Goal: Task Accomplishment & Management: Manage account settings

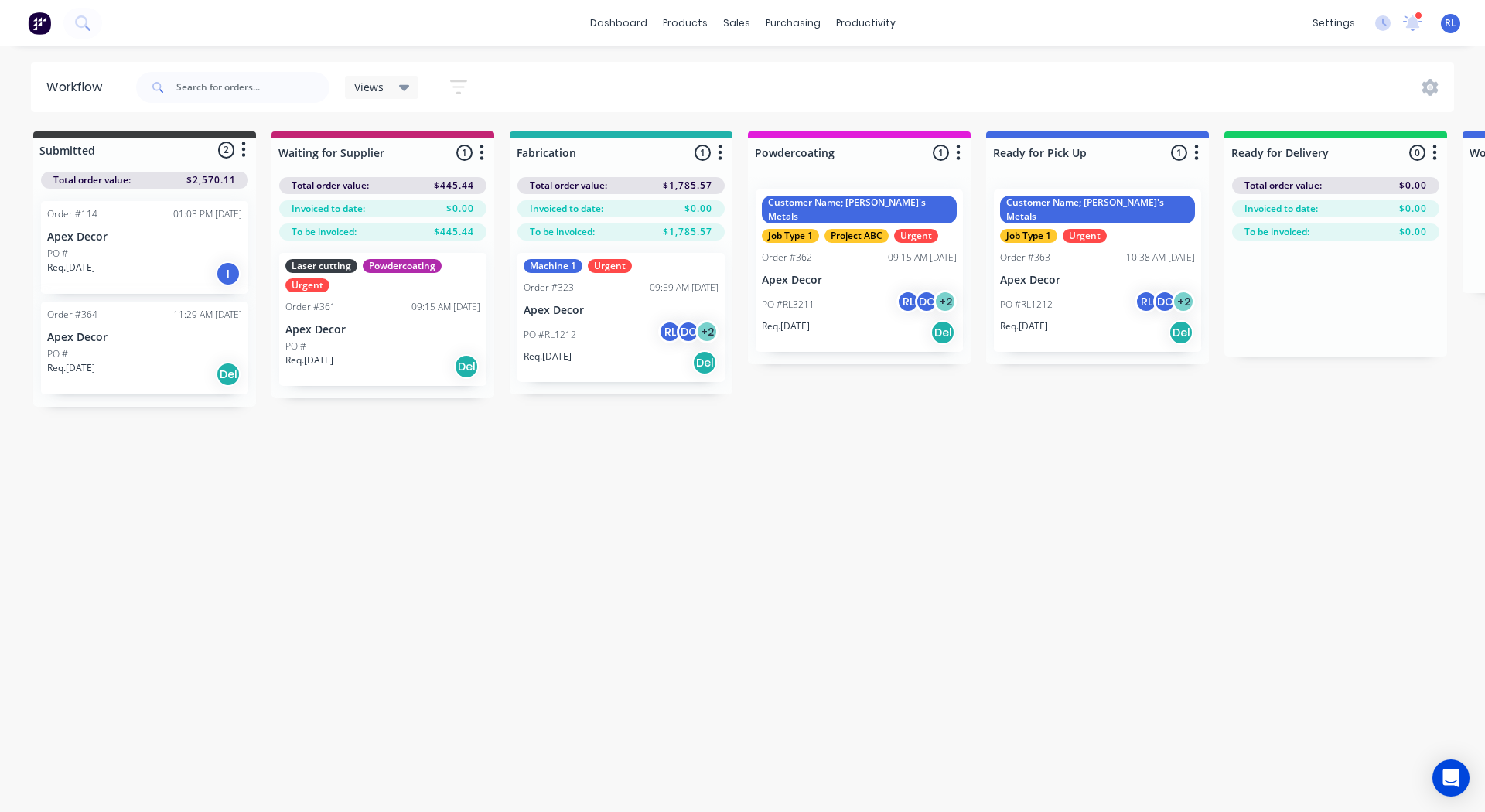
click at [36, 25] on img at bounding box center [39, 23] width 23 height 23
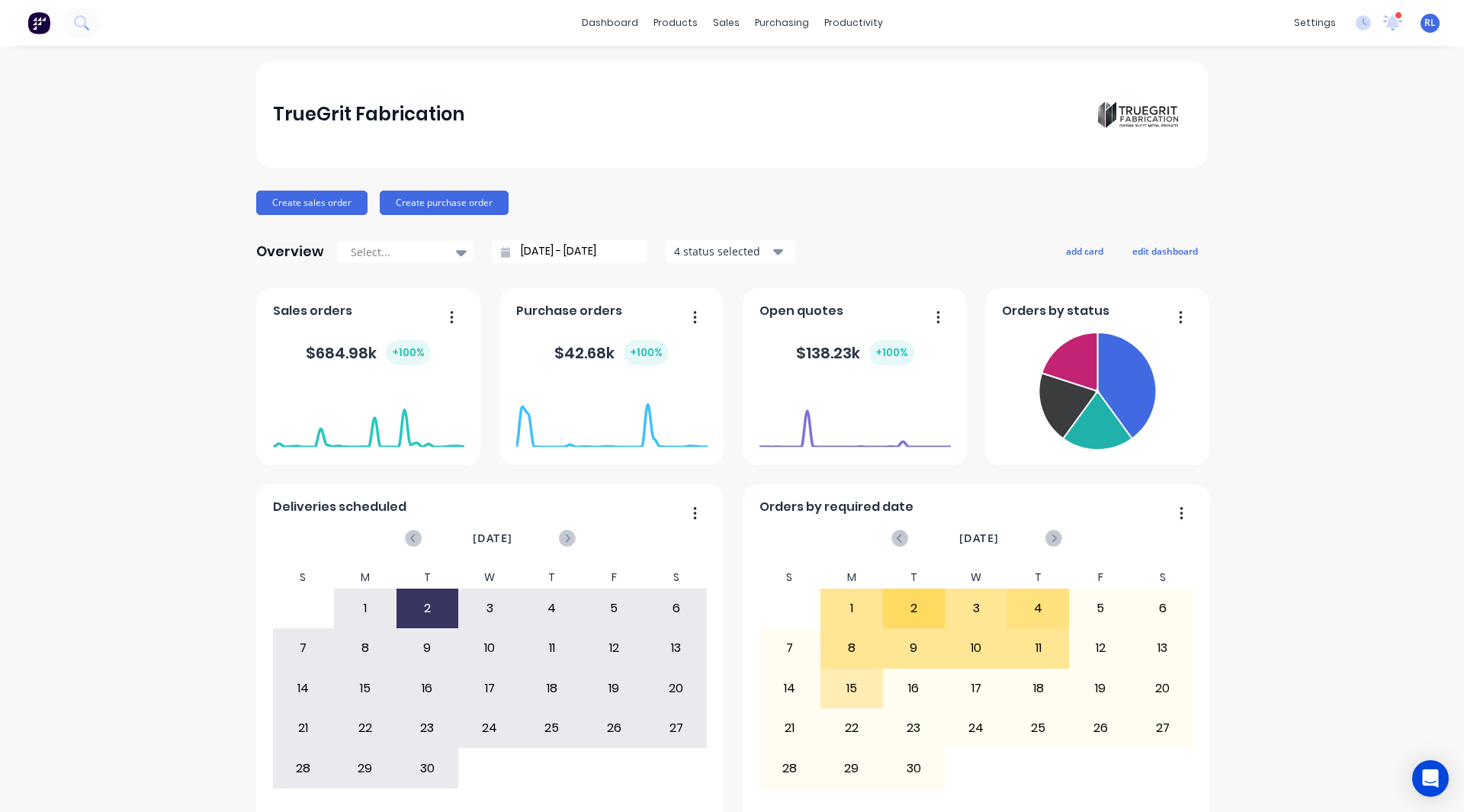
click at [311, 311] on span "Sales orders" at bounding box center [313, 311] width 79 height 18
click at [516, 310] on span "Purchase orders" at bounding box center [569, 311] width 106 height 18
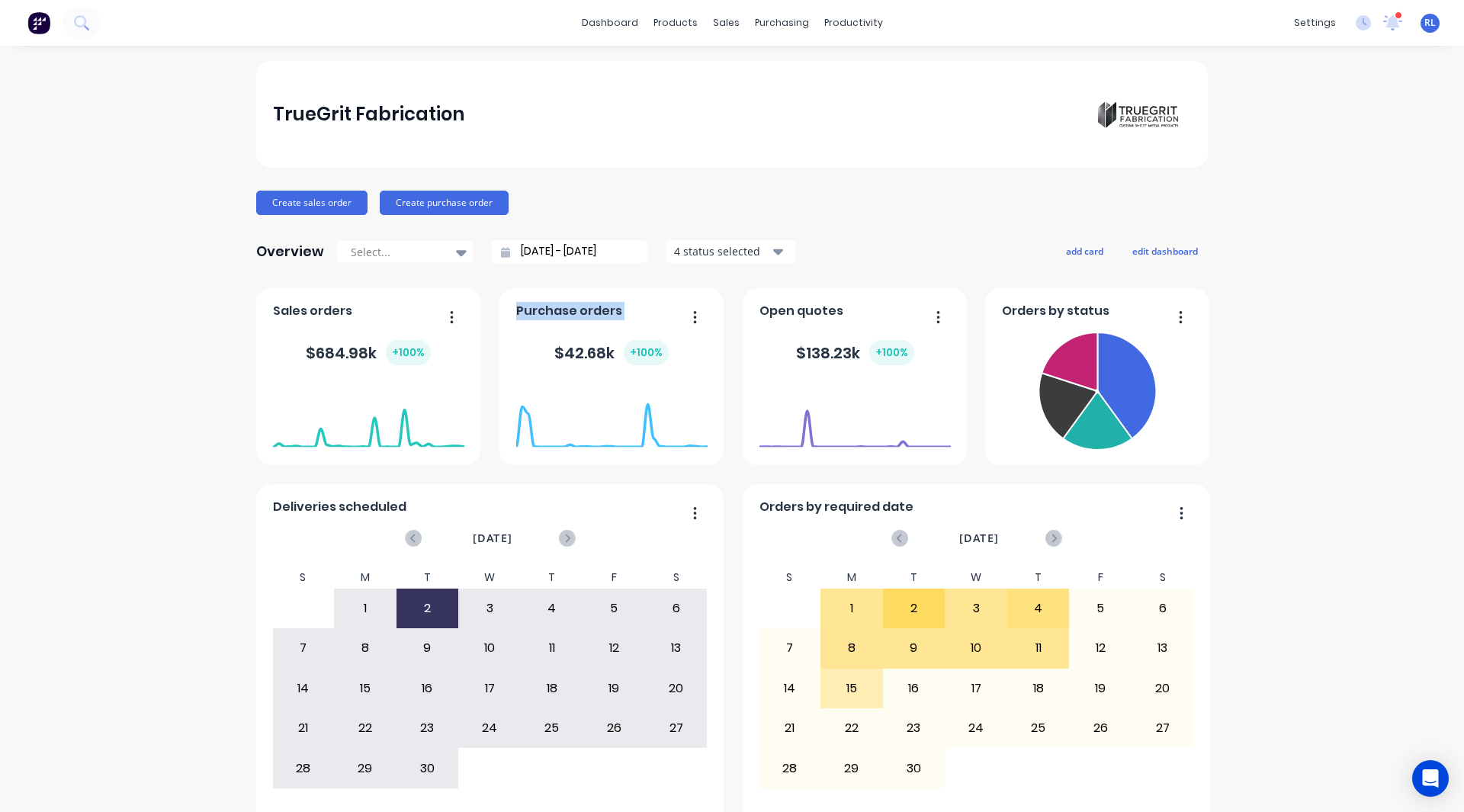
click at [516, 310] on span "Purchase orders" at bounding box center [569, 311] width 106 height 18
click at [782, 311] on span "Open quotes" at bounding box center [802, 311] width 84 height 18
click at [846, 272] on div "TrueGrit Fabrication Create sales order Create purchase order Overview Select..…" at bounding box center [732, 458] width 952 height 796
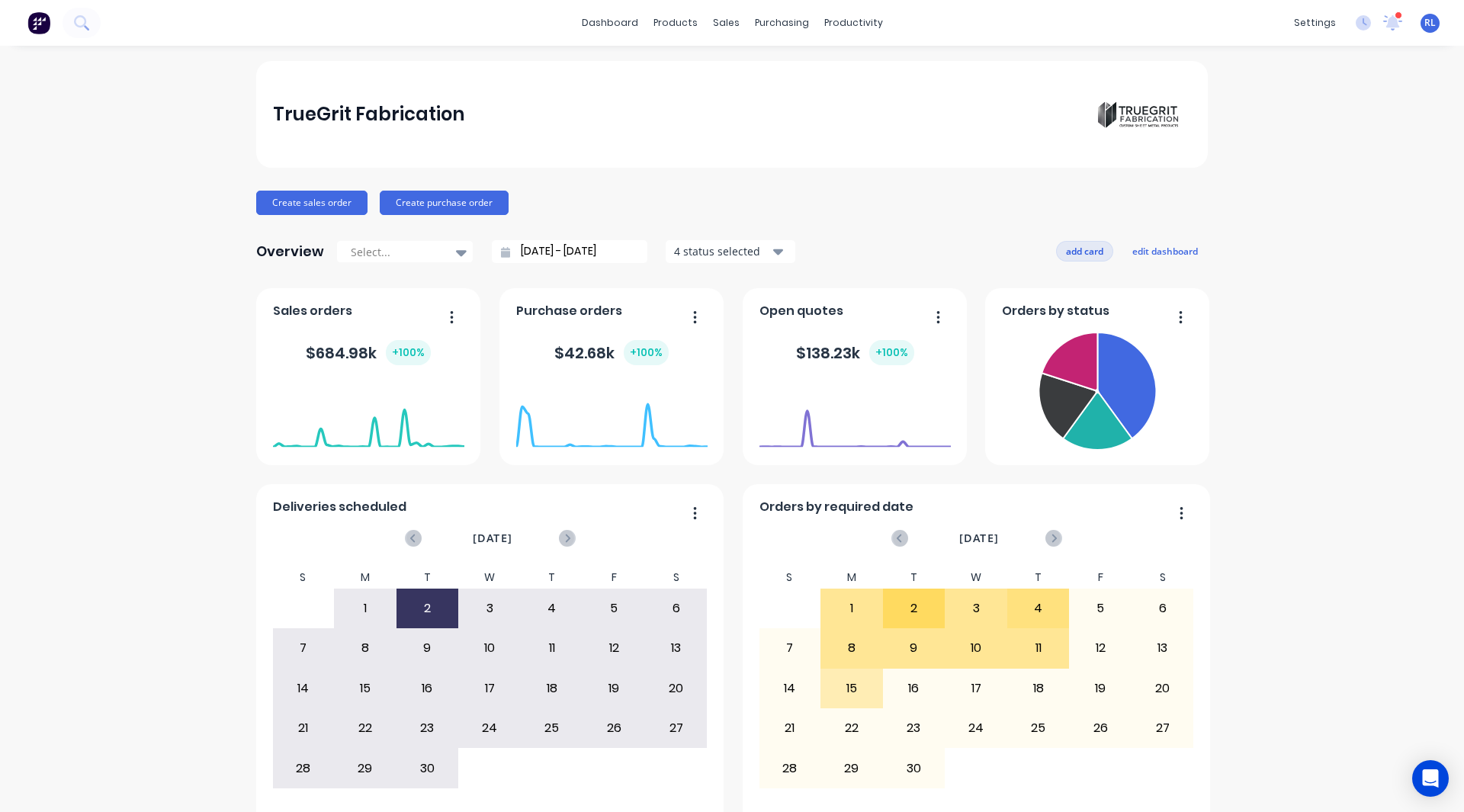
click at [1066, 247] on button "add card" at bounding box center [1084, 251] width 57 height 20
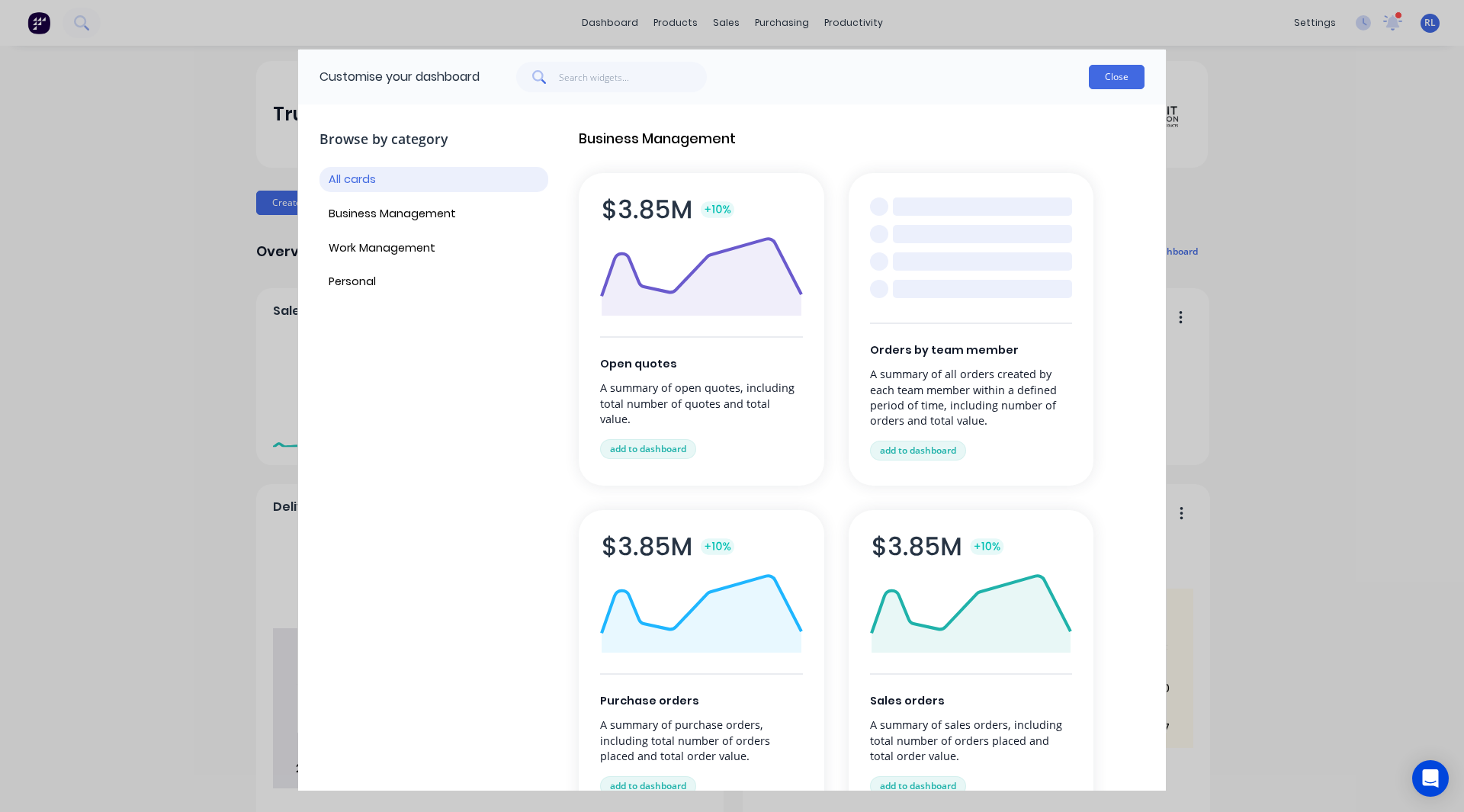
click at [1118, 77] on button "Close" at bounding box center [1116, 77] width 55 height 25
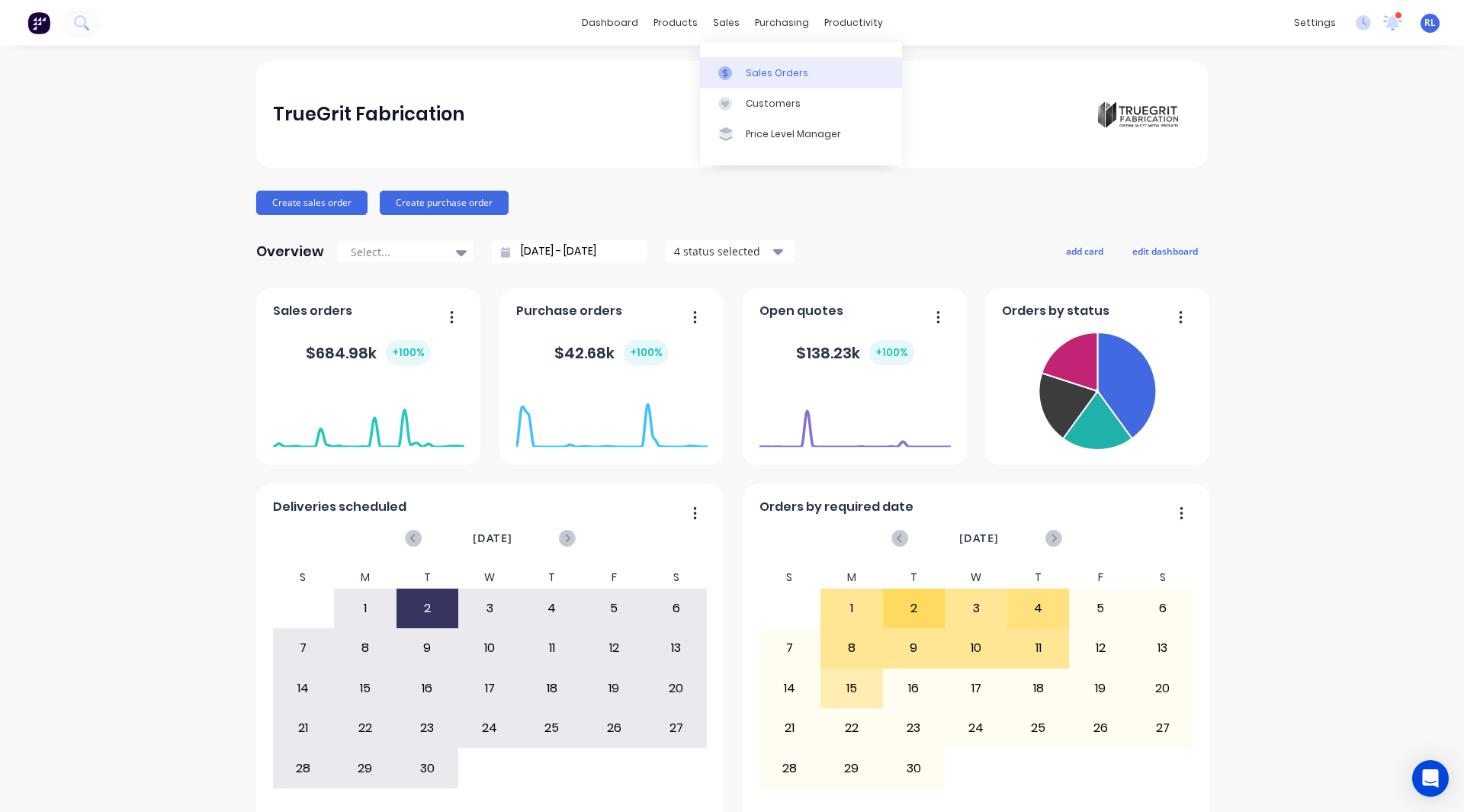
click at [752, 63] on link "Sales Orders" at bounding box center [801, 72] width 202 height 31
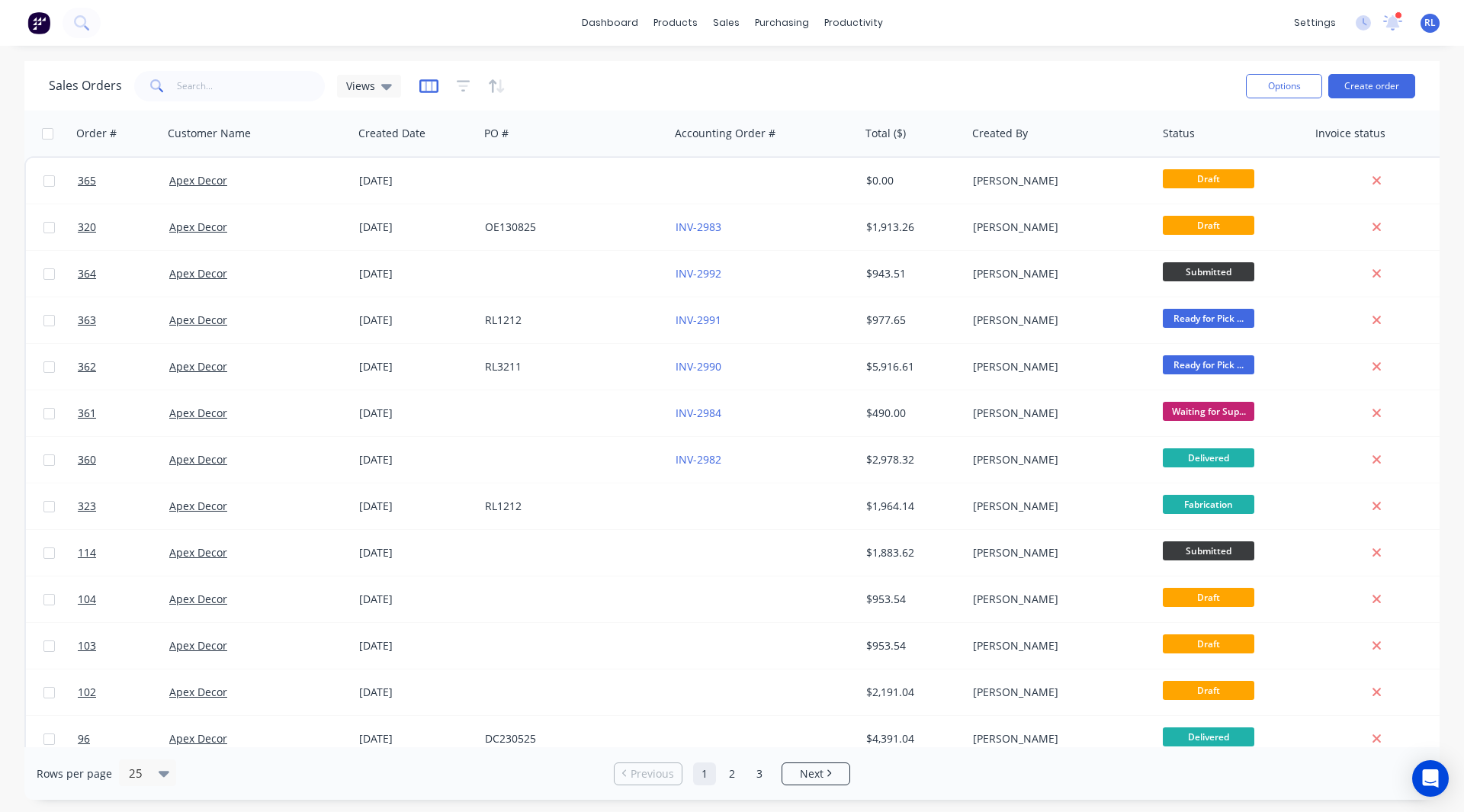
click at [425, 88] on icon "button" at bounding box center [428, 86] width 7 height 10
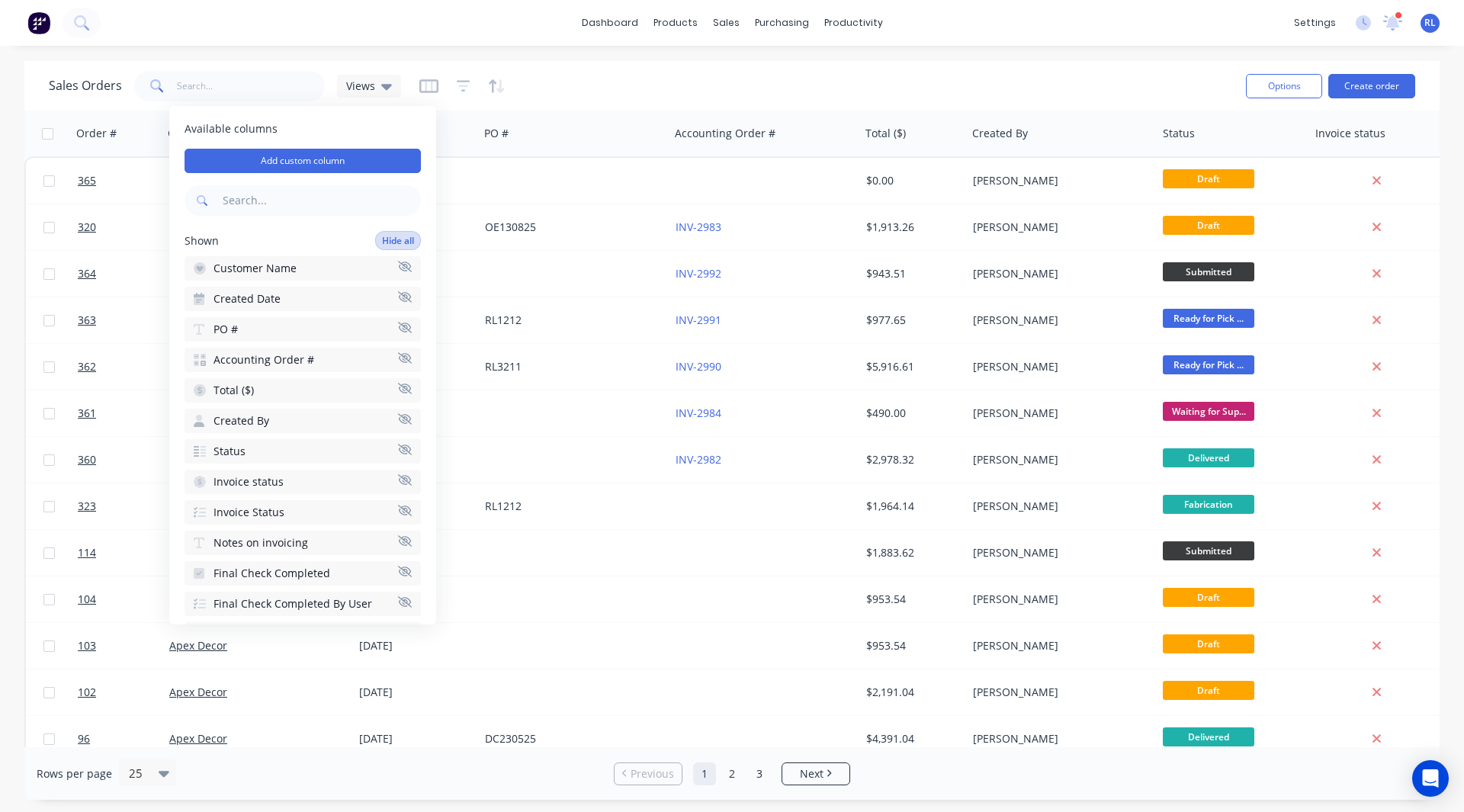
click at [379, 242] on button "Hide all" at bounding box center [398, 240] width 45 height 19
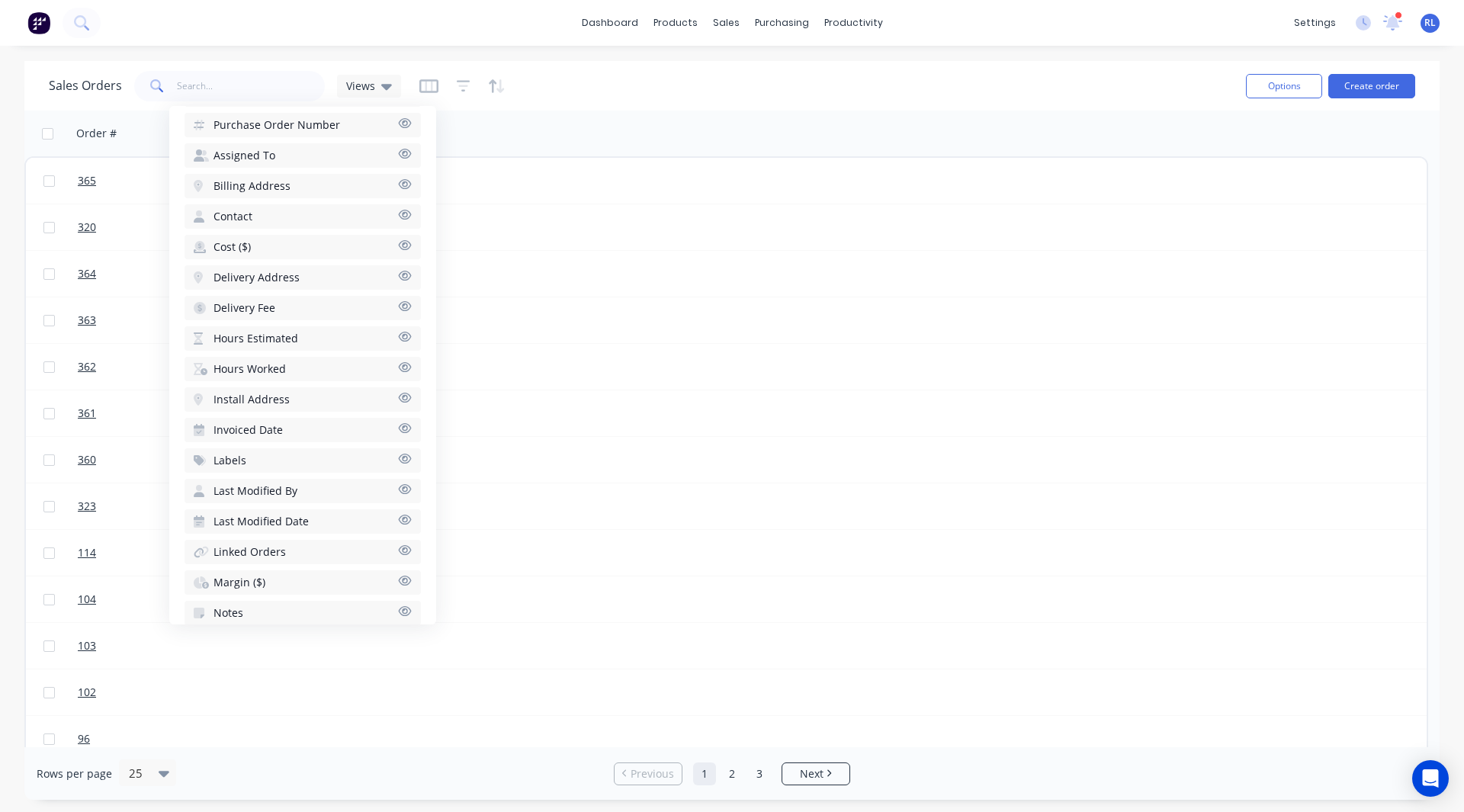
scroll to position [547, 0]
click at [261, 337] on span "Hours Estimated" at bounding box center [256, 337] width 85 height 15
click at [253, 335] on span "Hours Worked" at bounding box center [250, 337] width 73 height 15
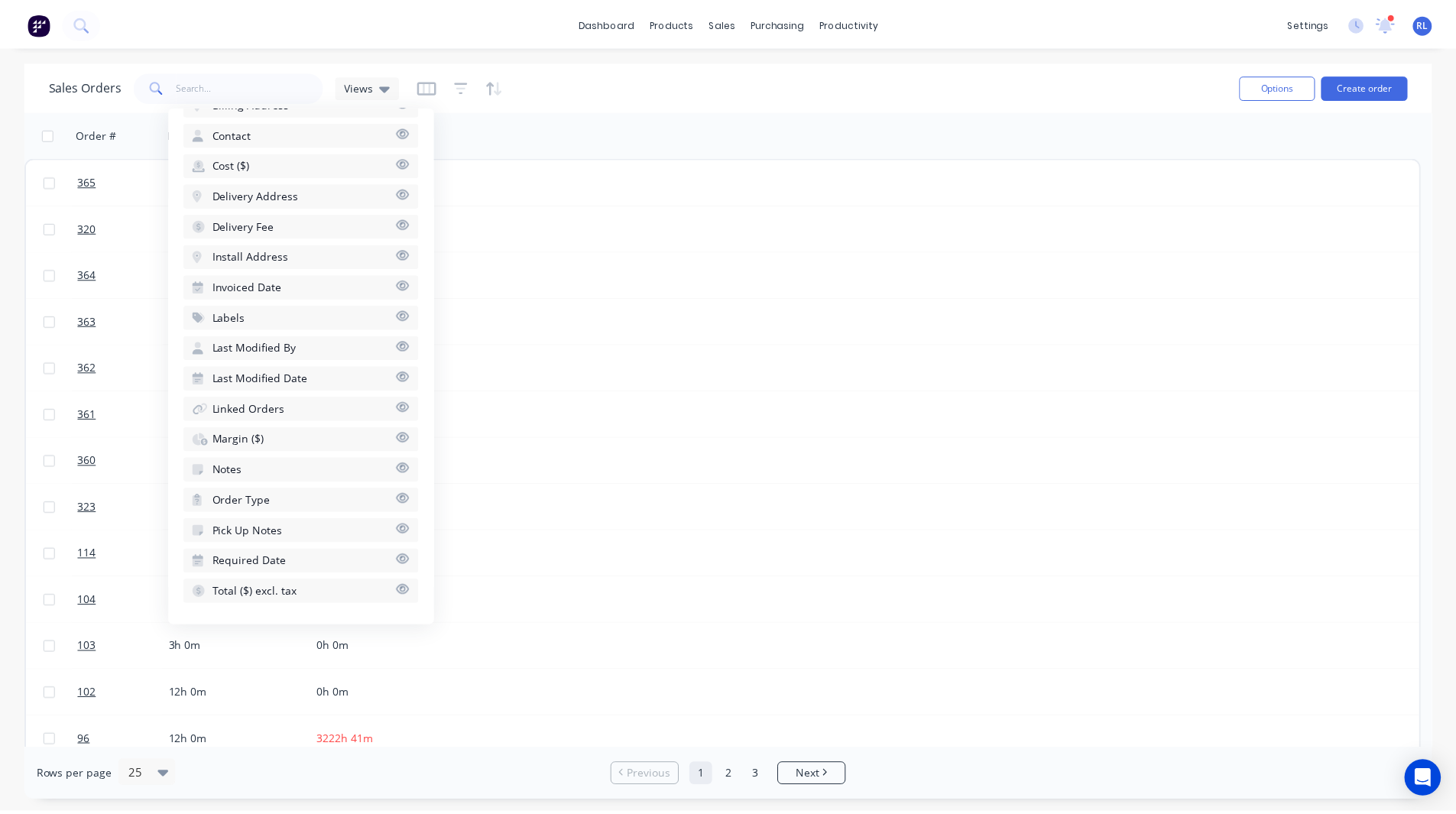
scroll to position [693, 0]
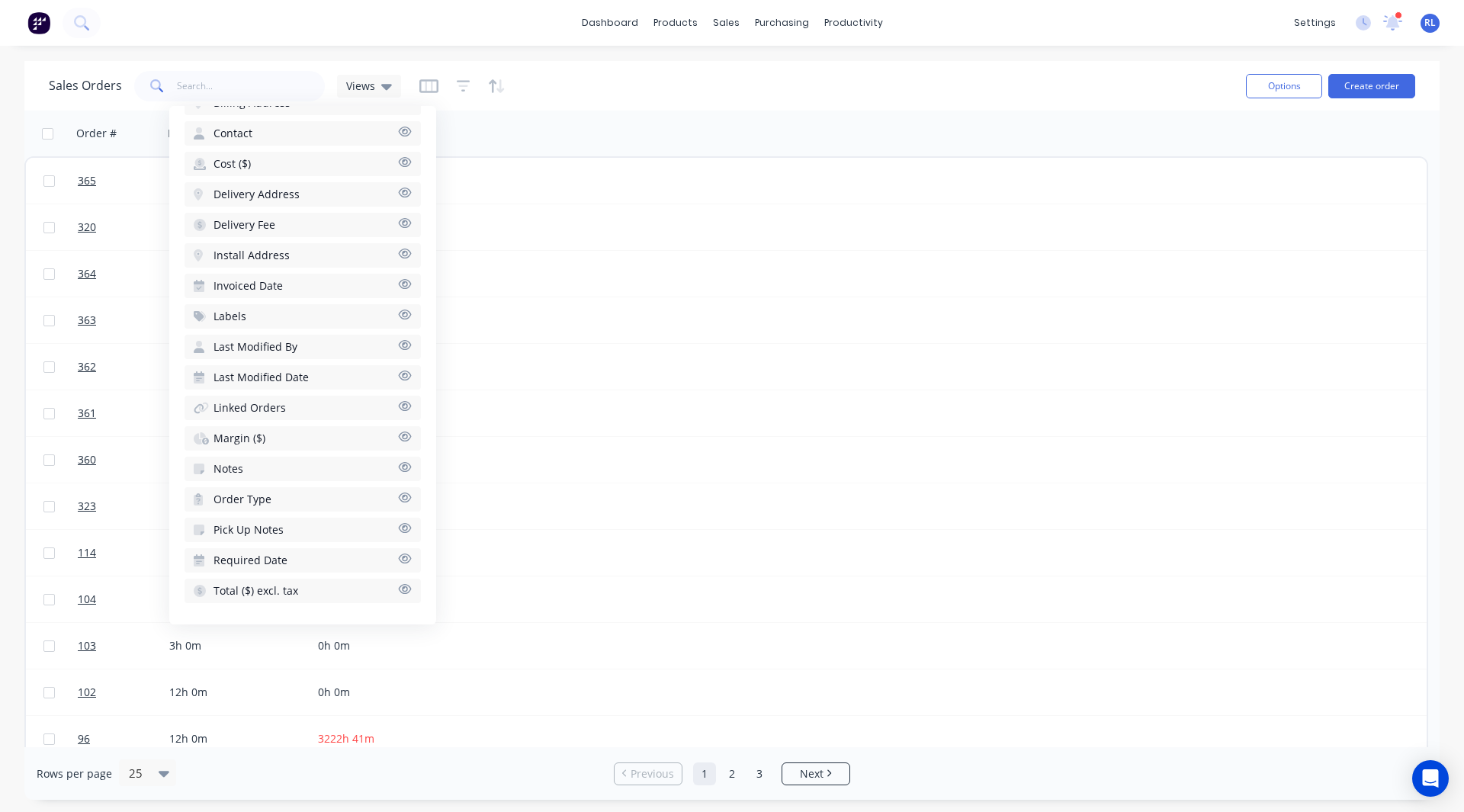
click at [245, 439] on span "Margin ($)" at bounding box center [239, 438] width 52 height 15
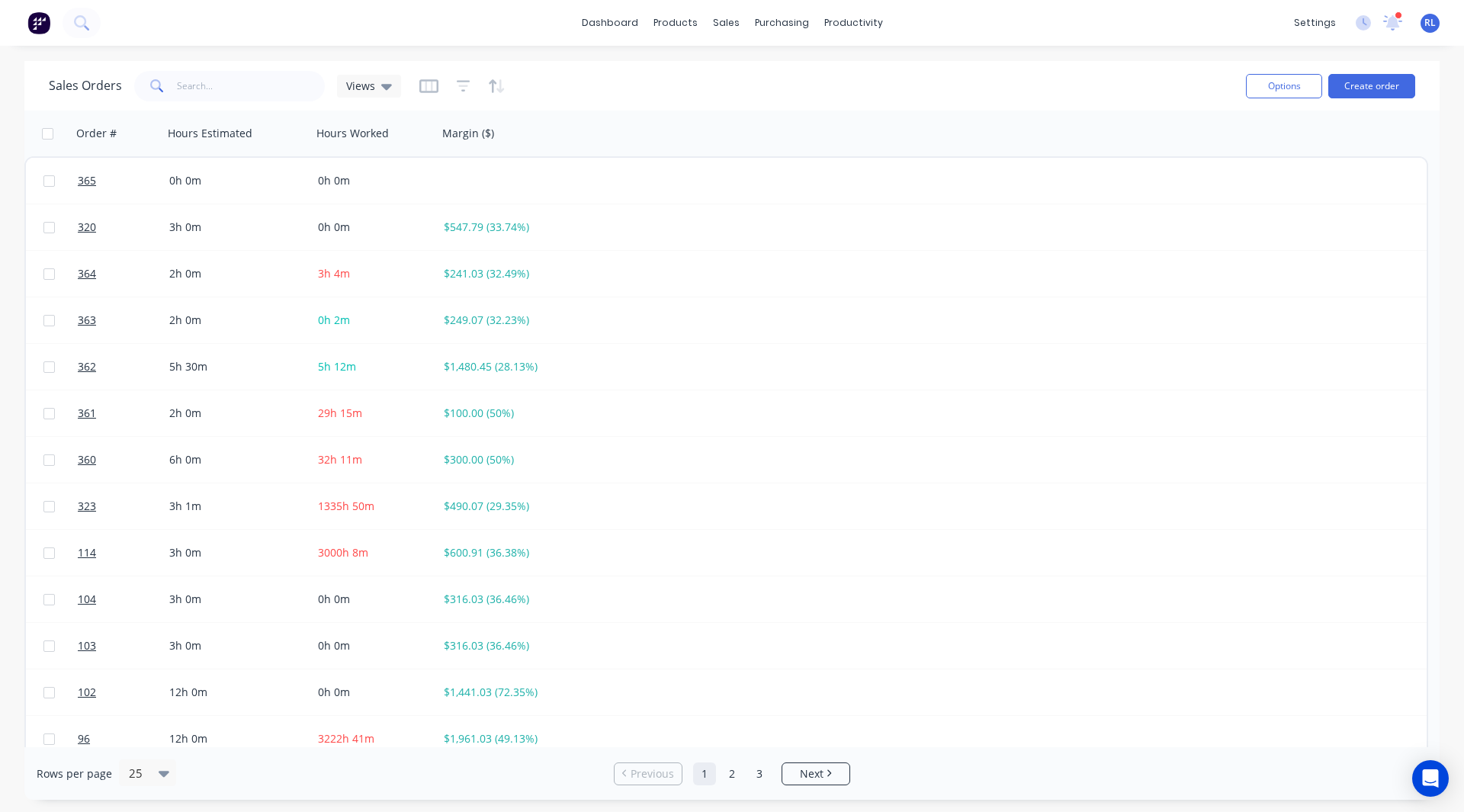
click at [508, 56] on div "dashboard products sales purchasing productivity dashboard products Product Cat…" at bounding box center [732, 406] width 1464 height 812
click at [44, 26] on img at bounding box center [39, 23] width 23 height 23
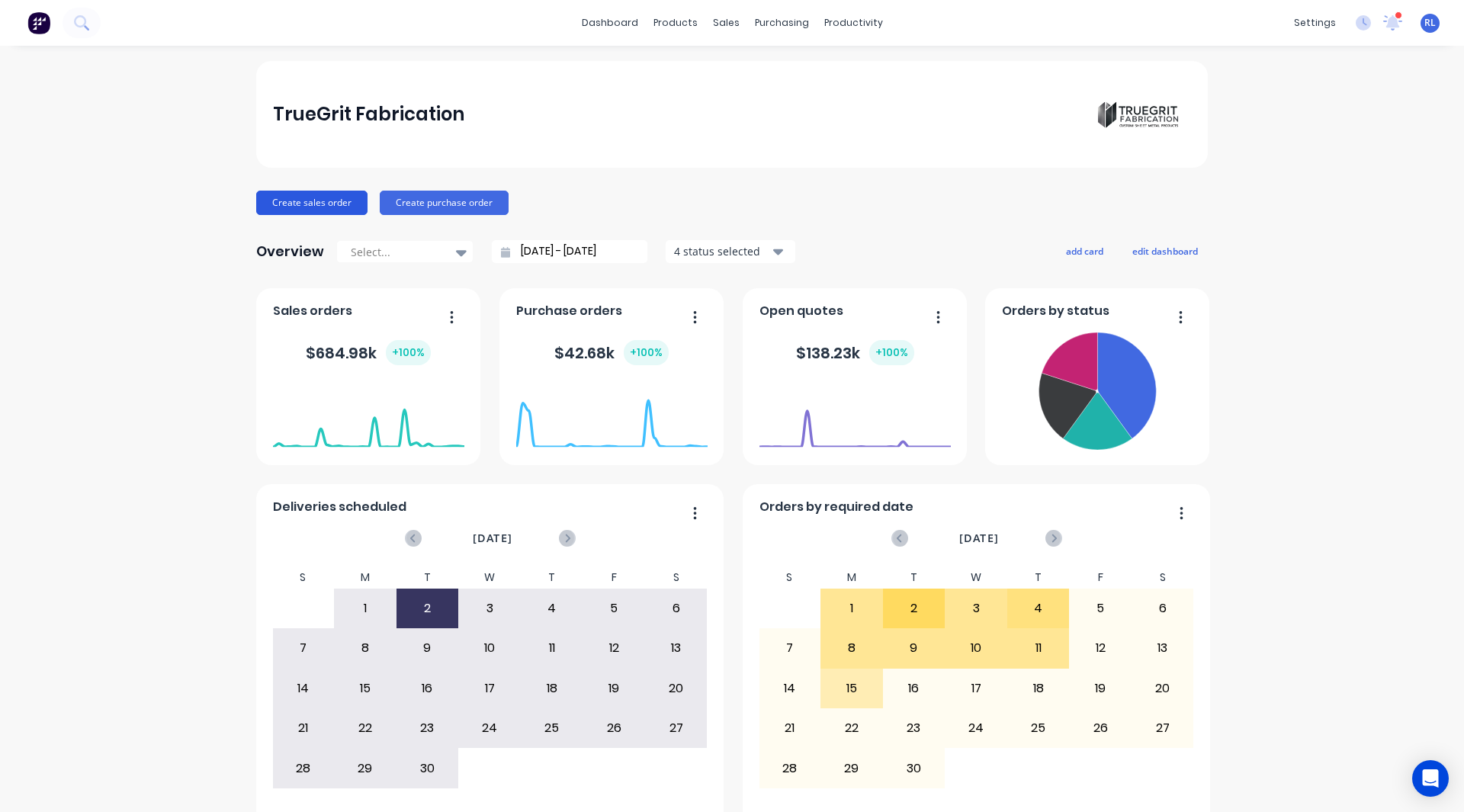
click at [294, 200] on button "Create sales order" at bounding box center [312, 203] width 111 height 25
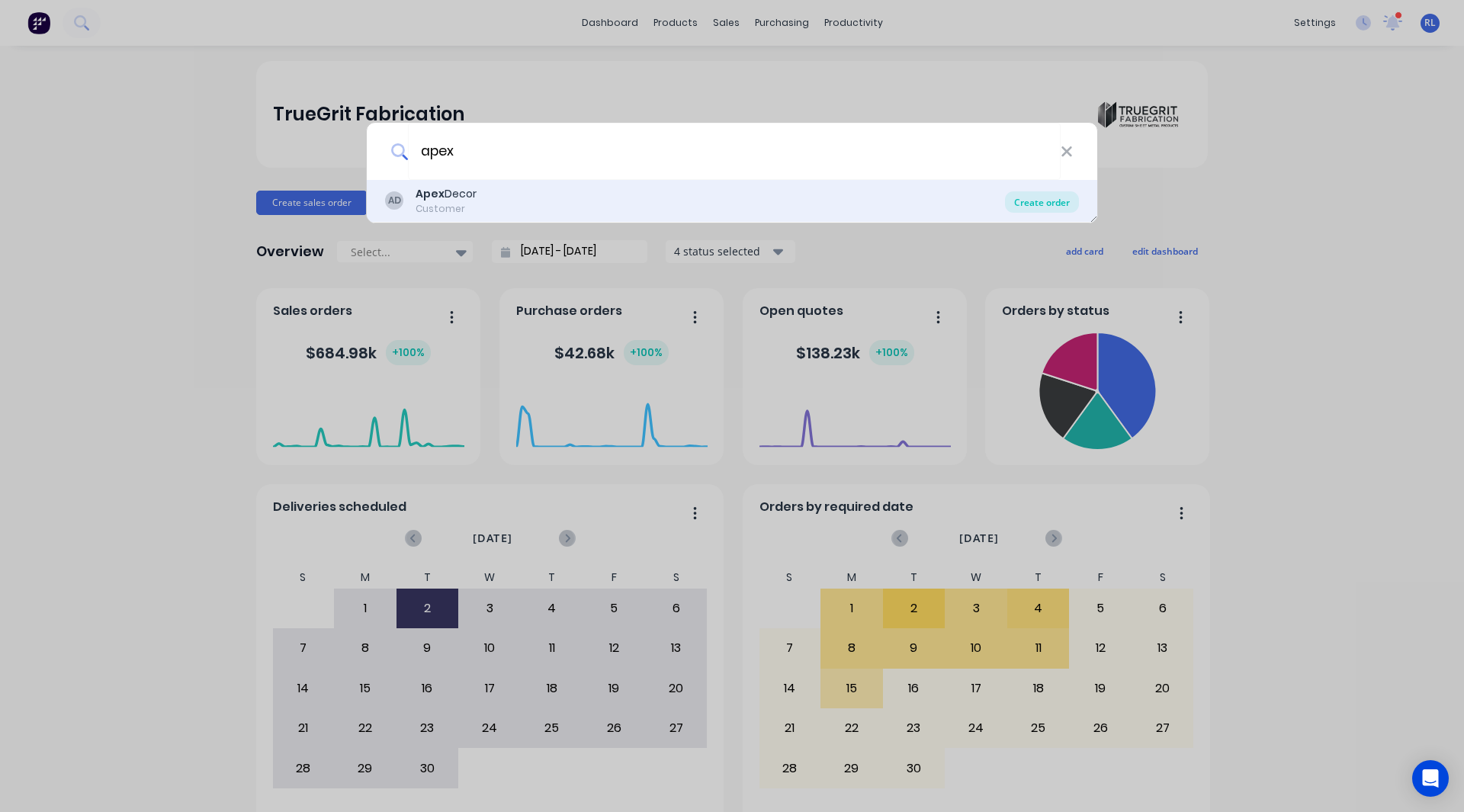
type input "apex"
click at [1062, 203] on div "Create order" at bounding box center [1042, 202] width 74 height 21
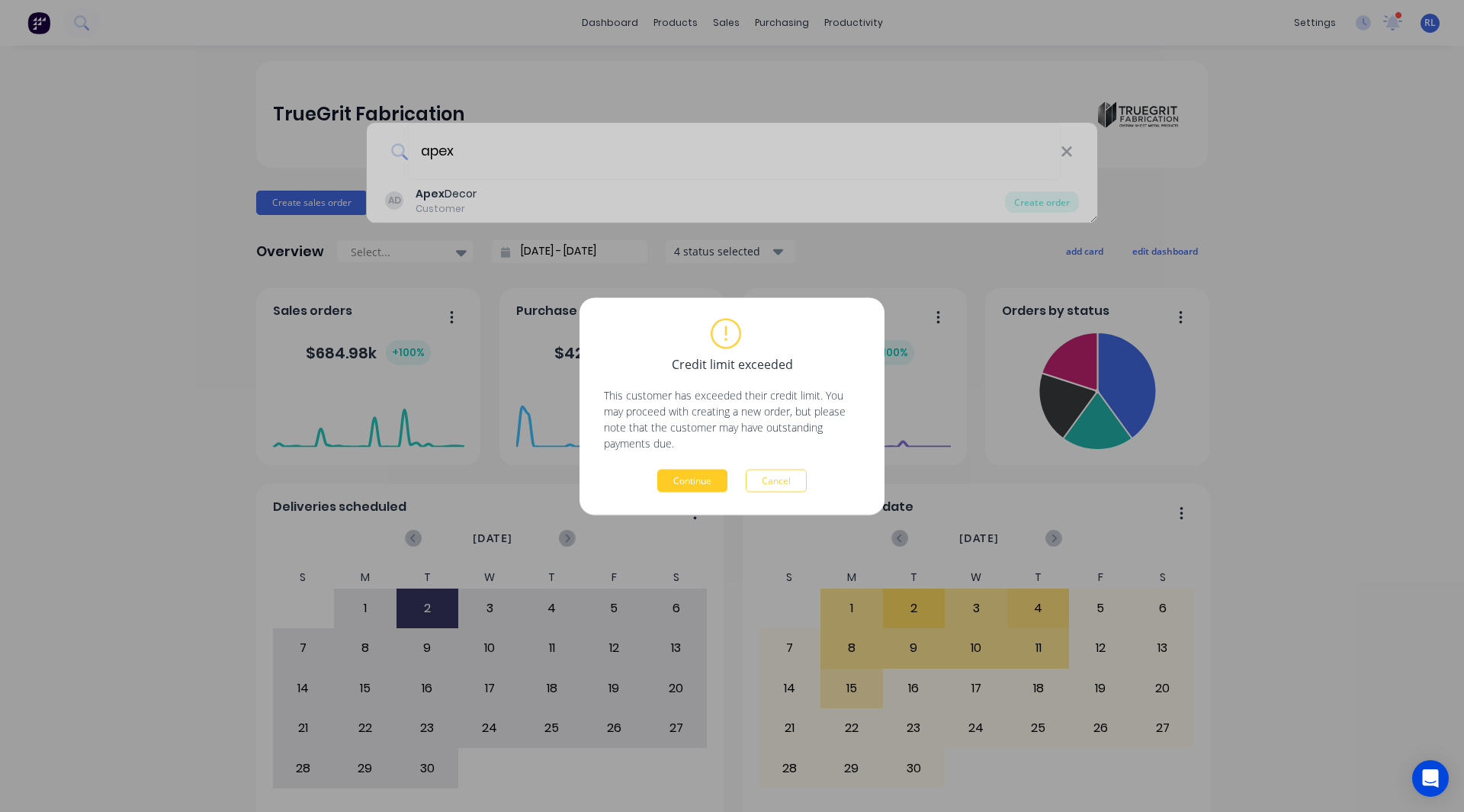
click at [691, 479] on button "Continue" at bounding box center [692, 481] width 70 height 23
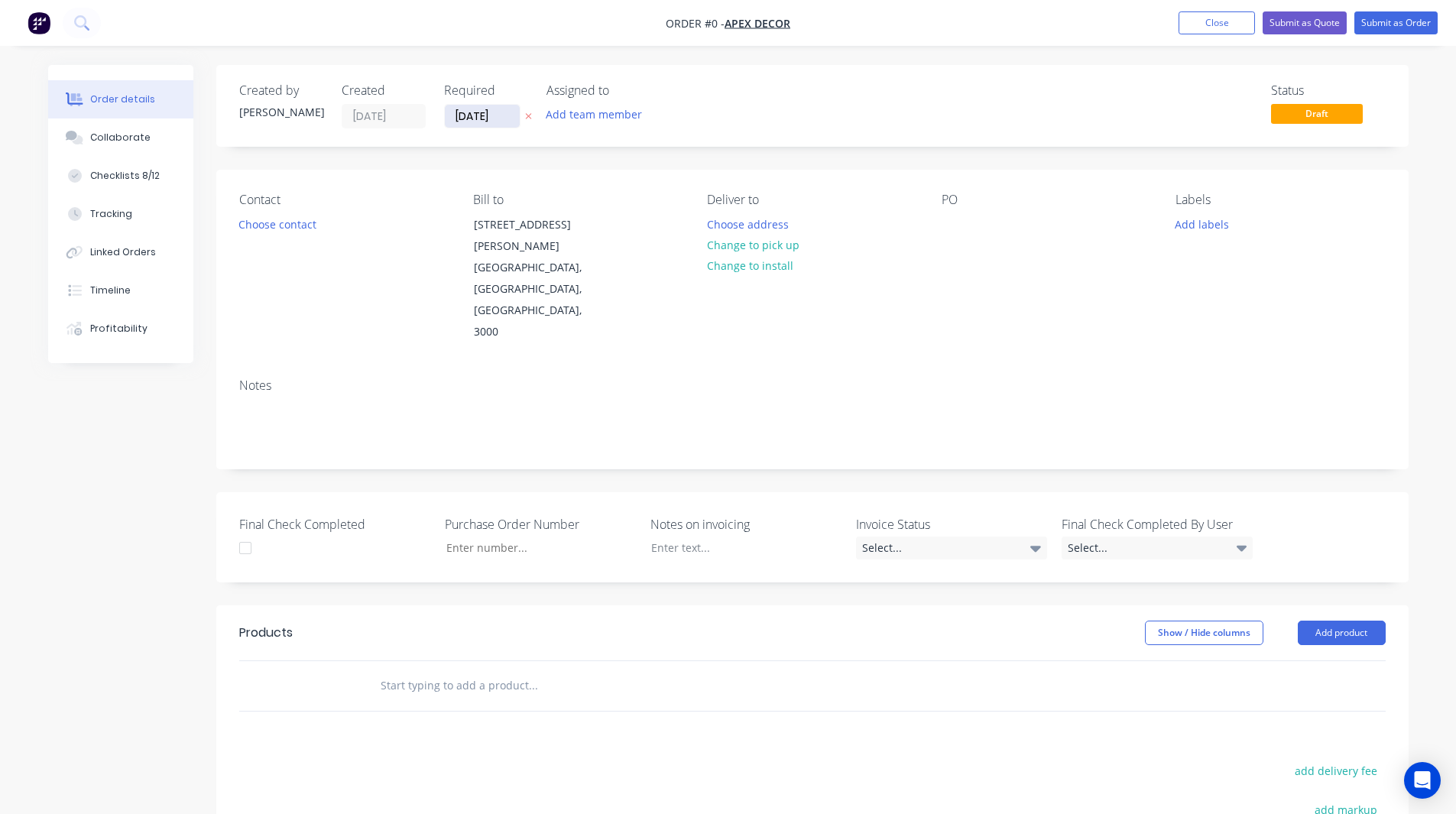
click at [483, 122] on input "[DATE]" at bounding box center [482, 117] width 75 height 23
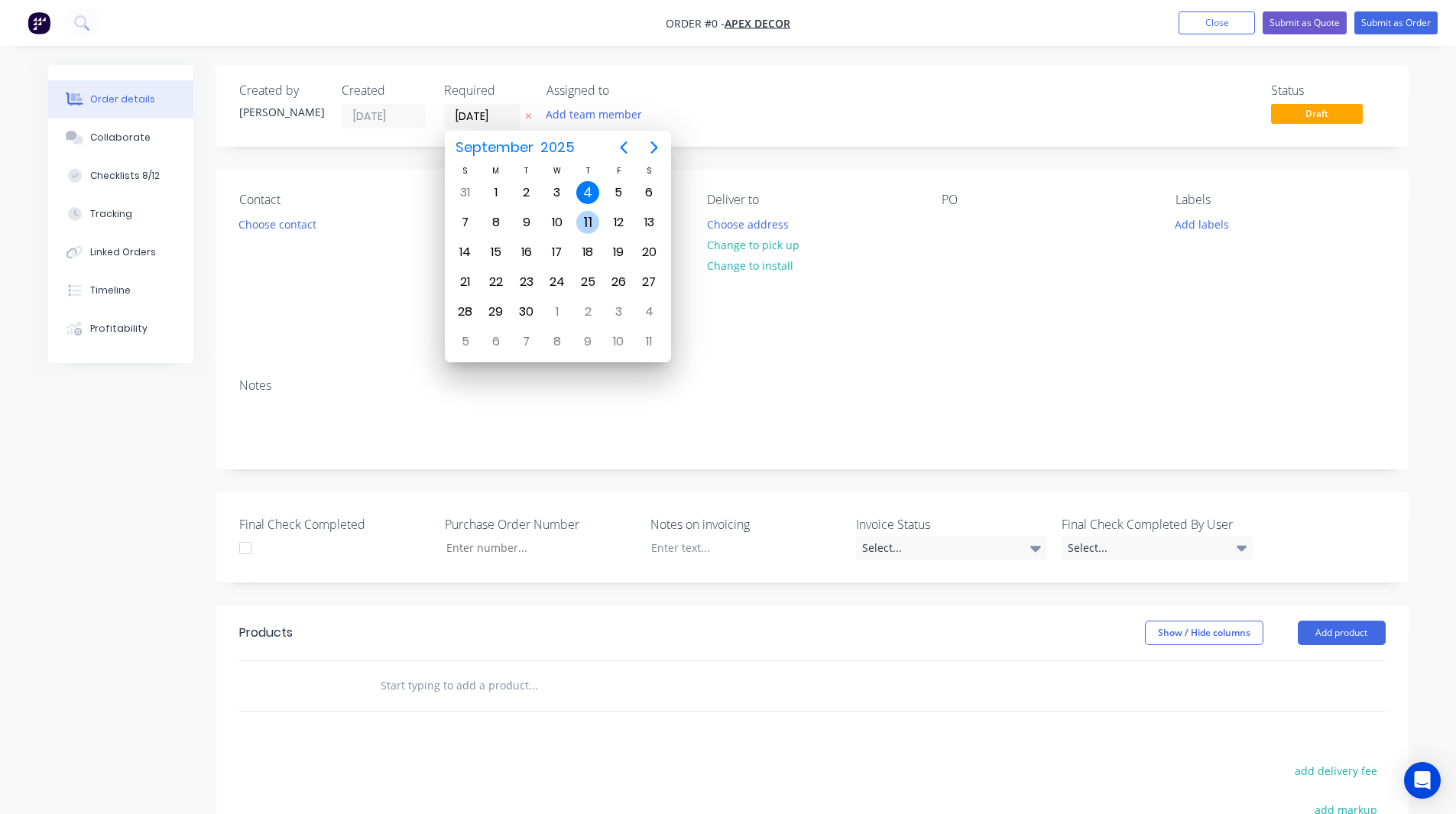
click at [590, 218] on div "11" at bounding box center [588, 222] width 23 height 23
type input "[DATE]"
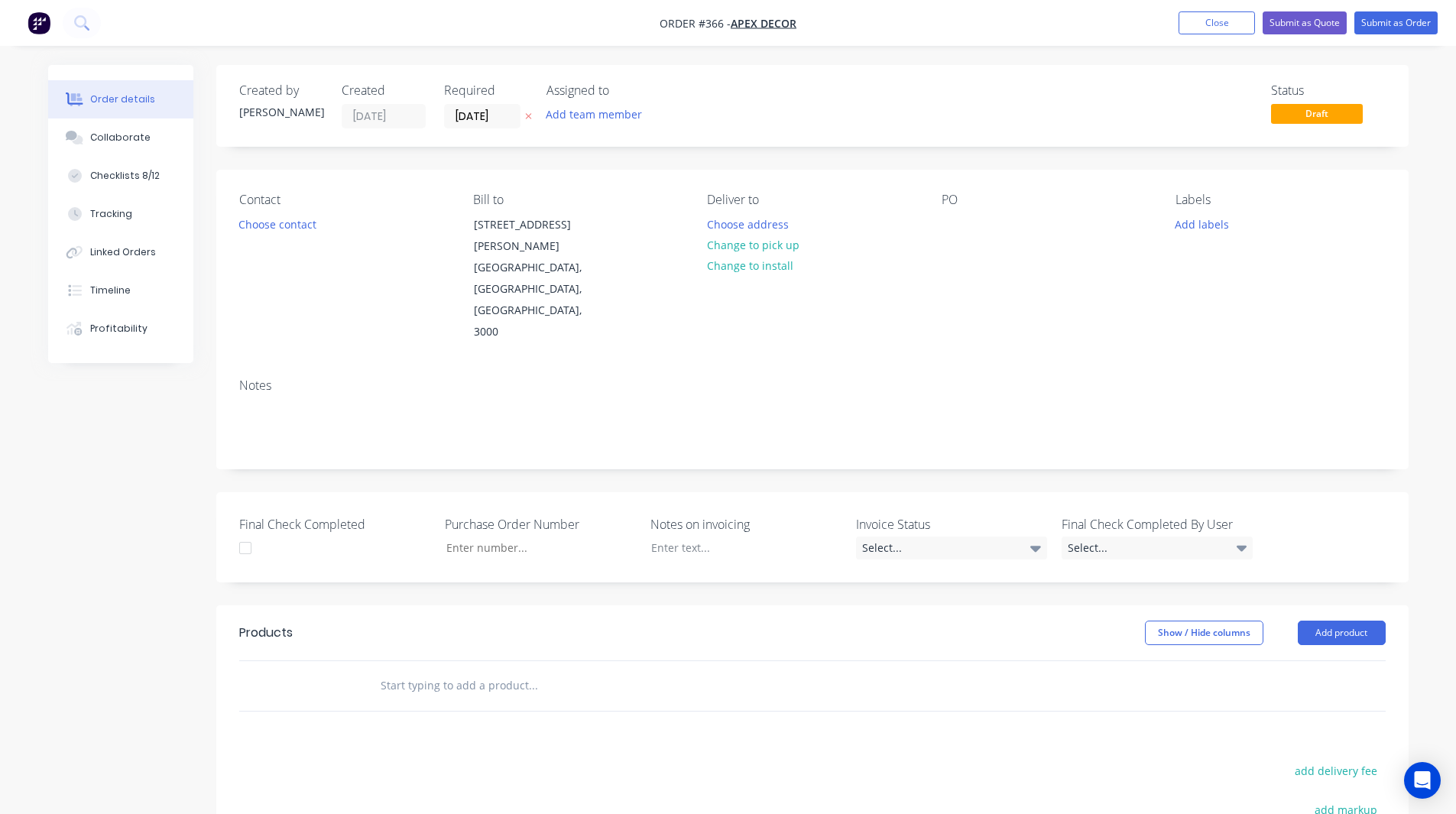
click at [491, 154] on div "Created by [PERSON_NAME] Created [DATE] Required [DATE] Assigned to Add team me…" at bounding box center [813, 572] width 1192 height 1013
click at [261, 221] on button "Choose contact" at bounding box center [277, 223] width 94 height 21
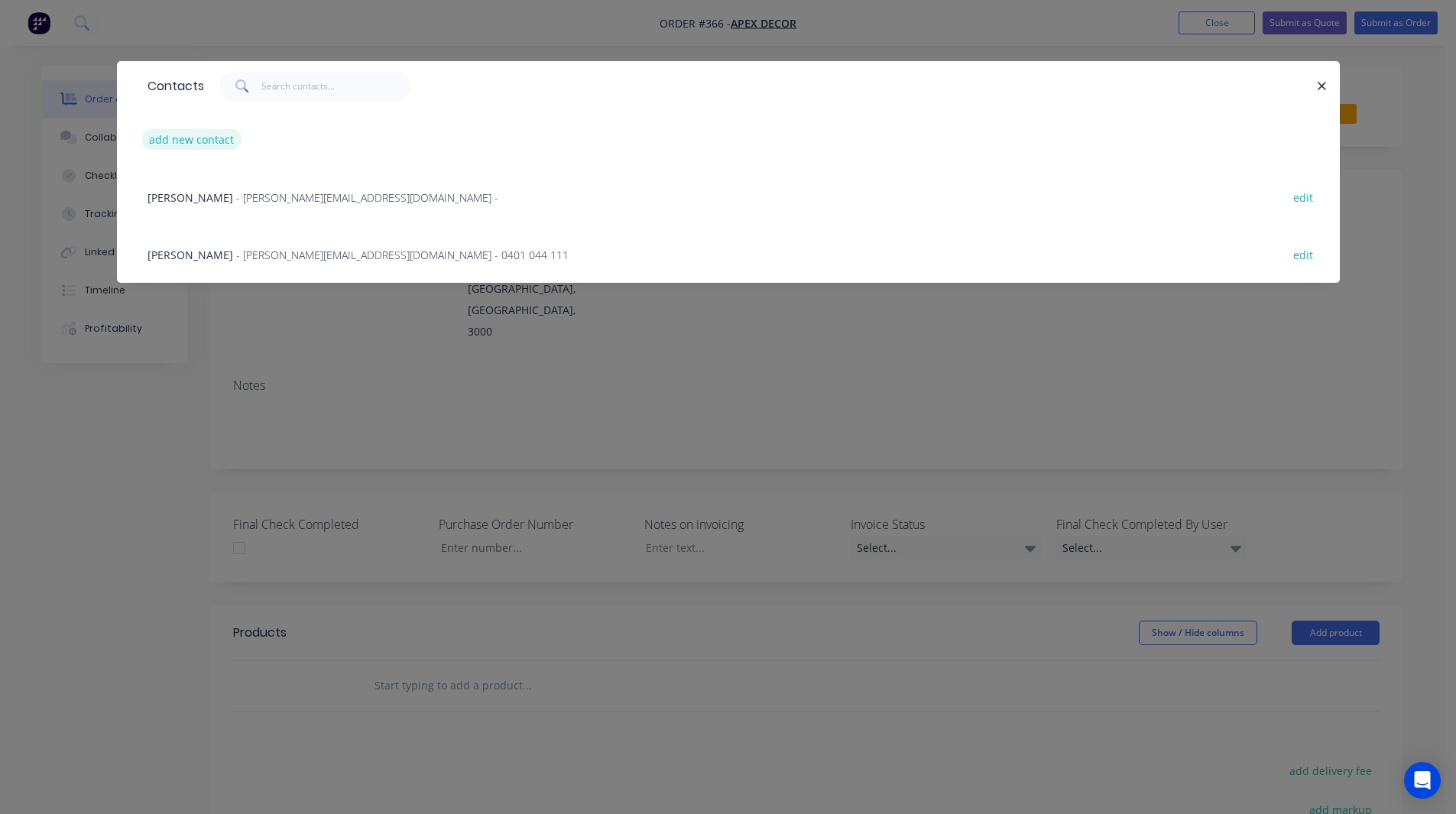
click at [187, 140] on button "add new contact" at bounding box center [192, 139] width 101 height 21
select select "AU"
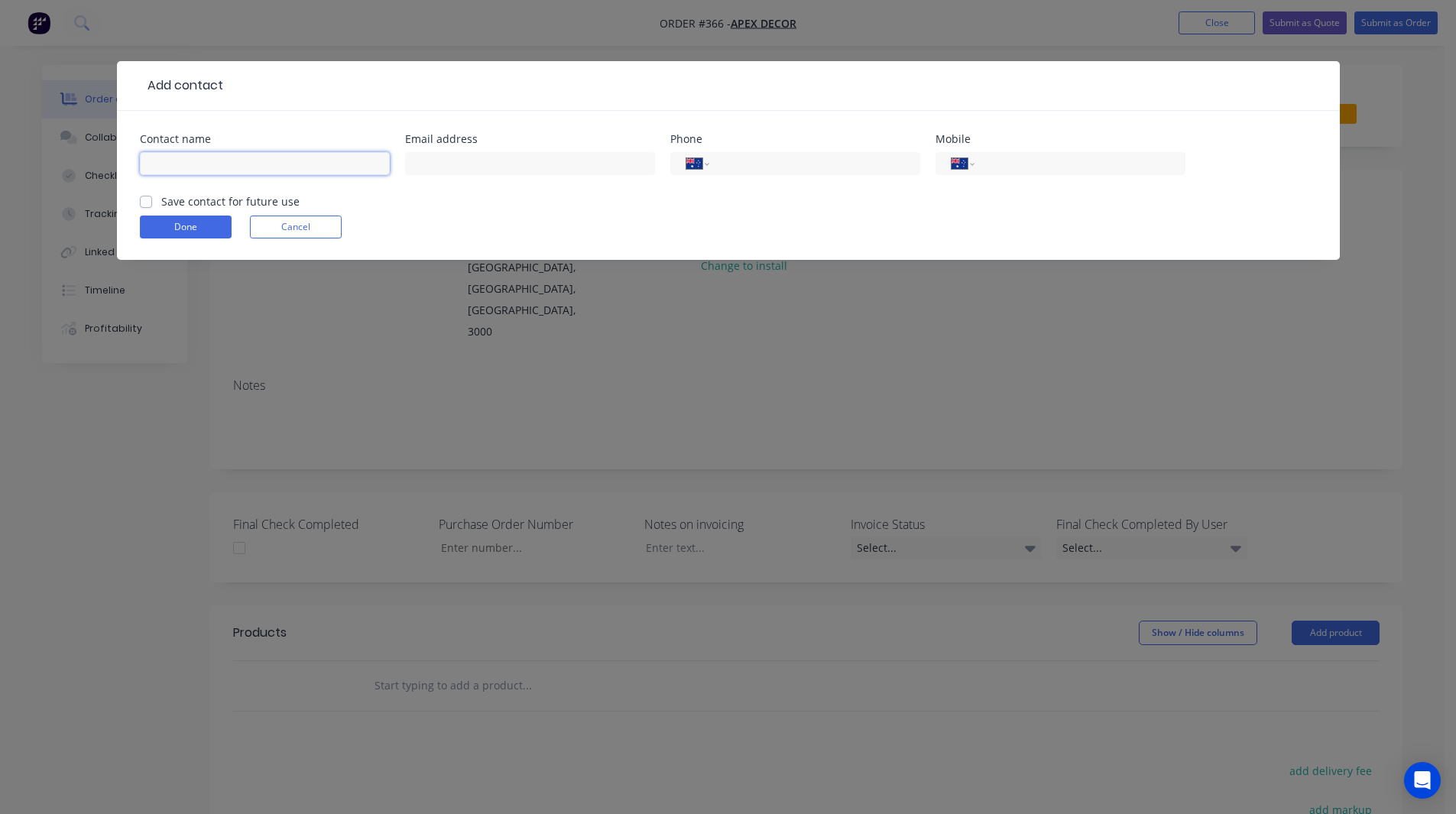
click at [198, 159] on input "text" at bounding box center [265, 164] width 250 height 23
click at [192, 162] on input "text" at bounding box center [265, 164] width 250 height 23
type input "[PERSON_NAME]"
click at [723, 167] on input "tel" at bounding box center [812, 164] width 184 height 17
type input "61 417 319 702"
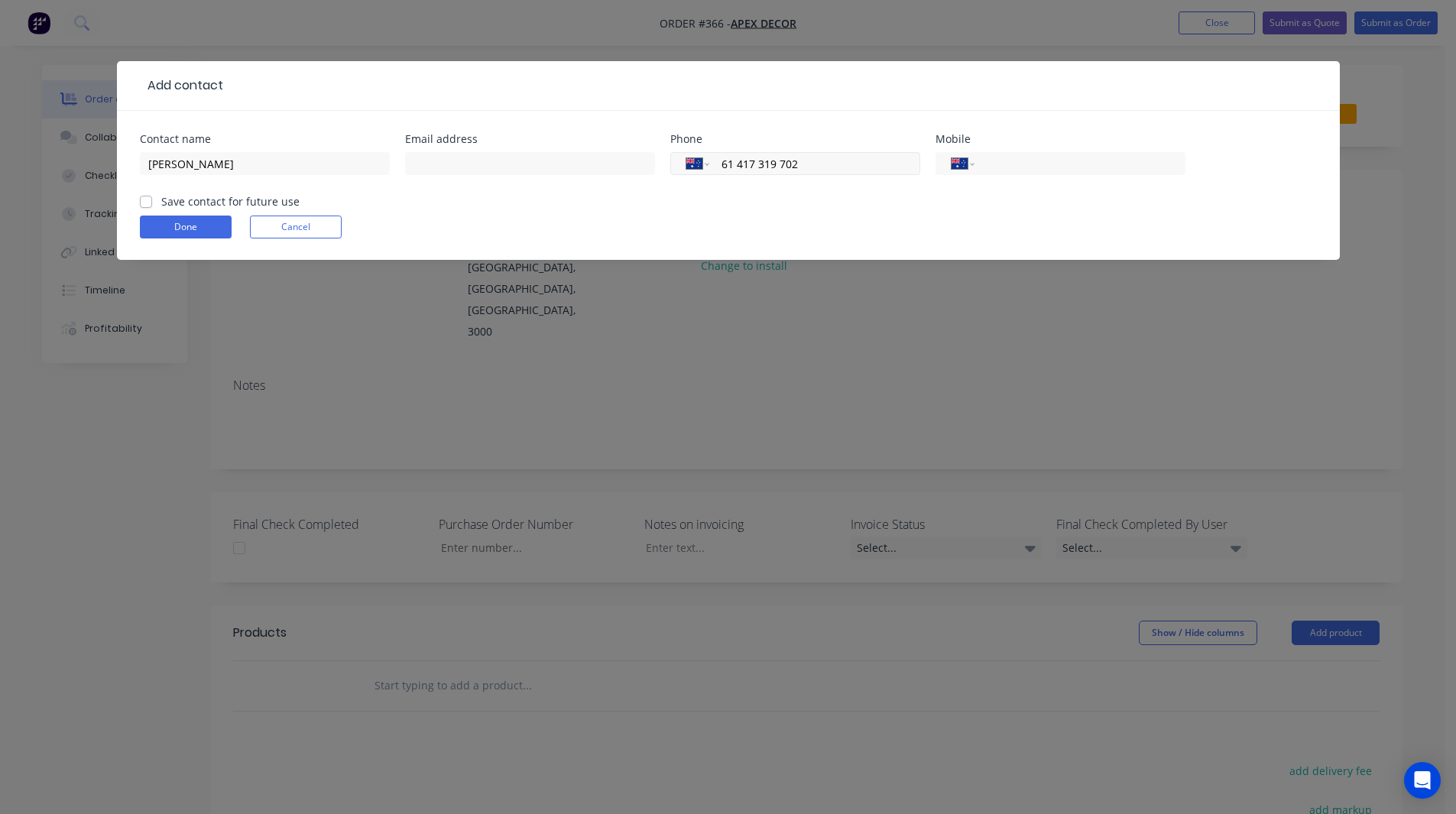
click at [819, 159] on input "61 417 319 702" at bounding box center [812, 164] width 184 height 17
click at [1026, 171] on input "tel" at bounding box center [1077, 164] width 184 height 17
paste input "61 417 319 702"
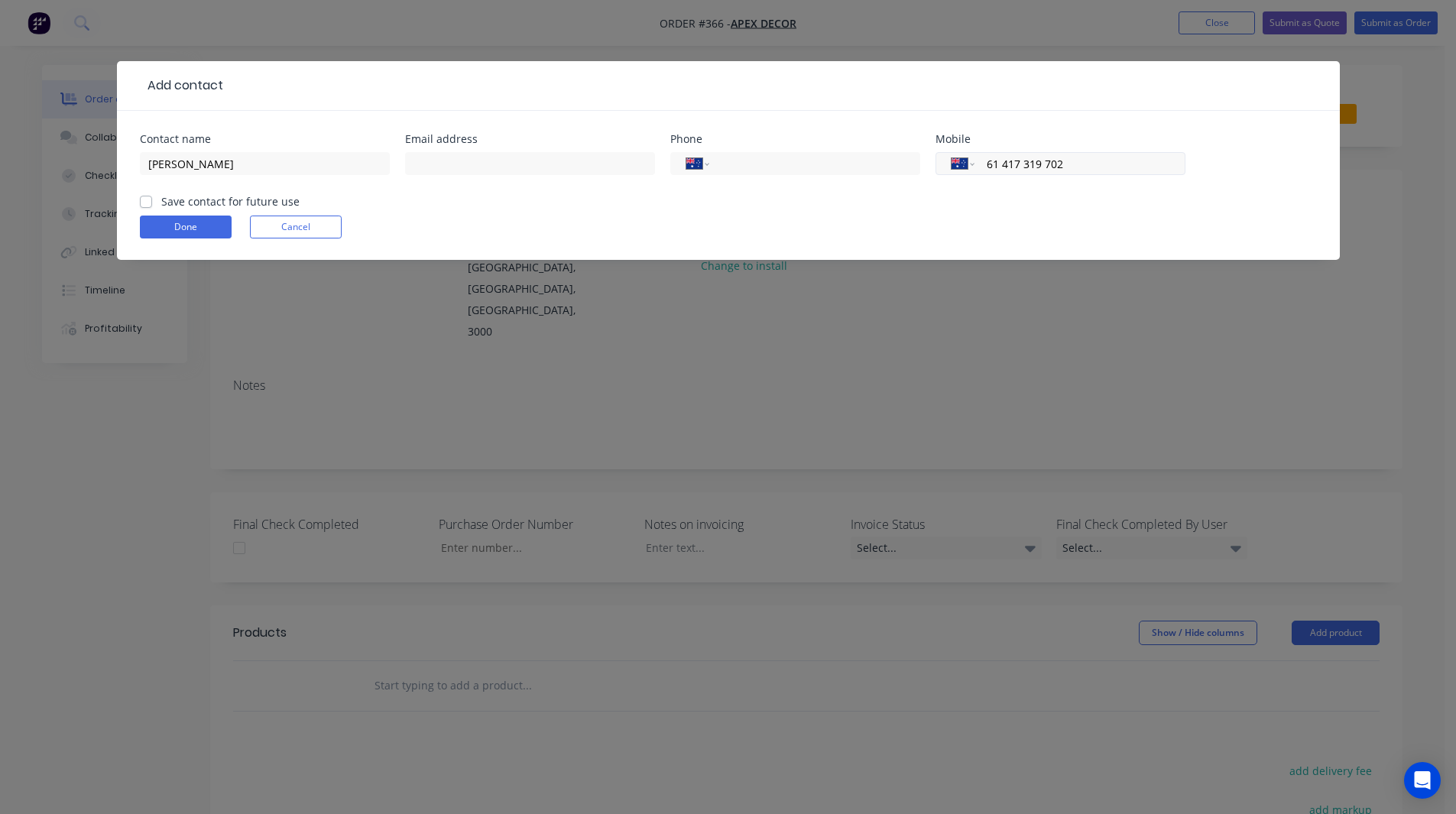
click at [1003, 162] on input "61 417 319 702" at bounding box center [1077, 164] width 184 height 17
type input "17319702614"
click at [1053, 170] on input "17319702614" at bounding box center [1077, 164] width 184 height 17
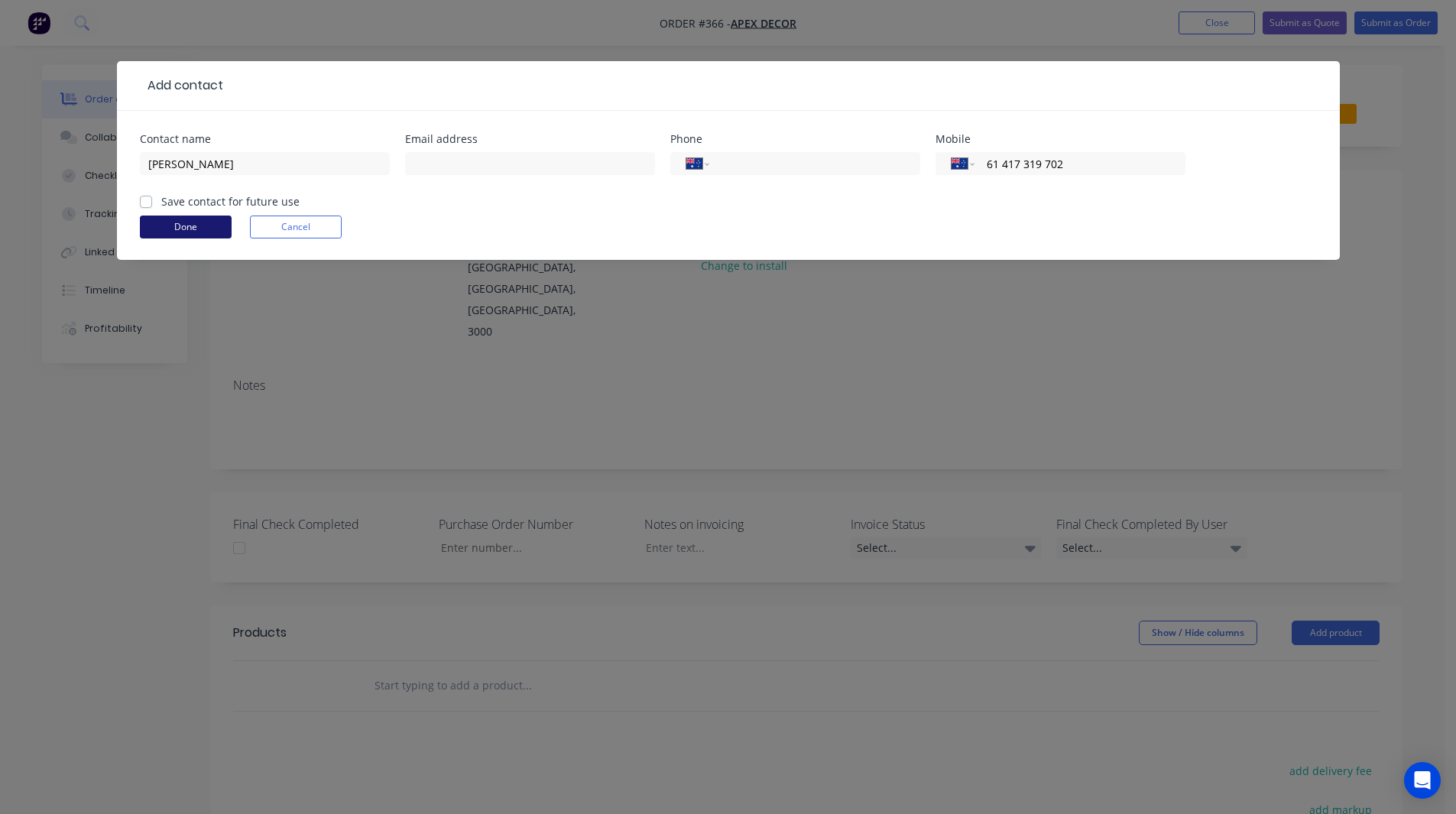
type input "61 417 319 702"
click at [176, 231] on button "Done" at bounding box center [185, 227] width 92 height 23
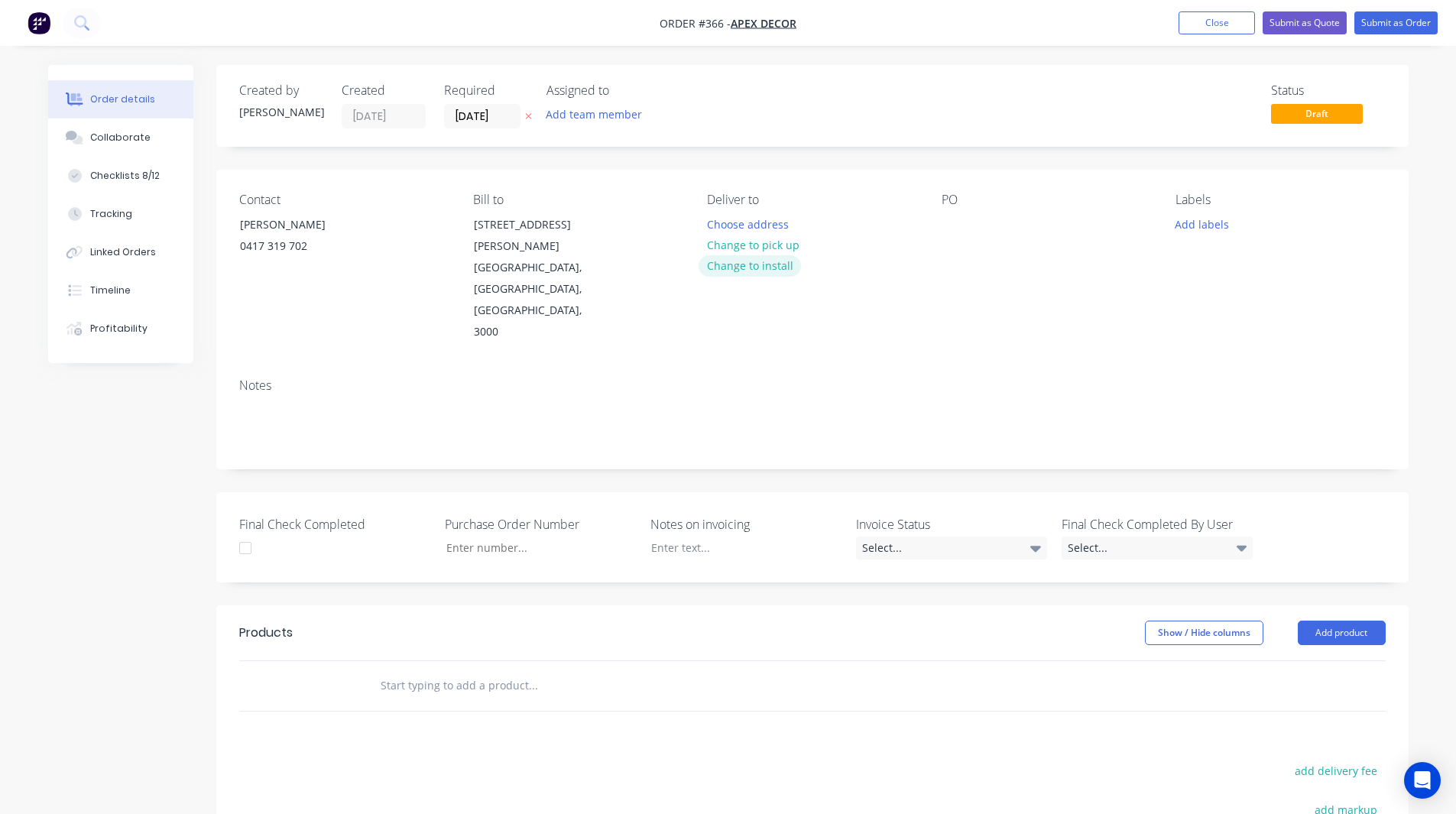
click at [771, 264] on button "Change to install" at bounding box center [750, 265] width 103 height 21
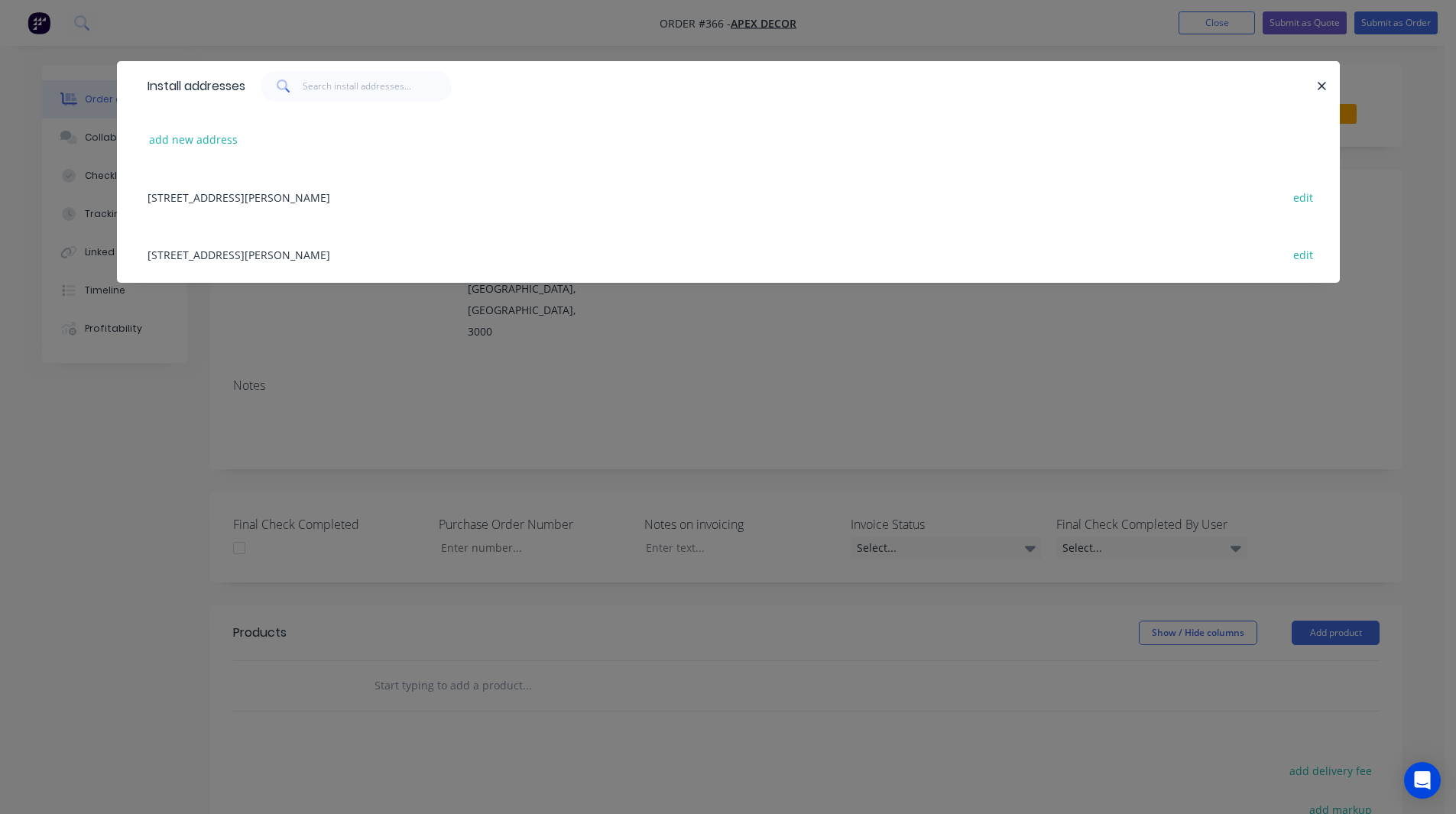
click at [192, 197] on div "[STREET_ADDRESS][PERSON_NAME] edit" at bounding box center [728, 196] width 1177 height 57
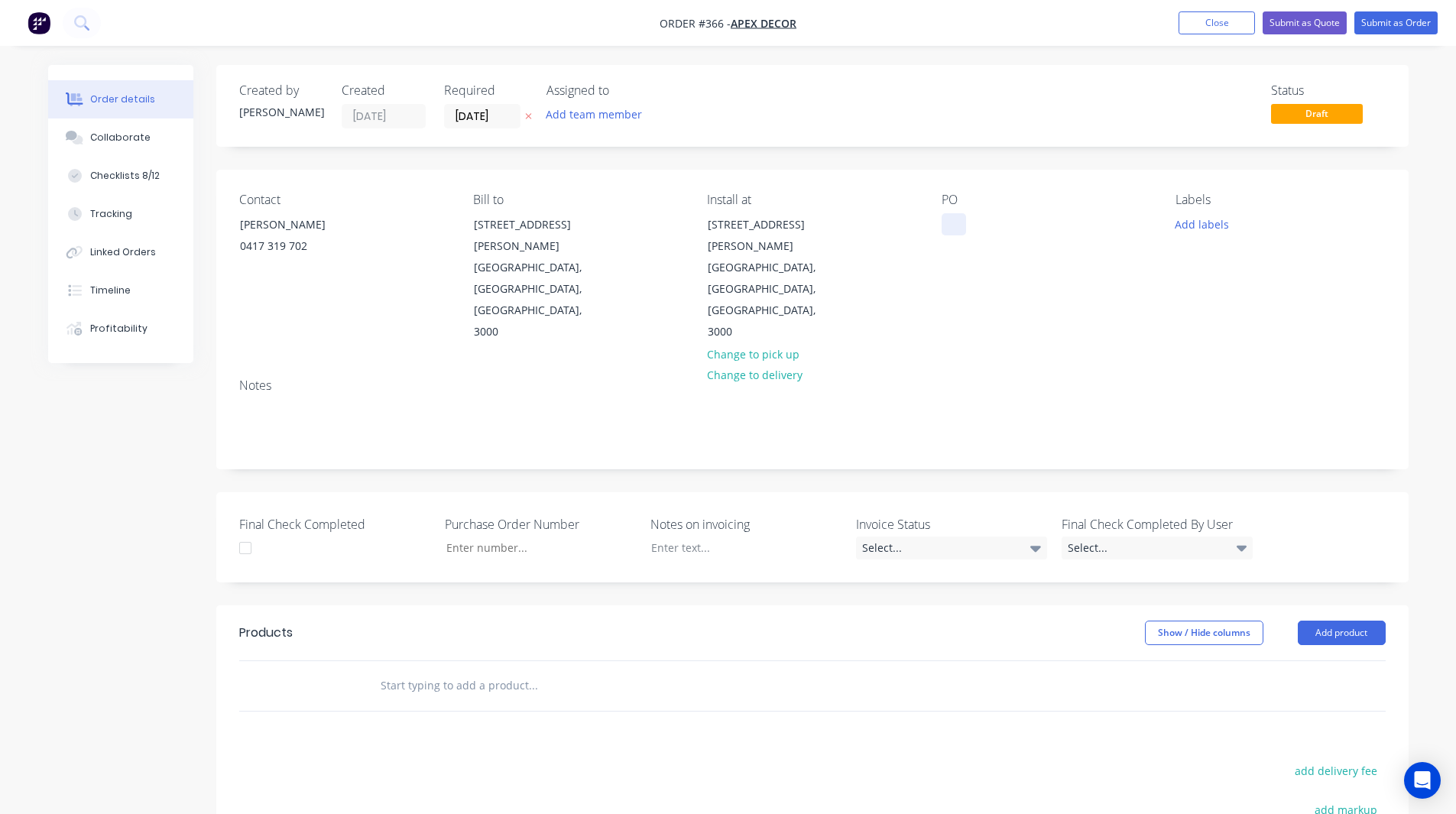
click at [951, 224] on div at bounding box center [954, 224] width 25 height 22
click at [895, 108] on div "Status Draft" at bounding box center [1043, 106] width 686 height 45
click at [566, 117] on button "Add team member" at bounding box center [594, 114] width 112 height 21
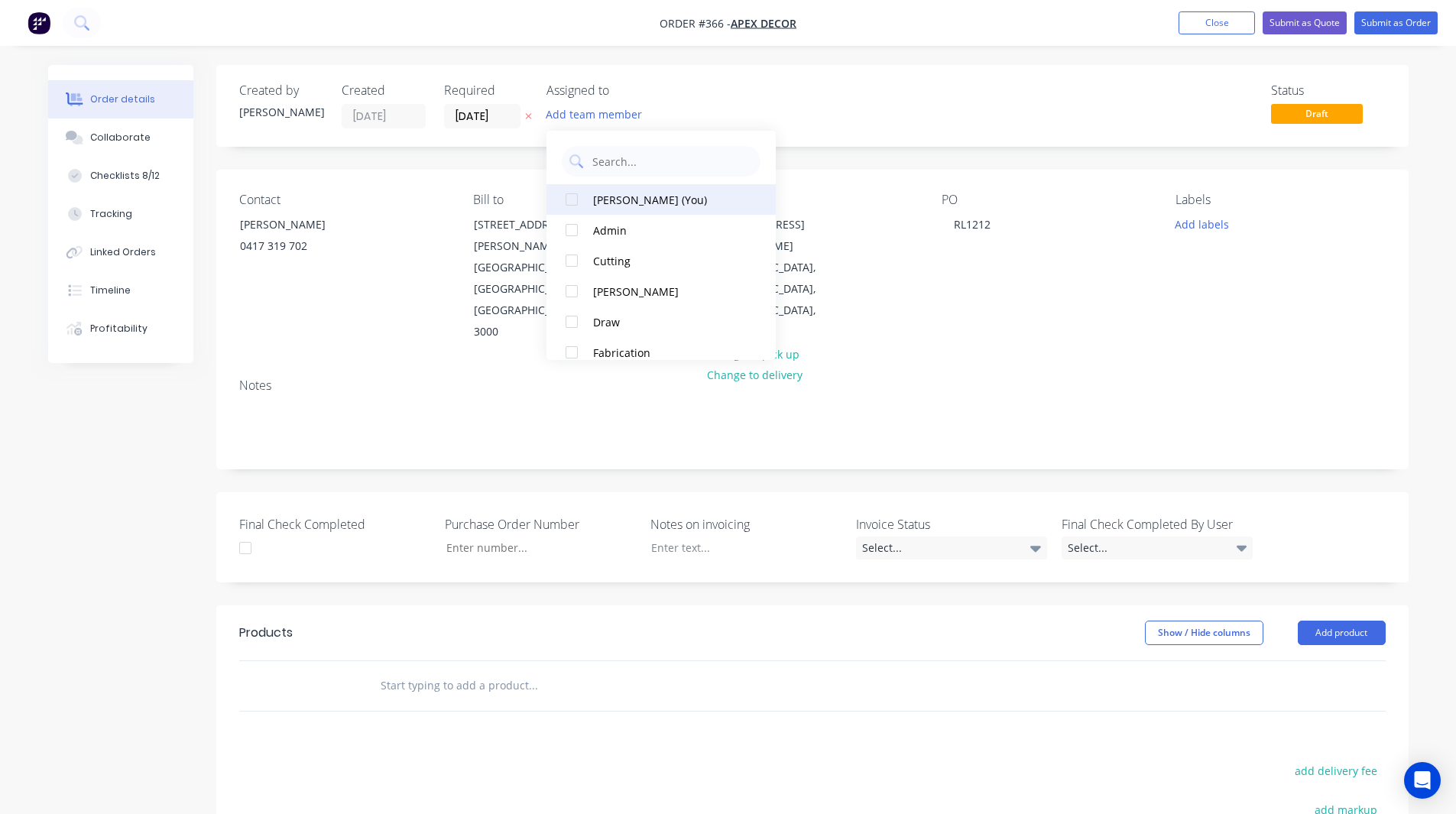
click at [575, 198] on div at bounding box center [571, 199] width 31 height 31
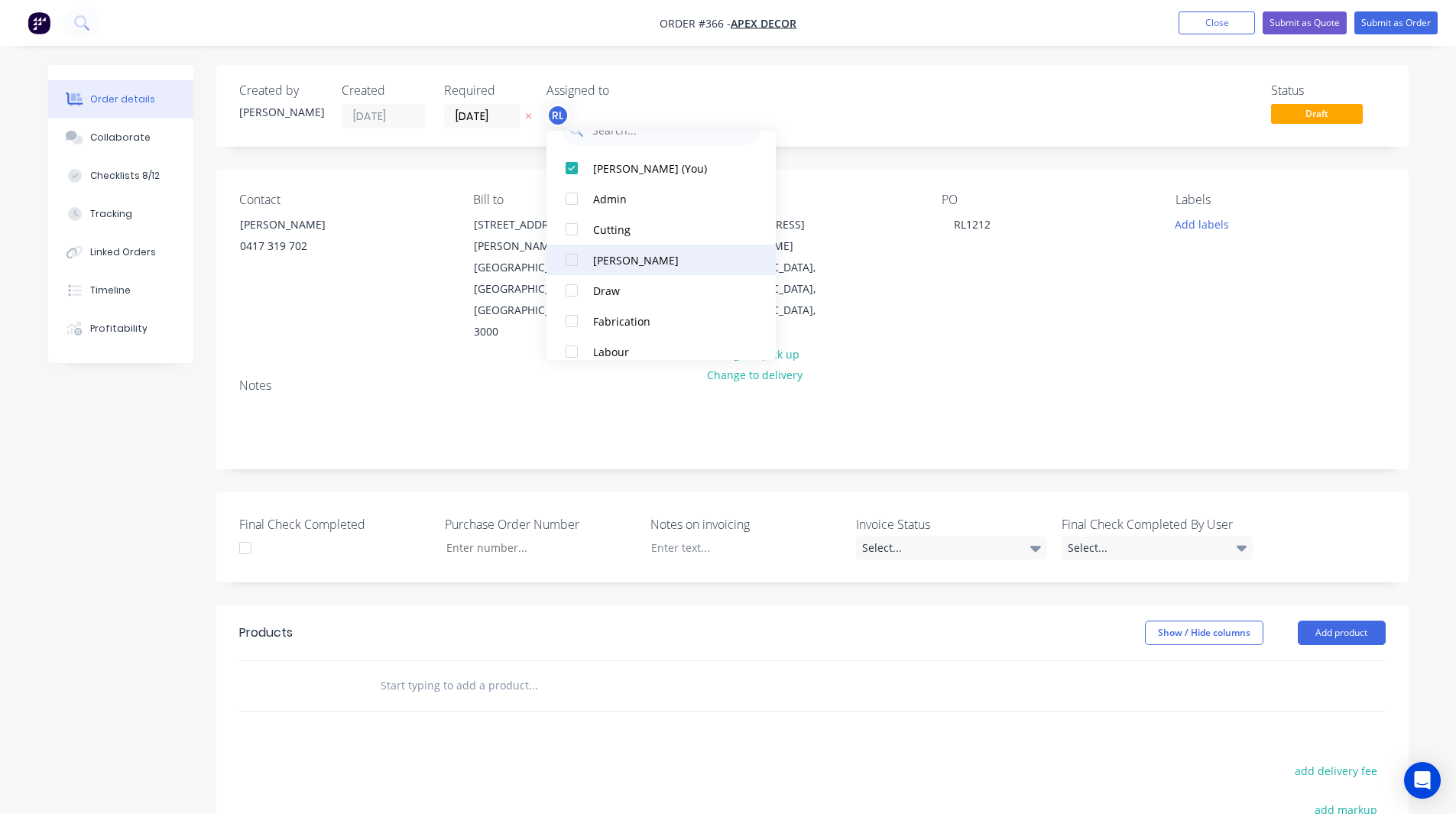
click at [570, 256] on div at bounding box center [571, 259] width 31 height 31
click at [570, 230] on div at bounding box center [571, 232] width 31 height 31
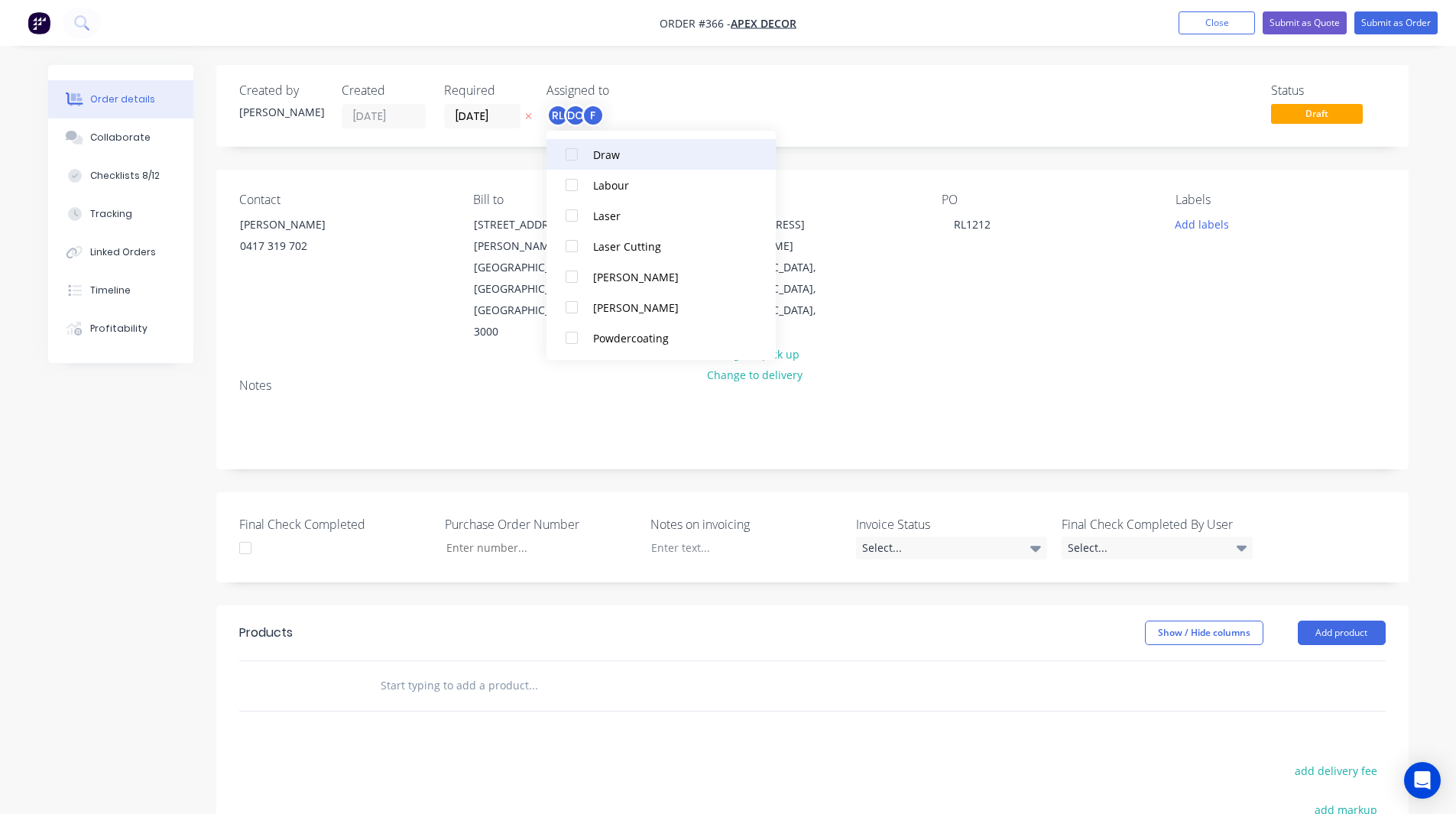
scroll to position [290, 0]
click at [573, 245] on div at bounding box center [571, 245] width 31 height 31
click at [815, 82] on div "Created by [PERSON_NAME] Created [DATE] Required [DATE] Assigned to RL DC F P S…" at bounding box center [813, 106] width 1192 height 82
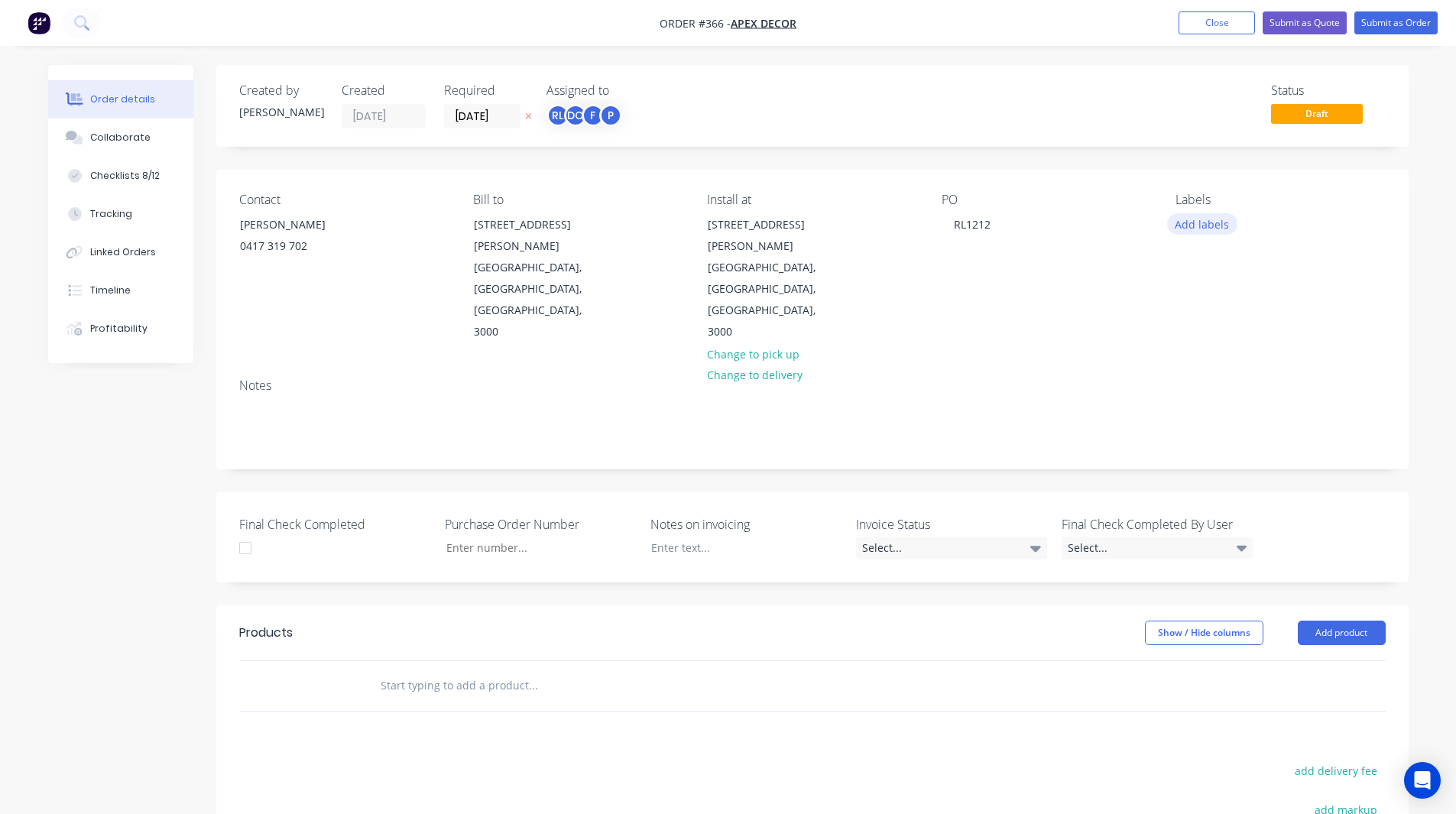
click at [1195, 226] on button "Add labels" at bounding box center [1202, 223] width 70 height 21
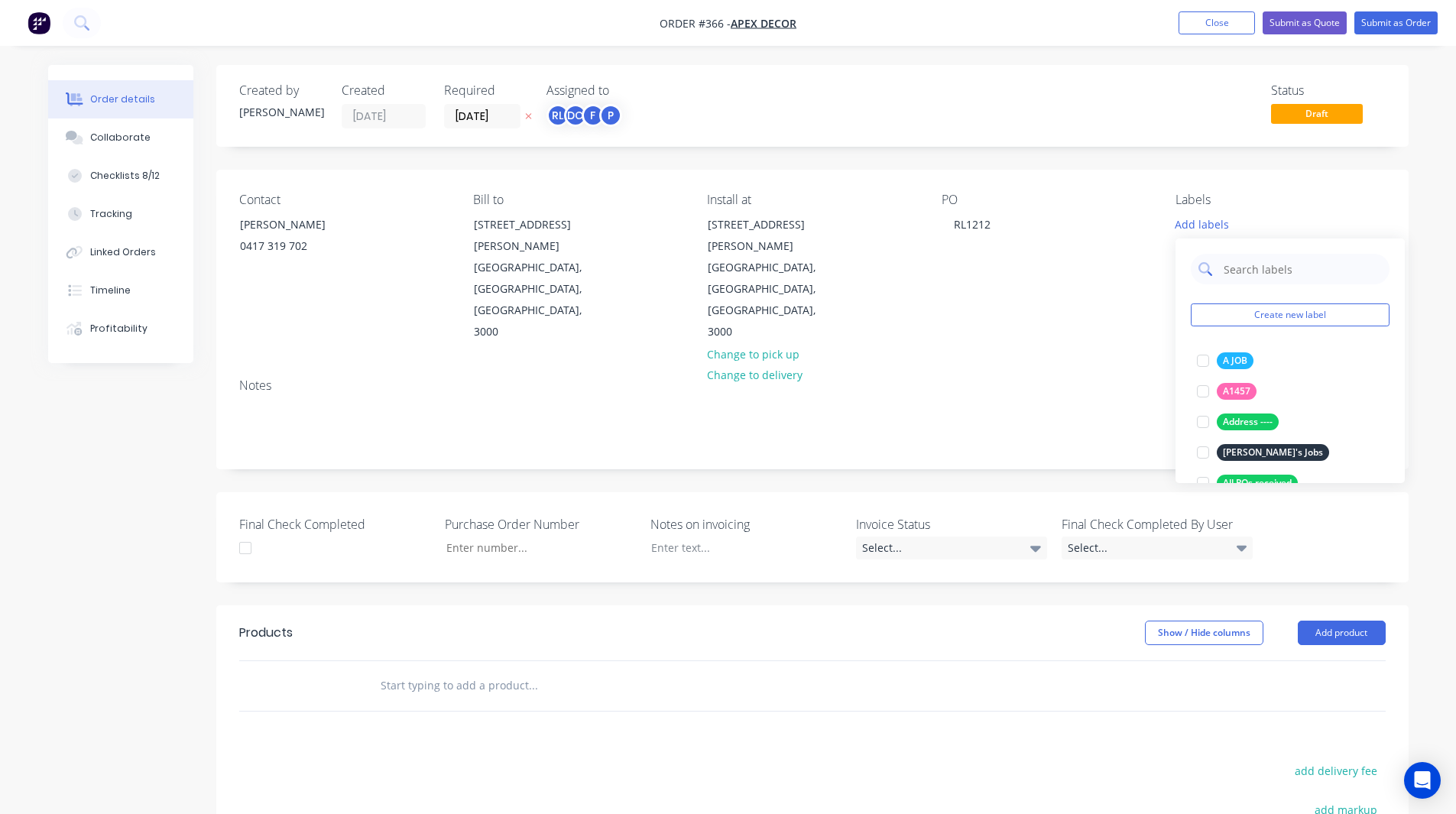
click at [1234, 271] on input "text" at bounding box center [1301, 269] width 160 height 31
click at [1203, 359] on div at bounding box center [1203, 360] width 31 height 31
click at [1259, 262] on input "urgent" at bounding box center [1301, 261] width 160 height 31
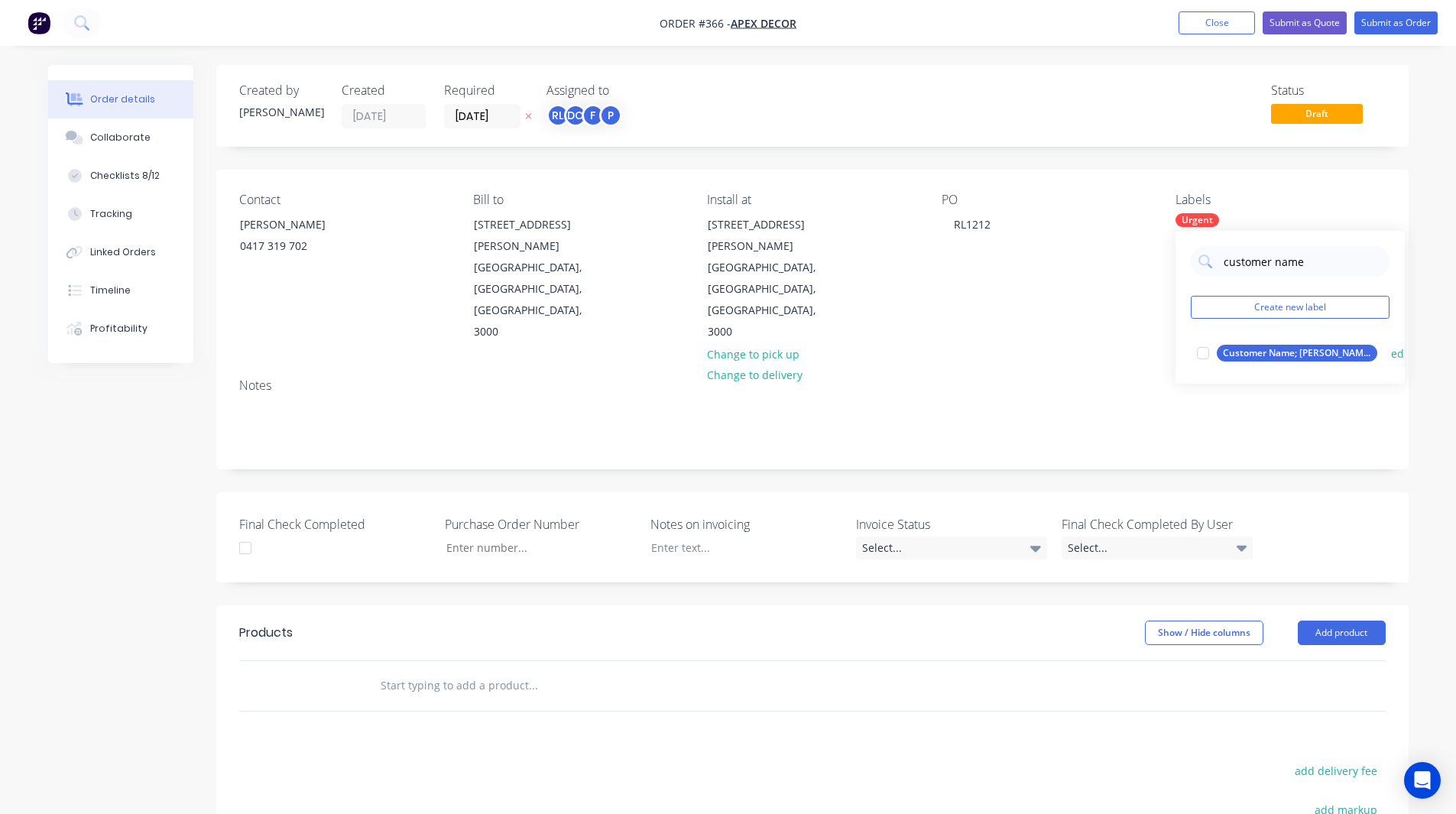
click at [1201, 353] on div at bounding box center [1203, 353] width 31 height 31
click at [1204, 349] on div at bounding box center [1203, 353] width 31 height 31
click at [1311, 259] on input "customer name" at bounding box center [1301, 261] width 160 height 31
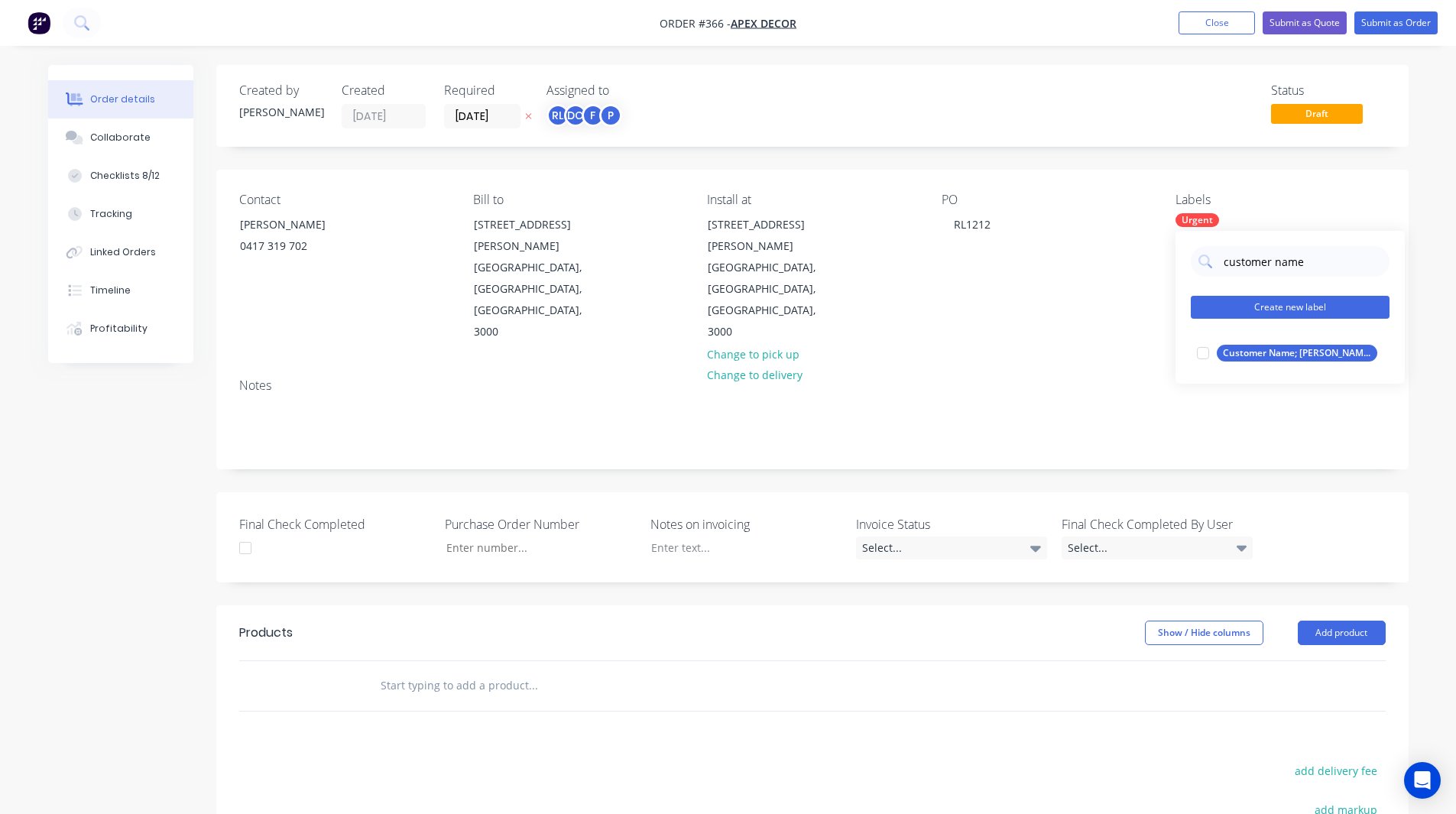
type input "customer name"
click at [1249, 307] on button "Create new label" at bounding box center [1290, 307] width 198 height 23
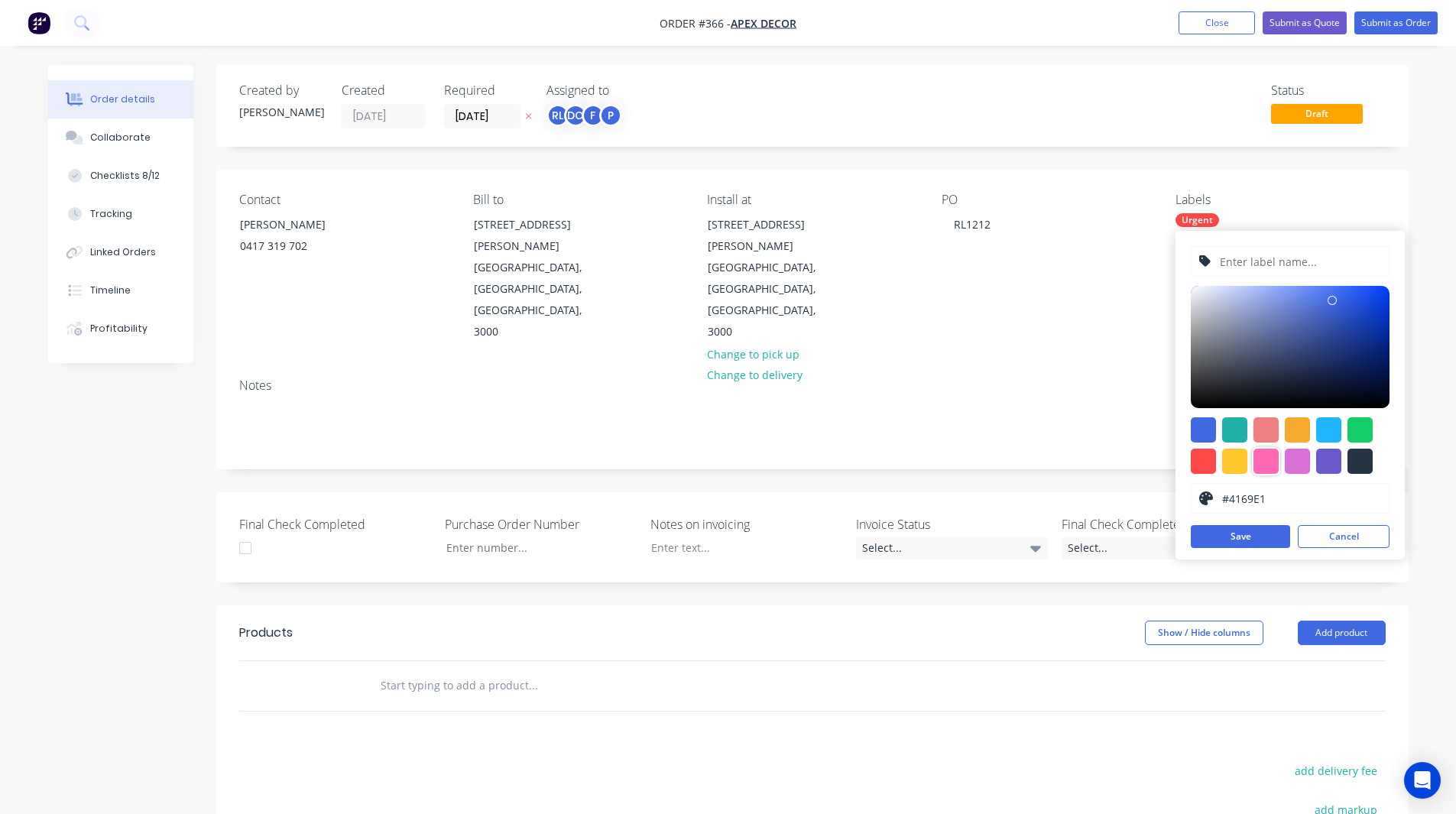
click at [1267, 456] on div at bounding box center [1266, 461] width 26 height 26
type input "#FF69B4"
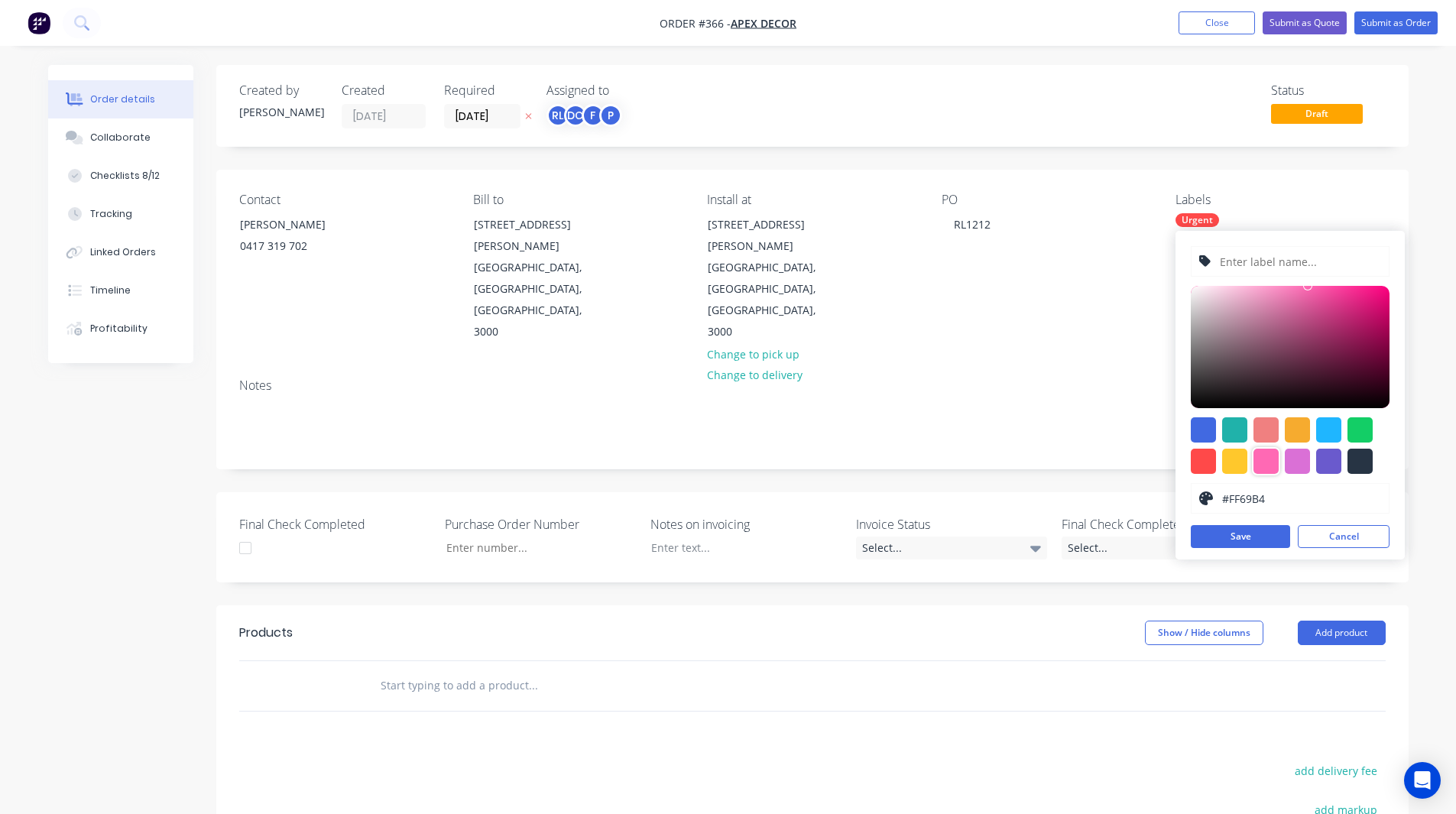
click at [1249, 264] on input "text" at bounding box center [1300, 261] width 163 height 29
type input "Customer Number: 1234"
click at [1259, 534] on button "Save" at bounding box center [1240, 536] width 99 height 23
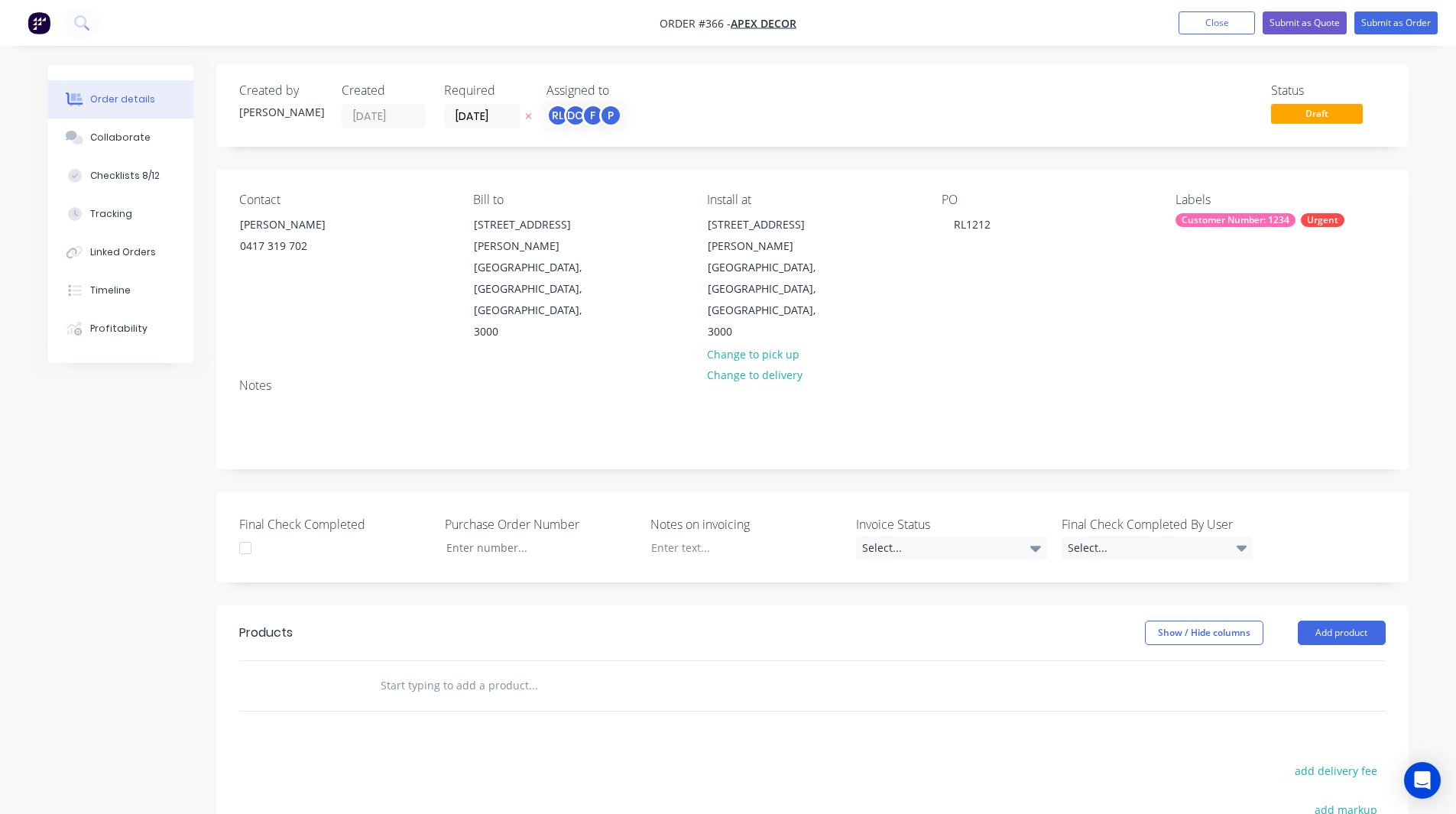
click at [1425, 251] on div "Order details Collaborate Checklists 8/12 Tracking Linked Orders Timeline Profi…" at bounding box center [728, 550] width 1456 height 1101
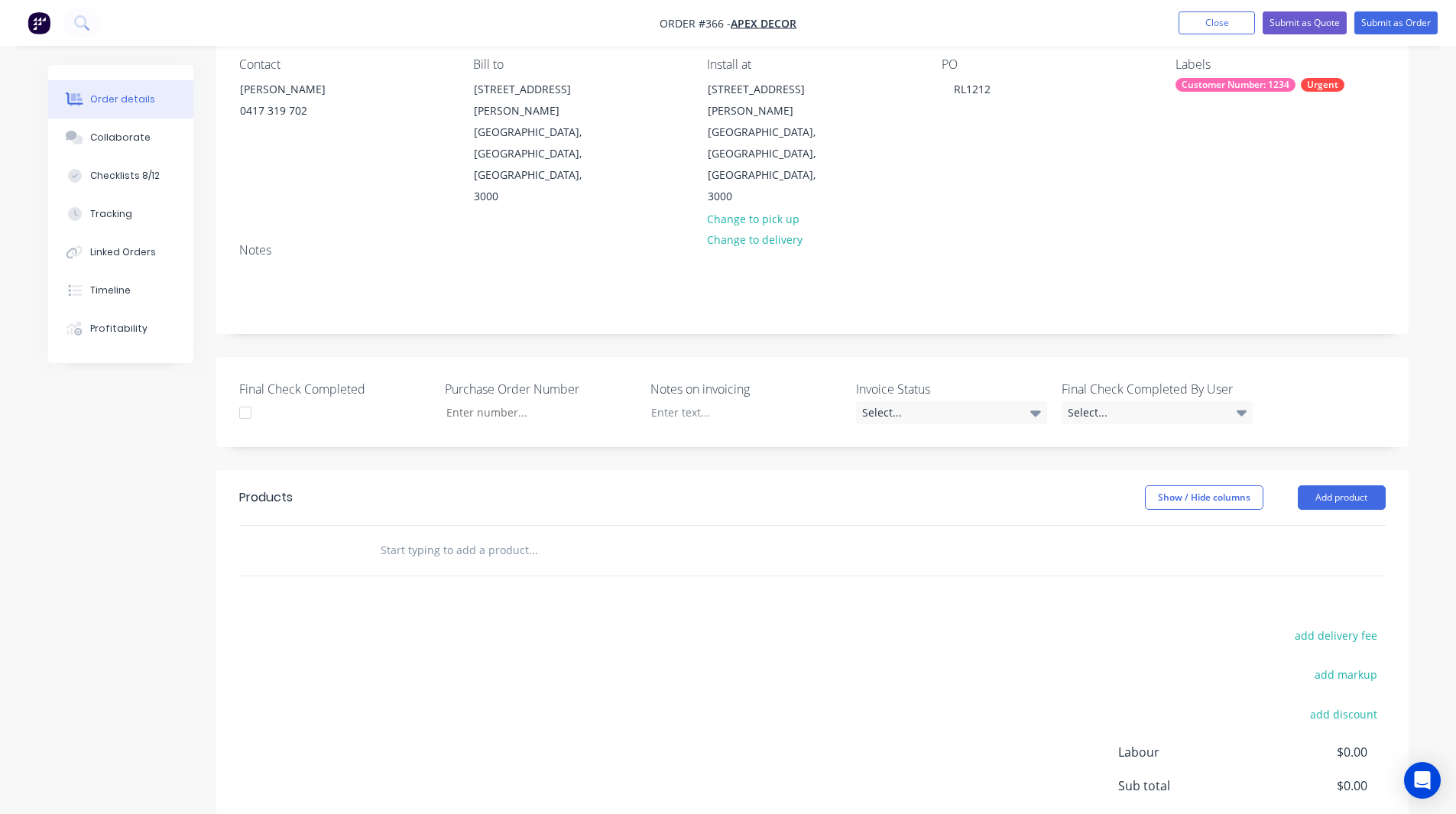
scroll to position [143, 0]
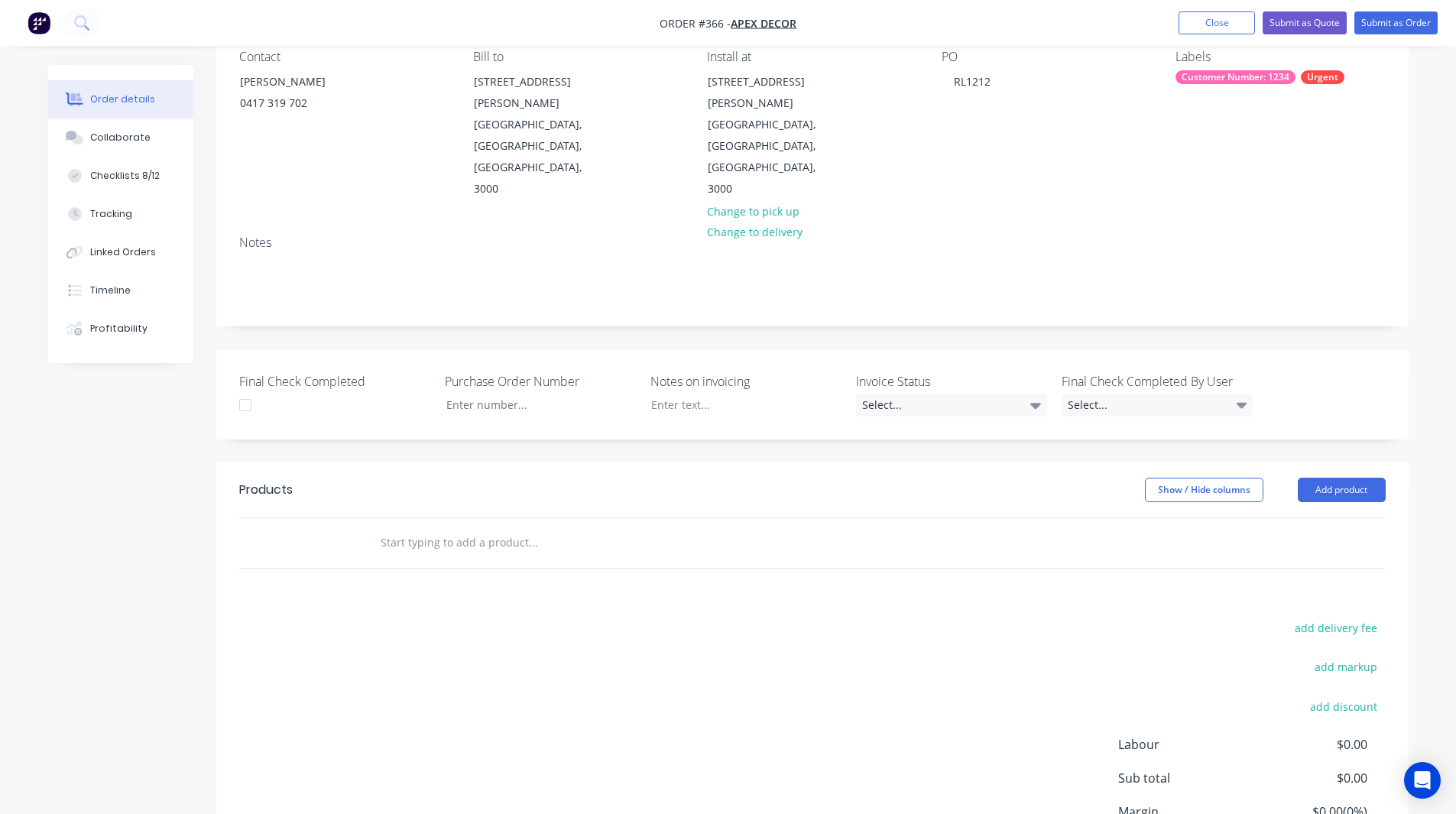
click at [248, 389] on div at bounding box center [245, 404] width 31 height 31
click at [513, 393] on input "Final Check Completed" at bounding box center [534, 405] width 202 height 23
click at [691, 393] on div at bounding box center [734, 404] width 191 height 22
click at [136, 420] on div "Created by [PERSON_NAME] Created [DATE] Required [DATE] Assigned to RL DC F P S…" at bounding box center [728, 440] width 1360 height 1036
click at [241, 389] on div at bounding box center [245, 404] width 31 height 31
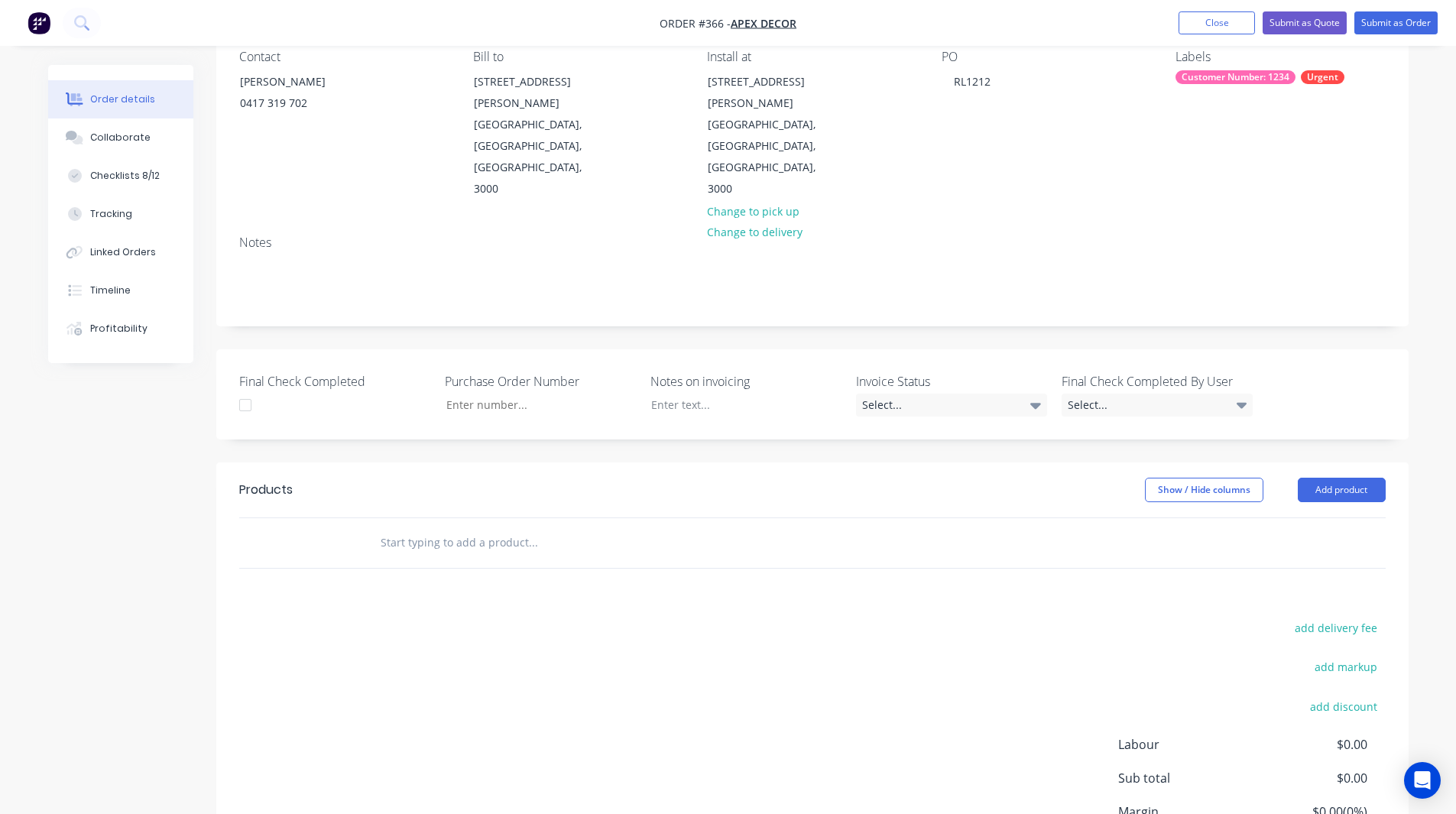
click at [412, 527] on input "text" at bounding box center [532, 542] width 306 height 31
click at [1331, 478] on button "Add product" at bounding box center [1342, 490] width 88 height 25
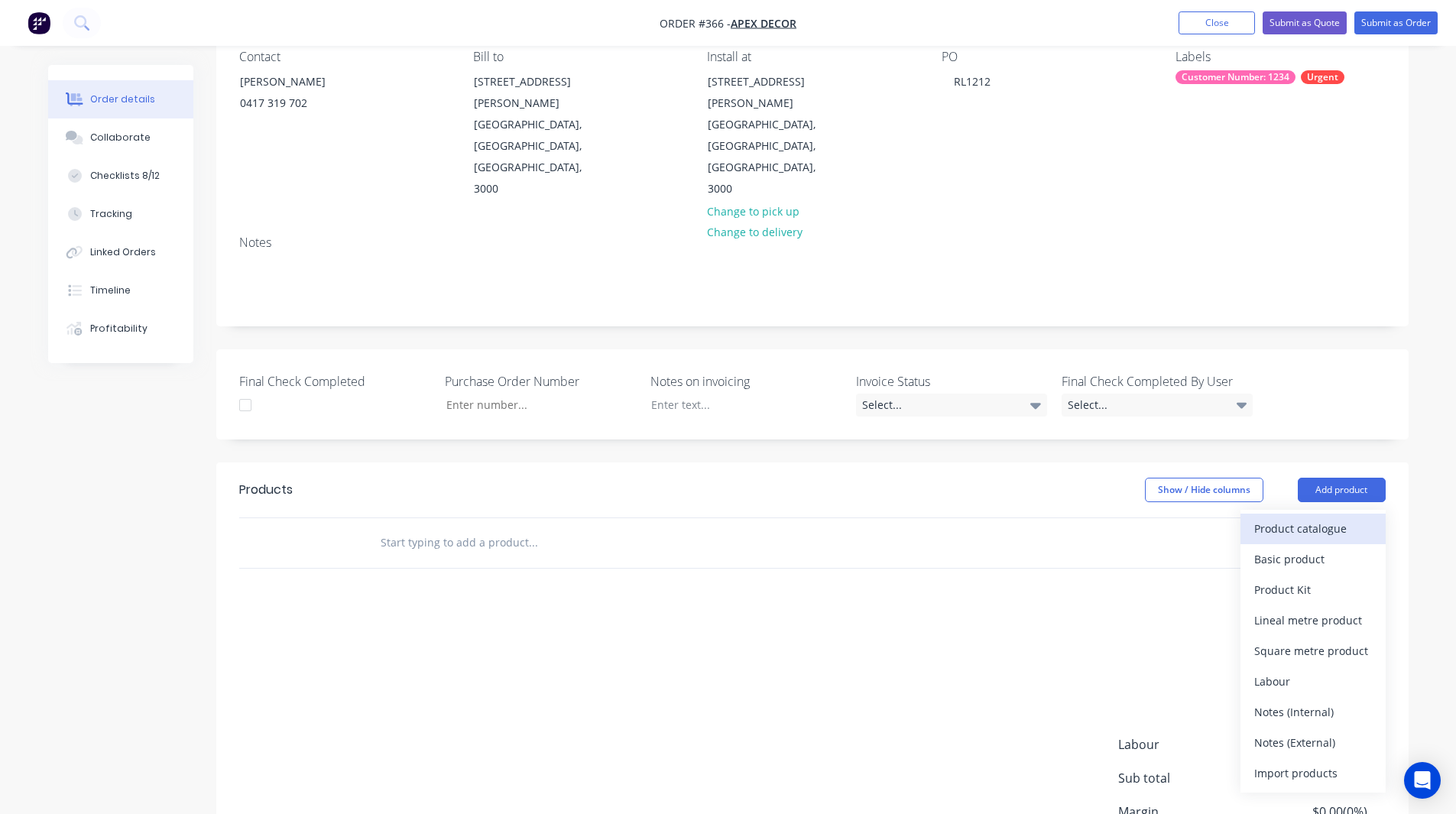
click at [1291, 517] on div "Product catalogue" at bounding box center [1313, 528] width 117 height 22
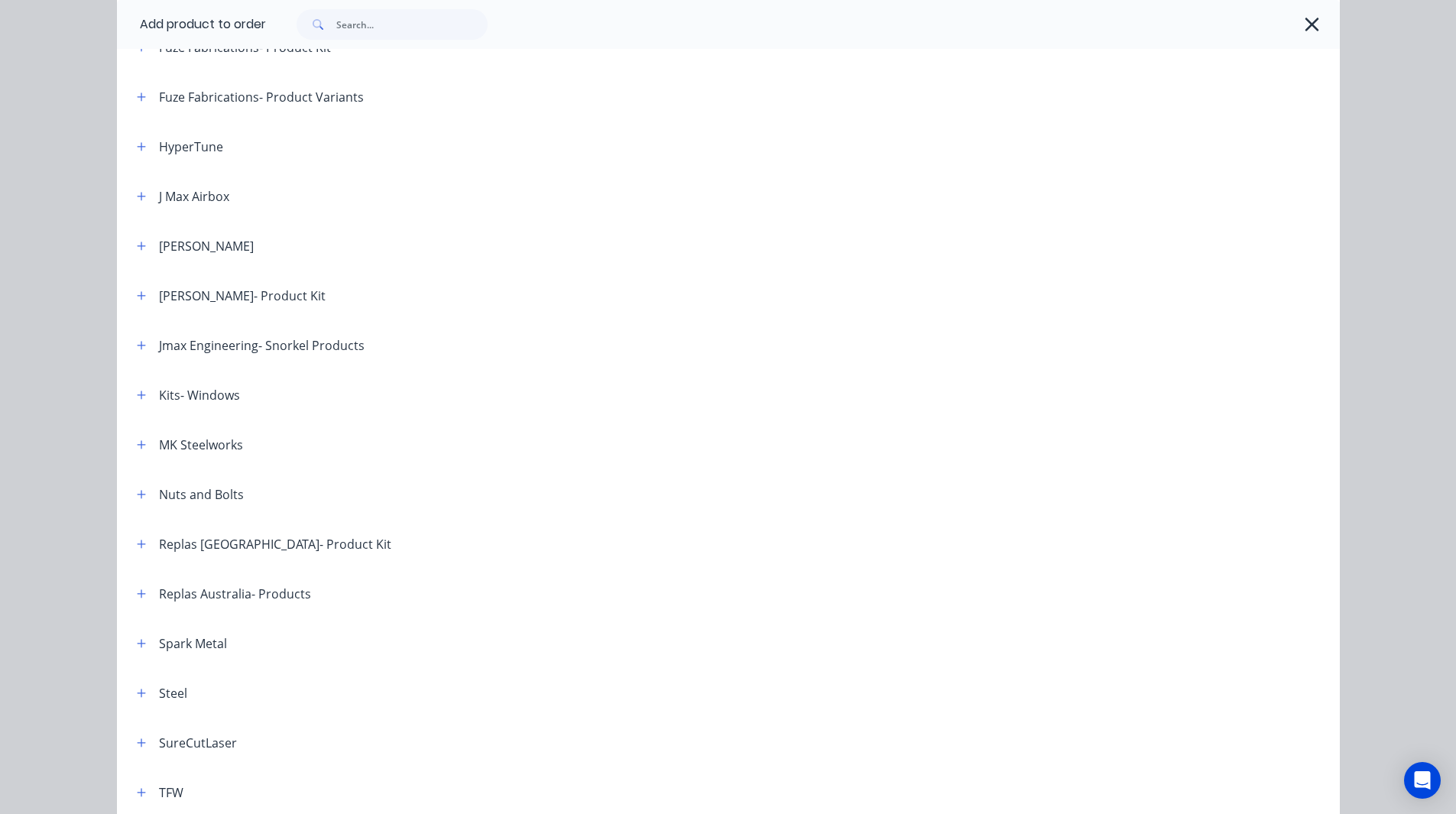
scroll to position [1059, 0]
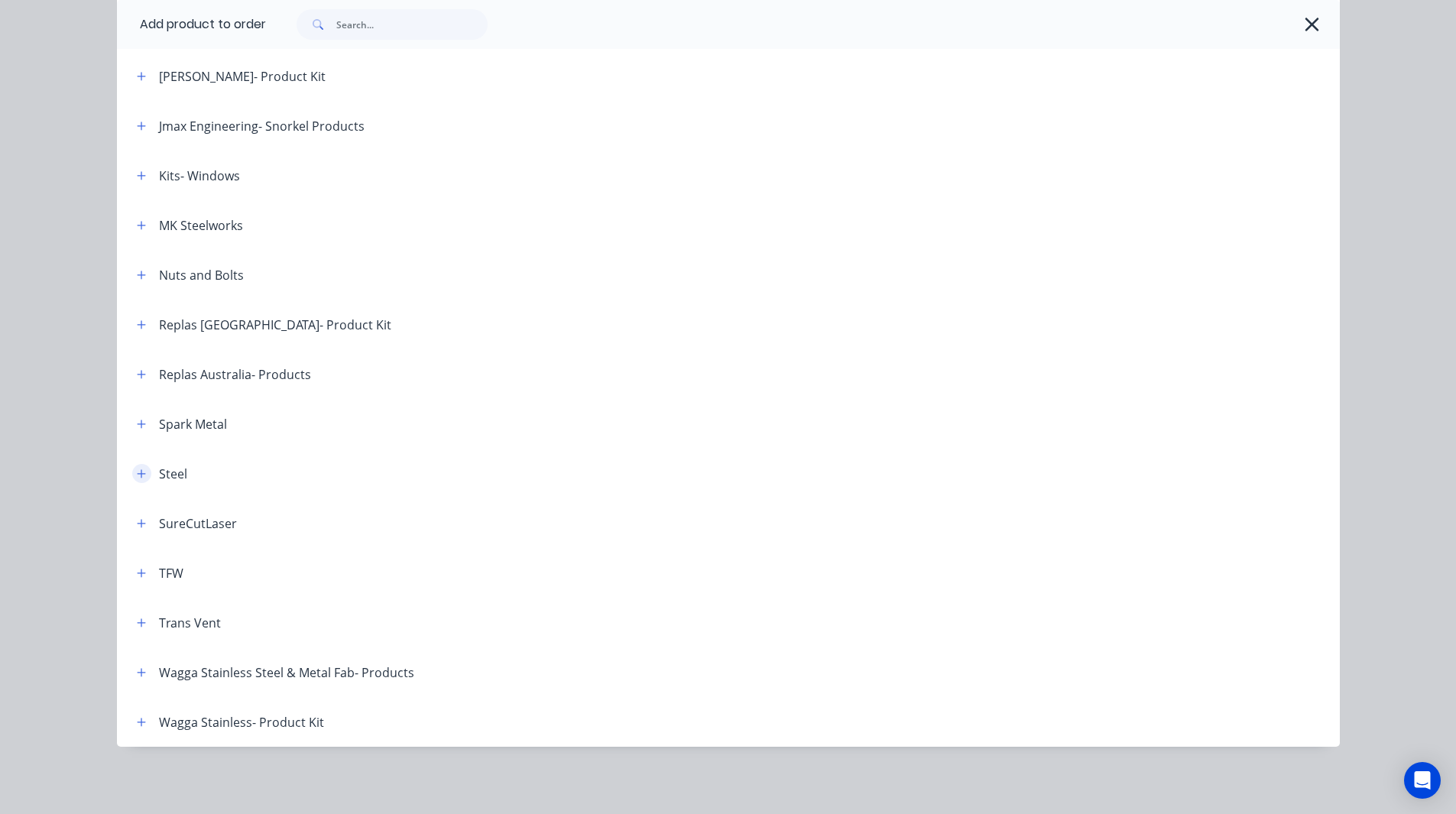
click at [136, 472] on icon "button" at bounding box center [141, 474] width 8 height 8
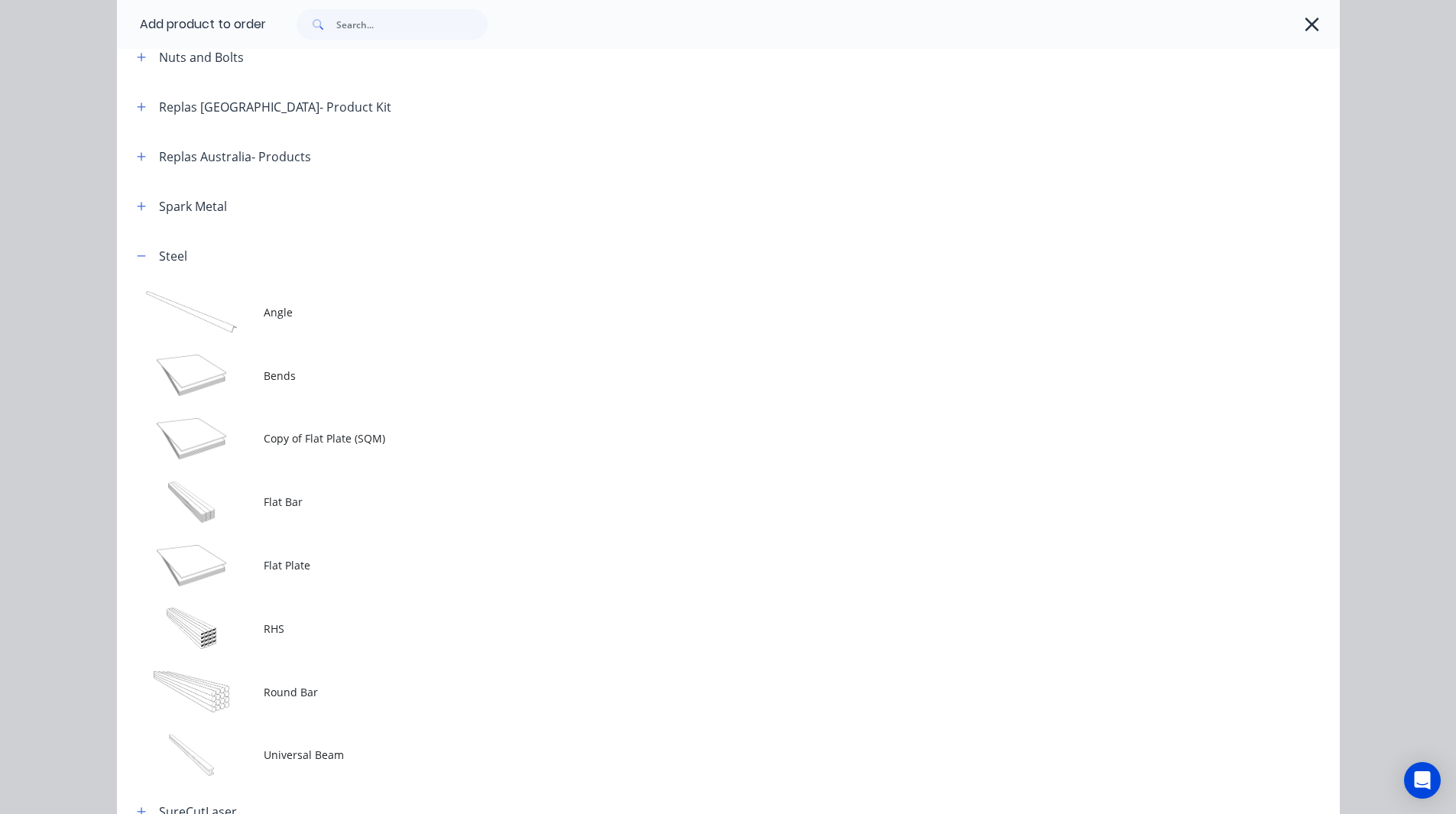
scroll to position [1313, 0]
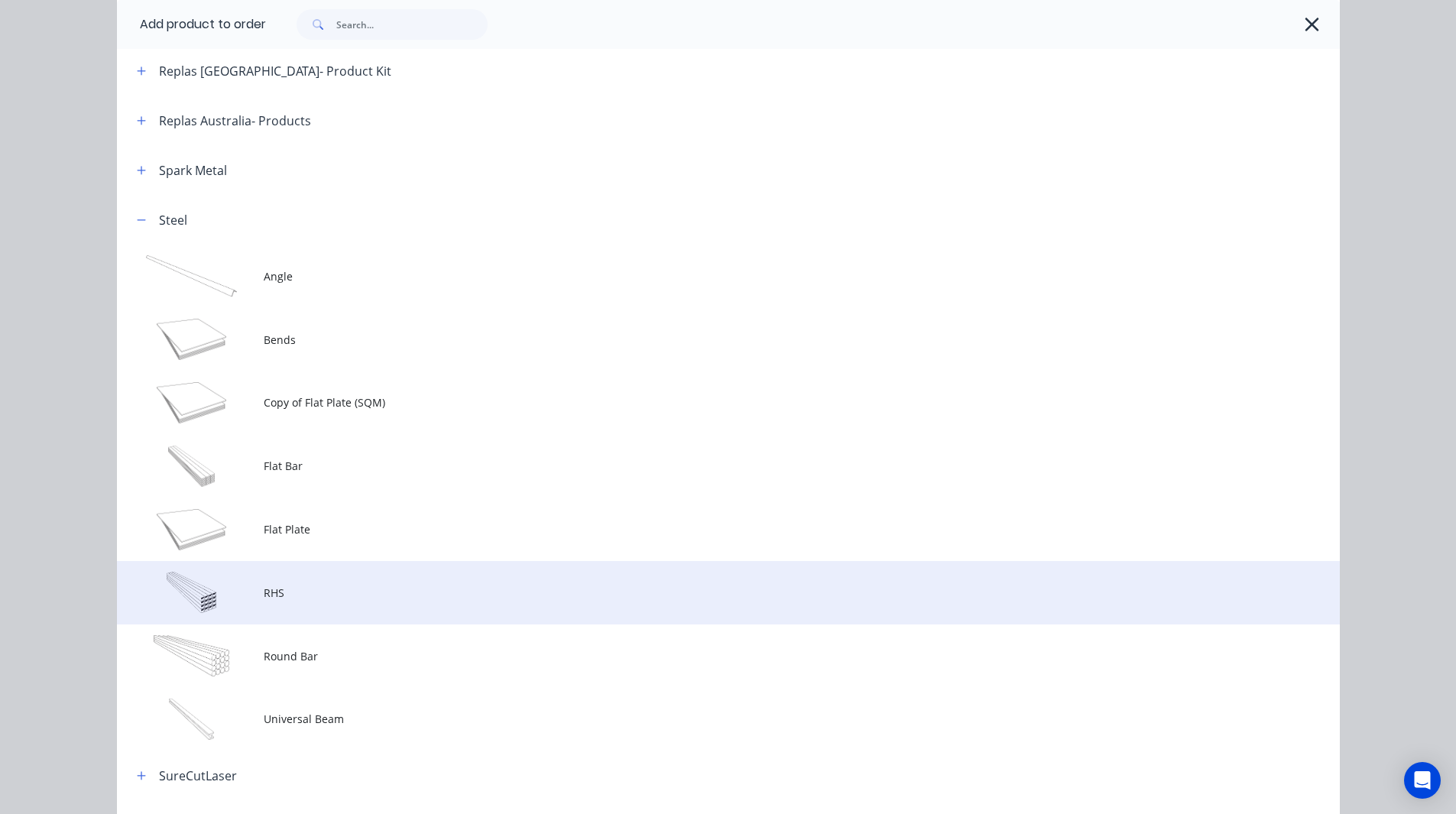
click at [282, 592] on span "RHS" at bounding box center [694, 592] width 861 height 16
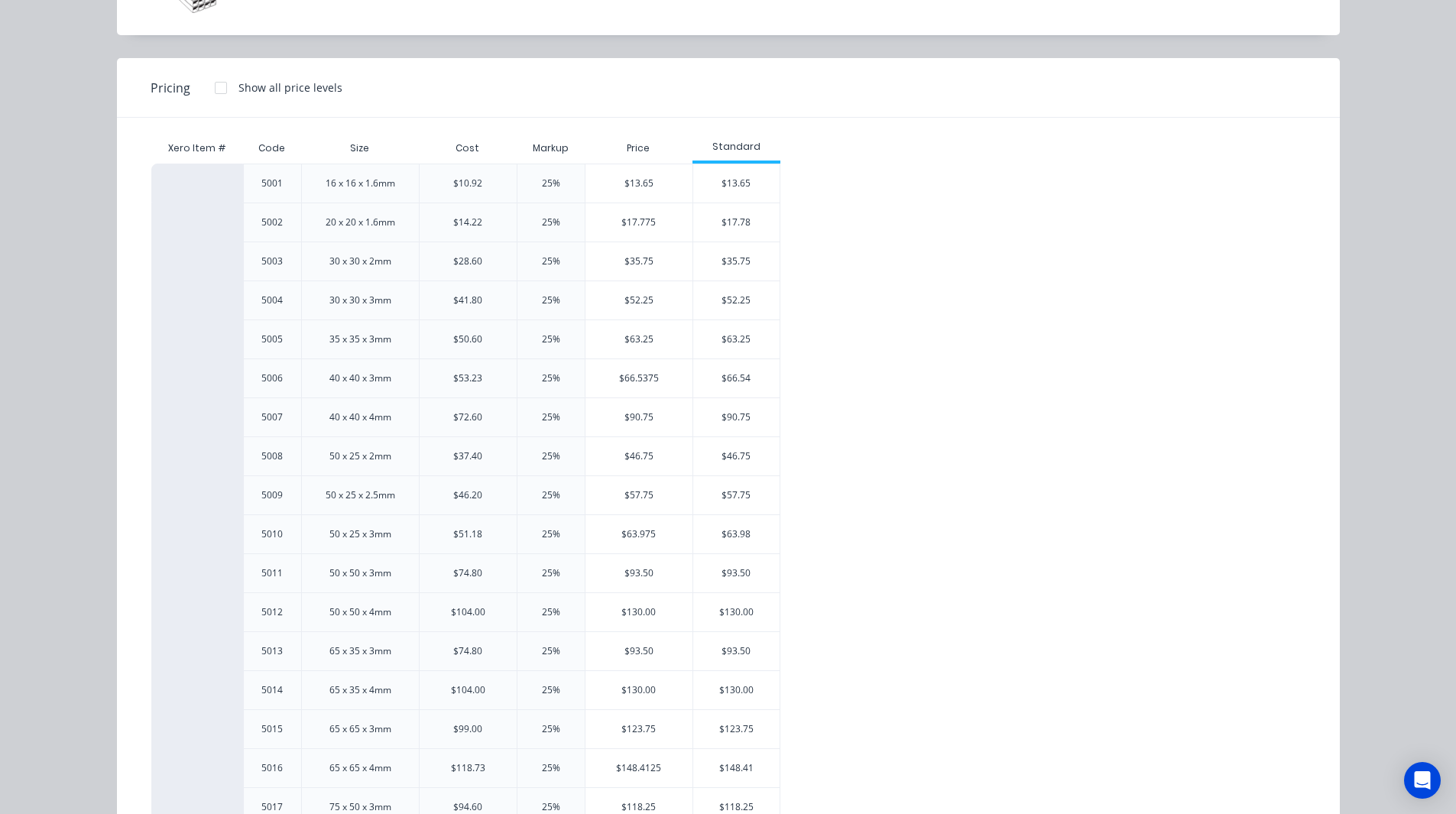
scroll to position [136, 0]
click at [359, 181] on div "16 x 16 x 1.6mm" at bounding box center [360, 180] width 69 height 14
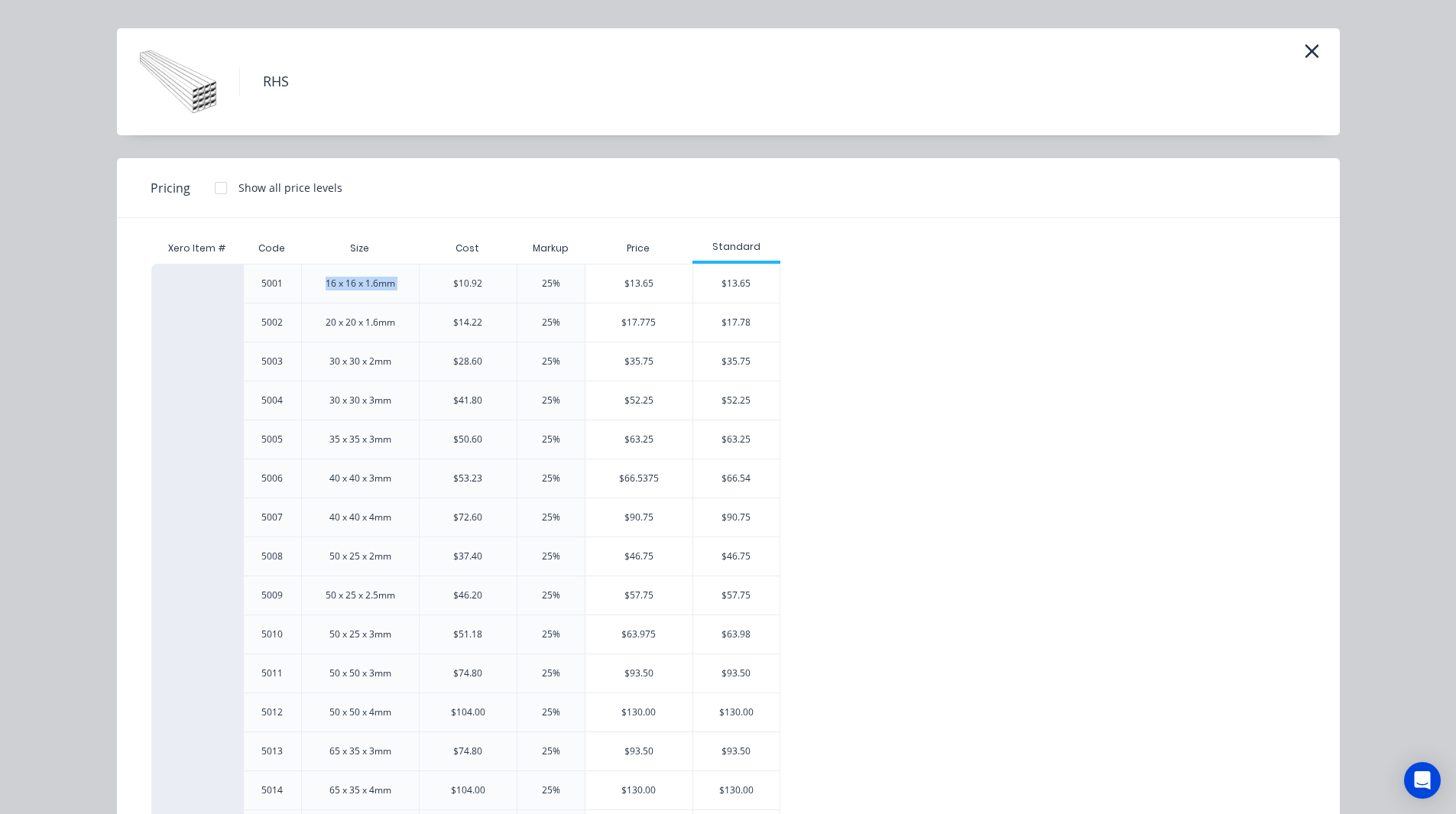
scroll to position [31, 0]
click at [353, 327] on div "20 x 20 x 1.6mm" at bounding box center [360, 324] width 69 height 14
click at [464, 325] on div "$14.22" at bounding box center [467, 324] width 29 height 14
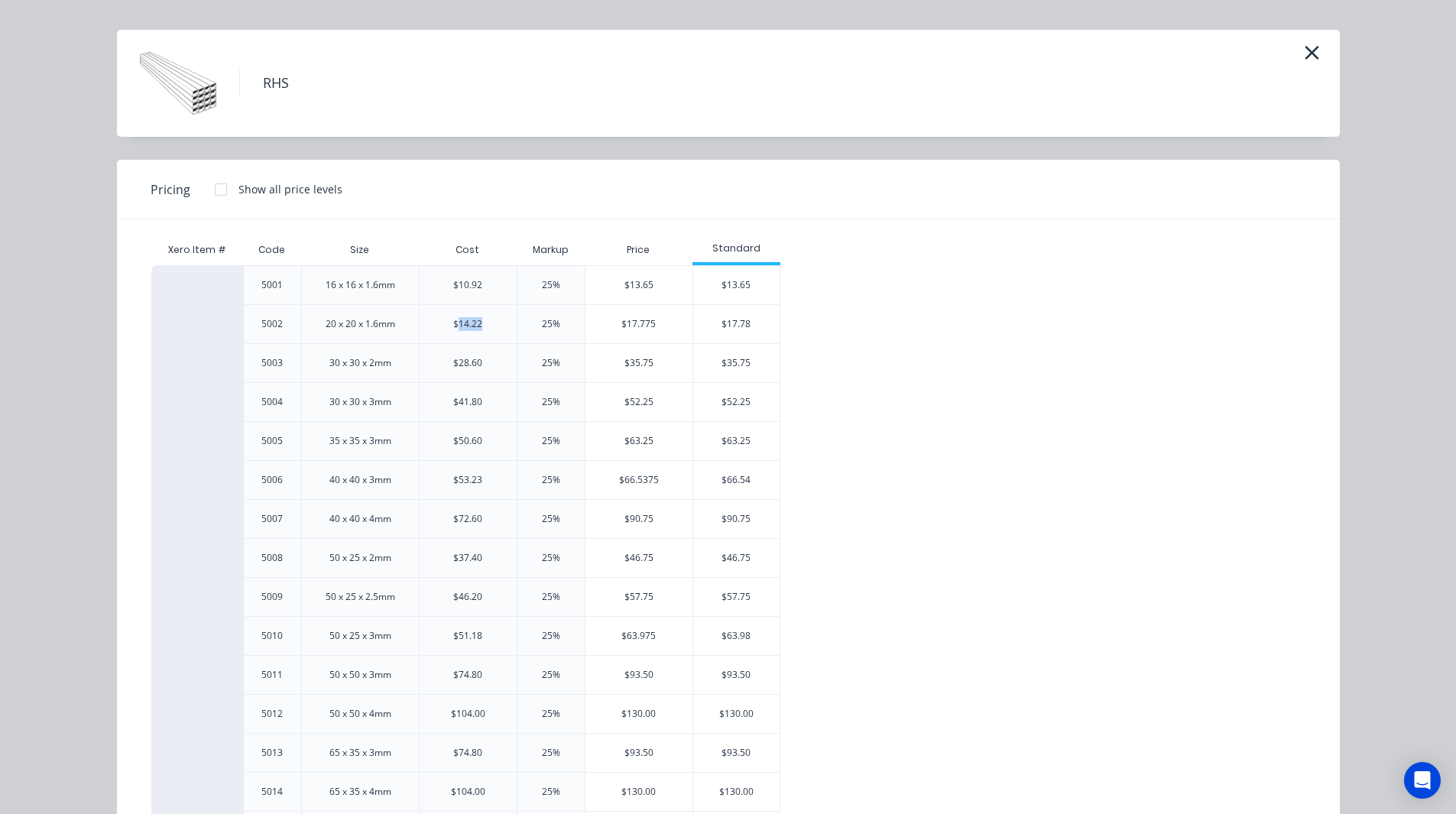
click at [464, 325] on div "$14.22" at bounding box center [467, 324] width 29 height 14
click at [547, 326] on div "25%" at bounding box center [551, 324] width 18 height 14
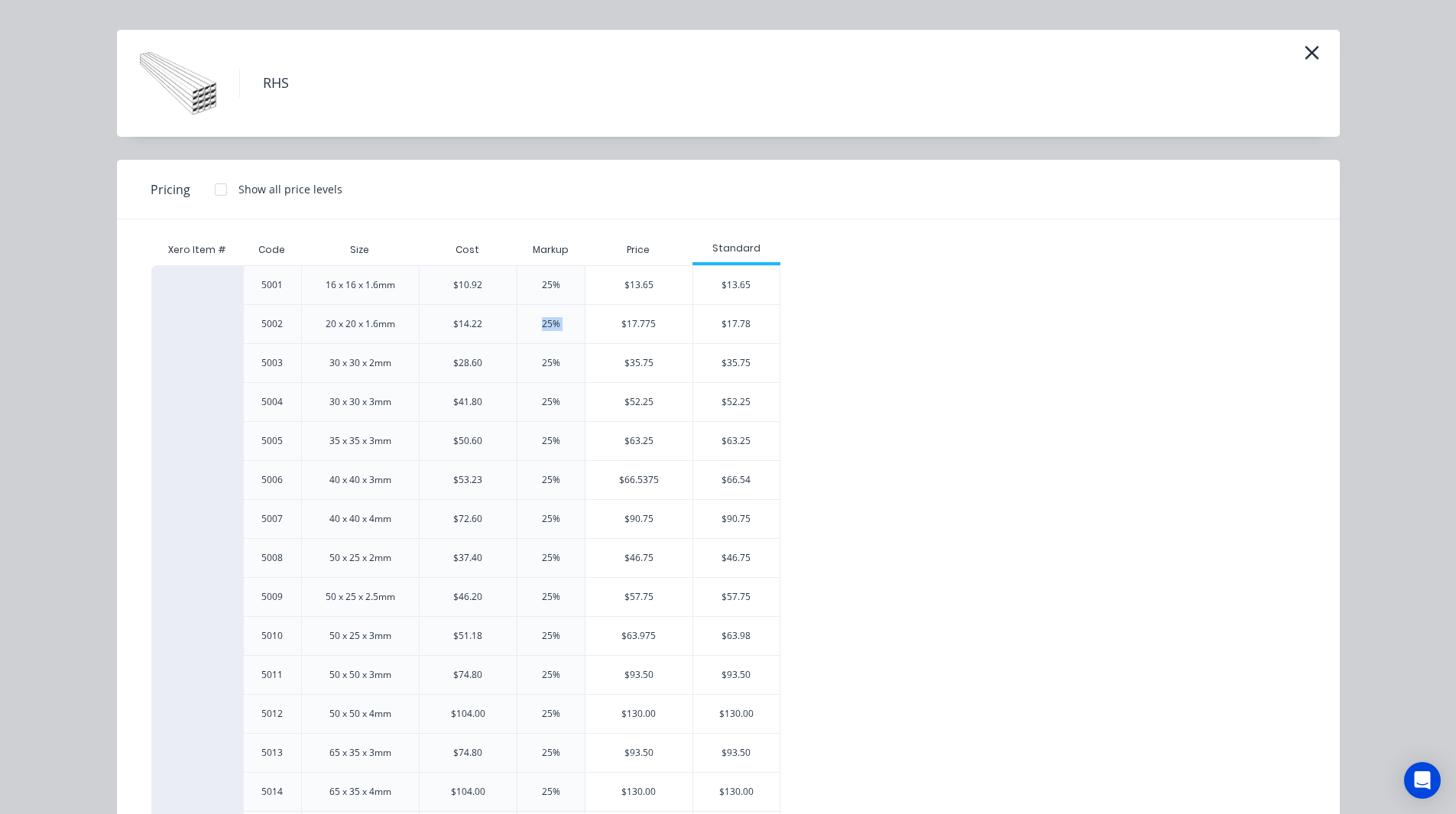
click at [547, 326] on div "25%" at bounding box center [551, 324] width 18 height 14
click at [556, 326] on div "25%" at bounding box center [551, 323] width 68 height 39
click at [723, 275] on div "$13.65" at bounding box center [736, 285] width 86 height 38
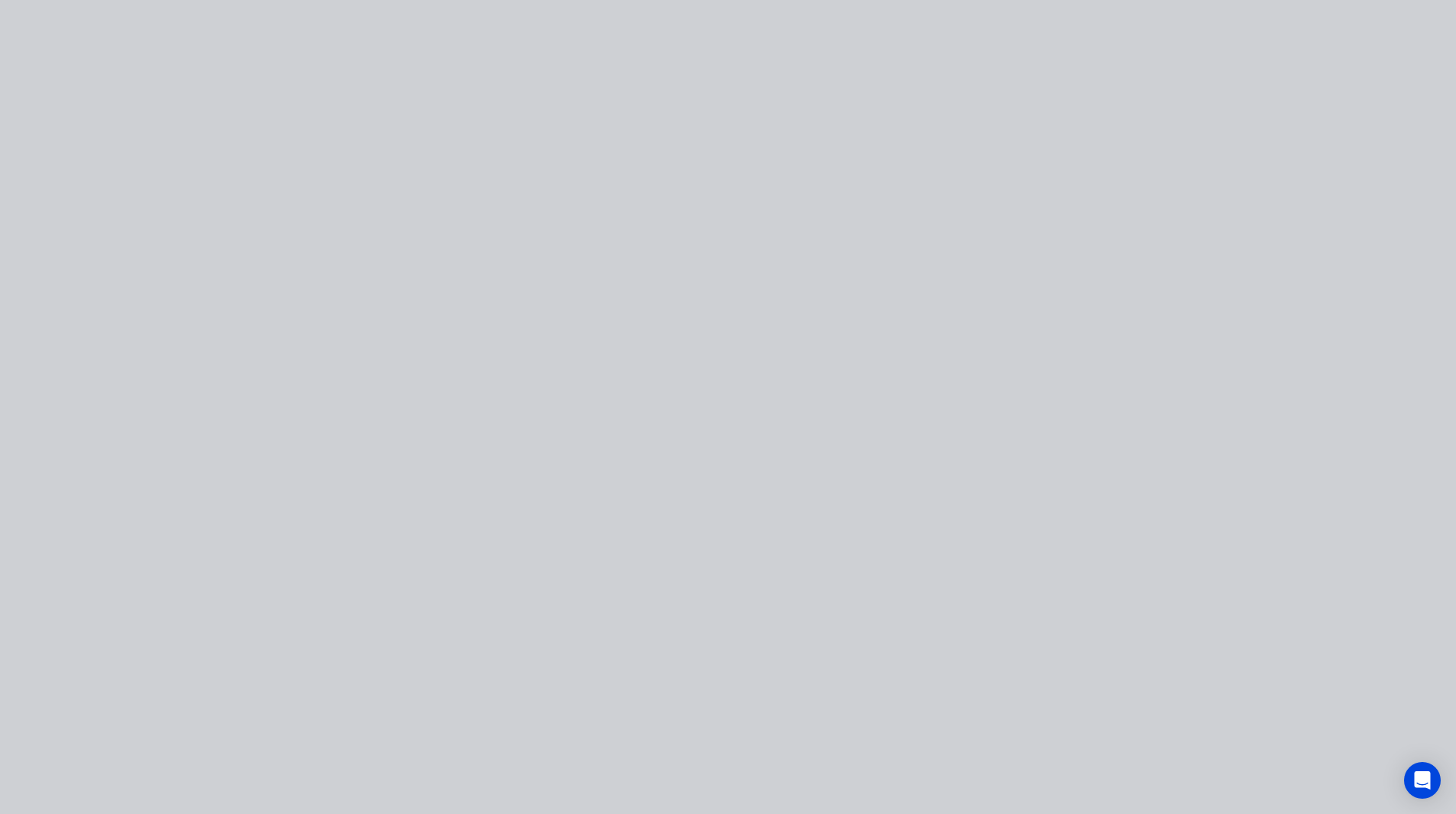
scroll to position [0, 0]
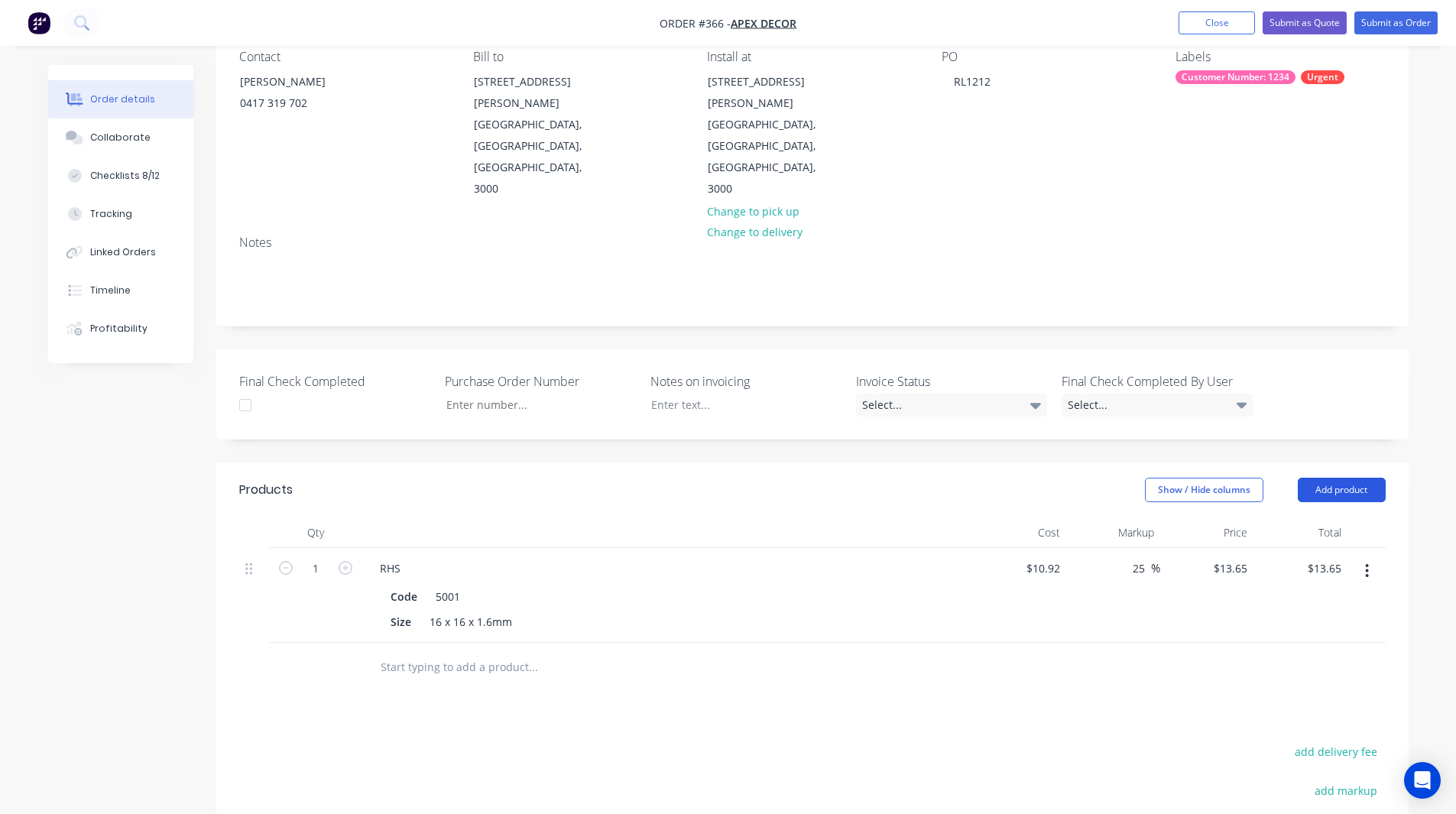
click at [1334, 478] on button "Add product" at bounding box center [1342, 490] width 88 height 25
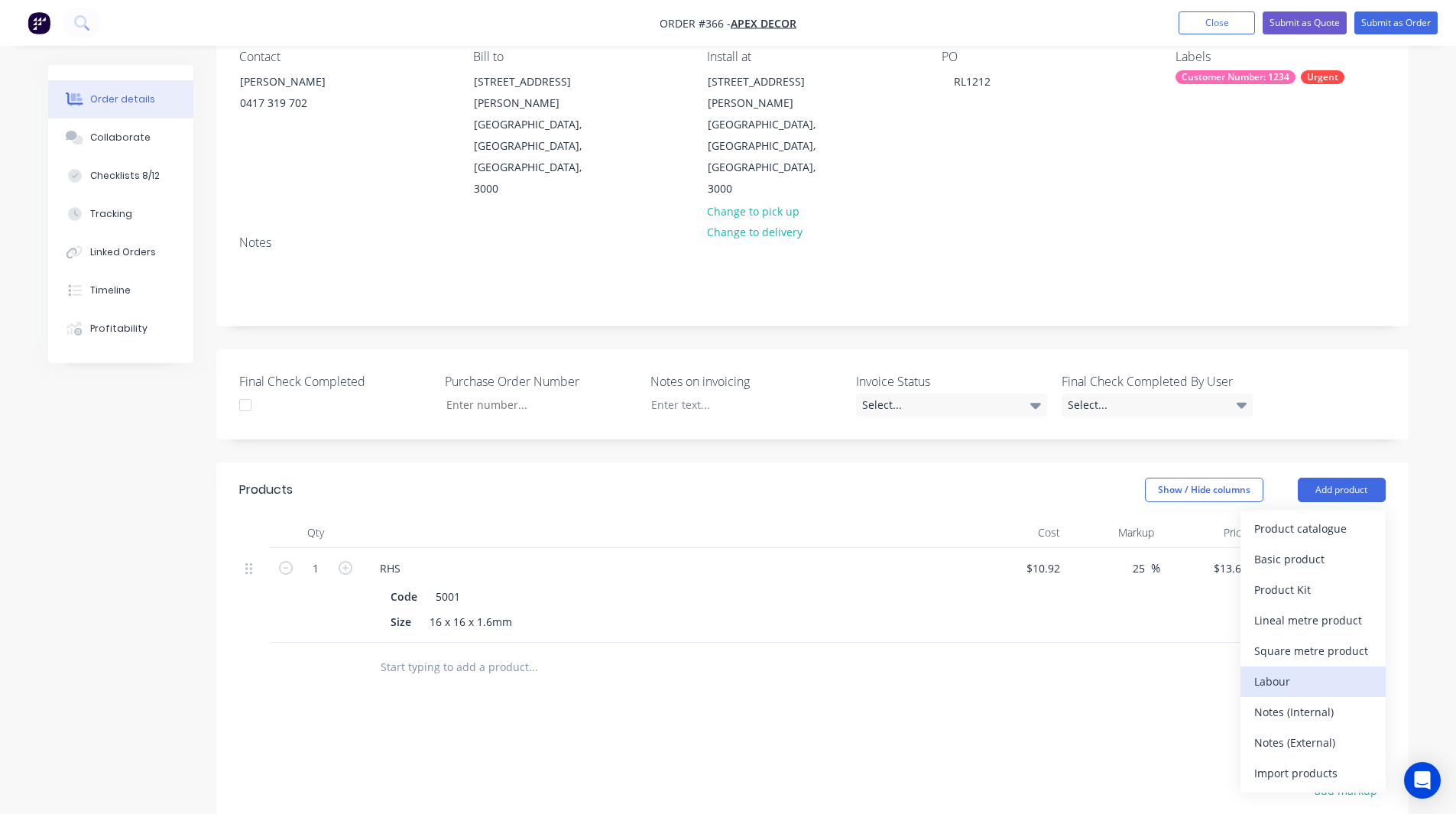
click at [1286, 670] on div "Labour" at bounding box center [1313, 681] width 117 height 22
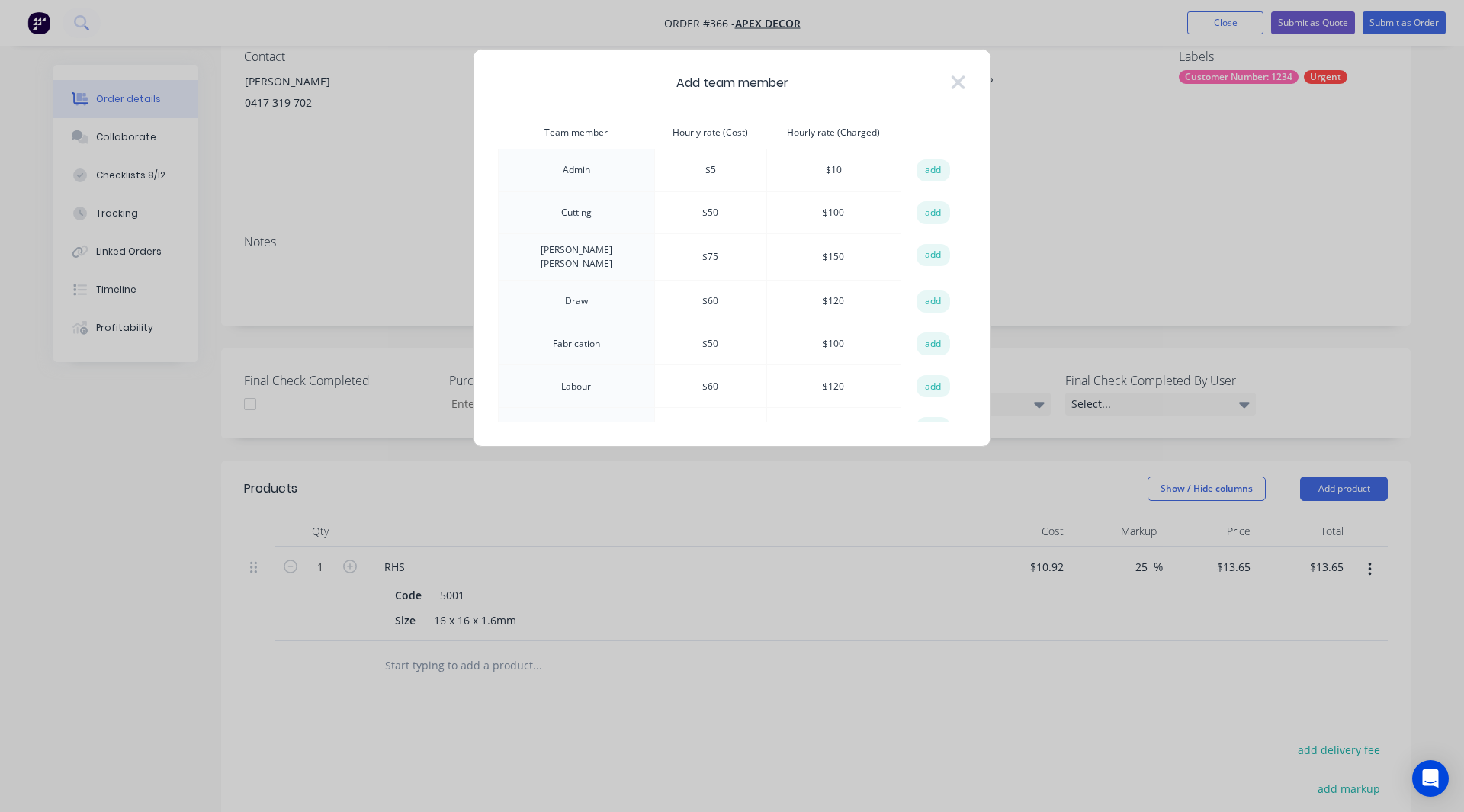
click at [694, 131] on th "Hourly rate (Cost)" at bounding box center [710, 133] width 112 height 33
click at [797, 132] on th "Hourly rate (Charged)" at bounding box center [833, 133] width 134 height 33
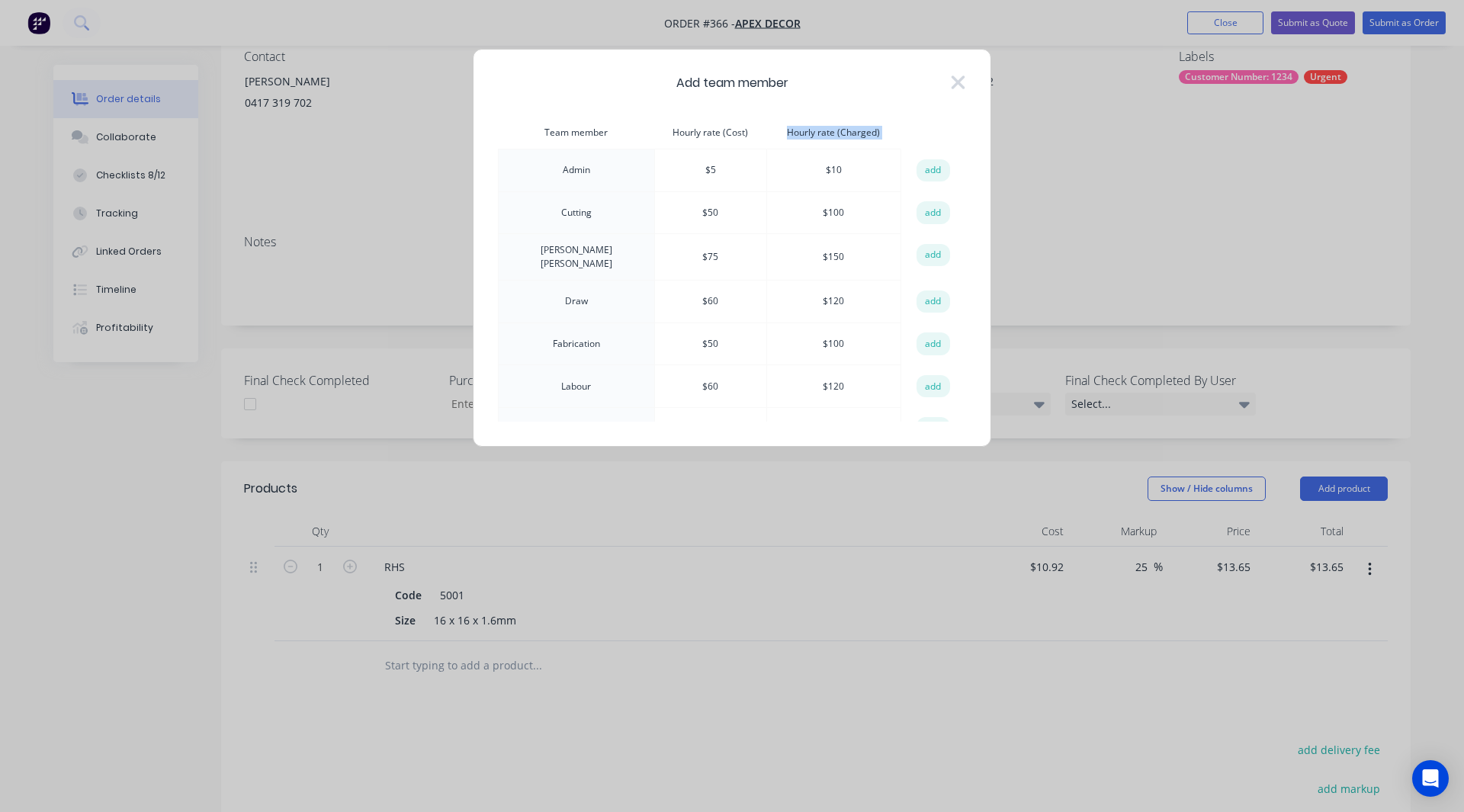
click at [797, 132] on th "Hourly rate (Charged)" at bounding box center [833, 133] width 134 height 33
click at [932, 215] on button "add" at bounding box center [933, 213] width 34 height 23
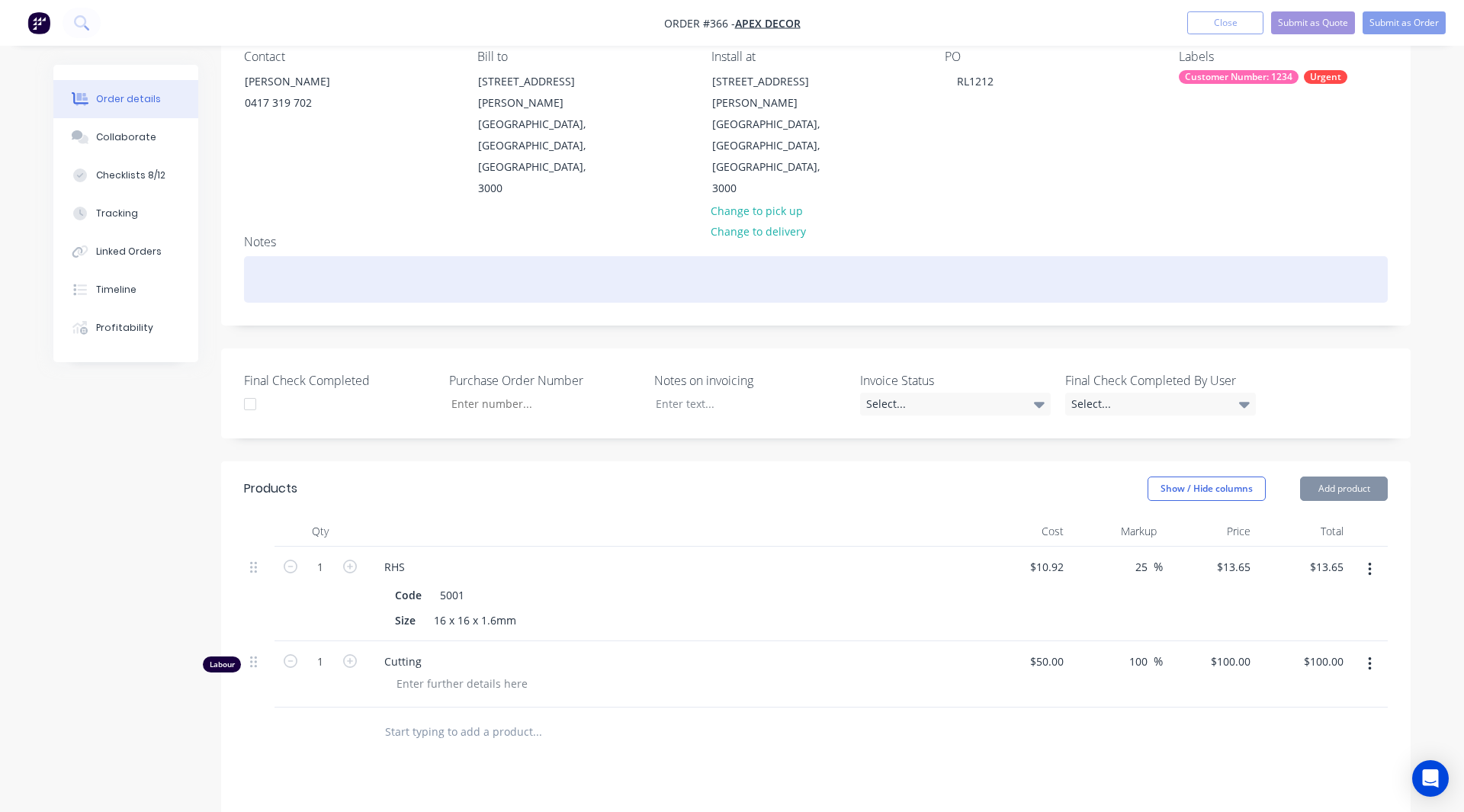
click at [932, 256] on div at bounding box center [816, 279] width 1144 height 46
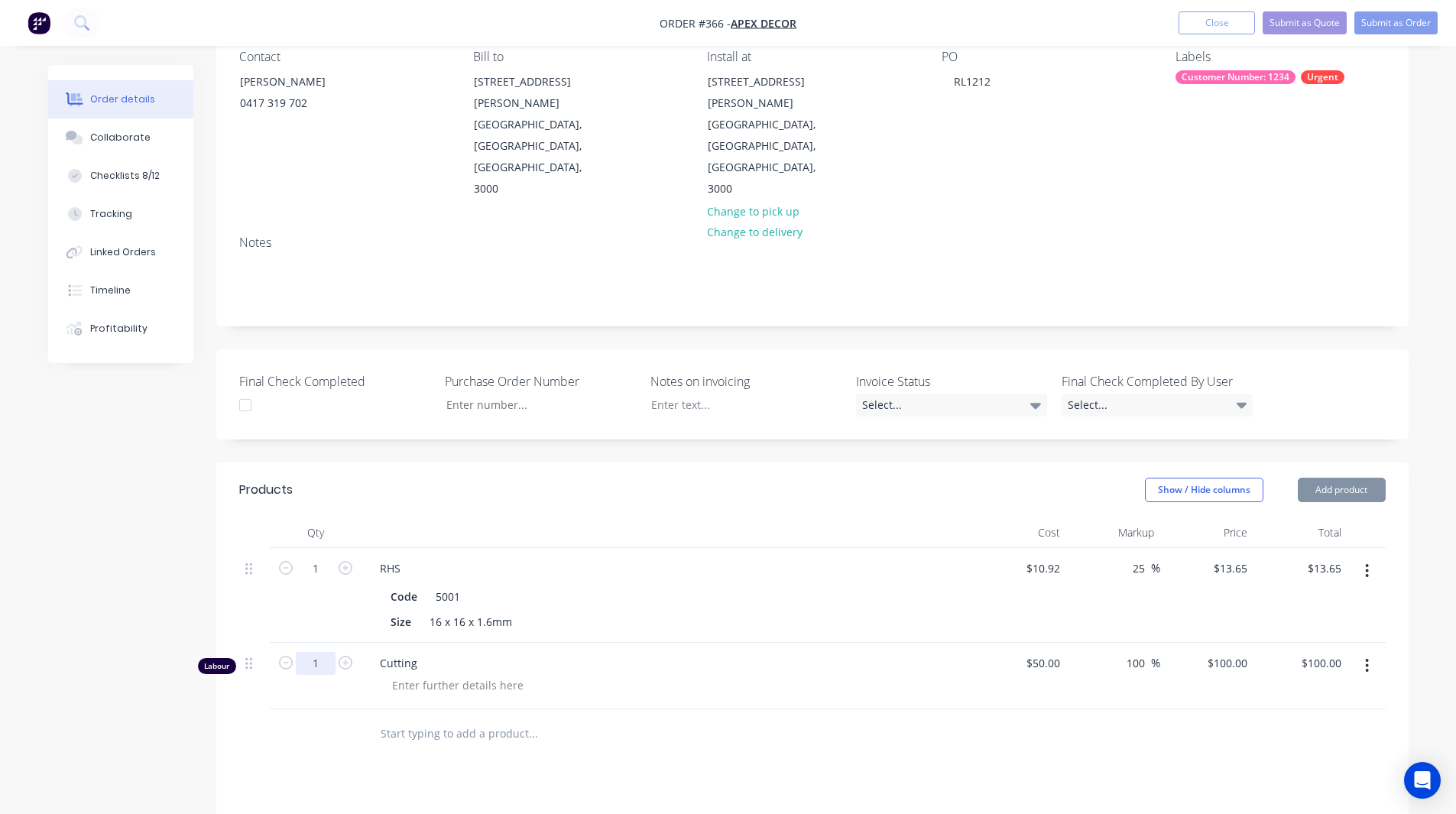
click at [322, 652] on input "1" at bounding box center [316, 664] width 40 height 23
type input "2"
type input "$200.00"
click at [122, 507] on div "Created by [PERSON_NAME] Created [DATE] Required [DATE] Assigned to RL DC F P S…" at bounding box center [728, 536] width 1360 height 1226
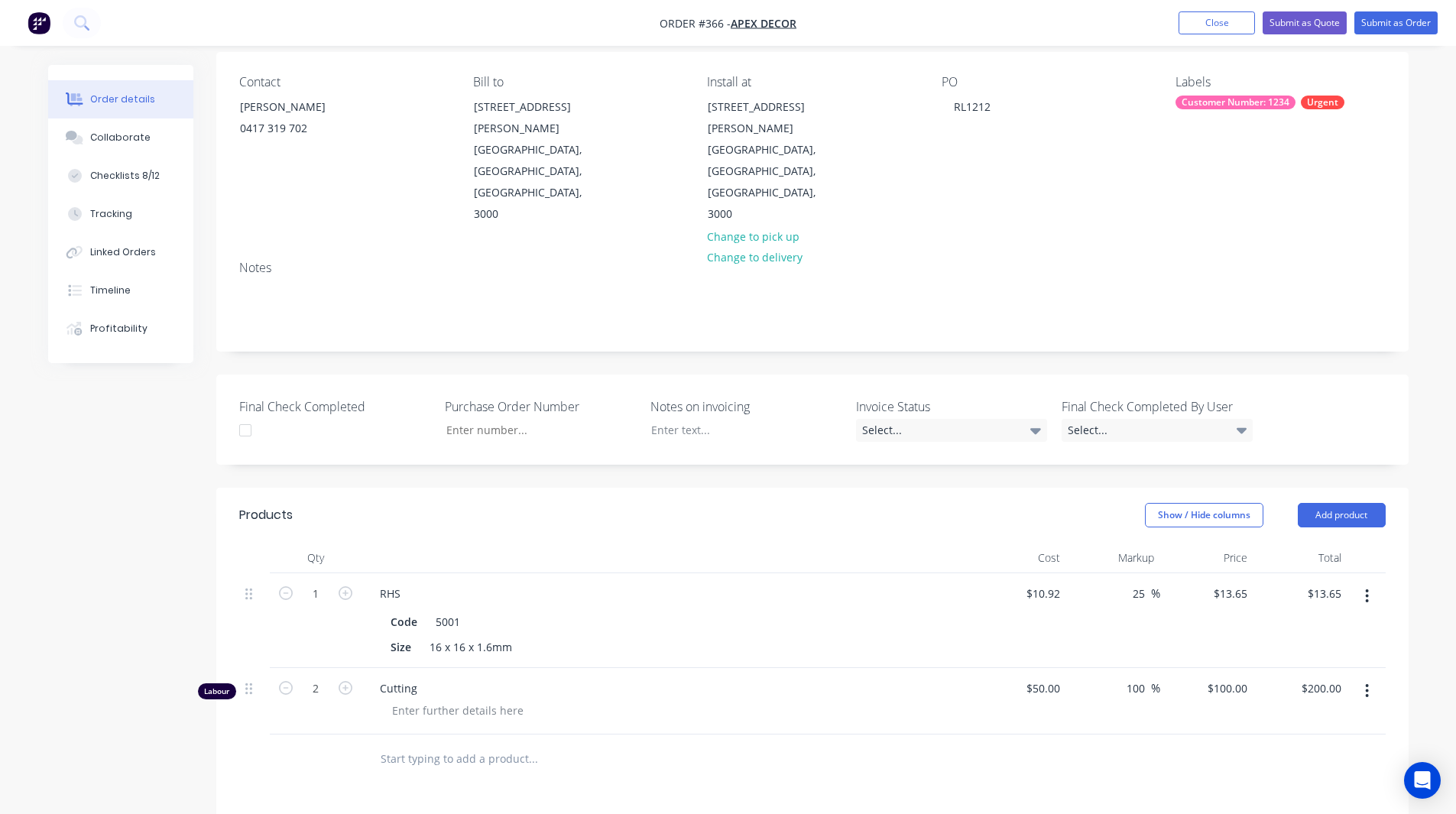
scroll to position [157, 0]
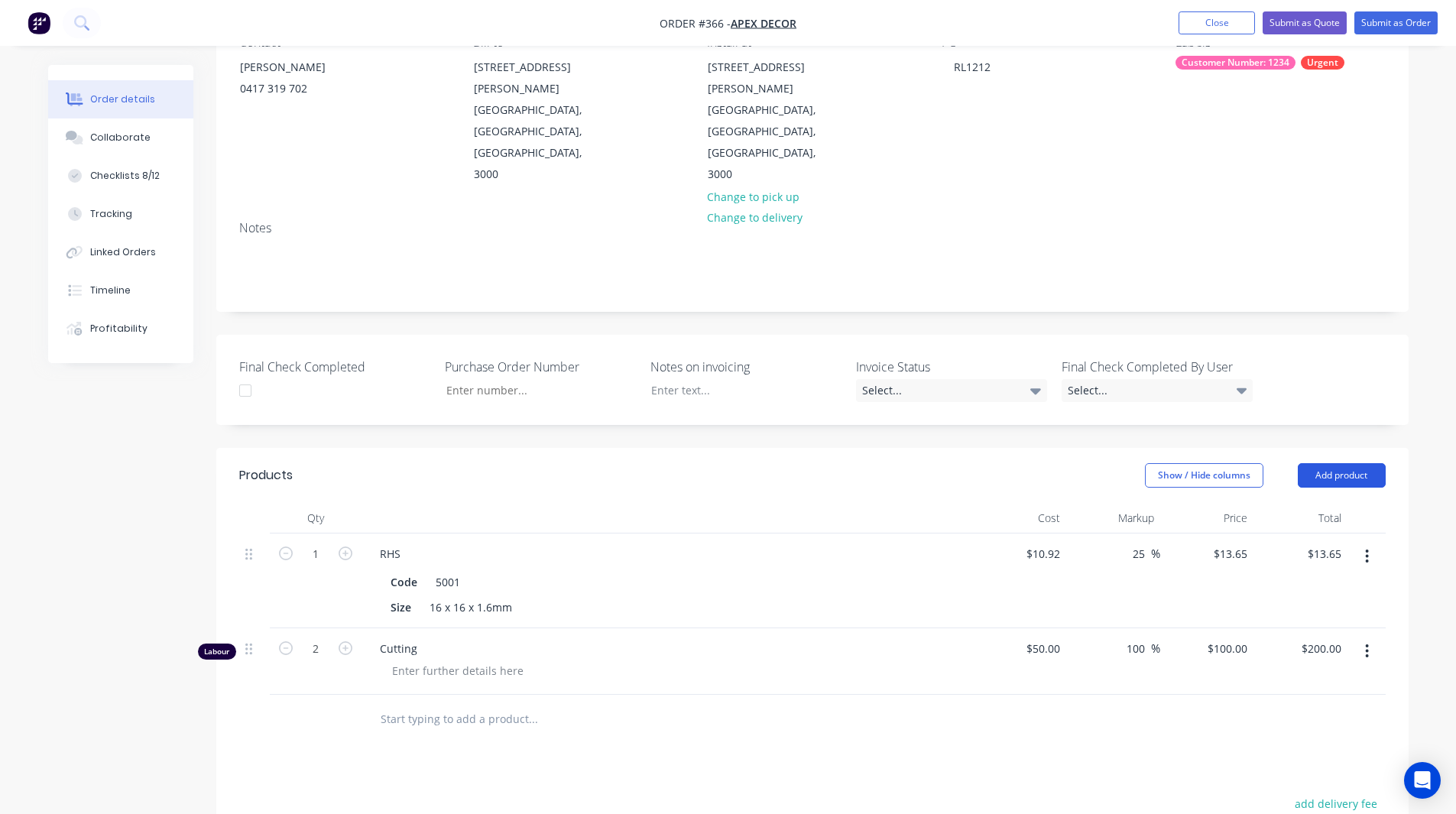
click at [1334, 463] on button "Add product" at bounding box center [1342, 475] width 88 height 25
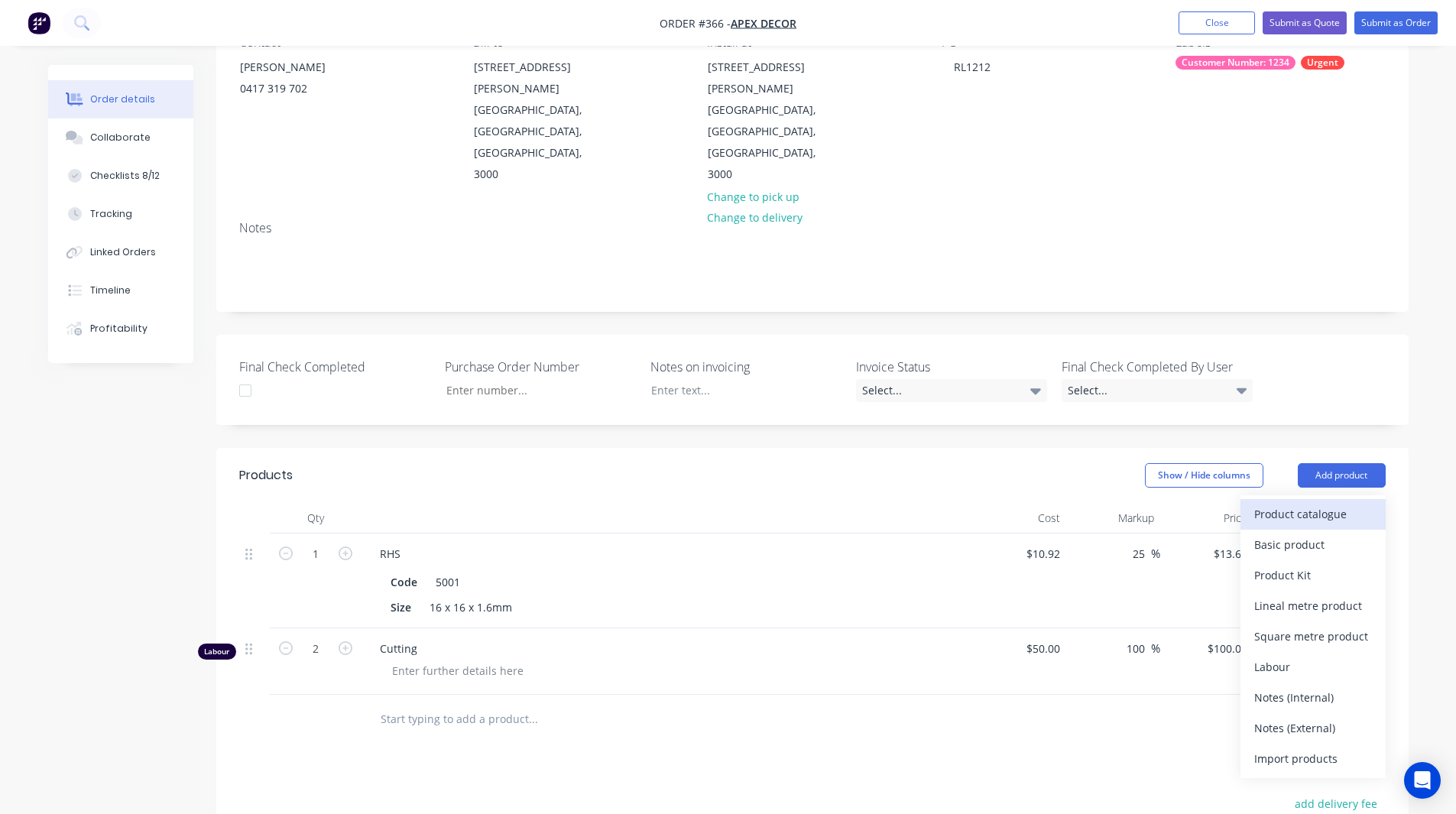
click at [1307, 502] on div "Product catalogue" at bounding box center [1313, 513] width 117 height 22
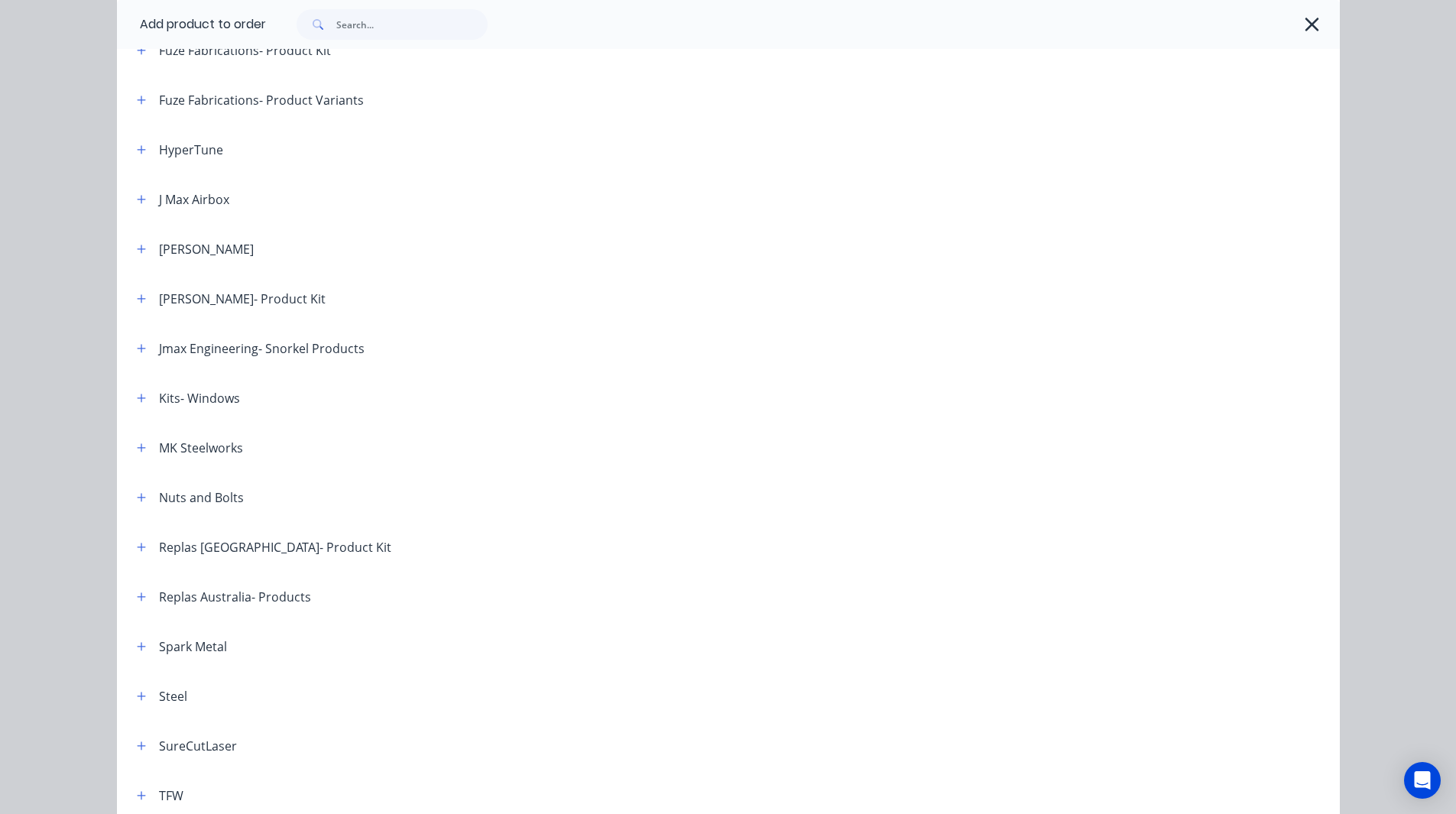
scroll to position [854, 0]
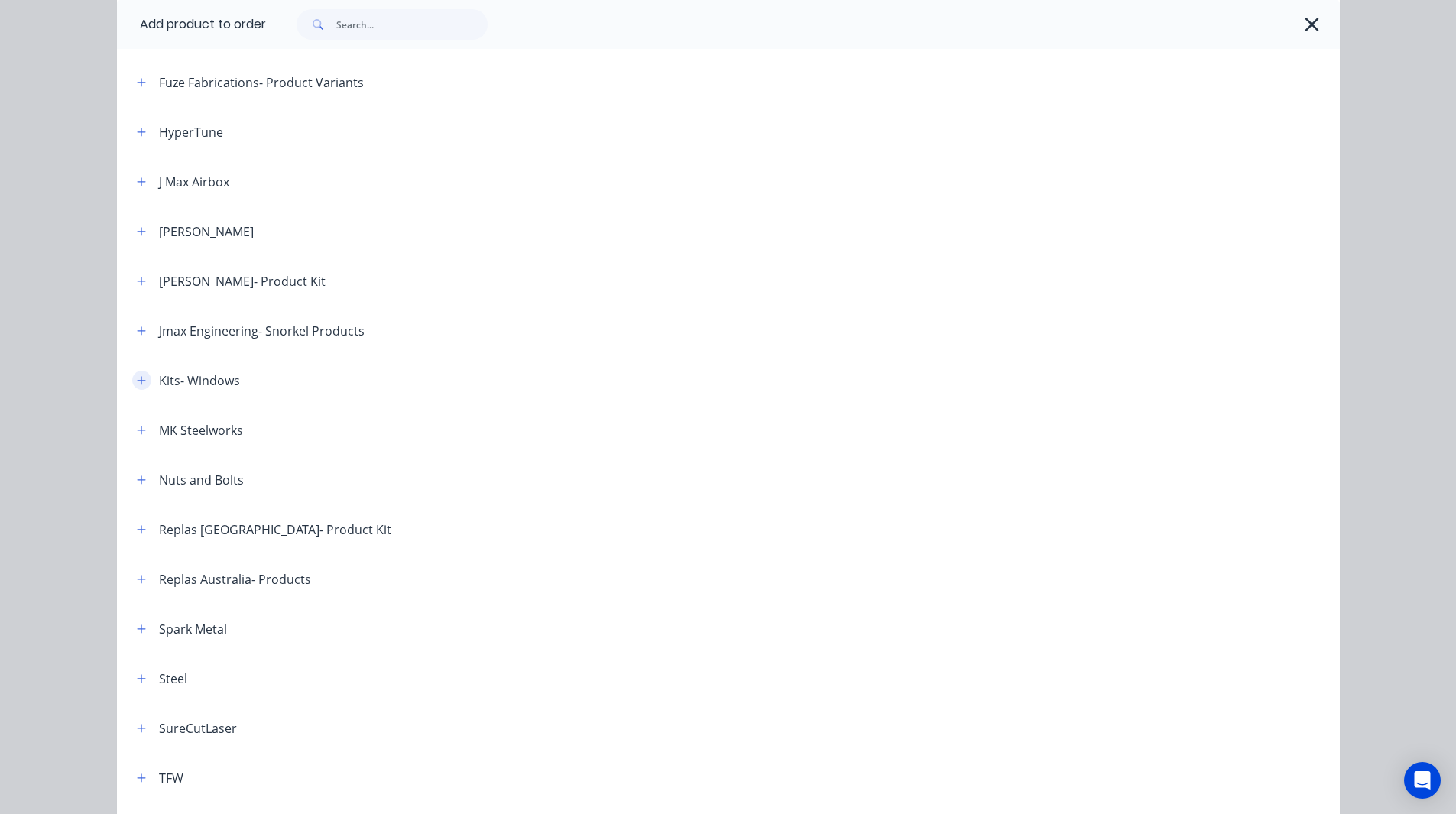
click at [136, 375] on icon "button" at bounding box center [141, 380] width 9 height 11
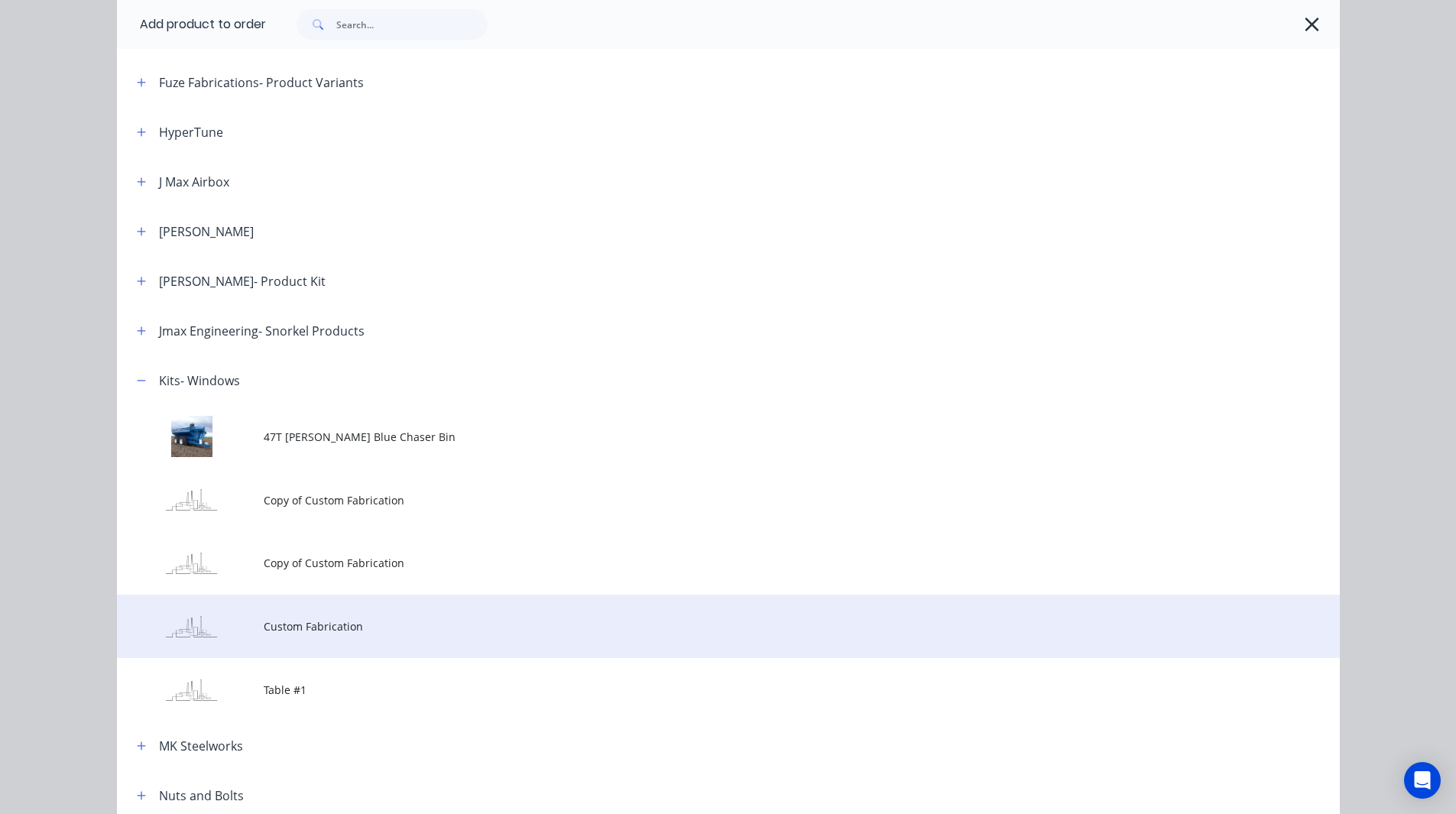
click at [311, 616] on td "Custom Fabrication" at bounding box center [802, 626] width 1076 height 64
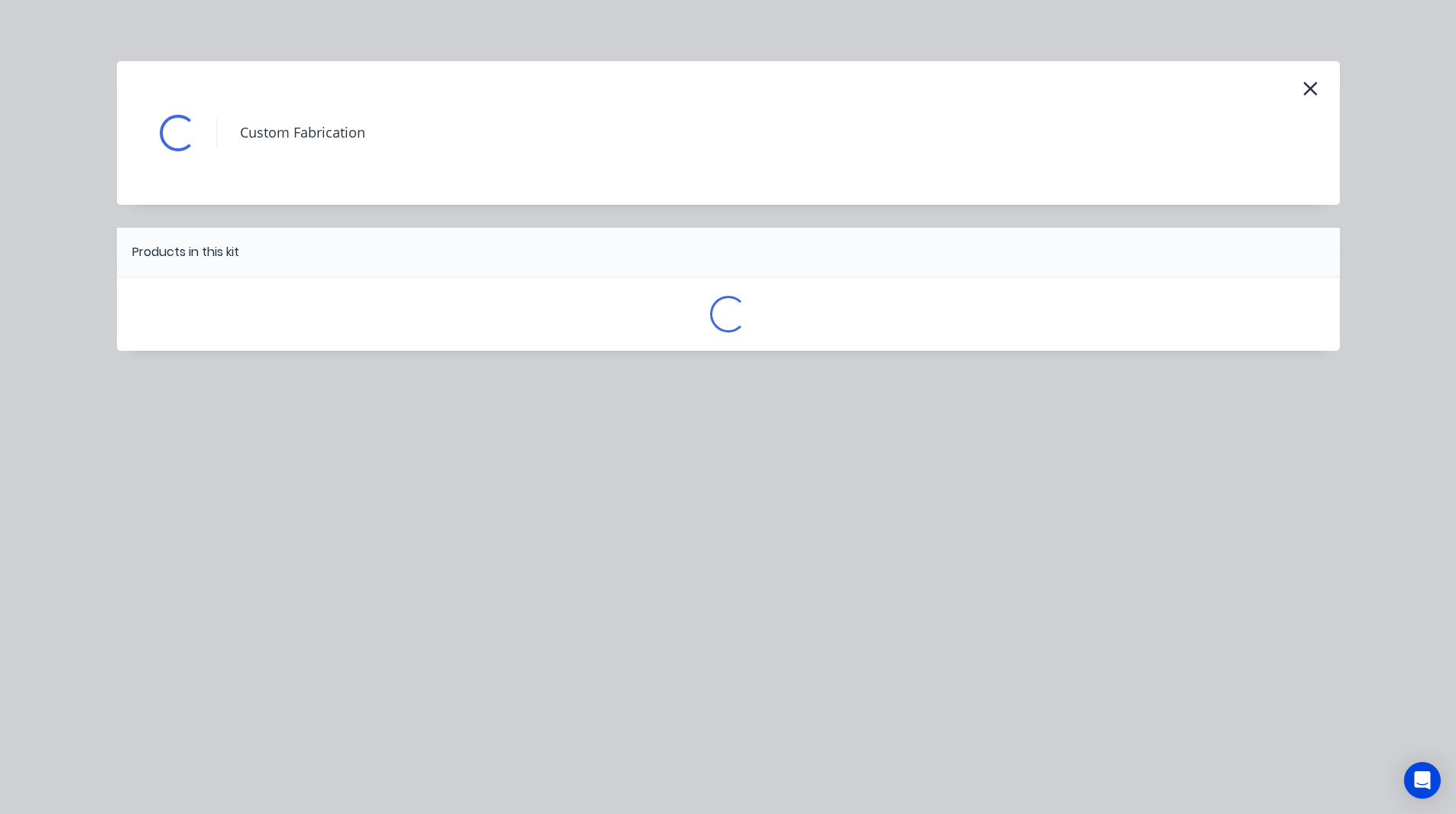
scroll to position [0, 0]
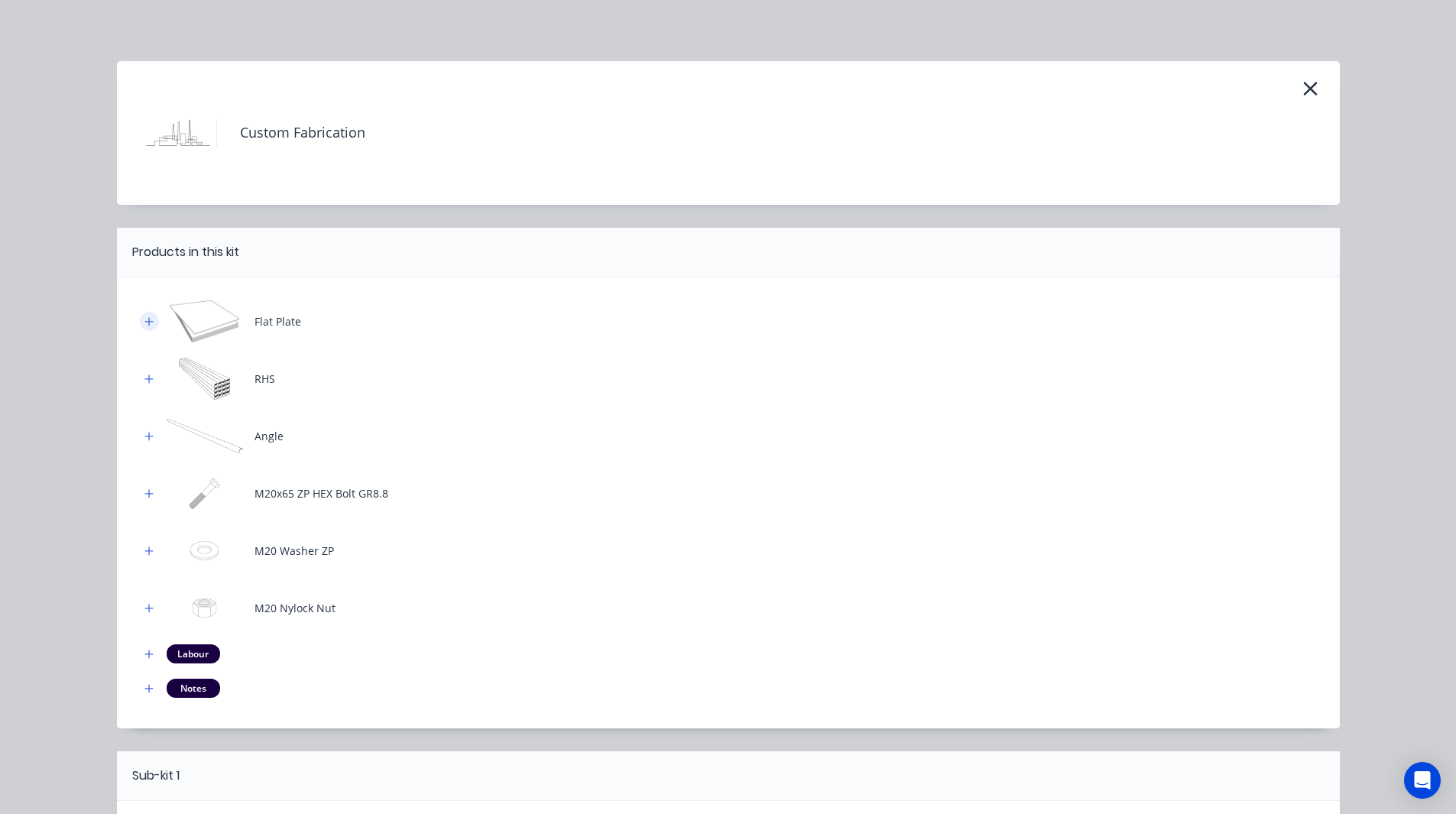
click at [145, 322] on icon "button" at bounding box center [149, 321] width 9 height 11
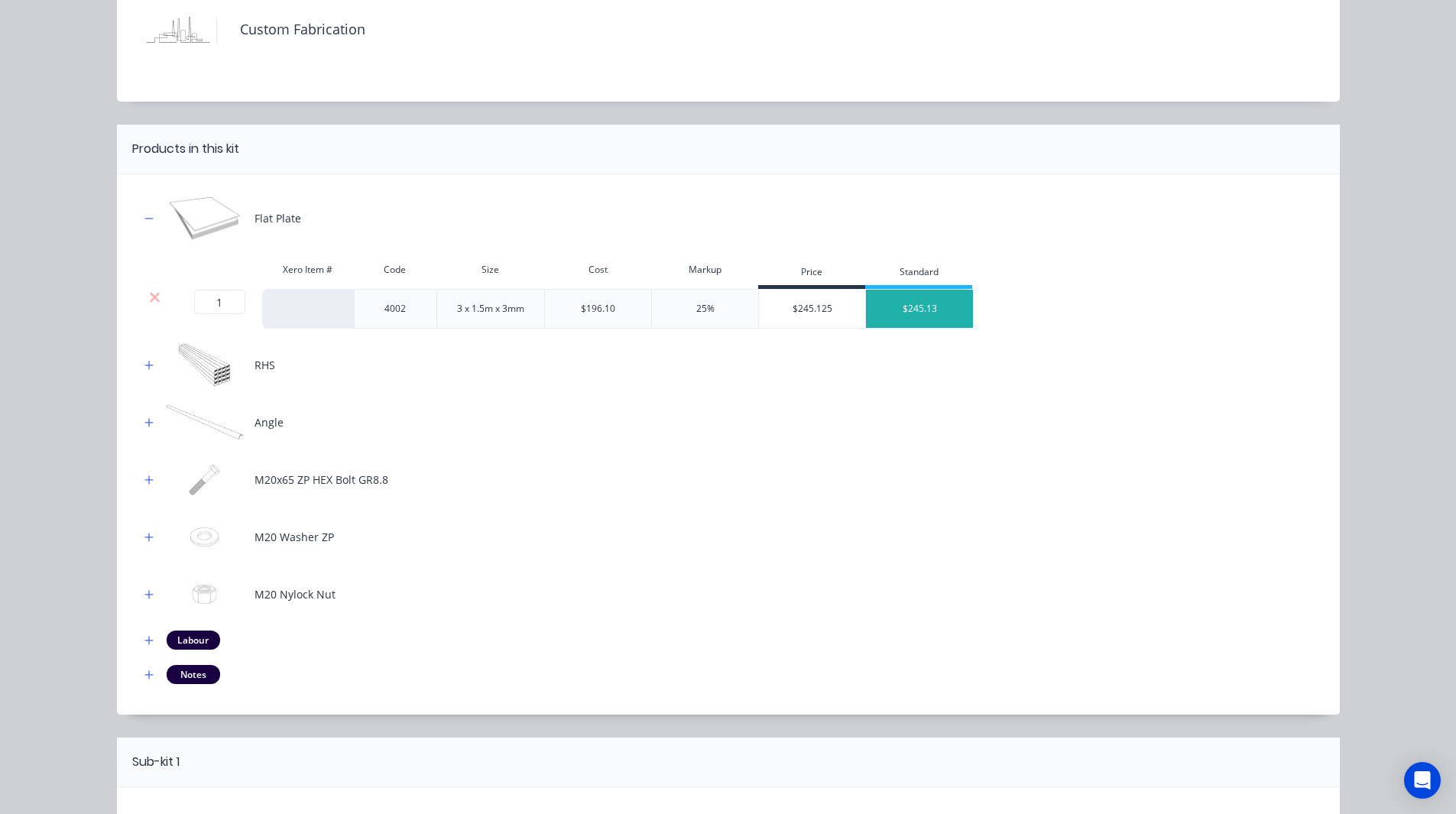
scroll to position [106, 0]
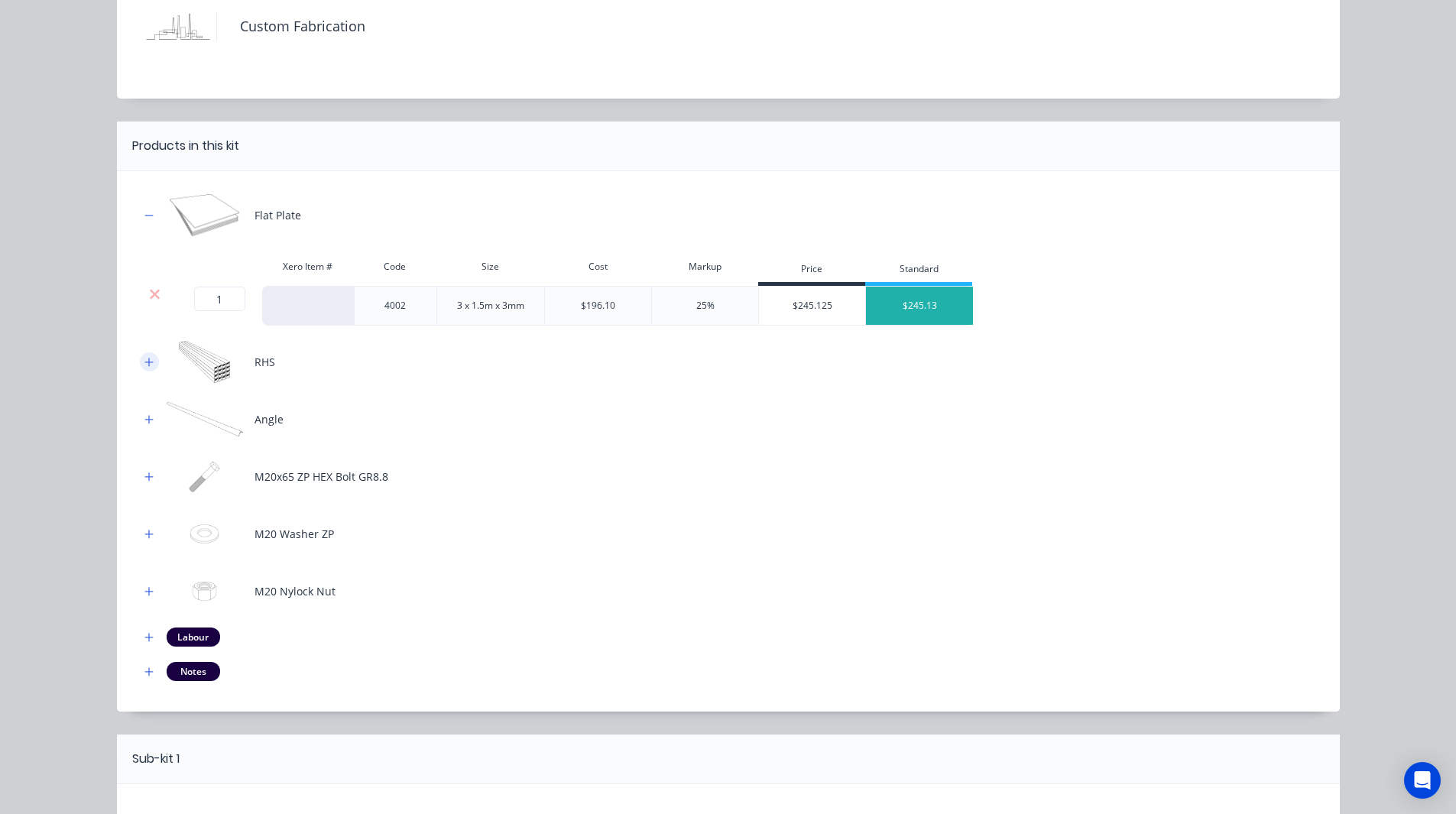
click at [145, 361] on icon "button" at bounding box center [149, 362] width 8 height 8
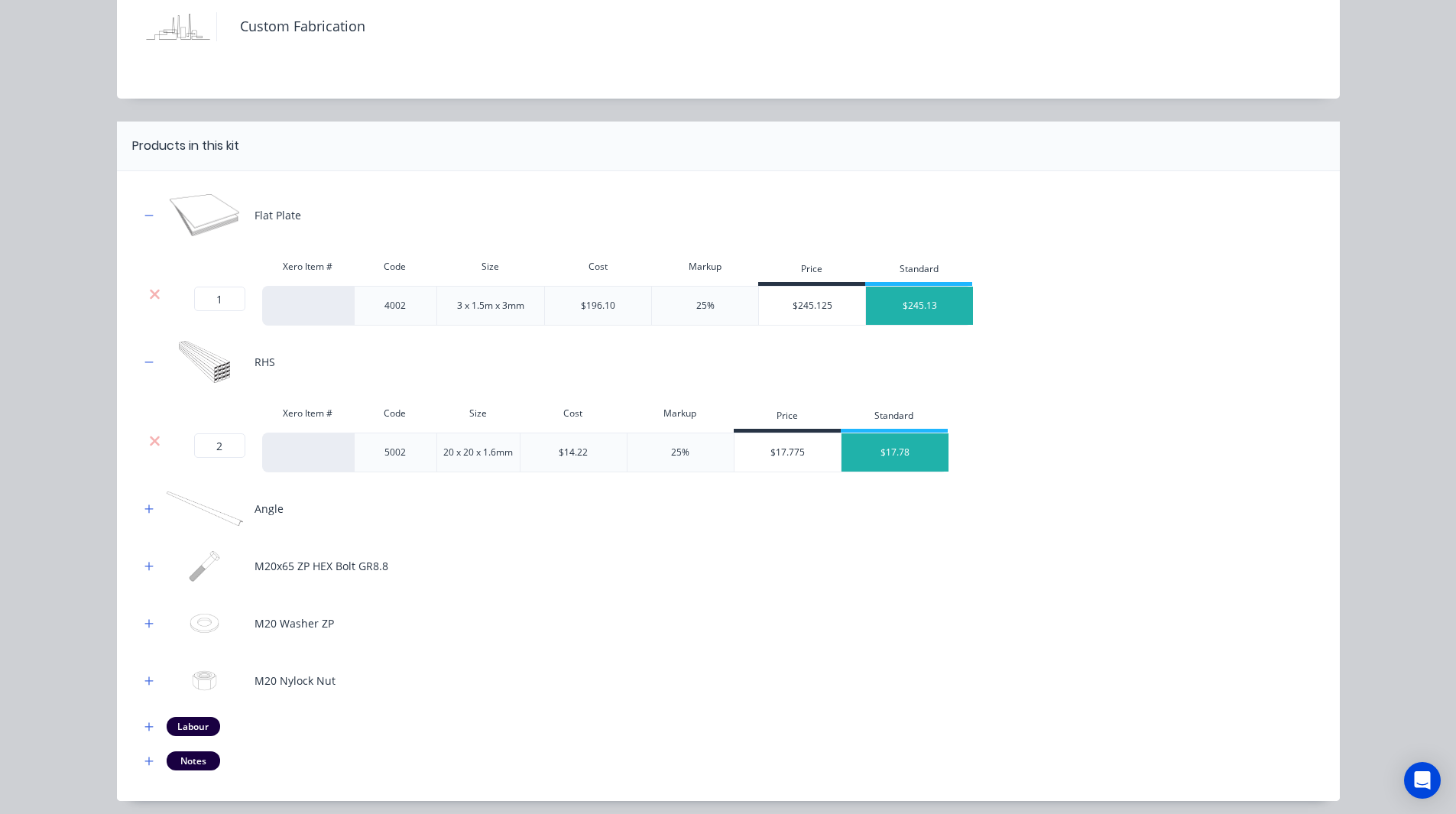
scroll to position [214, 0]
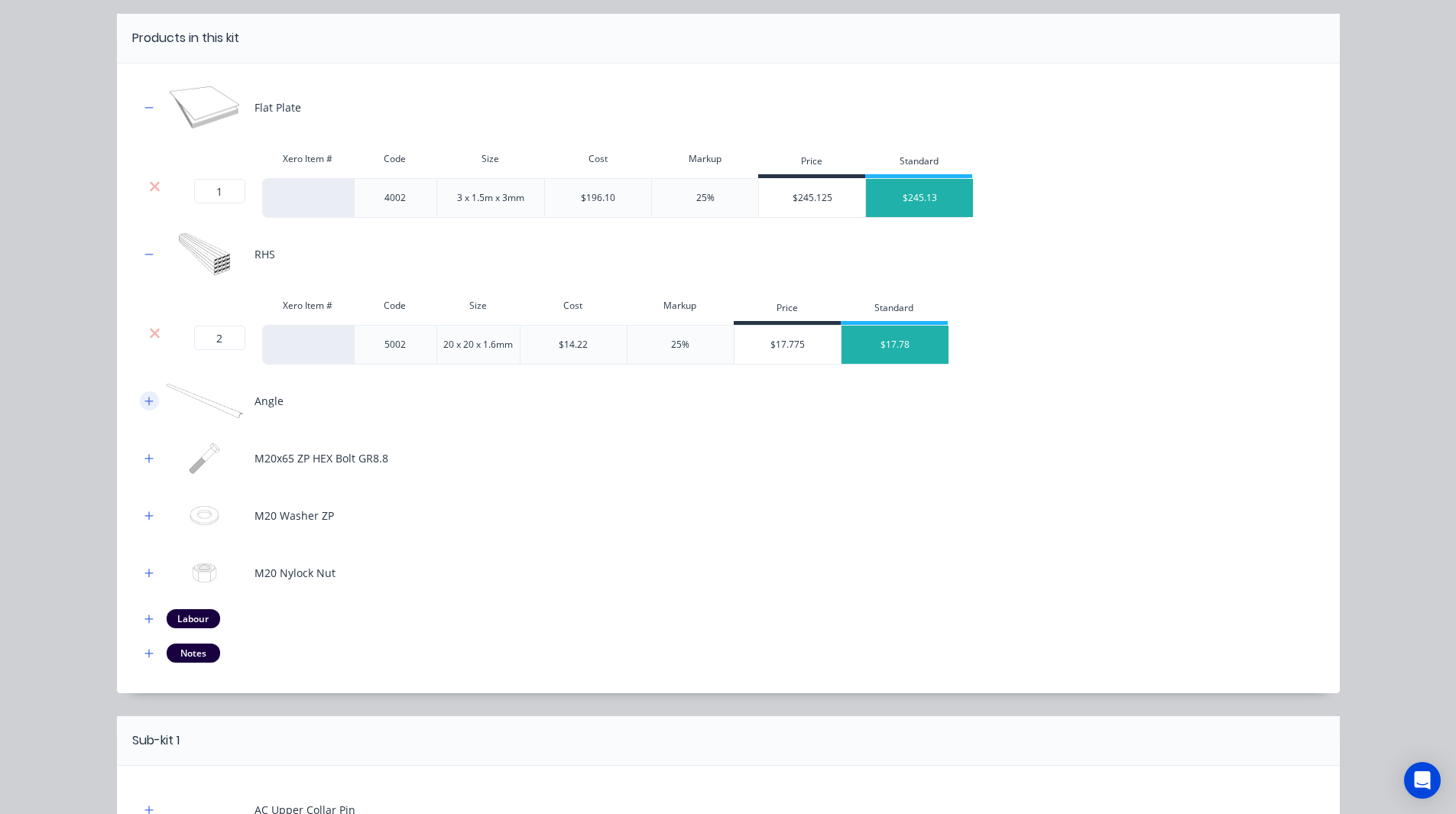
click at [145, 402] on icon "button" at bounding box center [149, 401] width 9 height 11
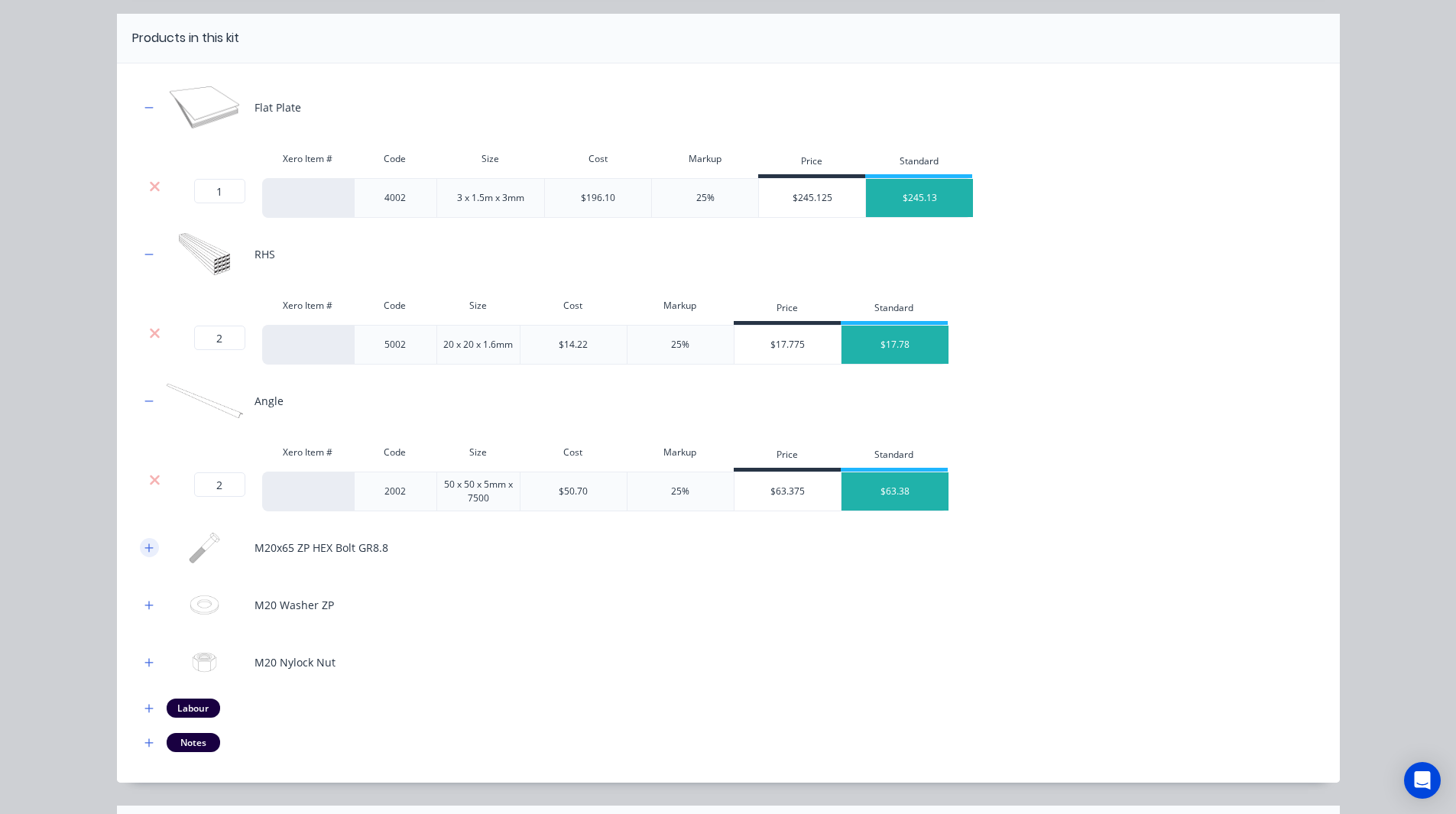
click at [145, 546] on icon "button" at bounding box center [149, 547] width 9 height 11
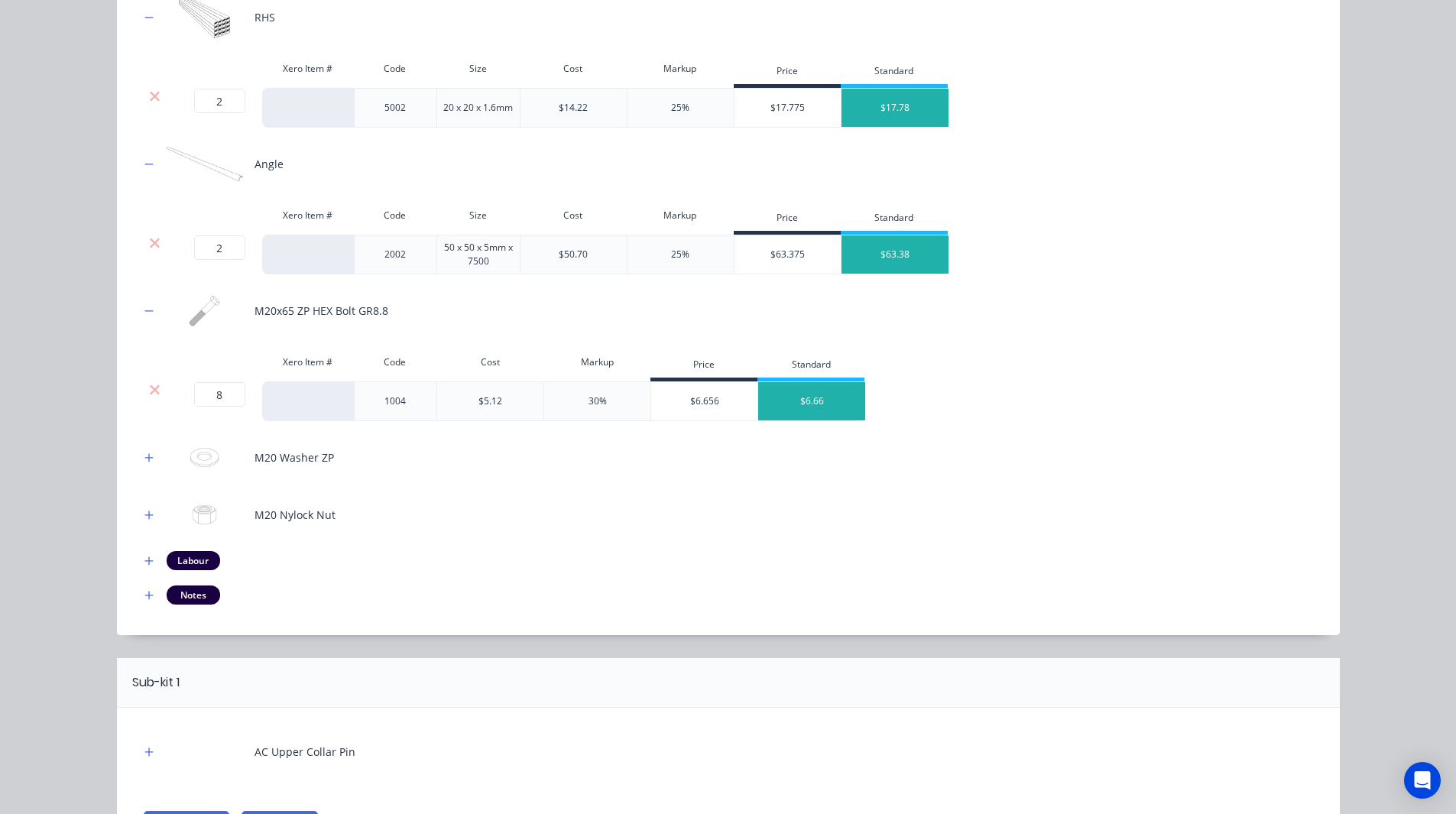
scroll to position [452, 0]
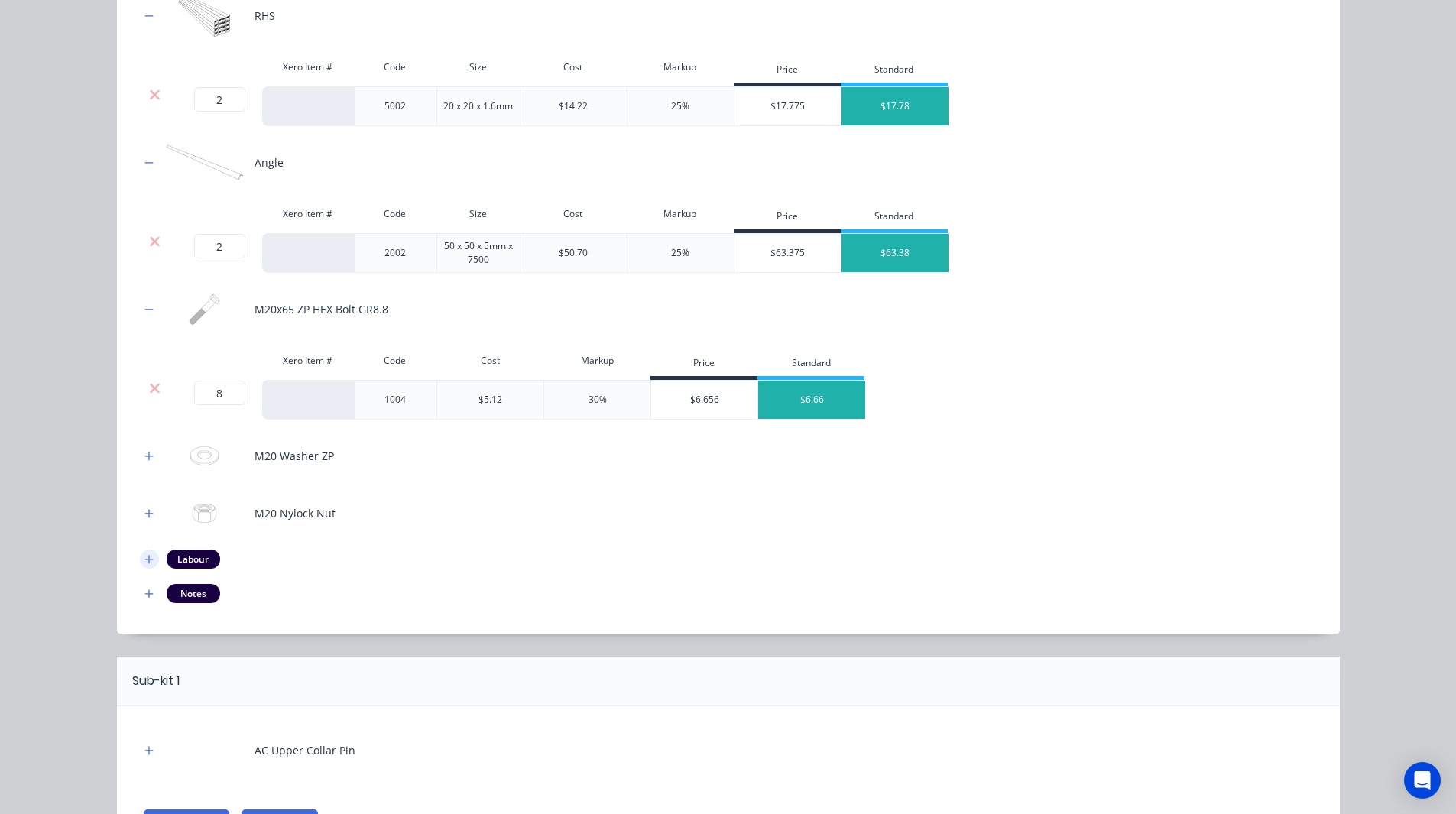
click at [145, 554] on icon "button" at bounding box center [149, 559] width 9 height 11
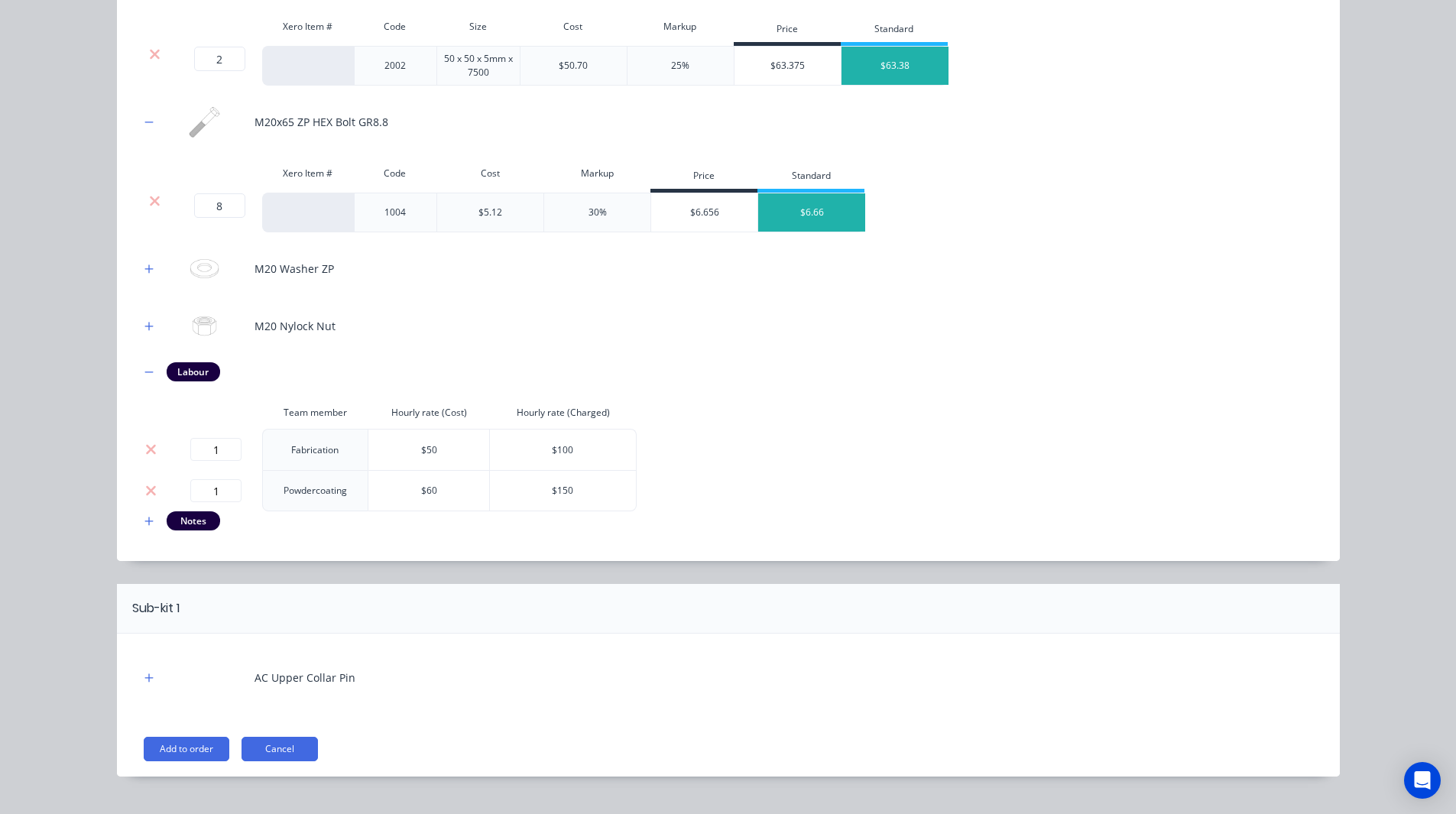
scroll to position [640, 0]
click at [140, 526] on button "button" at bounding box center [149, 520] width 19 height 19
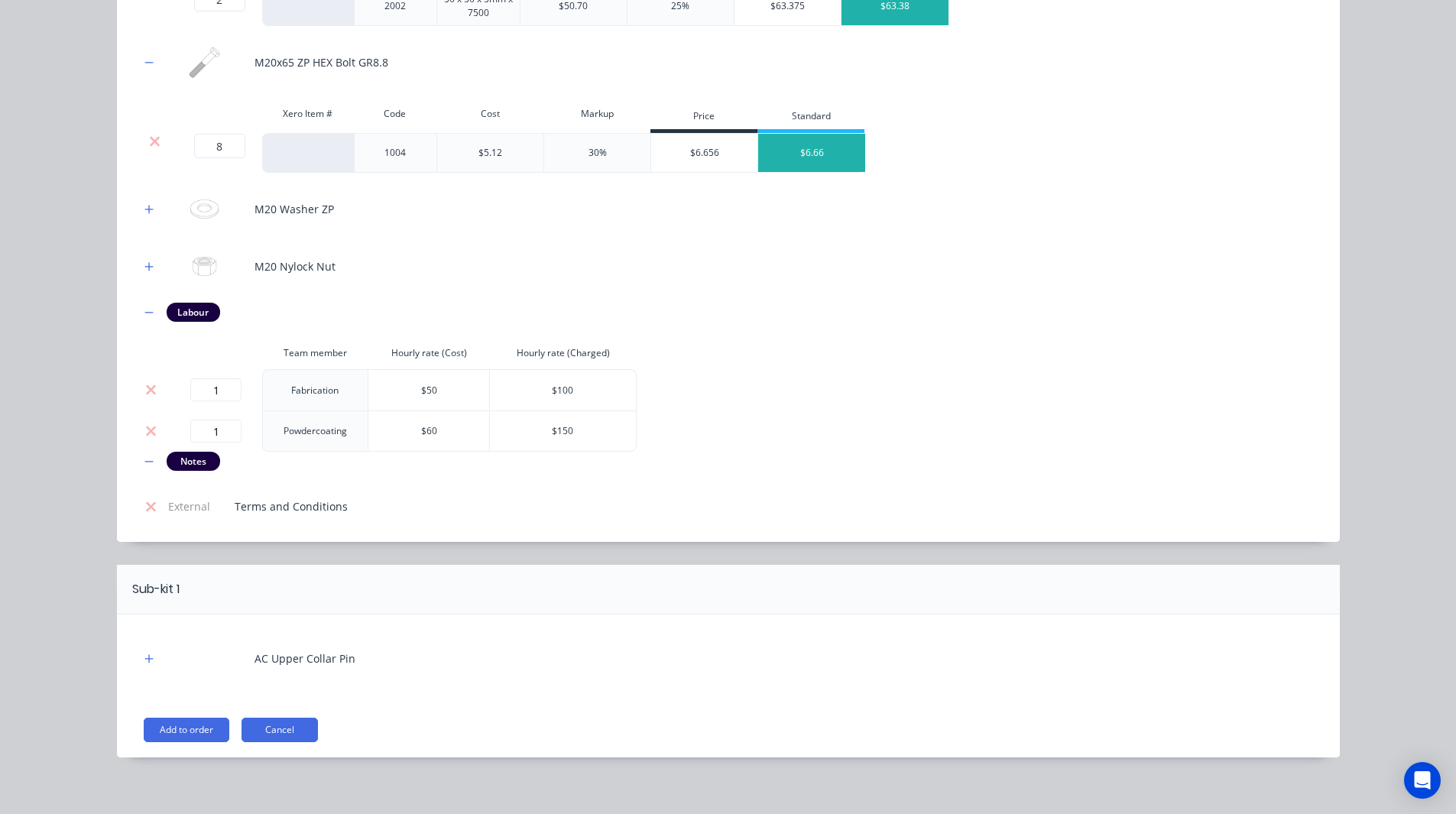
scroll to position [710, 0]
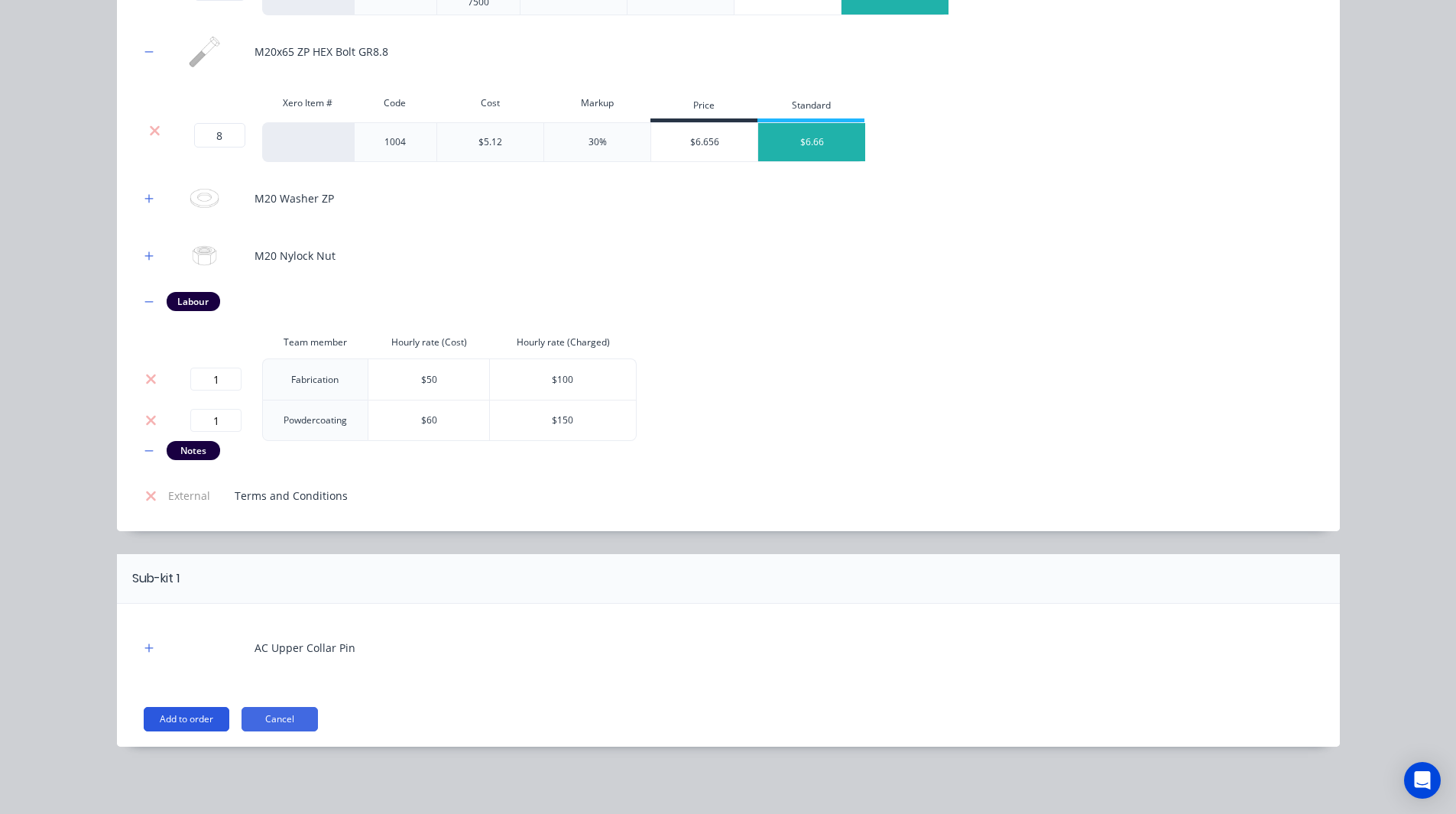
click at [189, 717] on button "Add to order" at bounding box center [187, 719] width 86 height 25
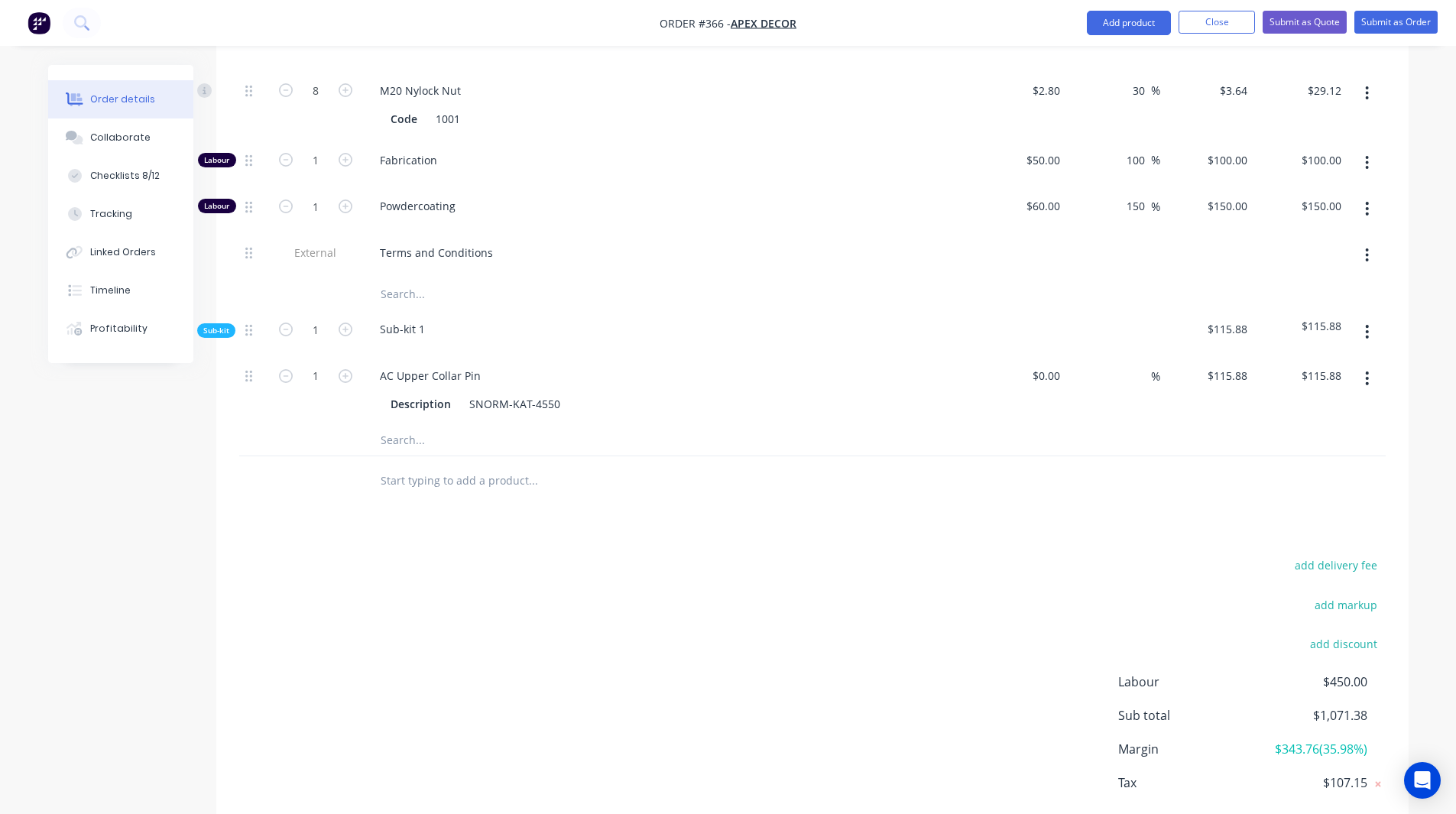
scroll to position [1289, 0]
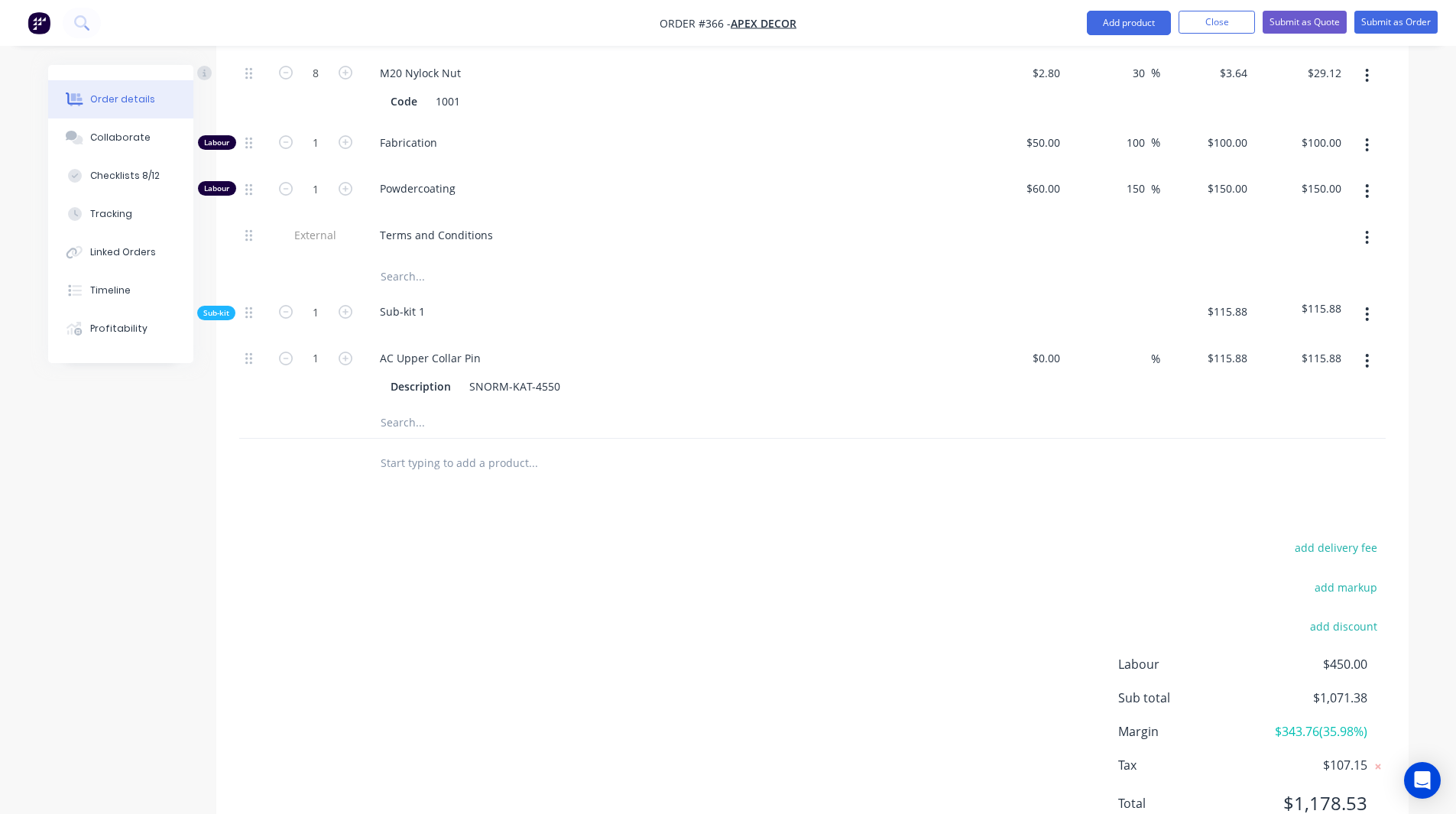
click at [1304, 722] on span "$343.76 ( 35.98 %)" at bounding box center [1310, 731] width 113 height 18
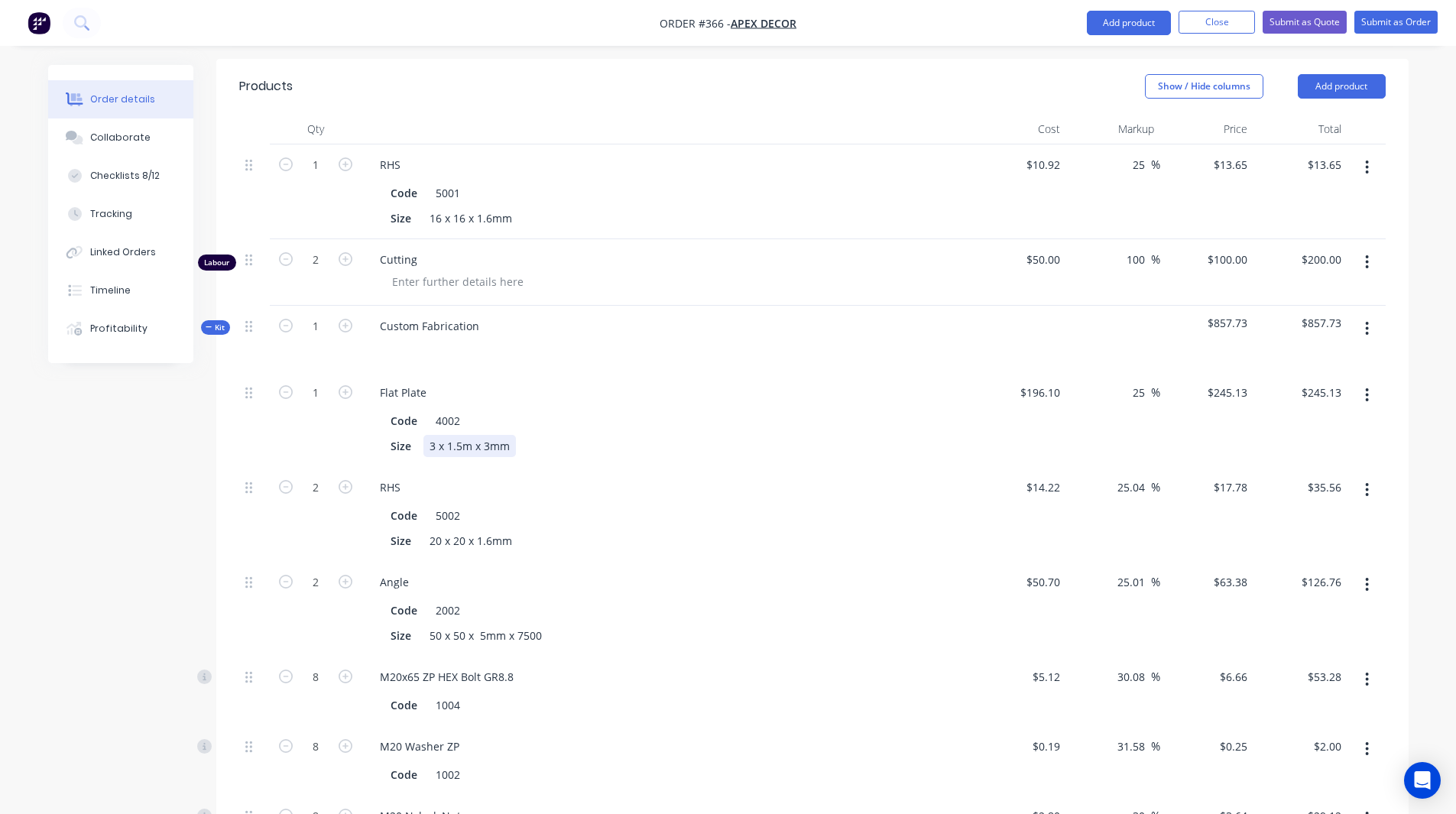
scroll to position [543, 0]
click at [1368, 325] on icon "button" at bounding box center [1368, 331] width 3 height 14
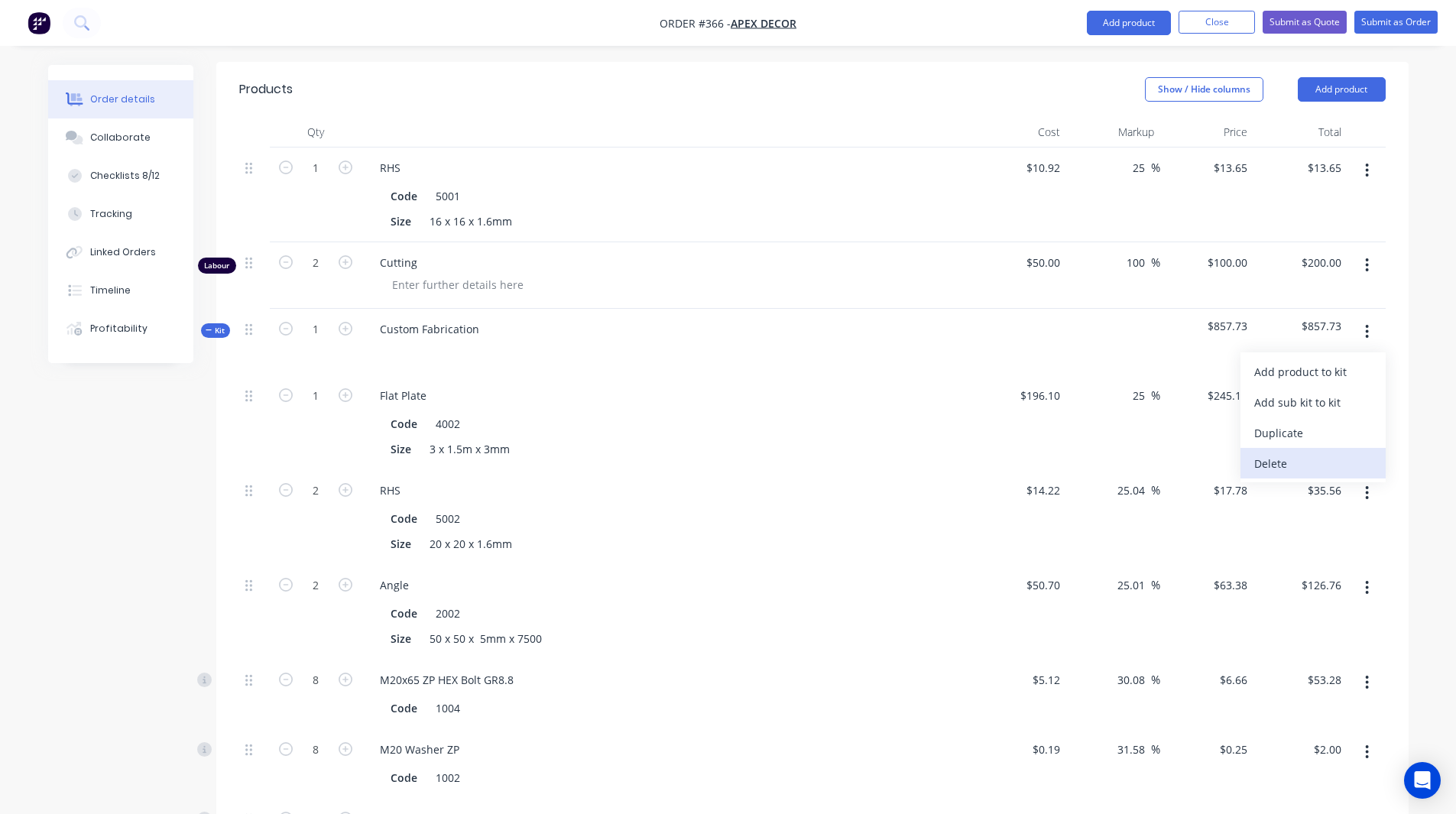
click at [1301, 452] on div "Delete" at bounding box center [1313, 463] width 117 height 22
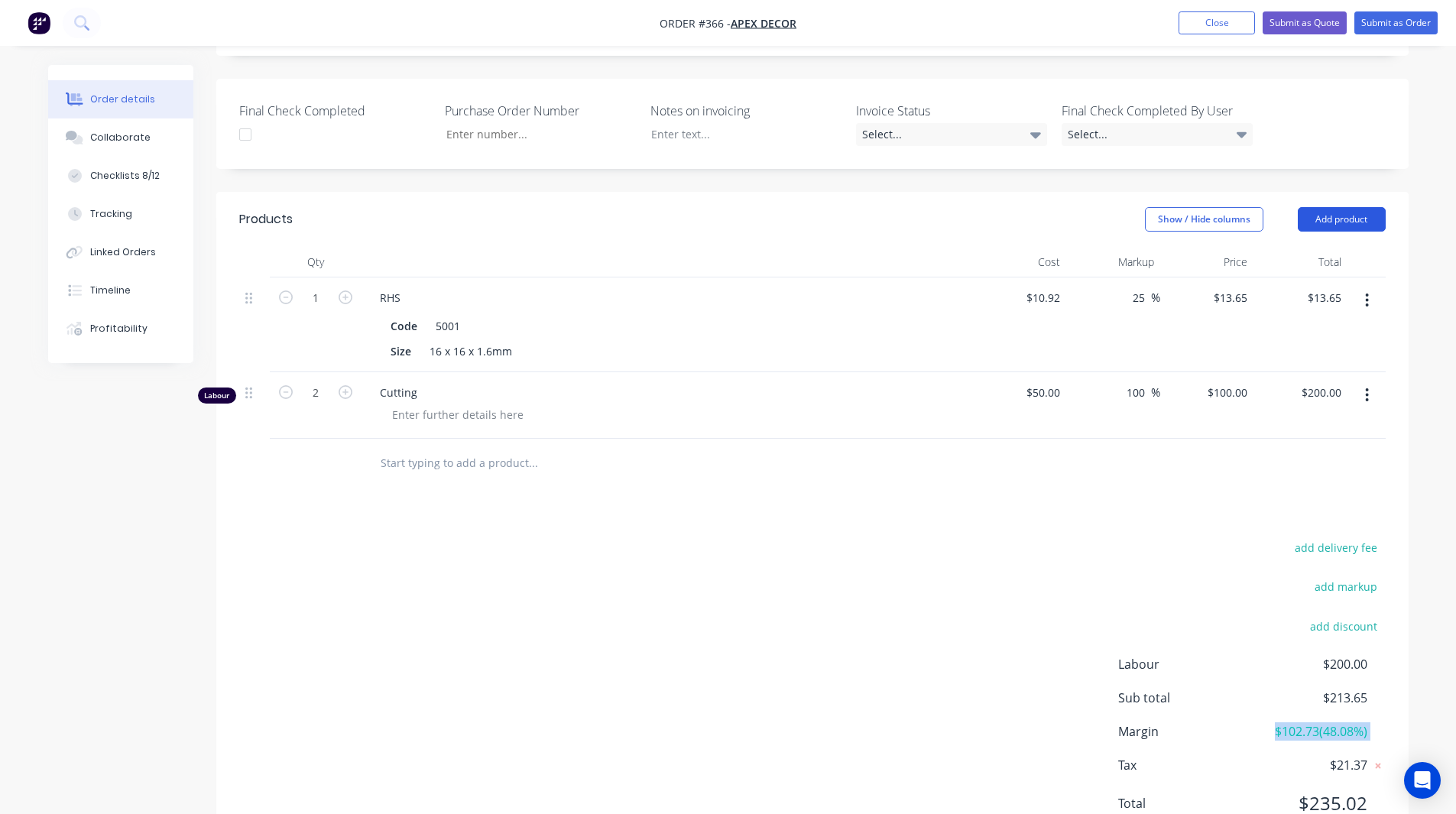
click at [1362, 207] on button "Add product" at bounding box center [1342, 220] width 88 height 25
click at [866, 537] on div "add delivery fee add markup add discount Labour $200.00 Sub total $213.65 Margi…" at bounding box center [812, 684] width 1147 height 295
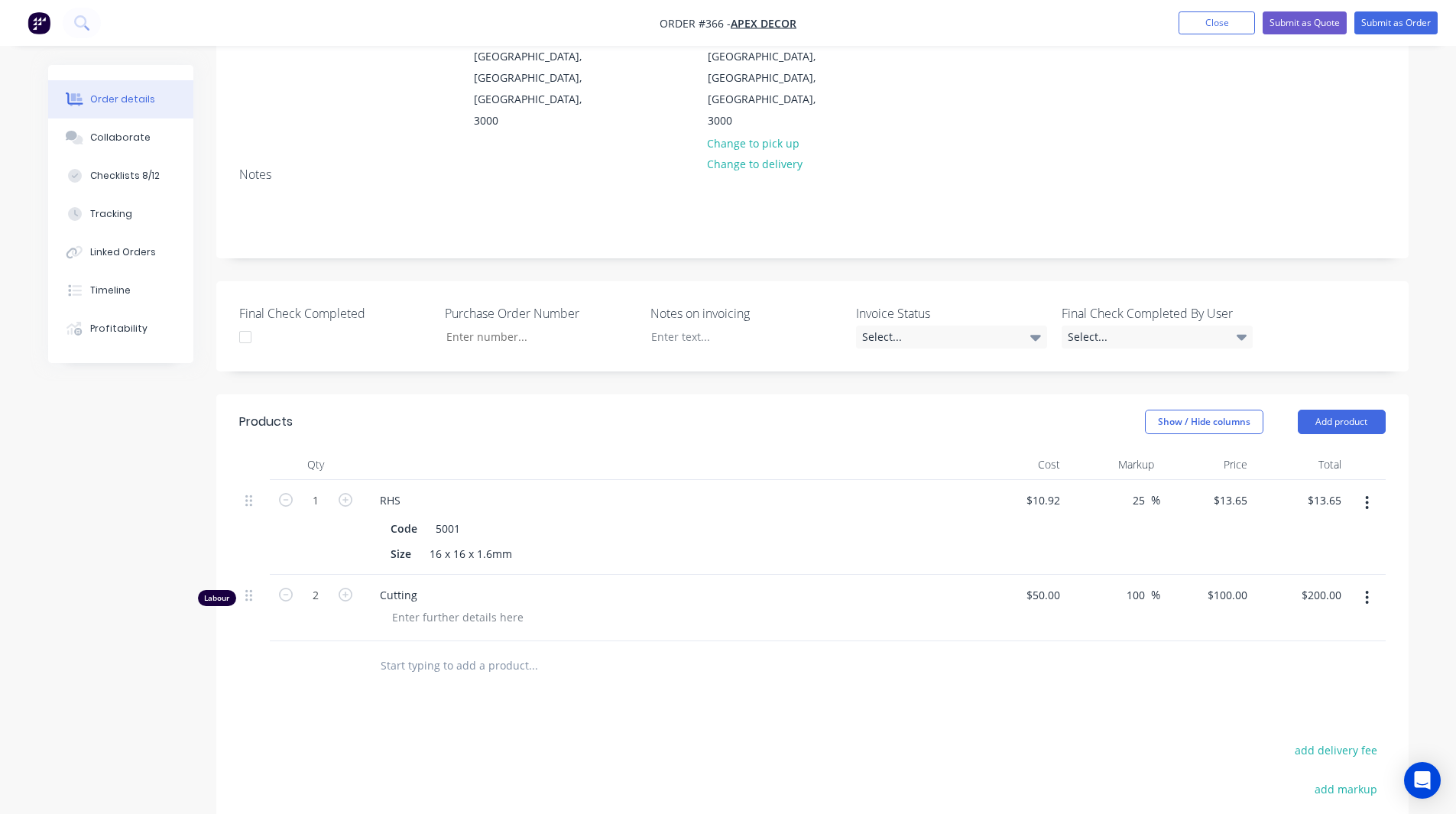
scroll to position [209, 0]
click at [403, 652] on input "text" at bounding box center [532, 667] width 306 height 31
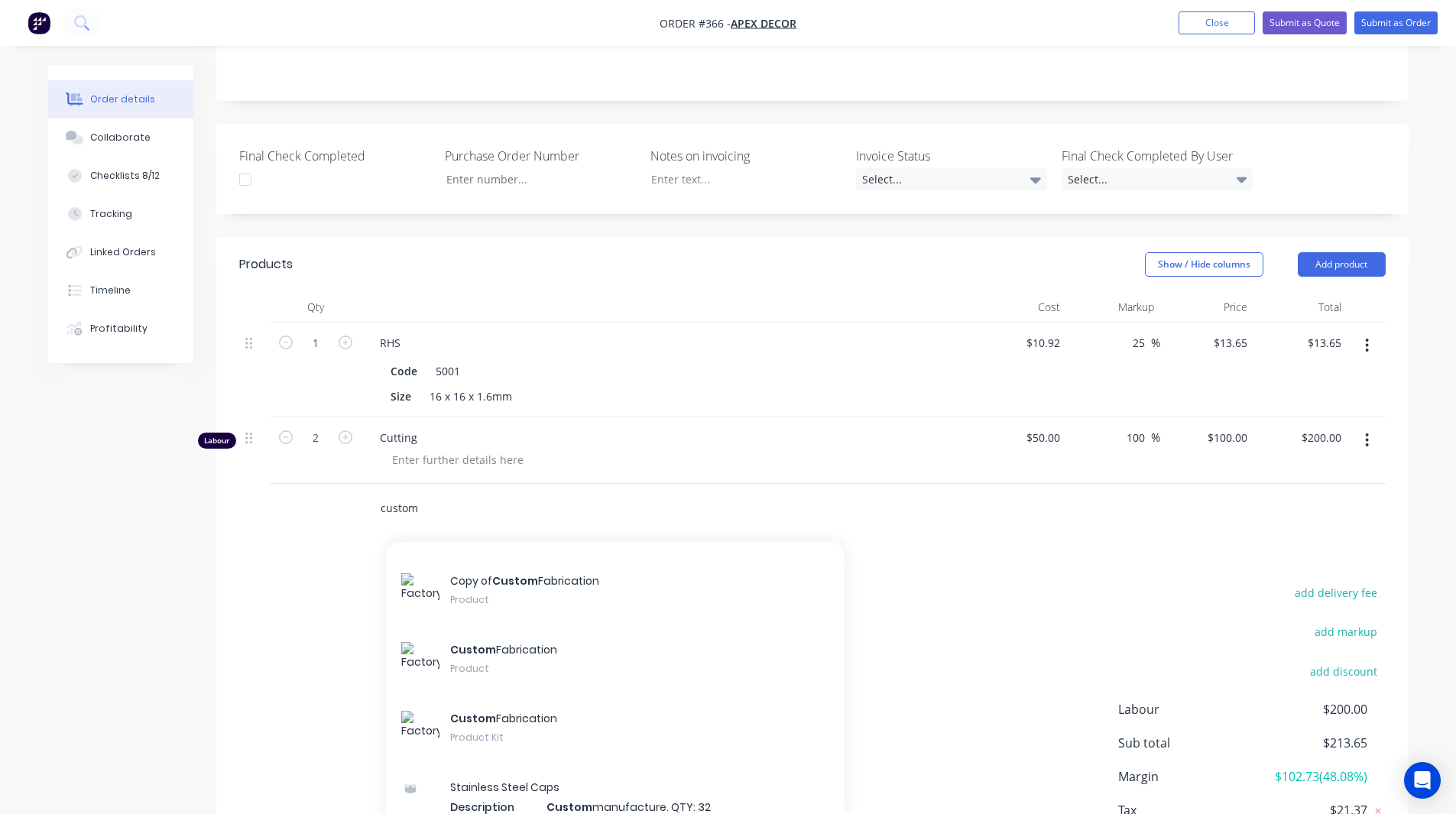
scroll to position [834, 0]
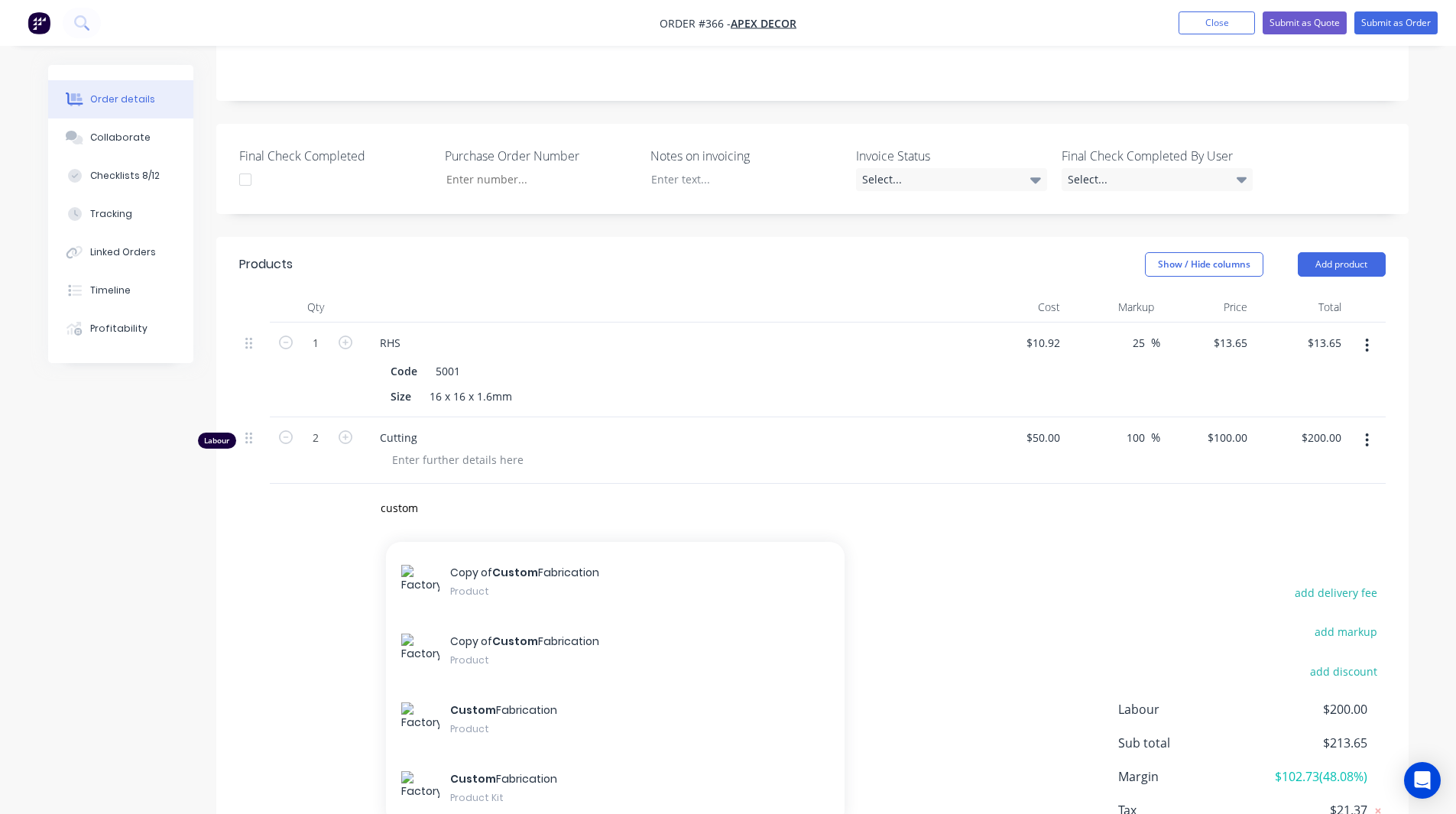
click at [566, 687] on div "Custom Fabrication Product" at bounding box center [615, 721] width 459 height 69
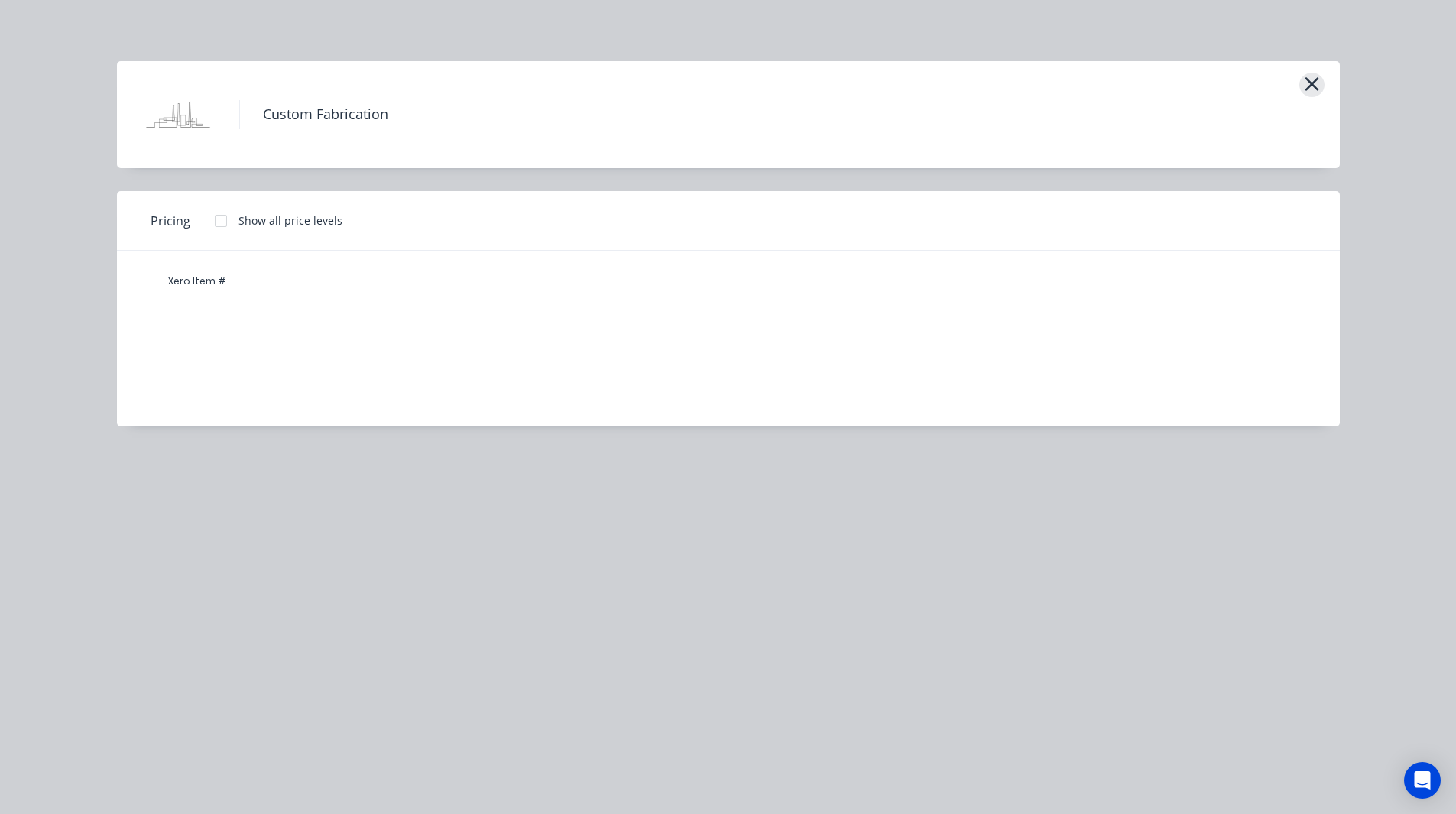
click at [1317, 86] on icon "button" at bounding box center [1311, 84] width 16 height 21
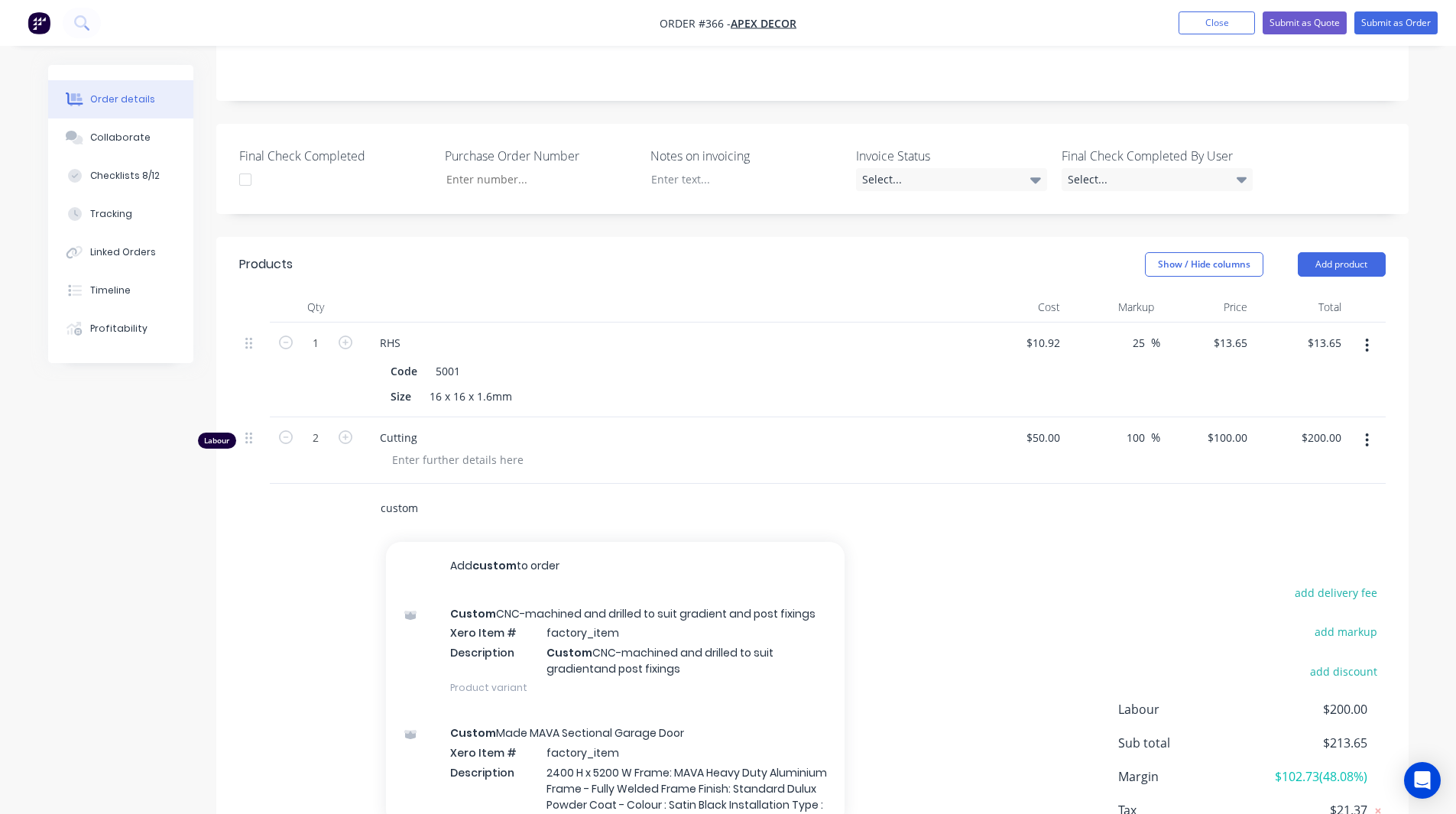
click at [426, 493] on input "custom" at bounding box center [532, 507] width 306 height 31
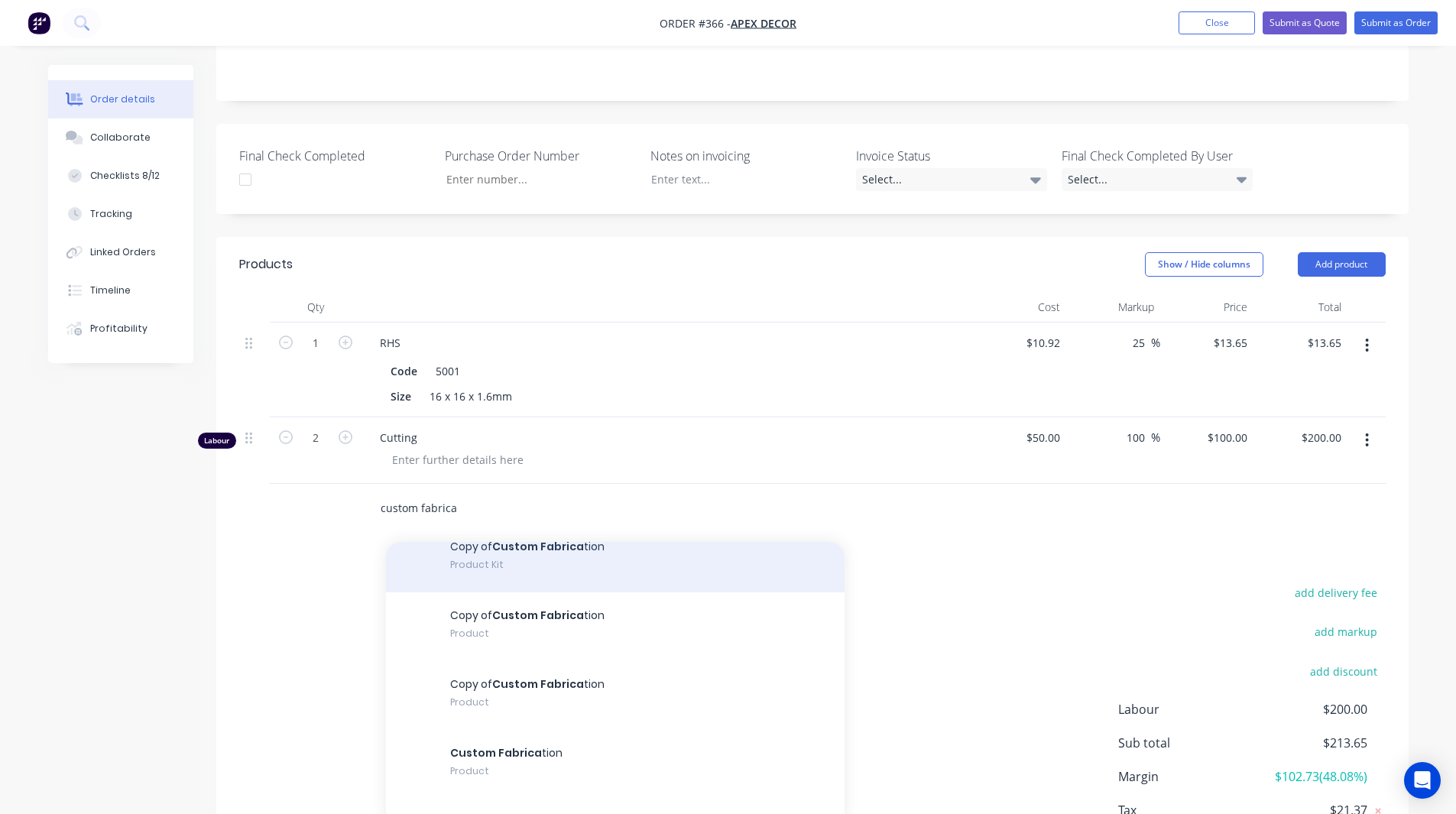
scroll to position [179, 0]
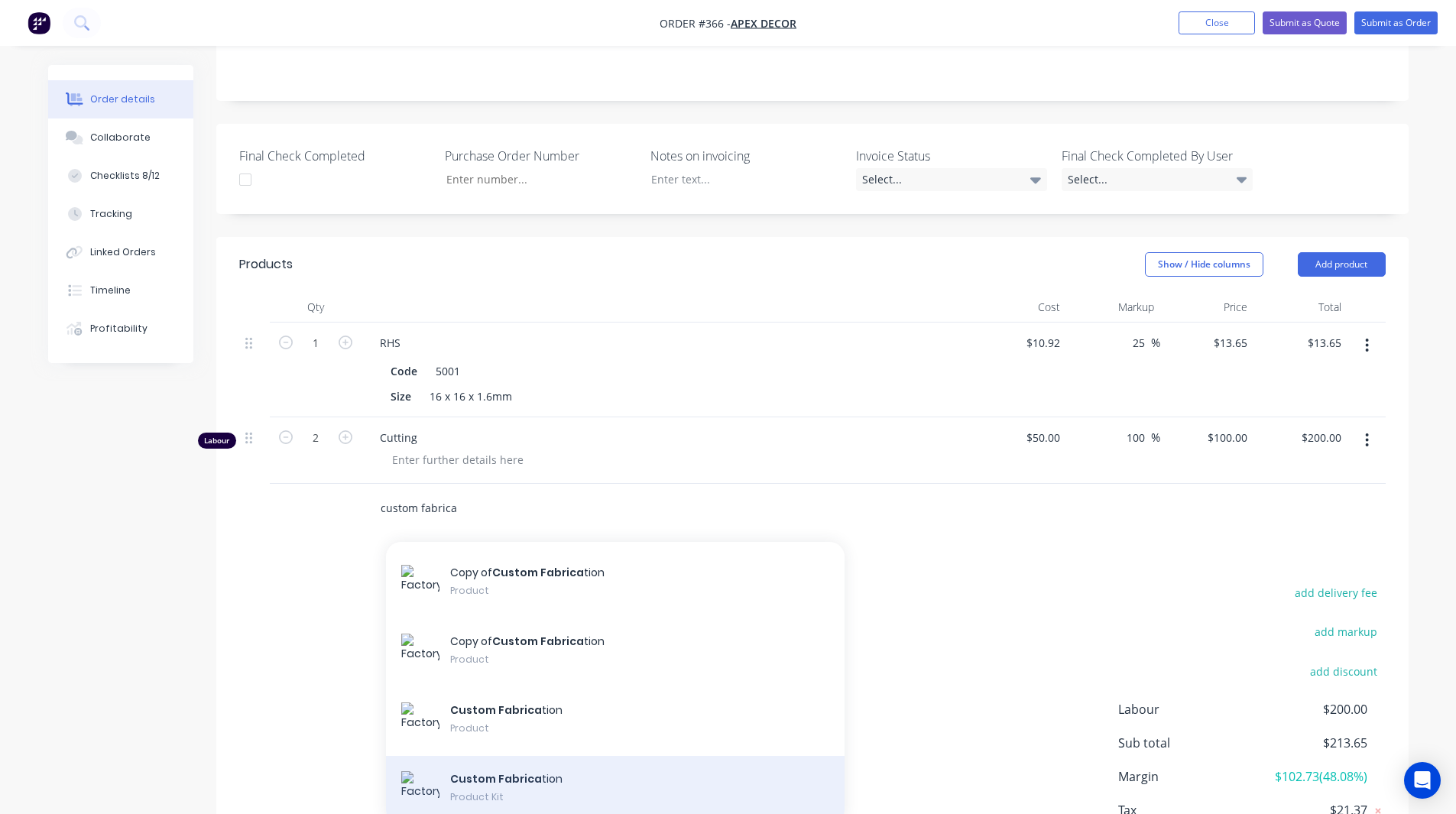
type input "custom fabrica"
click at [520, 755] on div "Custom Fabrica tion Product Kit" at bounding box center [615, 789] width 459 height 69
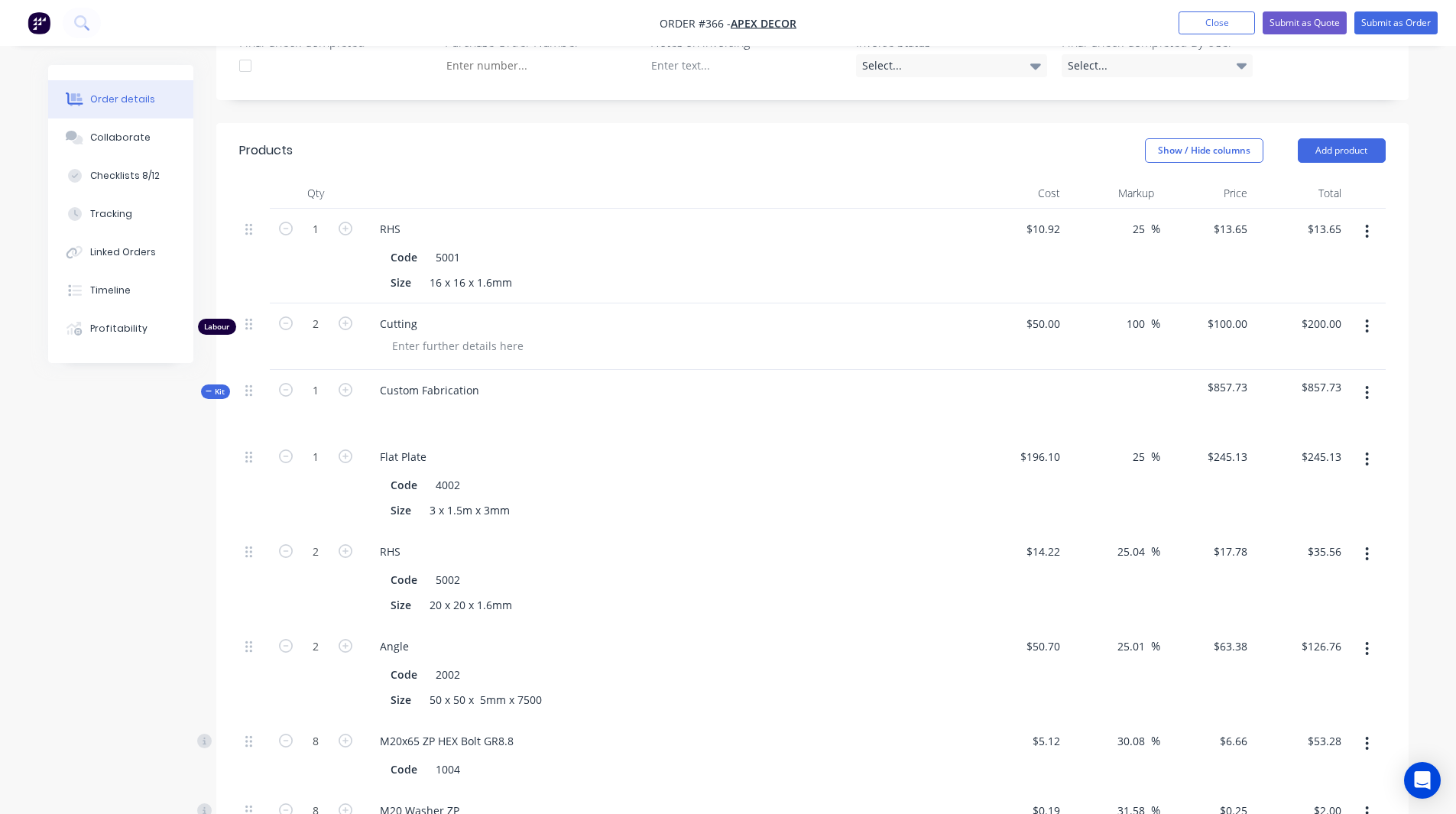
scroll to position [478, 0]
click at [1137, 450] on input "25" at bounding box center [1141, 460] width 20 height 22
type input "30"
click at [1122, 544] on input "25.04" at bounding box center [1134, 555] width 36 height 22
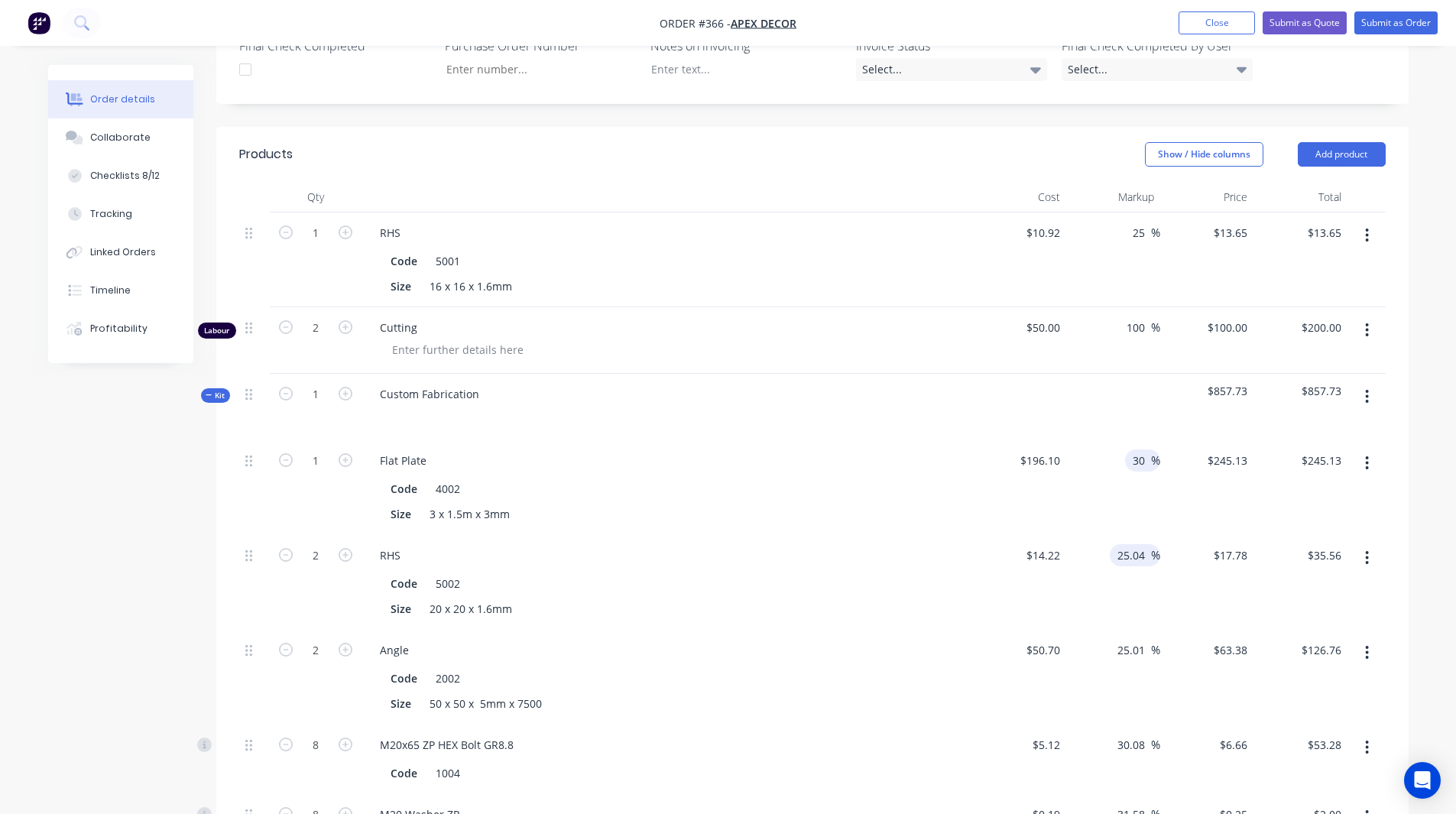
type input "$254.93"
click at [1122, 544] on input "25.04" at bounding box center [1134, 555] width 36 height 22
type input "38"
type input "$19.6236"
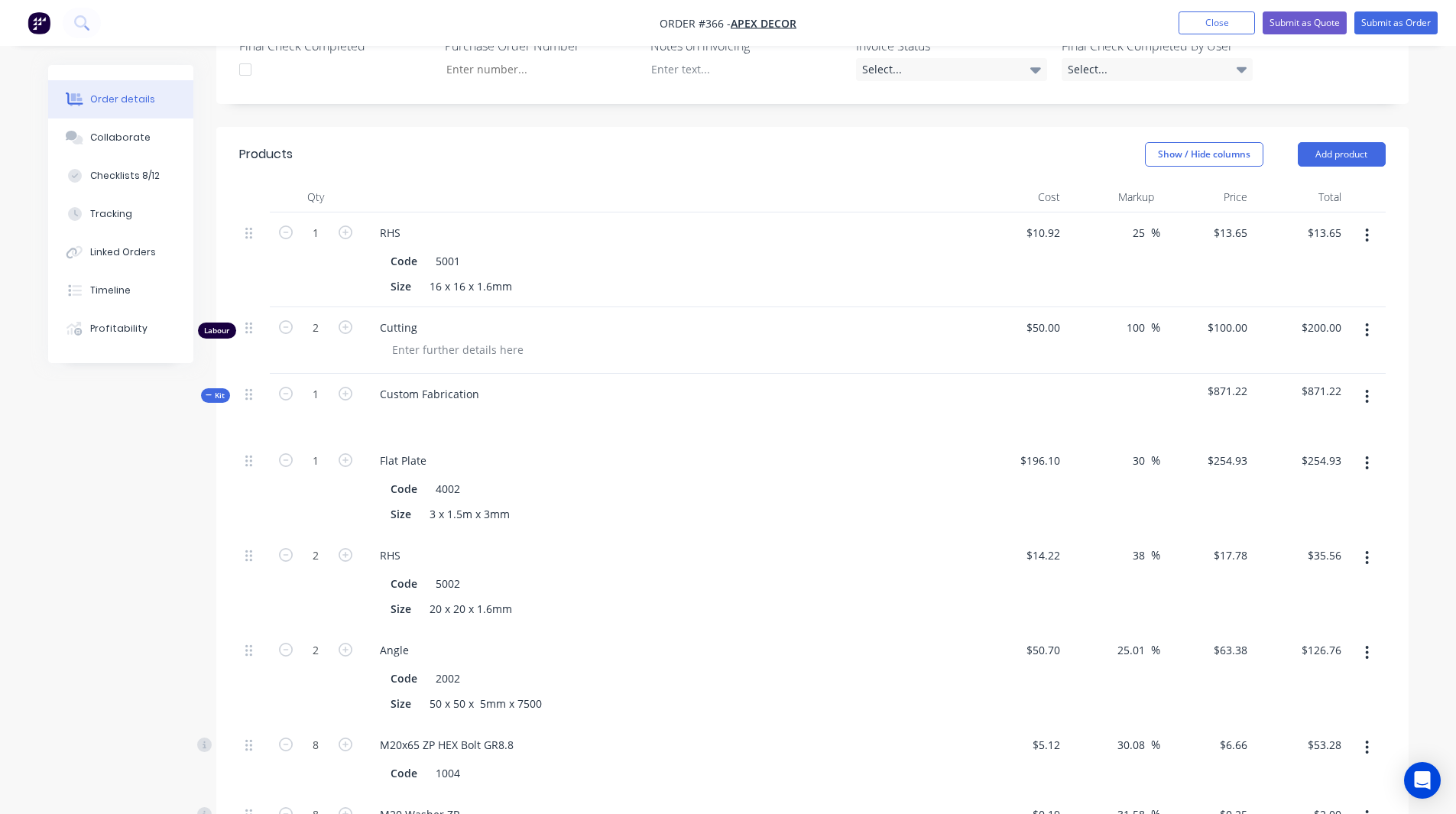
type input "$39.25"
click at [1426, 522] on div "Order details Collaborate Checklists 8/12 Tracking Linked Orders Timeline Profi…" at bounding box center [728, 581] width 1456 height 2120
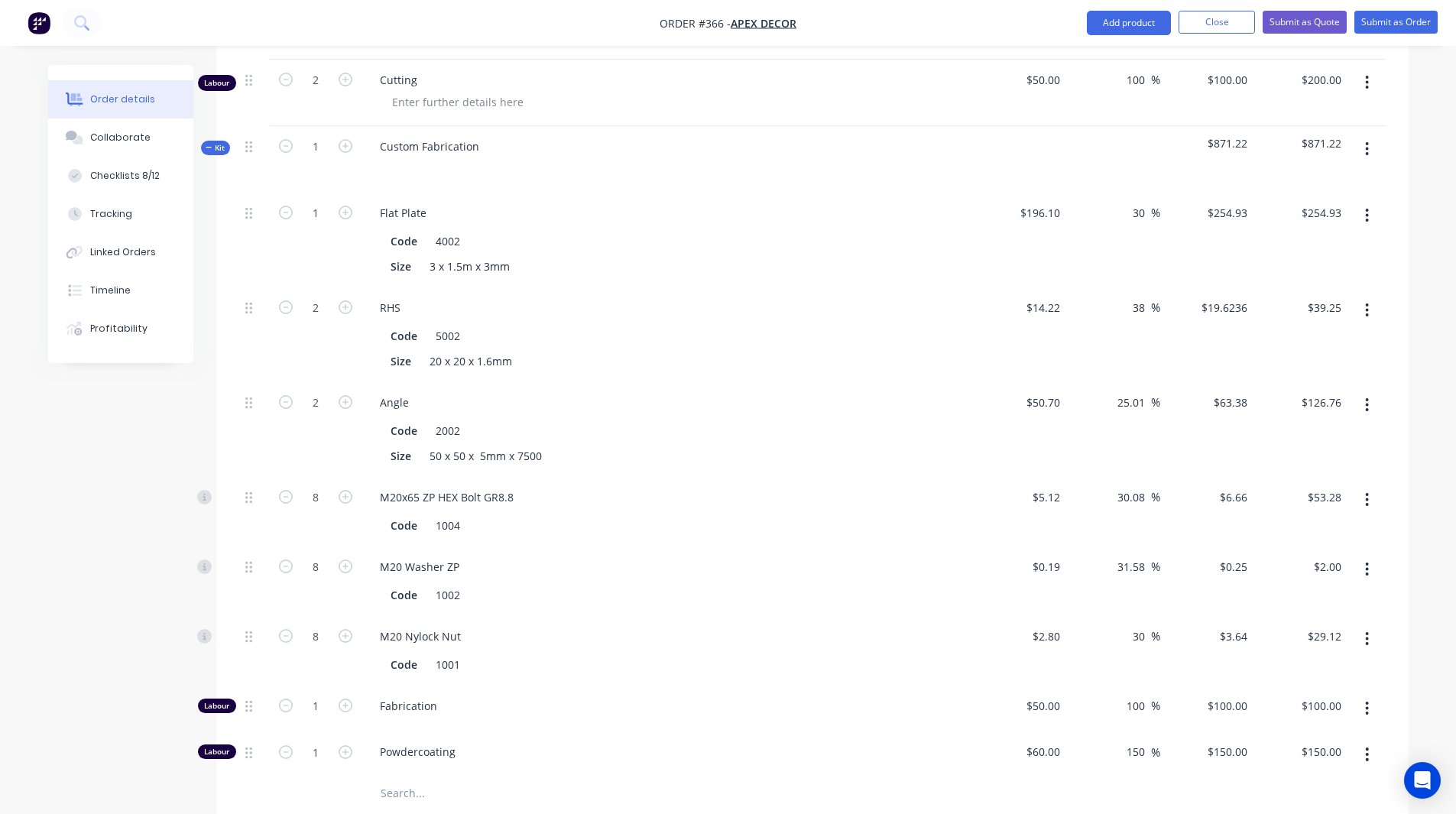
scroll to position [725, 0]
click at [1047, 487] on input "5.12" at bounding box center [1051, 497] width 29 height 22
click at [1426, 440] on div "Order details Collaborate Checklists 8/12 Tracking Linked Orders Timeline Profi…" at bounding box center [728, 335] width 1456 height 2120
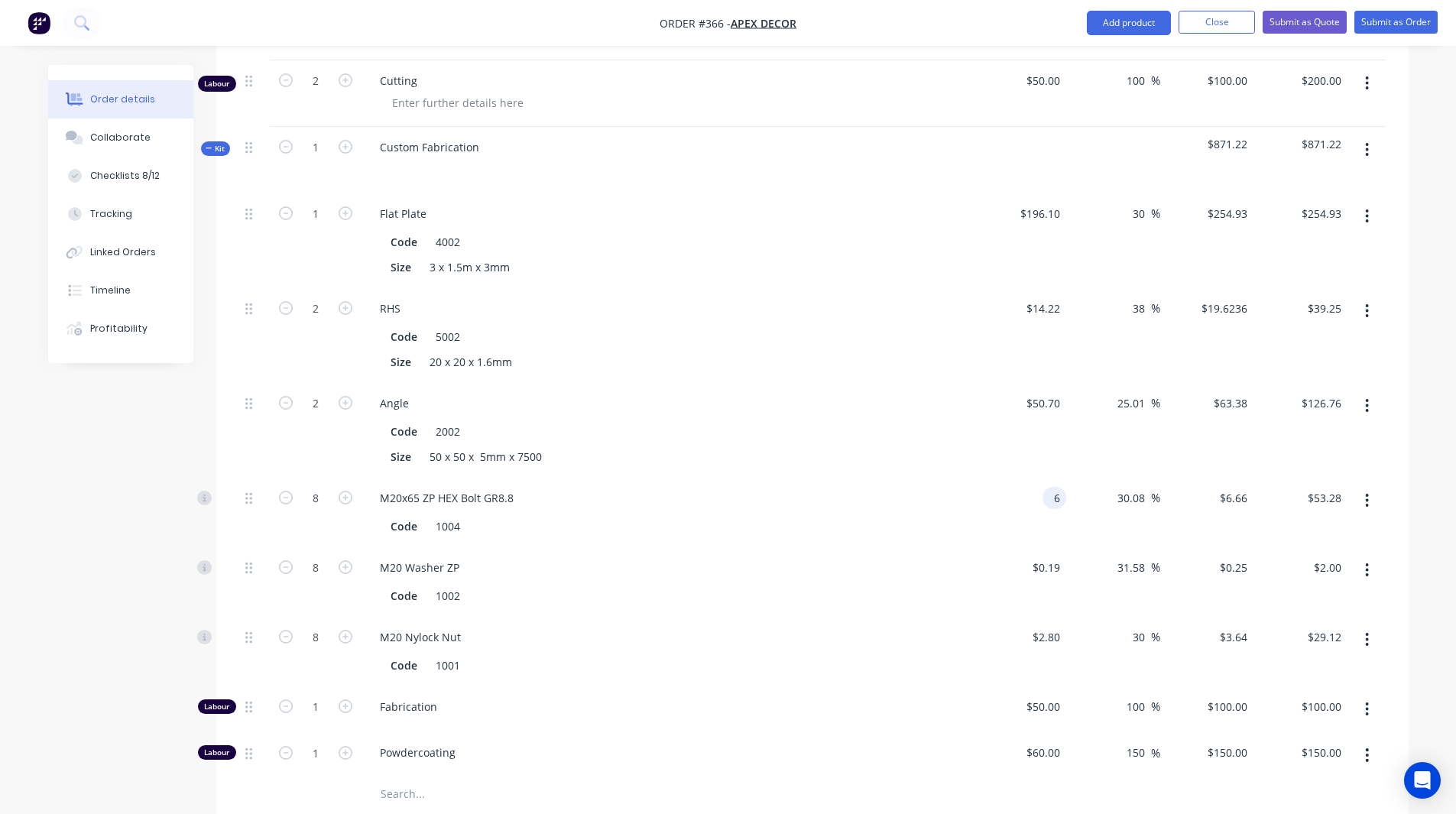
type input "$6.00"
type input "$7.8047"
type input "$62.44"
click at [1363, 487] on button "button" at bounding box center [1367, 500] width 36 height 27
click at [1435, 420] on div "Order details Collaborate Checklists 8/12 Tracking Linked Orders Timeline Profi…" at bounding box center [728, 335] width 1456 height 2120
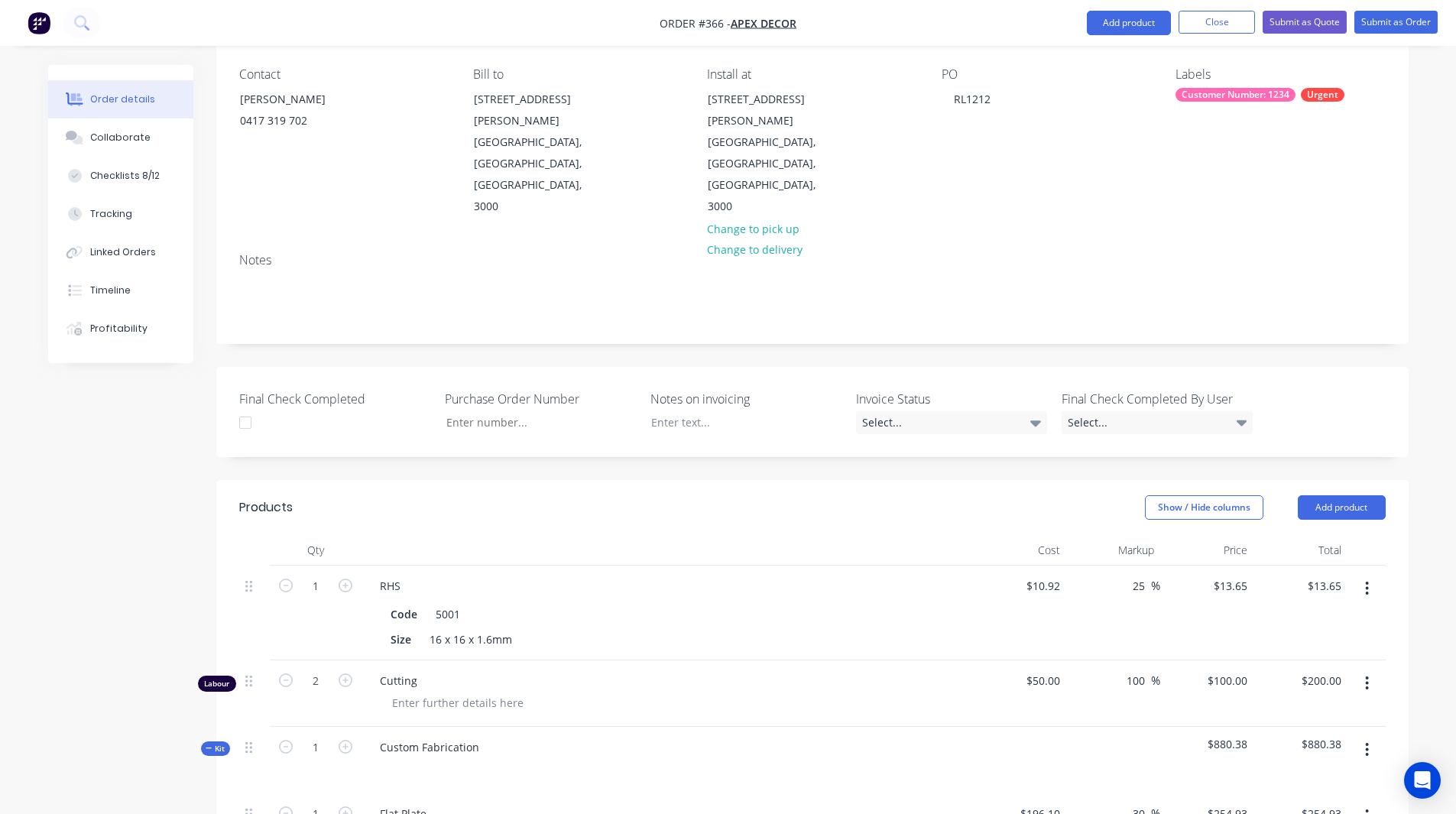
scroll to position [0, 0]
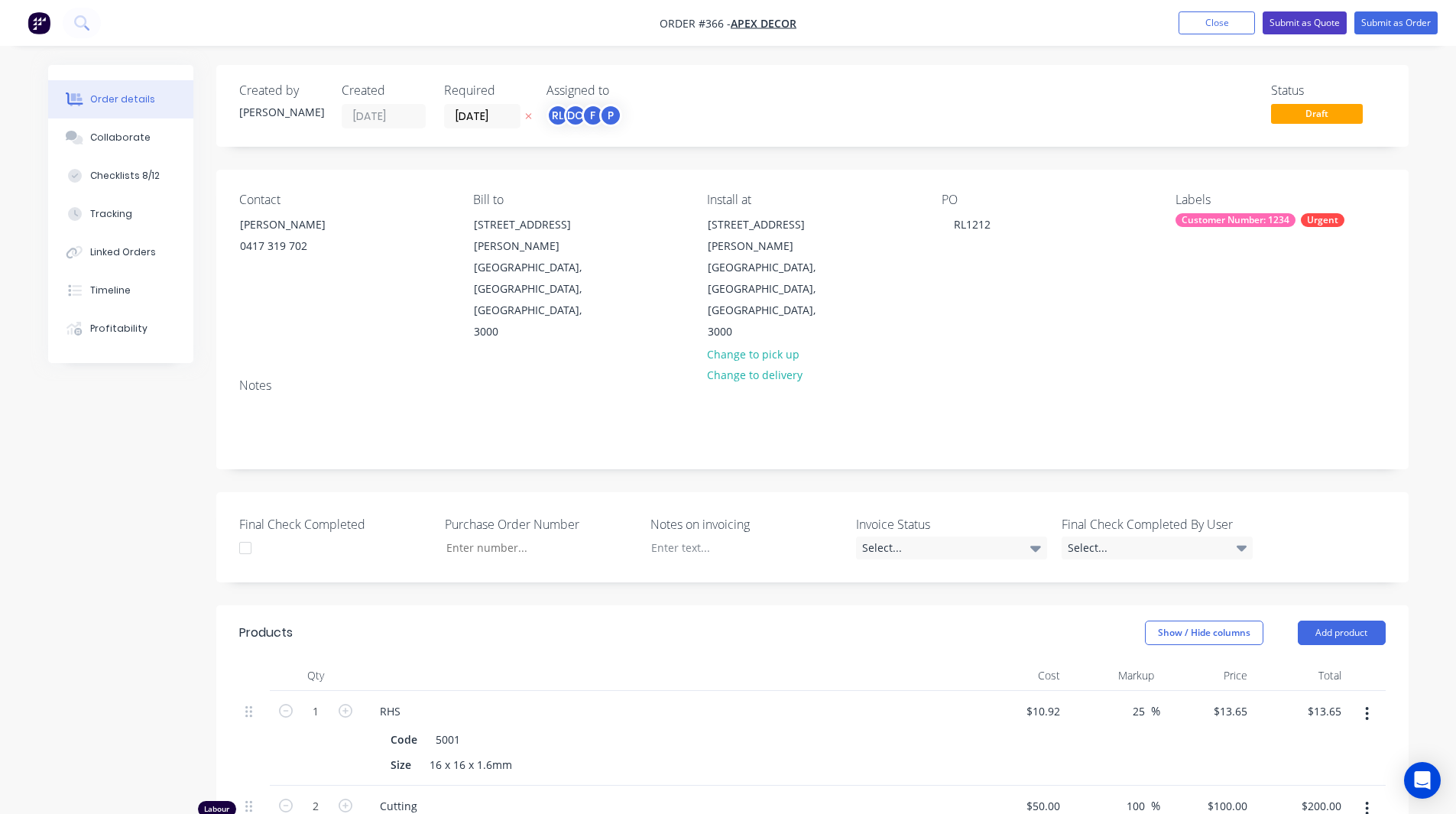
click at [1293, 15] on button "Submit as Quote" at bounding box center [1305, 23] width 84 height 23
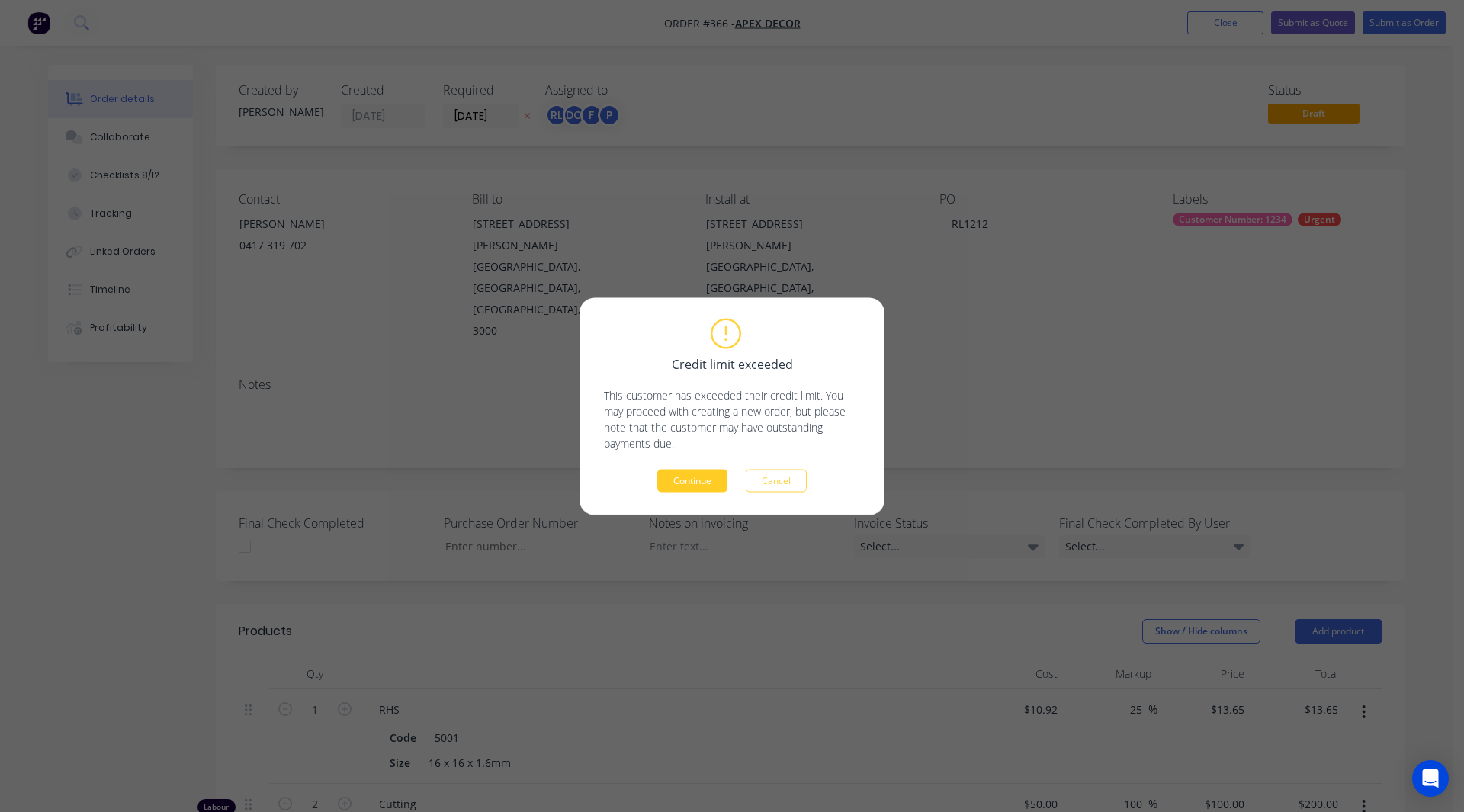
click at [674, 480] on button "Continue" at bounding box center [692, 481] width 70 height 23
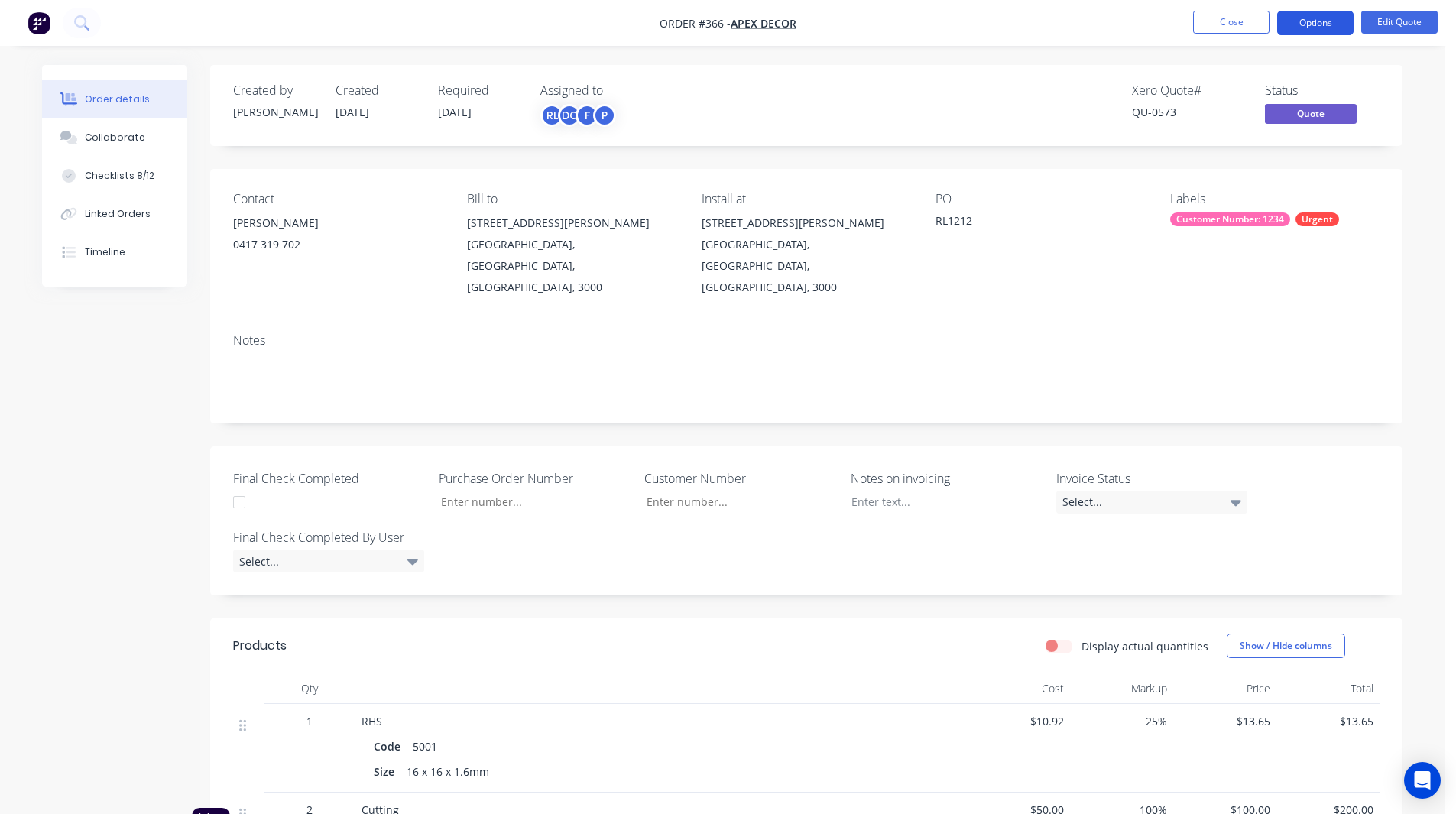
click at [1300, 31] on button "Options" at bounding box center [1315, 23] width 76 height 25
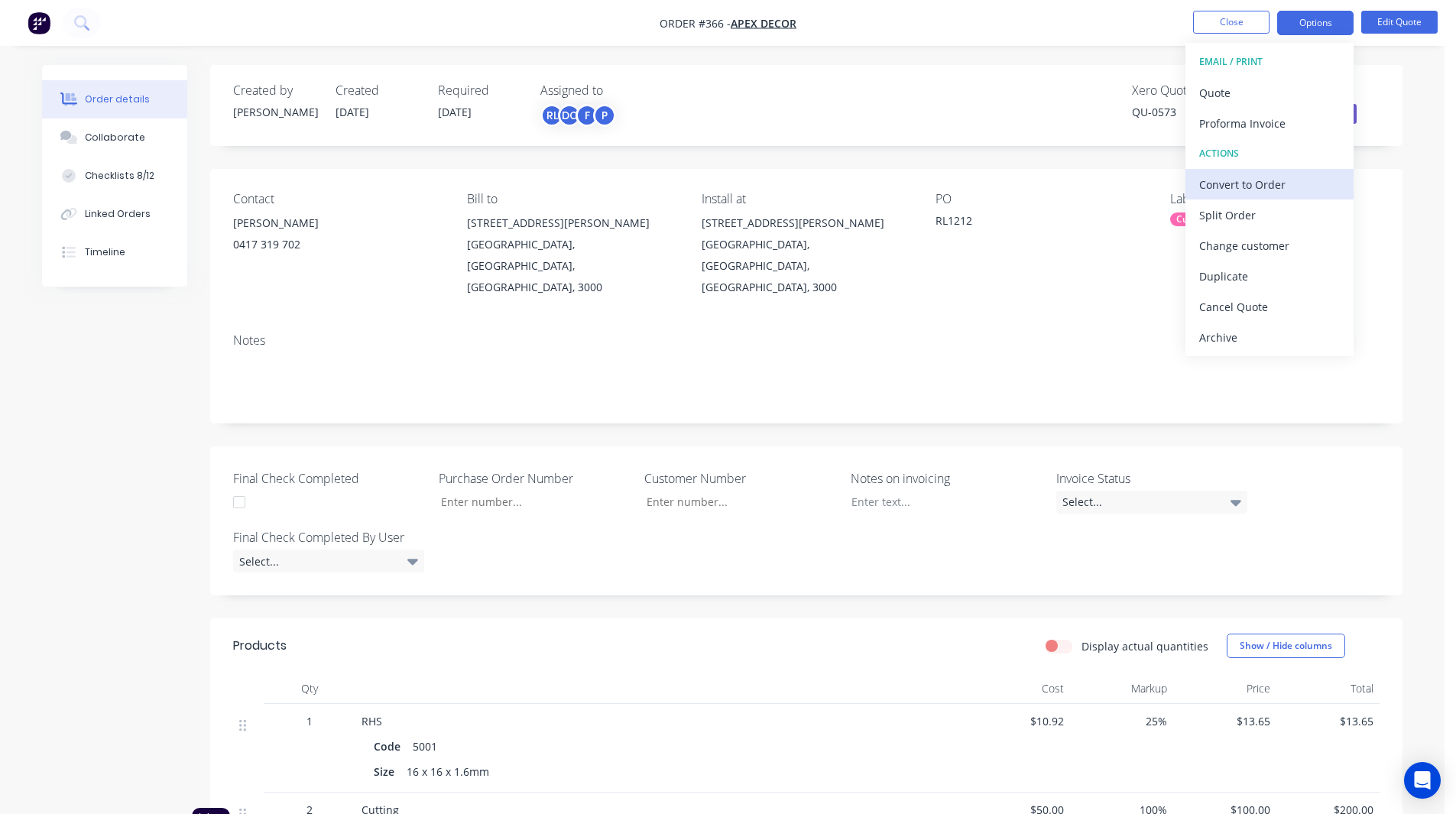
click at [1230, 184] on div "Convert to Order" at bounding box center [1269, 184] width 141 height 22
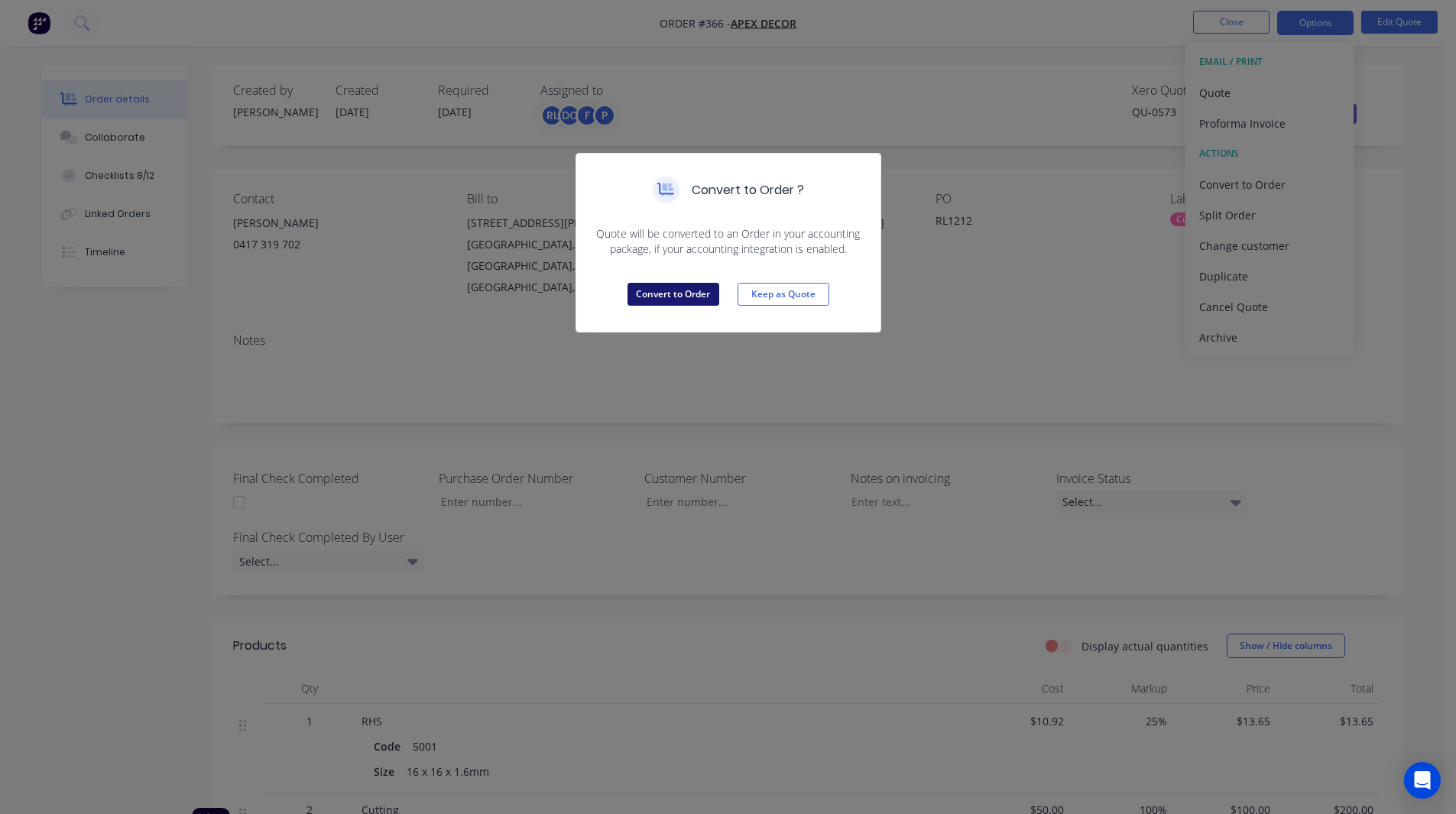
click at [683, 289] on button "Convert to Order" at bounding box center [673, 294] width 92 height 23
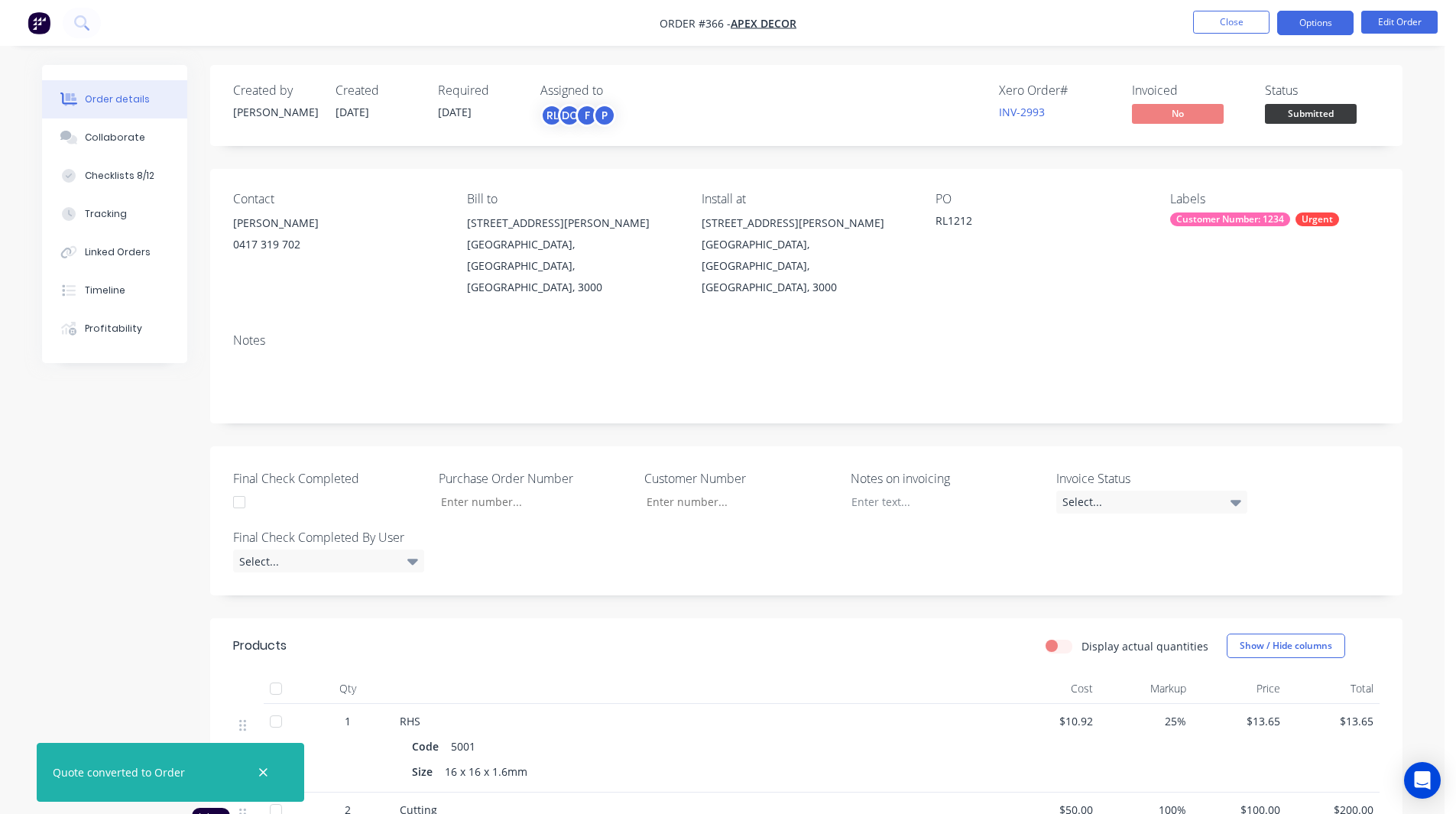
click at [1300, 27] on button "Options" at bounding box center [1315, 23] width 76 height 25
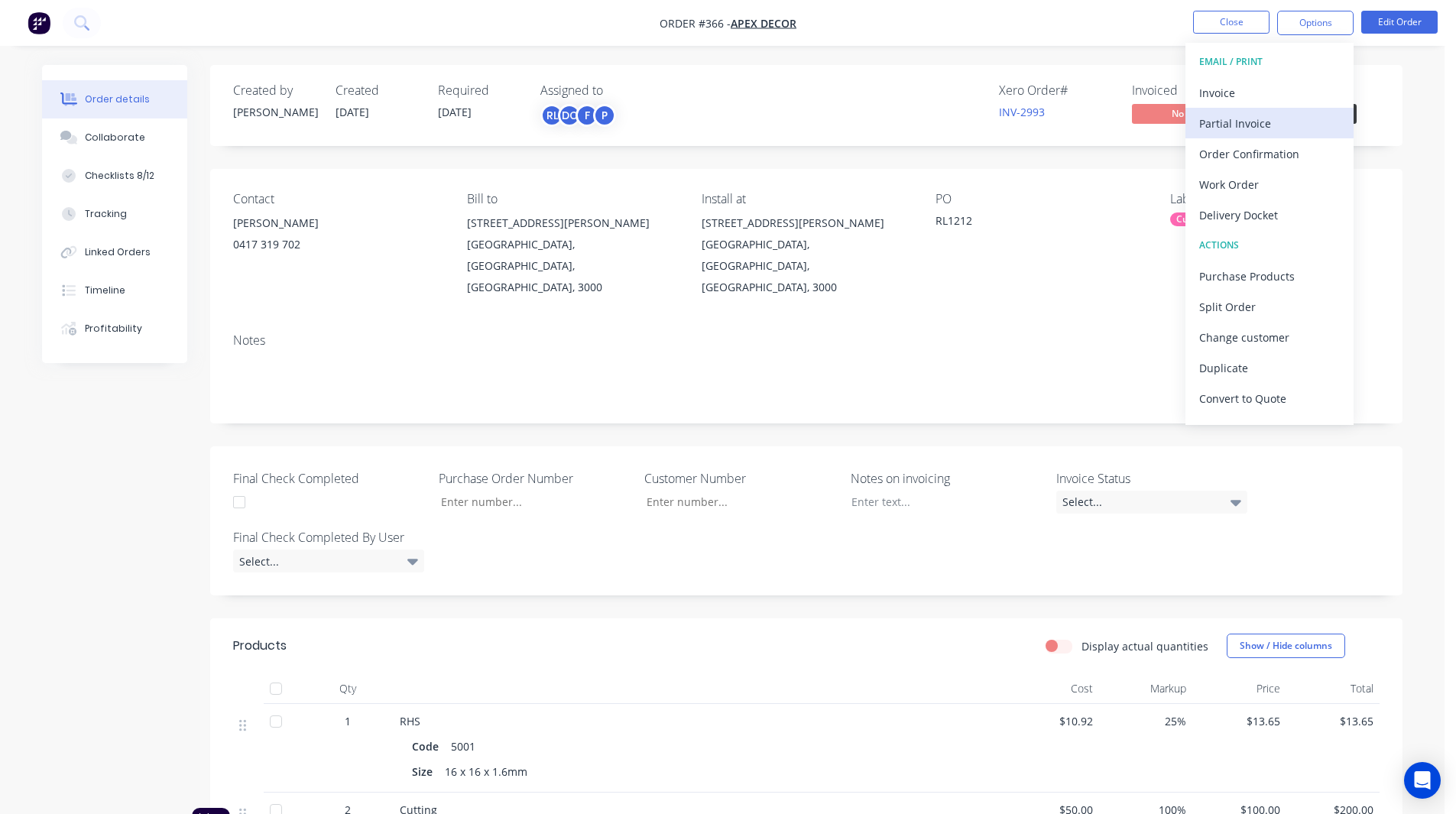
click at [1228, 117] on div "Partial Invoice" at bounding box center [1269, 123] width 141 height 22
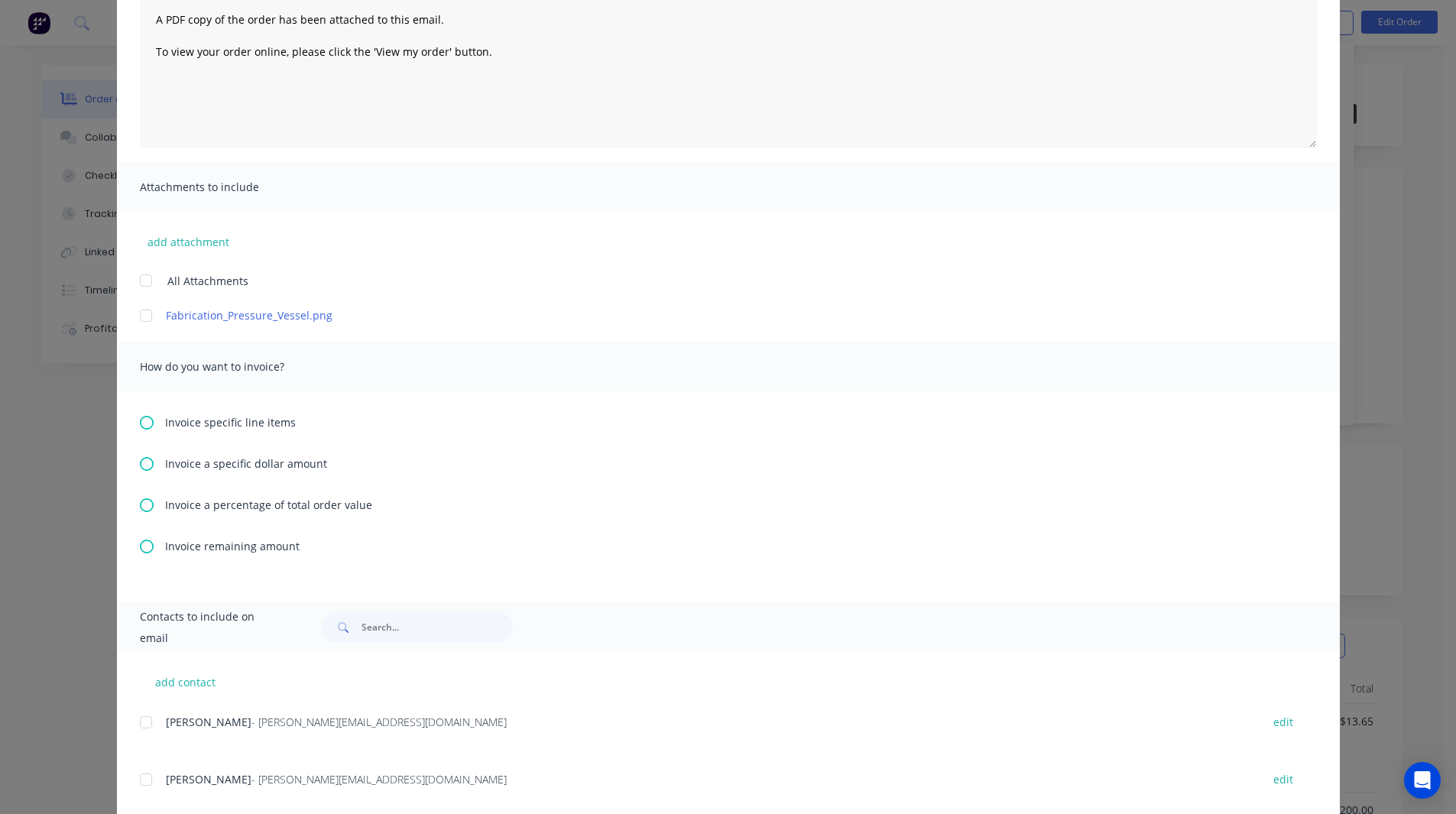
scroll to position [179, 0]
click at [141, 502] on icon at bounding box center [146, 504] width 14 height 14
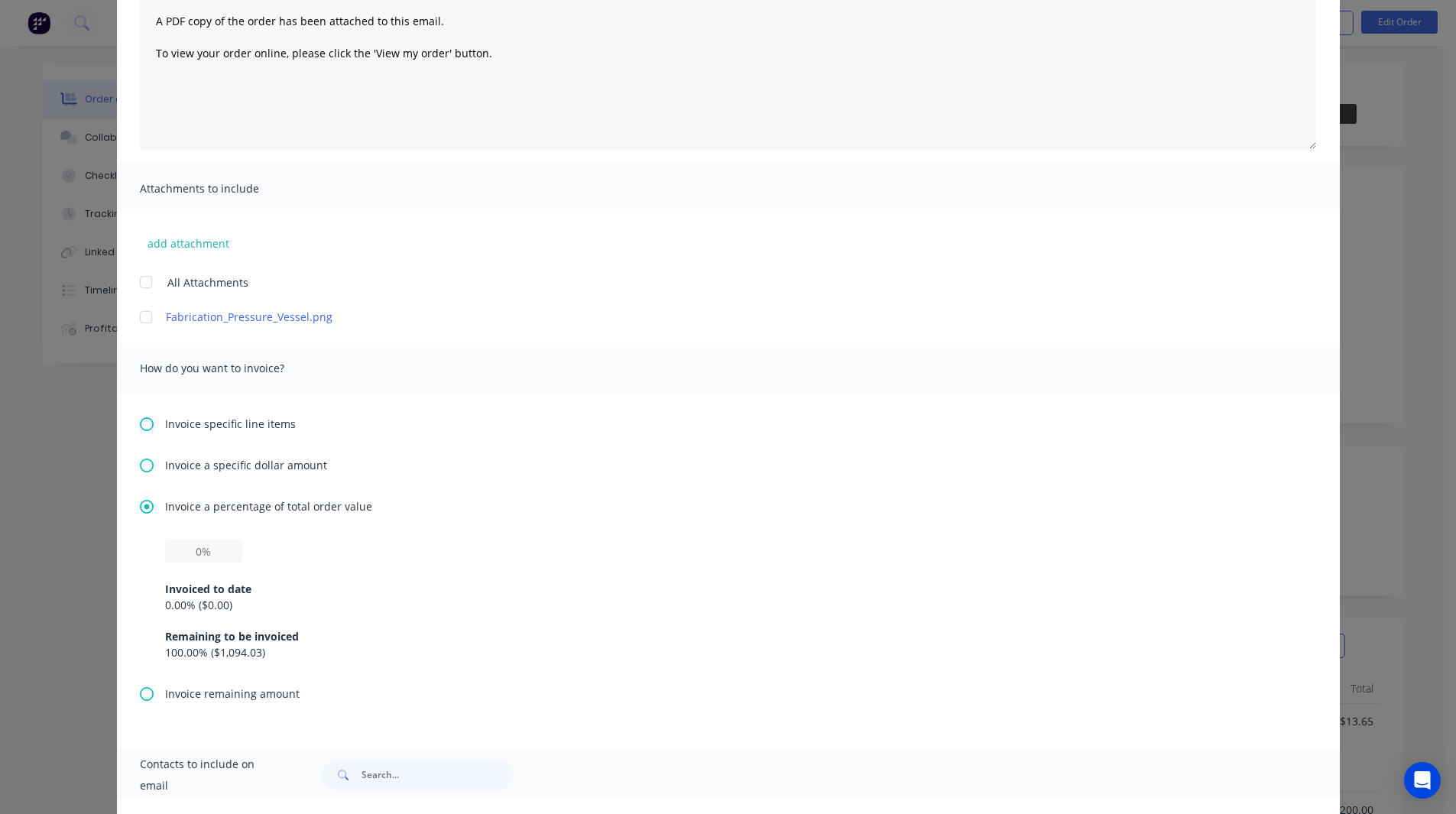
scroll to position [182, 0]
click at [190, 549] on input "text" at bounding box center [203, 546] width 77 height 23
type input "50%"
click at [267, 531] on div "Invoice a percentage of total order value 50% Invoiced to date 0.00 % ( $0.00 )…" at bounding box center [728, 587] width 1177 height 187
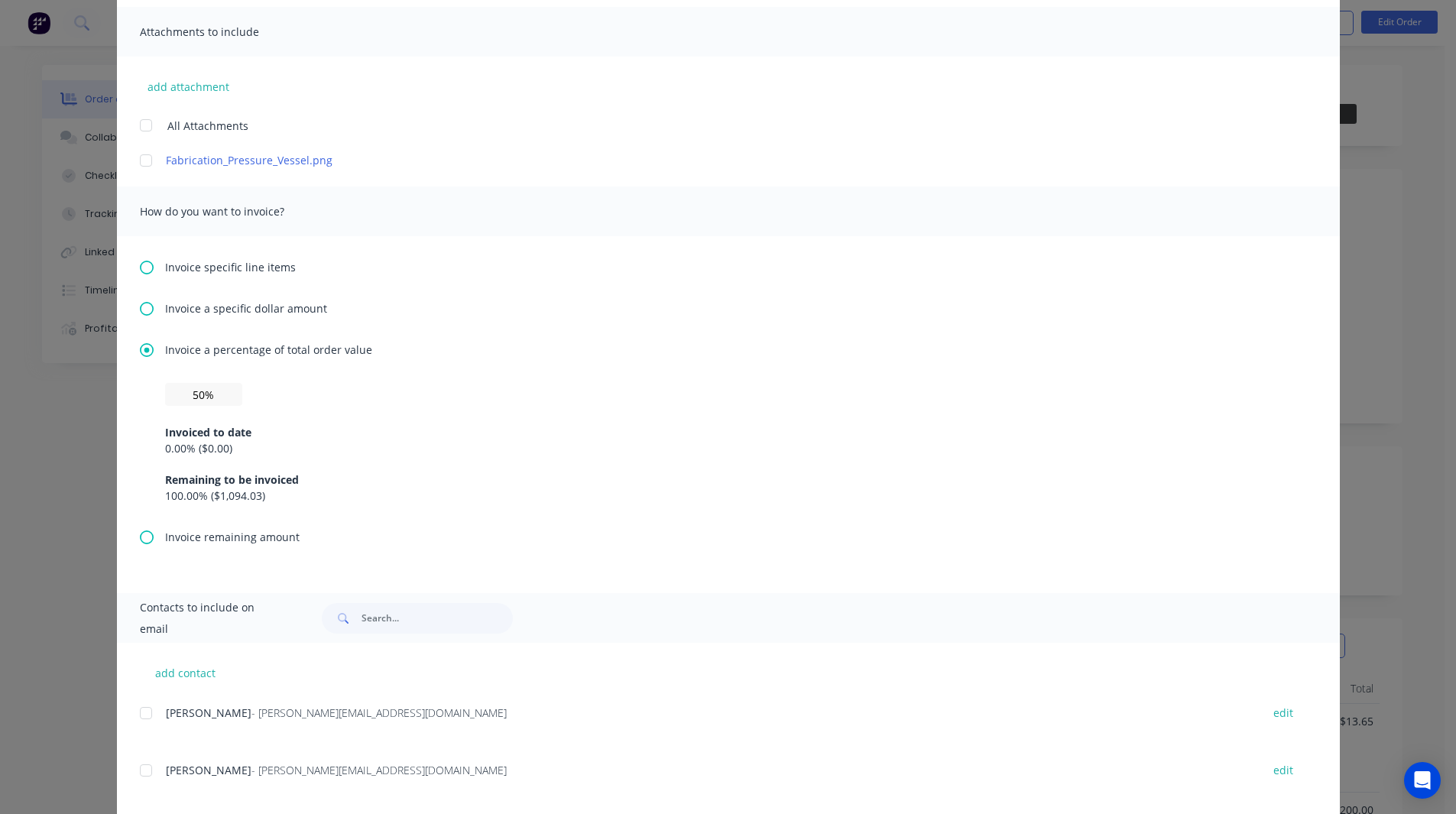
click at [141, 536] on icon at bounding box center [146, 537] width 14 height 14
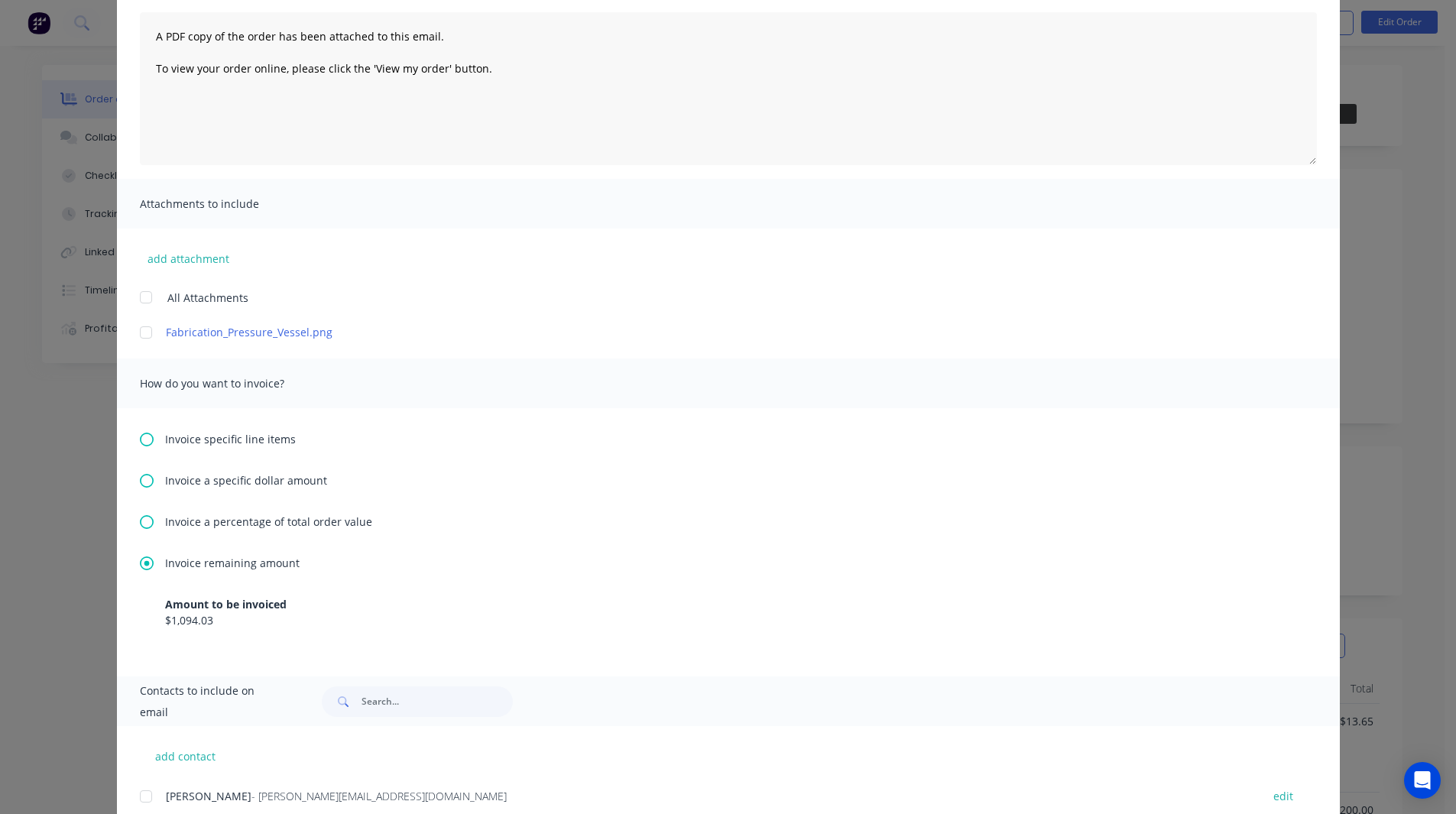
scroll to position [164, 0]
click at [140, 478] on icon at bounding box center [146, 478] width 14 height 14
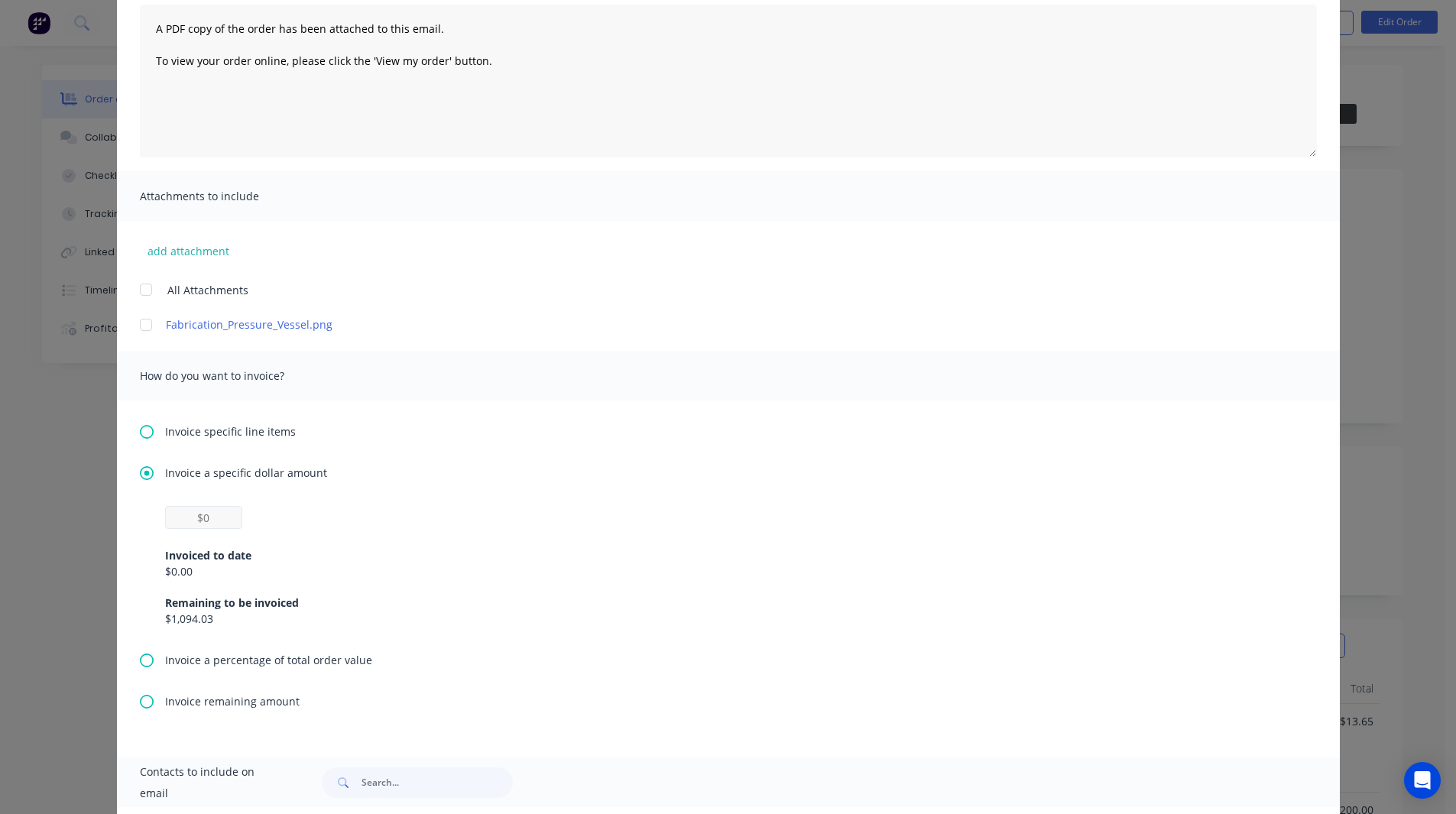
scroll to position [170, 0]
click at [212, 519] on input "text" at bounding box center [203, 516] width 77 height 23
type input "$1,000"
click at [317, 517] on div "$1,000 Invoiced to date $0.00 Remaining to be invoiced $1,094.03" at bounding box center [728, 565] width 1127 height 121
click at [140, 429] on icon at bounding box center [146, 431] width 14 height 14
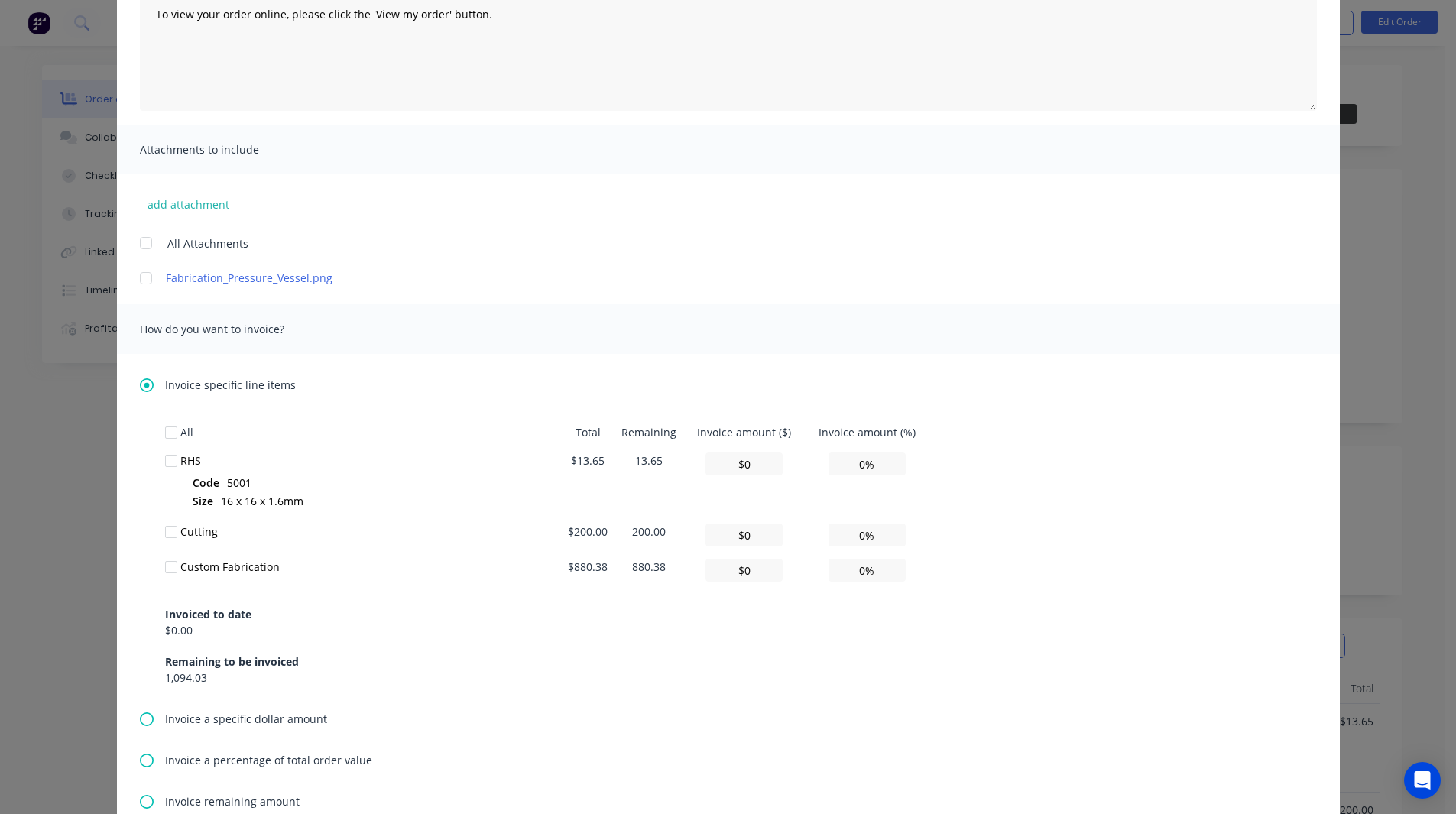
scroll to position [217, 0]
click at [167, 460] on div at bounding box center [171, 459] width 31 height 31
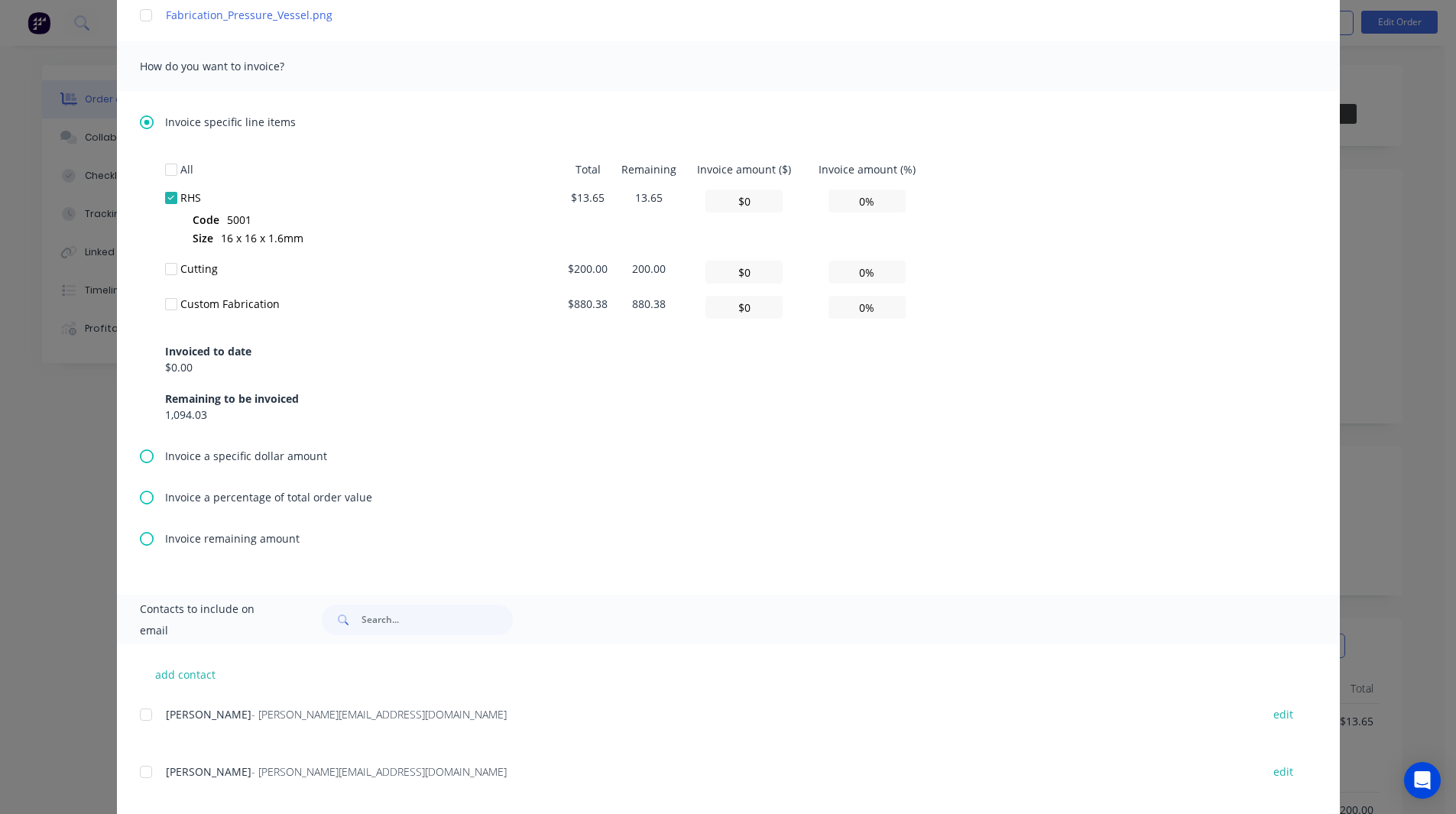
scroll to position [505, 0]
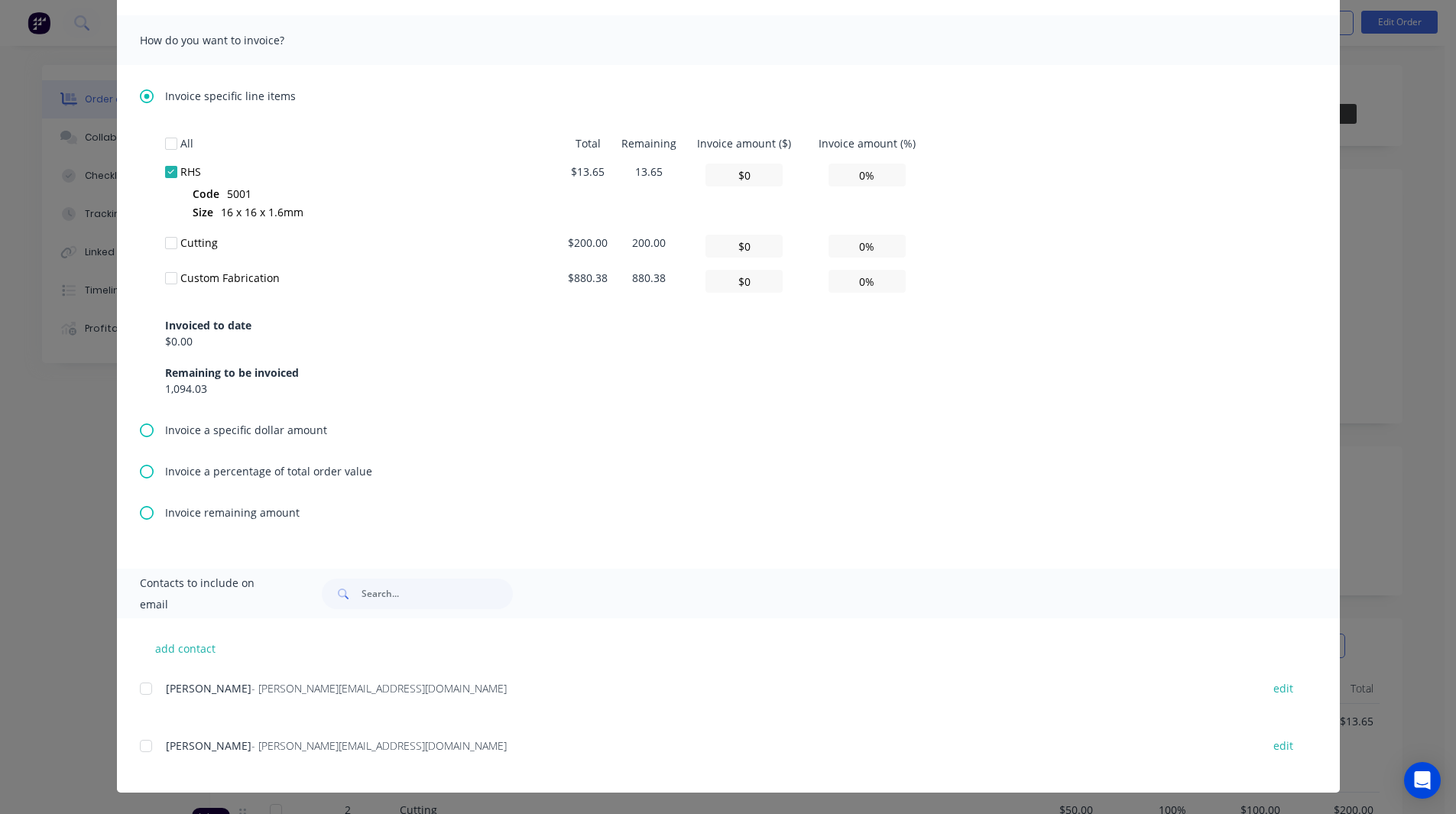
click at [136, 688] on div at bounding box center [146, 688] width 31 height 31
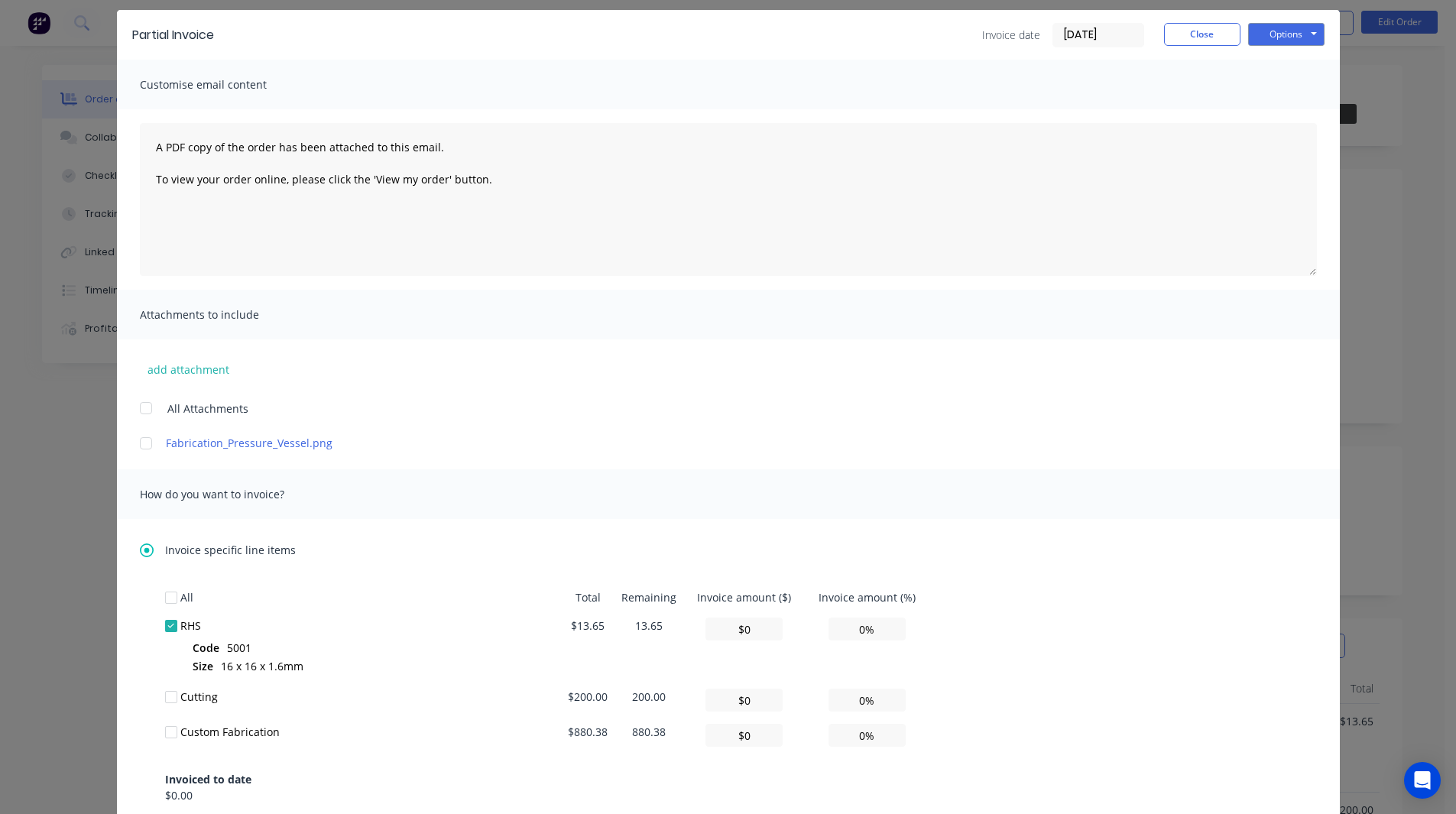
scroll to position [0, 0]
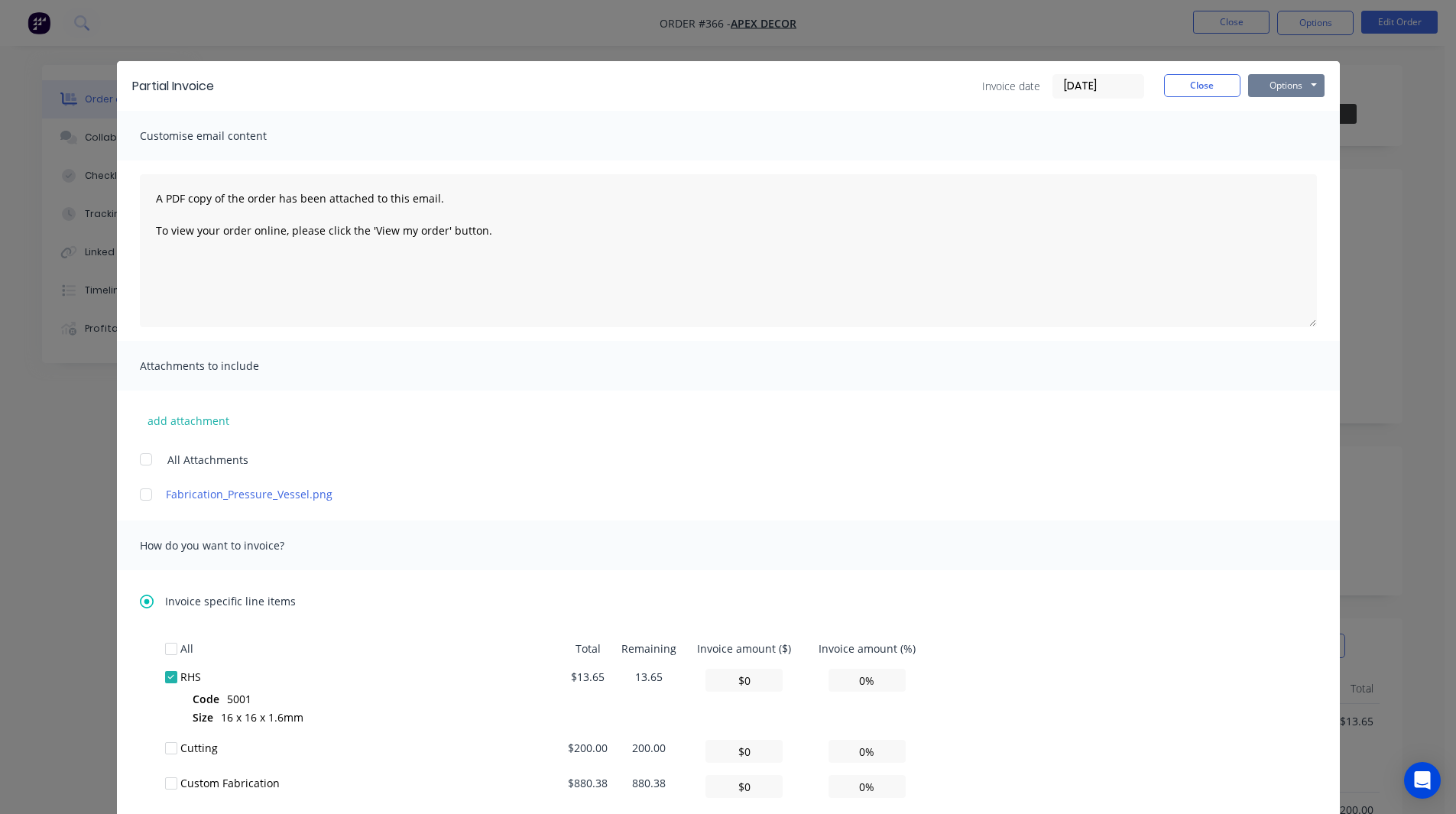
click at [1274, 77] on button "Options" at bounding box center [1287, 86] width 76 height 23
click at [1186, 84] on button "Close" at bounding box center [1202, 86] width 76 height 23
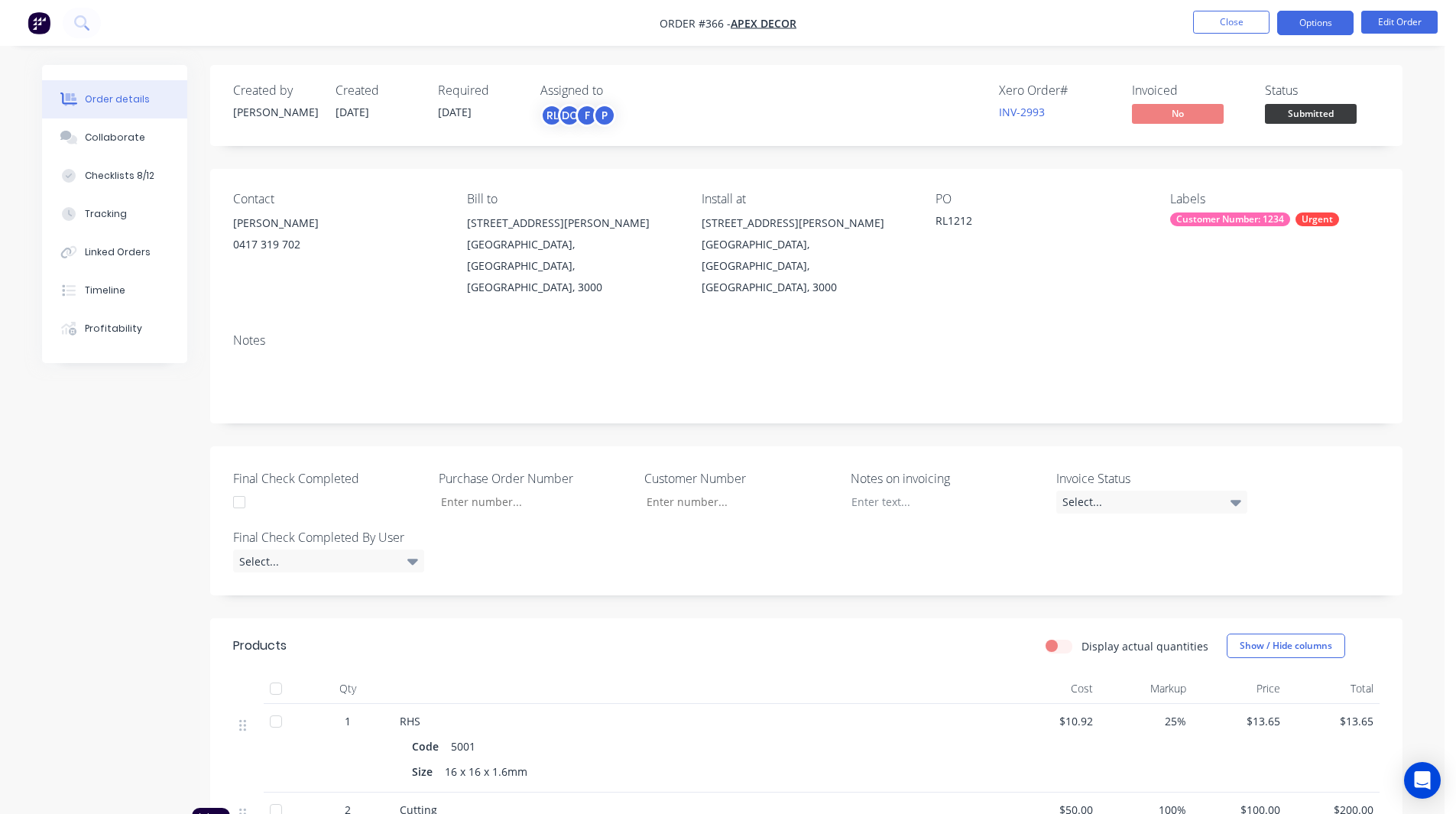
click at [1319, 15] on button "Options" at bounding box center [1315, 23] width 76 height 25
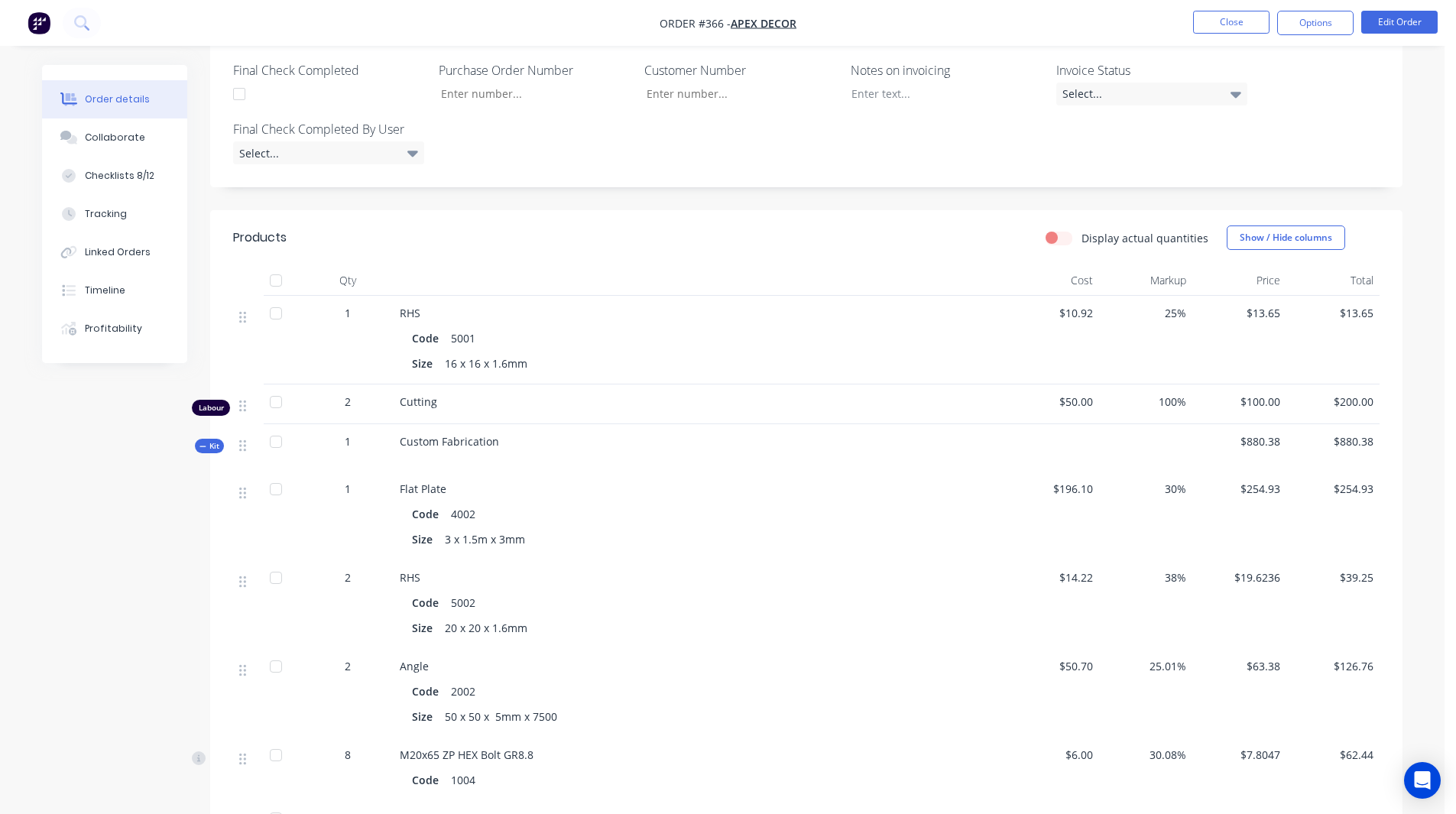
scroll to position [414, 0]
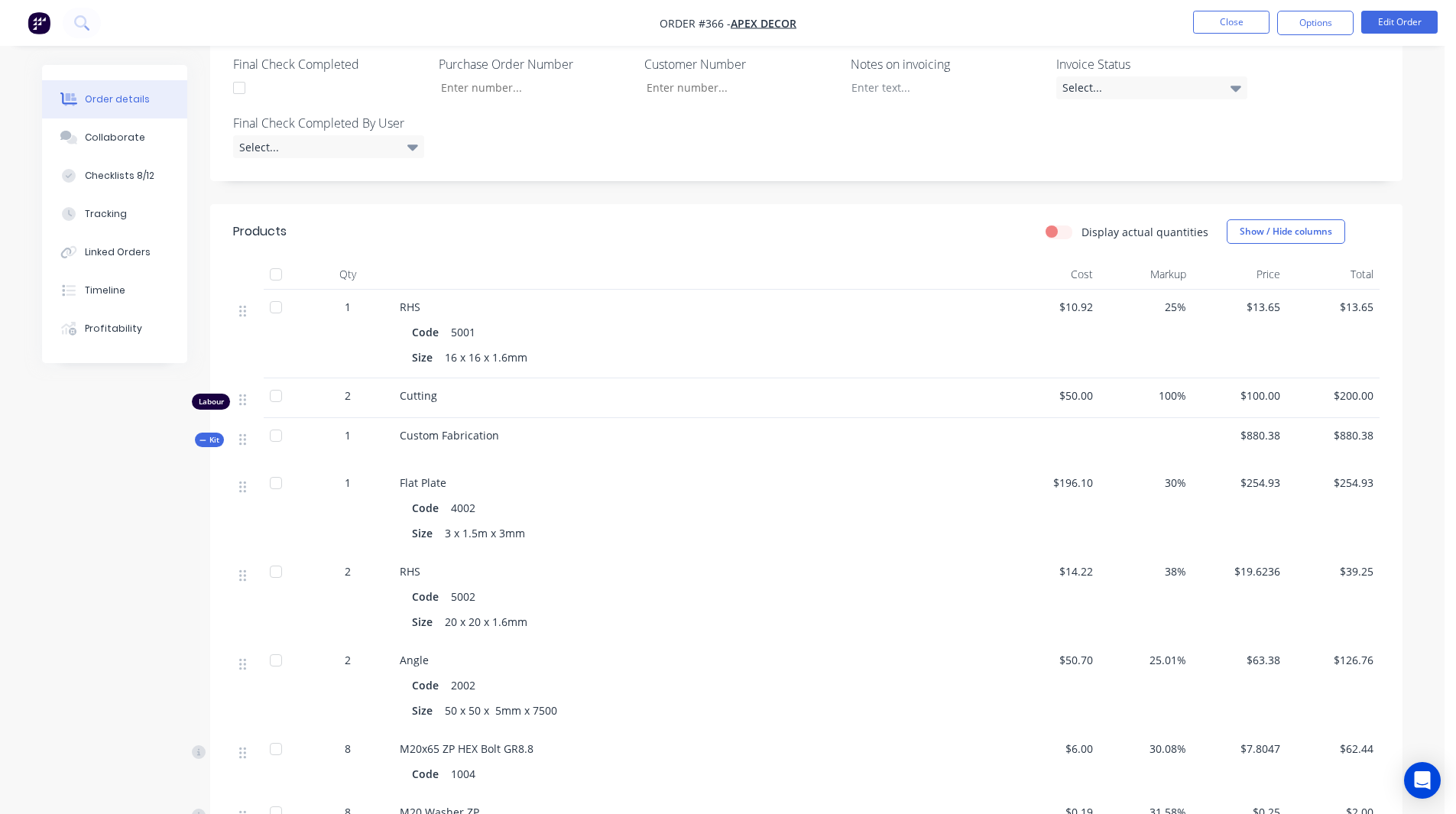
click at [201, 436] on icon at bounding box center [203, 440] width 7 height 7
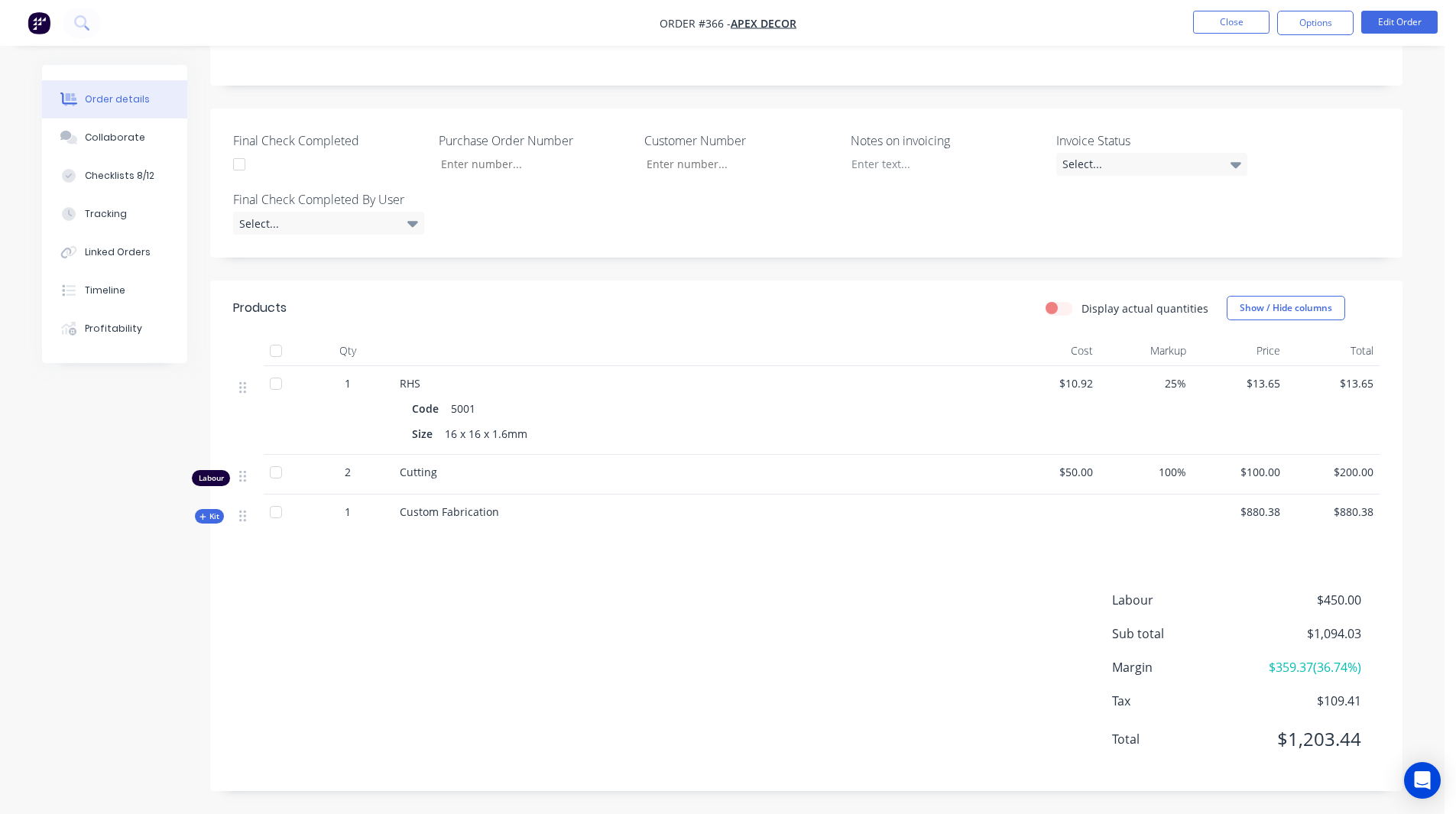
scroll to position [301, 0]
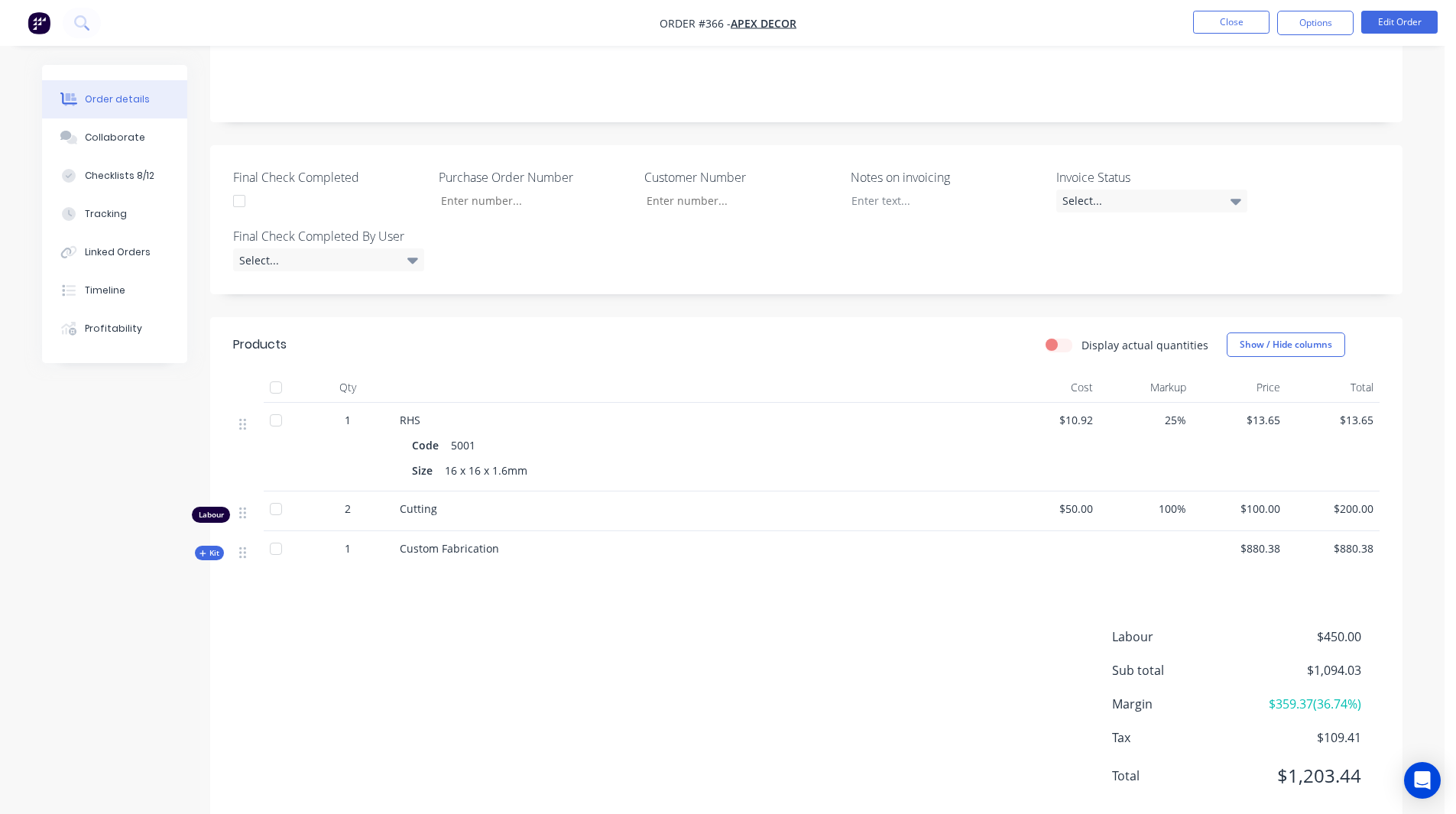
click at [506, 531] on div "Custom Fabrication" at bounding box center [699, 554] width 612 height 47
click at [501, 531] on div "Custom Fabrication" at bounding box center [699, 554] width 612 height 47
click at [494, 541] on span "Custom Fabrication" at bounding box center [449, 549] width 99 height 15
click at [213, 547] on span "Kit" at bounding box center [209, 553] width 20 height 12
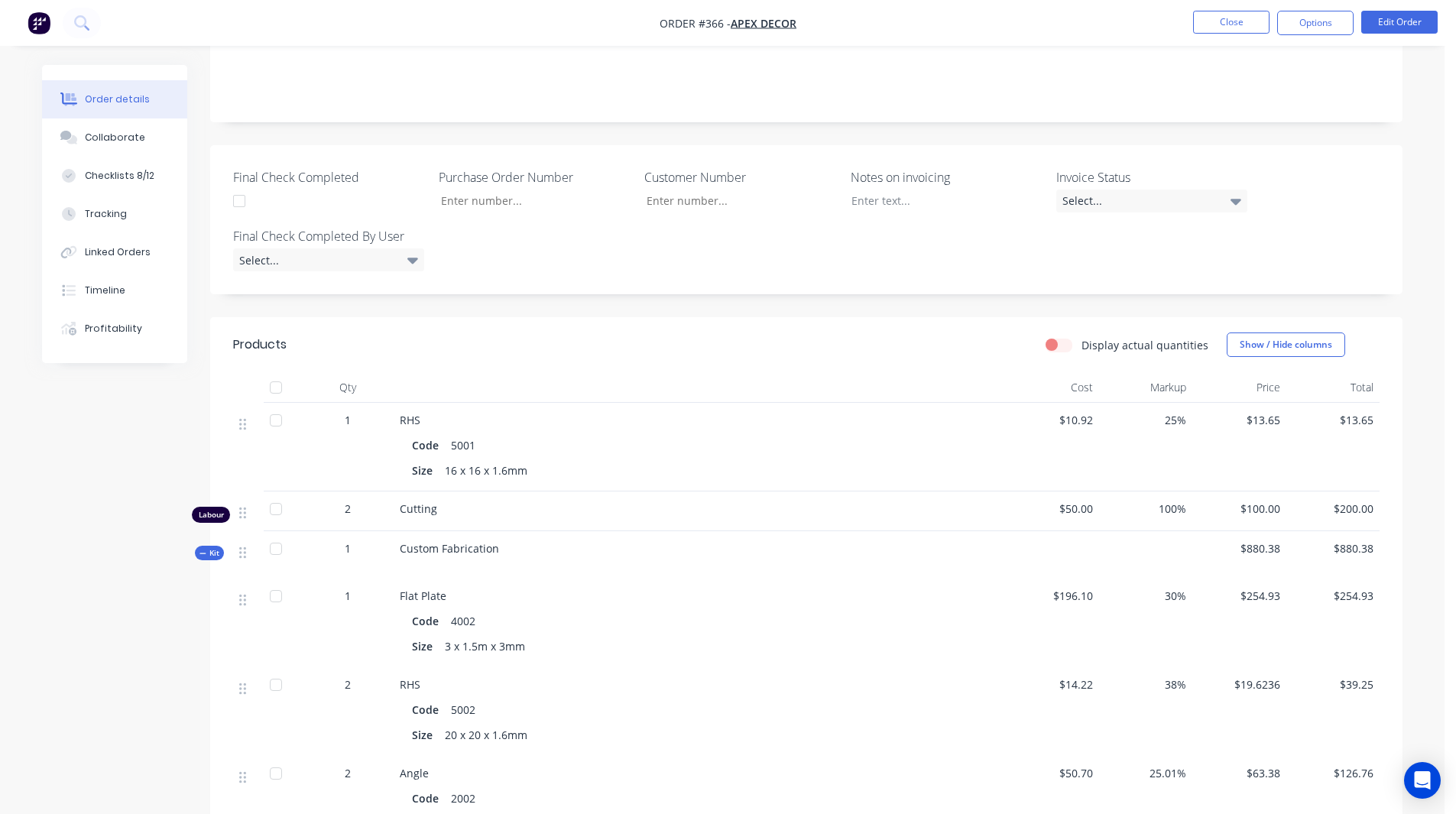
click at [217, 547] on span "Kit" at bounding box center [209, 553] width 20 height 12
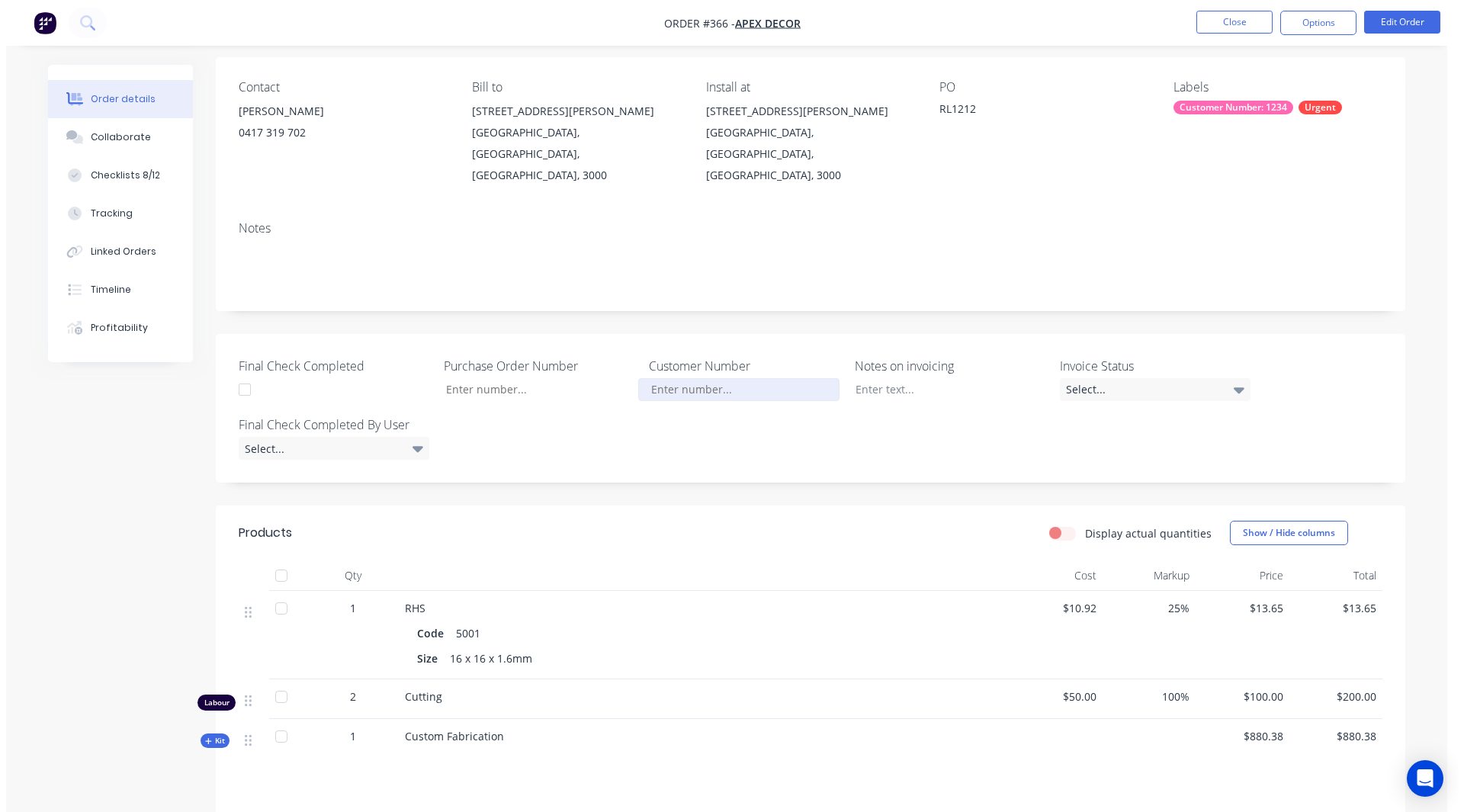
scroll to position [0, 0]
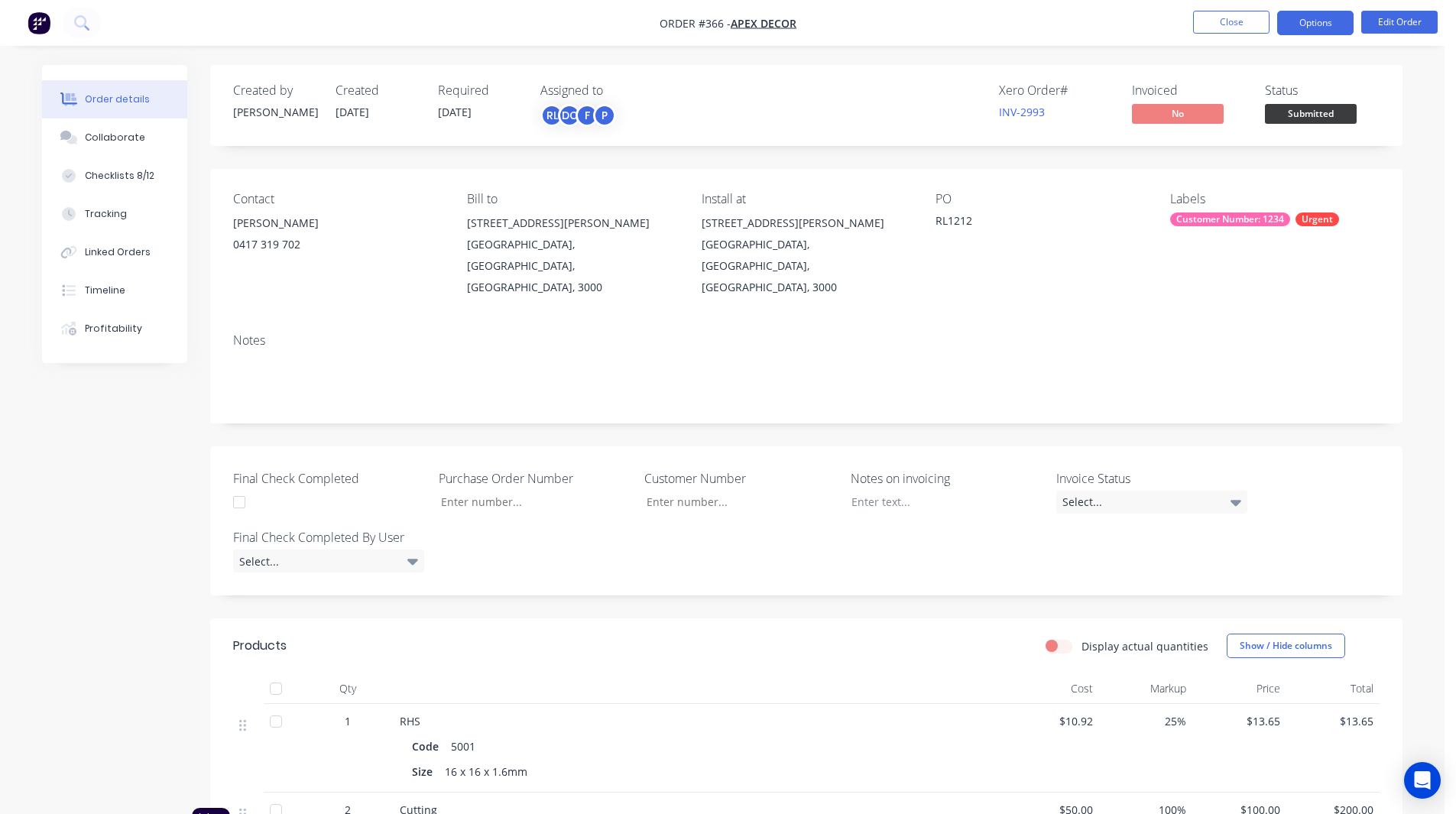
click at [1320, 24] on button "Options" at bounding box center [1315, 23] width 76 height 25
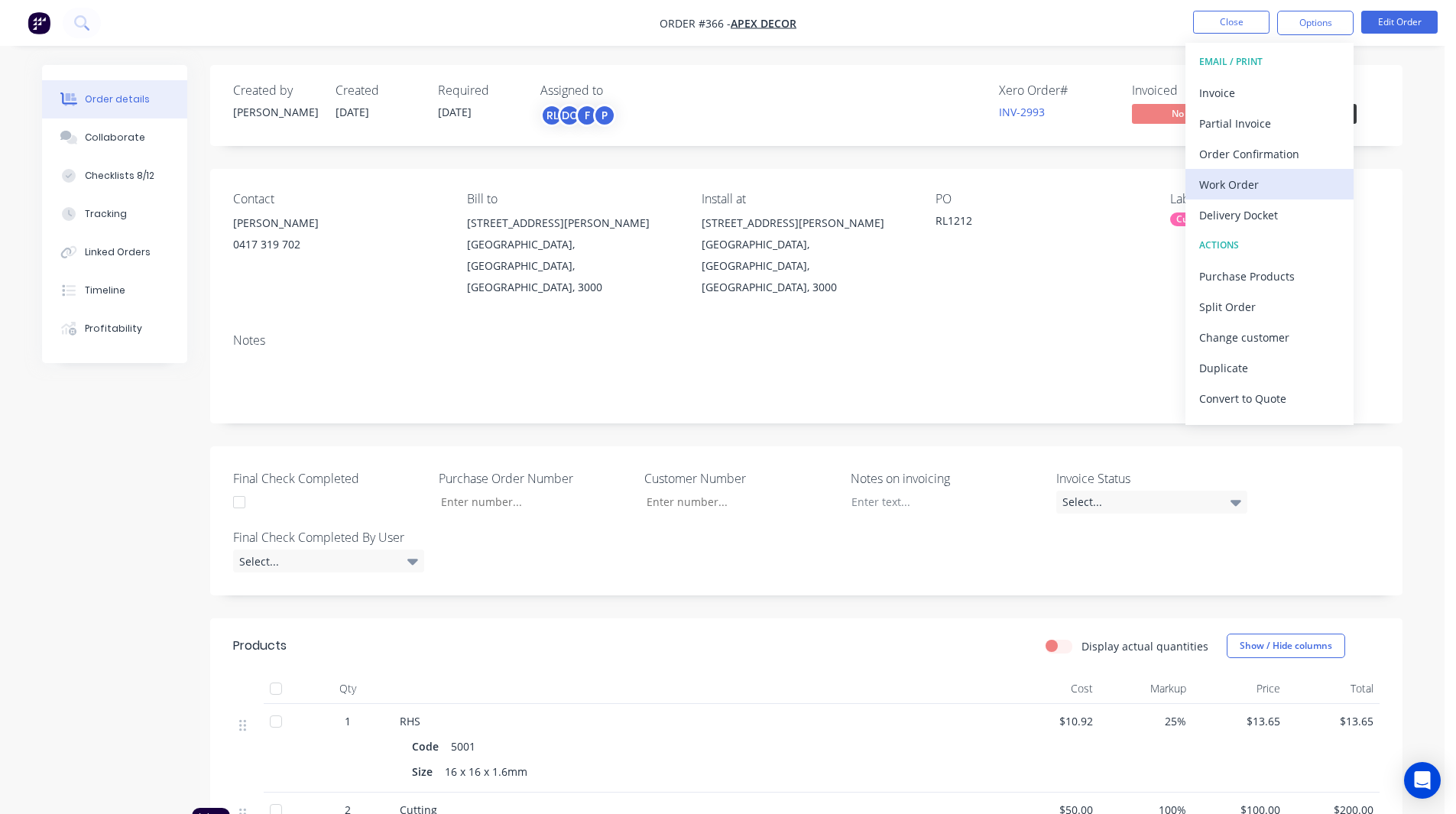
click at [1265, 180] on div "Work Order" at bounding box center [1269, 184] width 141 height 22
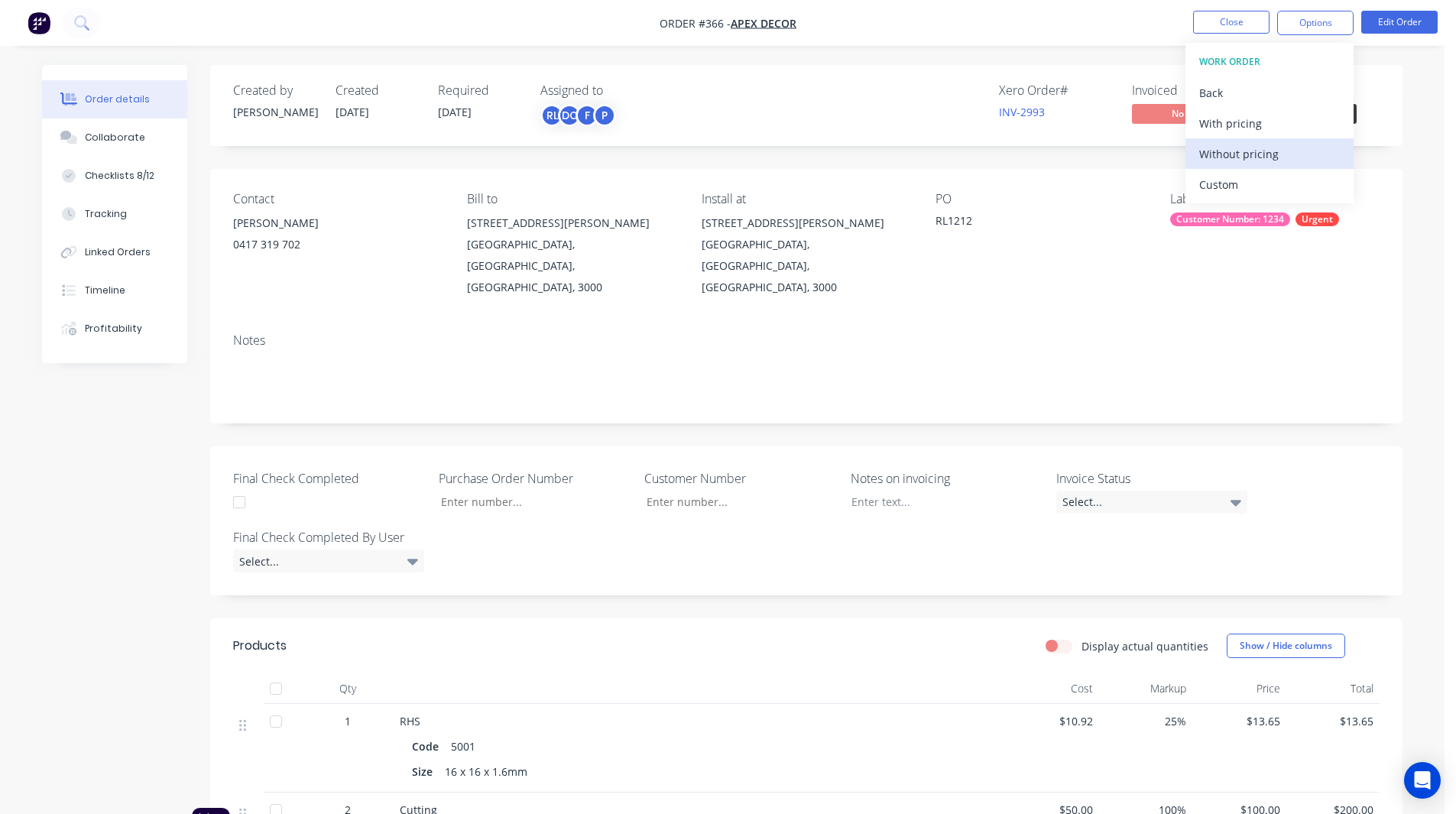
click at [1261, 160] on div "Without pricing" at bounding box center [1269, 154] width 141 height 22
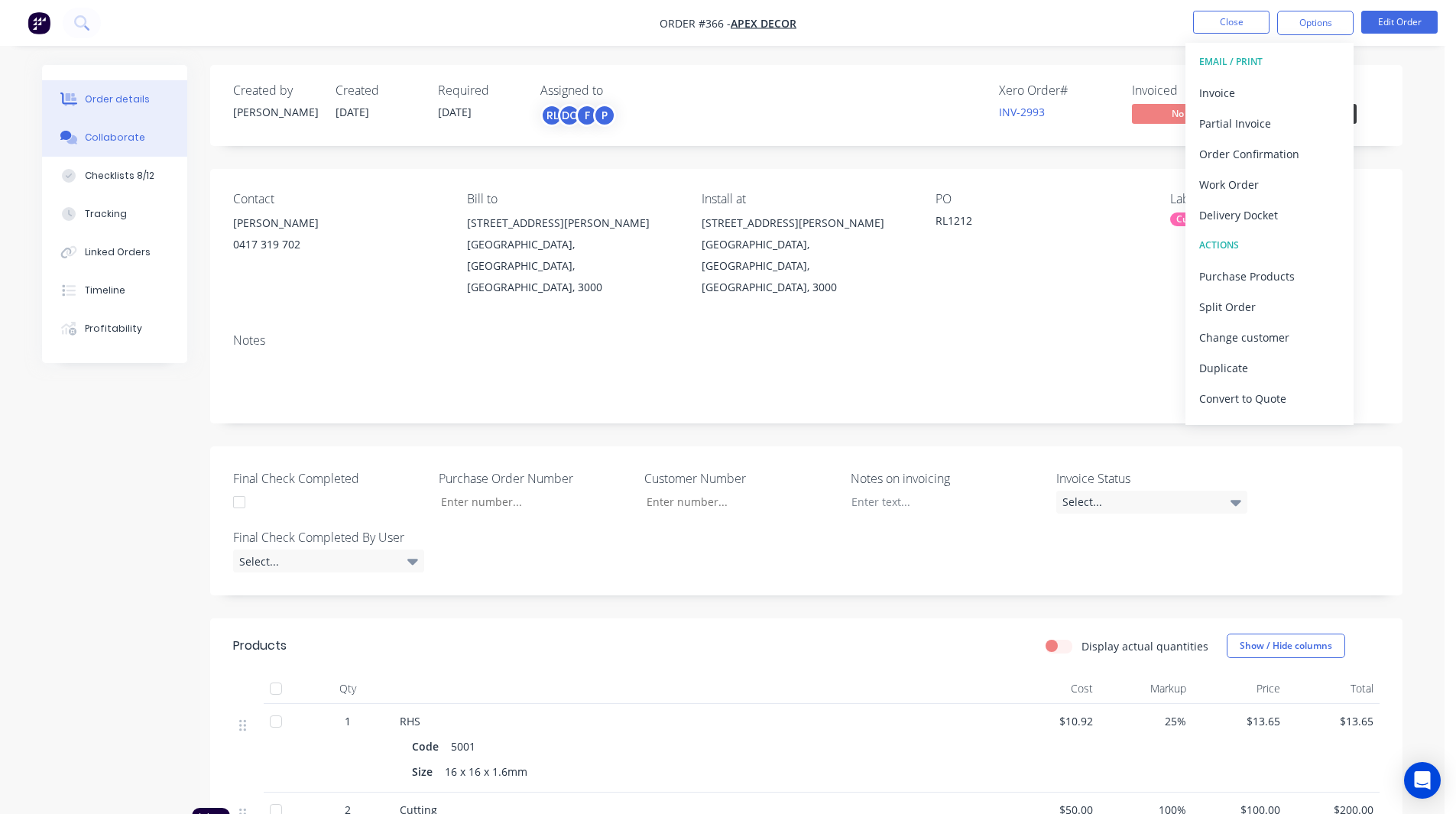
click at [103, 136] on div "Collaborate" at bounding box center [115, 137] width 60 height 14
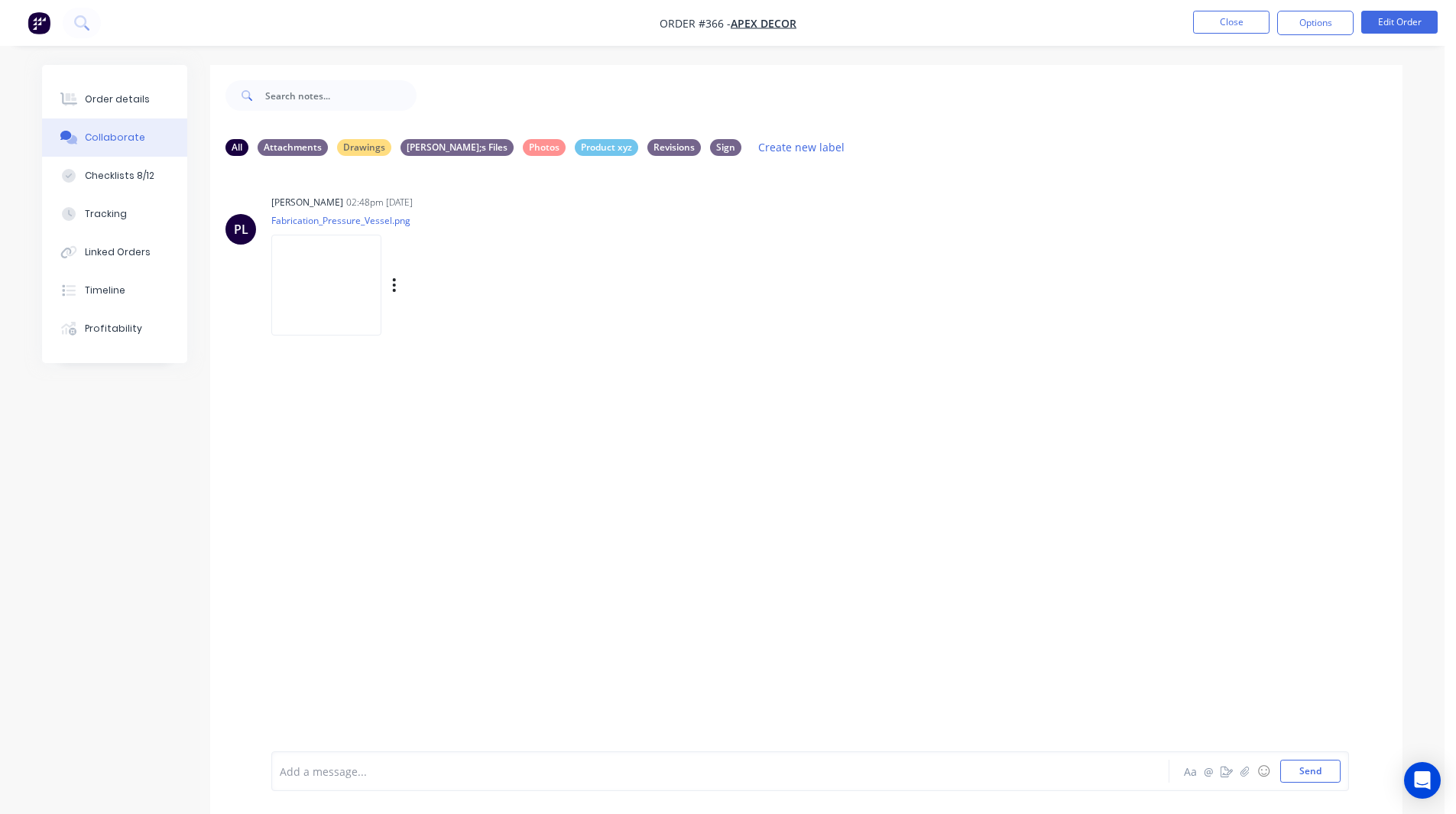
click at [359, 293] on img at bounding box center [326, 284] width 110 height 100
click at [1226, 769] on icon "button" at bounding box center [1226, 770] width 12 height 11
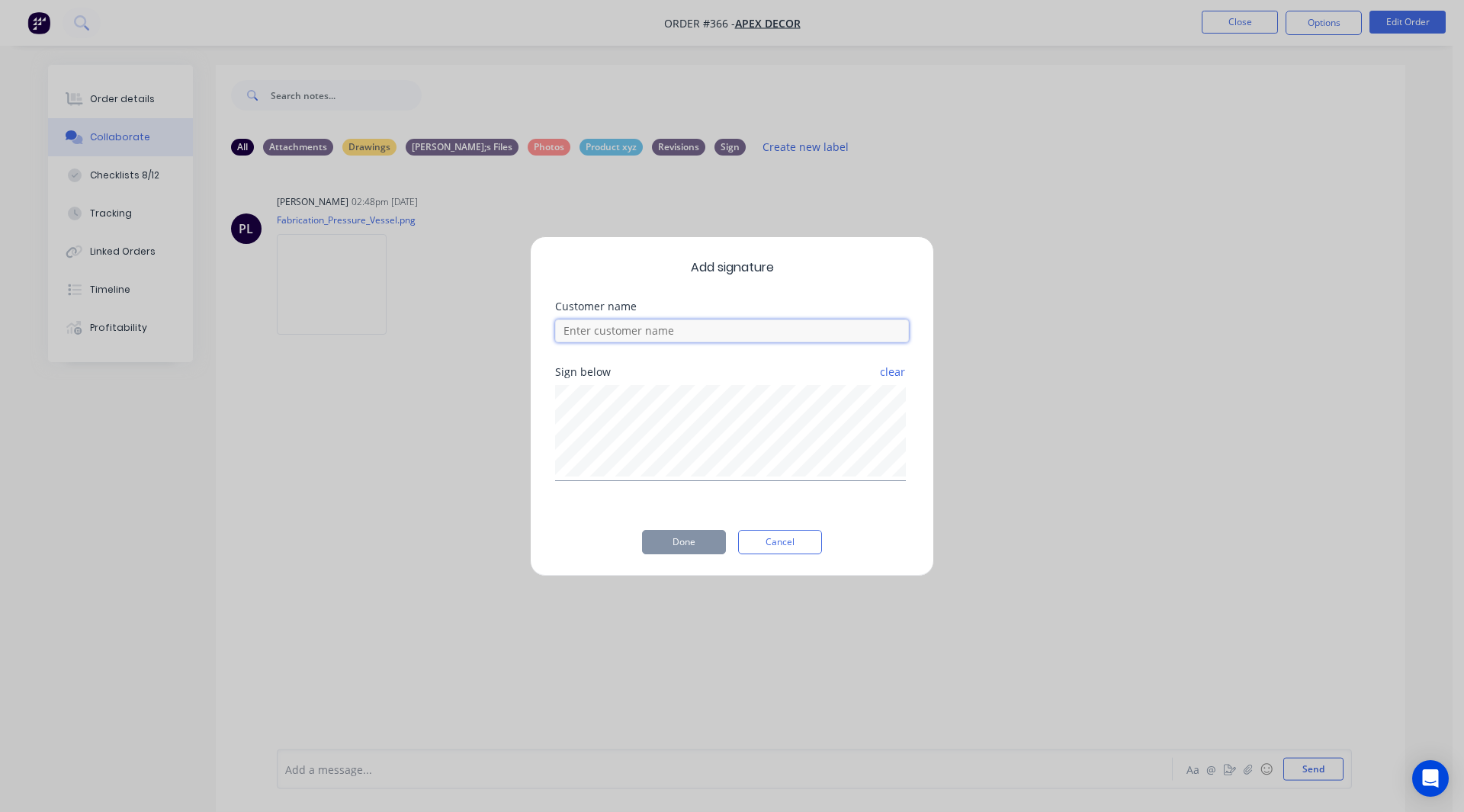
click at [627, 328] on input at bounding box center [732, 331] width 354 height 23
type input "[PERSON_NAME]"
click at [668, 537] on button "Done" at bounding box center [684, 542] width 84 height 25
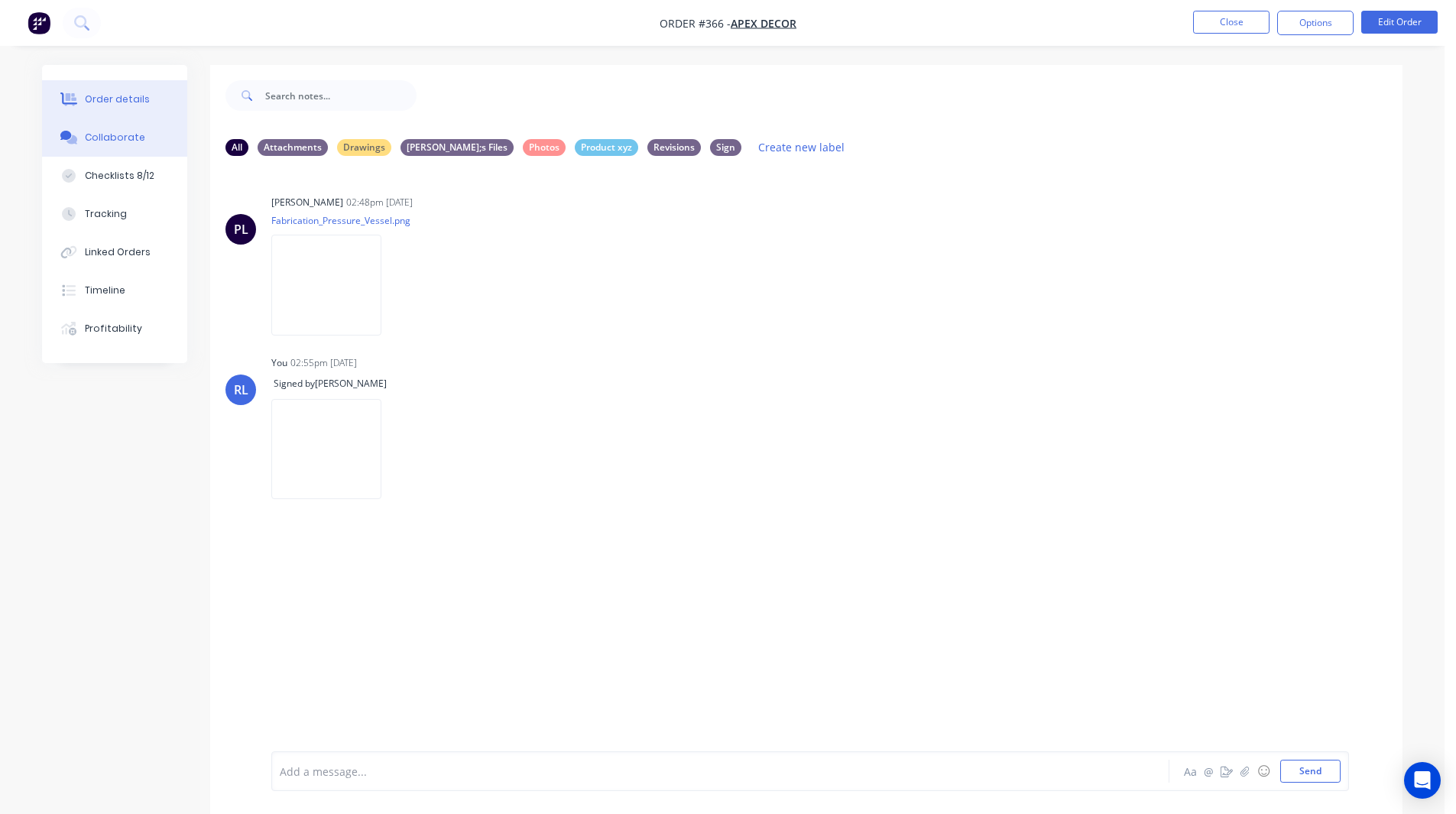
click at [112, 96] on div "Order details" at bounding box center [117, 99] width 65 height 14
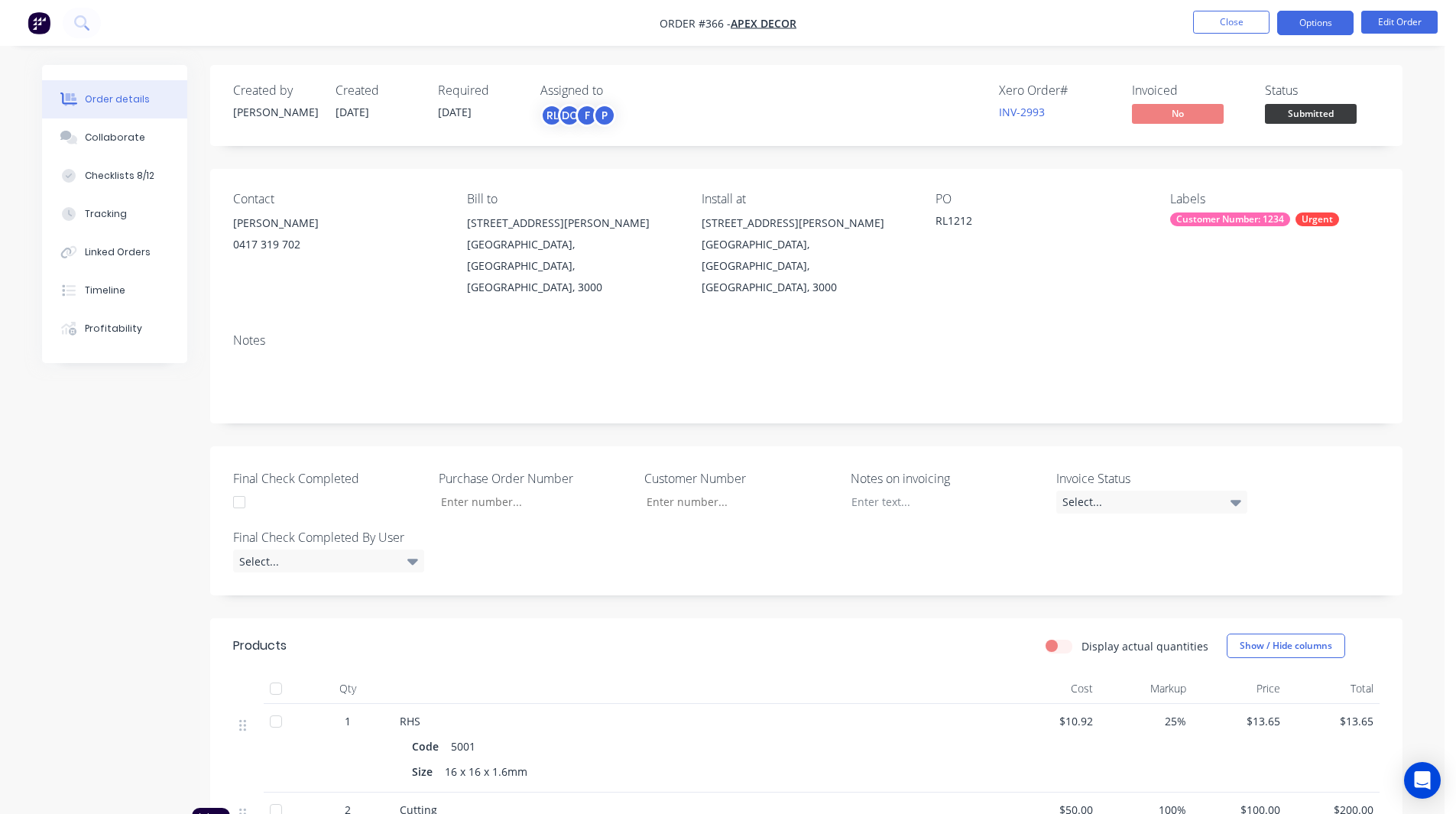
click at [1304, 24] on button "Options" at bounding box center [1315, 23] width 76 height 25
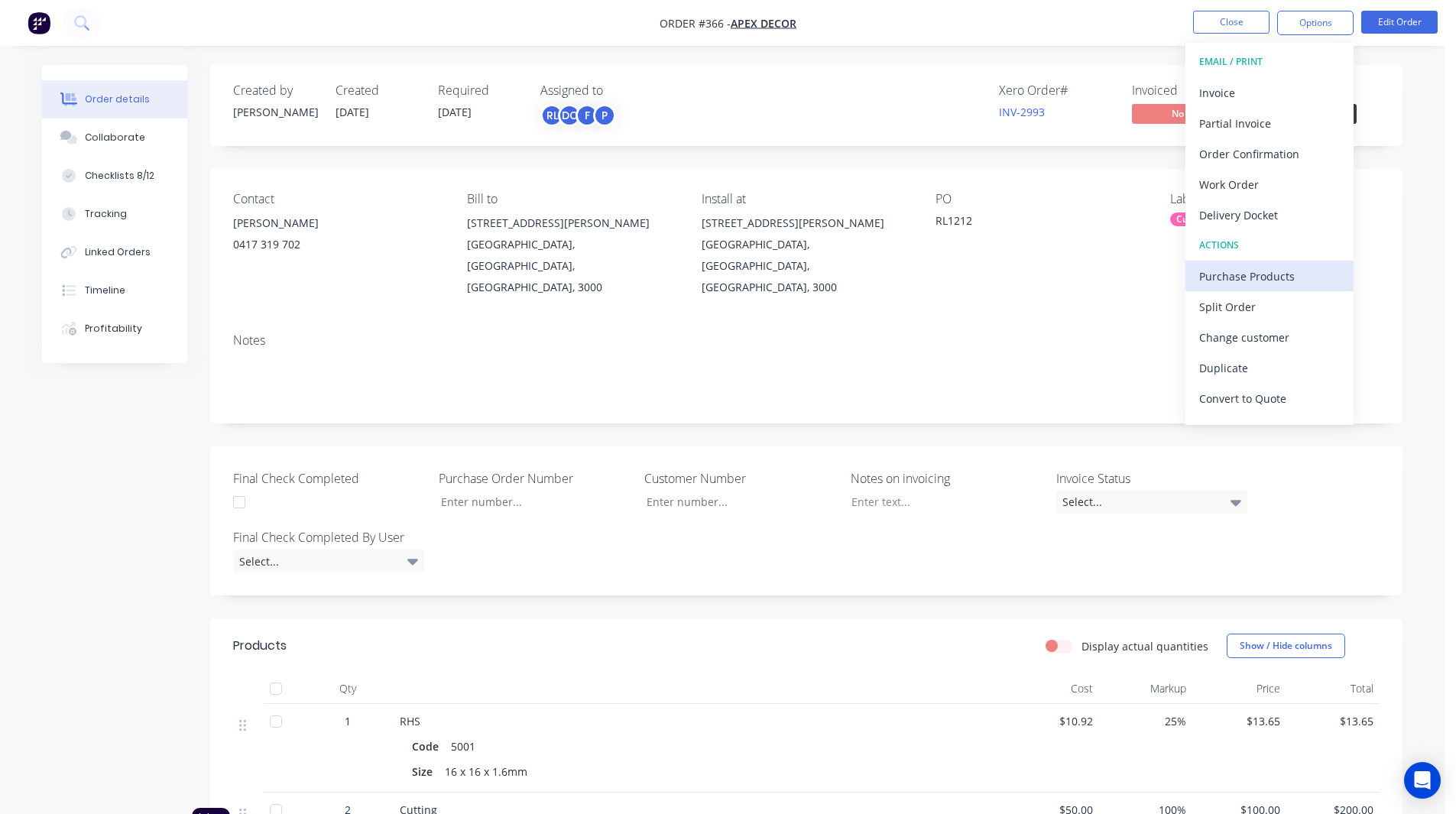
click at [1234, 273] on div "Purchase Products" at bounding box center [1269, 276] width 141 height 22
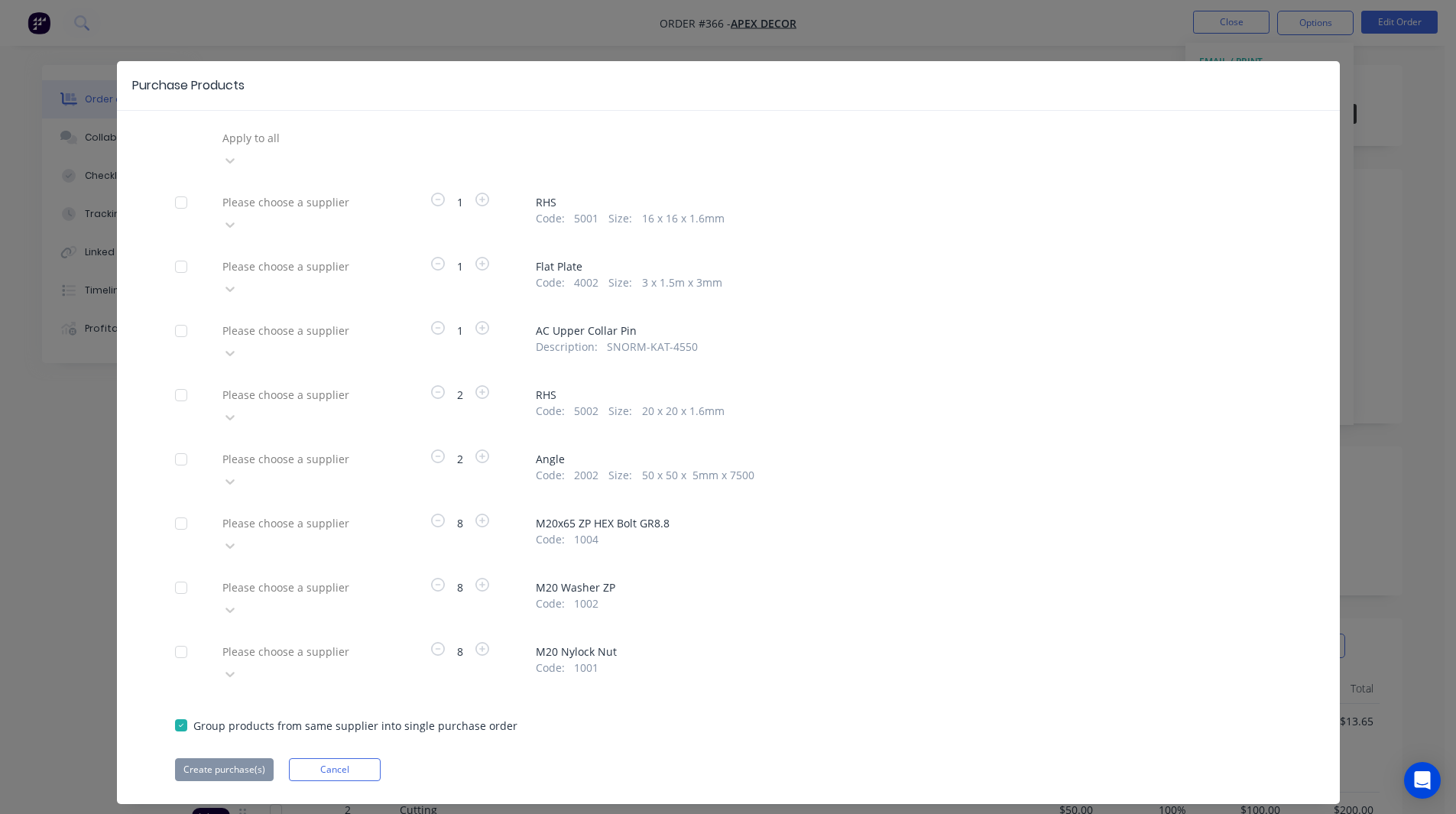
click at [274, 136] on div at bounding box center [331, 137] width 220 height 19
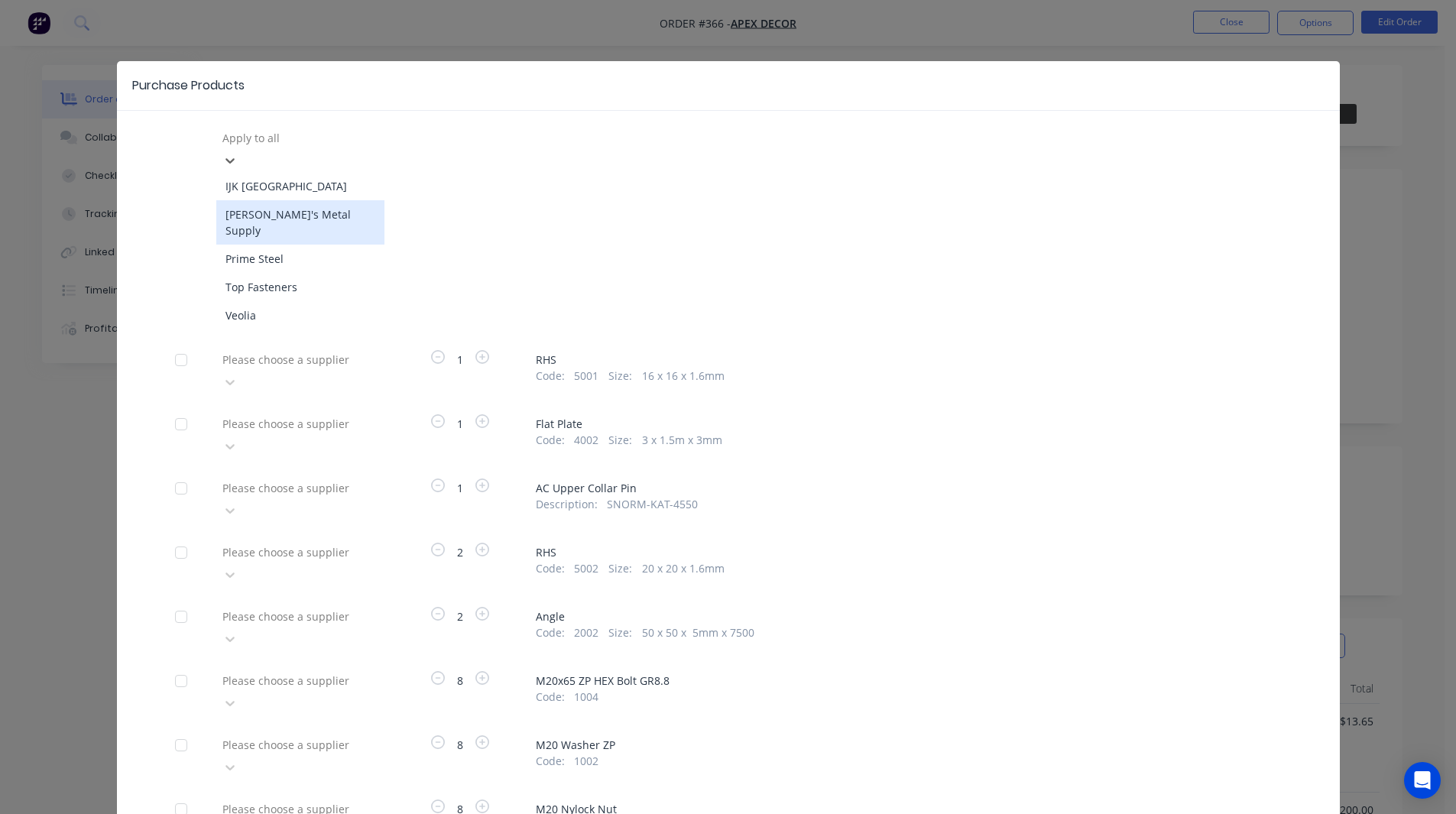
click at [270, 200] on div "[PERSON_NAME]'s Metal Supply" at bounding box center [300, 222] width 168 height 45
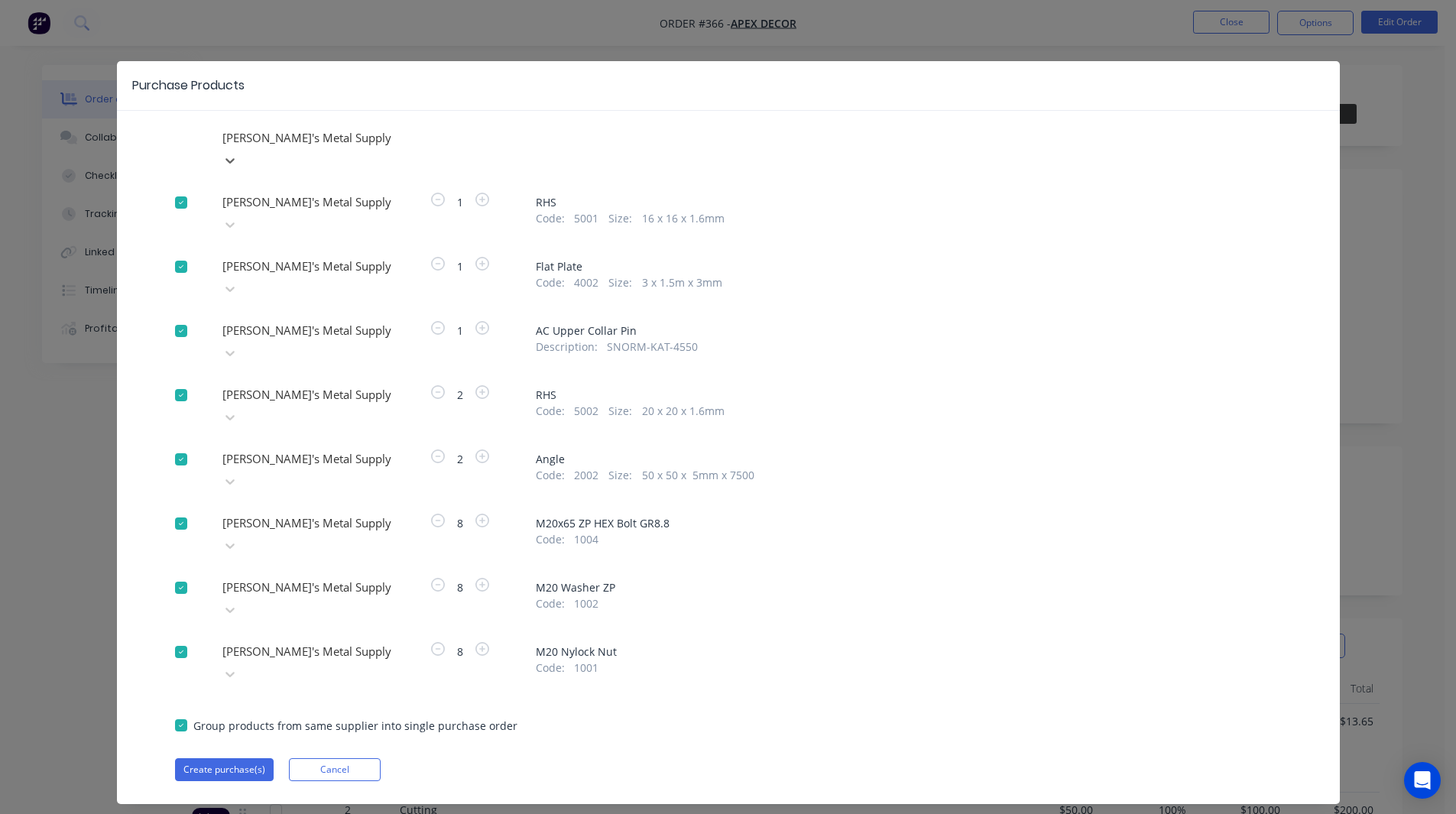
click at [279, 257] on div at bounding box center [331, 266] width 220 height 19
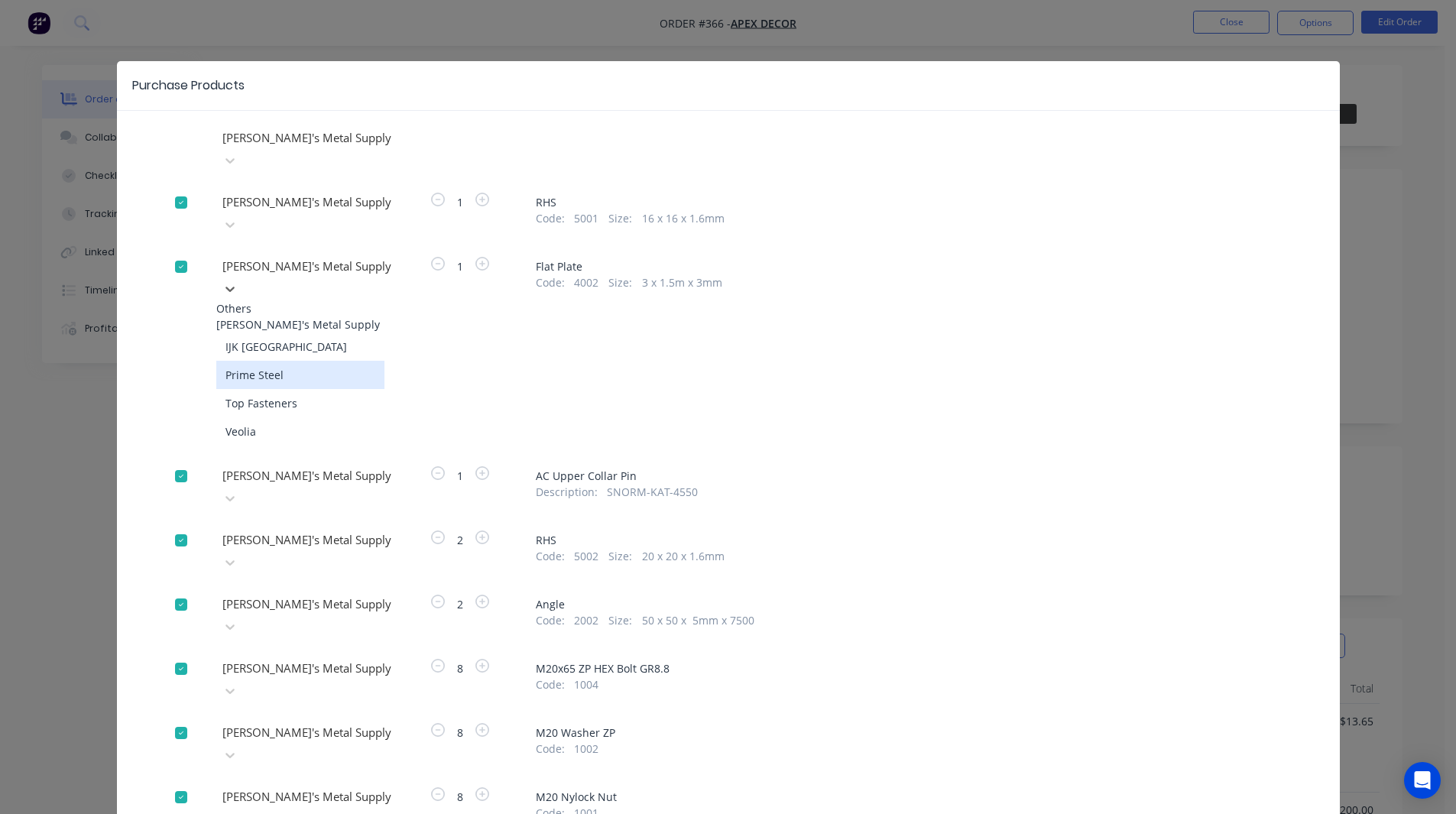
click at [267, 360] on div "Prime Steel" at bounding box center [300, 374] width 168 height 28
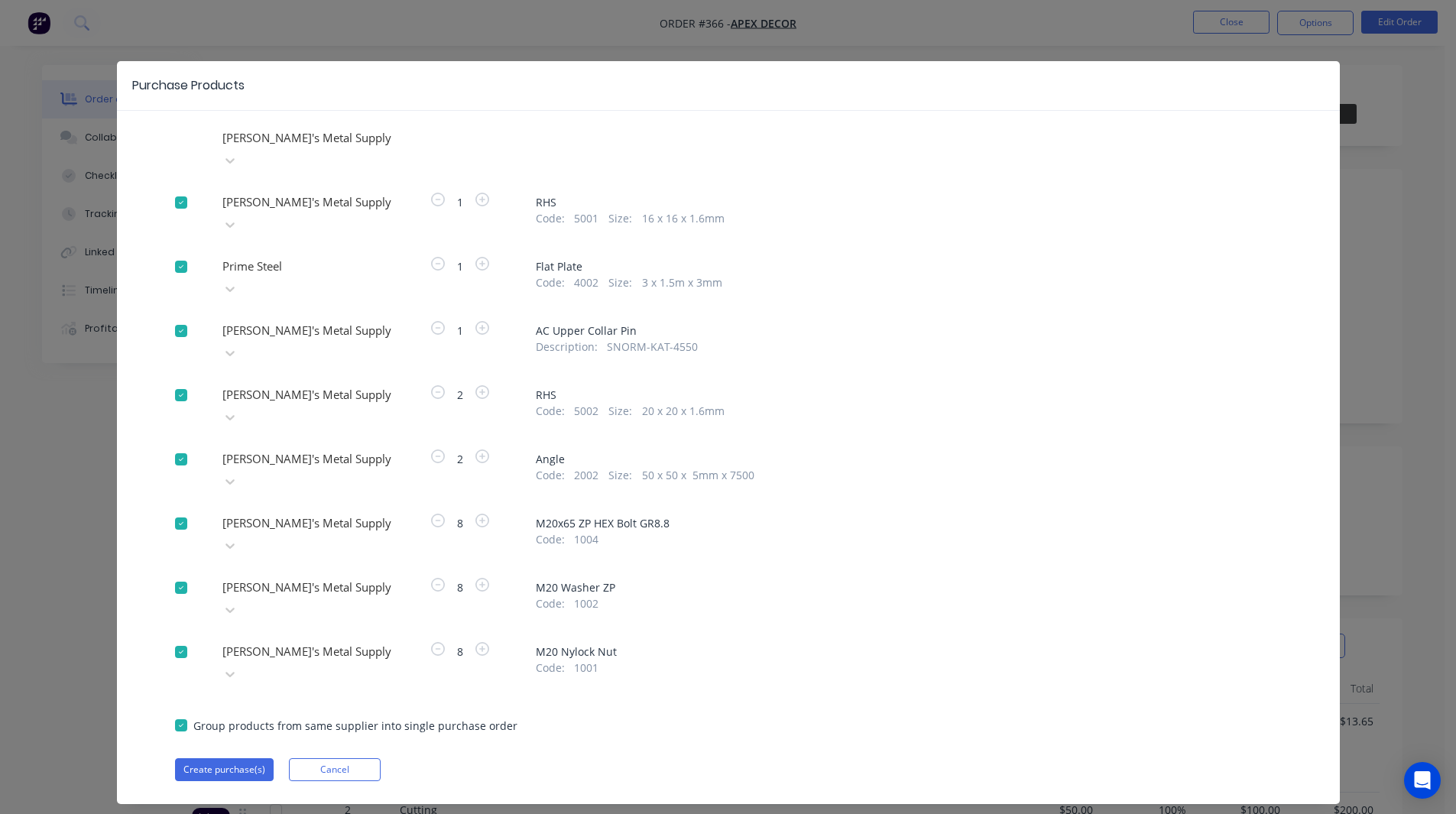
click at [265, 450] on div at bounding box center [331, 459] width 220 height 19
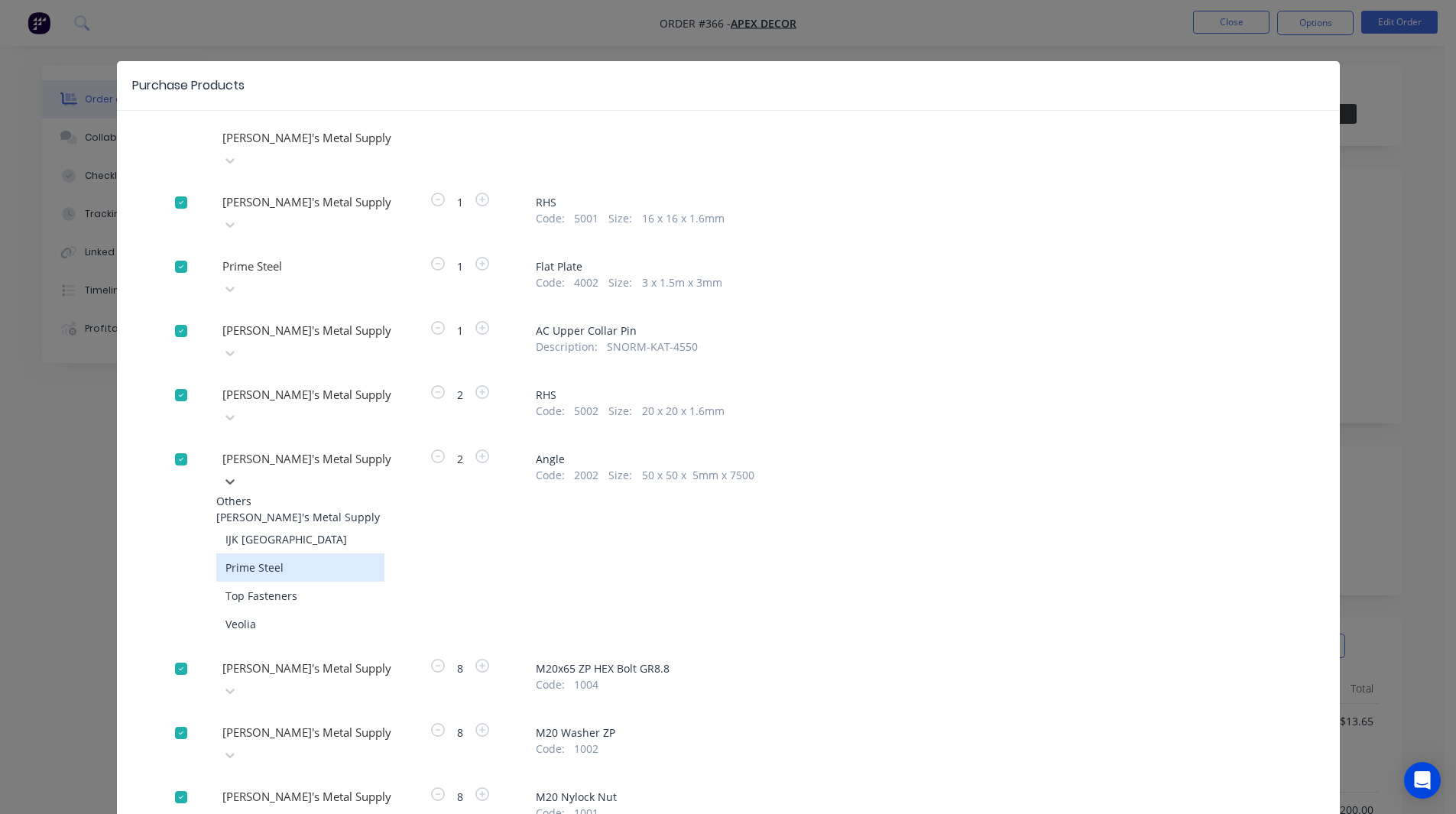
click at [275, 553] on div "Prime Steel" at bounding box center [300, 567] width 168 height 28
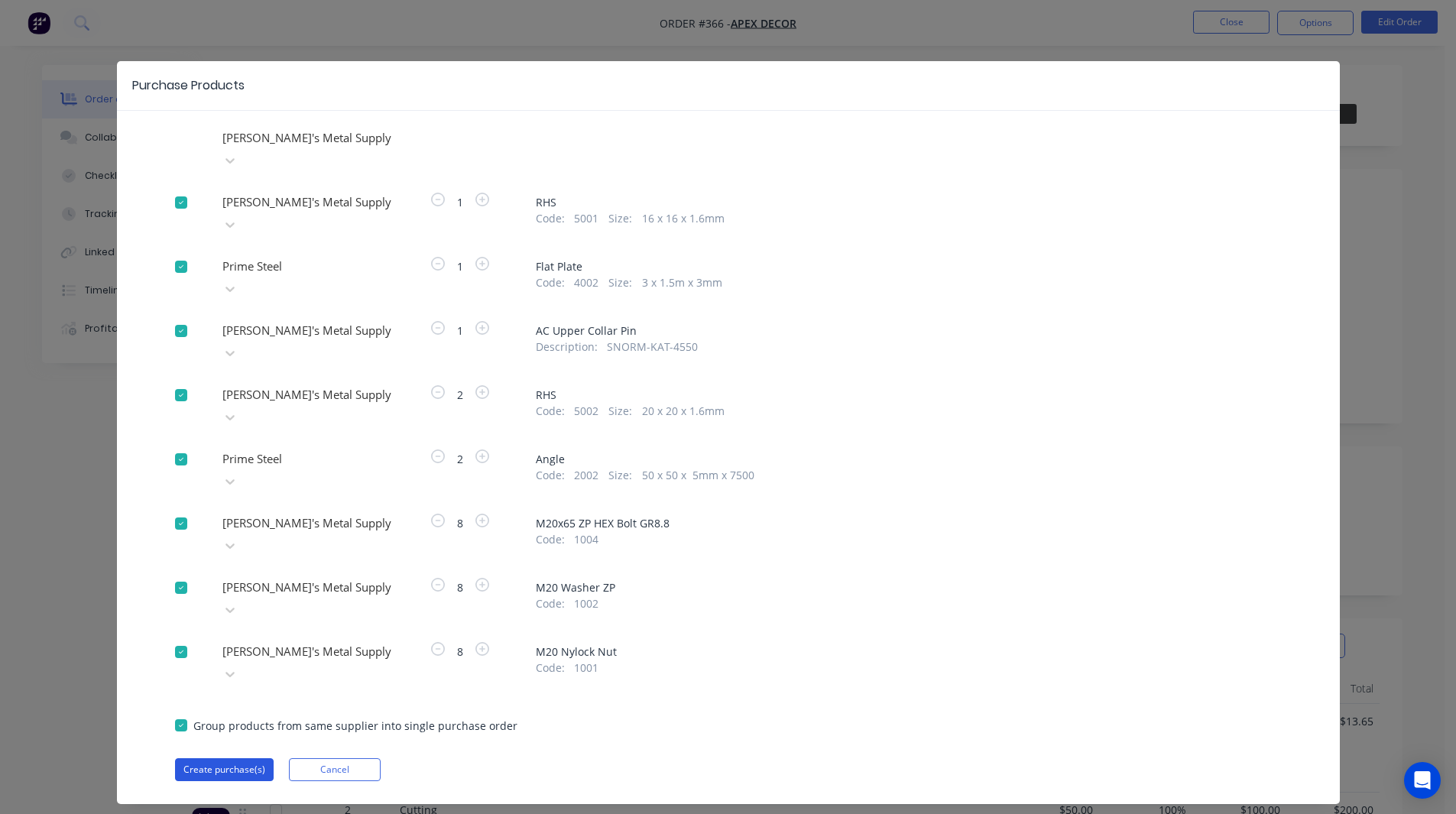
click at [203, 758] on button "Create purchase(s)" at bounding box center [224, 769] width 98 height 23
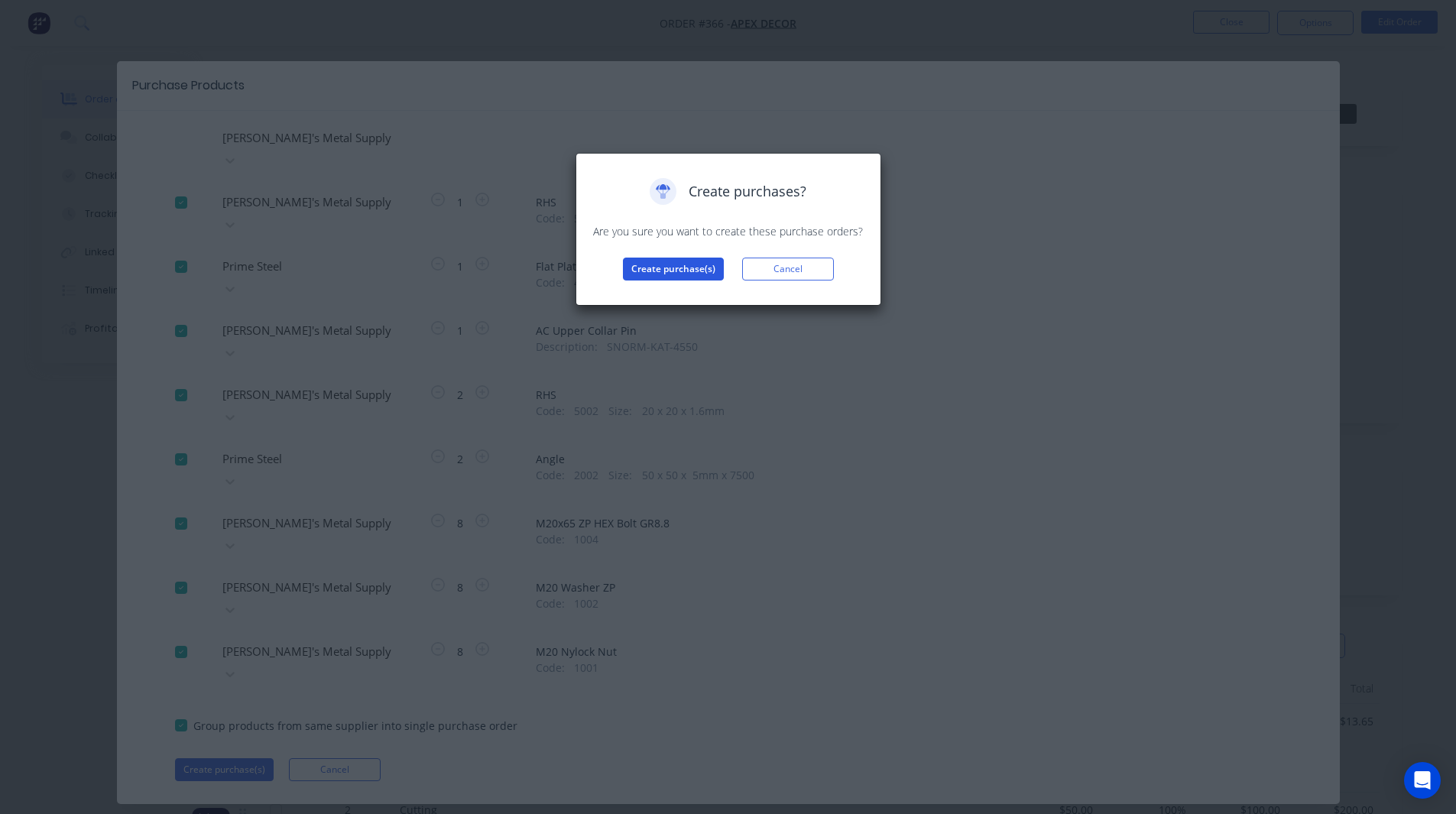
click at [688, 275] on button "Create purchase(s)" at bounding box center [673, 269] width 101 height 23
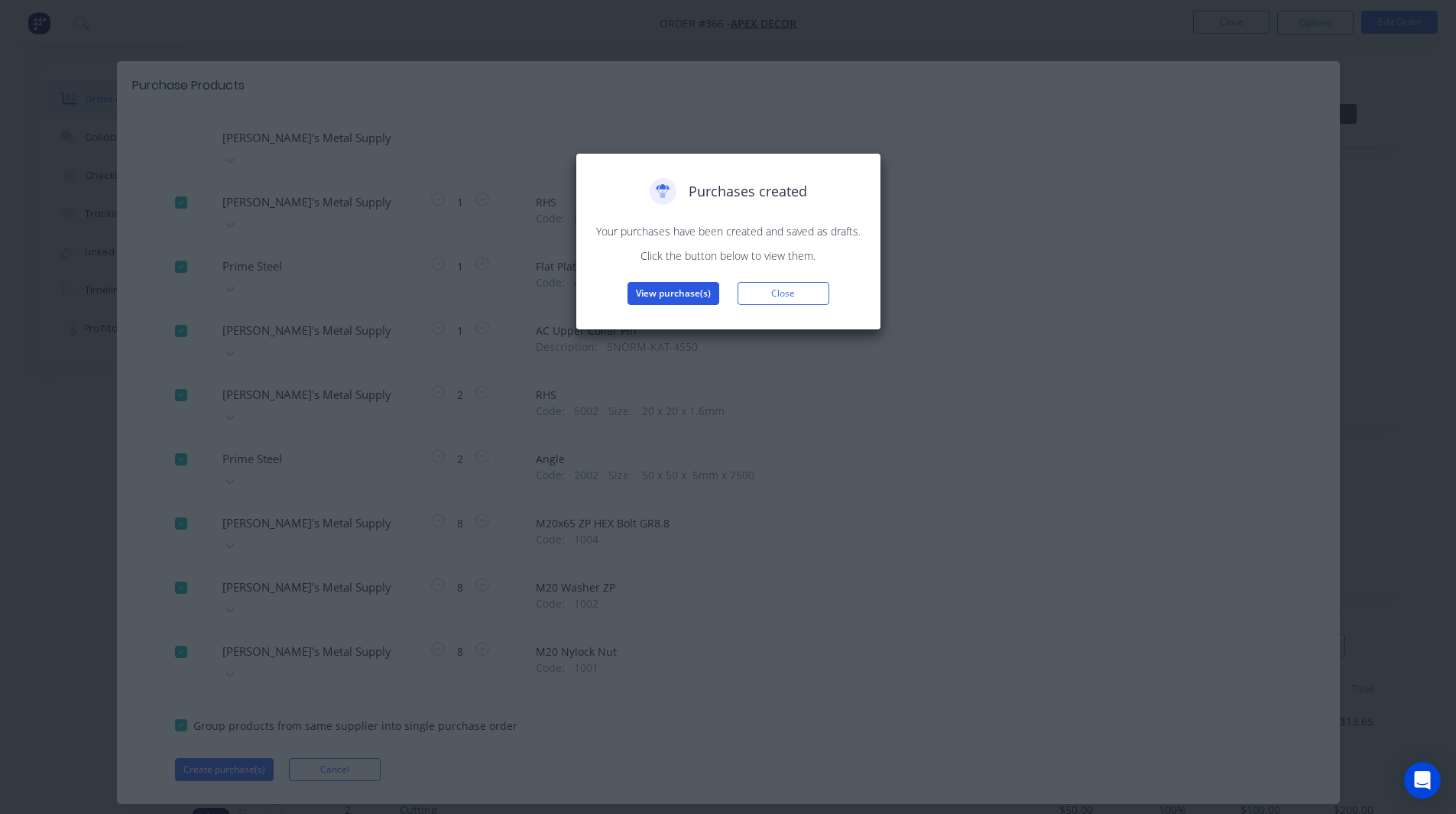
click at [670, 287] on button "View purchase(s)" at bounding box center [673, 293] width 92 height 23
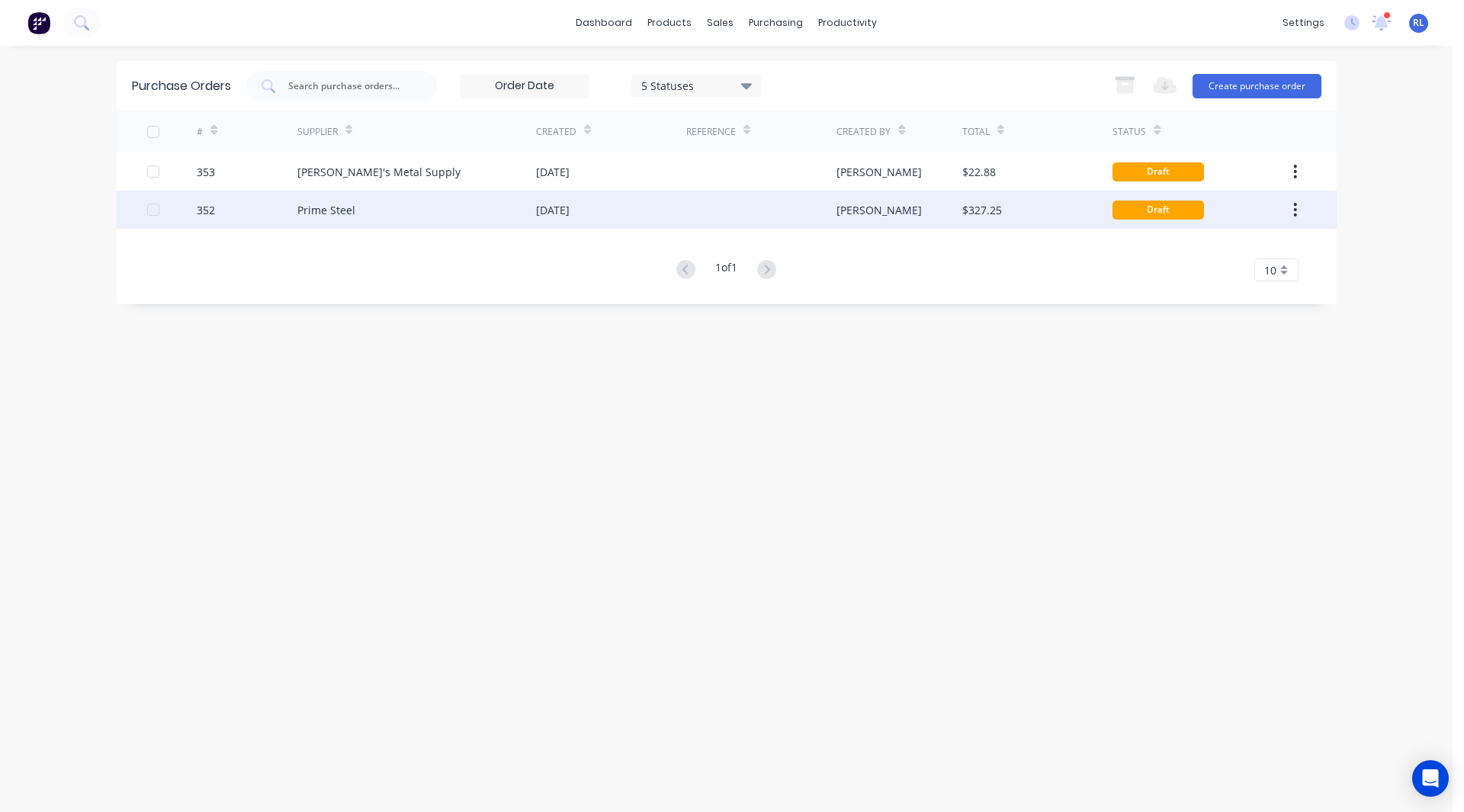
click at [434, 209] on div "Prime Steel" at bounding box center [417, 209] width 238 height 38
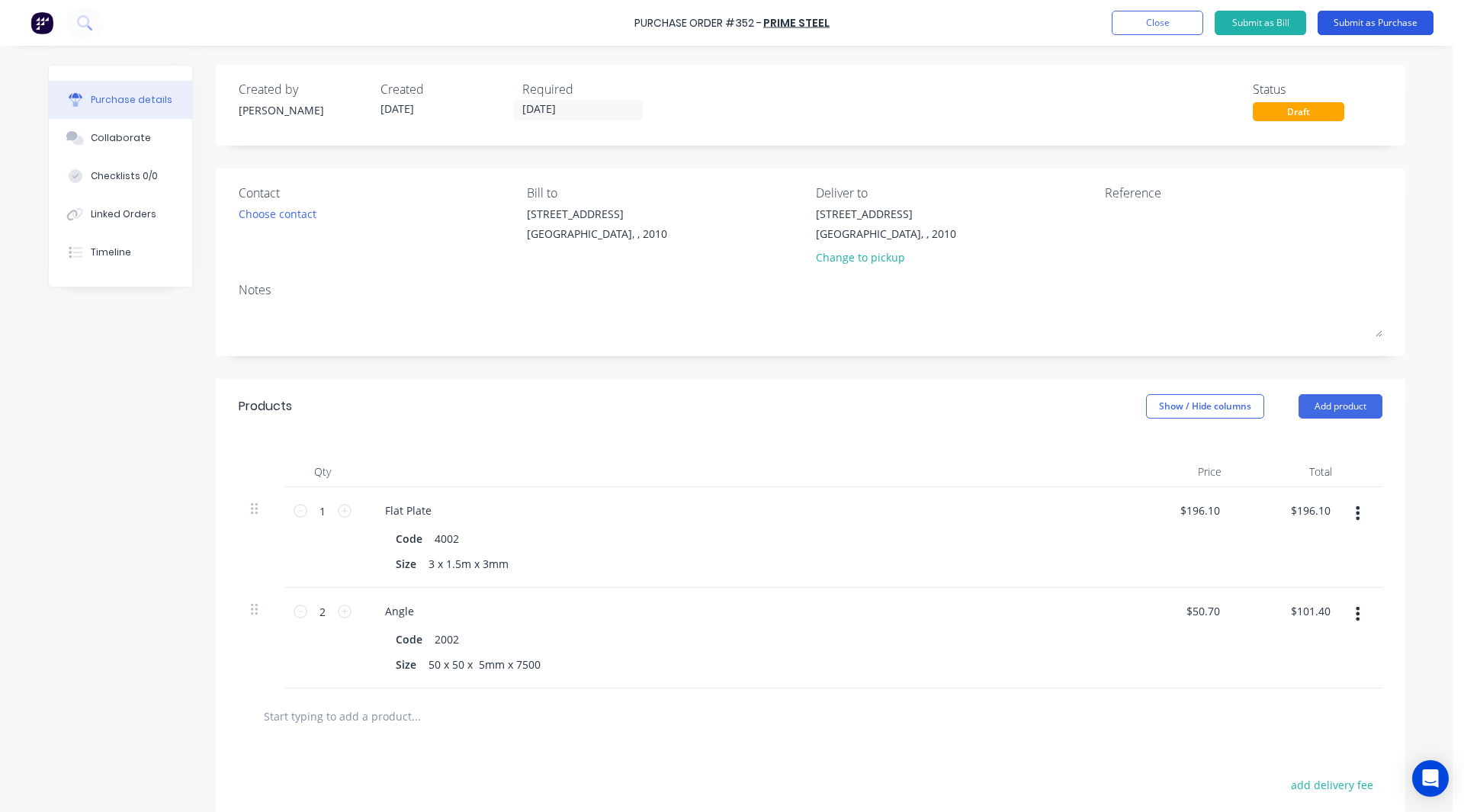
click at [1381, 25] on button "Submit as Purchase" at bounding box center [1375, 23] width 116 height 25
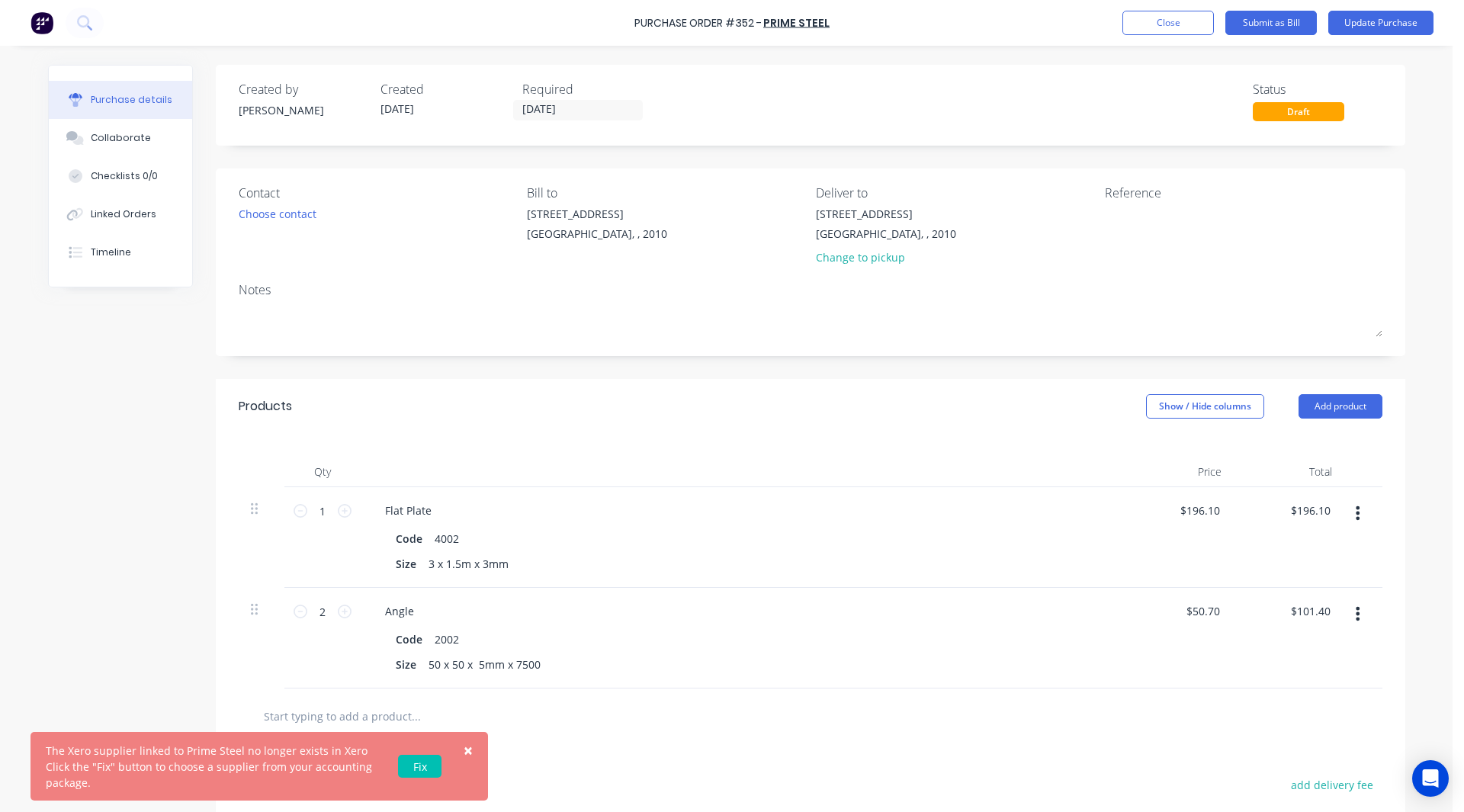
click at [469, 751] on span "×" at bounding box center [468, 750] width 9 height 21
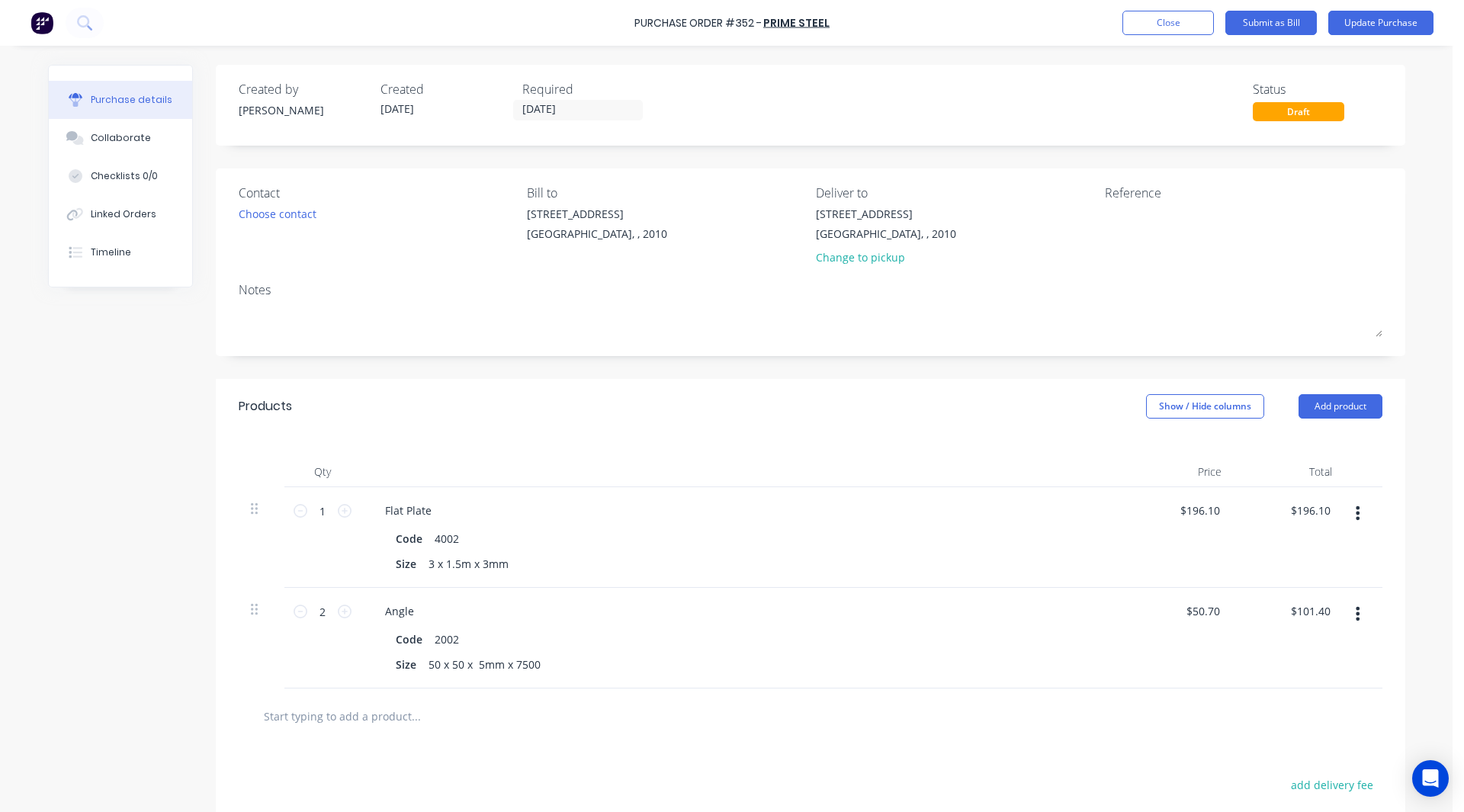
click at [40, 21] on img at bounding box center [42, 23] width 23 height 23
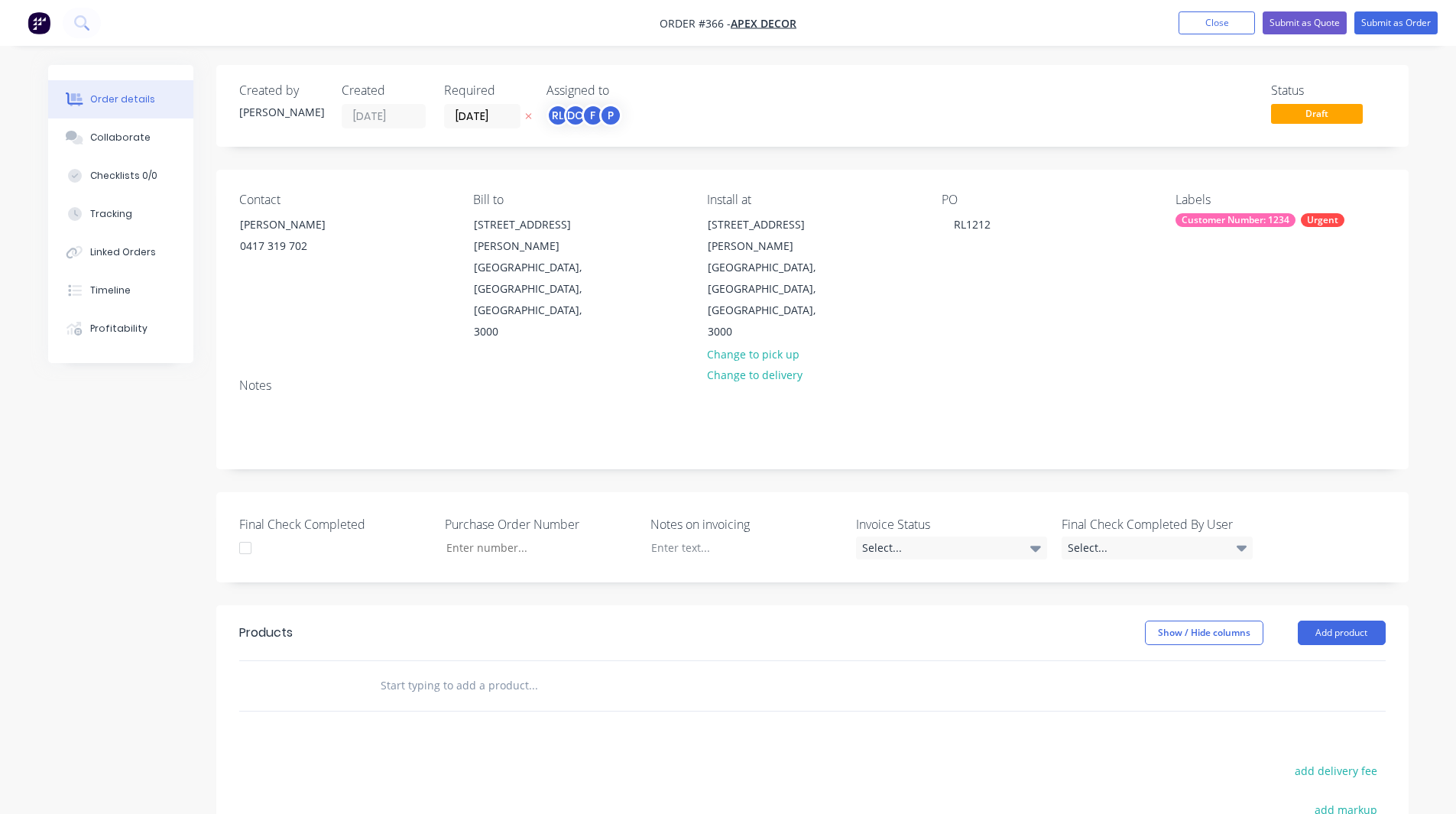
click at [36, 26] on img "button" at bounding box center [39, 23] width 23 height 23
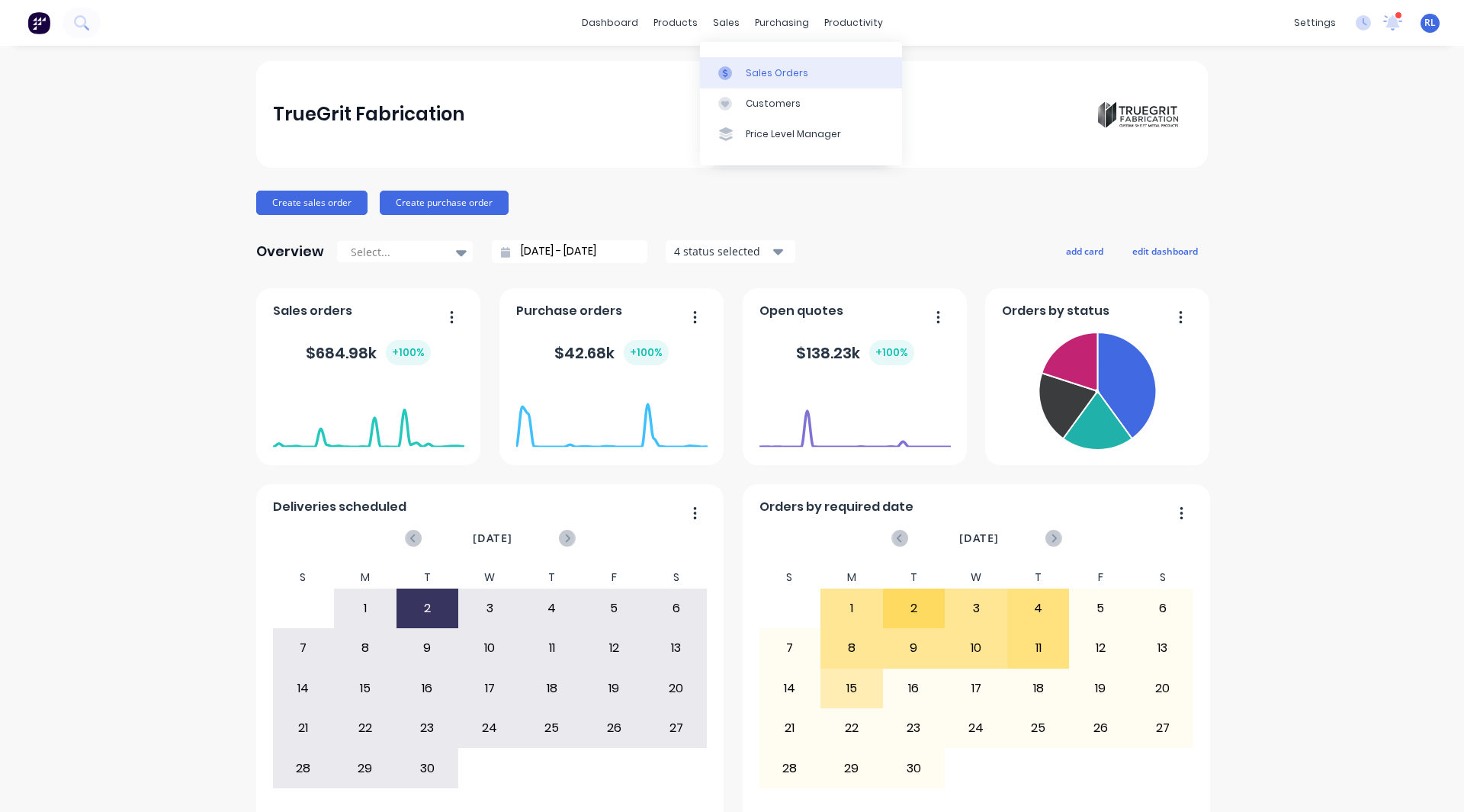
click at [761, 67] on div "Sales Orders" at bounding box center [777, 73] width 63 height 14
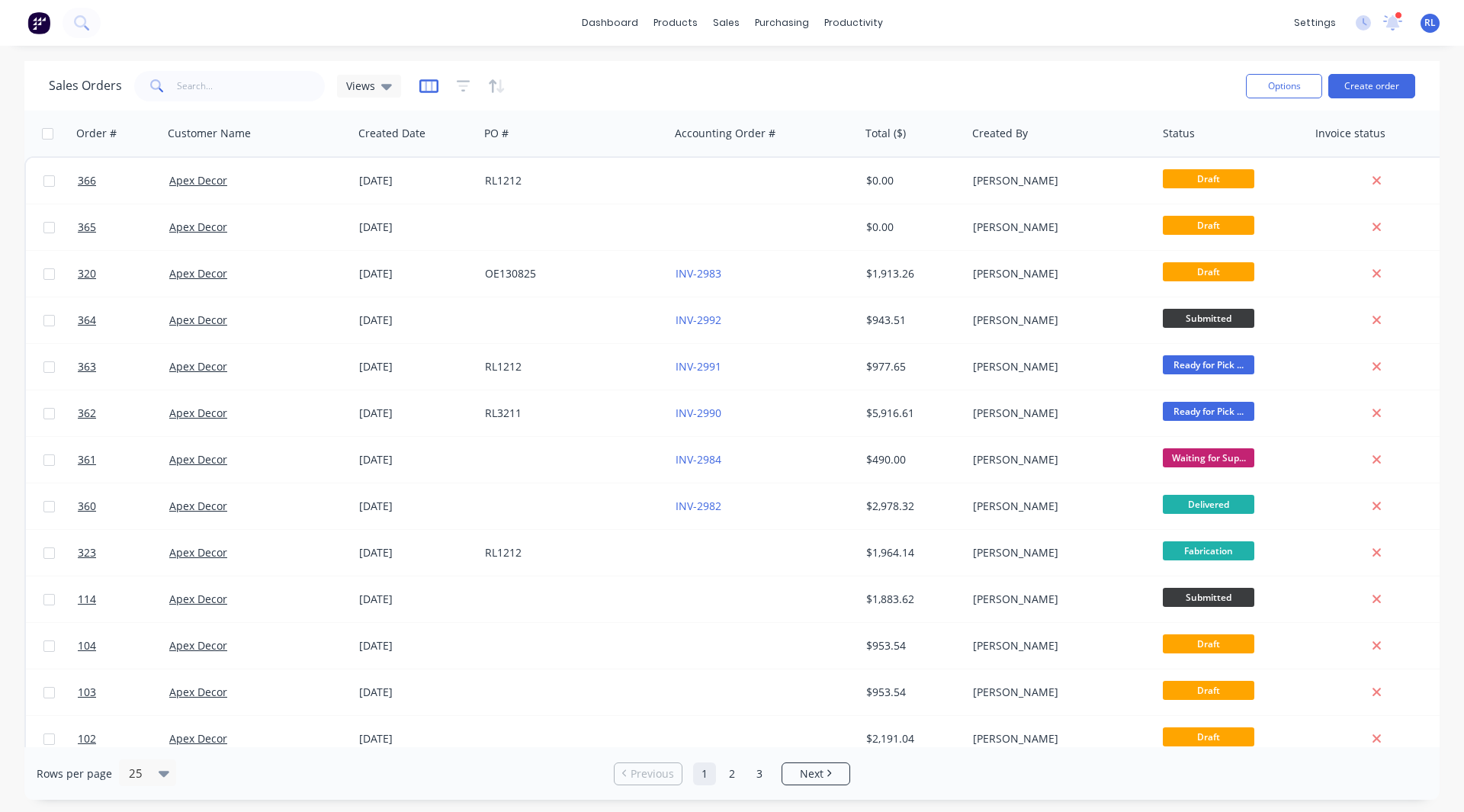
click at [429, 82] on icon "button" at bounding box center [428, 86] width 7 height 10
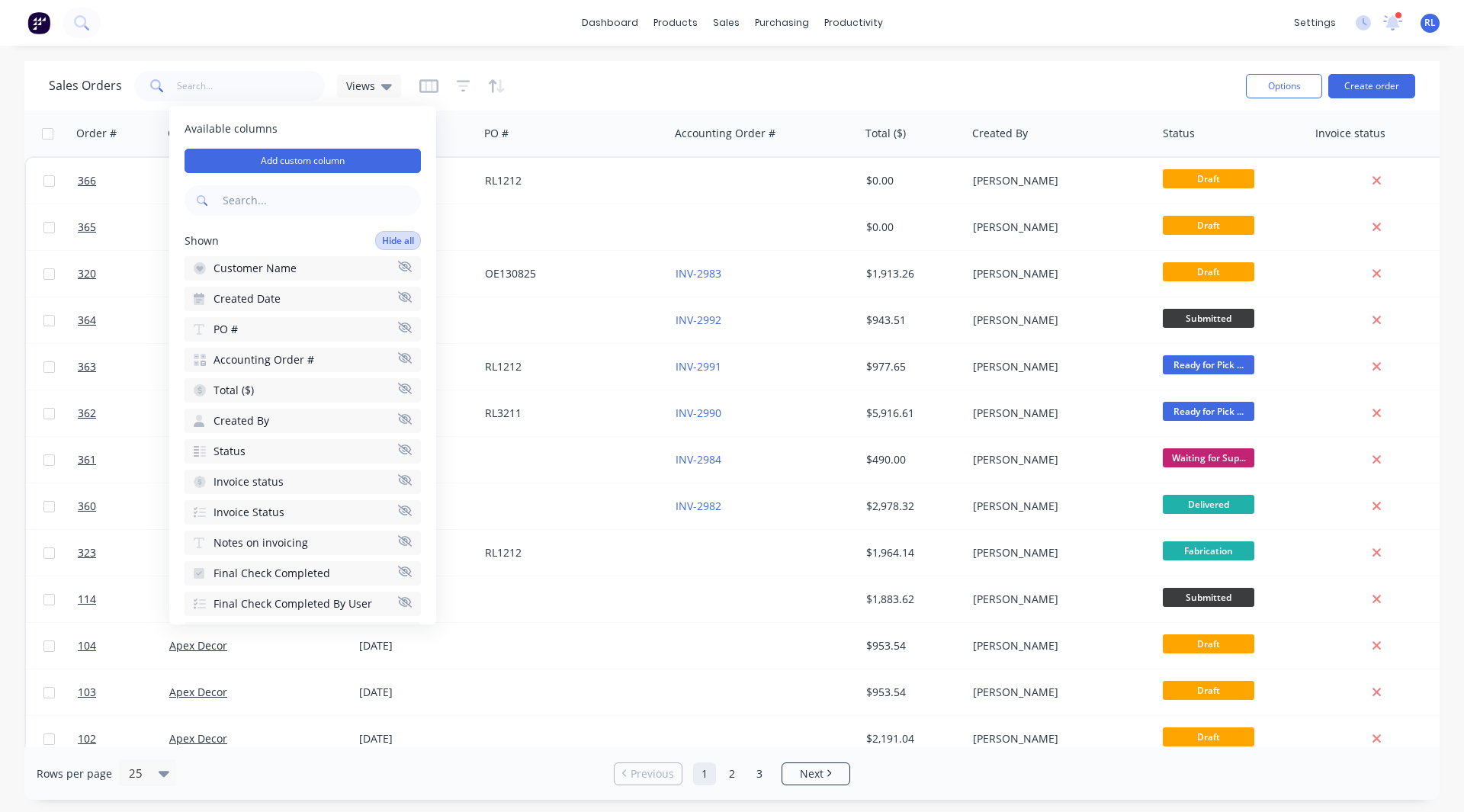
click at [384, 234] on button "Hide all" at bounding box center [398, 240] width 45 height 19
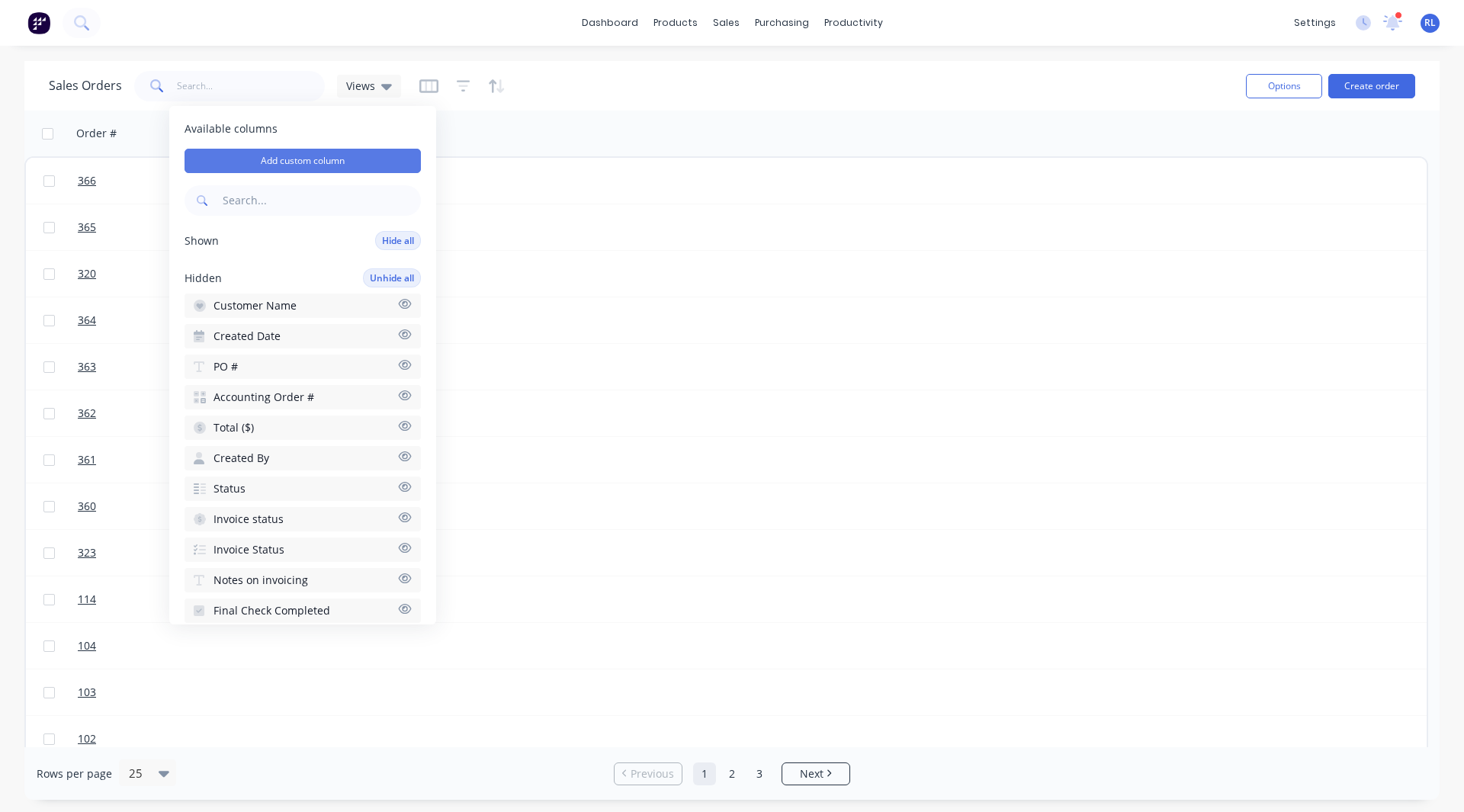
click at [299, 156] on button "Add custom column" at bounding box center [303, 161] width 237 height 25
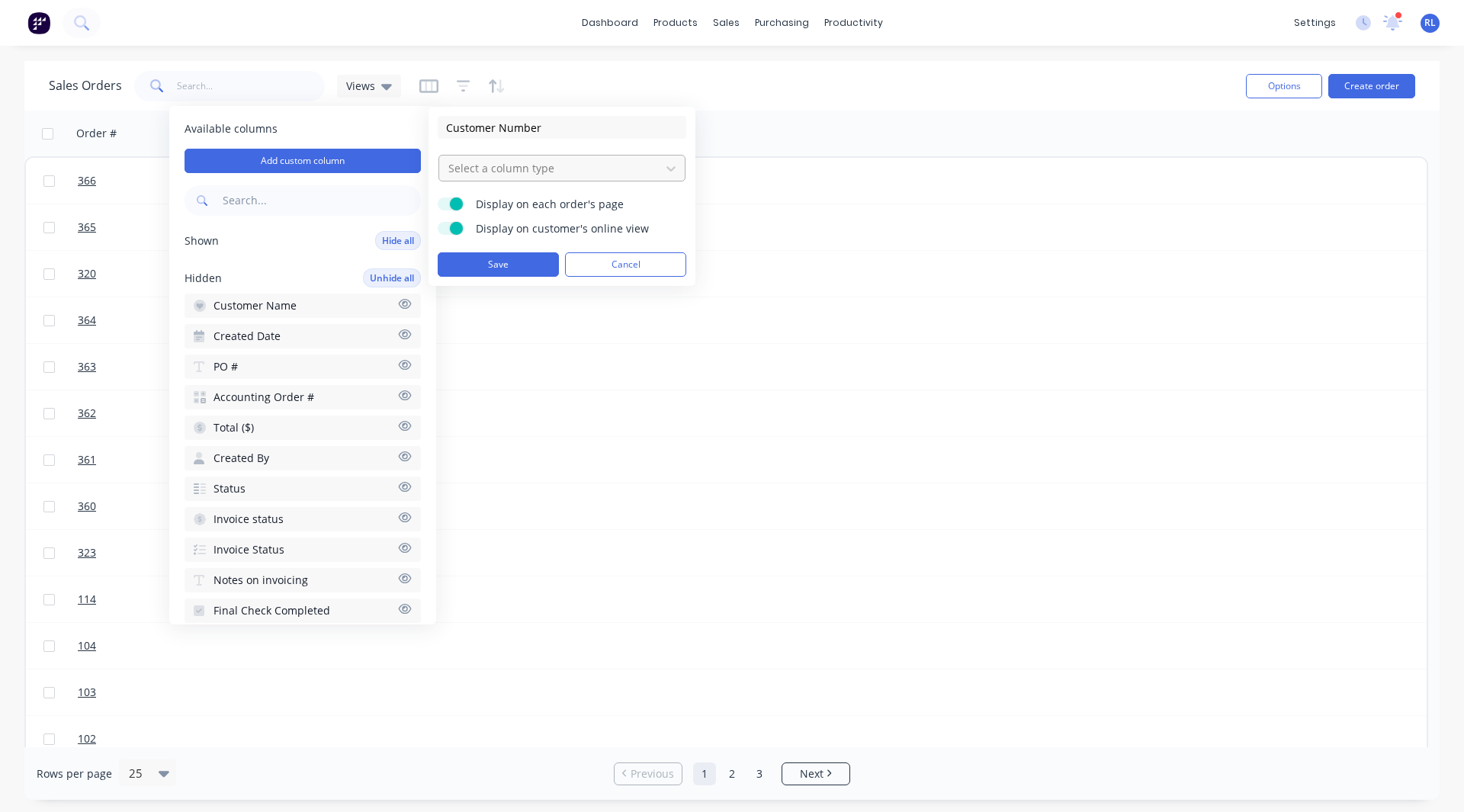
type input "Customer Number"
click at [489, 166] on div at bounding box center [550, 167] width 206 height 19
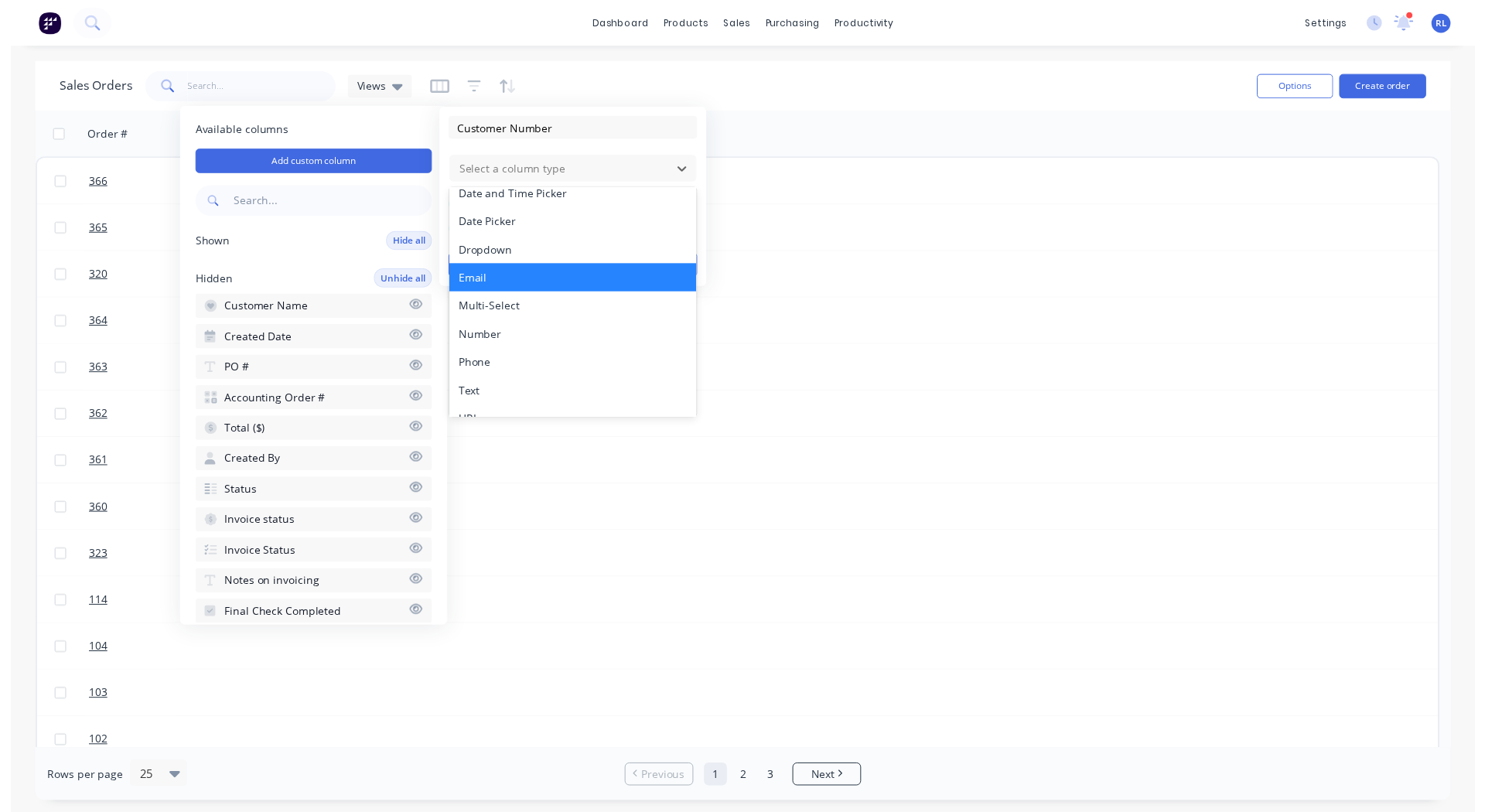
scroll to position [85, 0]
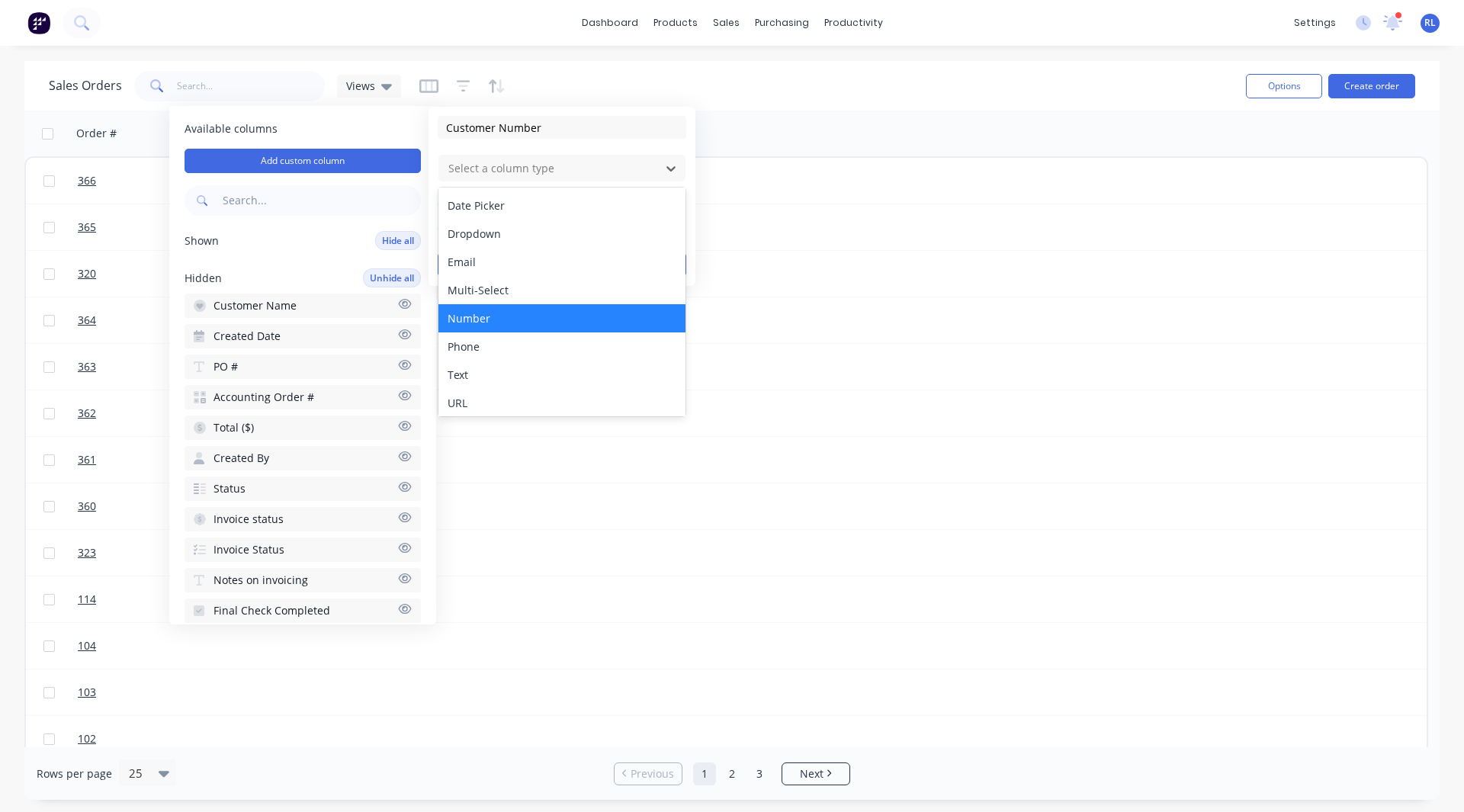
click at [477, 314] on div "Number" at bounding box center [563, 318] width 247 height 28
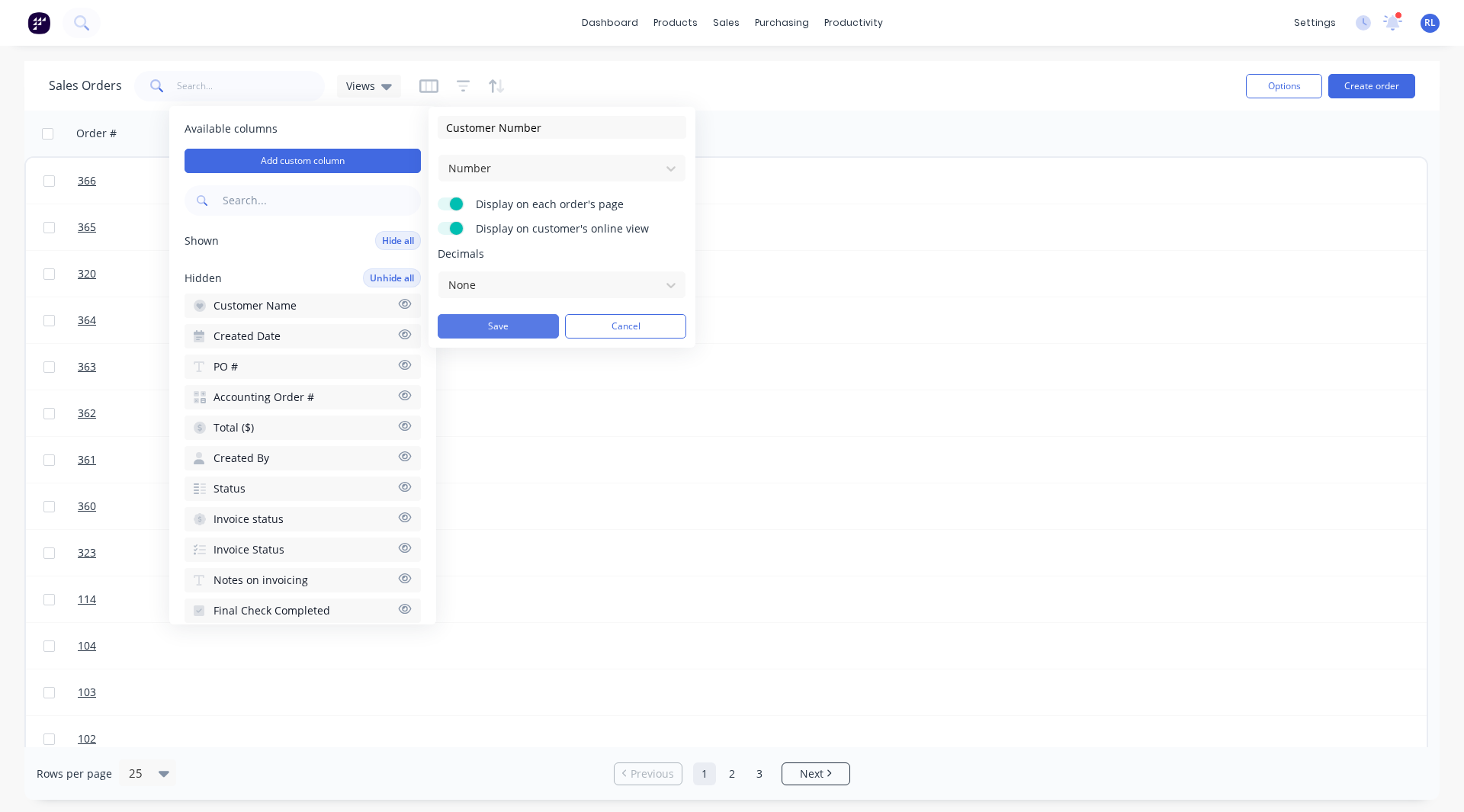
click at [494, 323] on button "Save" at bounding box center [498, 326] width 121 height 25
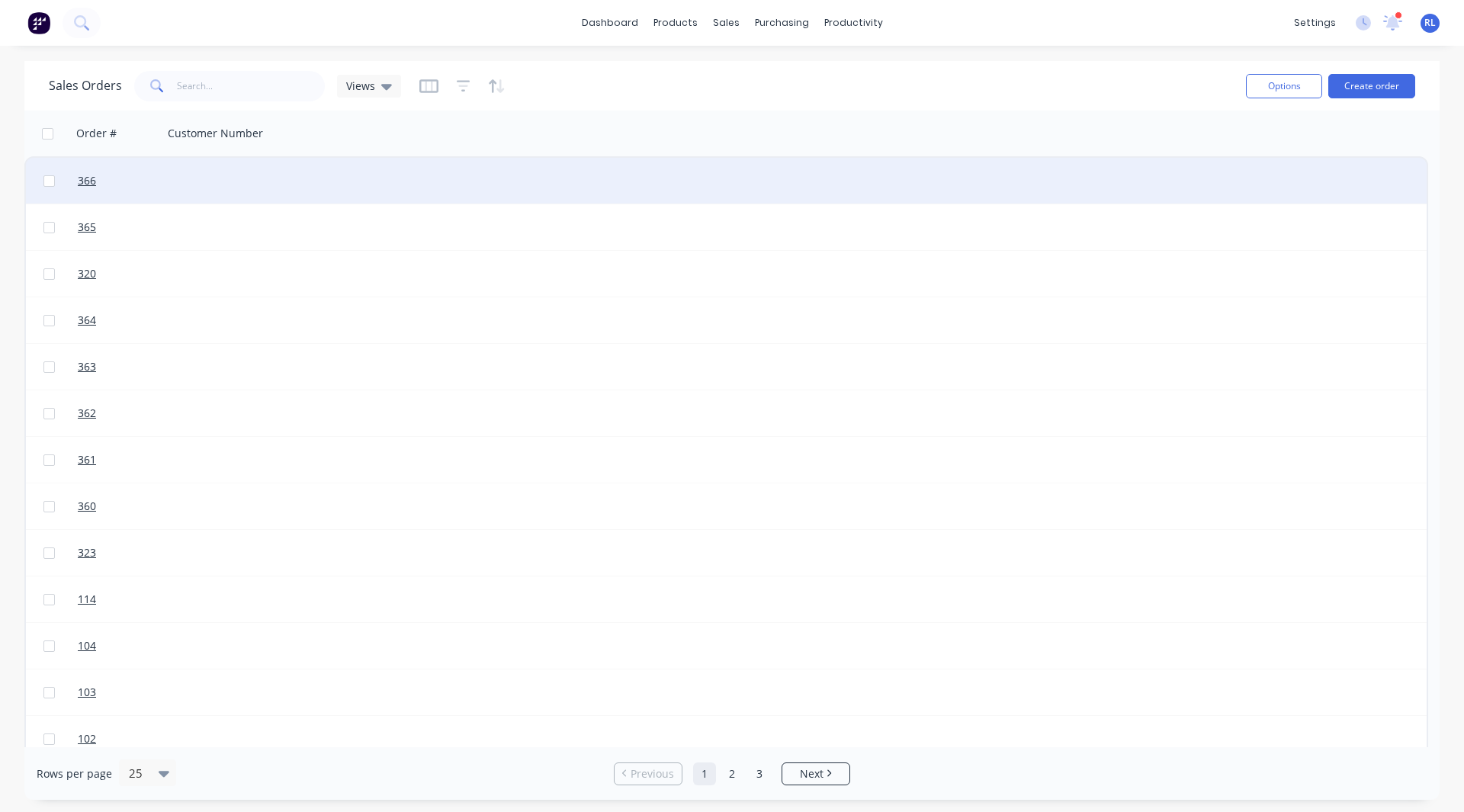
click at [197, 173] on div at bounding box center [243, 180] width 160 height 45
type input "123"
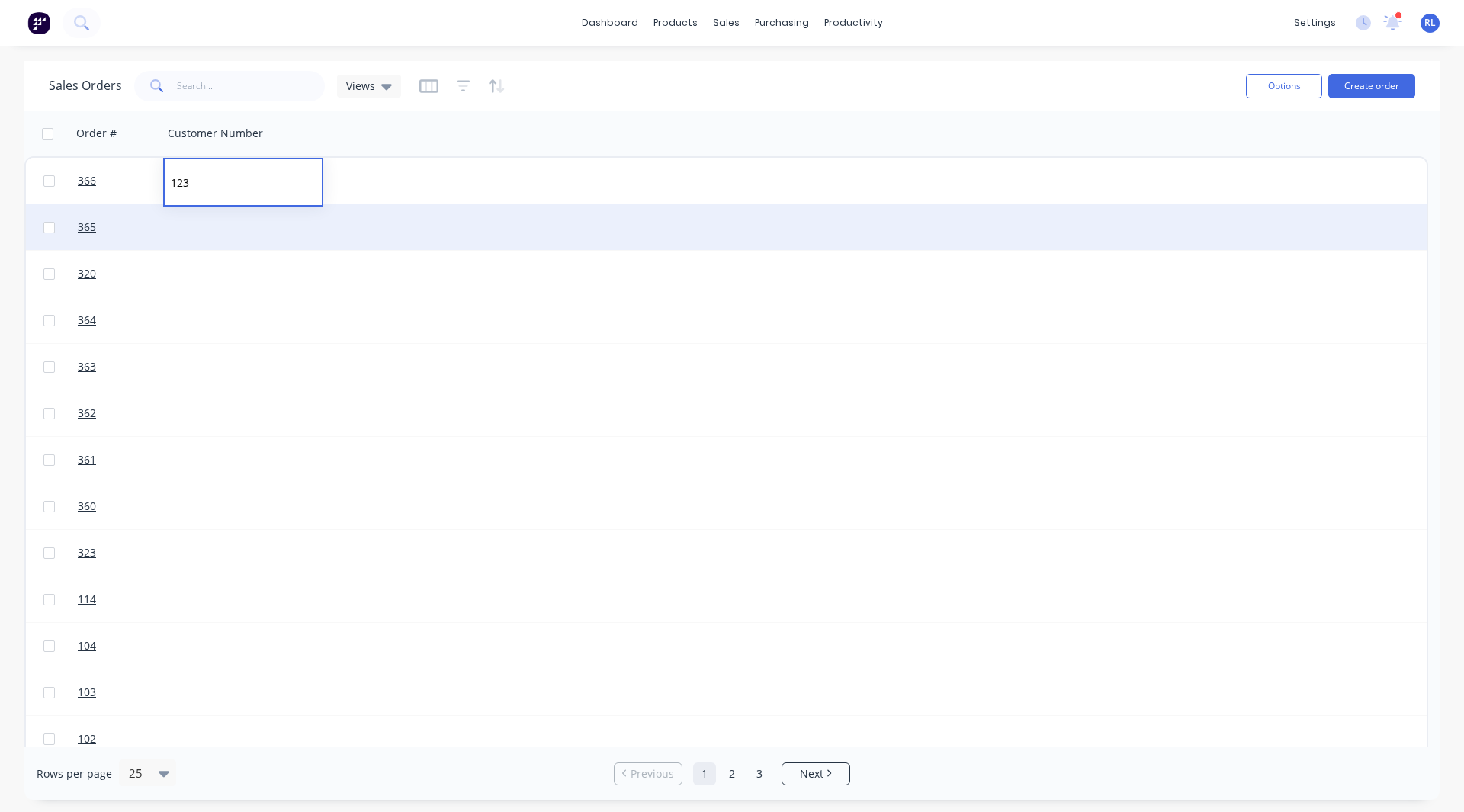
click at [193, 228] on div at bounding box center [243, 227] width 160 height 45
click at [193, 228] on input at bounding box center [243, 228] width 157 height 45
type input "234"
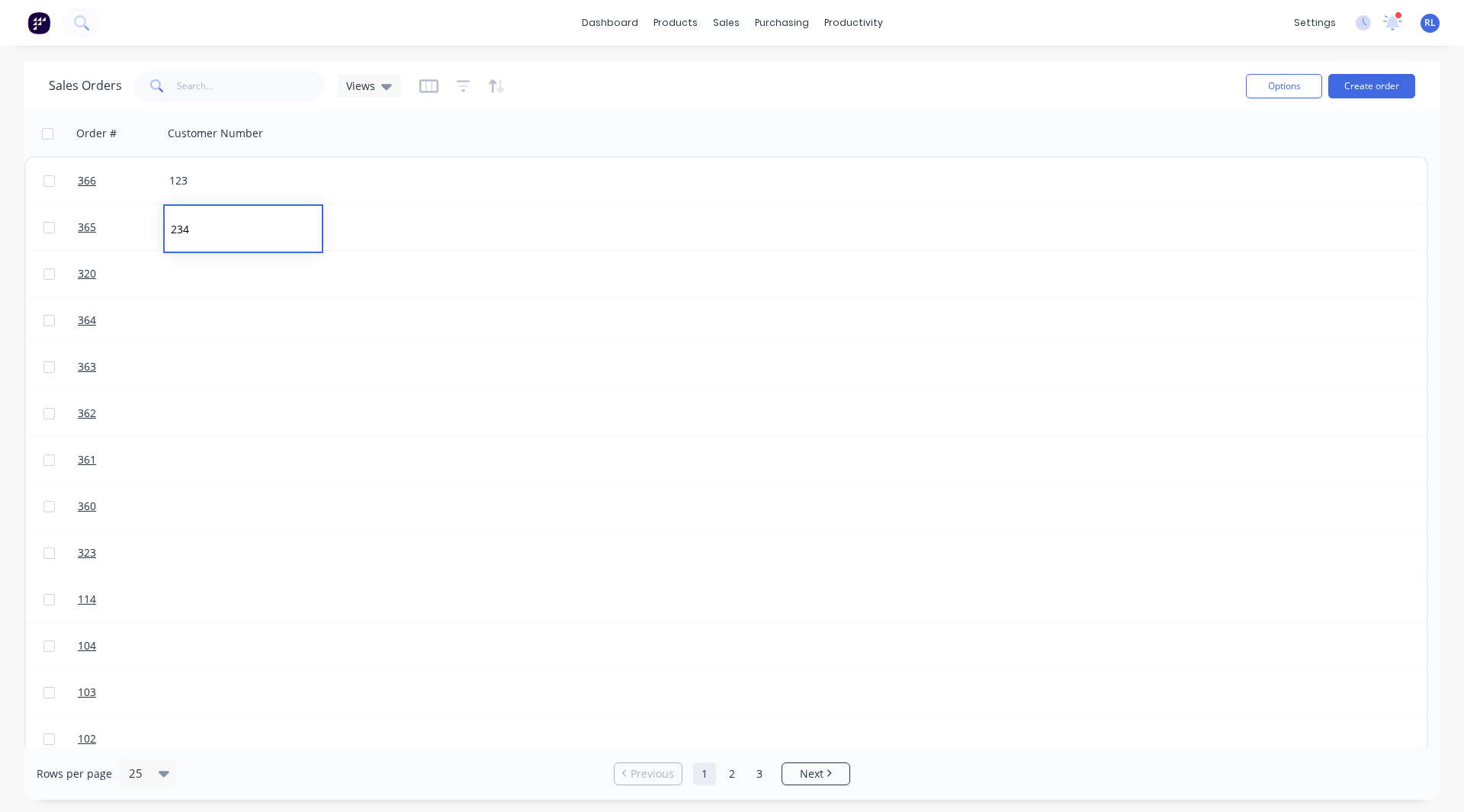
click at [563, 94] on div "Sales Orders Views" at bounding box center [641, 85] width 1185 height 37
click at [425, 89] on icon "button" at bounding box center [428, 86] width 7 height 10
click at [604, 69] on div "Sales Orders Views" at bounding box center [641, 85] width 1185 height 37
click at [360, 86] on span "Views" at bounding box center [360, 85] width 29 height 16
click at [567, 81] on div "Sales Orders Views" at bounding box center [641, 85] width 1185 height 37
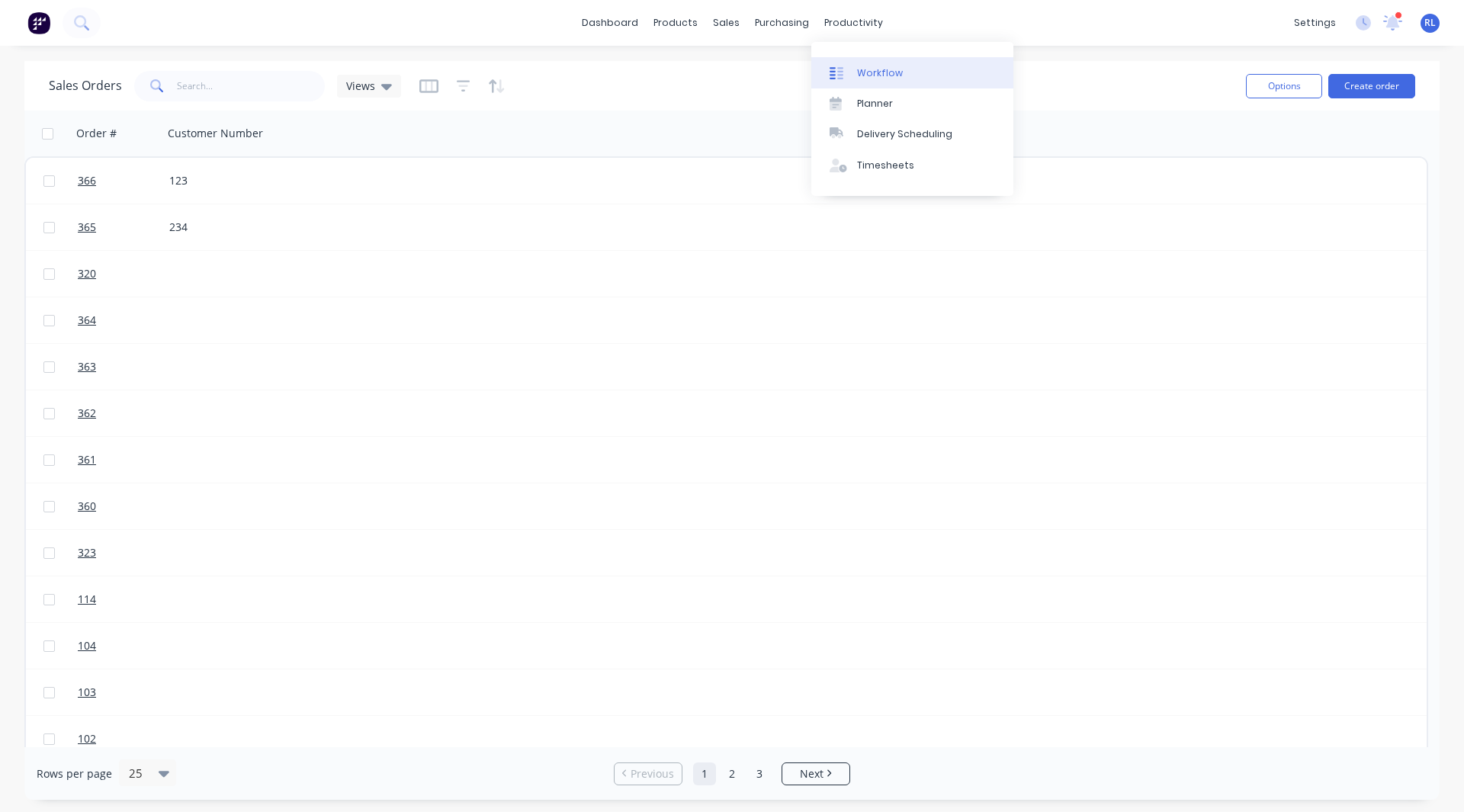
click at [878, 63] on link "Workflow" at bounding box center [912, 72] width 202 height 31
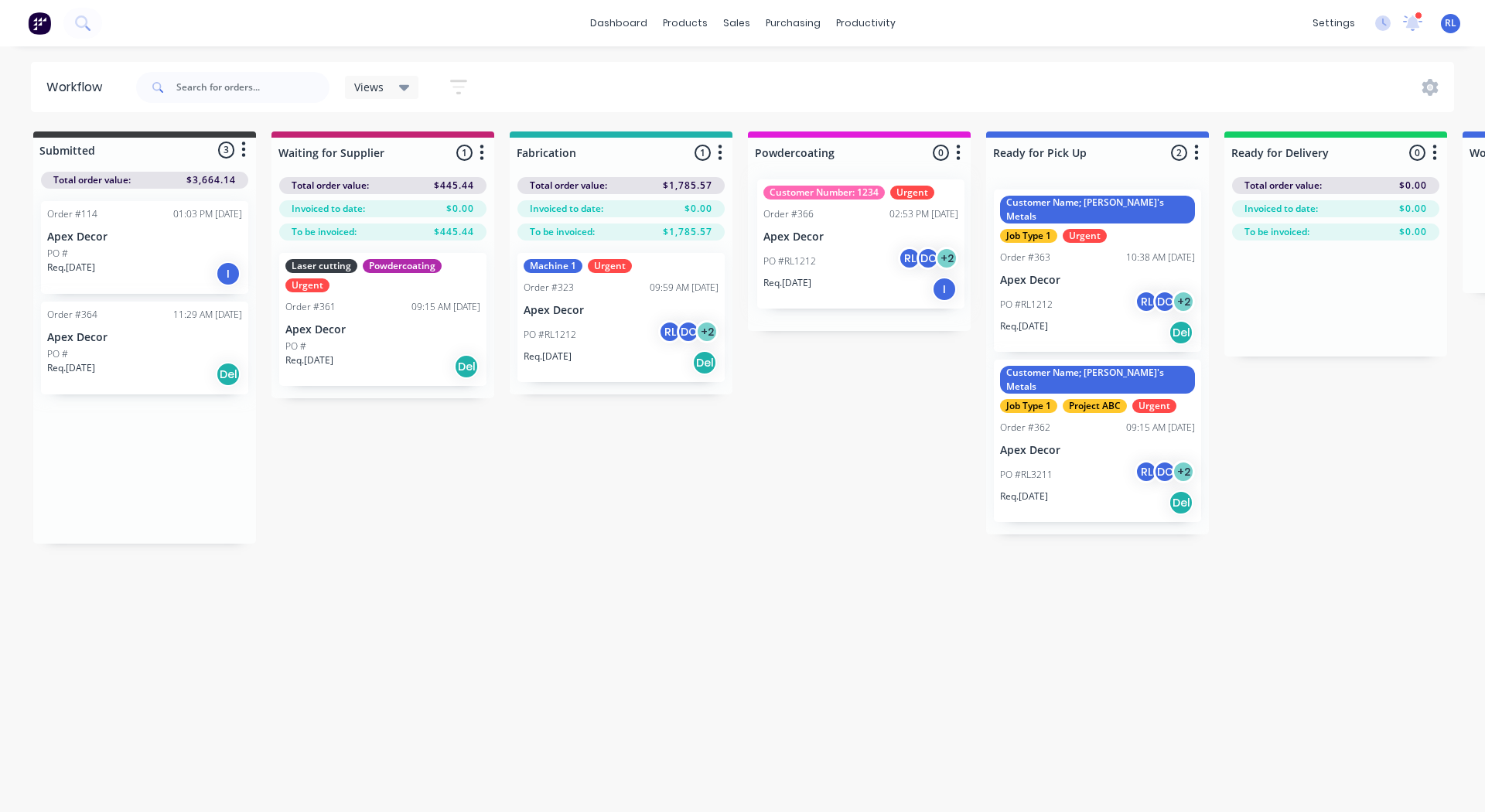
drag, startPoint x: 129, startPoint y: 458, endPoint x: 849, endPoint y: 229, distance: 755.5
click at [849, 229] on div "Submitted 3 Status colour #3A3C3E hex #3A3C3E Save Cancel Summaries Total order…" at bounding box center [1053, 337] width 2131 height 412
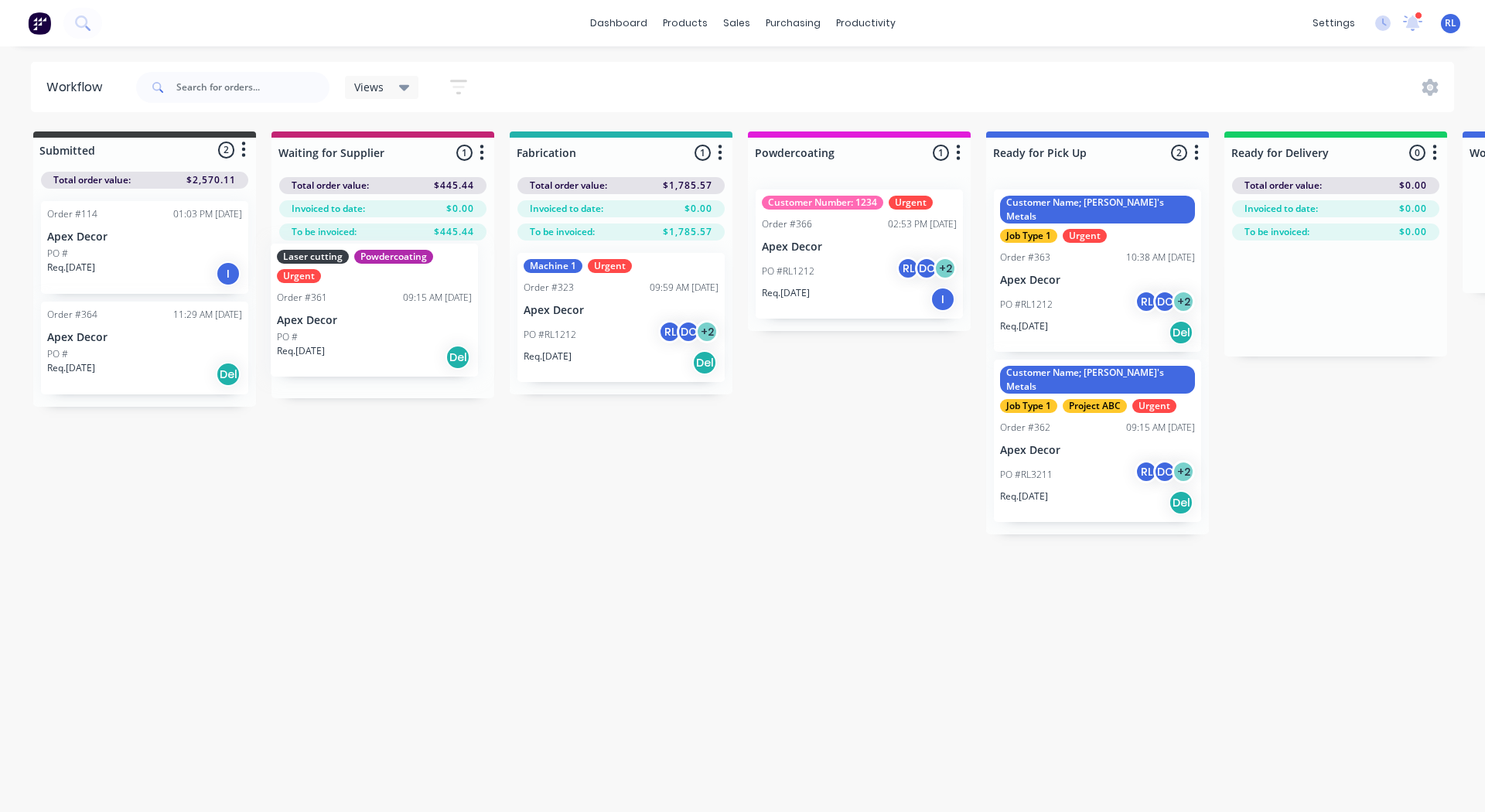
drag, startPoint x: 363, startPoint y: 302, endPoint x: 354, endPoint y: 299, distance: 9.5
click at [354, 299] on div "Laser cutting Powdercoating Urgent Order #361 09:15 AM 03/09/25 Apex Decor PO #…" at bounding box center [382, 319] width 223 height 158
click at [365, 321] on div "Laser cutting Powdercoating Urgent Order #361 09:15 AM 03/09/25 Apex Decor PO #…" at bounding box center [383, 319] width 207 height 133
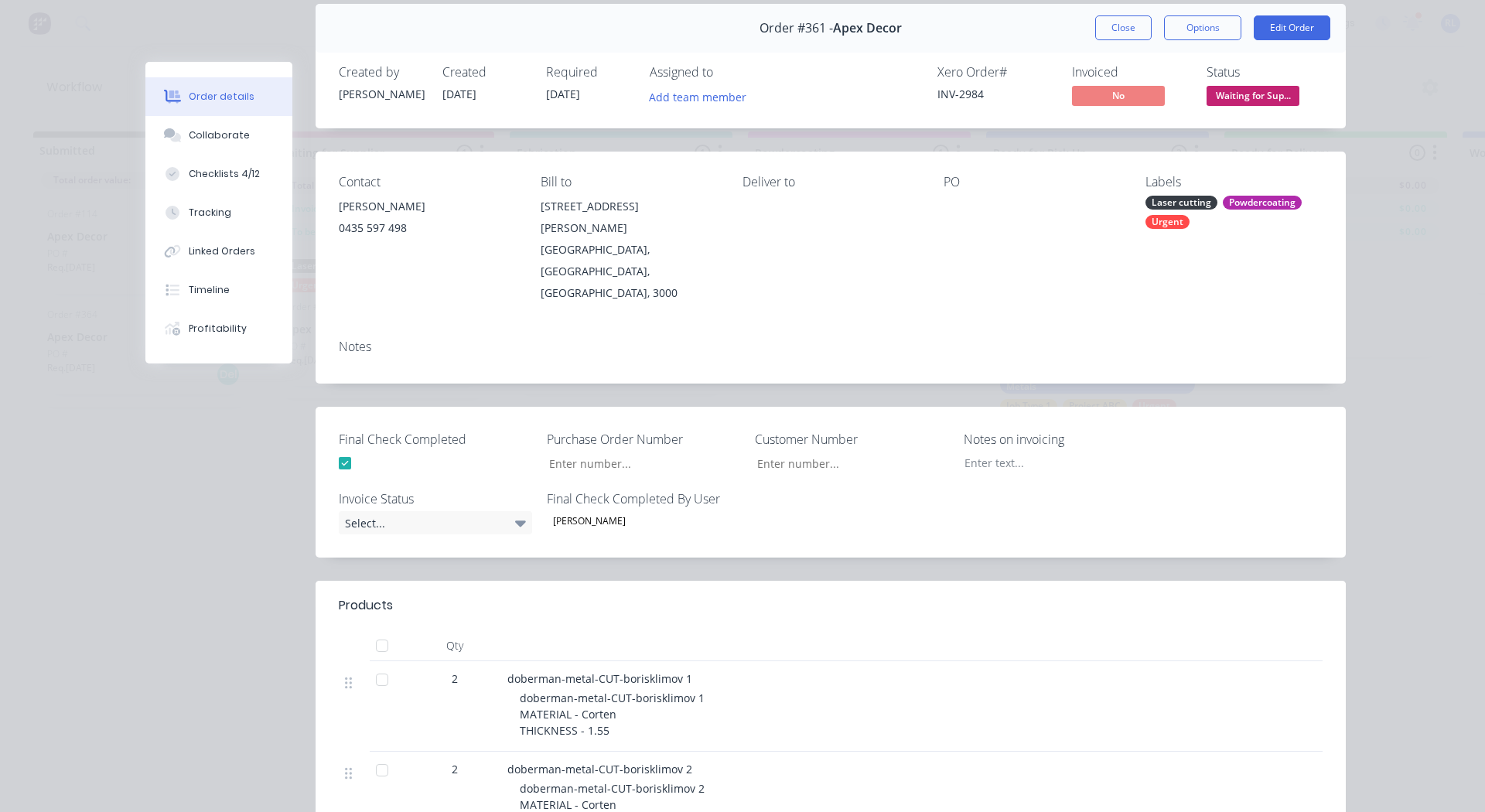
scroll to position [59, 0]
click at [660, 100] on button "Add team member" at bounding box center [698, 95] width 114 height 21
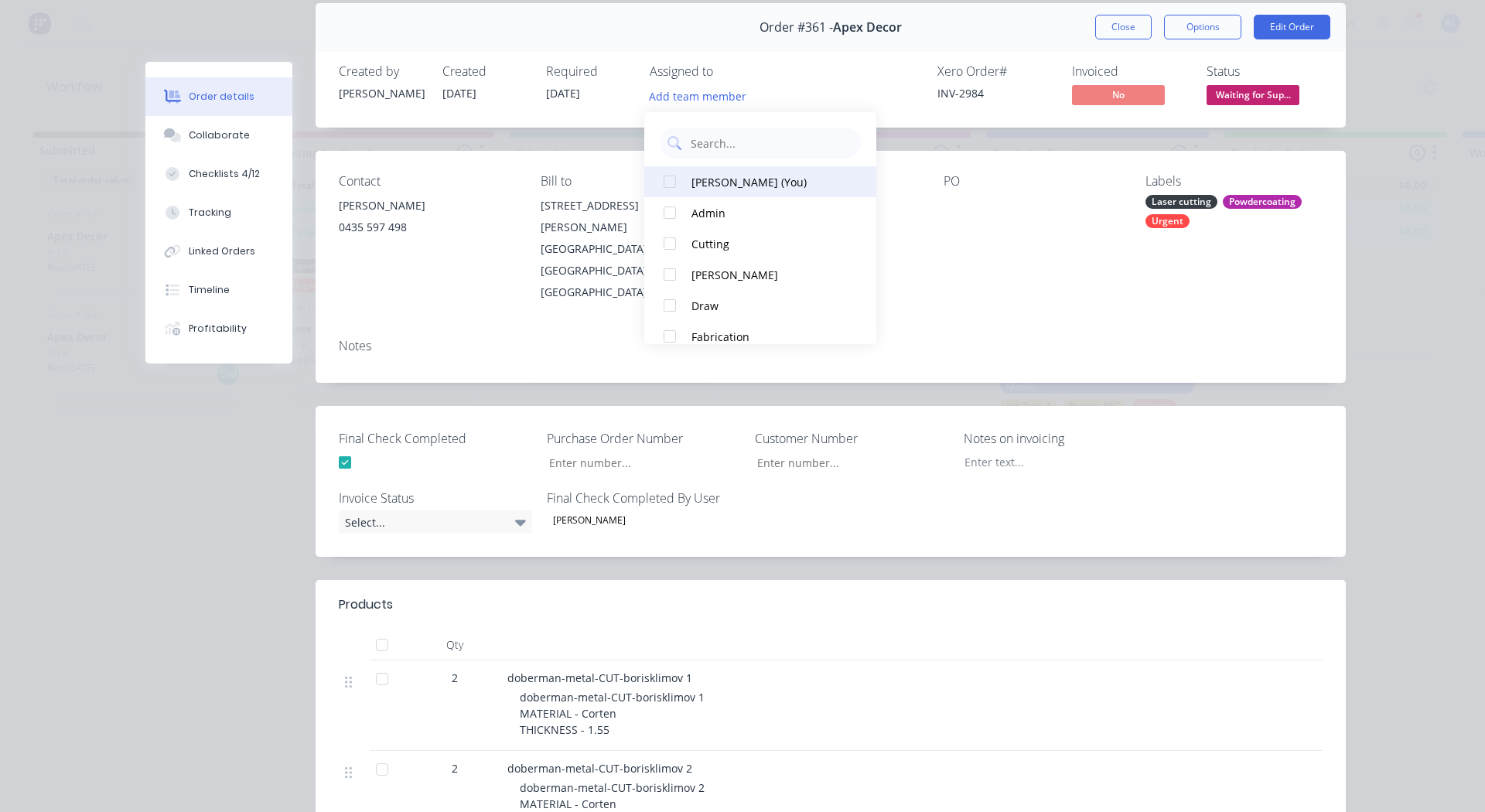
click at [673, 176] on div at bounding box center [669, 181] width 31 height 31
click at [666, 273] on div at bounding box center [669, 274] width 31 height 31
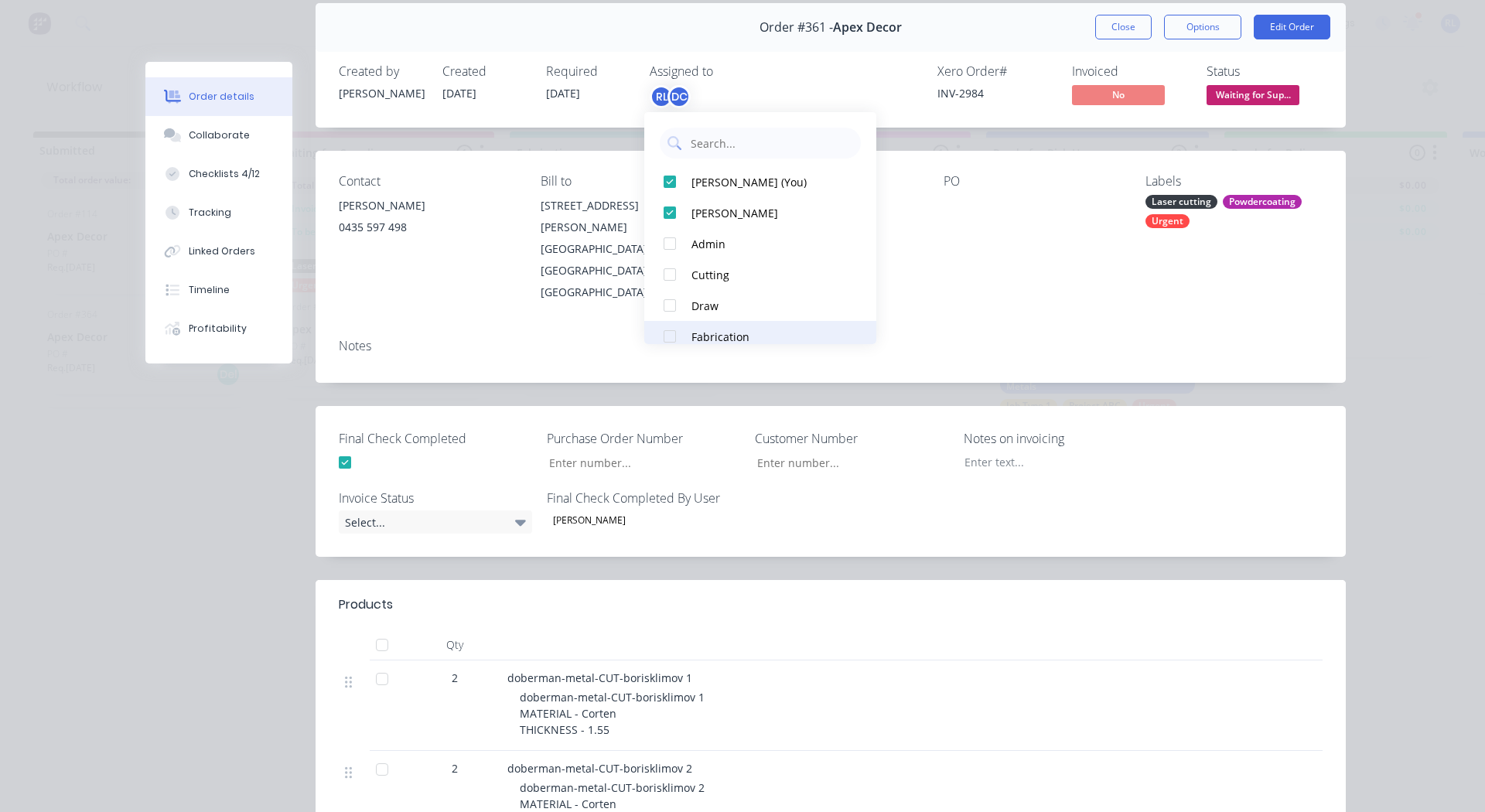
click at [665, 333] on div at bounding box center [669, 336] width 31 height 31
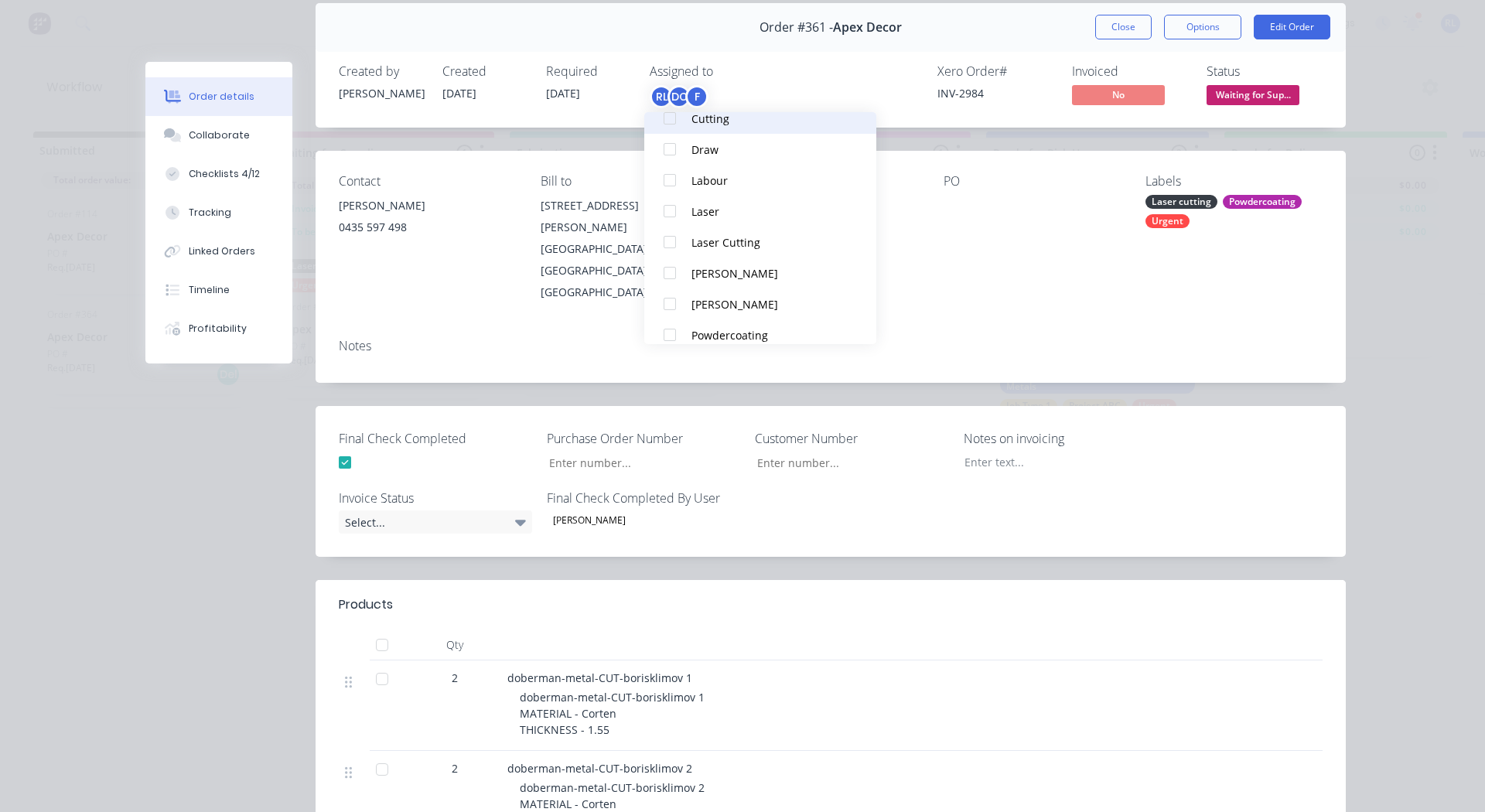
scroll to position [191, 0]
click at [669, 328] on div at bounding box center [669, 330] width 31 height 31
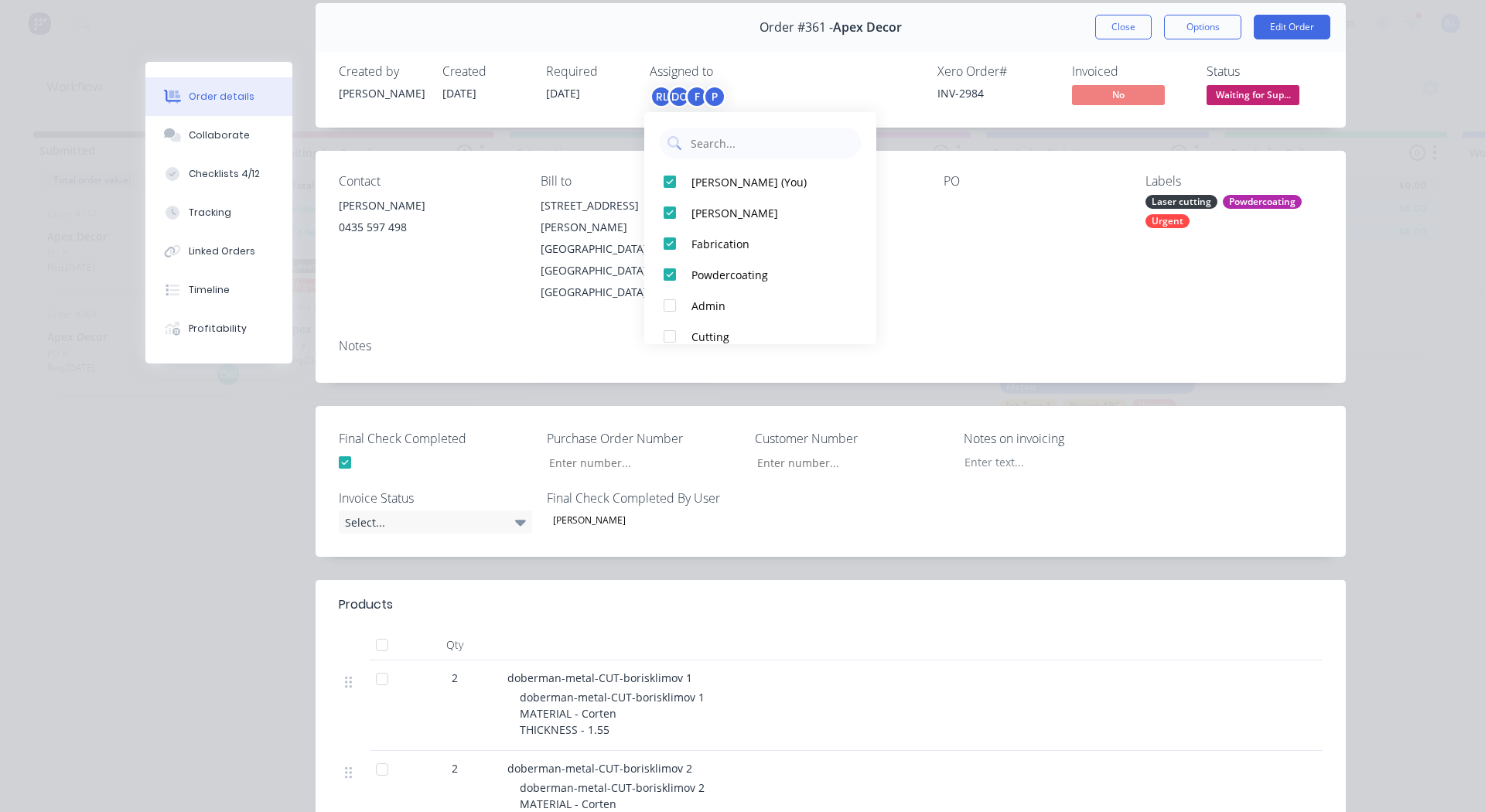
click at [1006, 258] on div "PO" at bounding box center [1032, 238] width 177 height 129
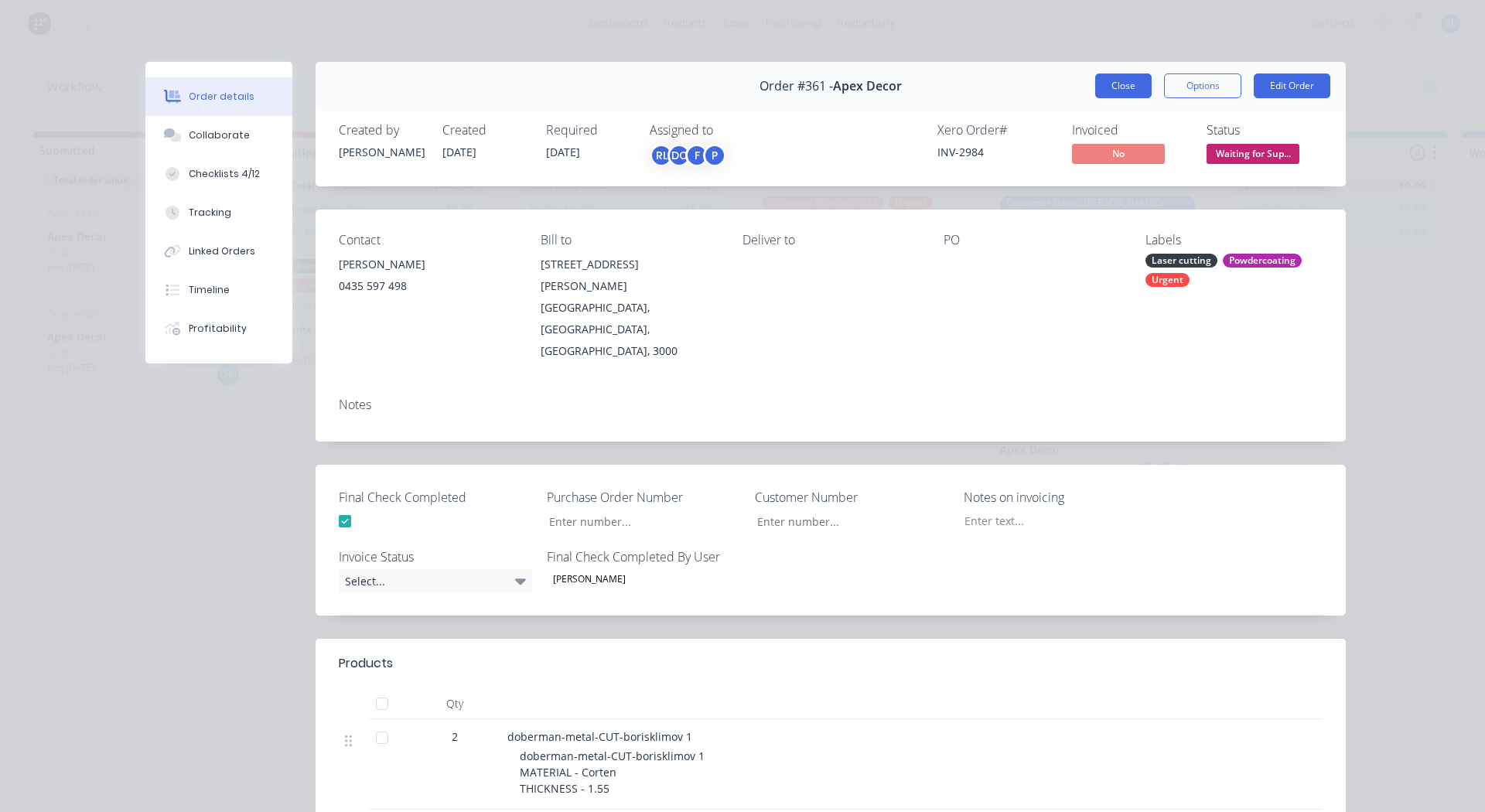
click at [1117, 88] on button "Close" at bounding box center [1123, 86] width 56 height 25
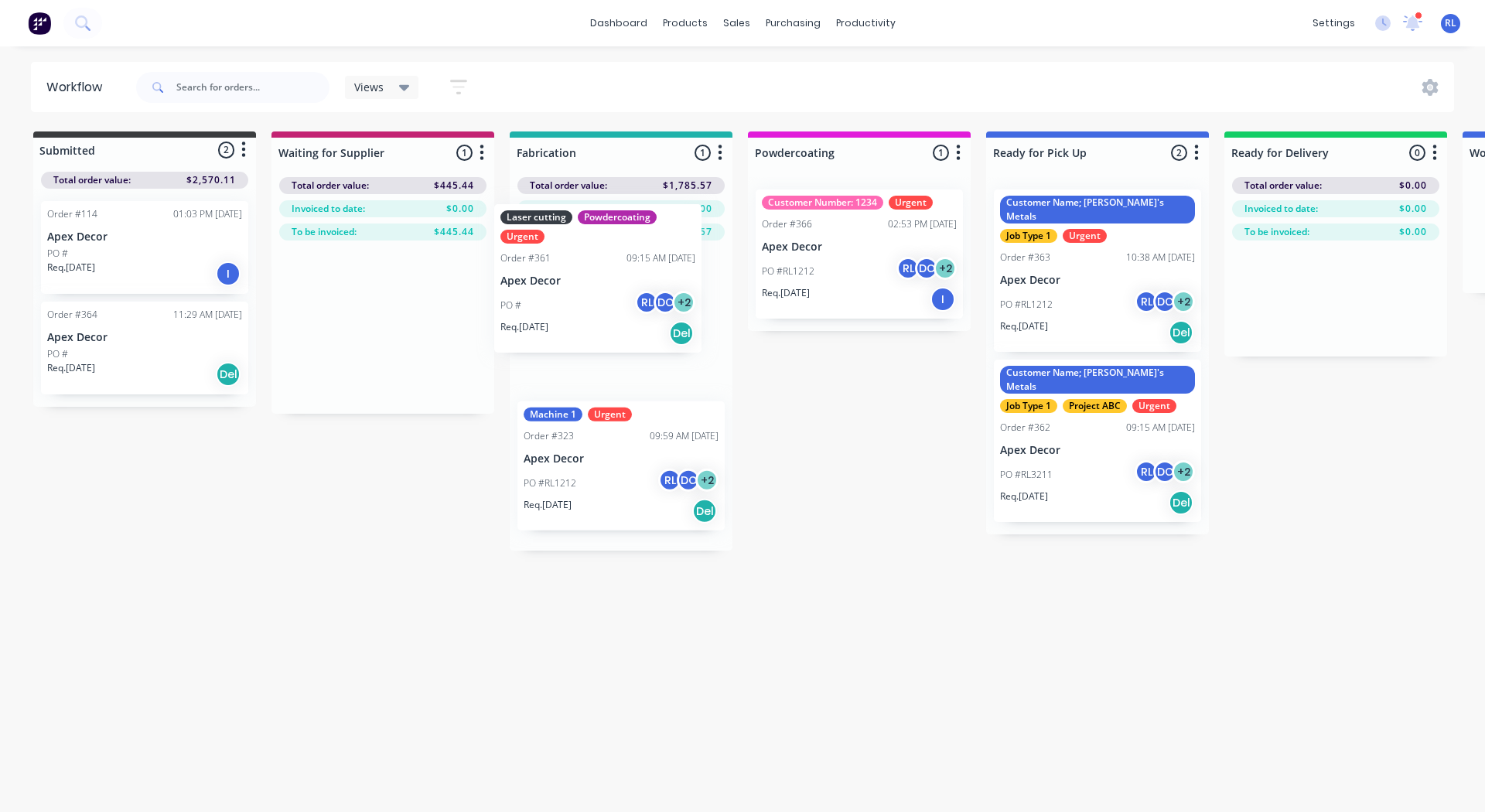
drag, startPoint x: 345, startPoint y: 329, endPoint x: 583, endPoint y: 278, distance: 243.4
click at [583, 278] on div "Submitted 2 Status colour #3A3C3E hex #3A3C3E Save Cancel Summaries Total order…" at bounding box center [1053, 340] width 2131 height 419
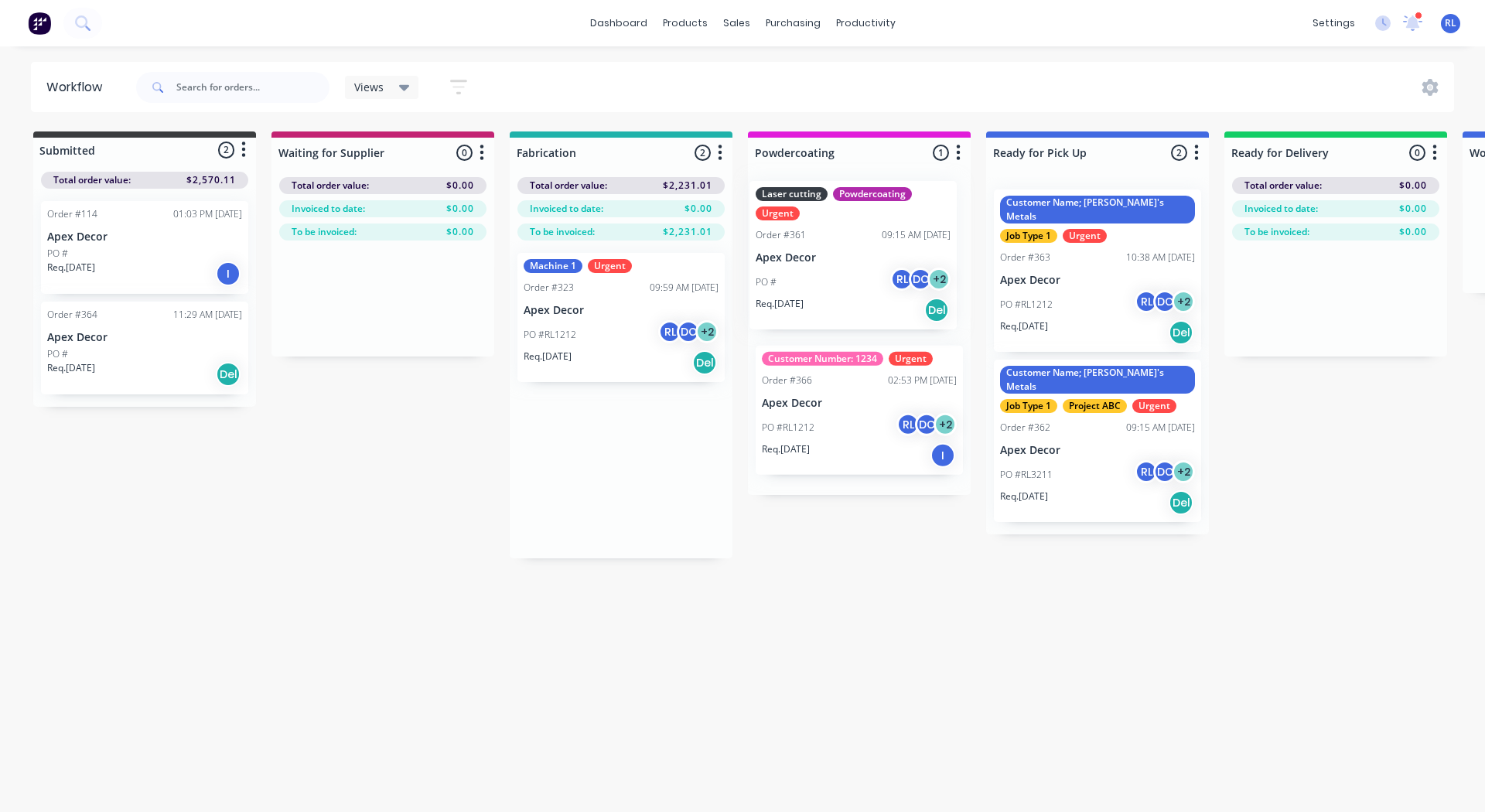
drag, startPoint x: 595, startPoint y: 302, endPoint x: 827, endPoint y: 225, distance: 244.4
click at [827, 225] on div "Submitted 2 Status colour #3A3C3E hex #3A3C3E Save Cancel Summaries Total order…" at bounding box center [1053, 345] width 2131 height 426
click at [848, 240] on div "Order #361 09:15 AM 03/09/25" at bounding box center [859, 243] width 195 height 14
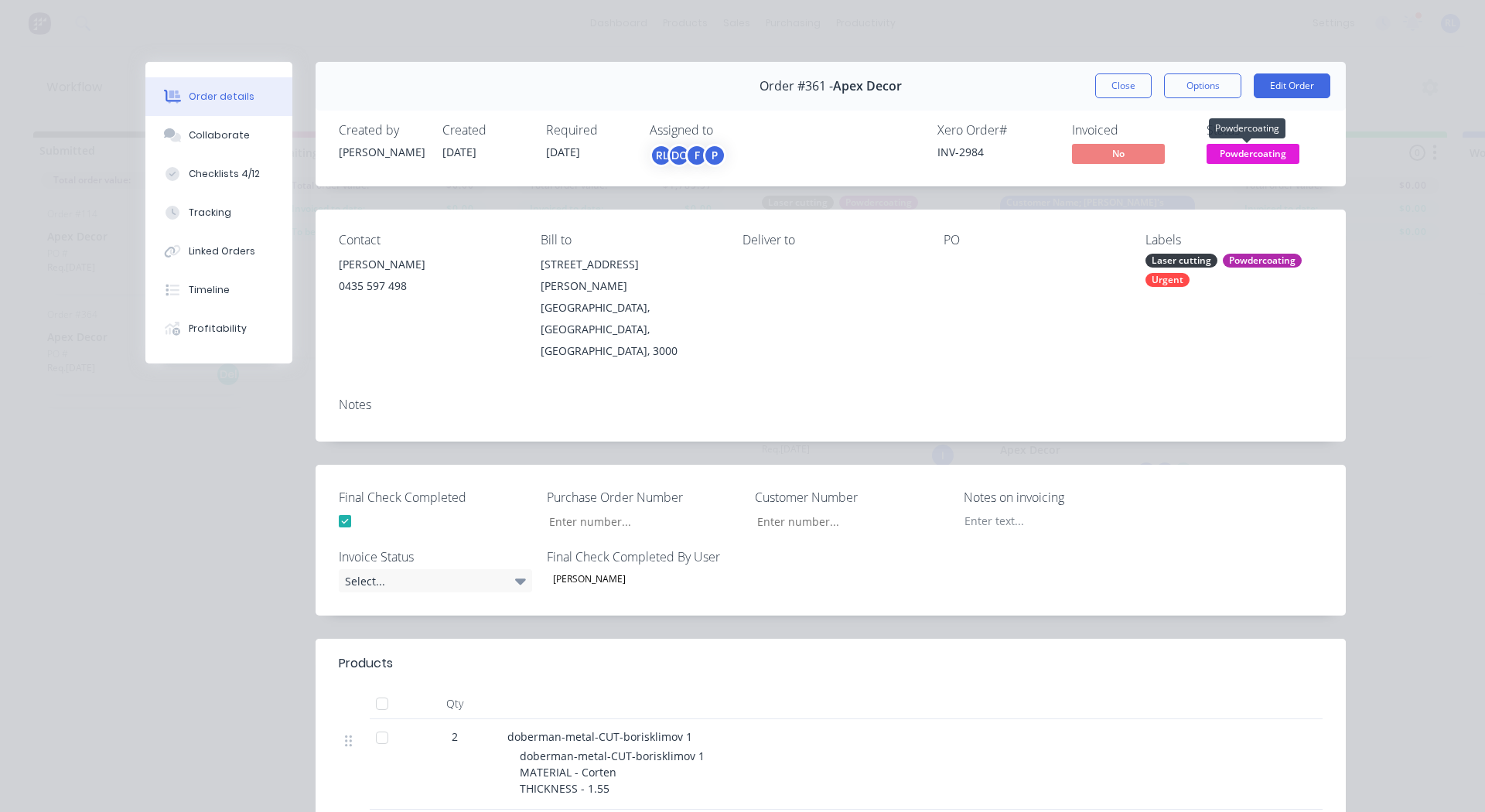
click at [1247, 146] on span "Powdercoating" at bounding box center [1252, 153] width 93 height 19
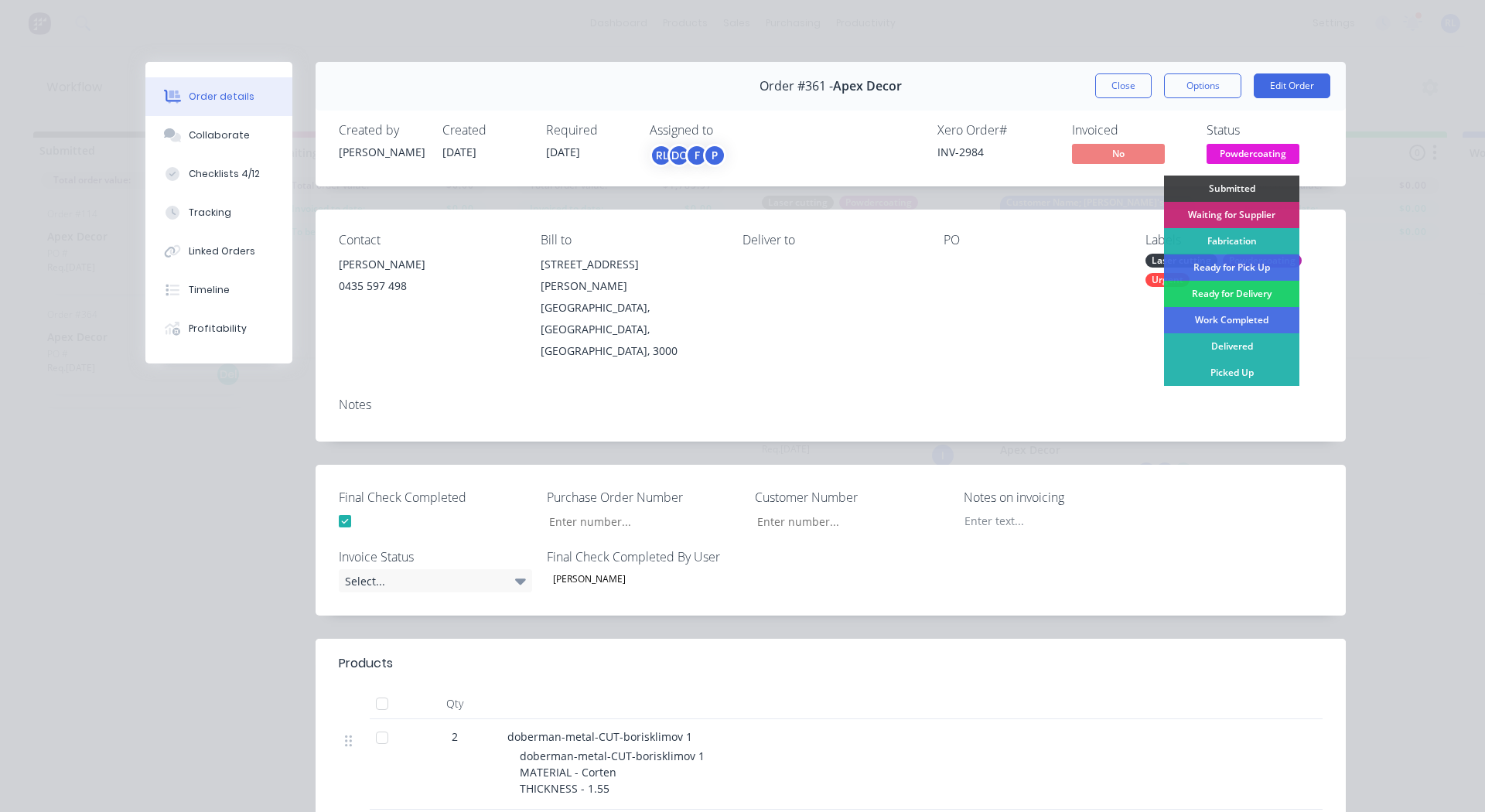
click at [783, 309] on div "Deliver to" at bounding box center [831, 297] width 177 height 129
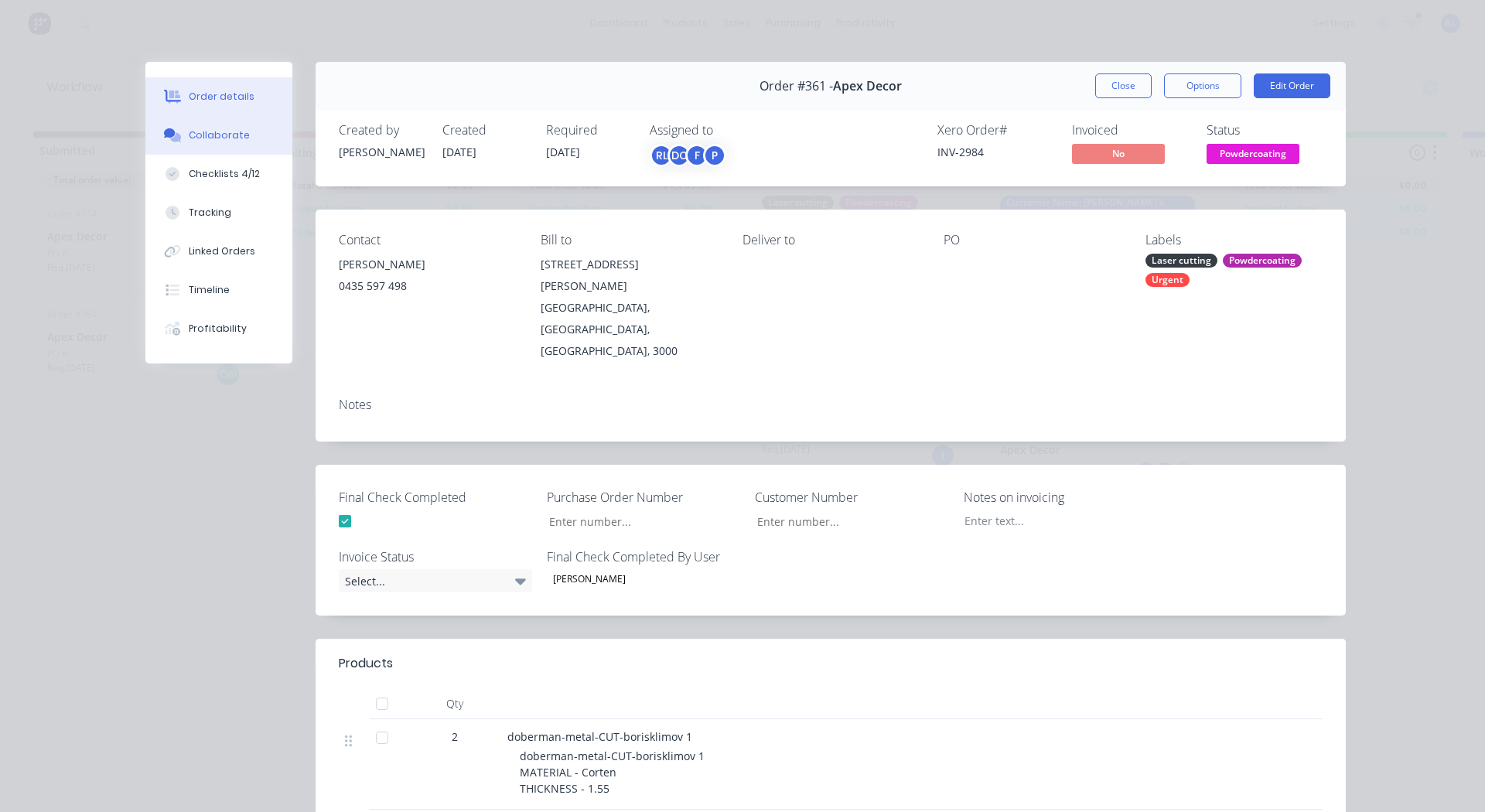
click at [184, 125] on button "Collaborate" at bounding box center [219, 135] width 147 height 38
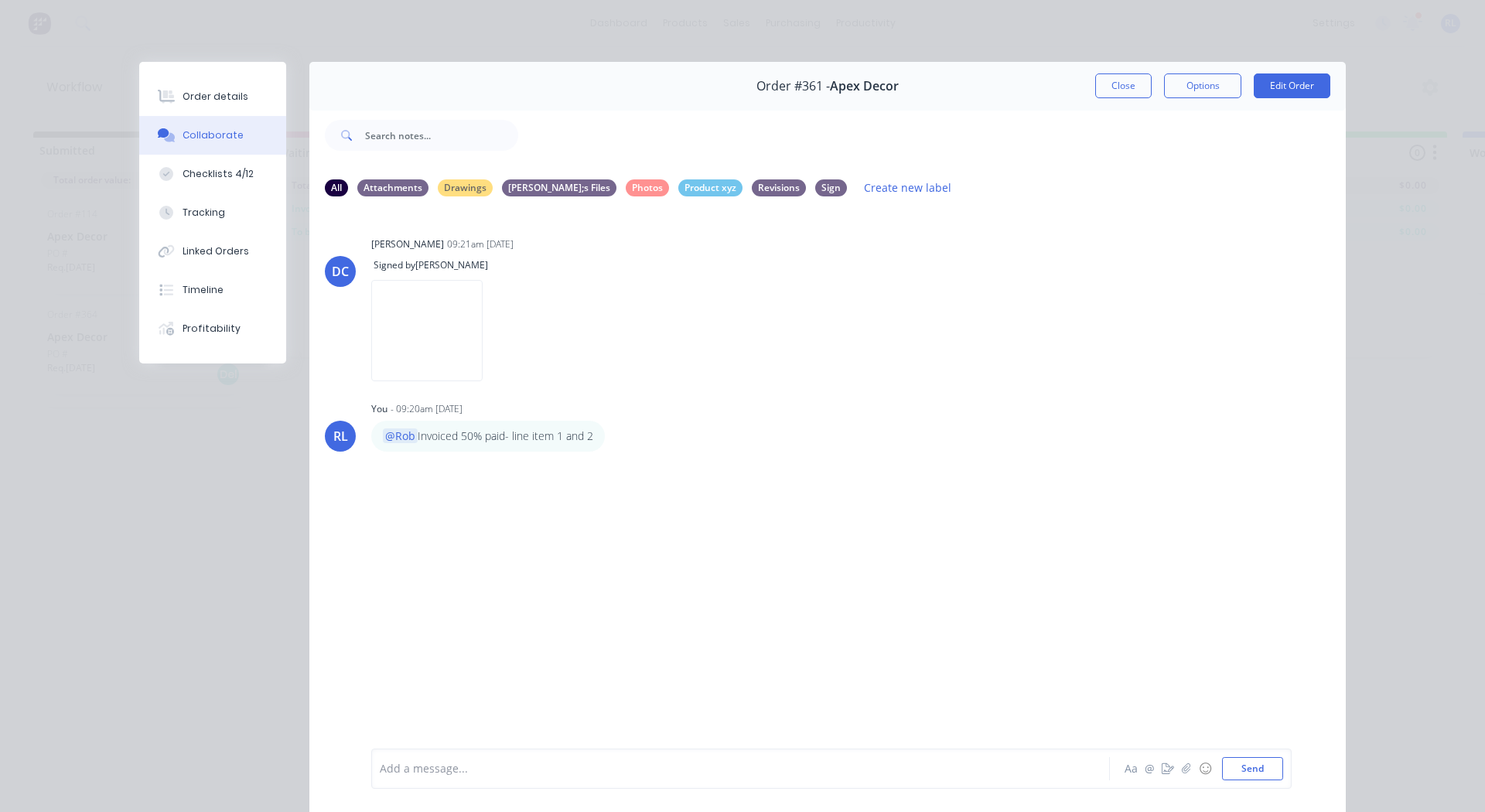
click at [1113, 67] on div "Order #361 - Apex Decor Close Options Edit Order" at bounding box center [827, 86] width 1037 height 49
click at [1113, 84] on button "Close" at bounding box center [1123, 86] width 56 height 25
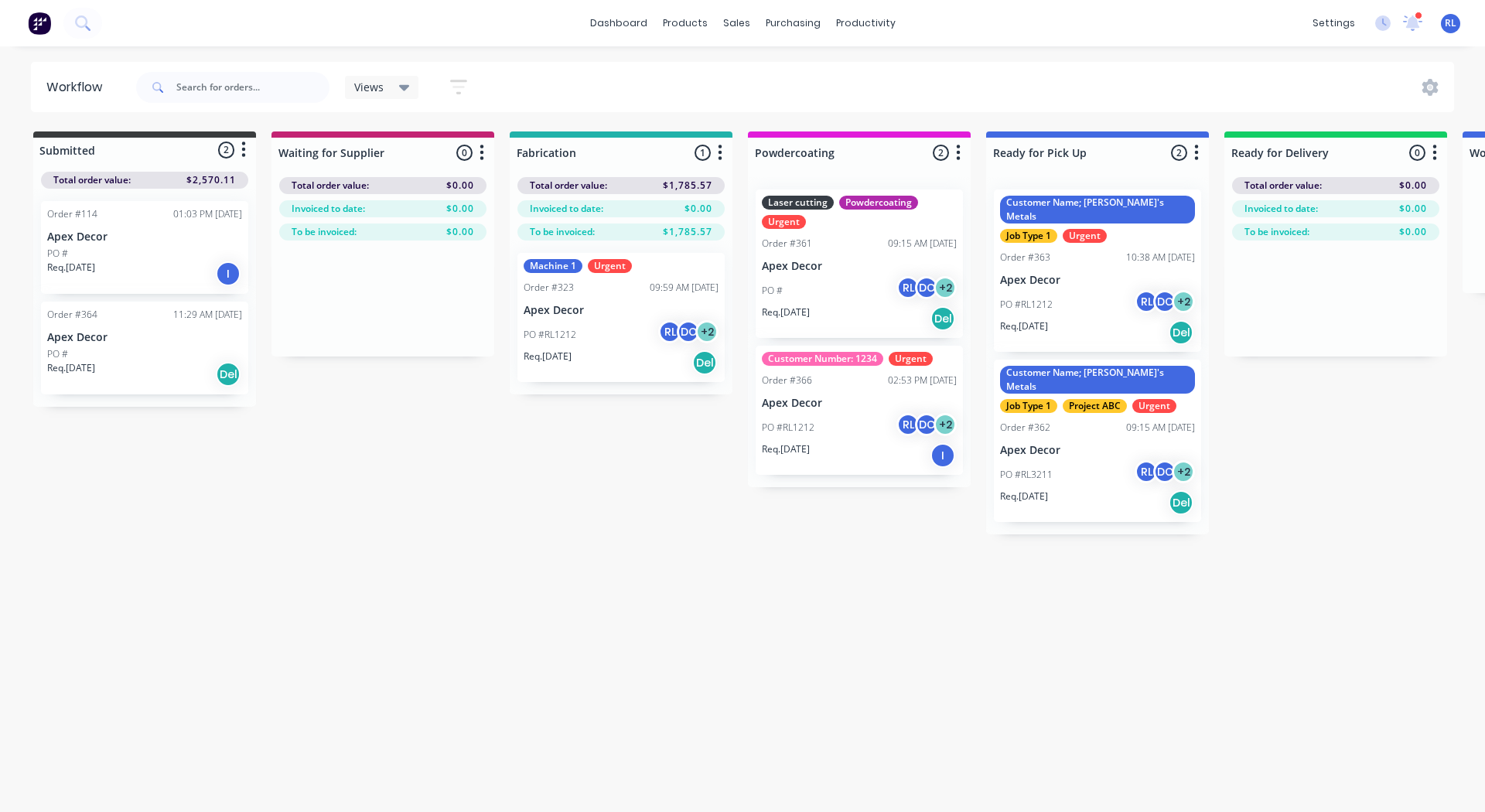
click at [1105, 290] on div "PO #RL1212 RL DC + 2" at bounding box center [1097, 304] width 195 height 29
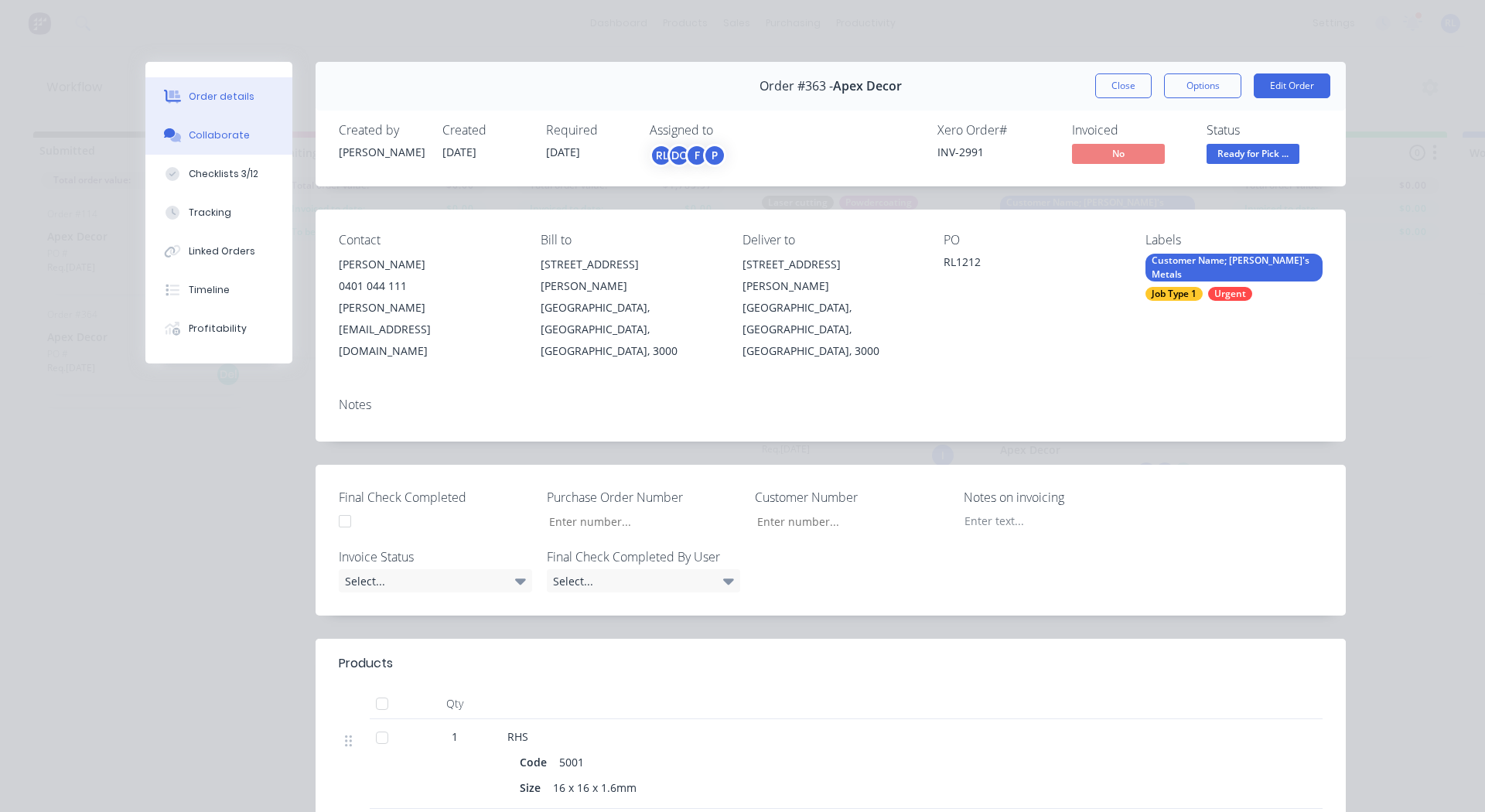
click at [201, 145] on button "Collaborate" at bounding box center [219, 135] width 147 height 38
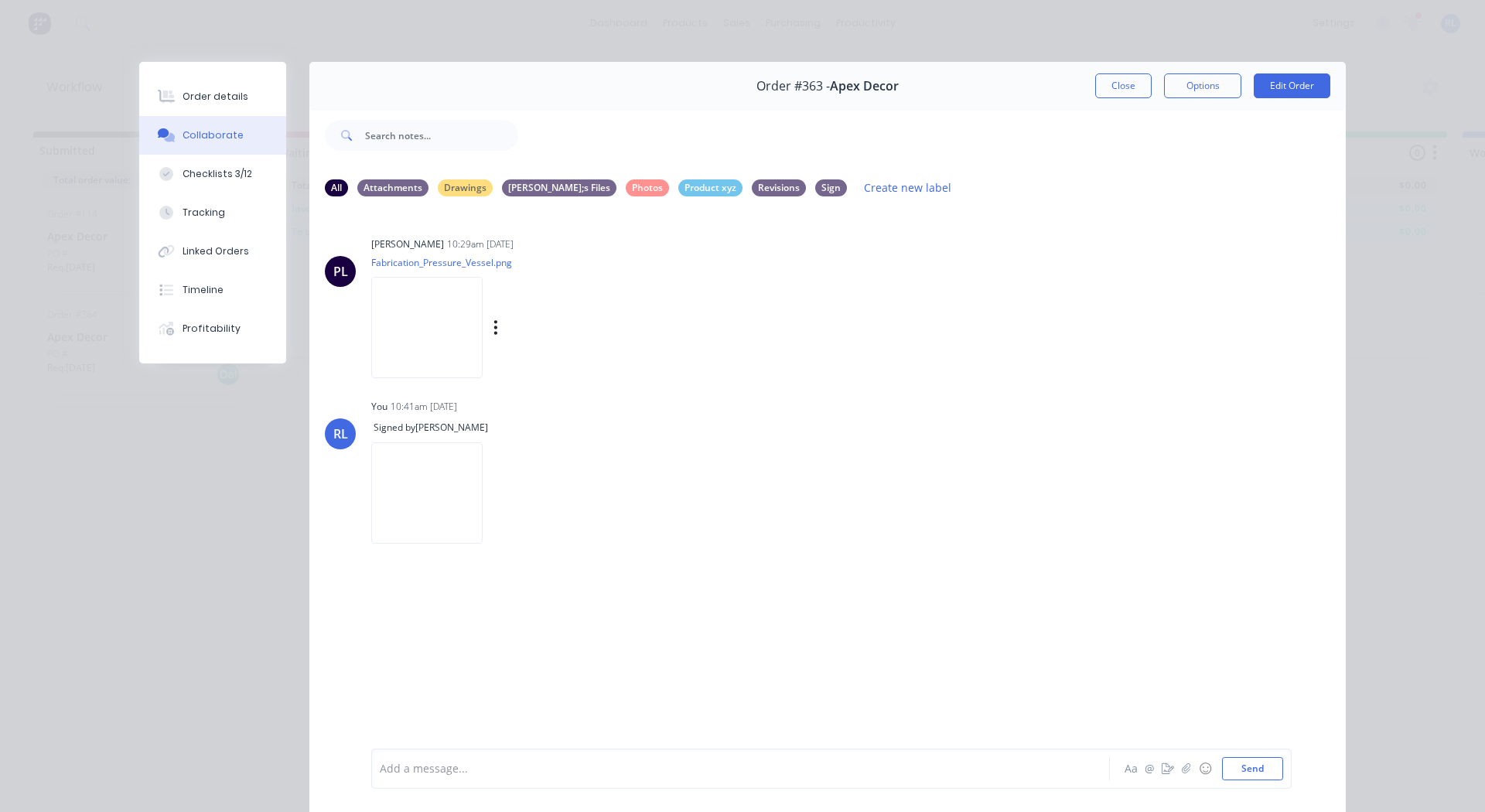
click at [402, 307] on img at bounding box center [427, 327] width 111 height 101
click at [222, 182] on button "Checklists 3/12" at bounding box center [213, 174] width 147 height 38
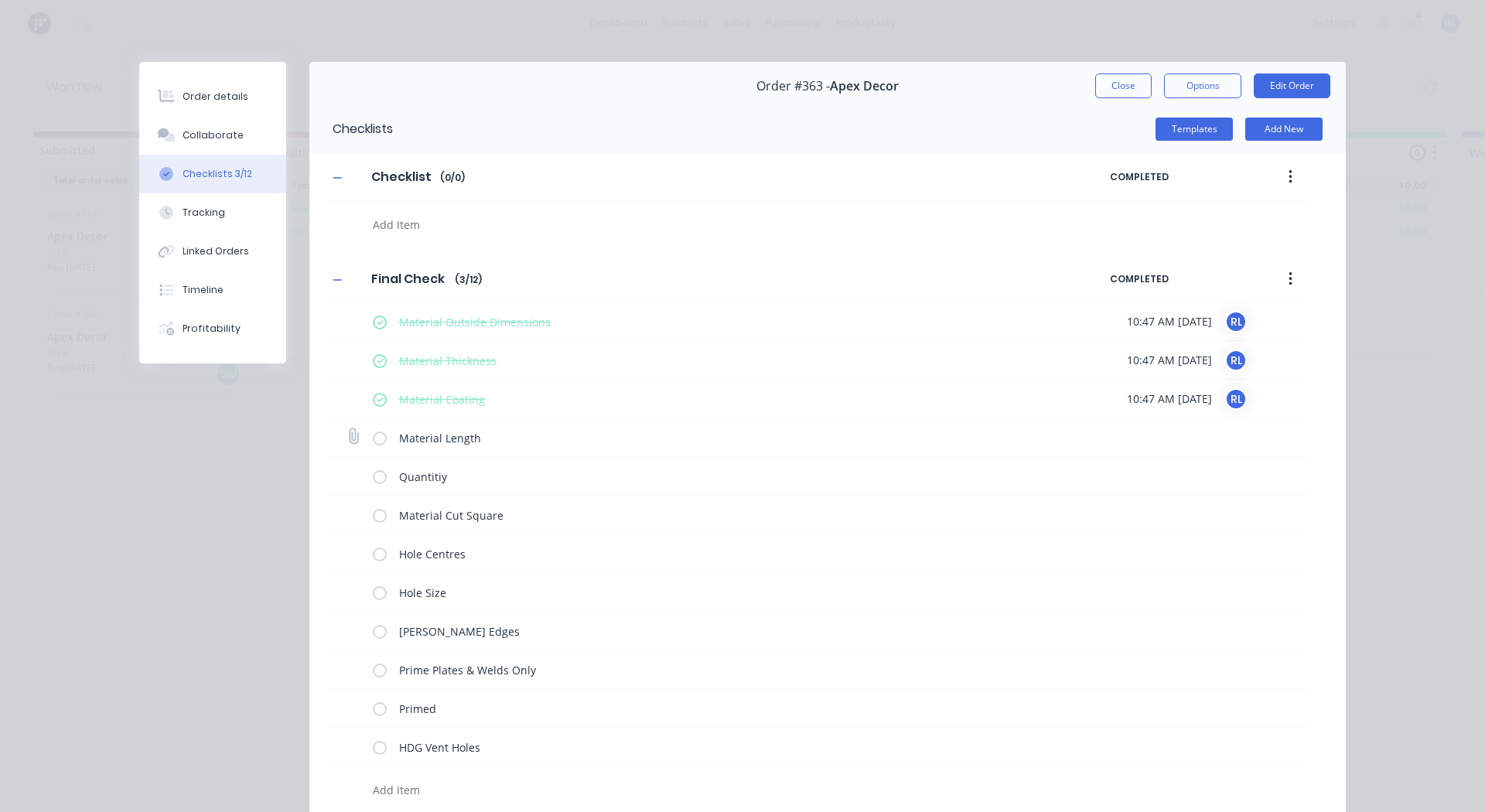
click at [374, 436] on label at bounding box center [380, 437] width 14 height 16
click at [0, 0] on input "checkbox" at bounding box center [0, 0] width 0 height 0
click at [374, 481] on label at bounding box center [380, 475] width 14 height 16
click at [0, 0] on input "checkbox" at bounding box center [0, 0] width 0 height 0
click at [374, 521] on label at bounding box center [380, 514] width 14 height 16
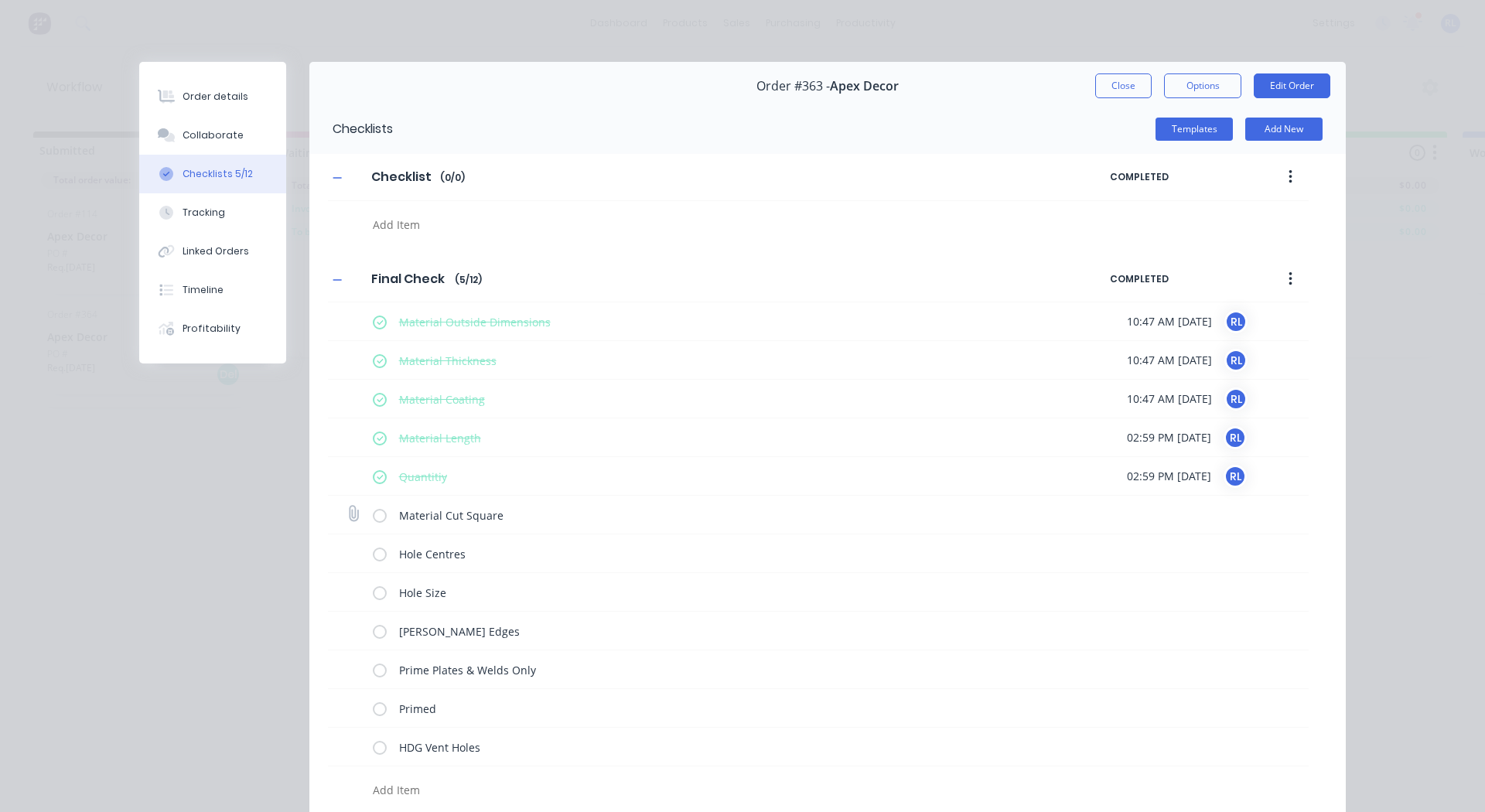
click at [0, 0] on input "checkbox" at bounding box center [0, 0] width 0 height 0
click at [373, 556] on label at bounding box center [380, 553] width 14 height 16
click at [0, 0] on input "checkbox" at bounding box center [0, 0] width 0 height 0
click at [373, 593] on label at bounding box center [380, 591] width 14 height 16
click at [0, 0] on input "checkbox" at bounding box center [0, 0] width 0 height 0
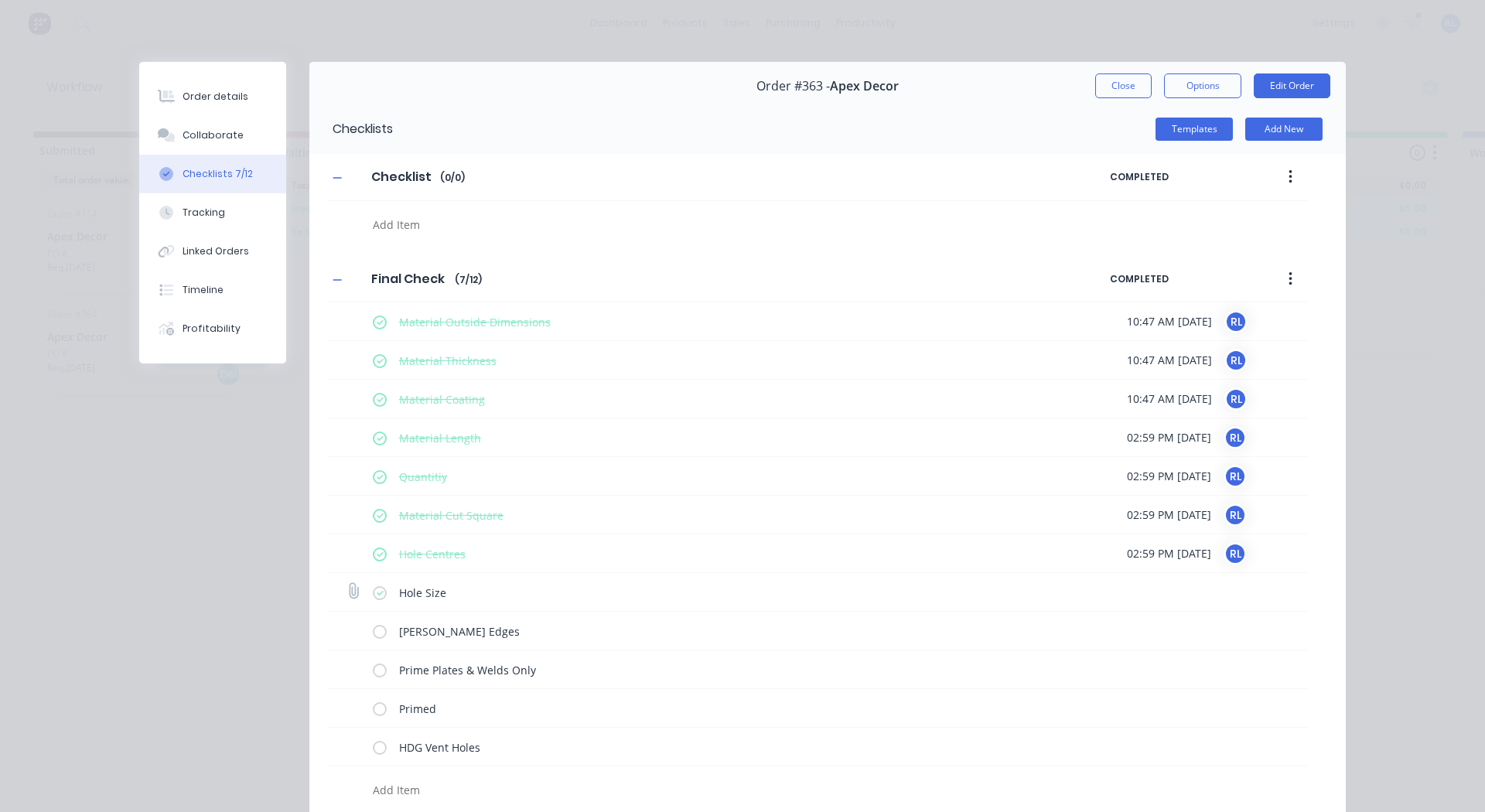
type textarea "x"
click at [207, 211] on div "Tracking" at bounding box center [203, 212] width 43 height 14
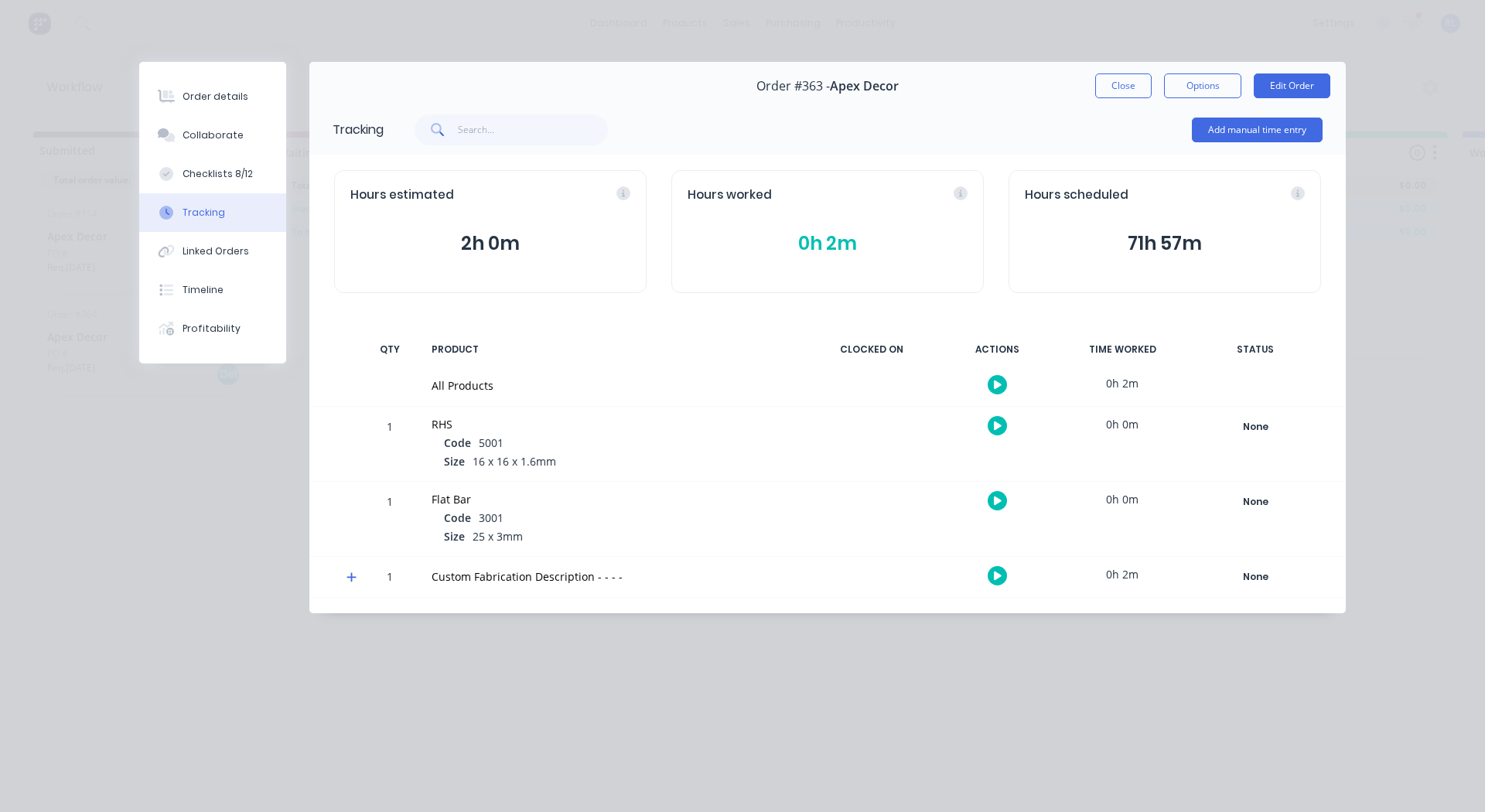
click at [996, 576] on icon "button" at bounding box center [997, 575] width 8 height 8
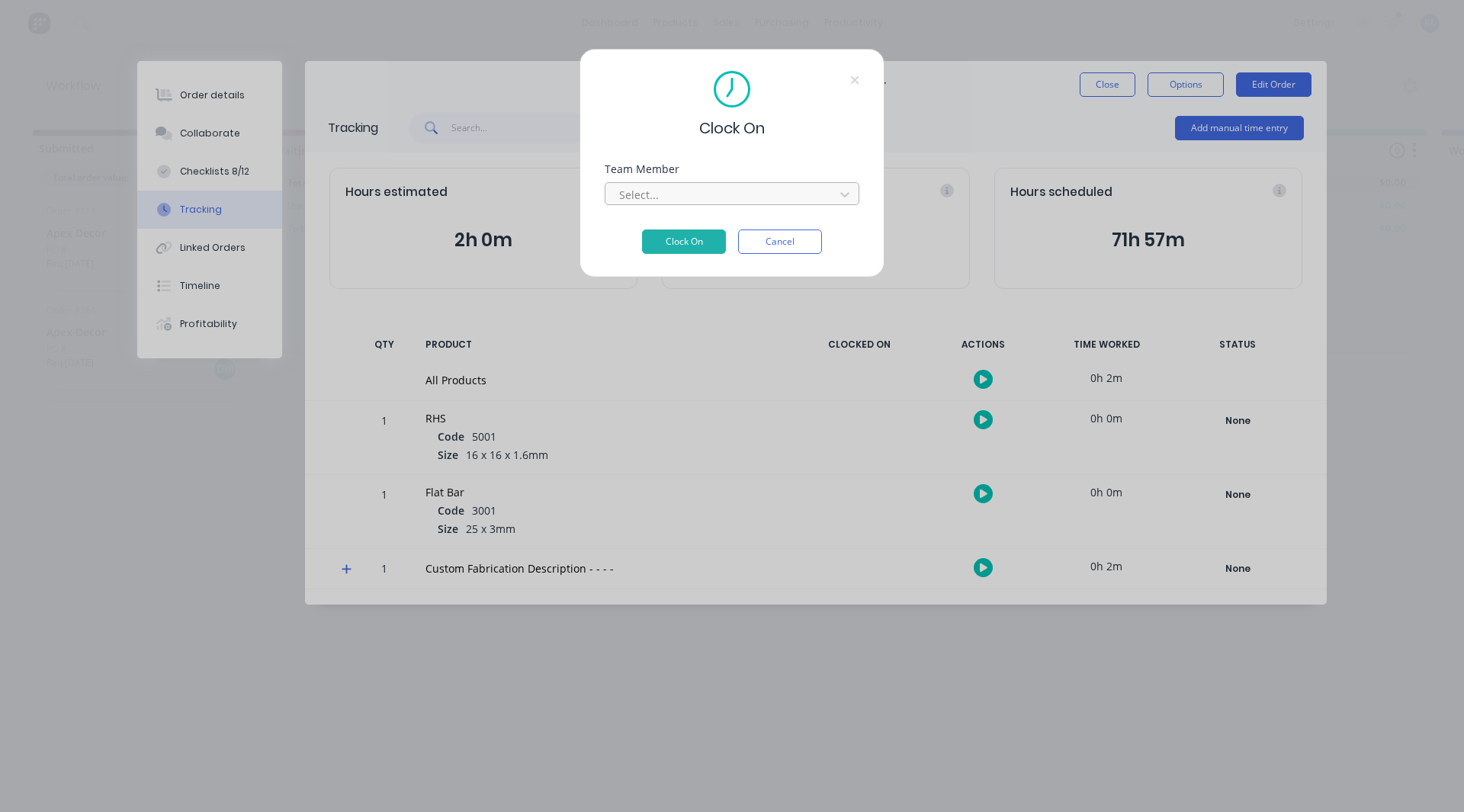
click at [690, 201] on div at bounding box center [722, 195] width 209 height 19
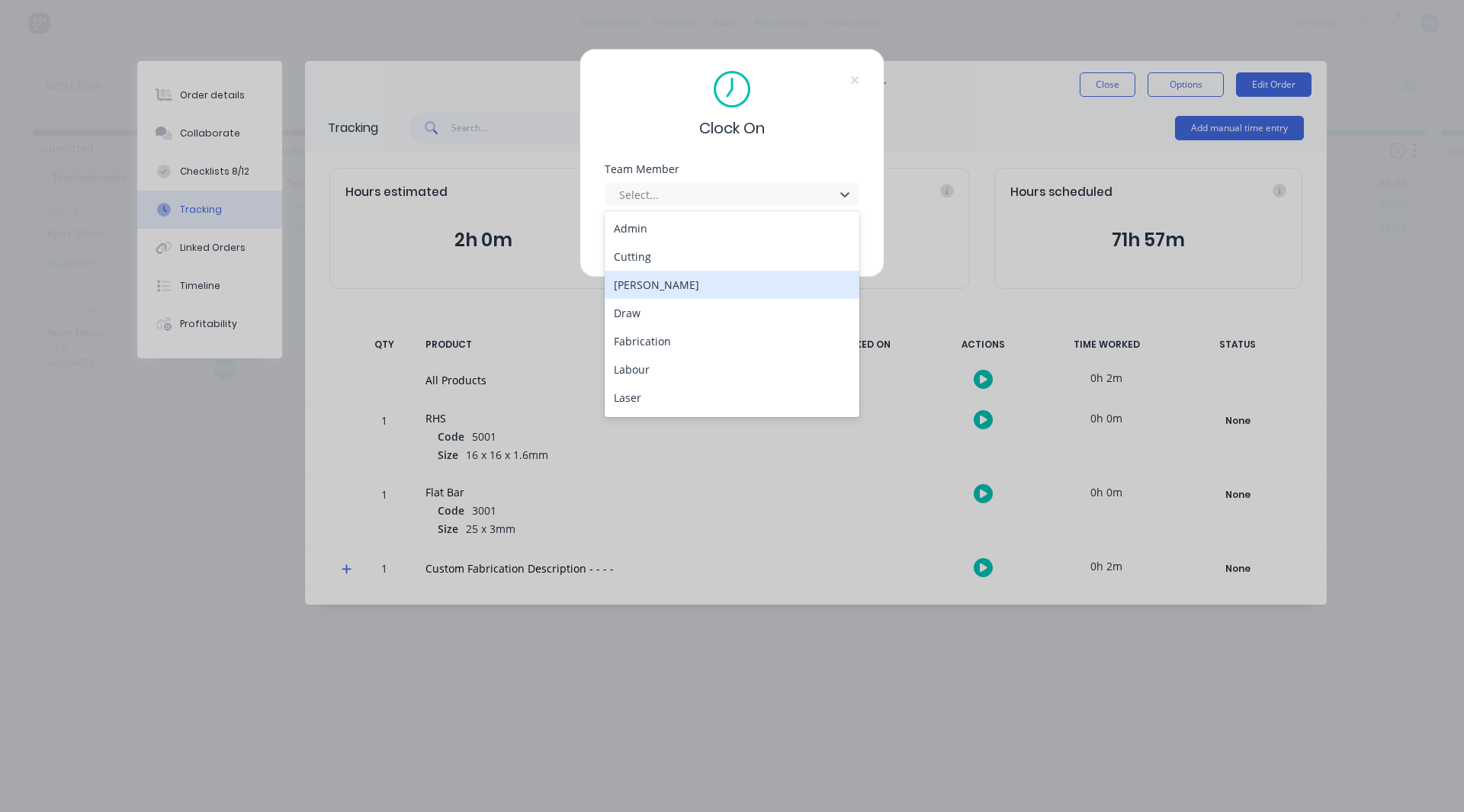
click at [664, 284] on div "[PERSON_NAME]" at bounding box center [732, 284] width 255 height 28
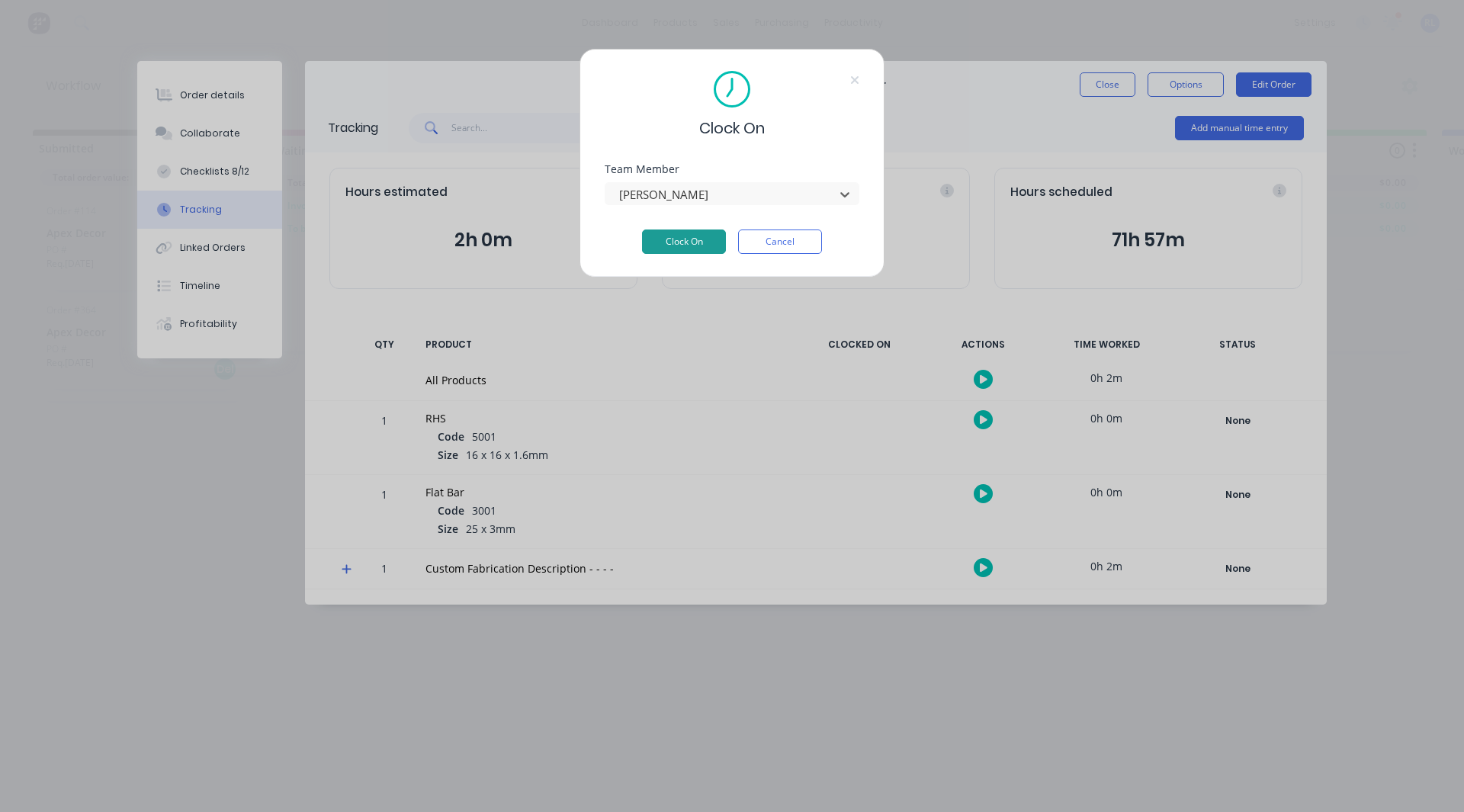
click at [708, 242] on button "Clock On" at bounding box center [684, 242] width 84 height 25
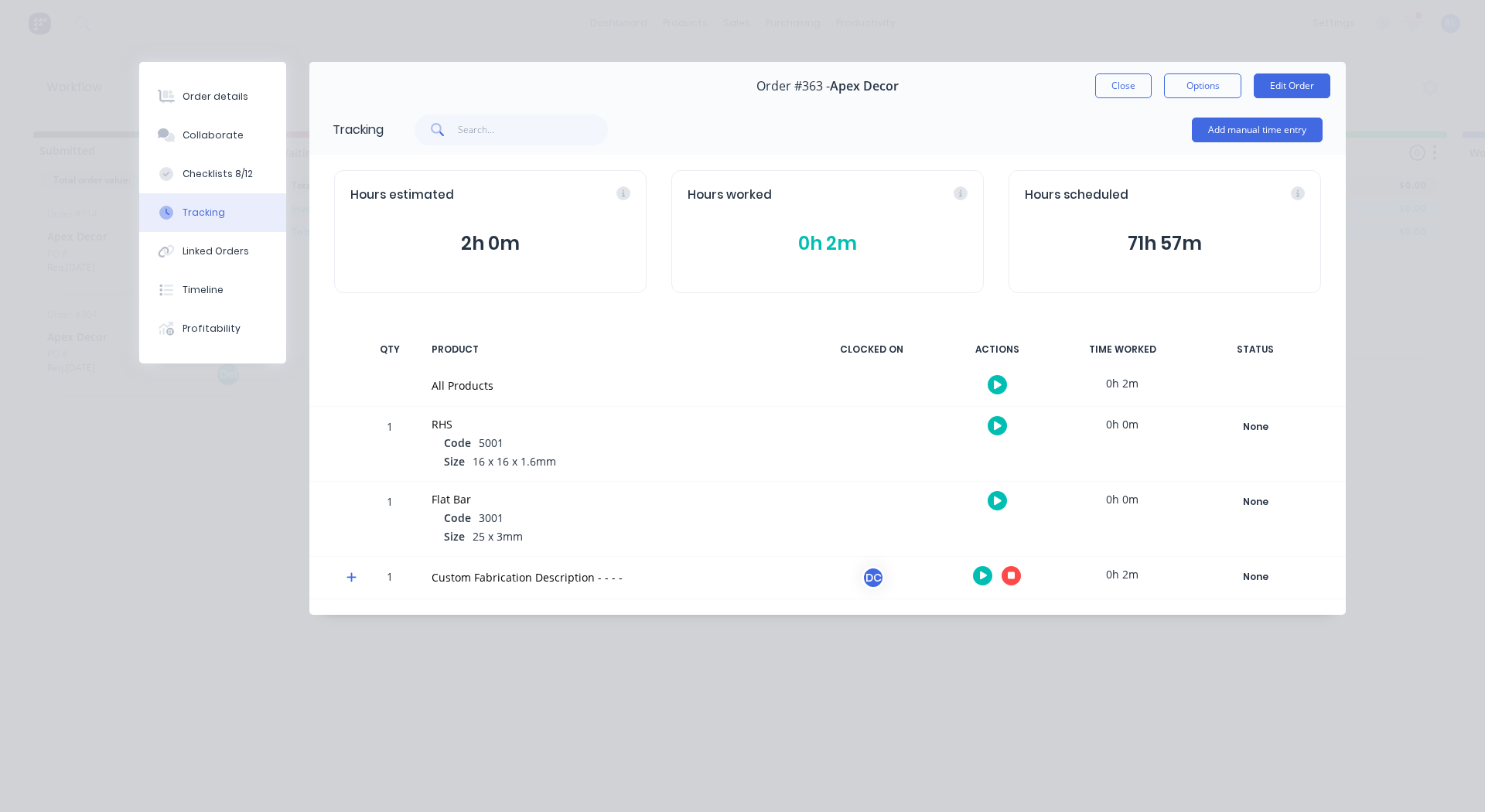
click at [998, 504] on icon "button" at bounding box center [997, 501] width 8 height 10
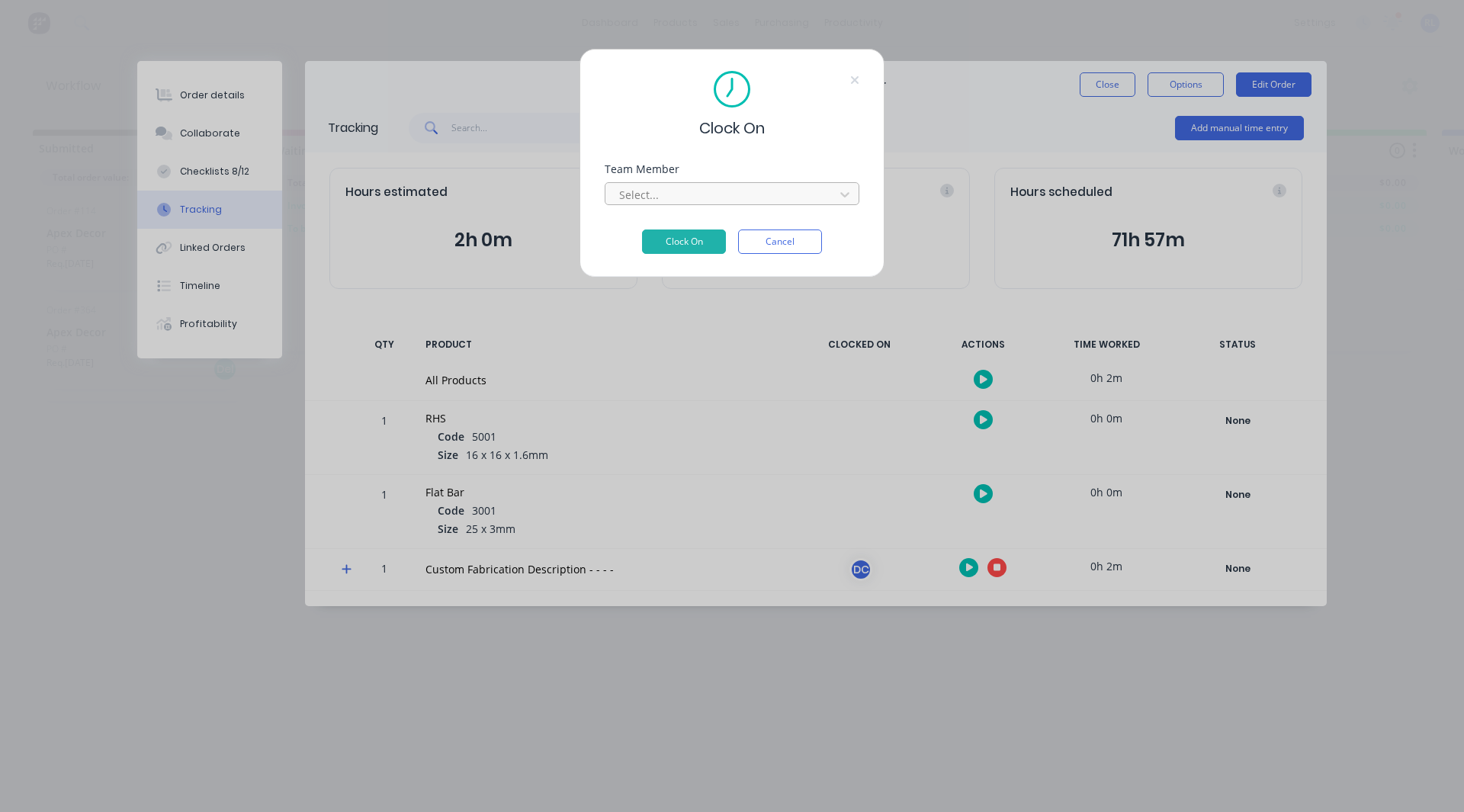
click at [682, 186] on div at bounding box center [722, 195] width 209 height 19
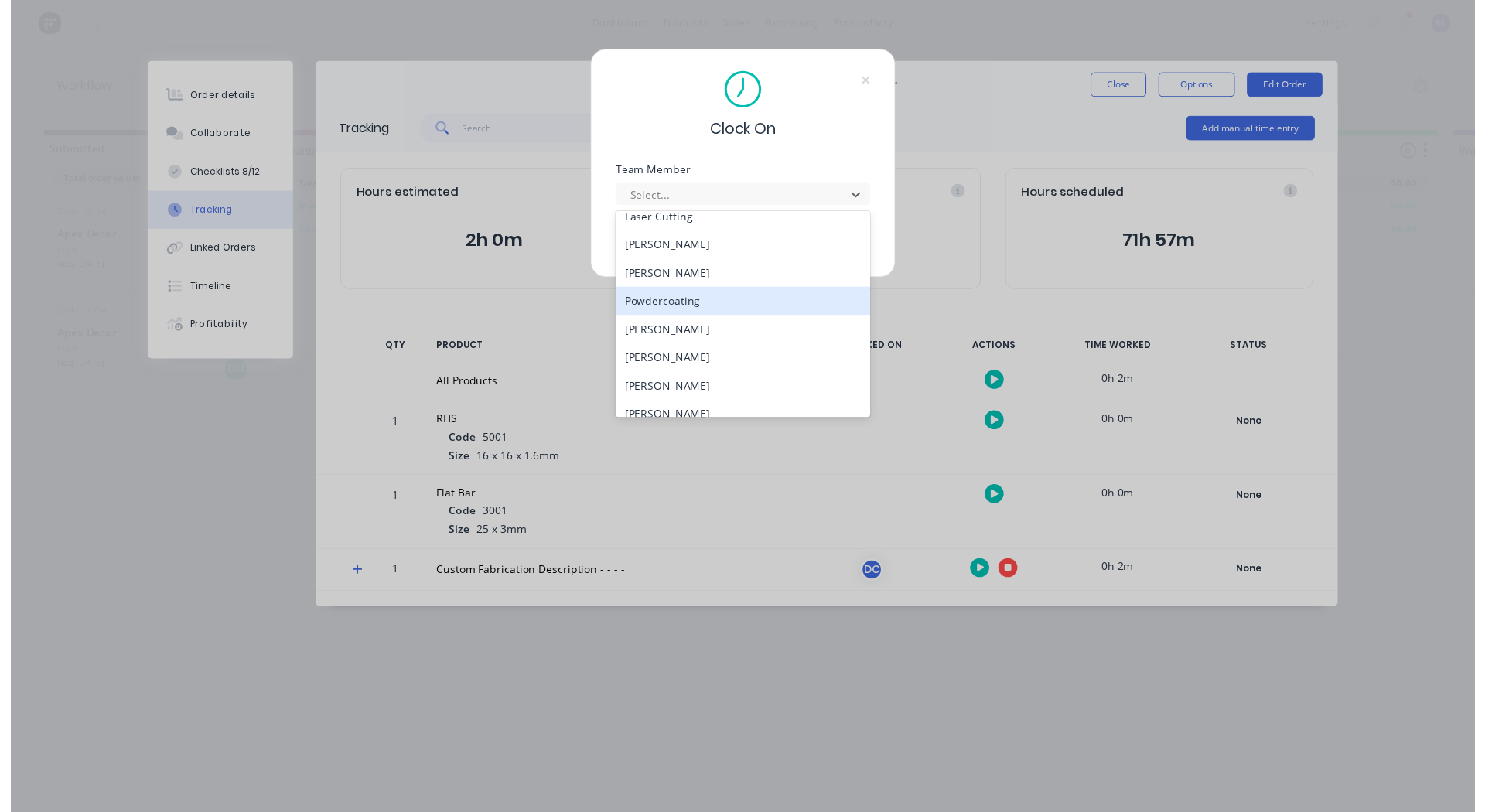
scroll to position [213, 0]
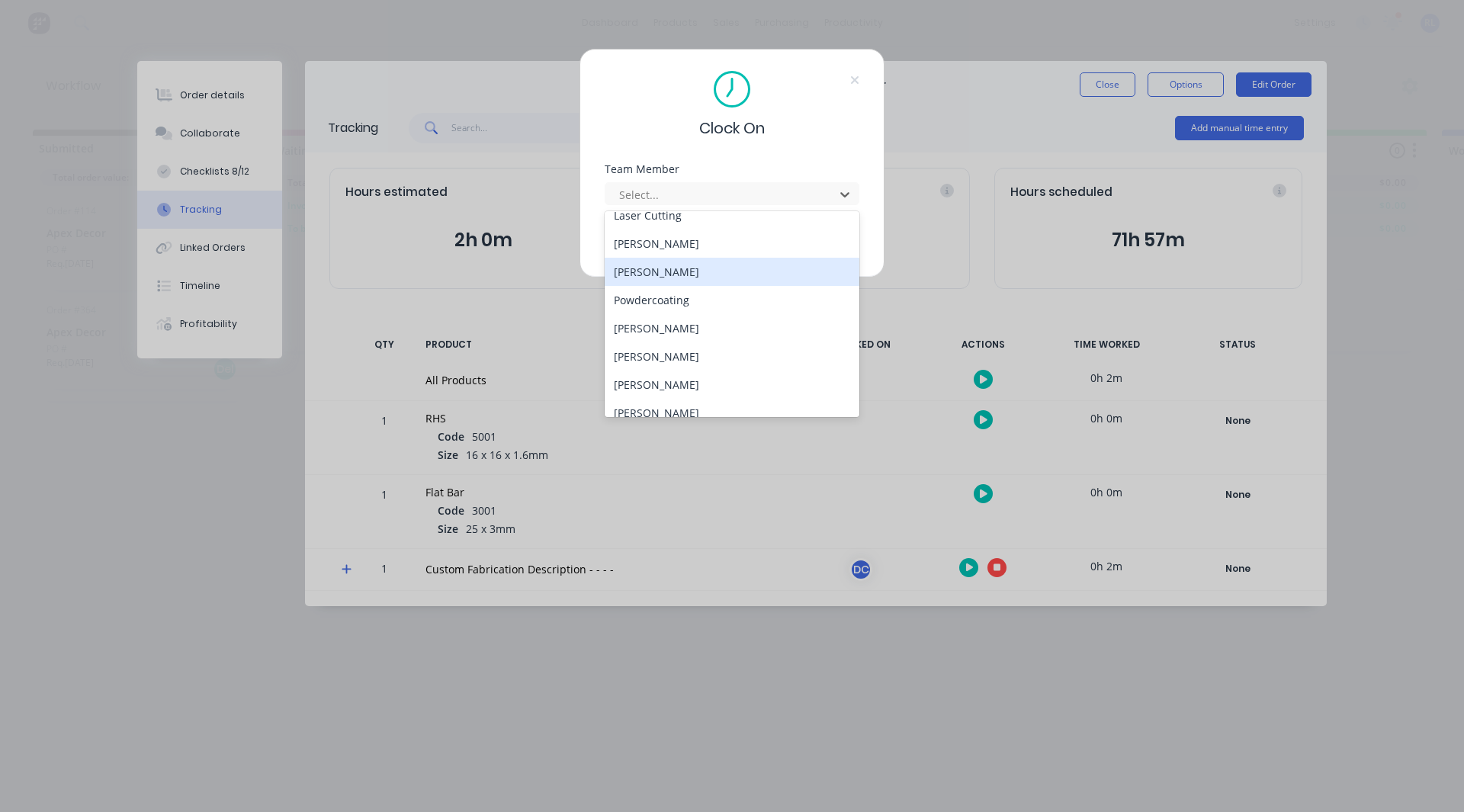
click at [680, 274] on div "[PERSON_NAME]" at bounding box center [732, 271] width 255 height 28
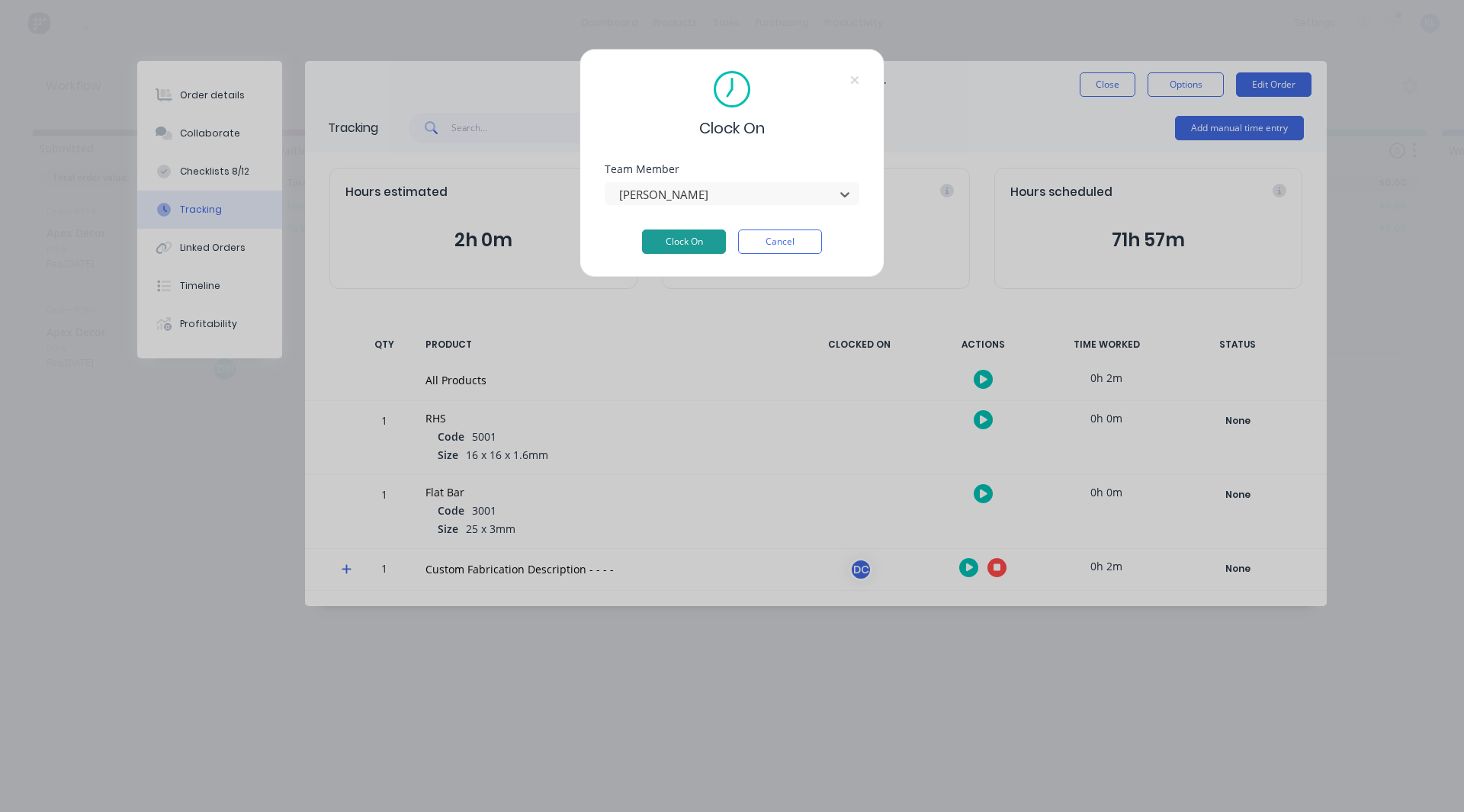
click at [699, 240] on button "Clock On" at bounding box center [684, 242] width 84 height 25
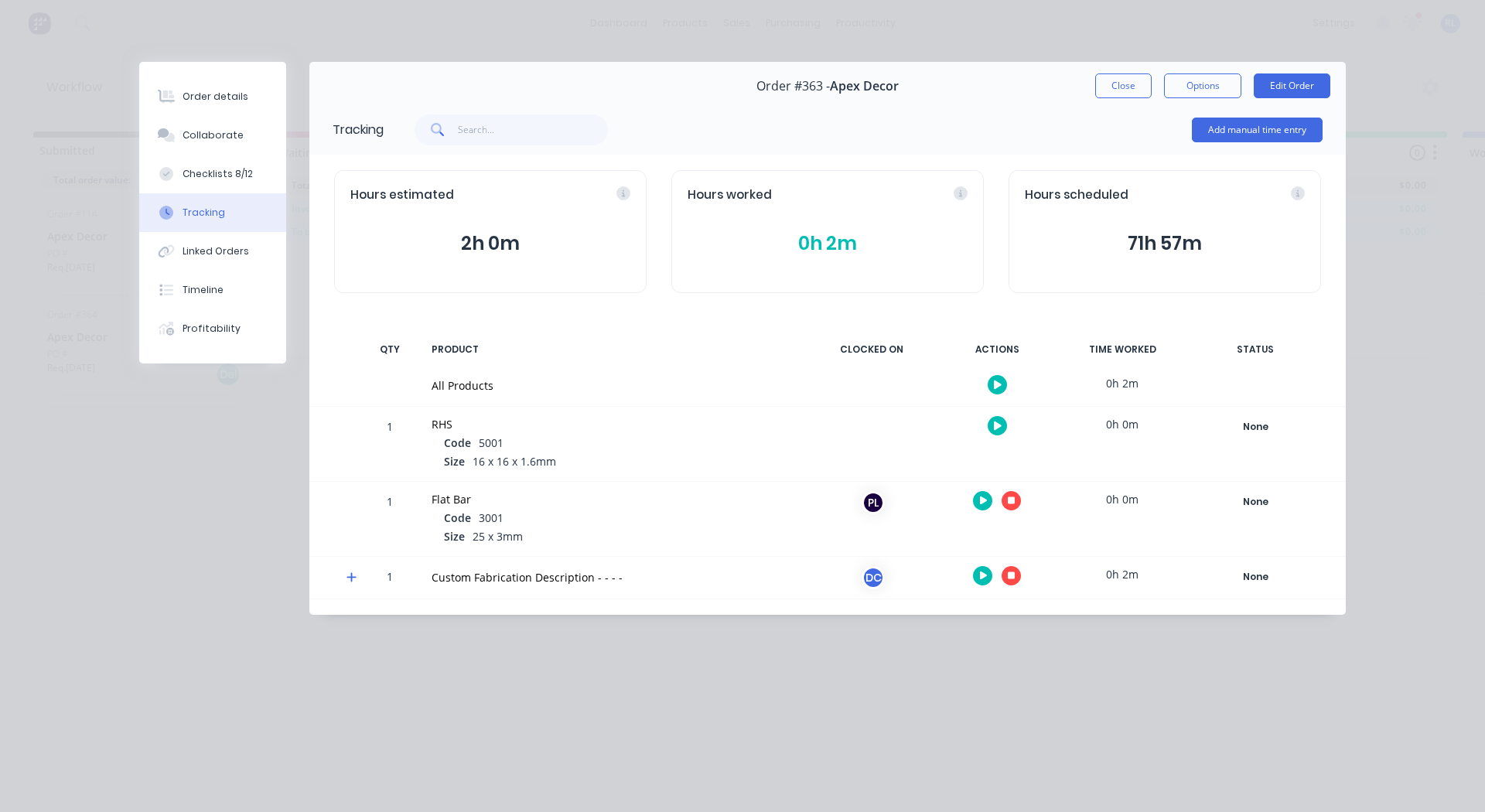
click at [351, 575] on icon at bounding box center [351, 576] width 10 height 11
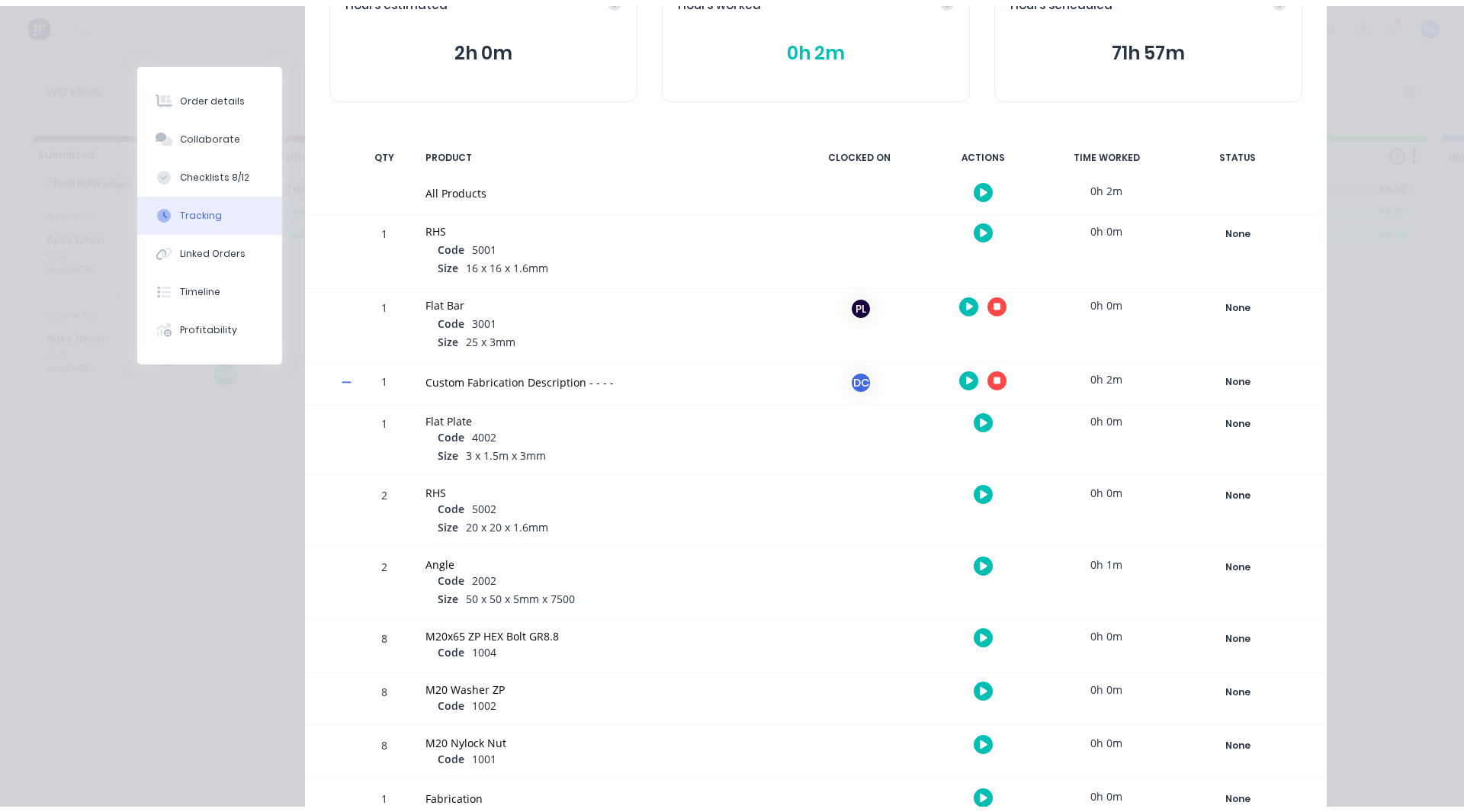
scroll to position [350, 0]
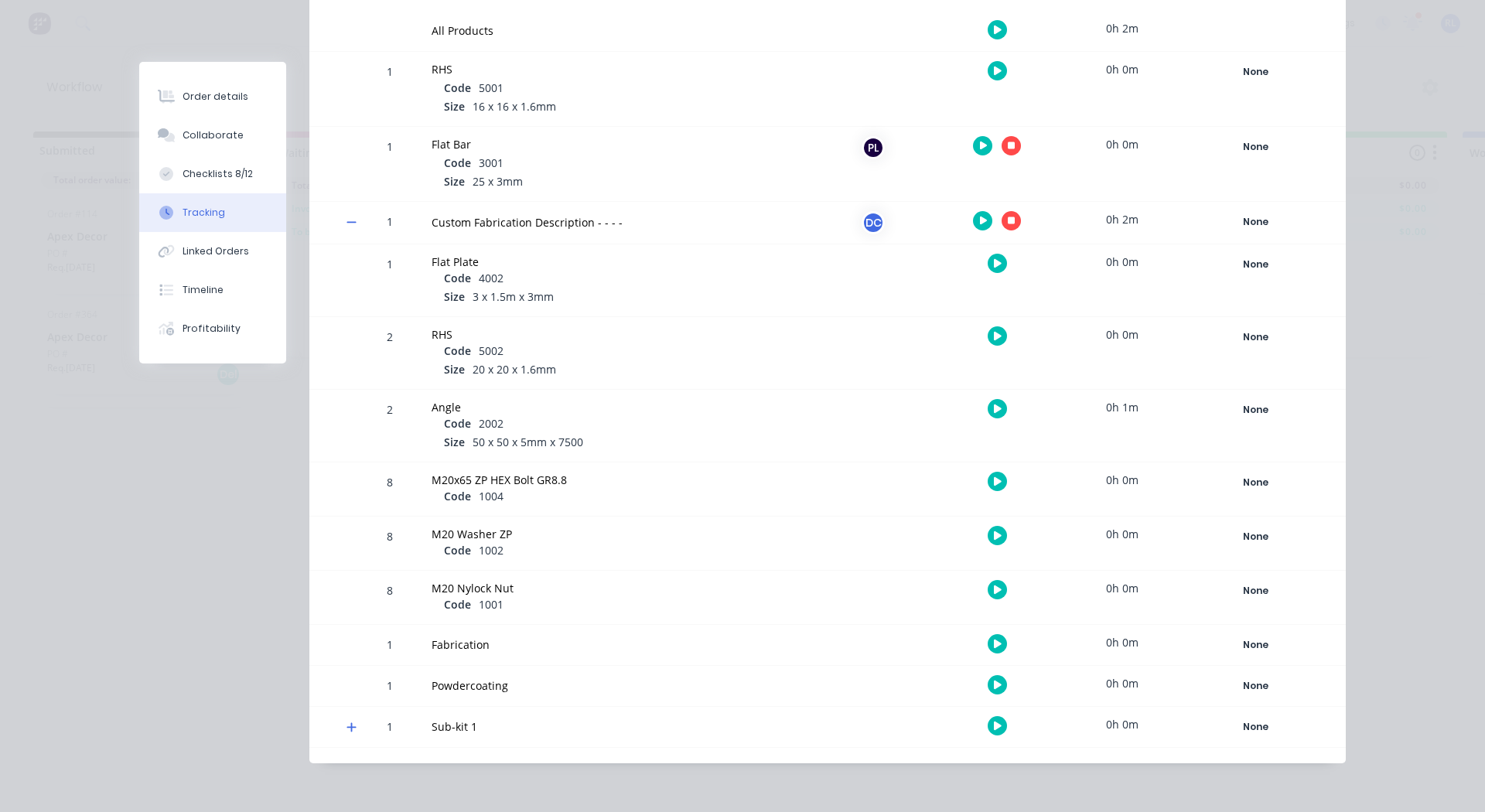
click at [994, 404] on icon "button" at bounding box center [997, 409] width 8 height 10
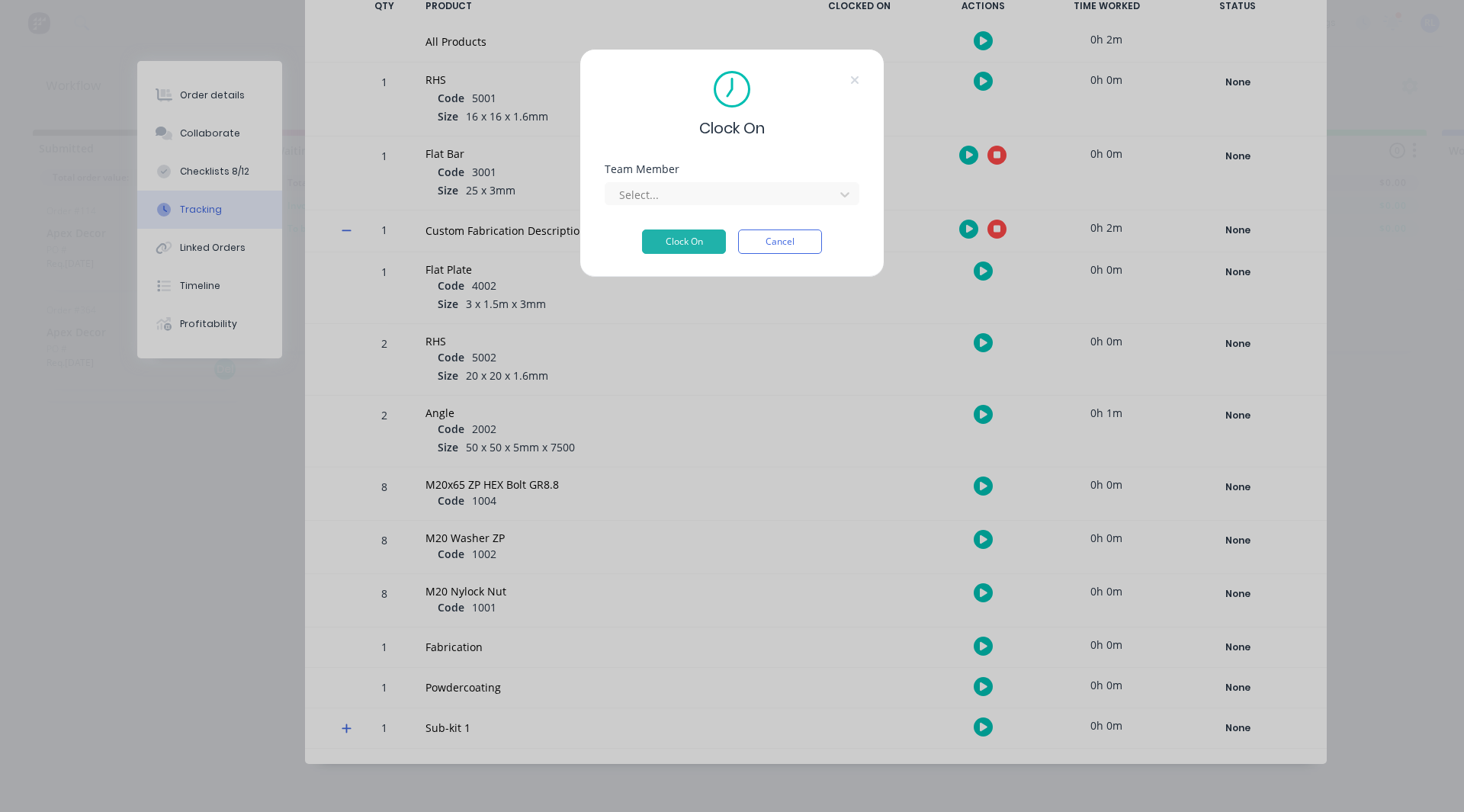
scroll to position [338, 0]
click at [670, 185] on div at bounding box center [722, 195] width 209 height 19
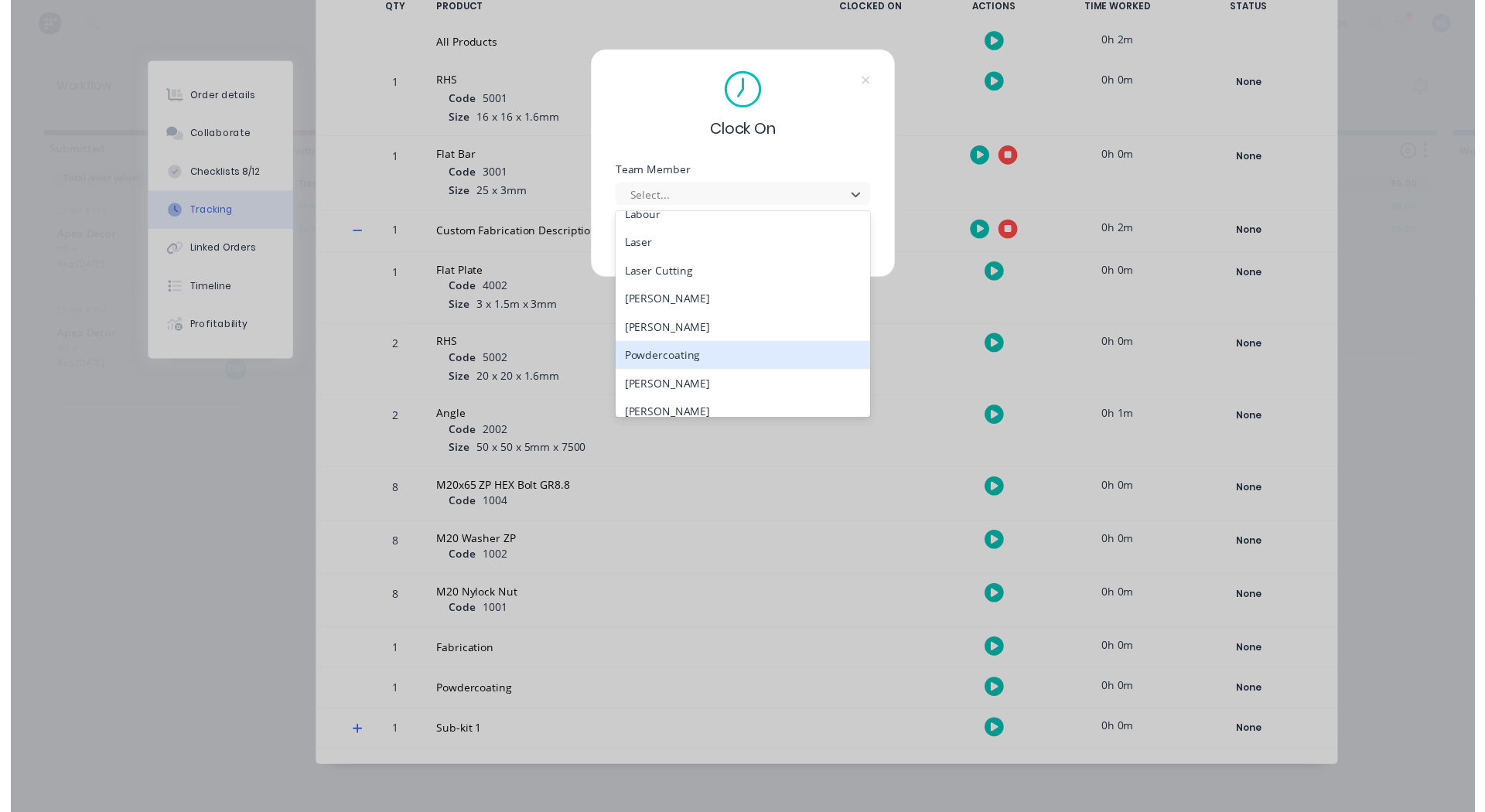
scroll to position [159, 0]
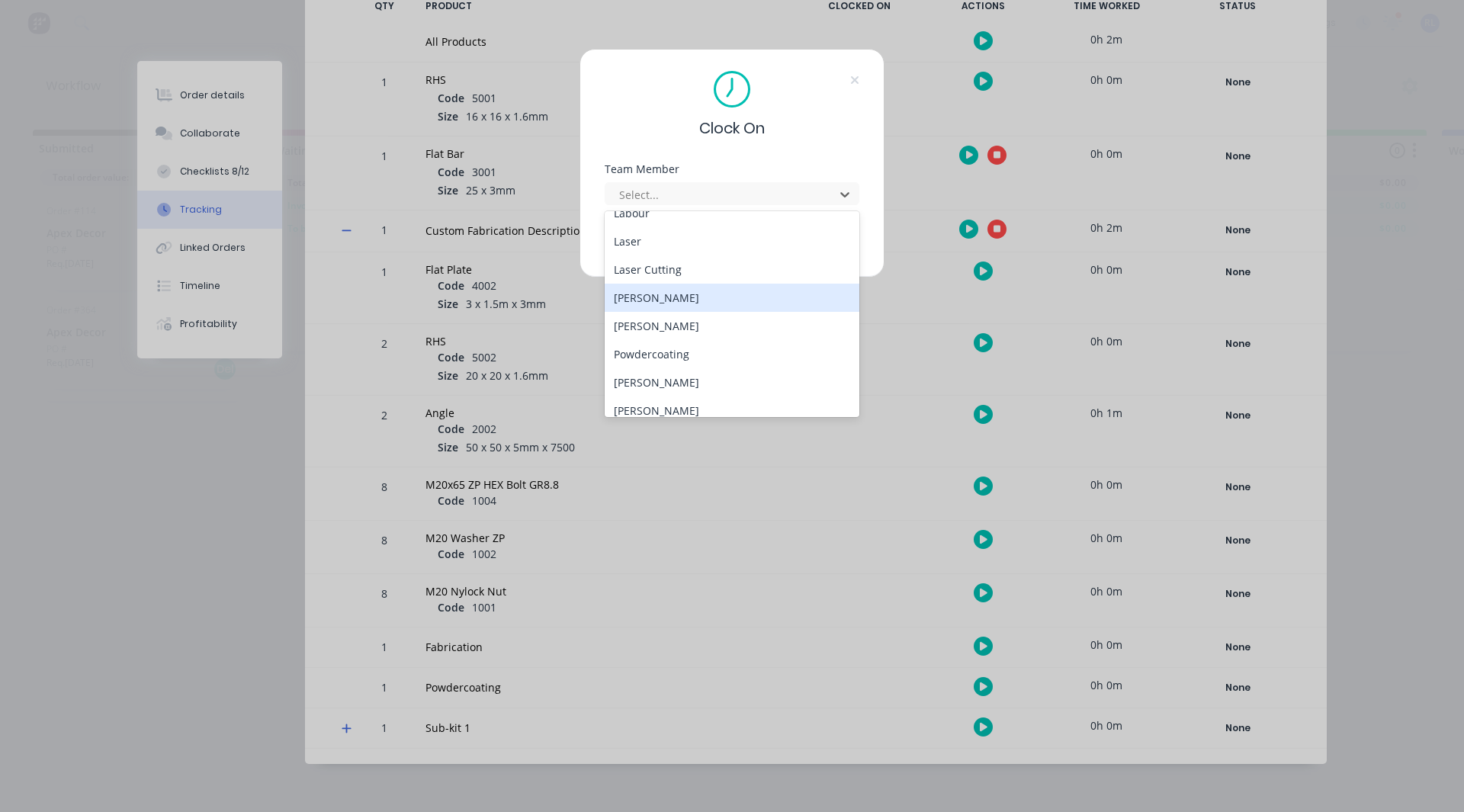
click at [663, 305] on div "[PERSON_NAME]" at bounding box center [732, 298] width 255 height 28
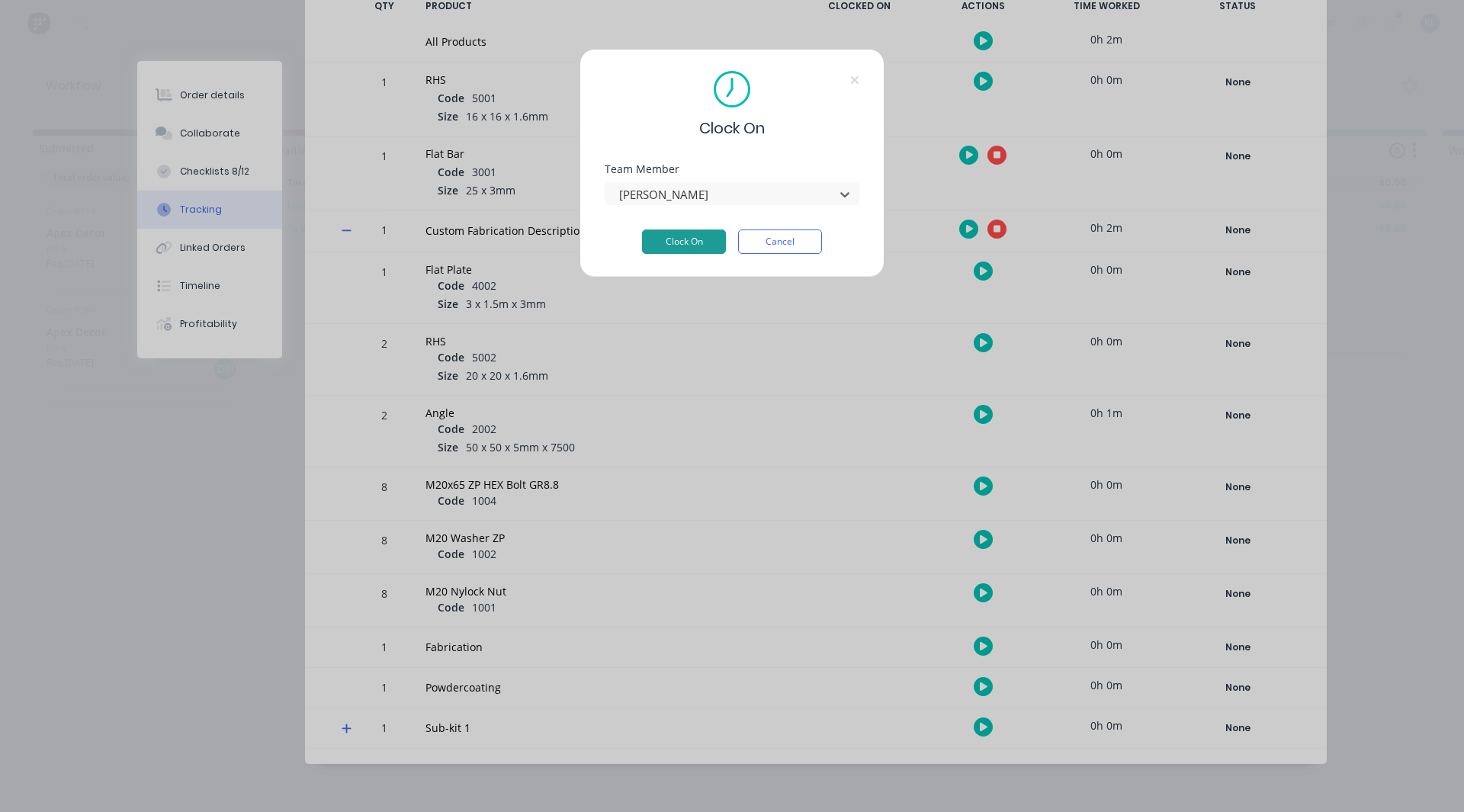
click at [694, 244] on button "Clock On" at bounding box center [684, 242] width 84 height 25
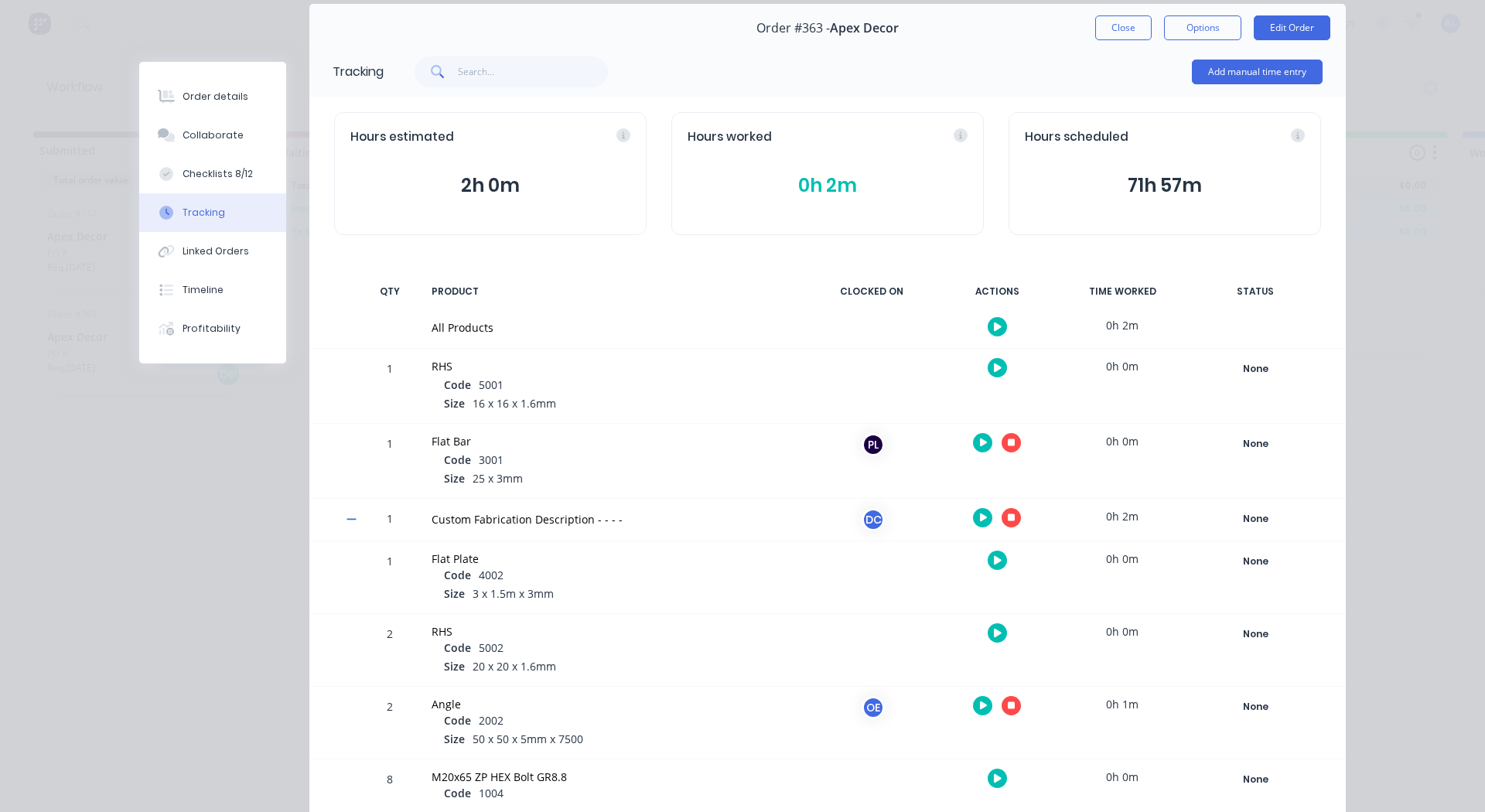
scroll to position [0, 0]
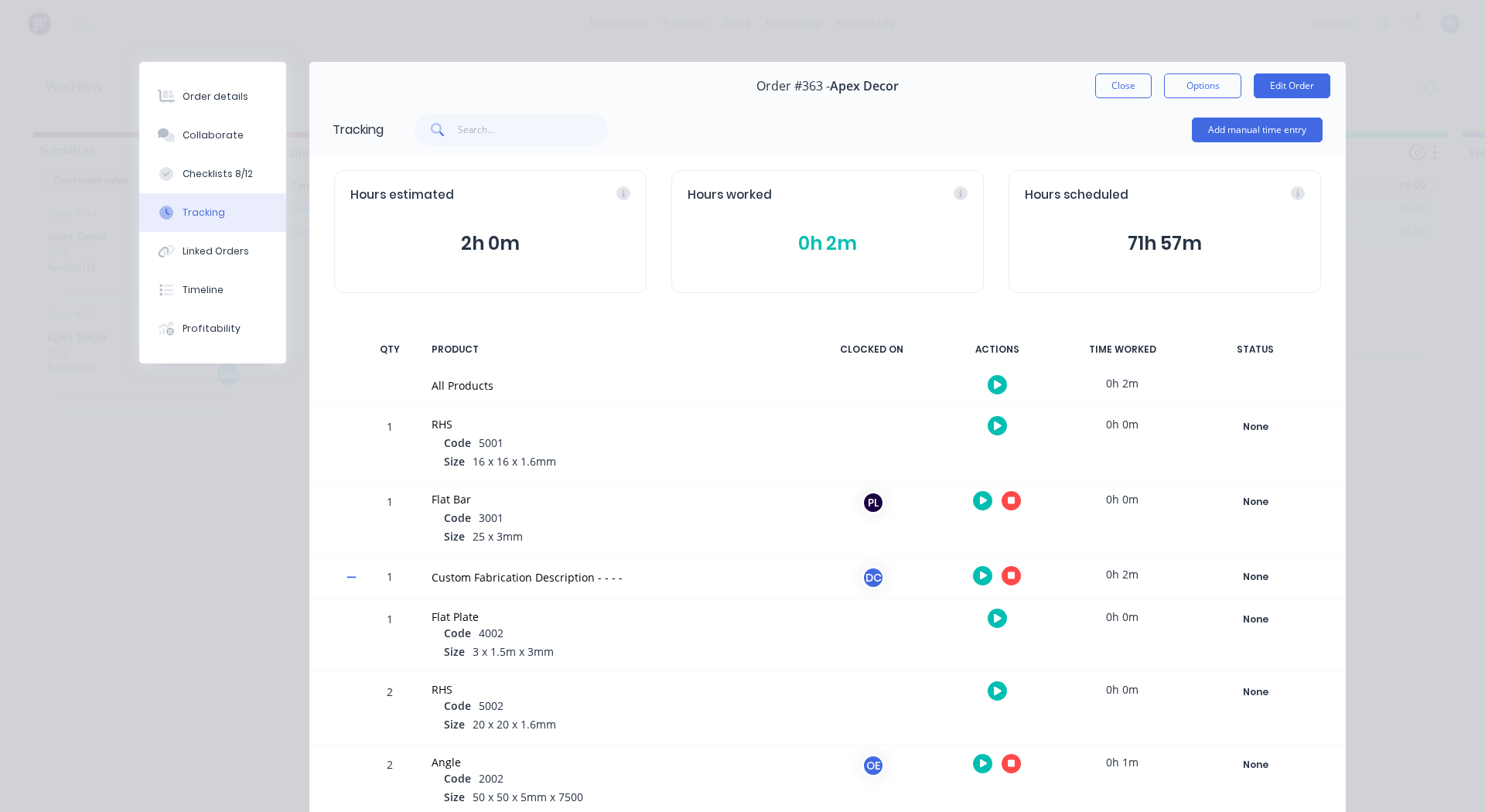
click at [1009, 497] on button "button" at bounding box center [1011, 500] width 19 height 19
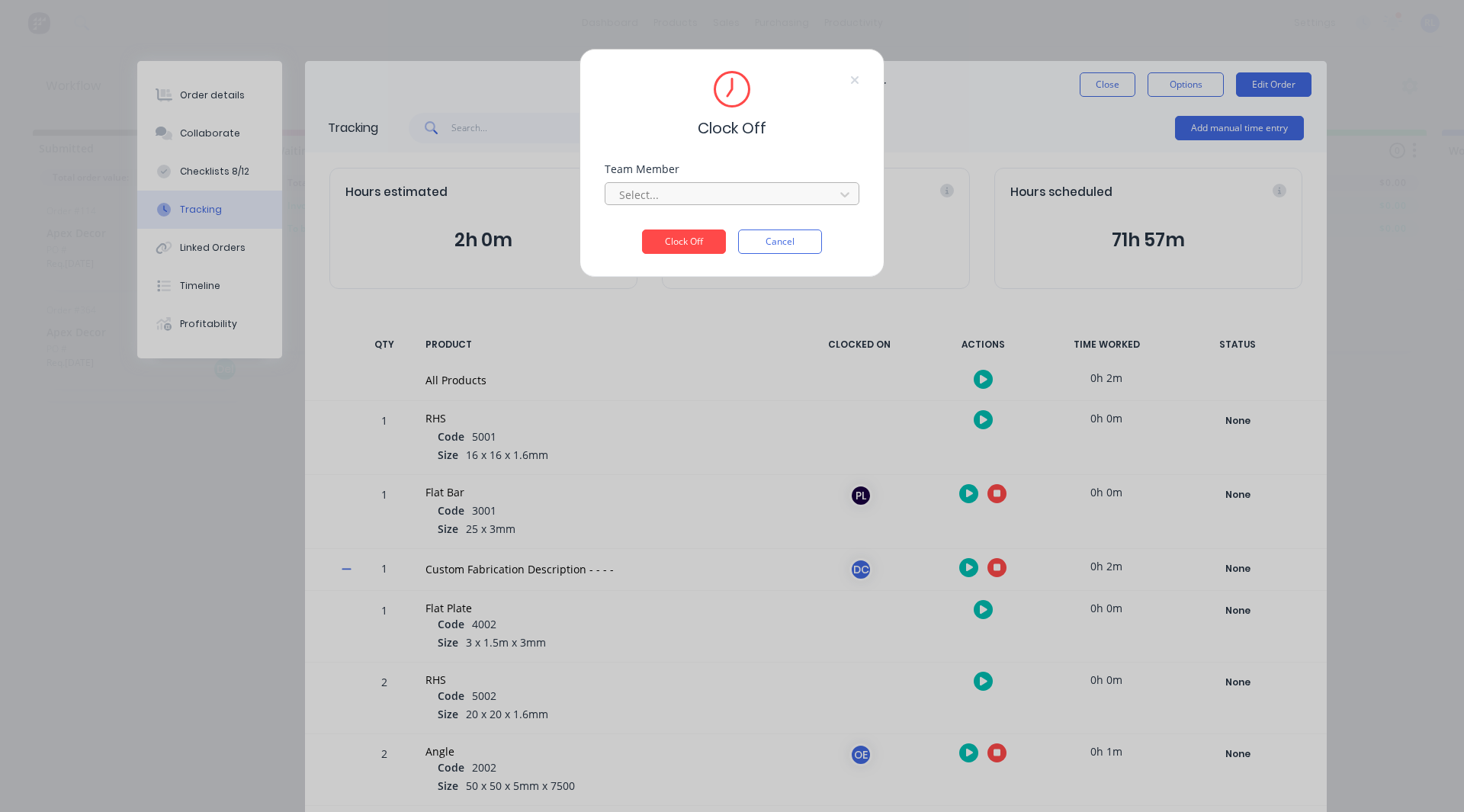
click at [661, 197] on div at bounding box center [722, 195] width 209 height 19
click at [669, 226] on div "[PERSON_NAME]" at bounding box center [732, 228] width 255 height 28
click at [673, 233] on button "Clock Off" at bounding box center [684, 242] width 84 height 25
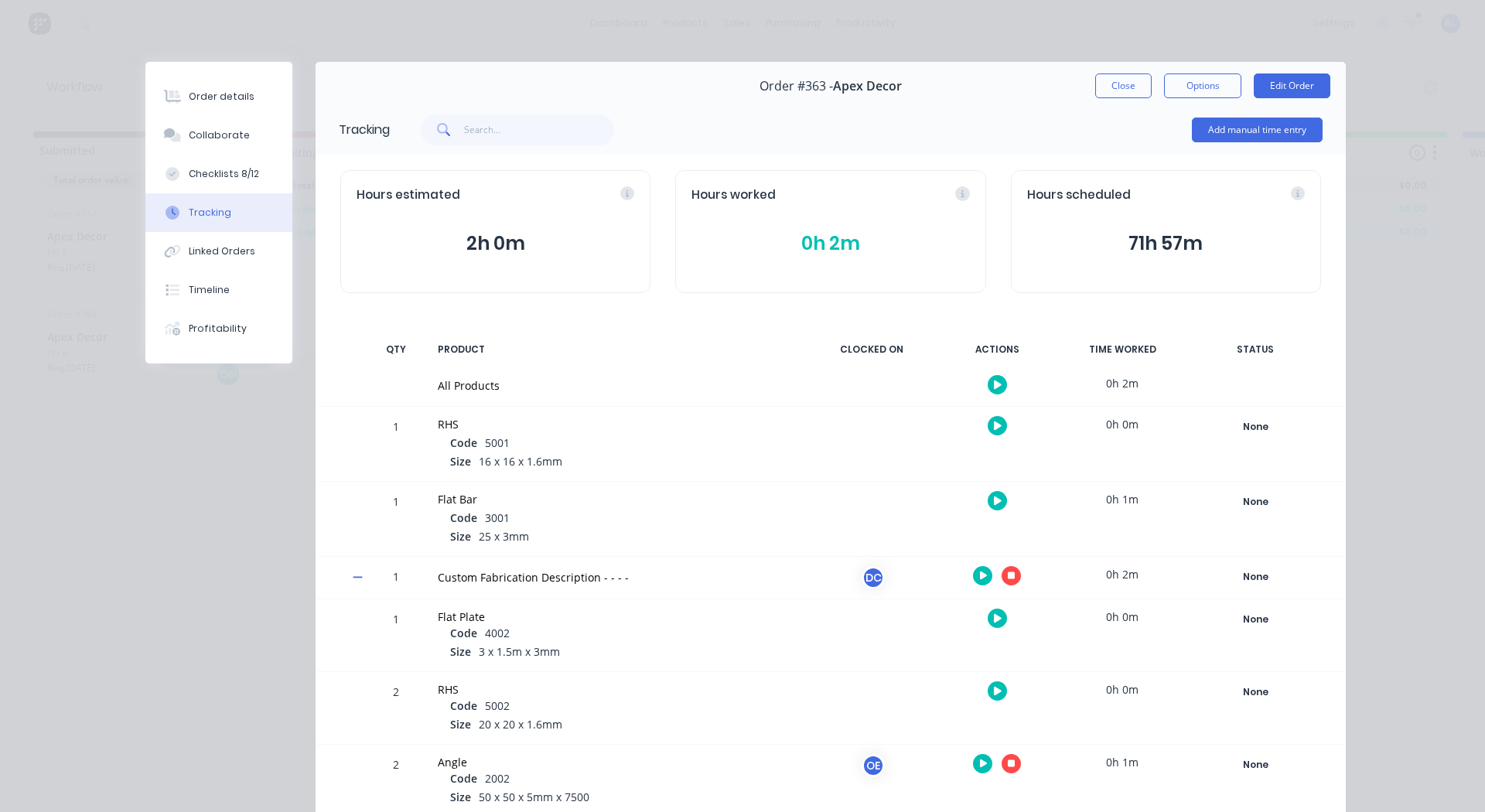
click at [1008, 577] on icon "button" at bounding box center [1011, 575] width 8 height 8
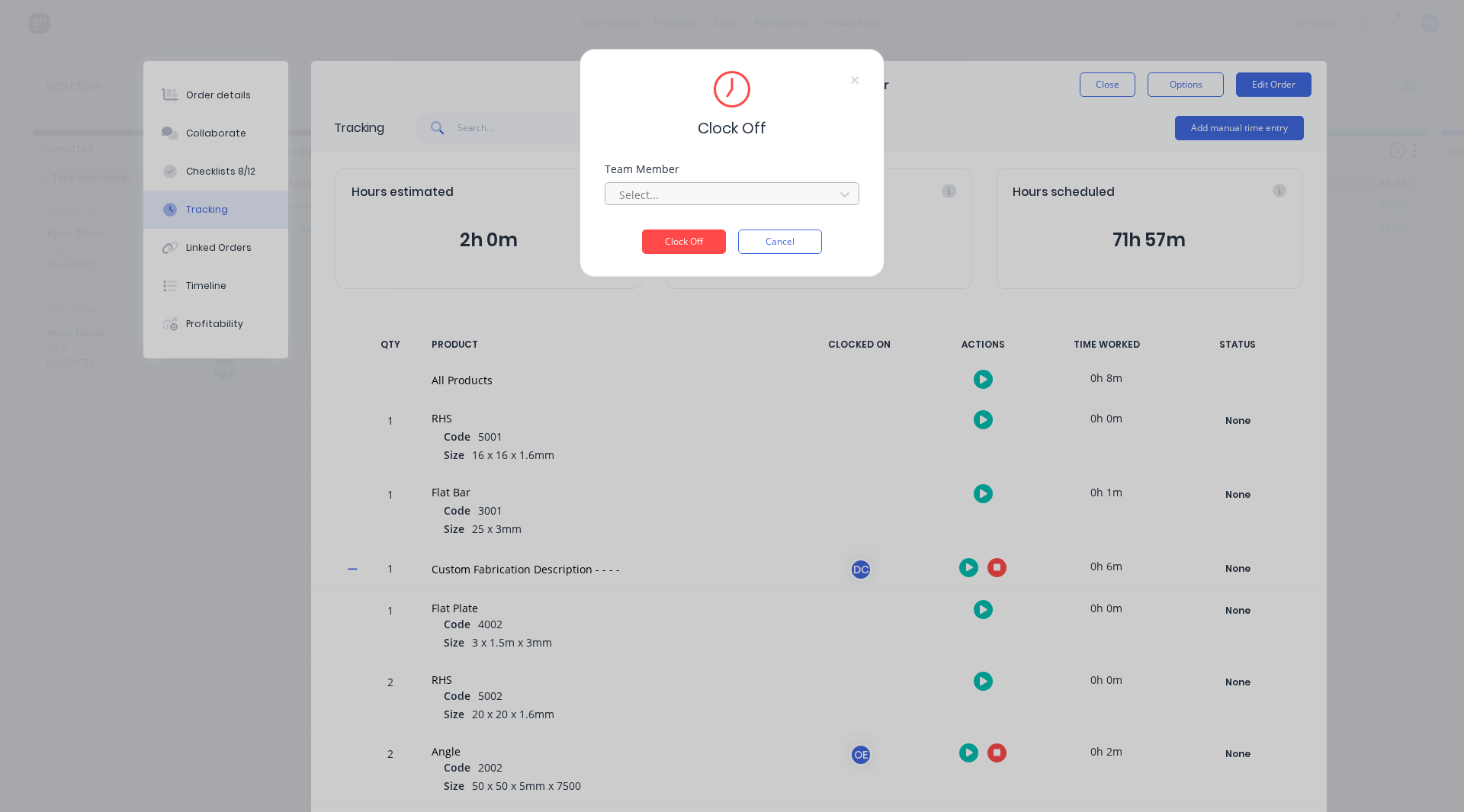
click at [661, 188] on div at bounding box center [722, 195] width 209 height 19
click at [661, 237] on div "[PERSON_NAME]" at bounding box center [732, 228] width 255 height 28
click at [671, 243] on button "Clock Off" at bounding box center [684, 242] width 84 height 25
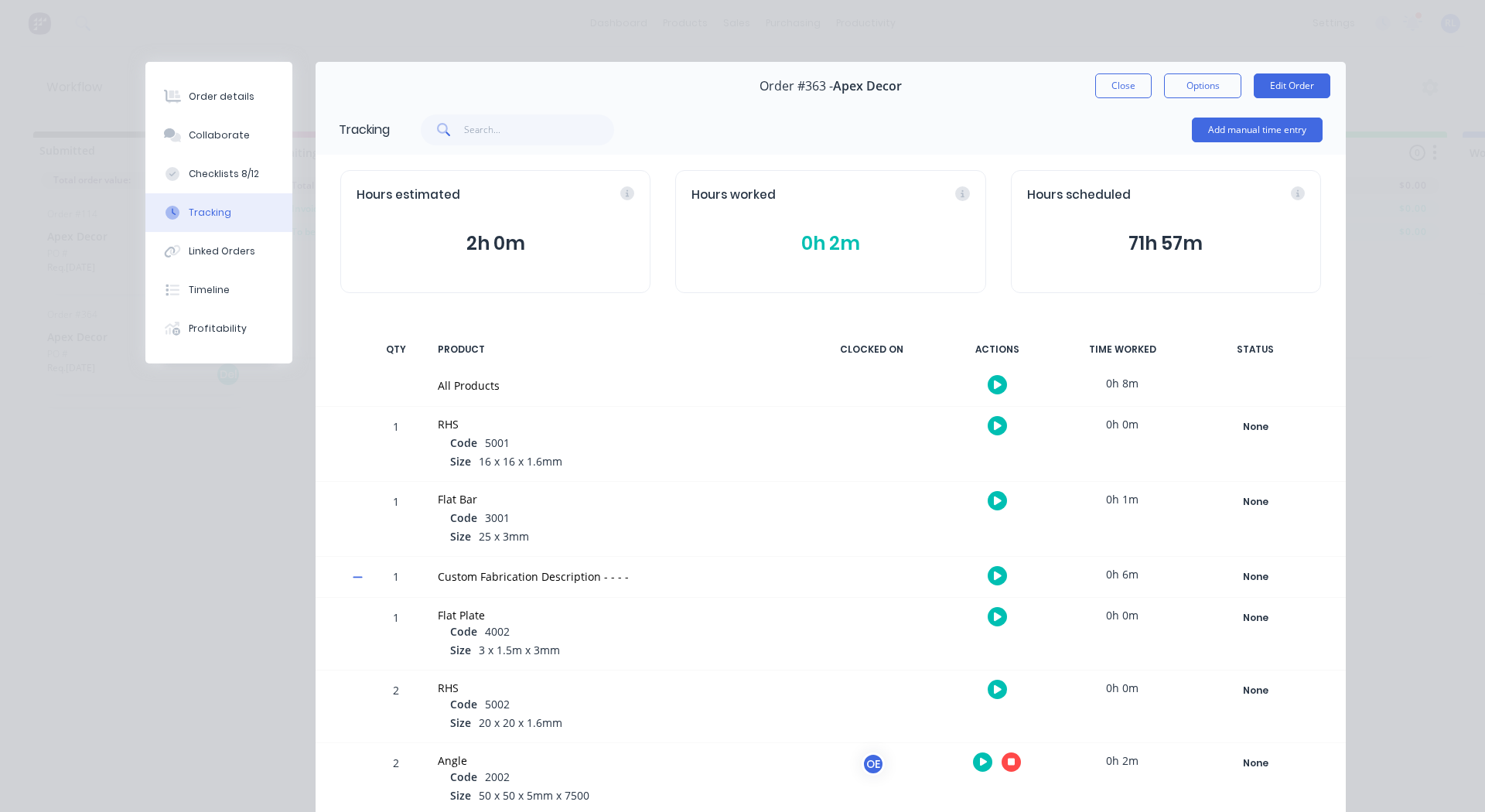
click at [1008, 764] on icon "button" at bounding box center [1011, 762] width 8 height 8
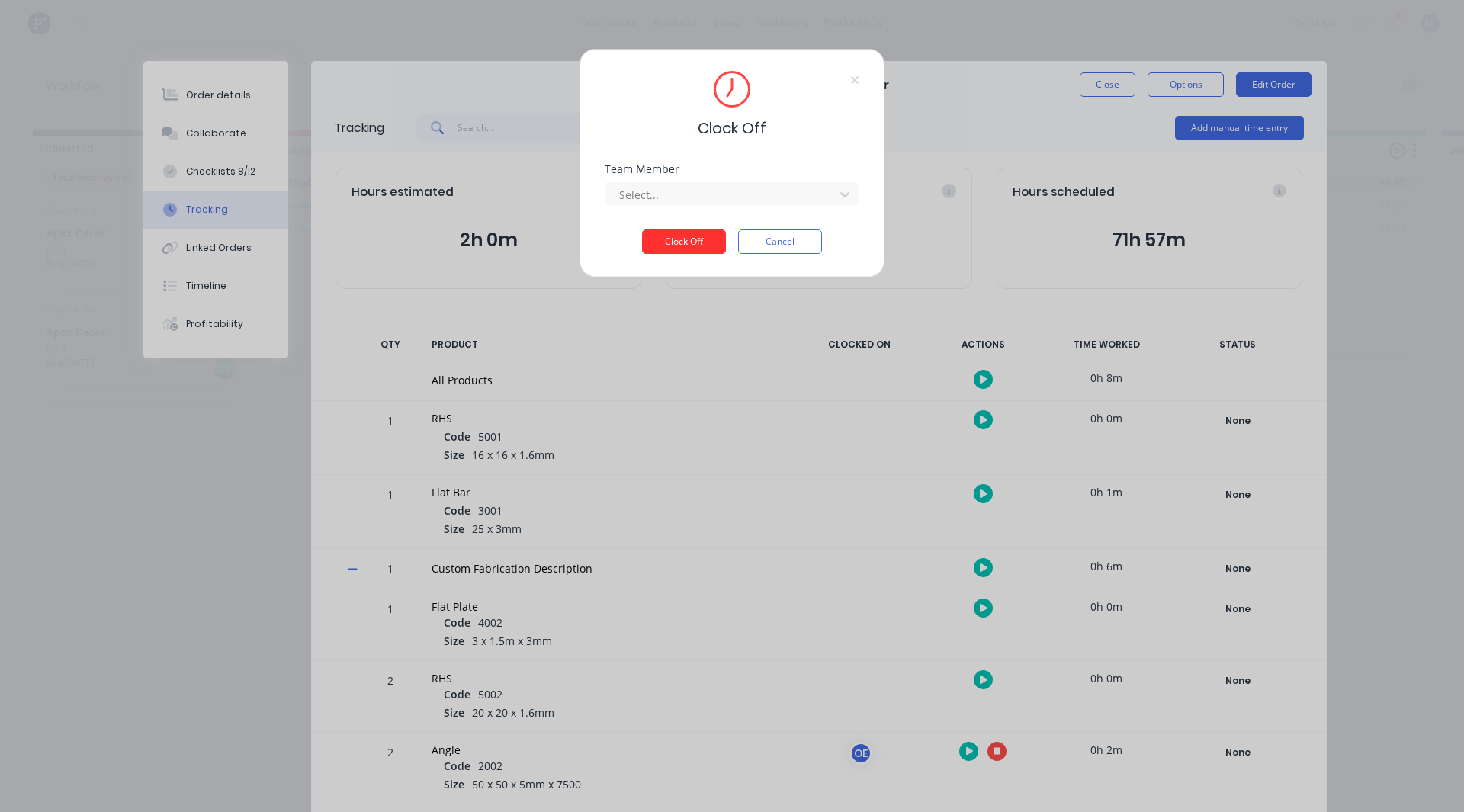
click at [676, 253] on button "Clock Off" at bounding box center [684, 242] width 84 height 25
click at [669, 190] on div at bounding box center [722, 195] width 209 height 19
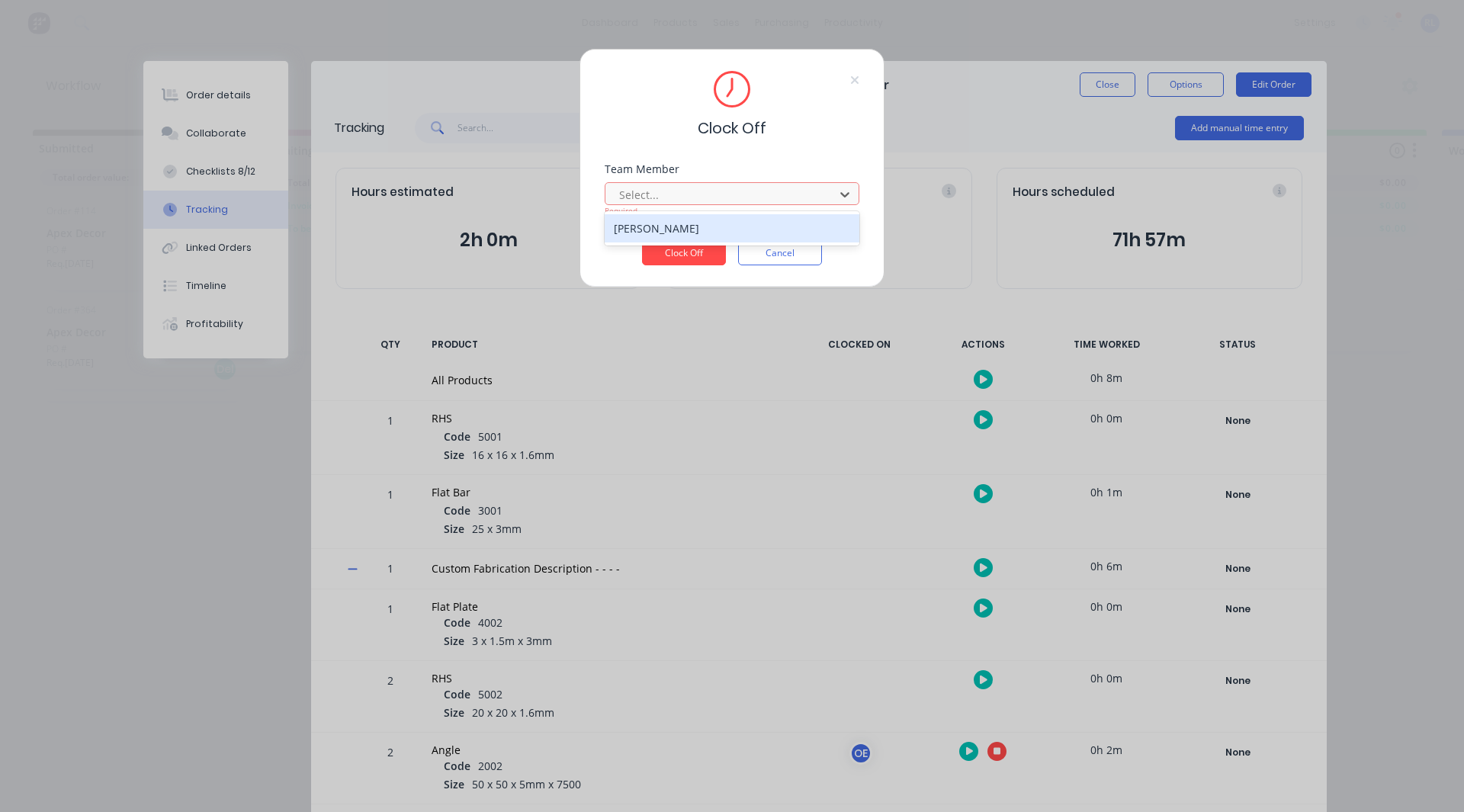
click at [667, 232] on div "[PERSON_NAME]" at bounding box center [732, 228] width 255 height 28
click at [671, 246] on button "Clock Off" at bounding box center [684, 253] width 84 height 25
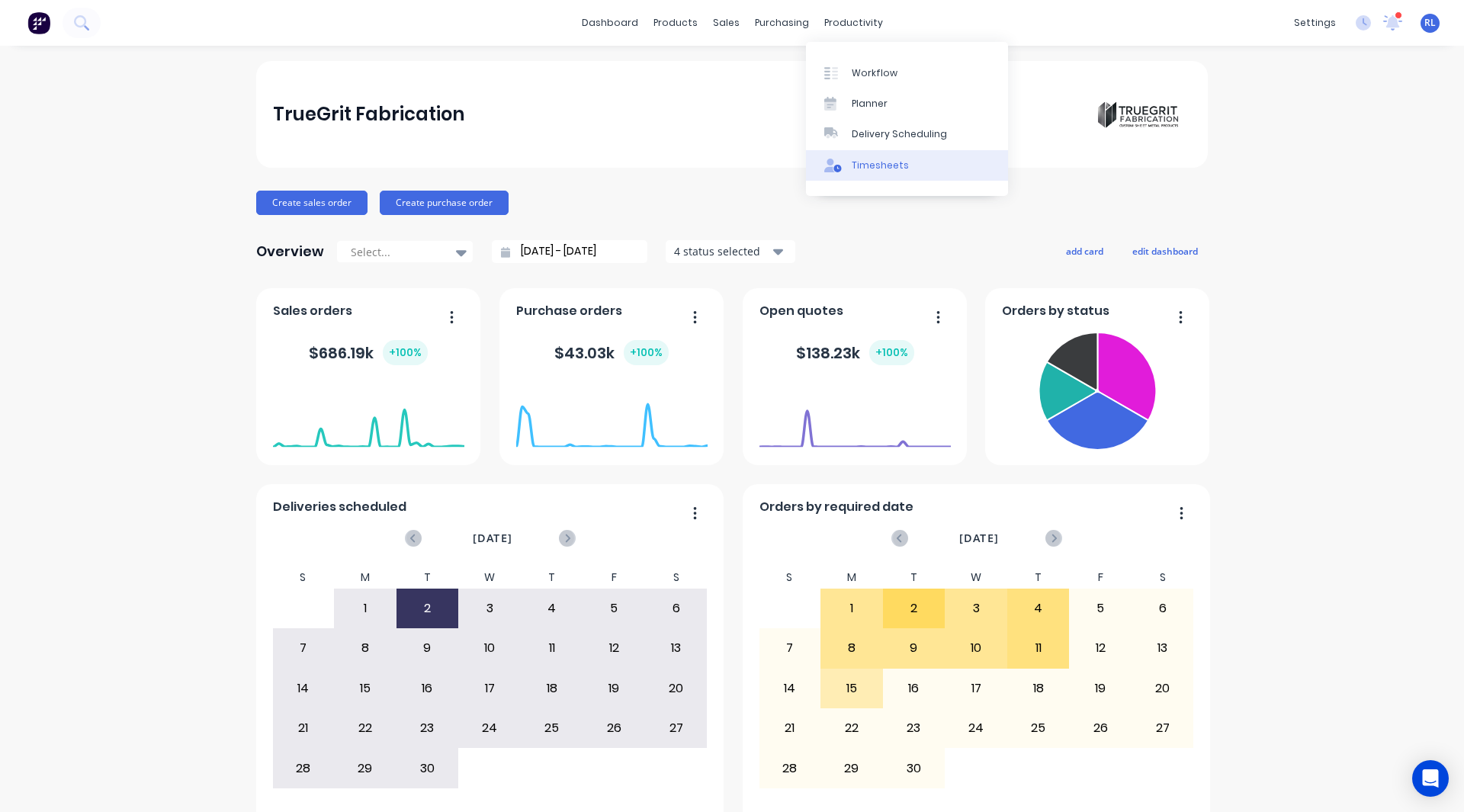
click at [867, 157] on link "Timesheets" at bounding box center [906, 165] width 202 height 31
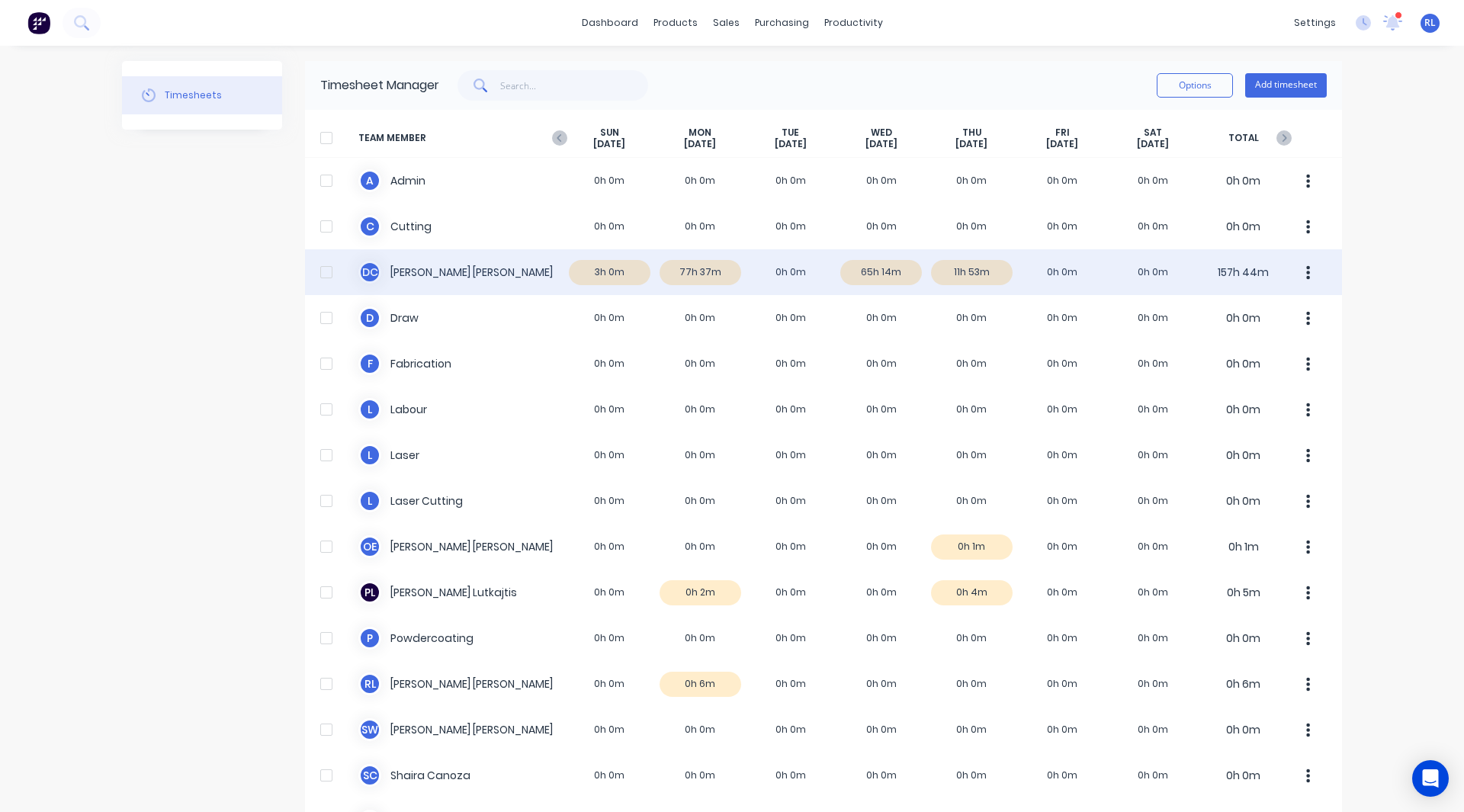
click at [701, 271] on div "D C David Cousley 3h 0m 77h 37m 0h 0m 65h 14m 11h 53m 0h 0m 0h 0m 157h 44m" at bounding box center [823, 271] width 1037 height 45
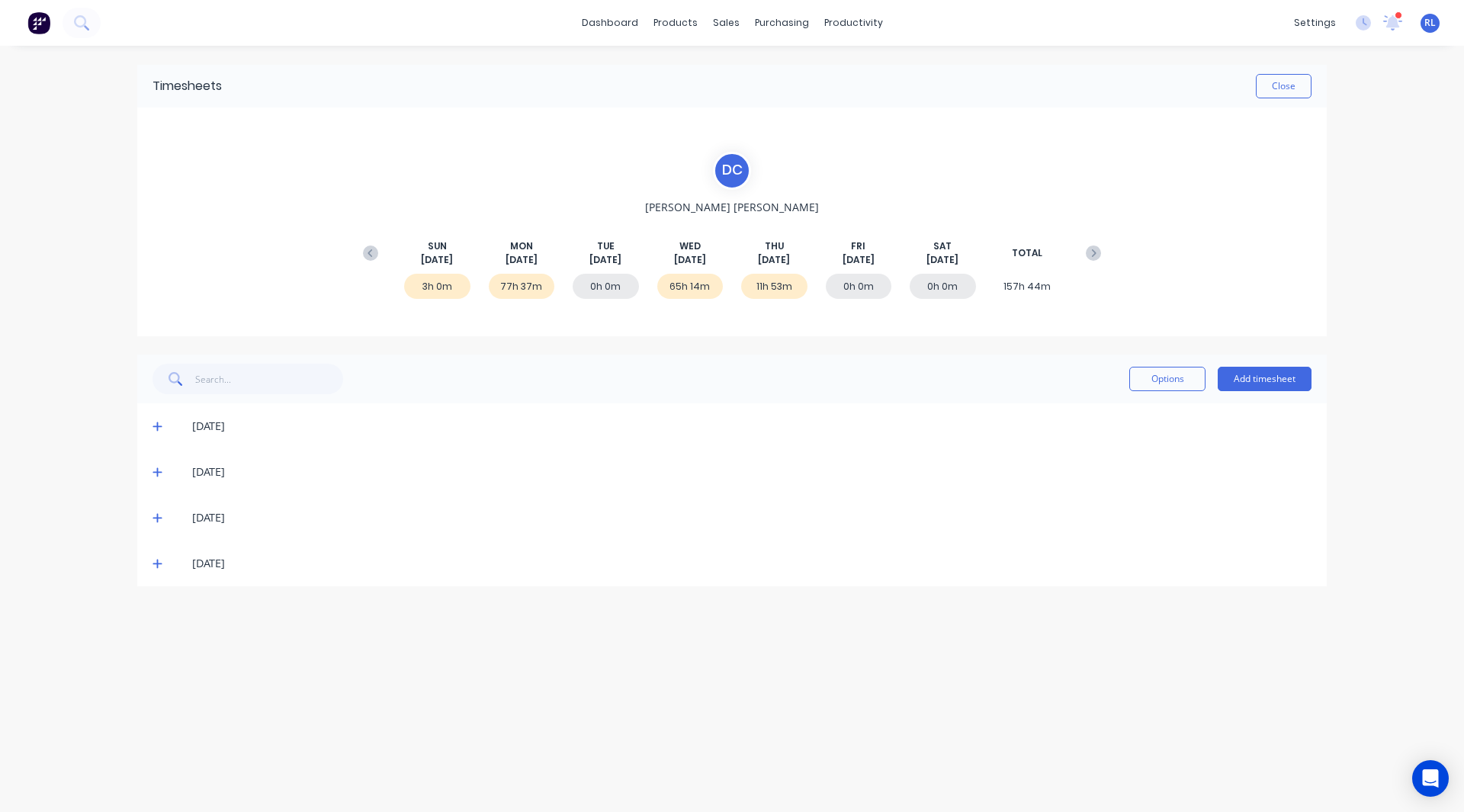
click at [158, 425] on icon at bounding box center [158, 425] width 10 height 11
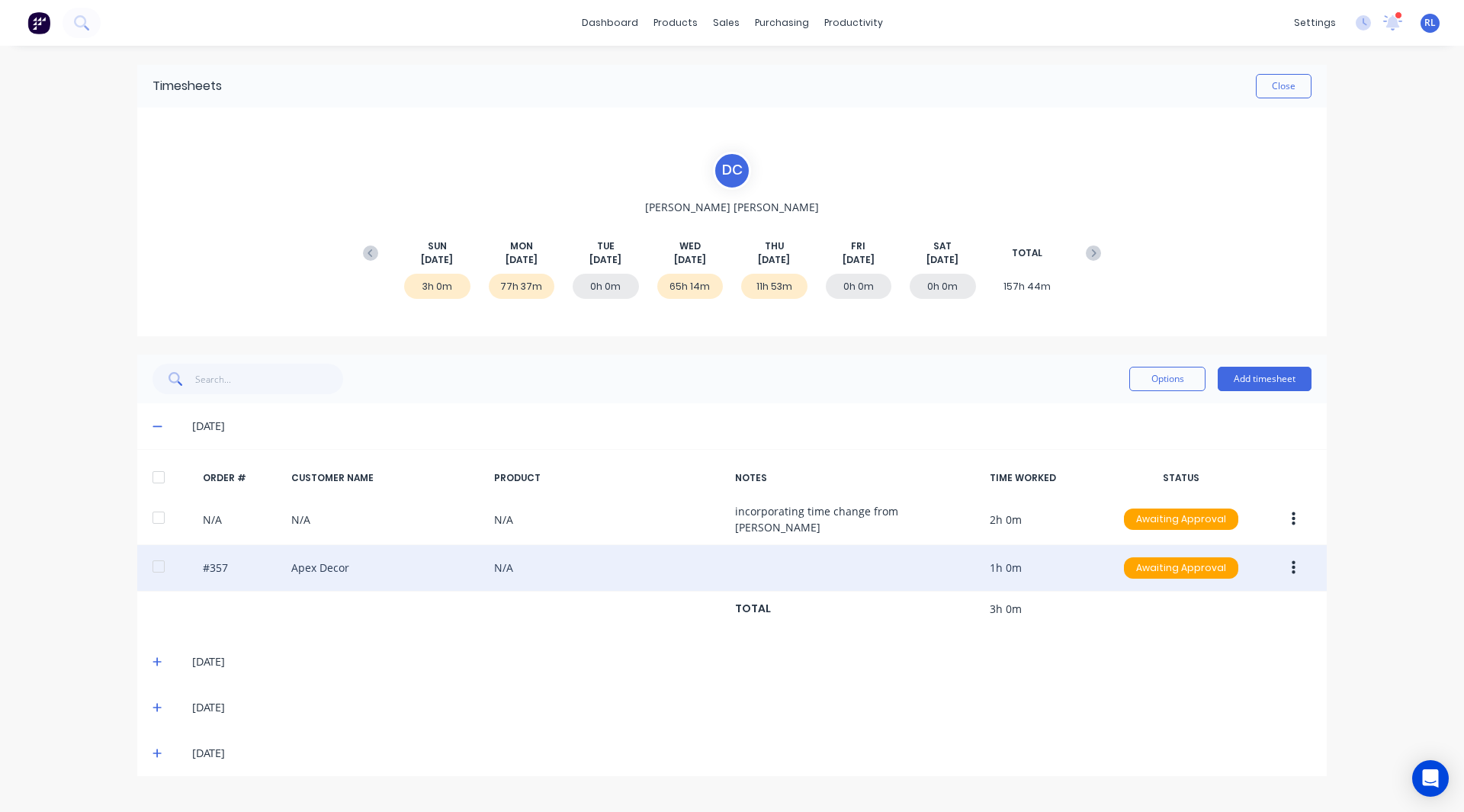
click at [1297, 563] on button "button" at bounding box center [1293, 567] width 35 height 27
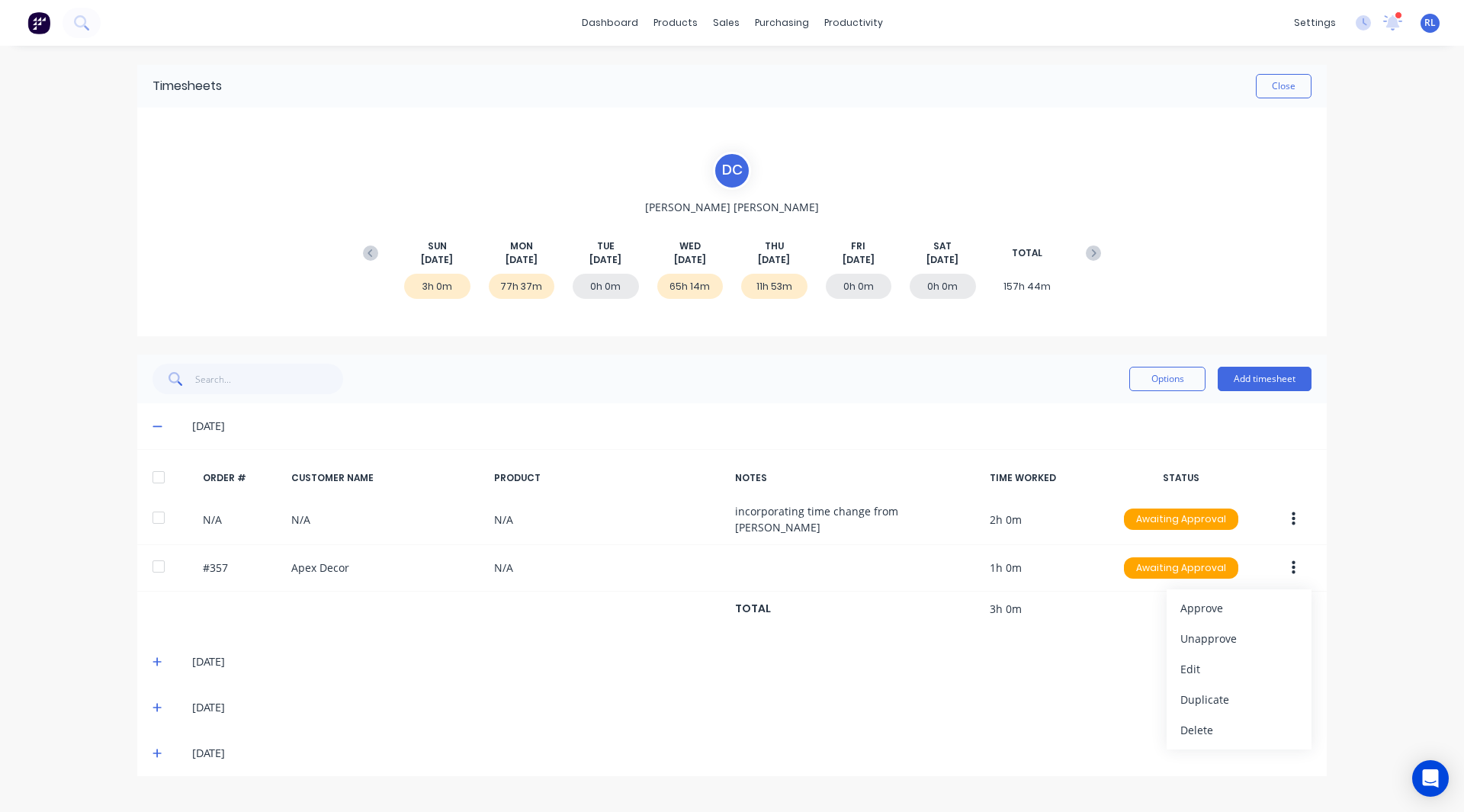
click at [1358, 549] on div "dashboard products sales purchasing productivity dashboard products Product Cat…" at bounding box center [732, 406] width 1464 height 812
click at [1254, 382] on button "Add timesheet" at bounding box center [1264, 379] width 94 height 25
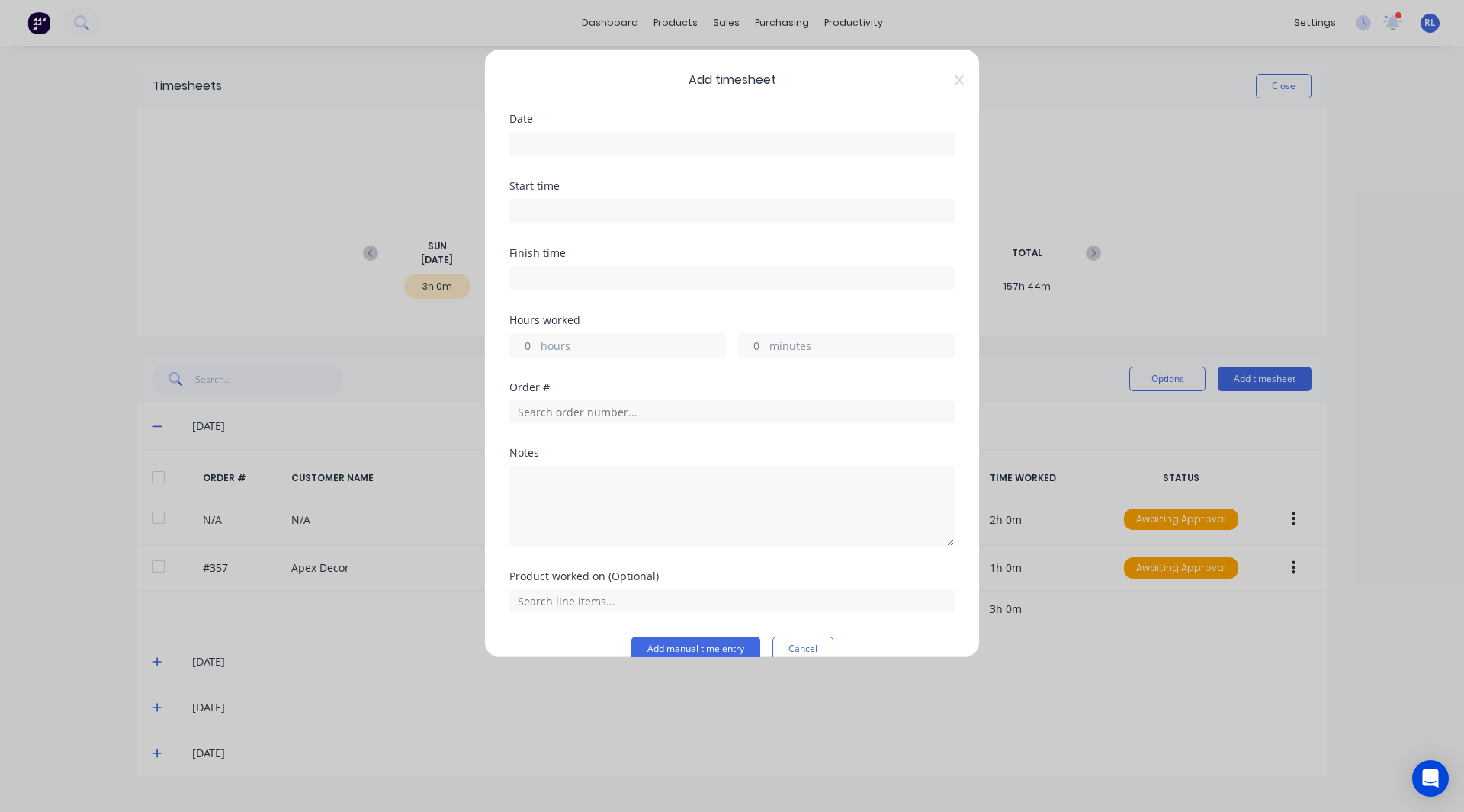
click at [549, 151] on input at bounding box center [732, 144] width 444 height 23
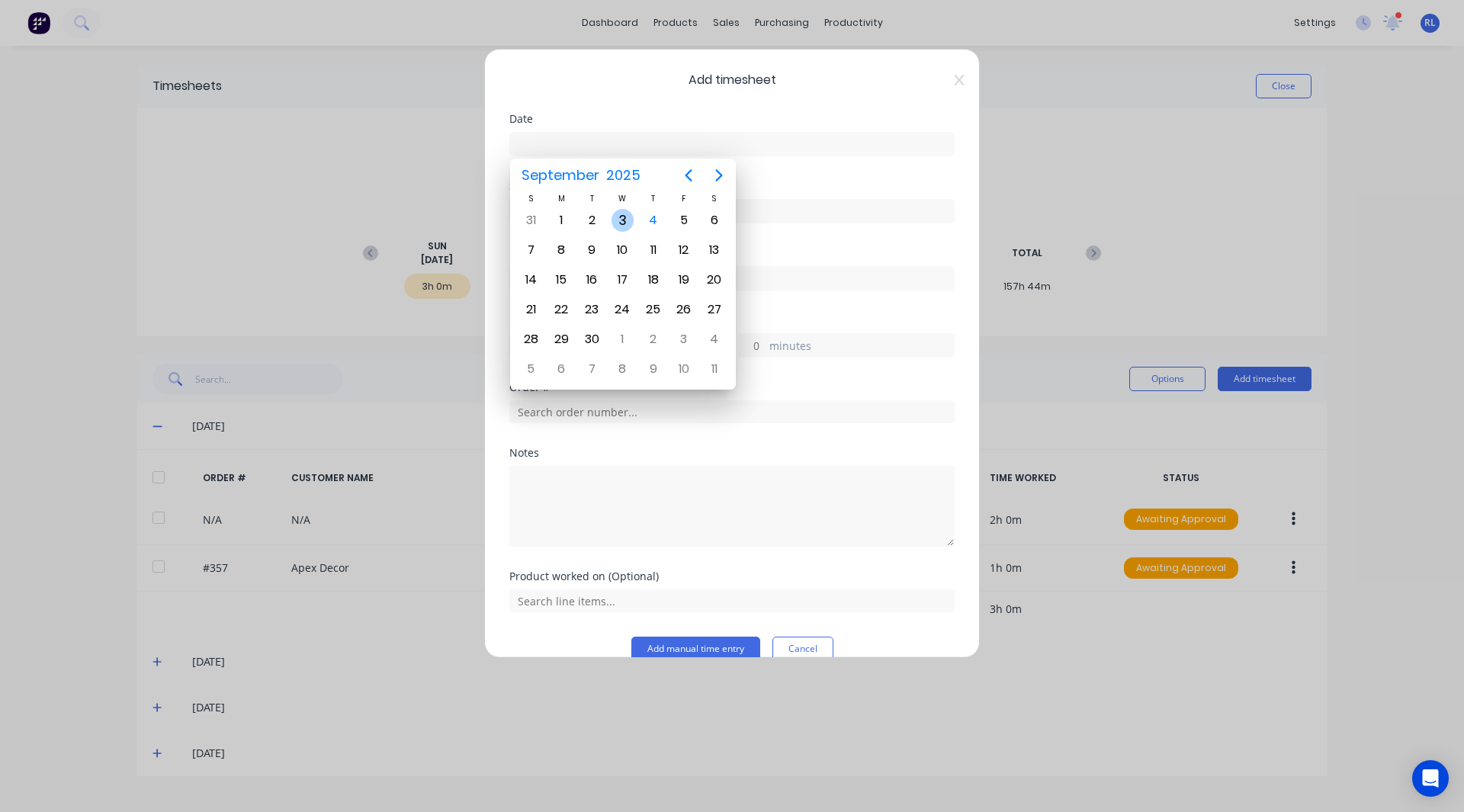
click at [618, 217] on div "3" at bounding box center [623, 220] width 23 height 23
type input "03/09/2025"
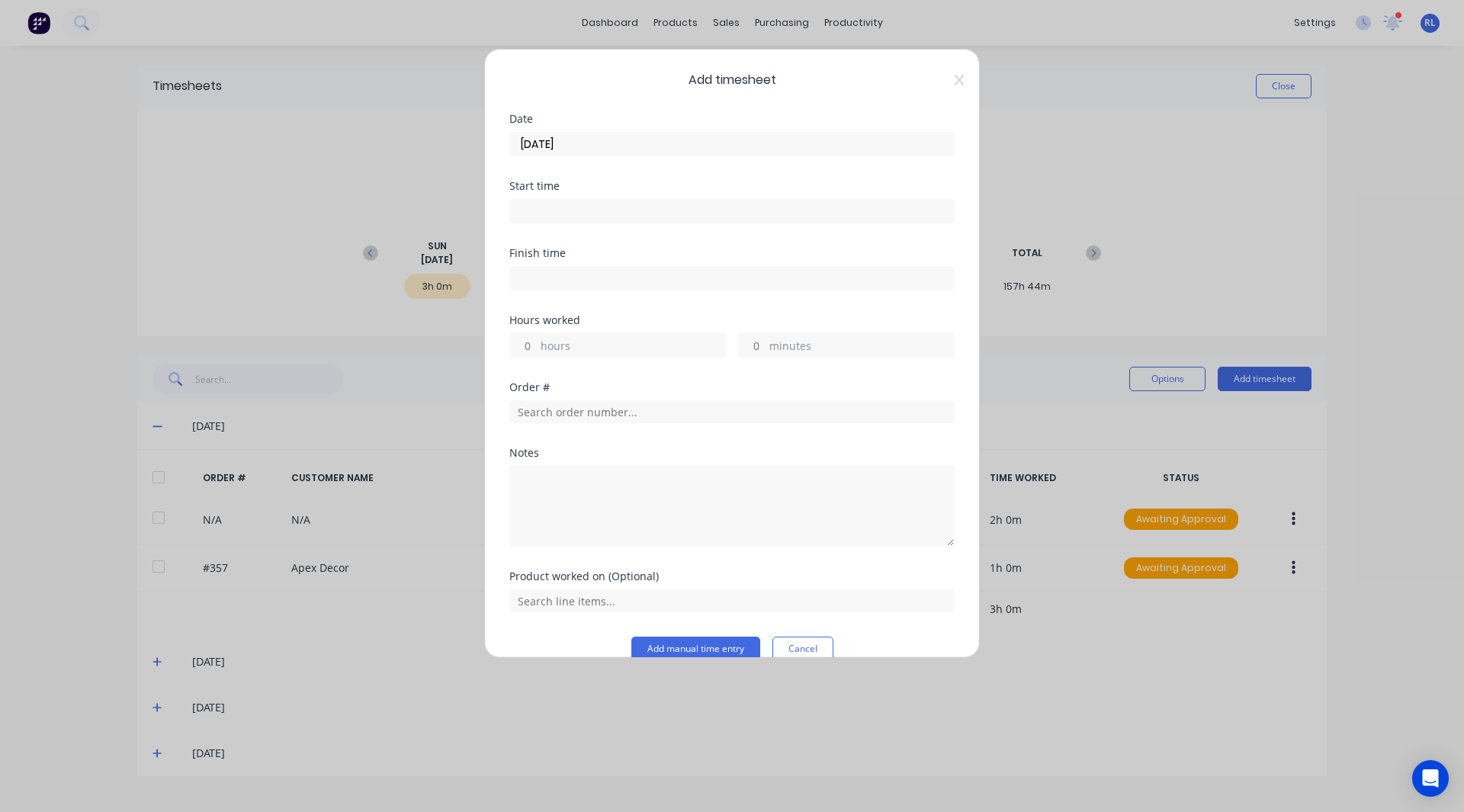
click at [562, 211] on input at bounding box center [732, 211] width 444 height 23
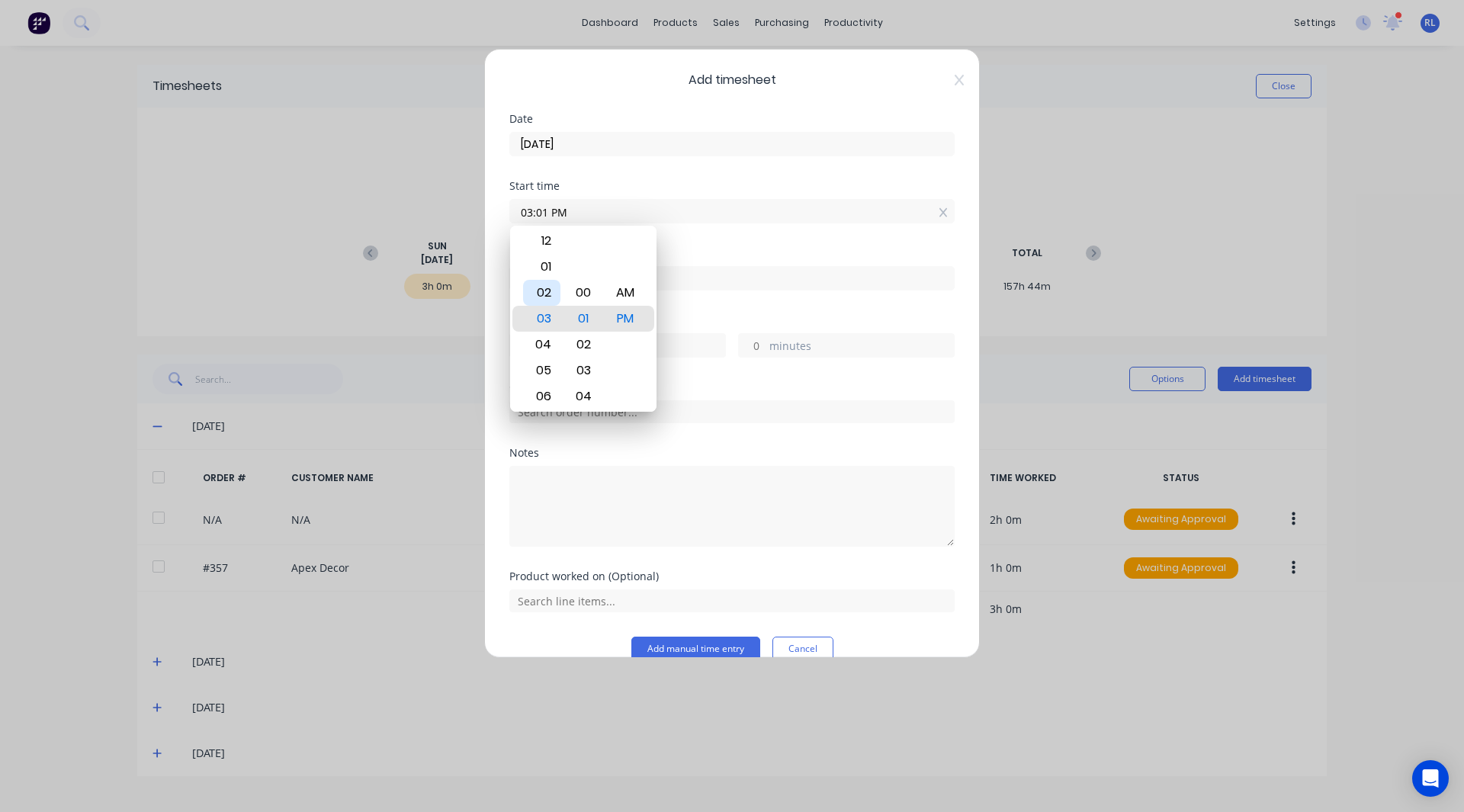
click at [543, 295] on div "02" at bounding box center [541, 292] width 37 height 26
type input "02:01 PM"
click at [680, 246] on div "Start time 02:01 PM" at bounding box center [732, 214] width 445 height 67
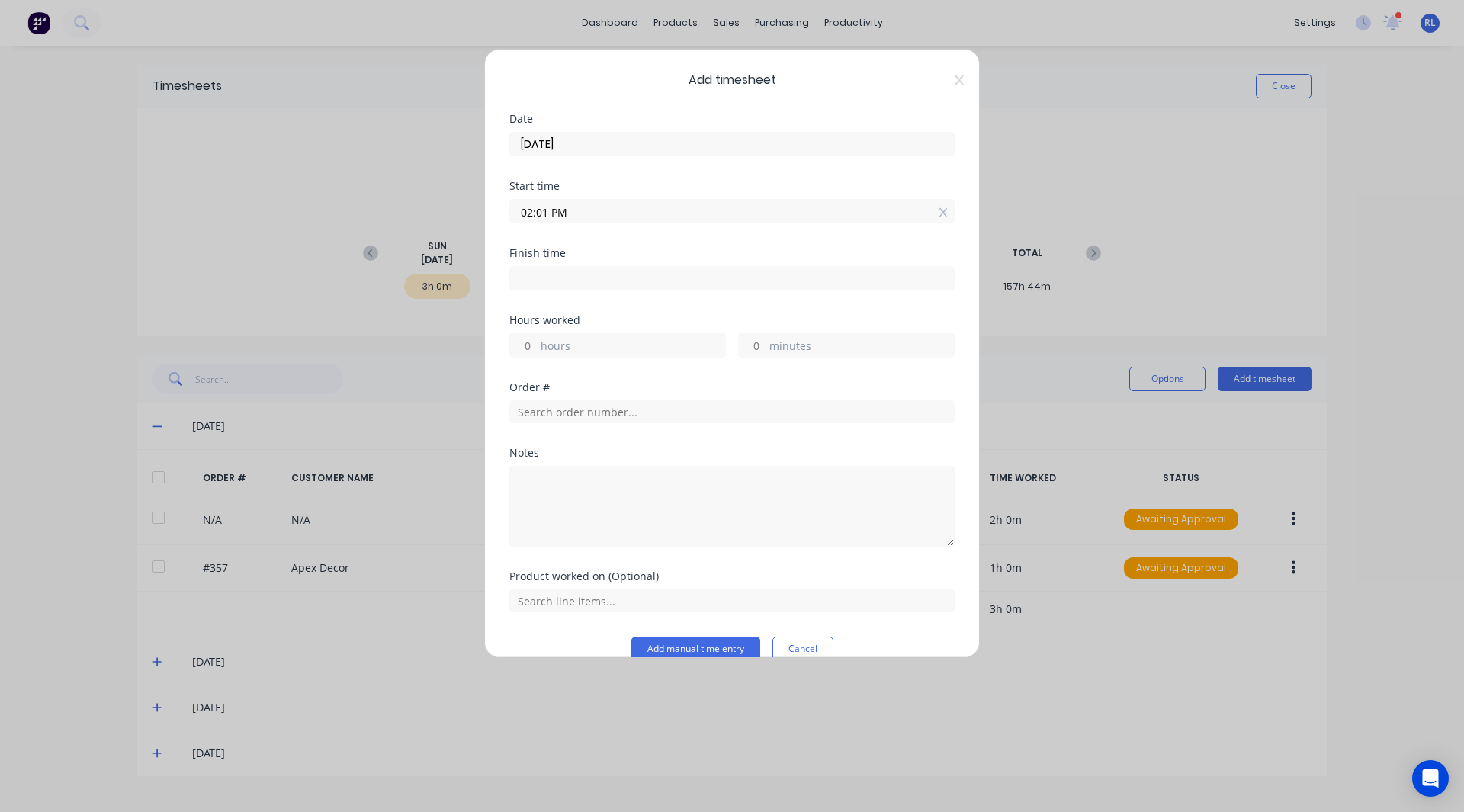
click at [563, 276] on input at bounding box center [732, 279] width 444 height 23
type input "03:01 PM"
type input "1"
type input "0"
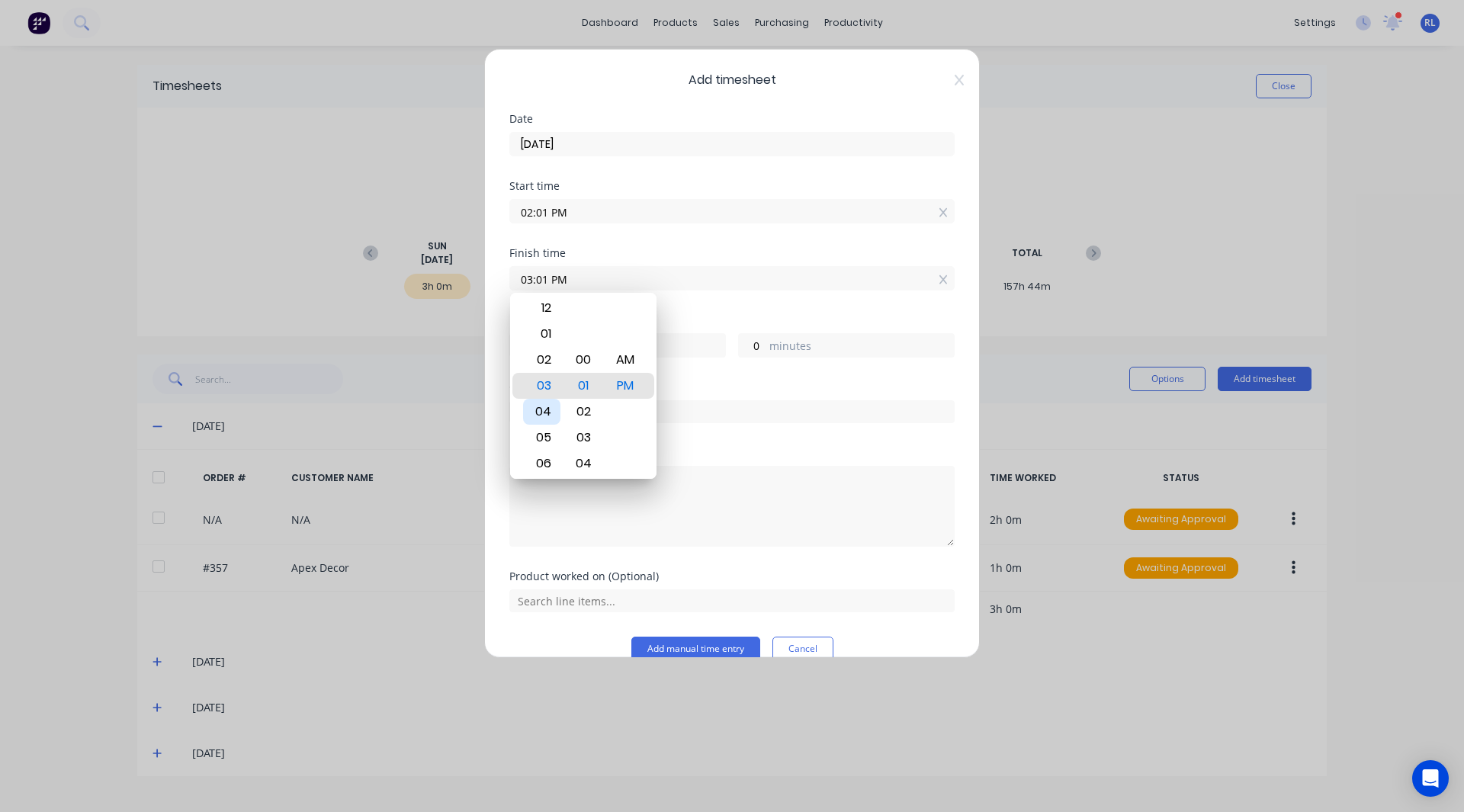
click at [548, 408] on div "04" at bounding box center [541, 411] width 37 height 26
type input "04:01 PM"
type input "2"
click at [714, 309] on div "Finish time 04:01 PM" at bounding box center [732, 280] width 445 height 67
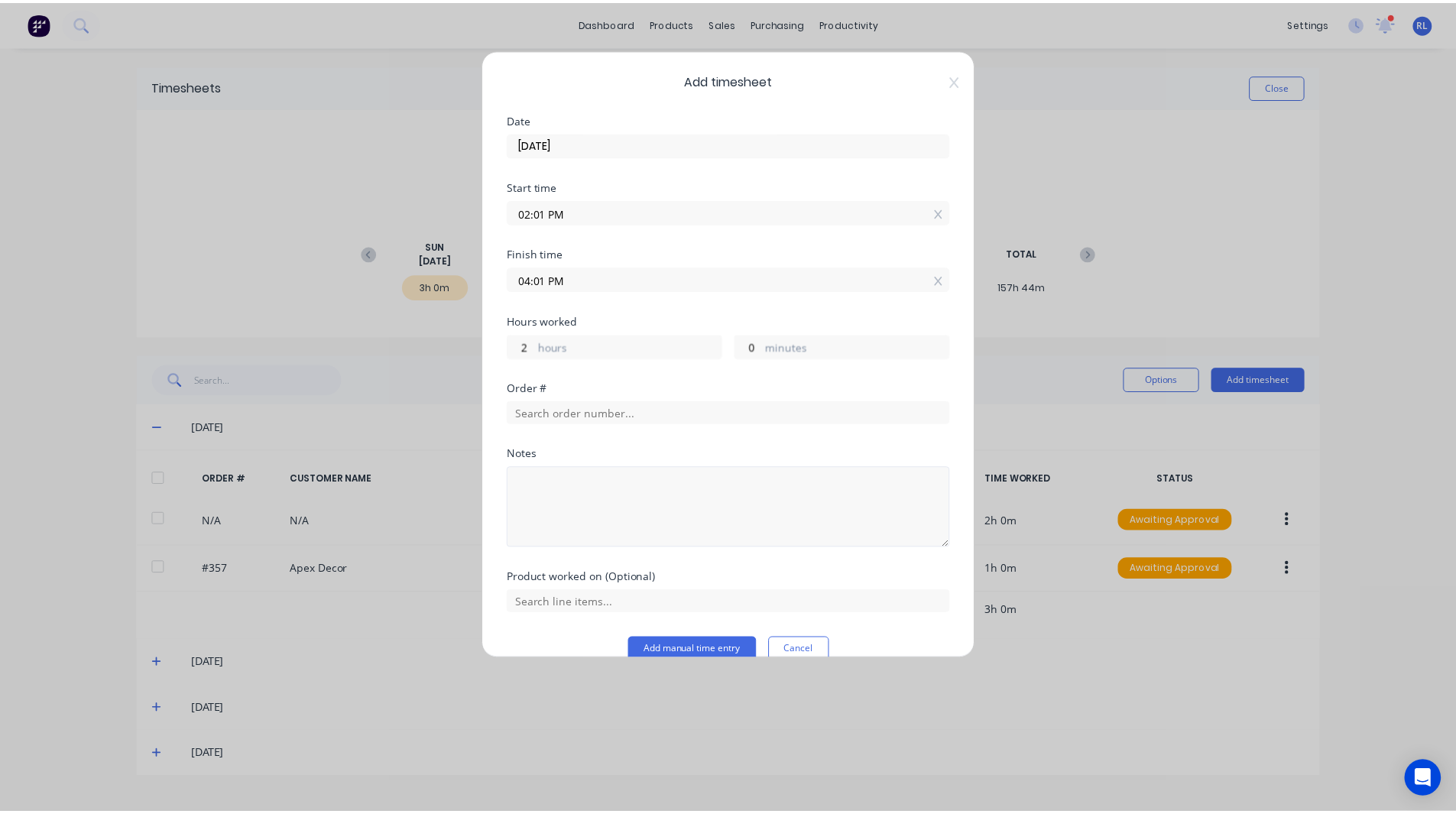
scroll to position [26, 0]
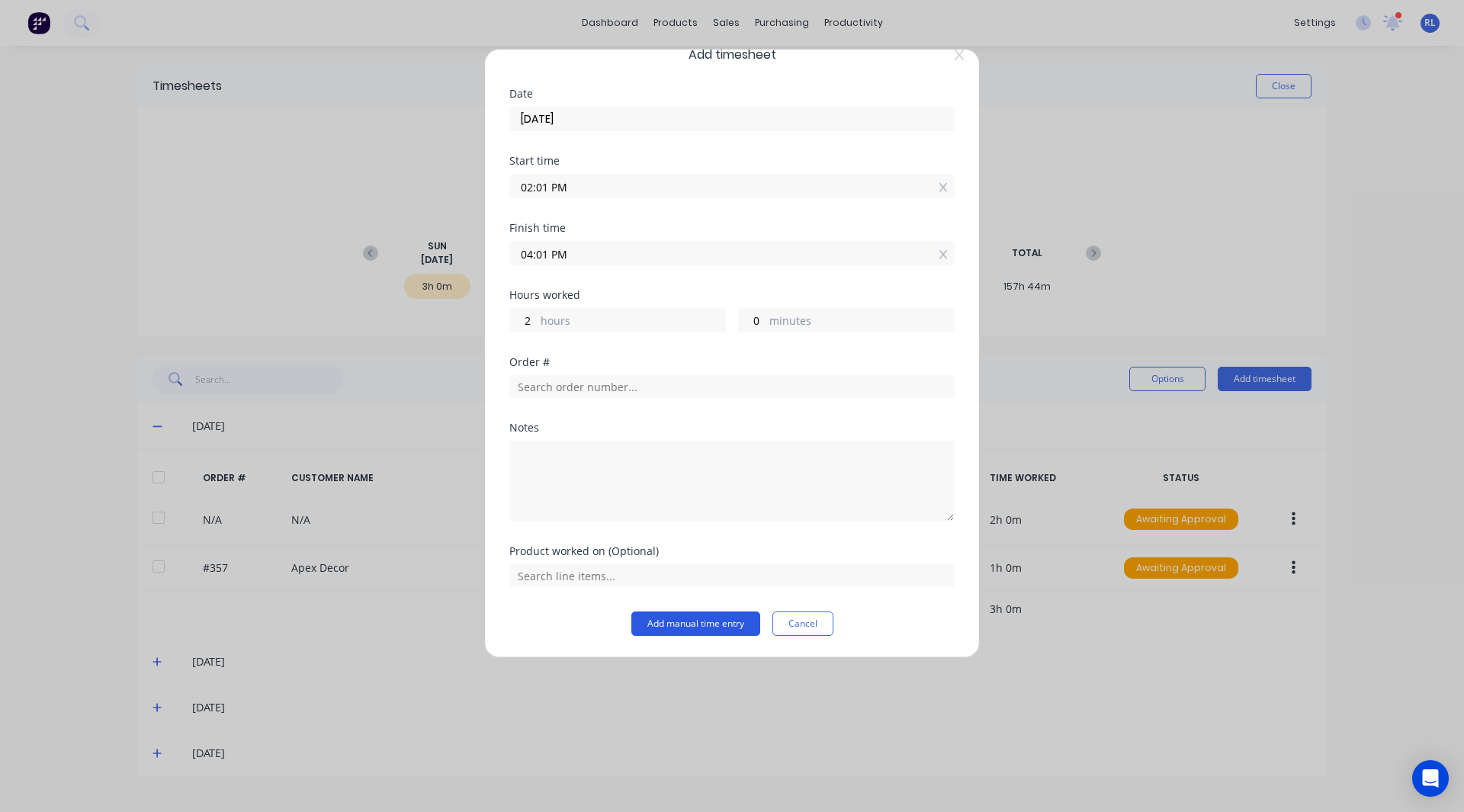
click at [668, 618] on button "Add manual time entry" at bounding box center [695, 623] width 129 height 25
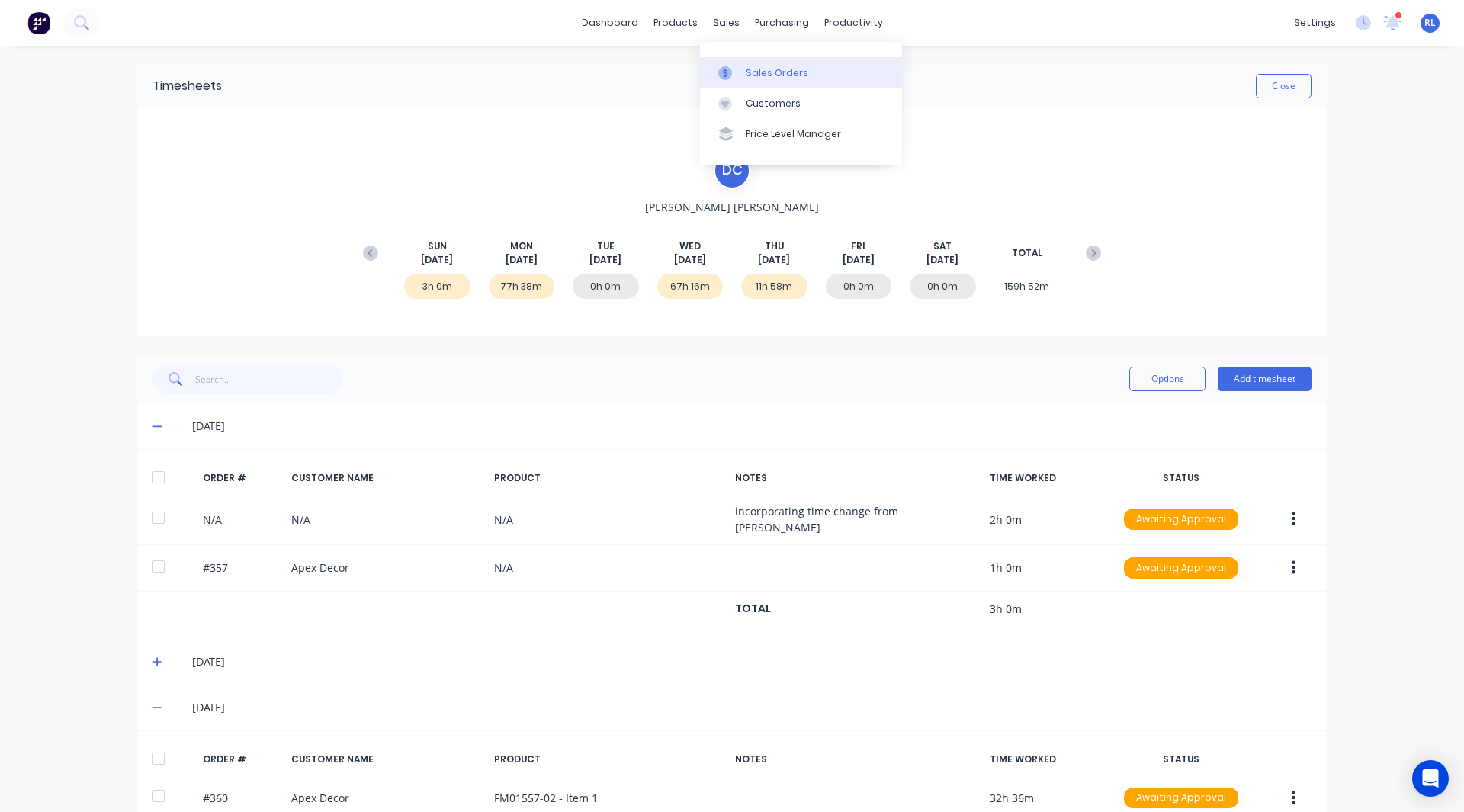
click at [760, 81] on link "Sales Orders" at bounding box center [801, 72] width 202 height 31
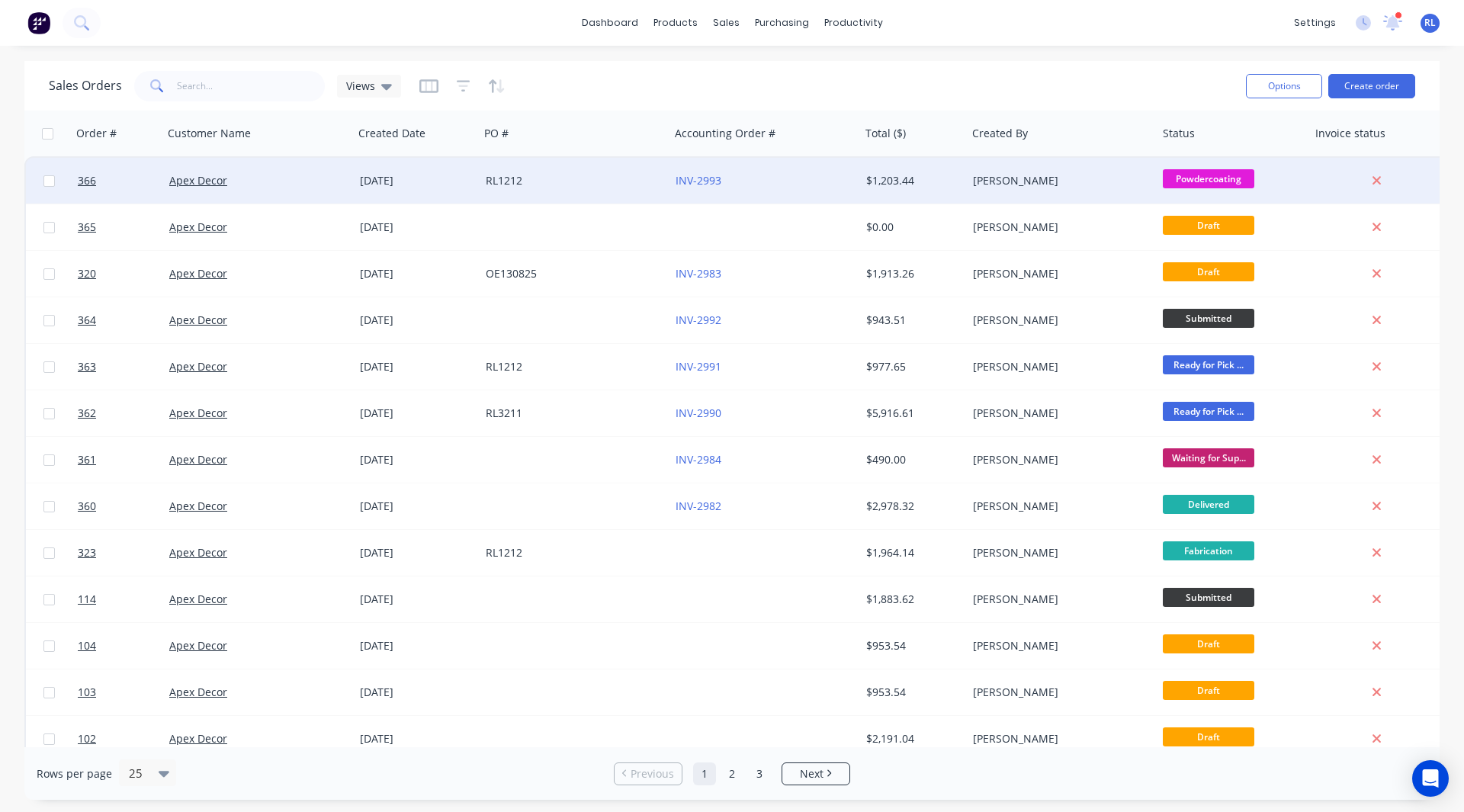
click at [238, 185] on div "Apex Decor" at bounding box center [253, 181] width 169 height 15
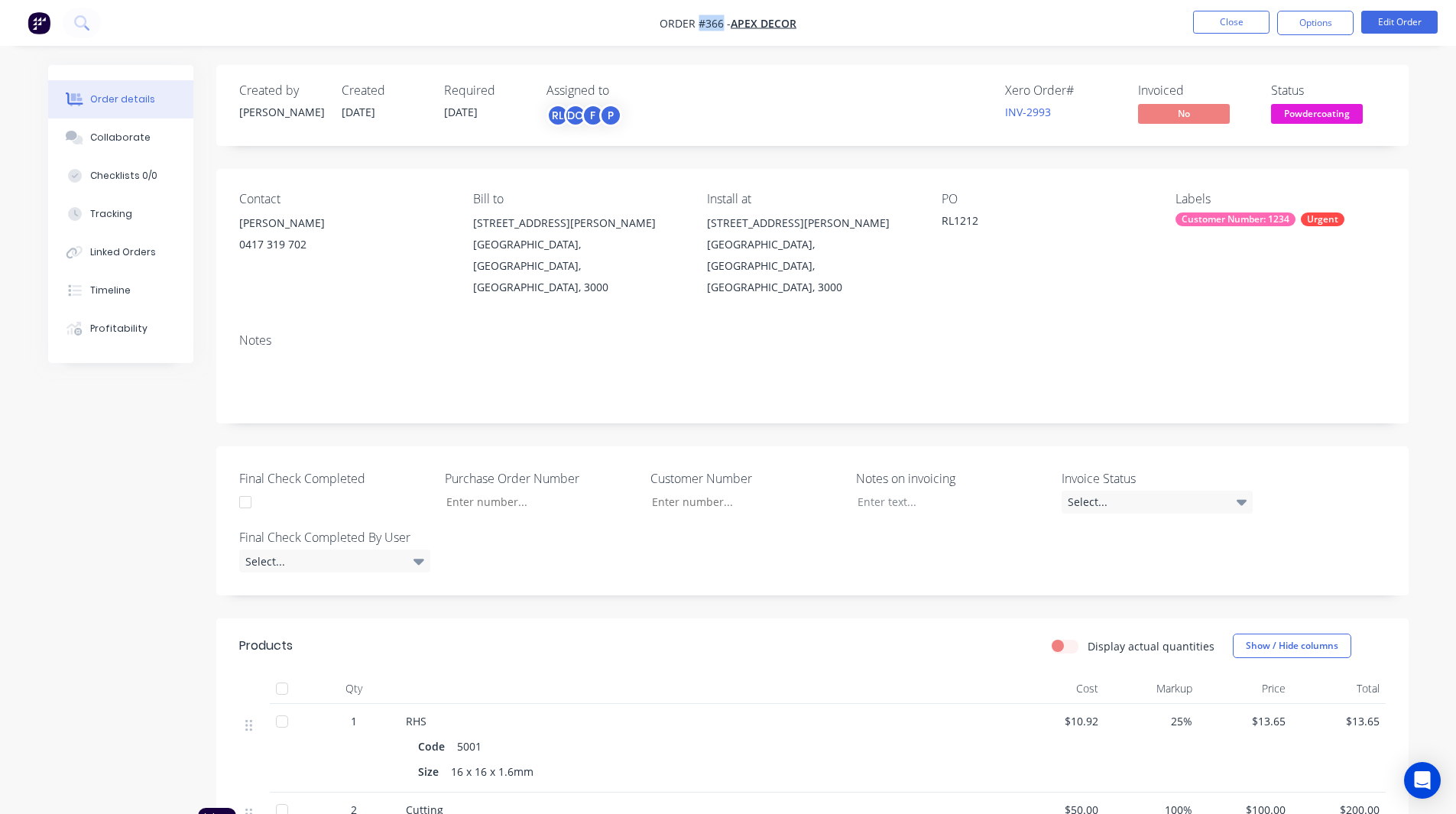
drag, startPoint x: 723, startPoint y: 24, endPoint x: 701, endPoint y: 24, distance: 22.0
click at [701, 24] on span "Order #366 -" at bounding box center [695, 23] width 71 height 15
copy span "#366"
click at [1314, 21] on button "Options" at bounding box center [1315, 23] width 76 height 25
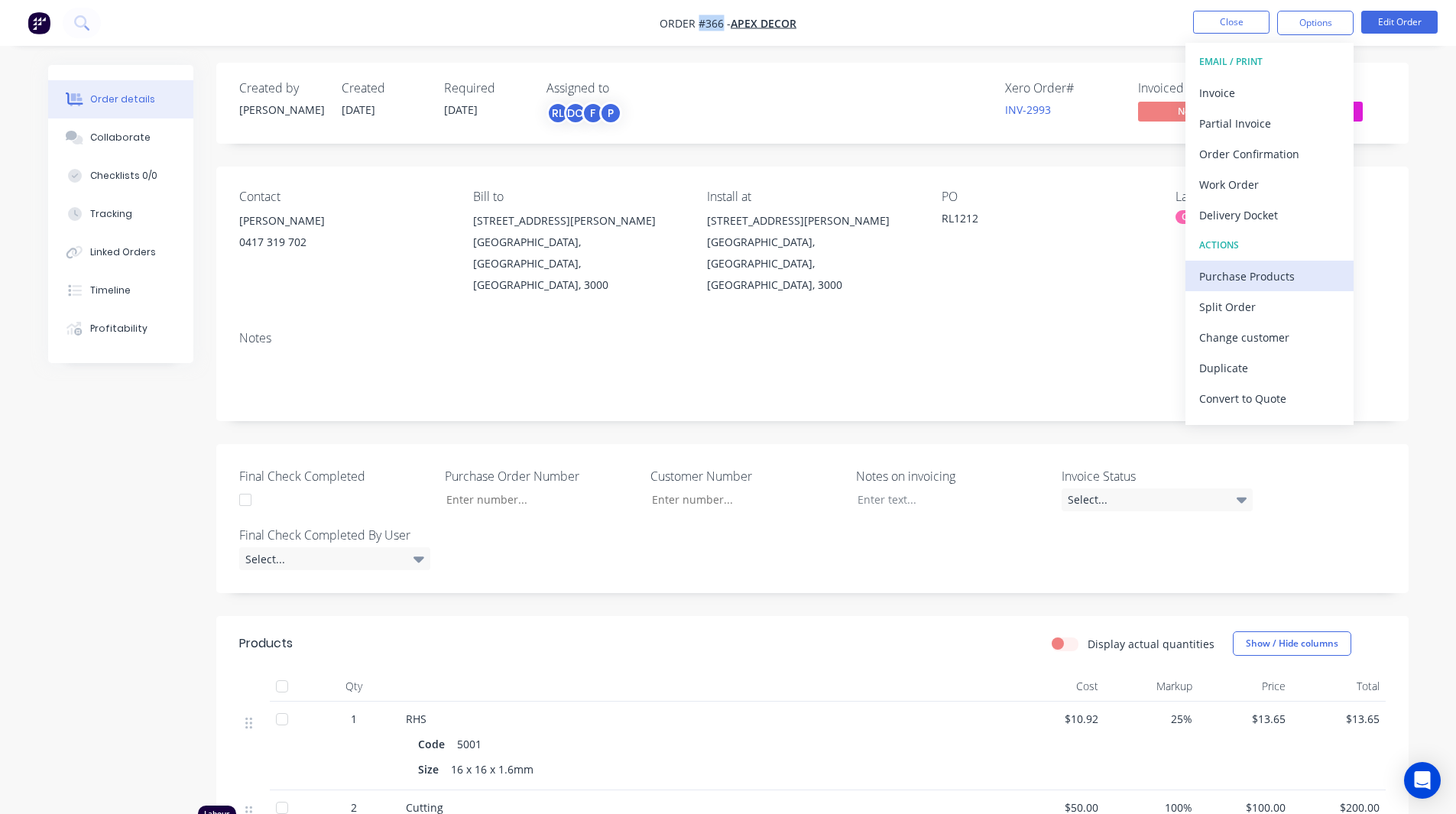
click at [1254, 277] on div "Purchase Products" at bounding box center [1269, 276] width 141 height 22
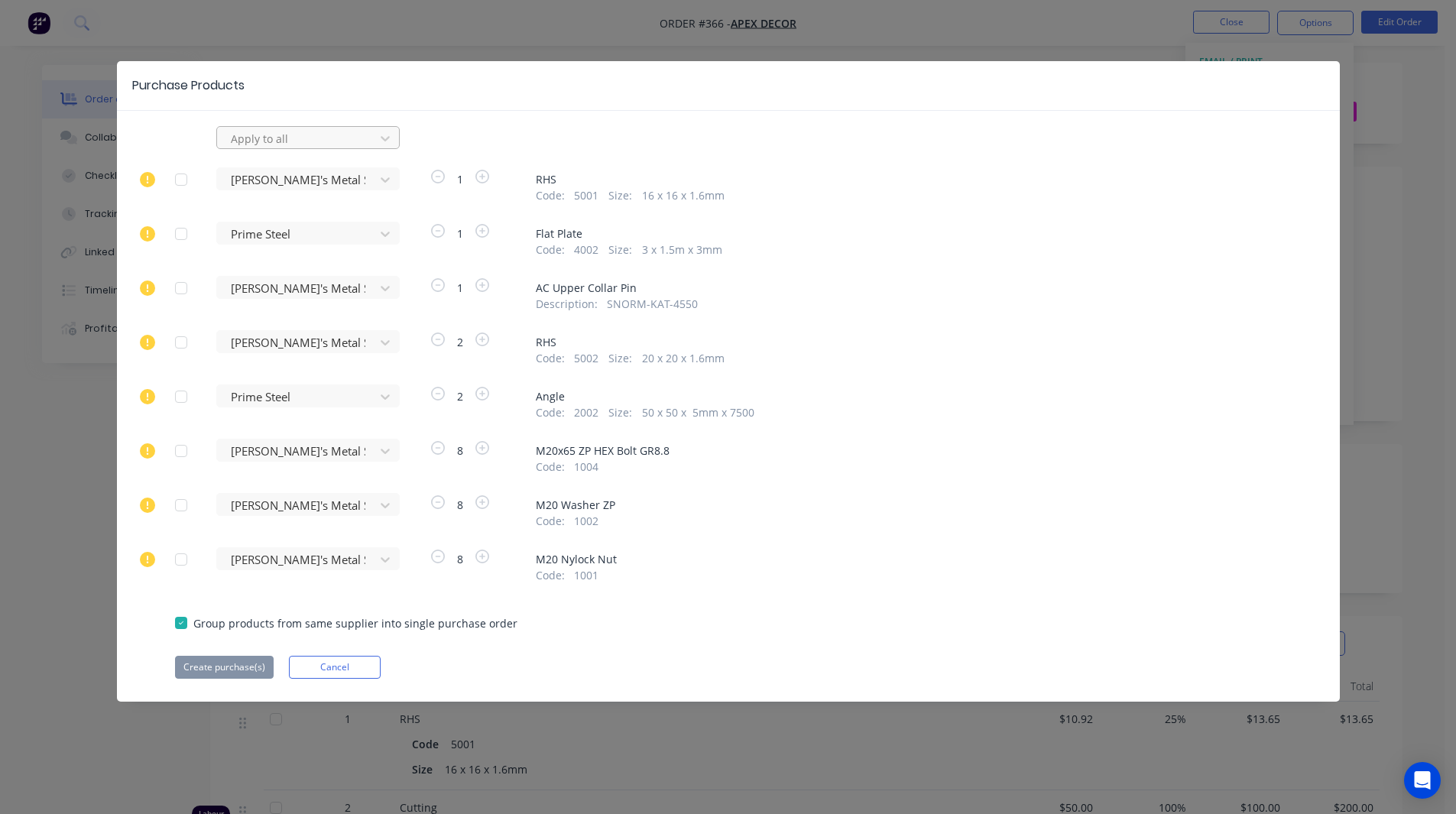
click at [241, 139] on div at bounding box center [298, 138] width 137 height 19
click at [182, 177] on div at bounding box center [181, 179] width 31 height 31
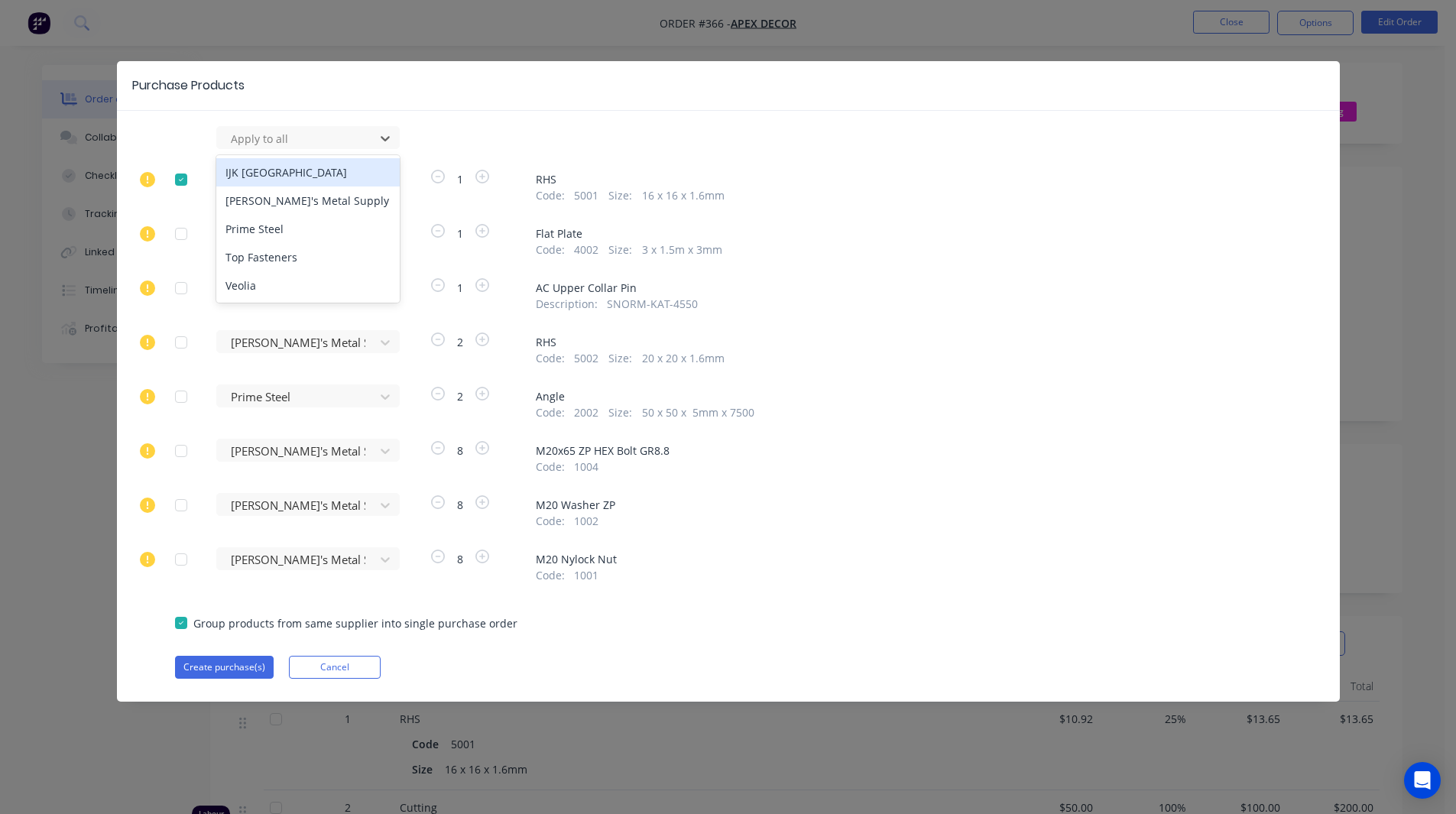
click at [248, 154] on div "5 results available. Use Up and Down to choose options, press Enter to select t…" at bounding box center [728, 402] width 1223 height 552
click at [248, 146] on div at bounding box center [298, 138] width 137 height 19
click at [251, 179] on div "IJK [GEOGRAPHIC_DATA]" at bounding box center [308, 172] width 184 height 28
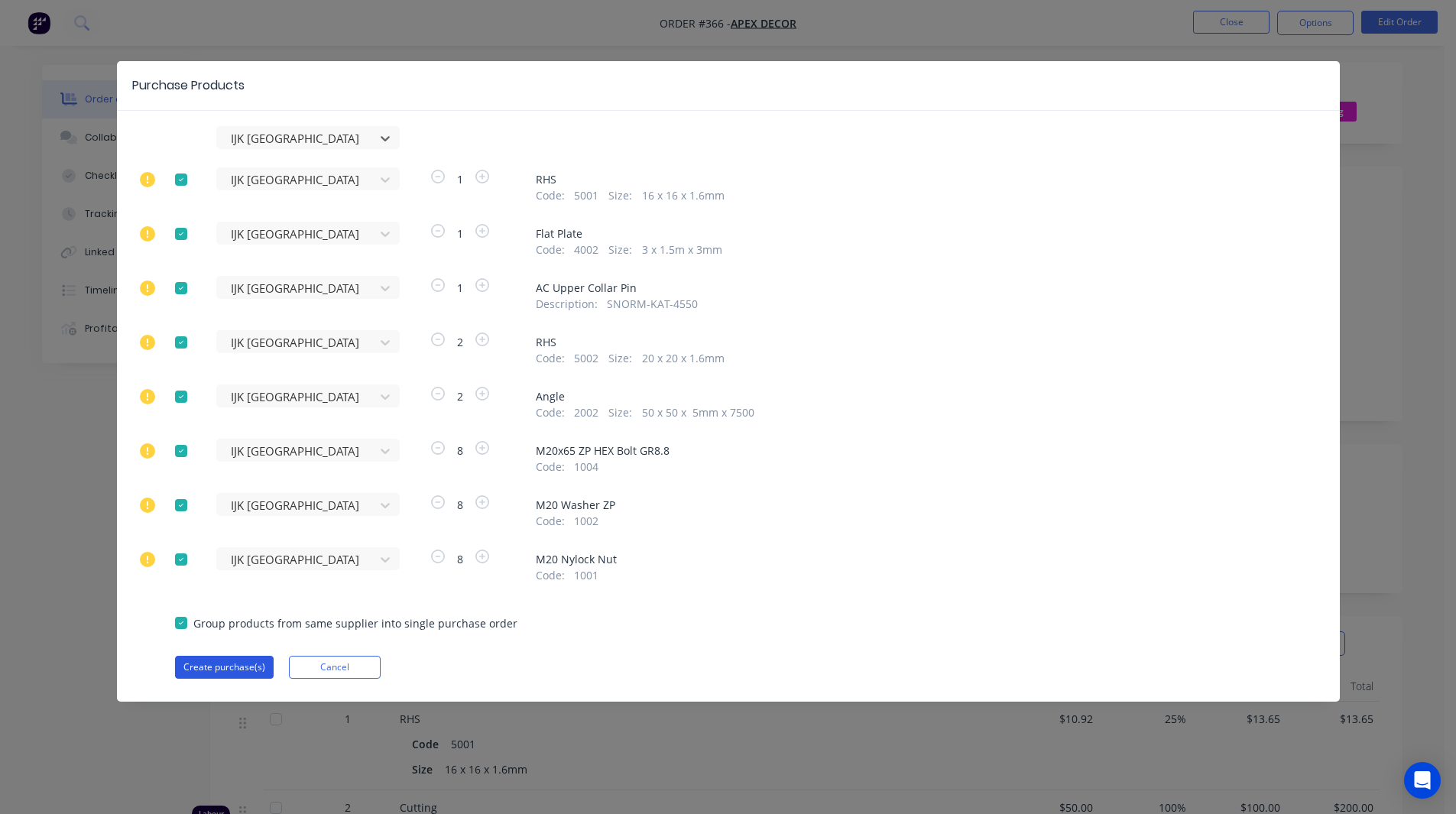
click at [217, 677] on button "Create purchase(s)" at bounding box center [224, 667] width 98 height 23
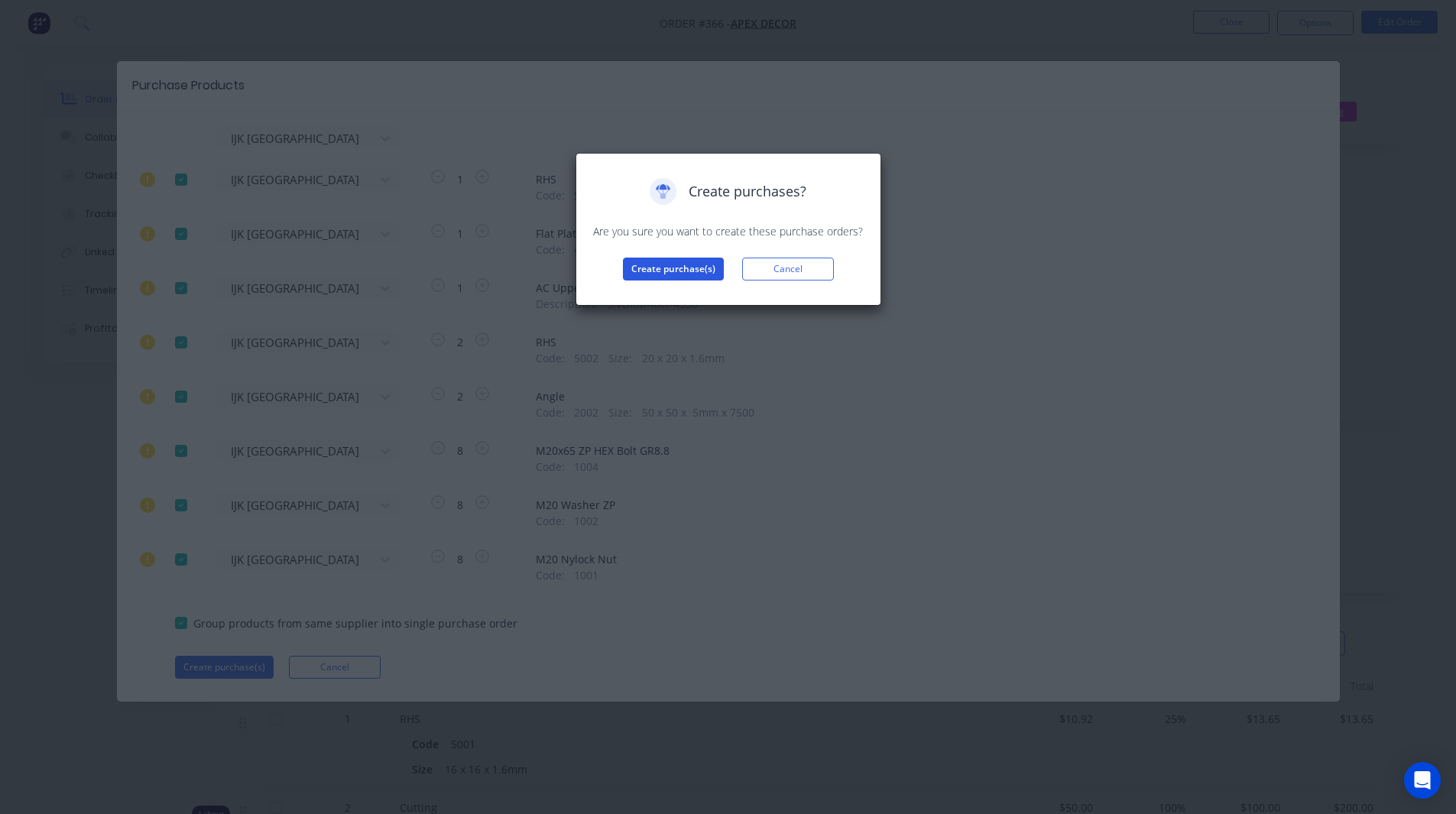
click at [671, 265] on button "Create purchase(s)" at bounding box center [673, 269] width 101 height 23
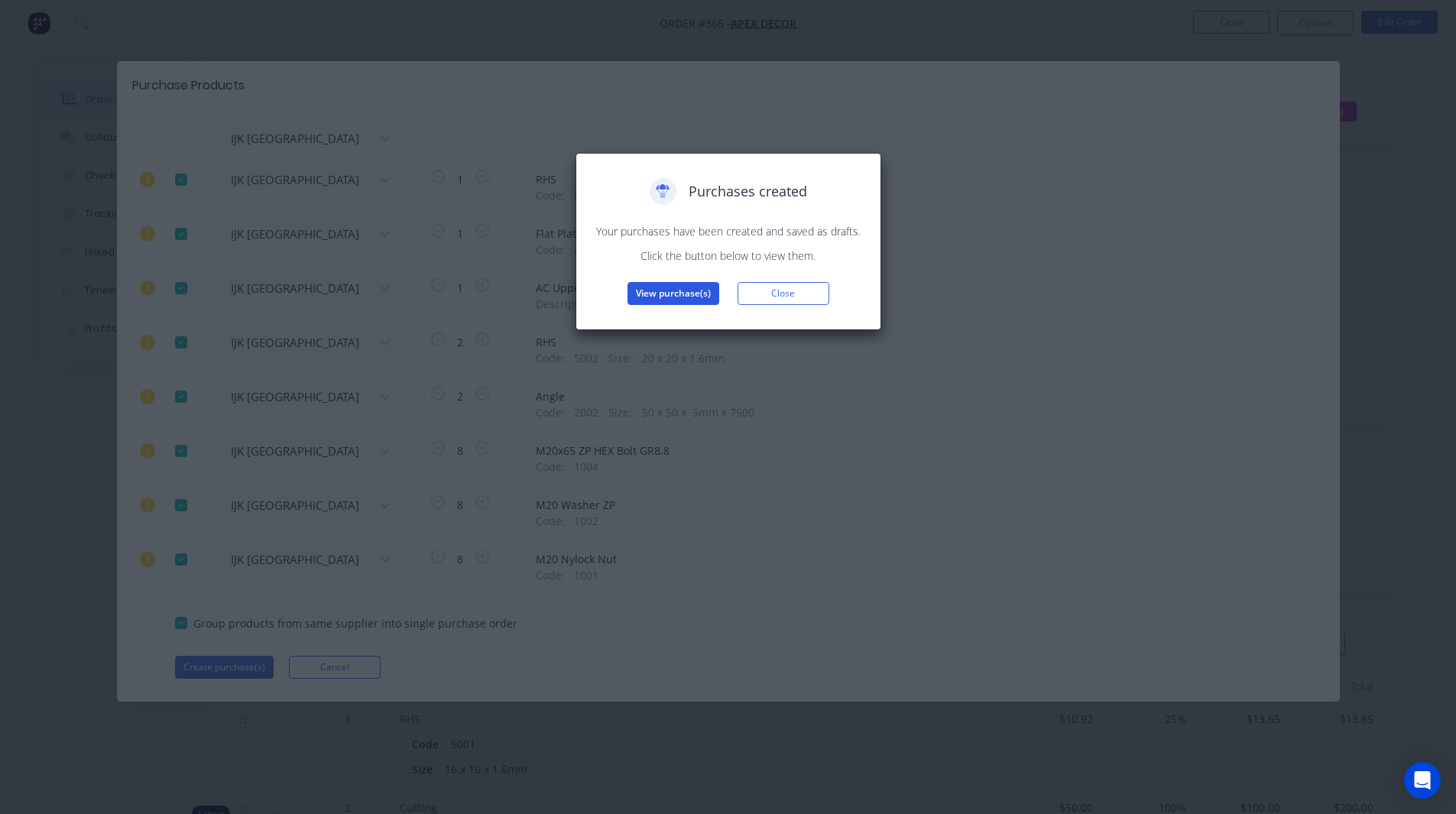
click at [654, 288] on button "View purchase(s)" at bounding box center [673, 293] width 92 height 23
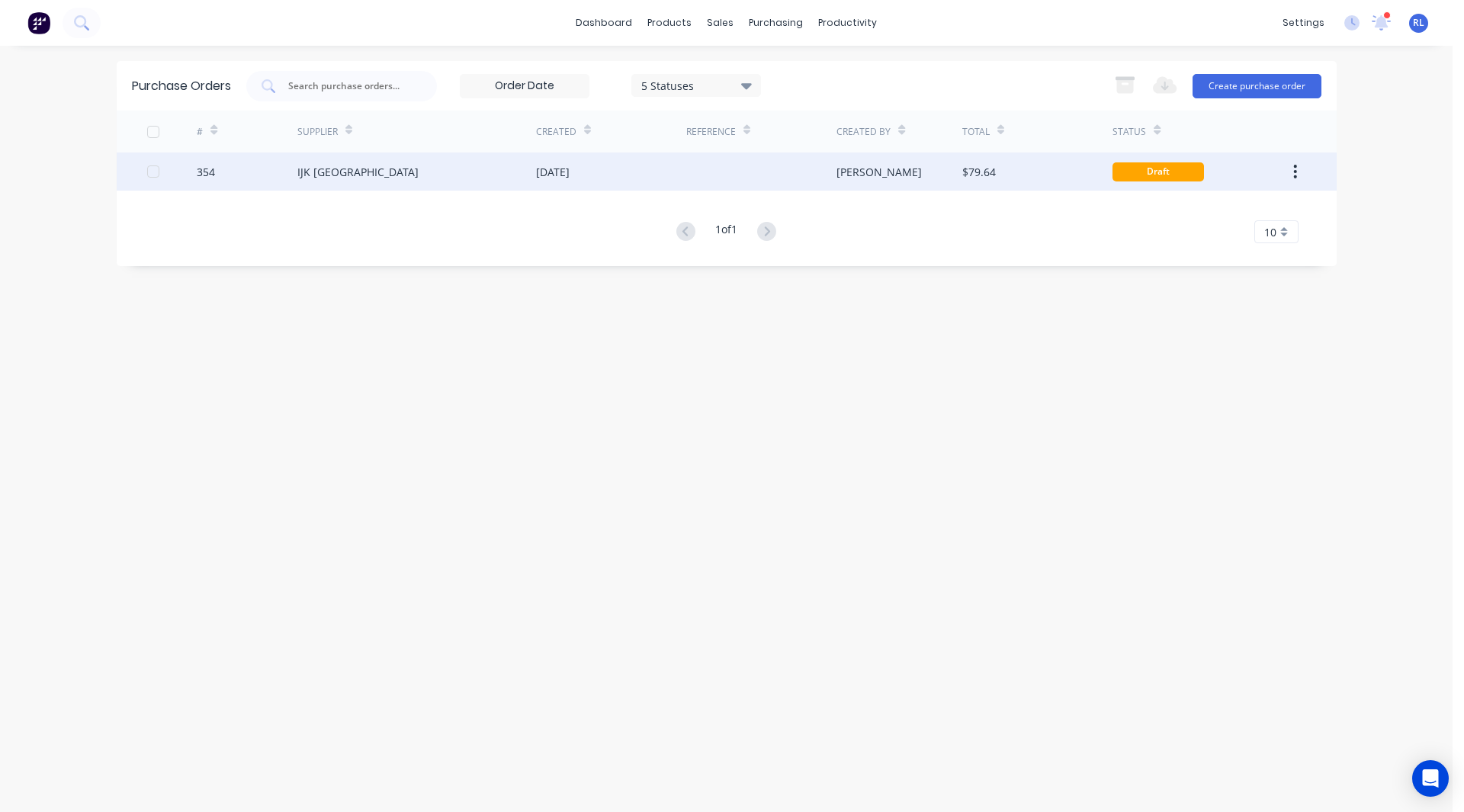
click at [943, 180] on div "[PERSON_NAME]" at bounding box center [899, 171] width 126 height 38
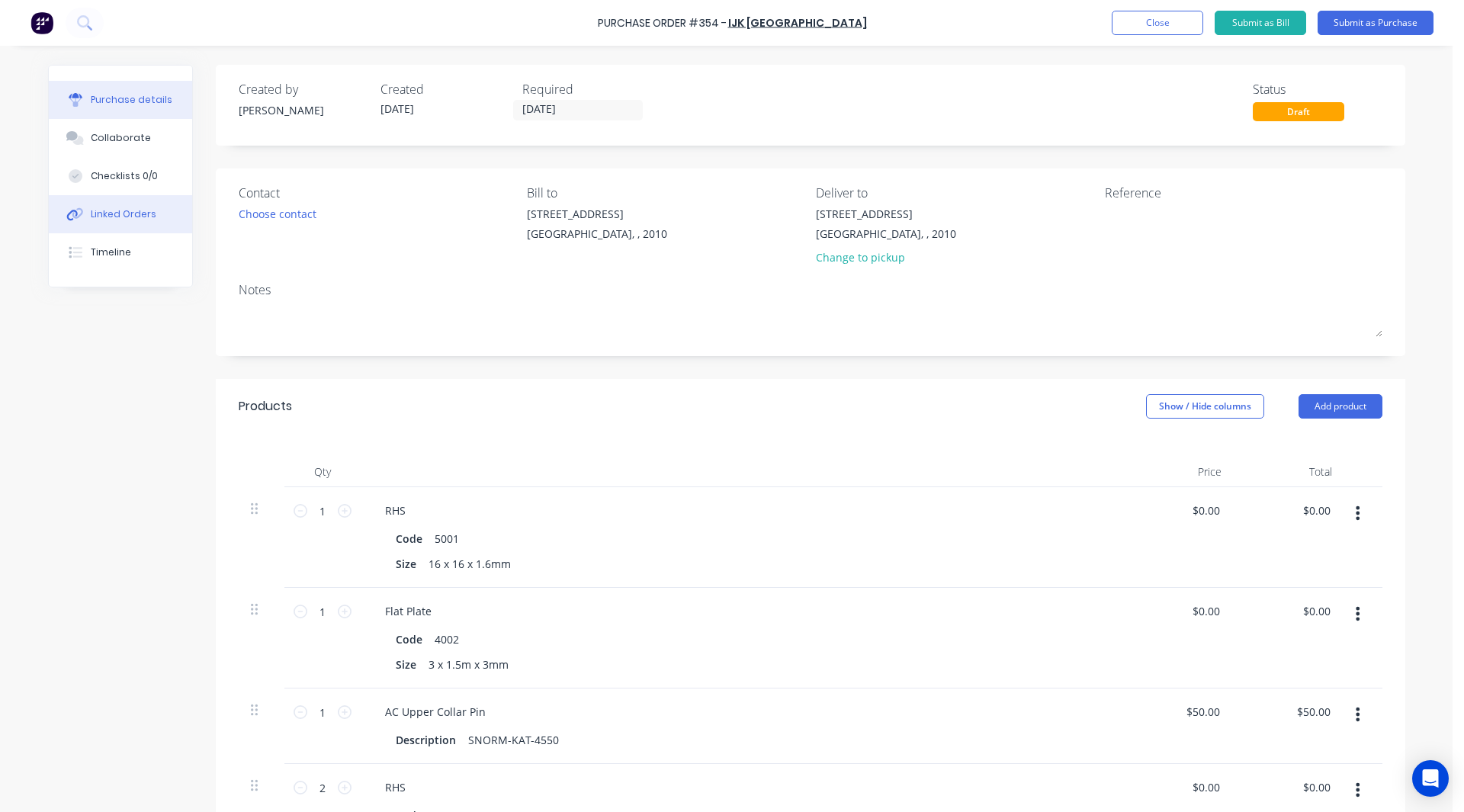
click at [113, 206] on button "Linked Orders" at bounding box center [120, 214] width 144 height 38
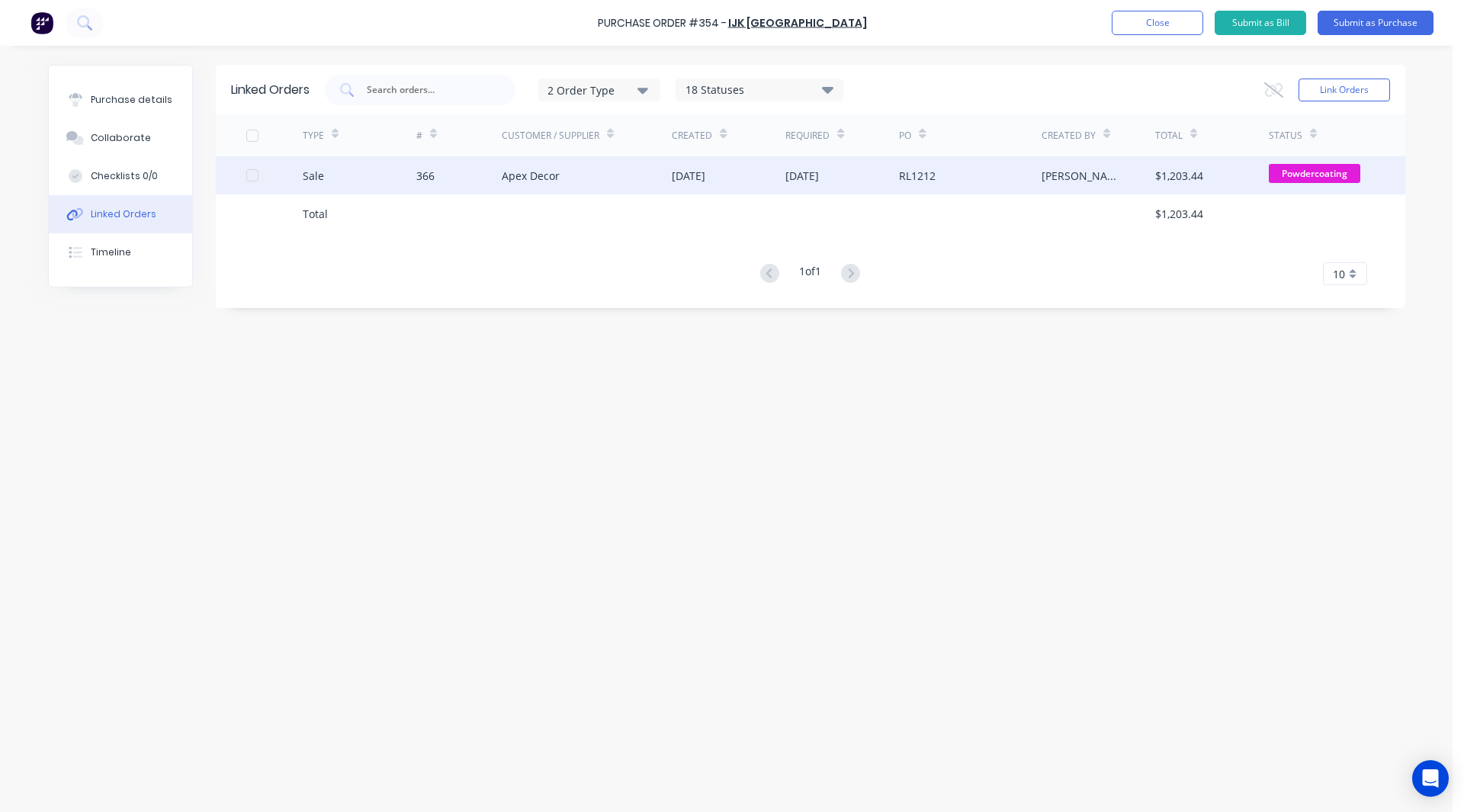
click at [349, 183] on div "Sale" at bounding box center [360, 176] width 114 height 38
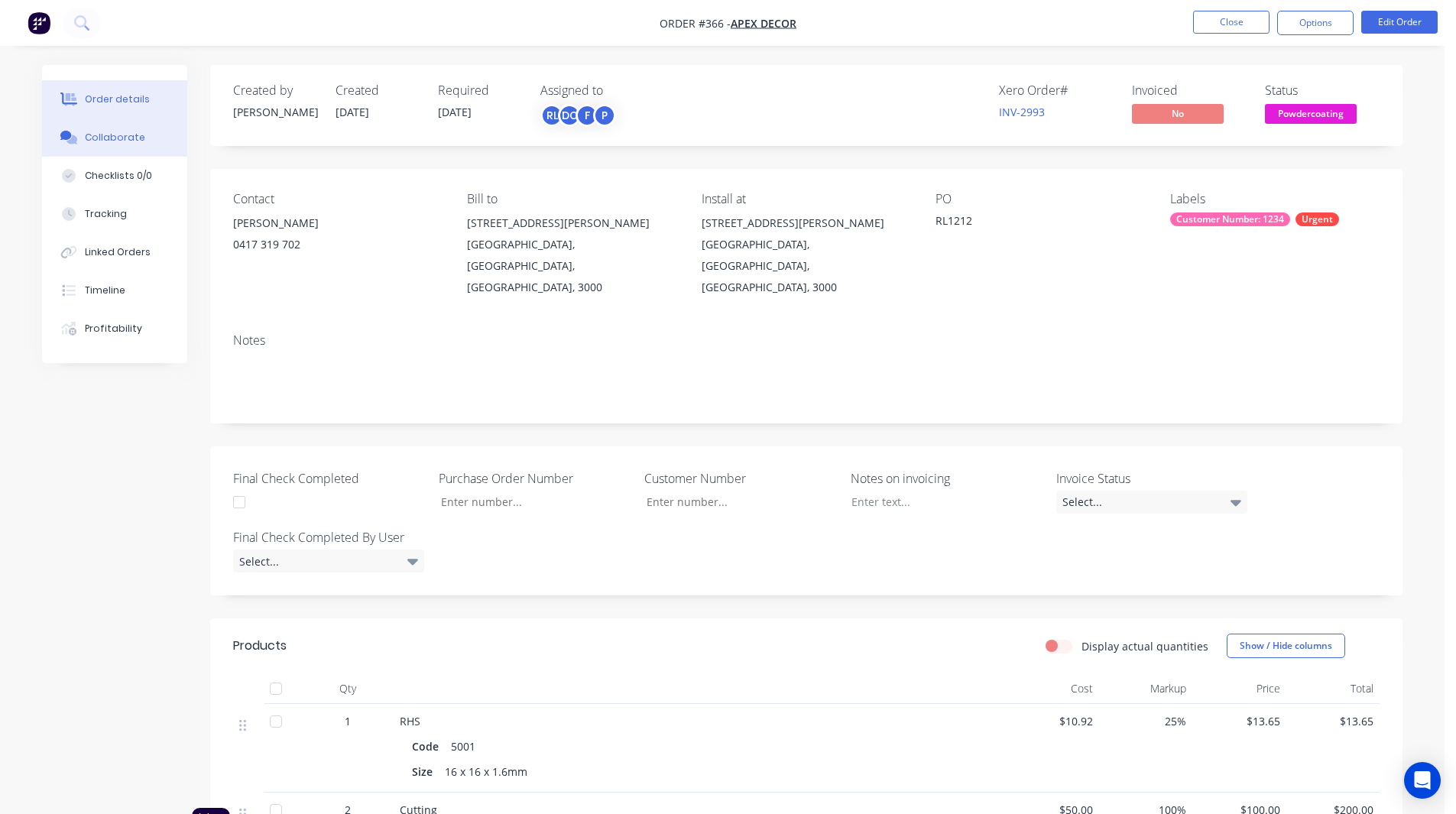
click at [103, 126] on button "Collaborate" at bounding box center [115, 137] width 146 height 38
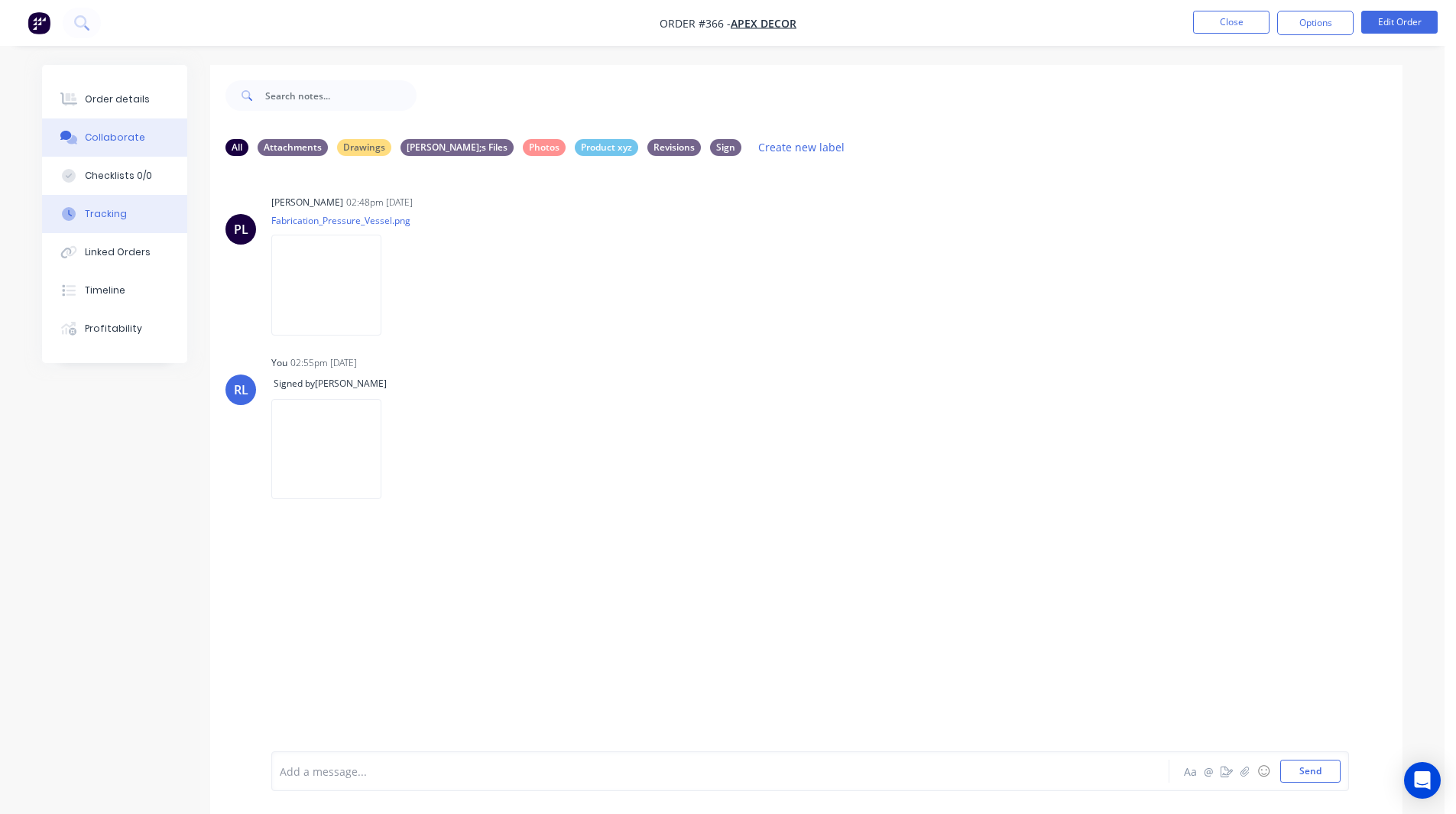
click at [114, 213] on div "Tracking" at bounding box center [106, 214] width 42 height 14
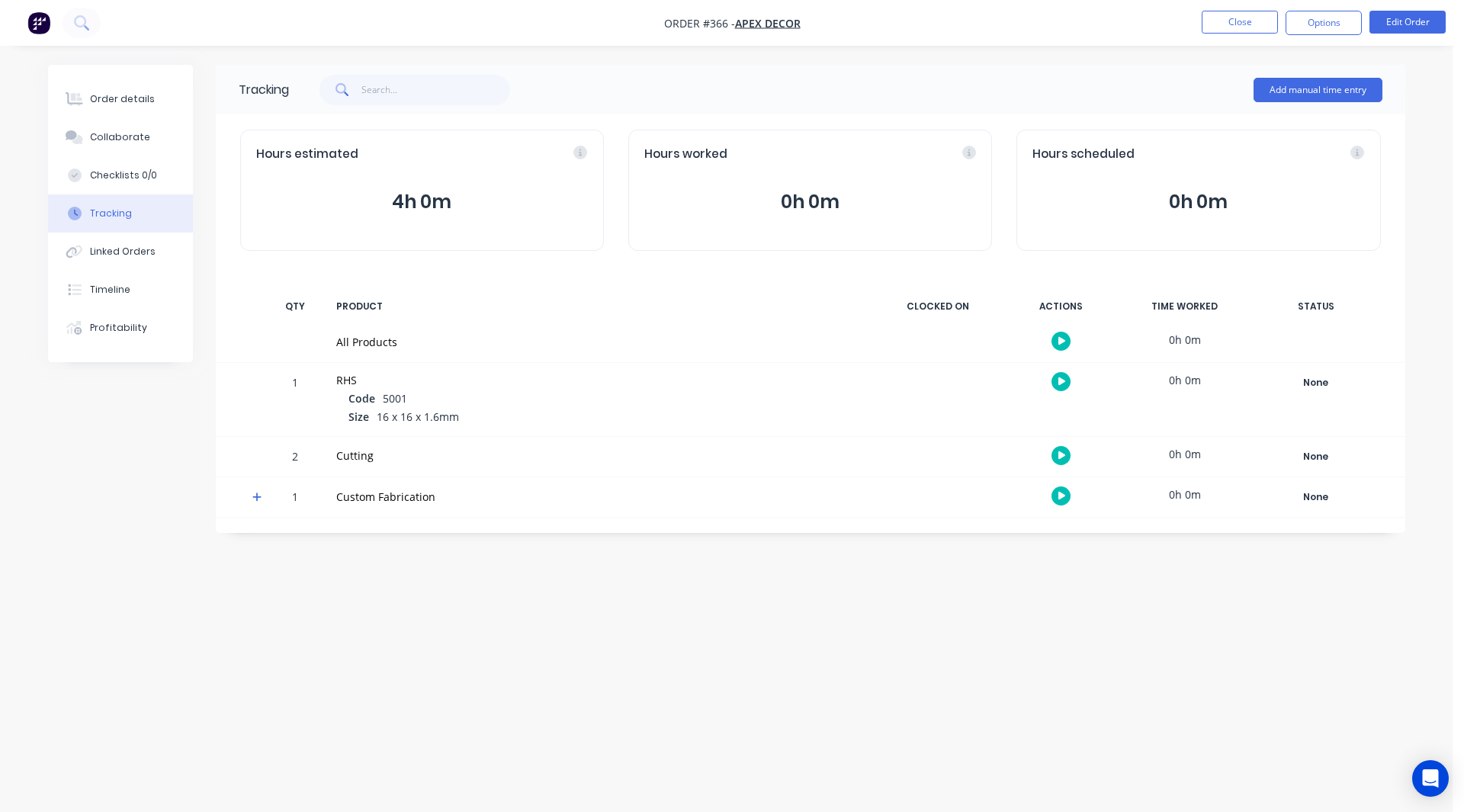
click at [257, 495] on icon at bounding box center [257, 496] width 10 height 11
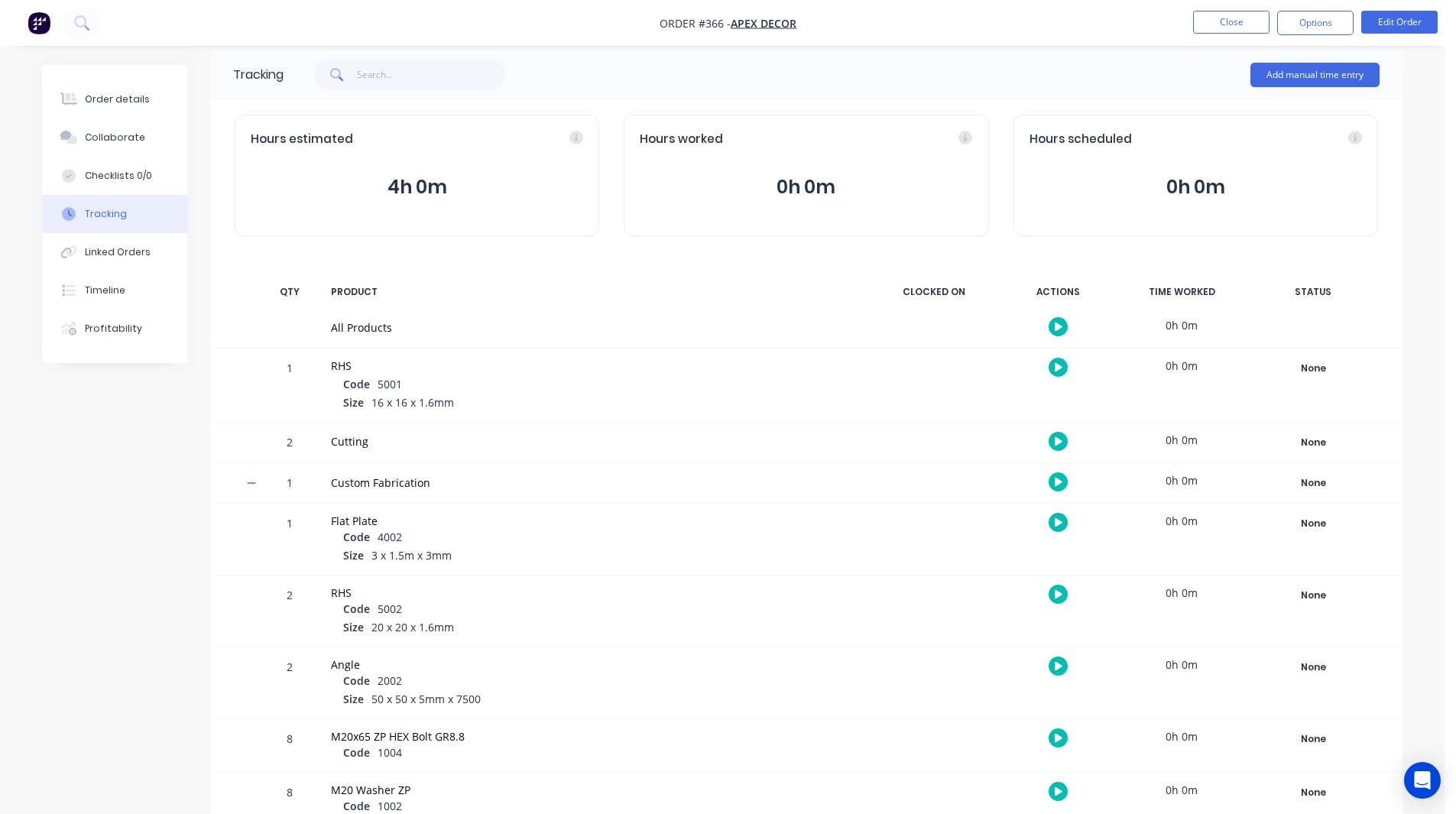
scroll to position [13, 0]
click at [146, 130] on button "Collaborate" at bounding box center [115, 137] width 146 height 38
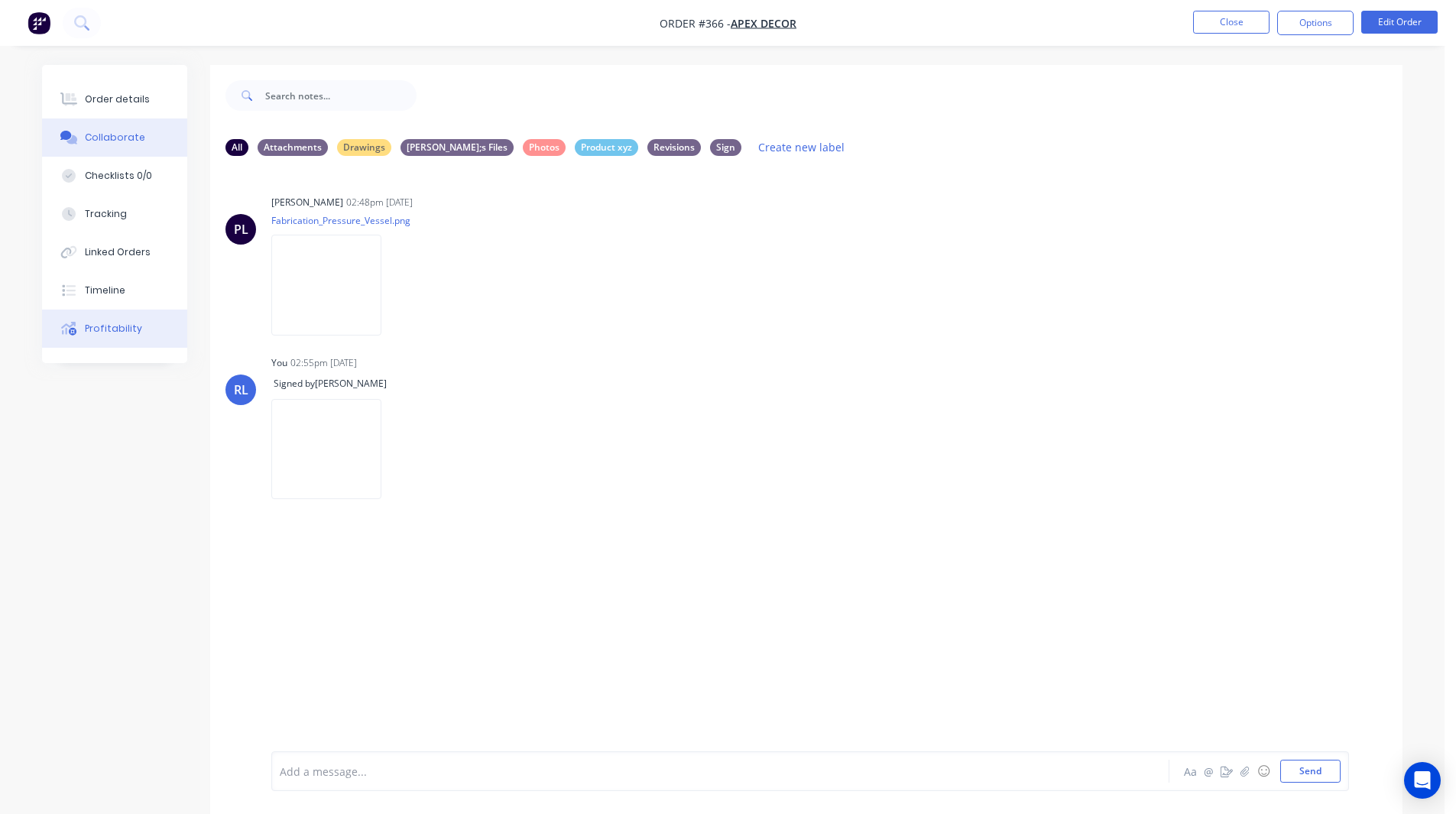
click at [97, 322] on div "Profitability" at bounding box center [113, 328] width 57 height 14
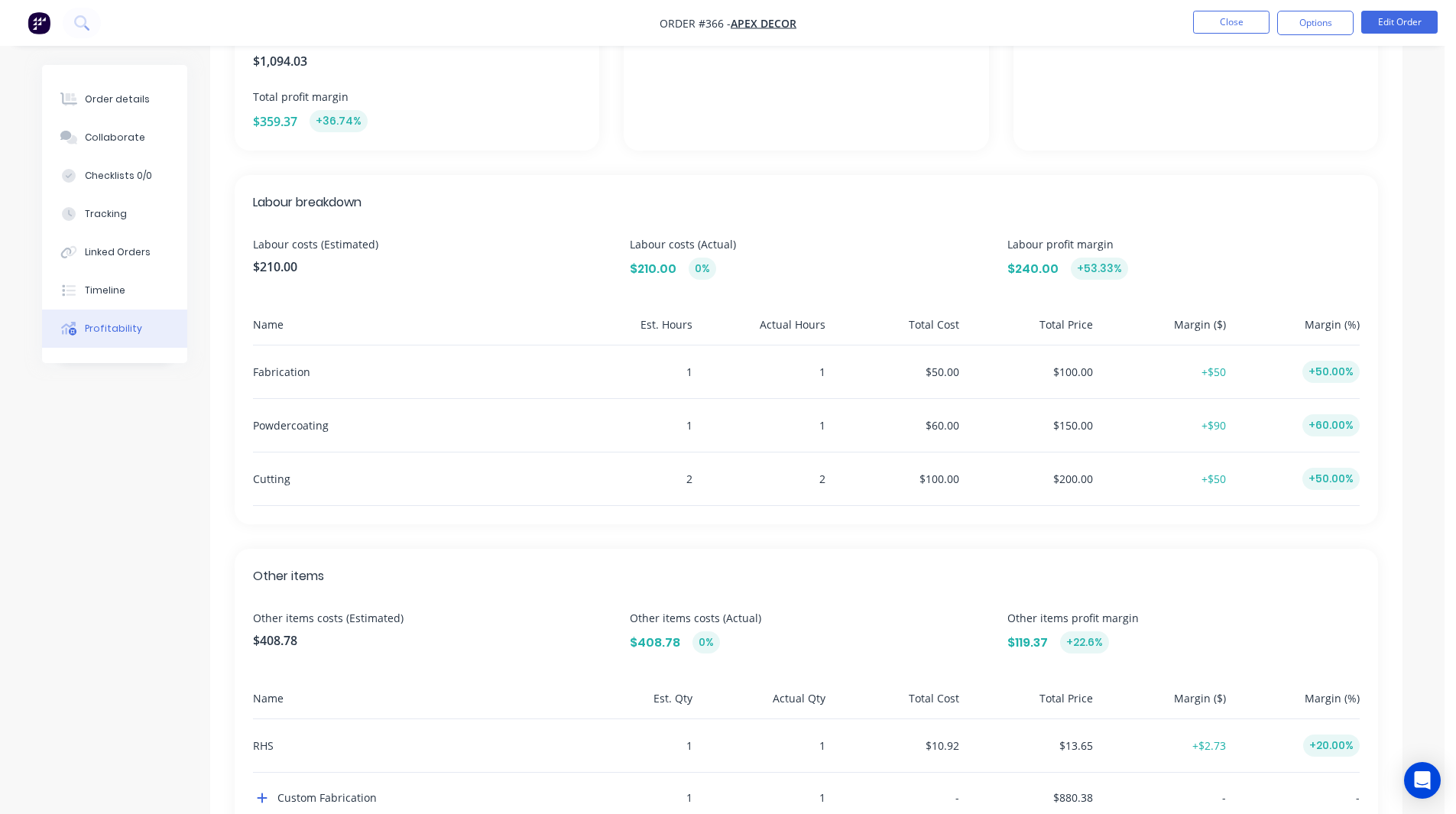
scroll to position [366, 0]
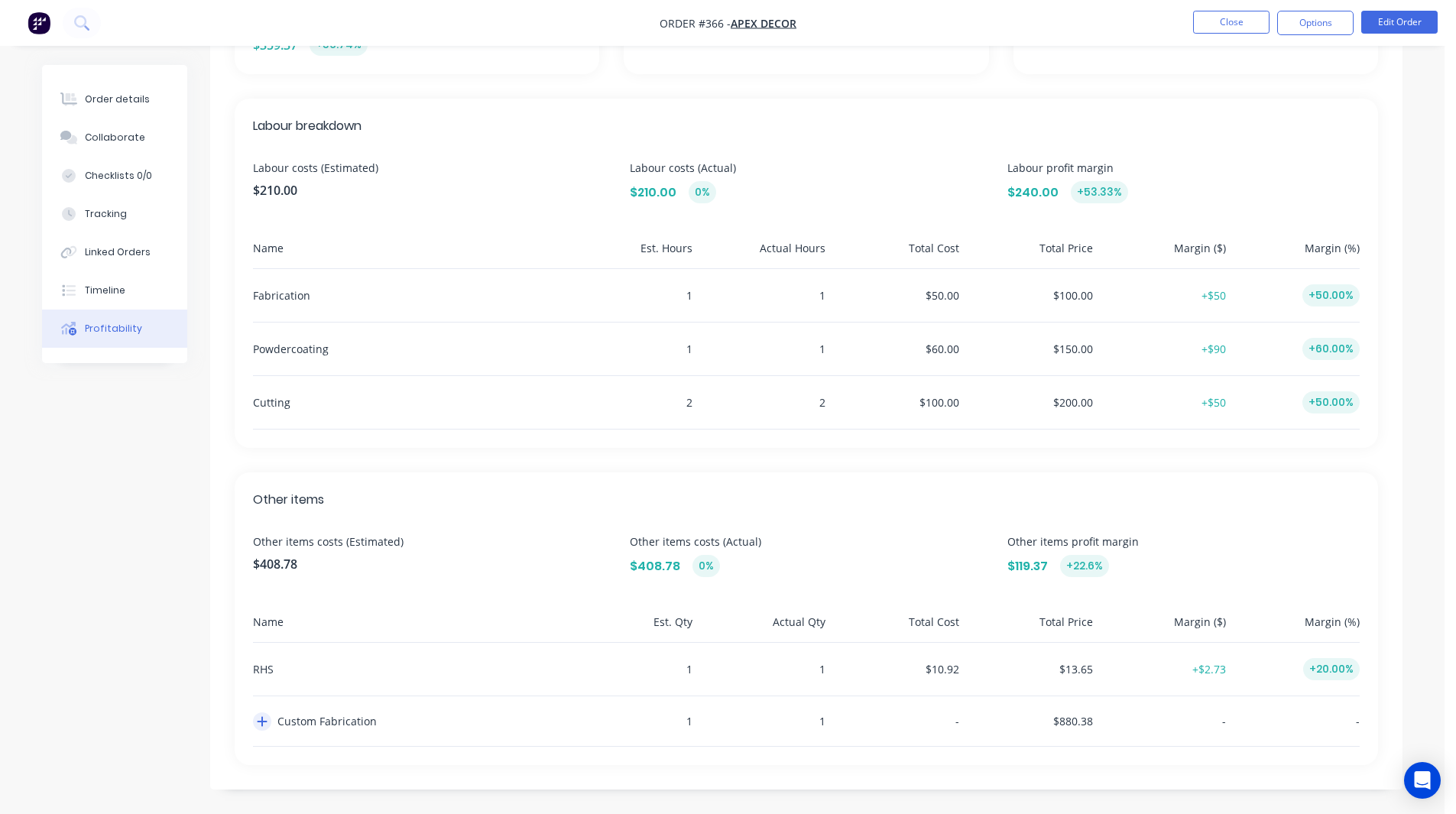
click at [264, 723] on icon "button" at bounding box center [262, 721] width 11 height 12
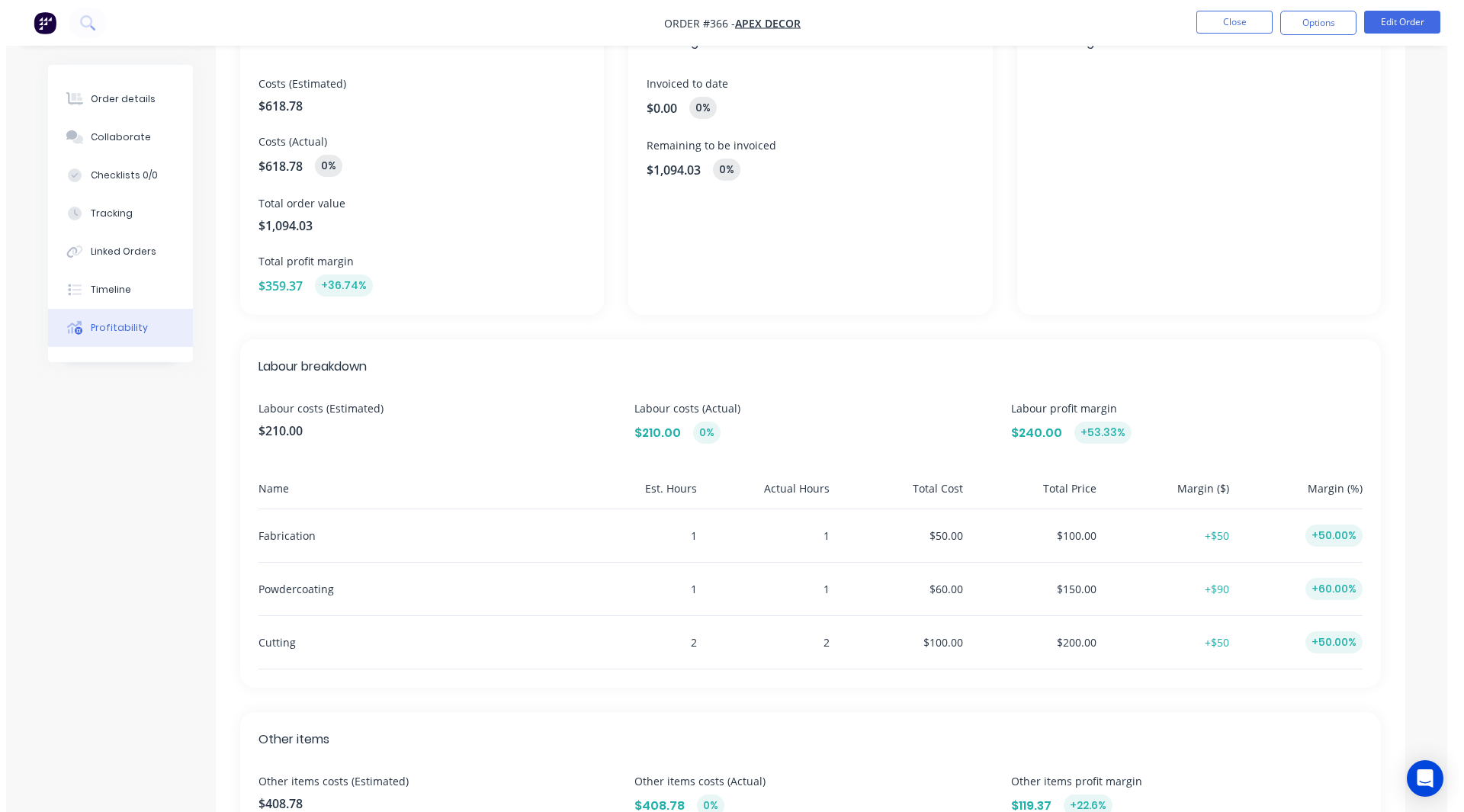
scroll to position [0, 0]
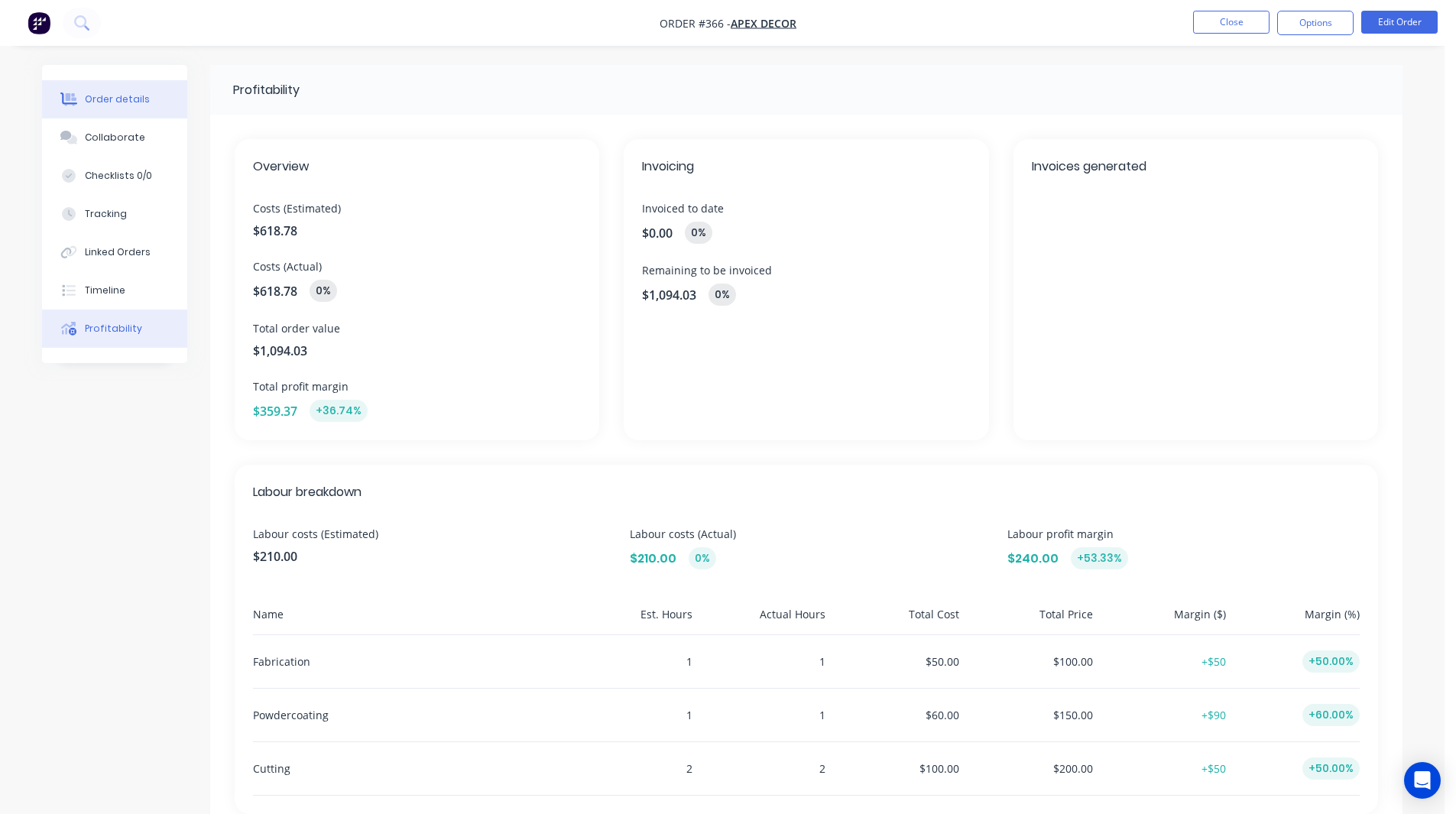
click at [98, 97] on div "Order details" at bounding box center [117, 99] width 65 height 14
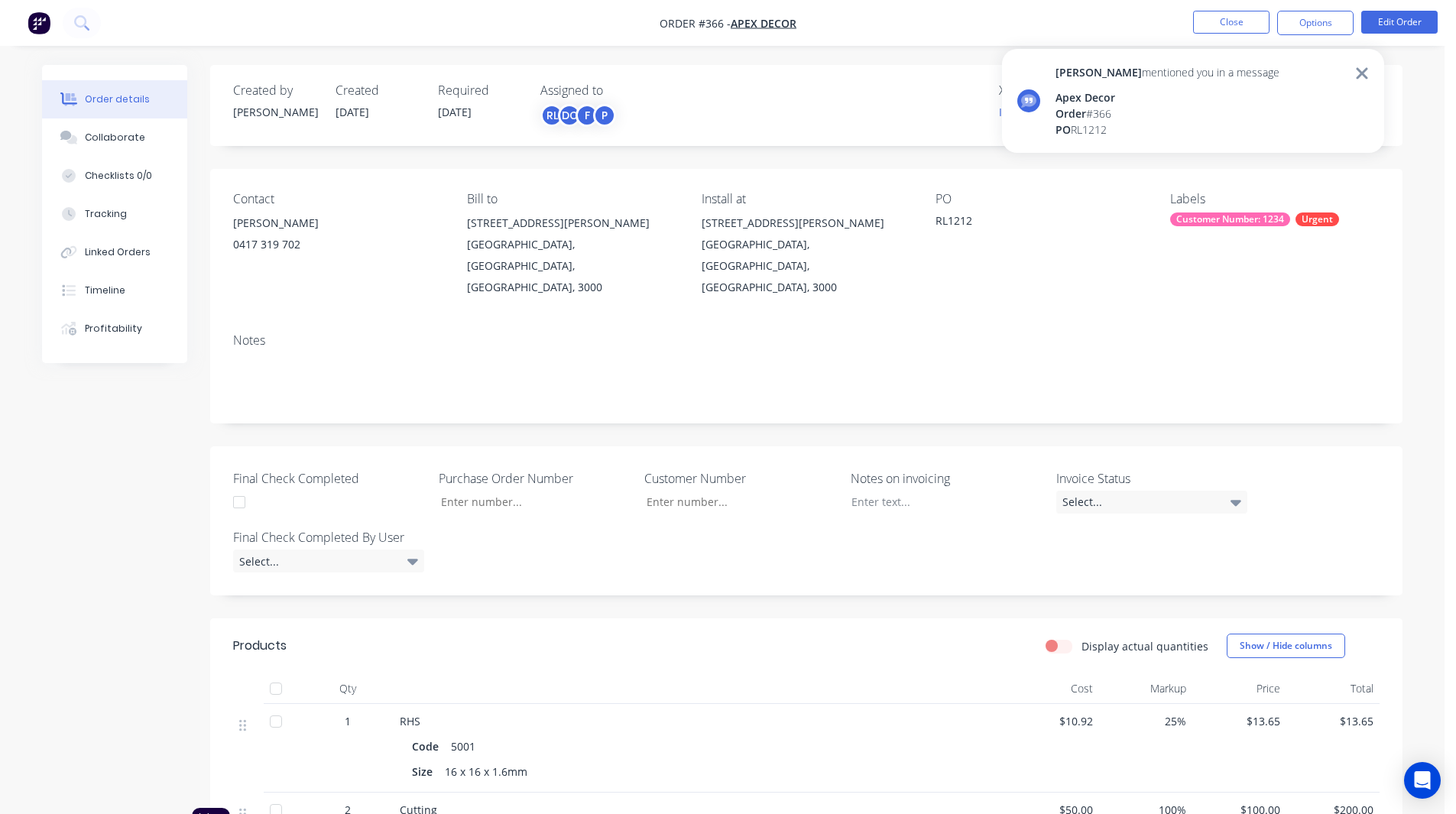
click at [43, 20] on img "button" at bounding box center [39, 23] width 23 height 23
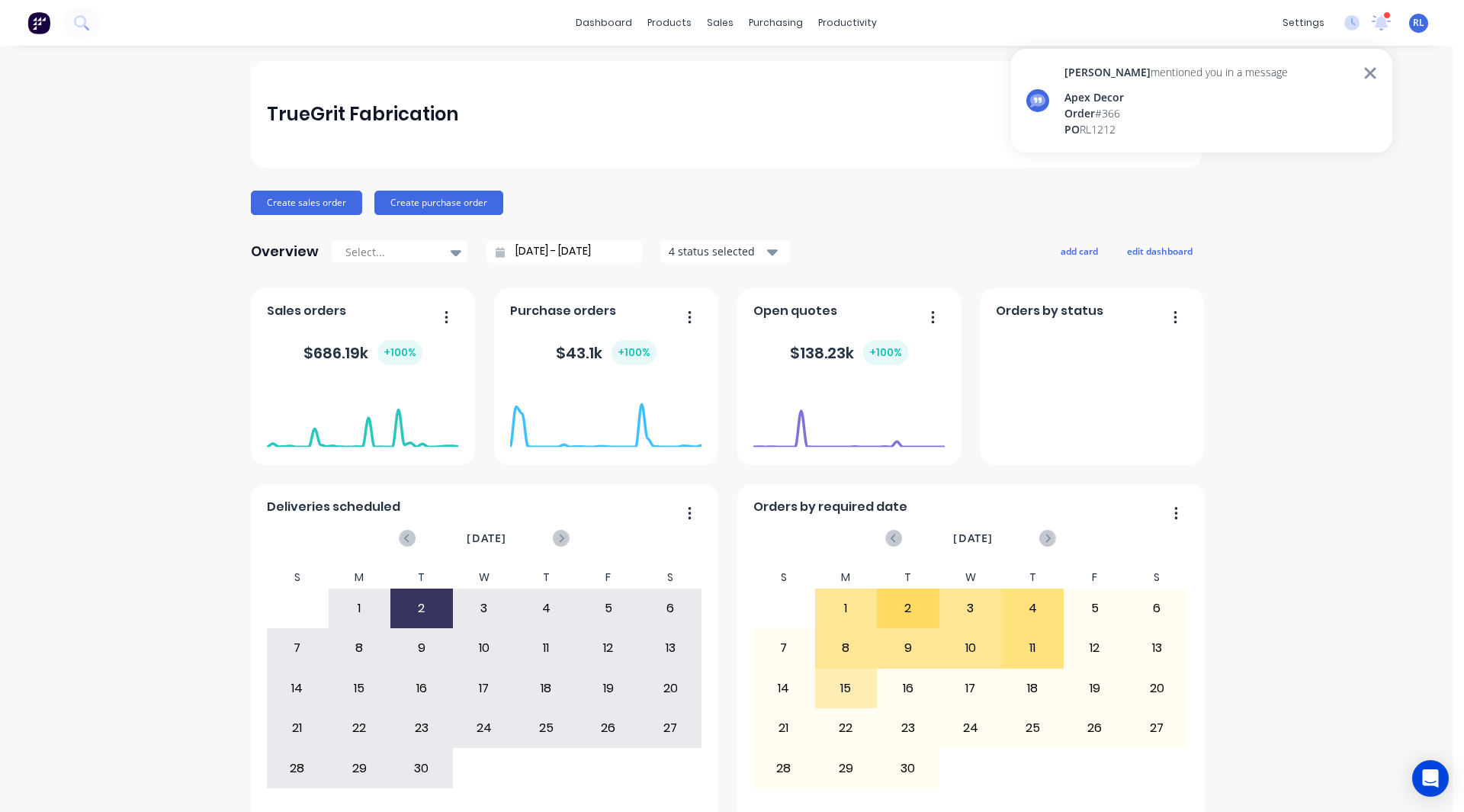
click at [1372, 72] on icon at bounding box center [1370, 73] width 12 height 12
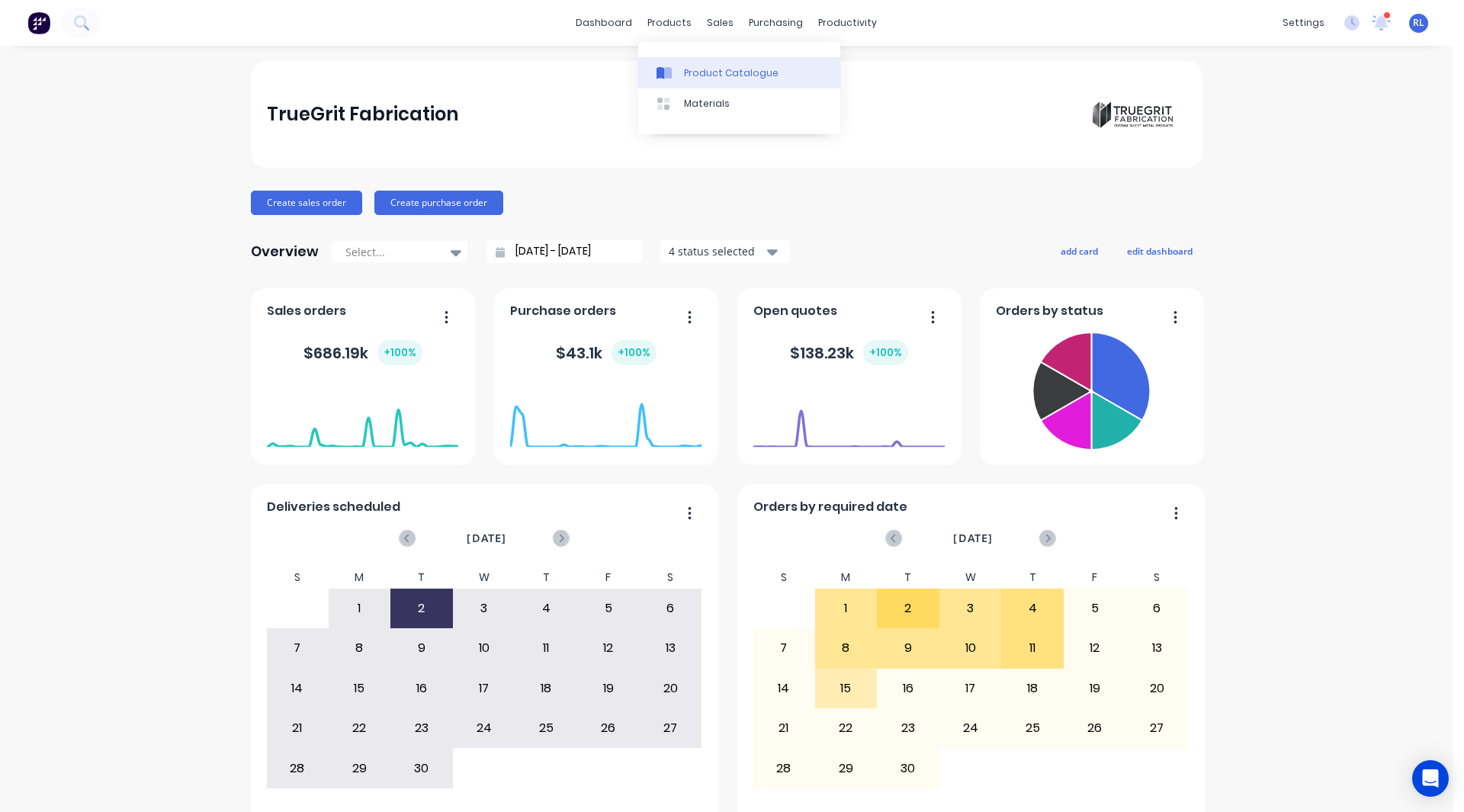
click at [698, 71] on div "Product Catalogue" at bounding box center [731, 73] width 95 height 14
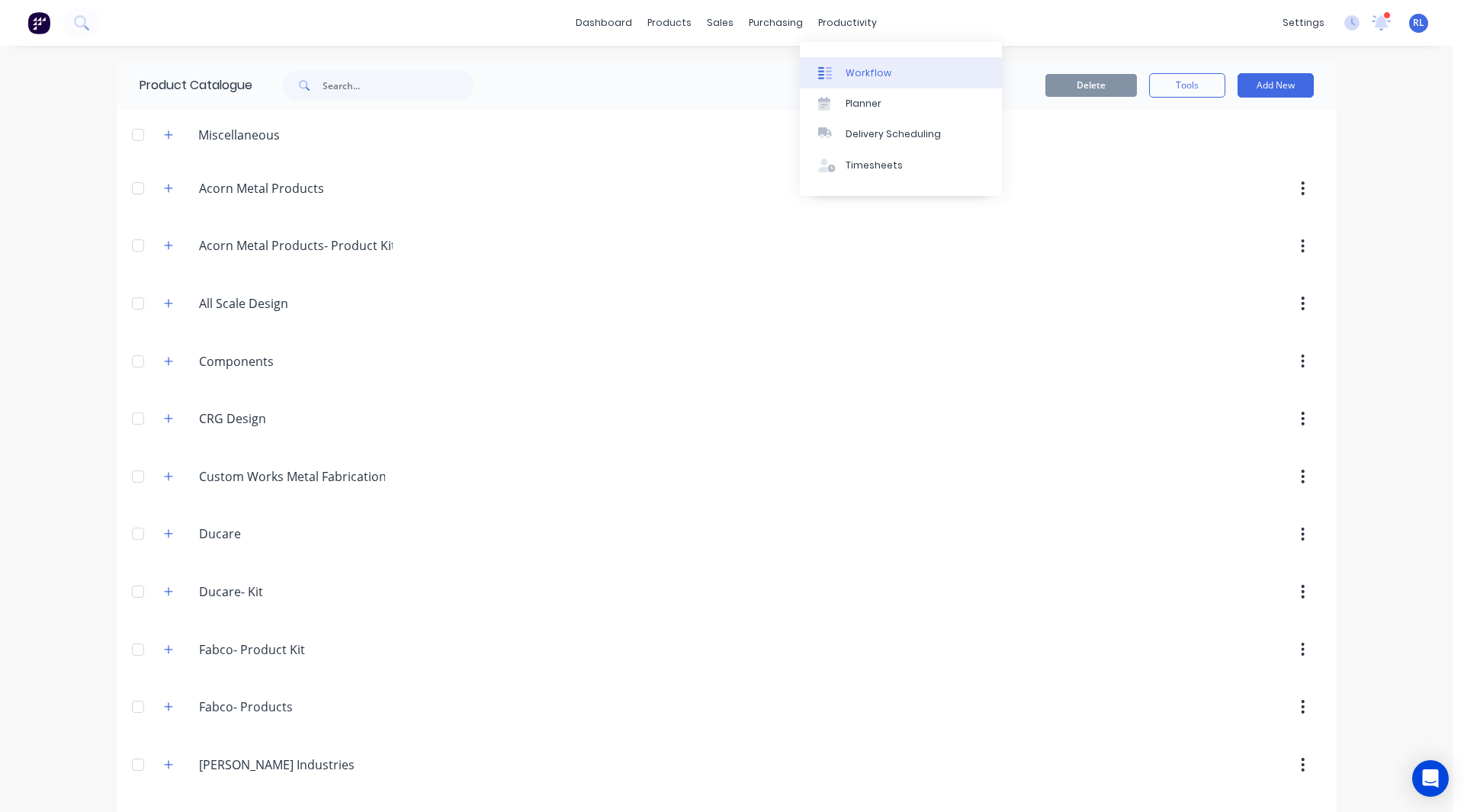
click at [854, 63] on link "Workflow" at bounding box center [901, 72] width 202 height 31
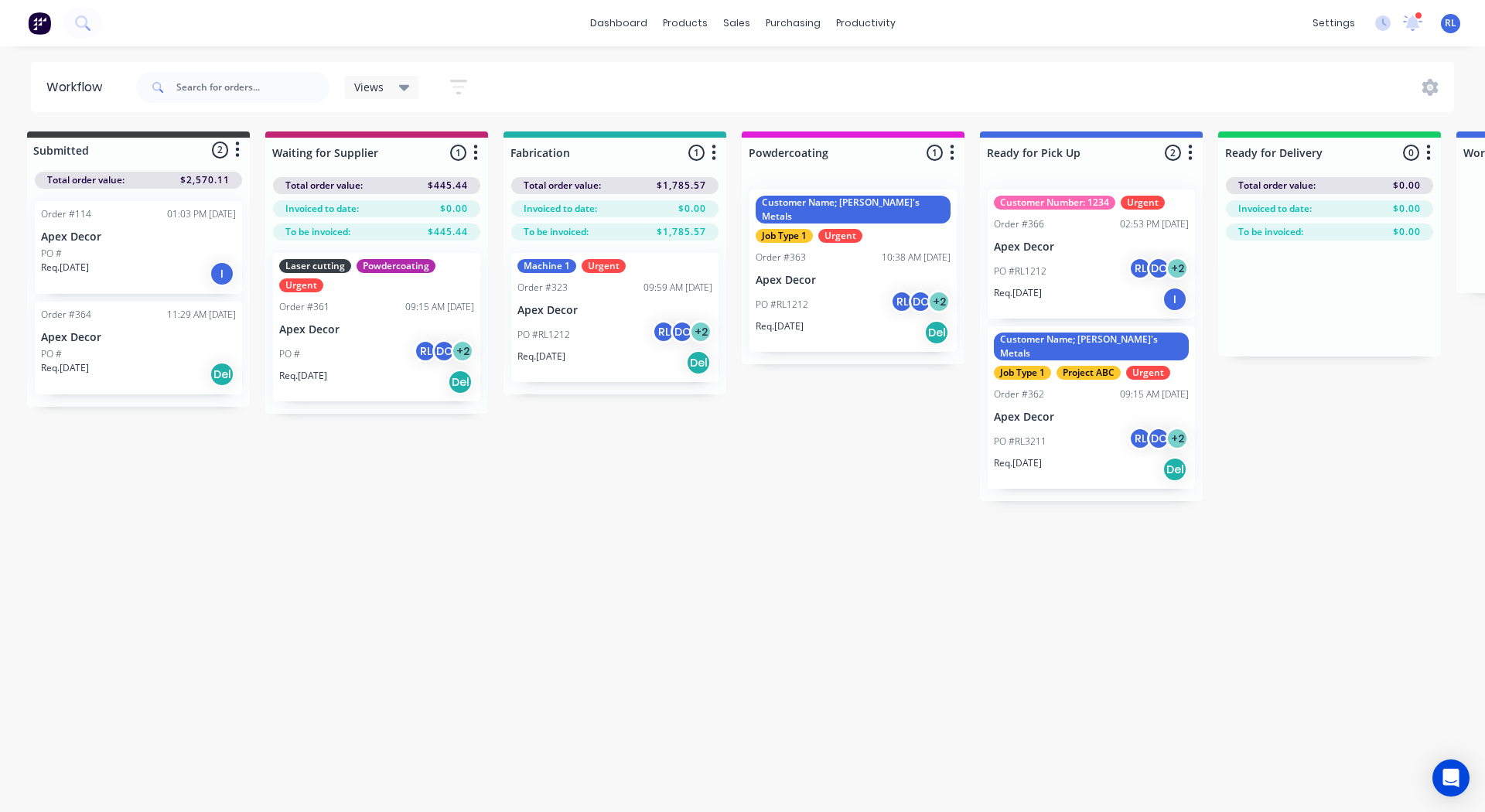
scroll to position [0, 5]
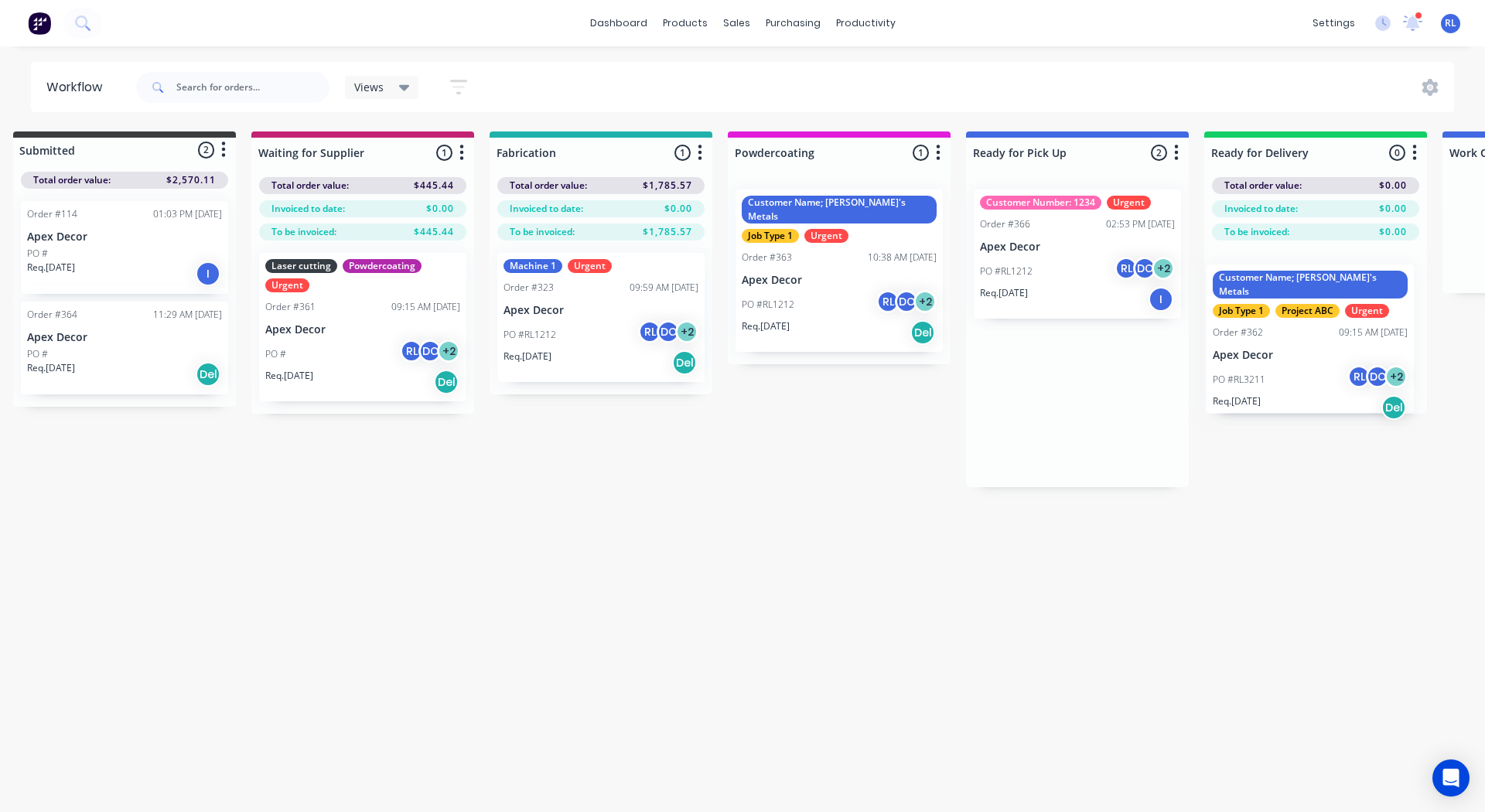
drag, startPoint x: 1120, startPoint y: 371, endPoint x: 1349, endPoint y: 301, distance: 239.5
click at [1349, 301] on div "Submitted 2 Status colour #3A3C3E hex #3A3C3E Save Cancel Summaries Total order…" at bounding box center [1033, 309] width 2131 height 355
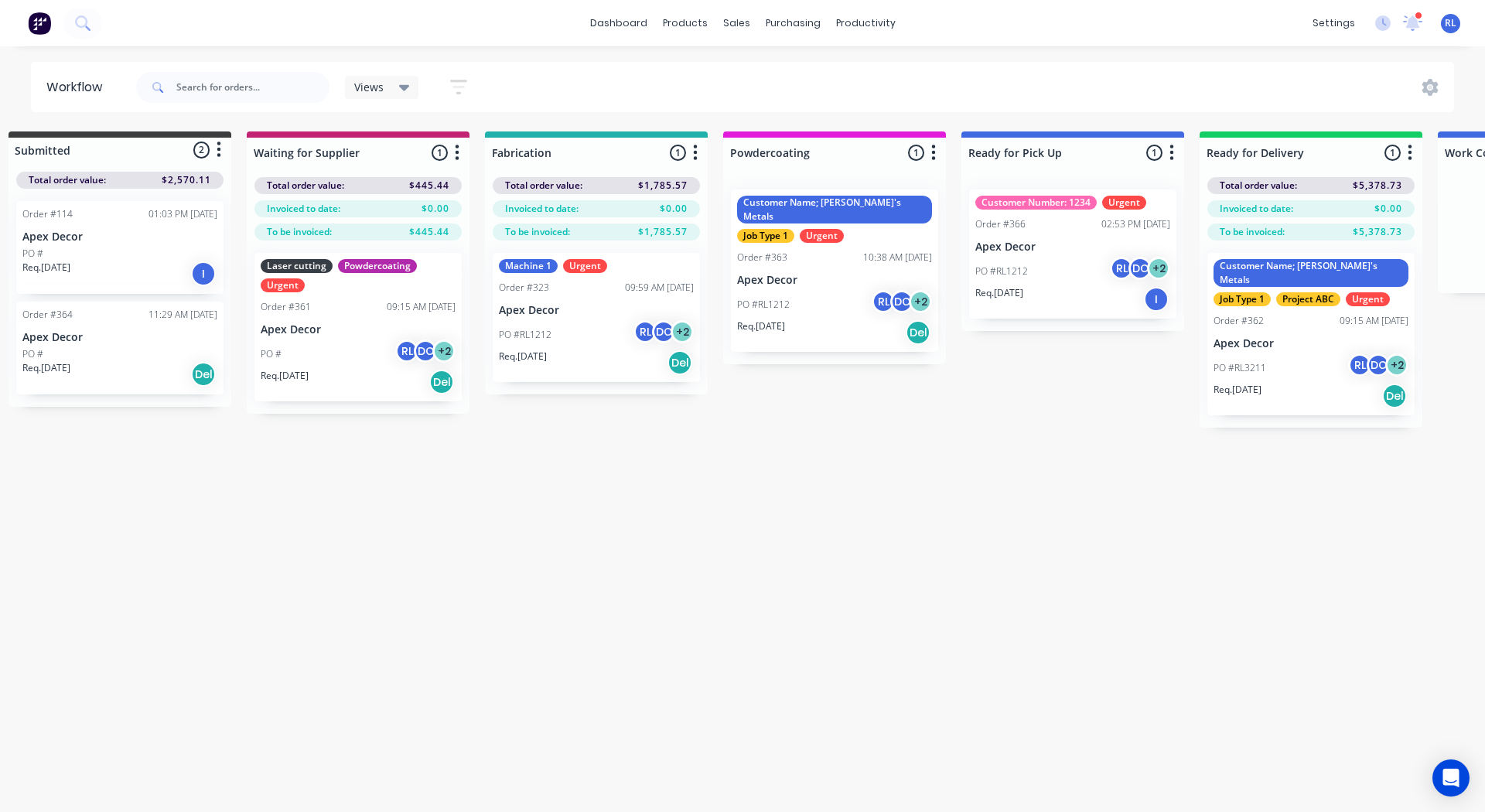
click at [335, 556] on div "Workflow Views Save new view None (Default) edit AA Steelworks edit Adam's Jobs…" at bounding box center [711, 421] width 1473 height 719
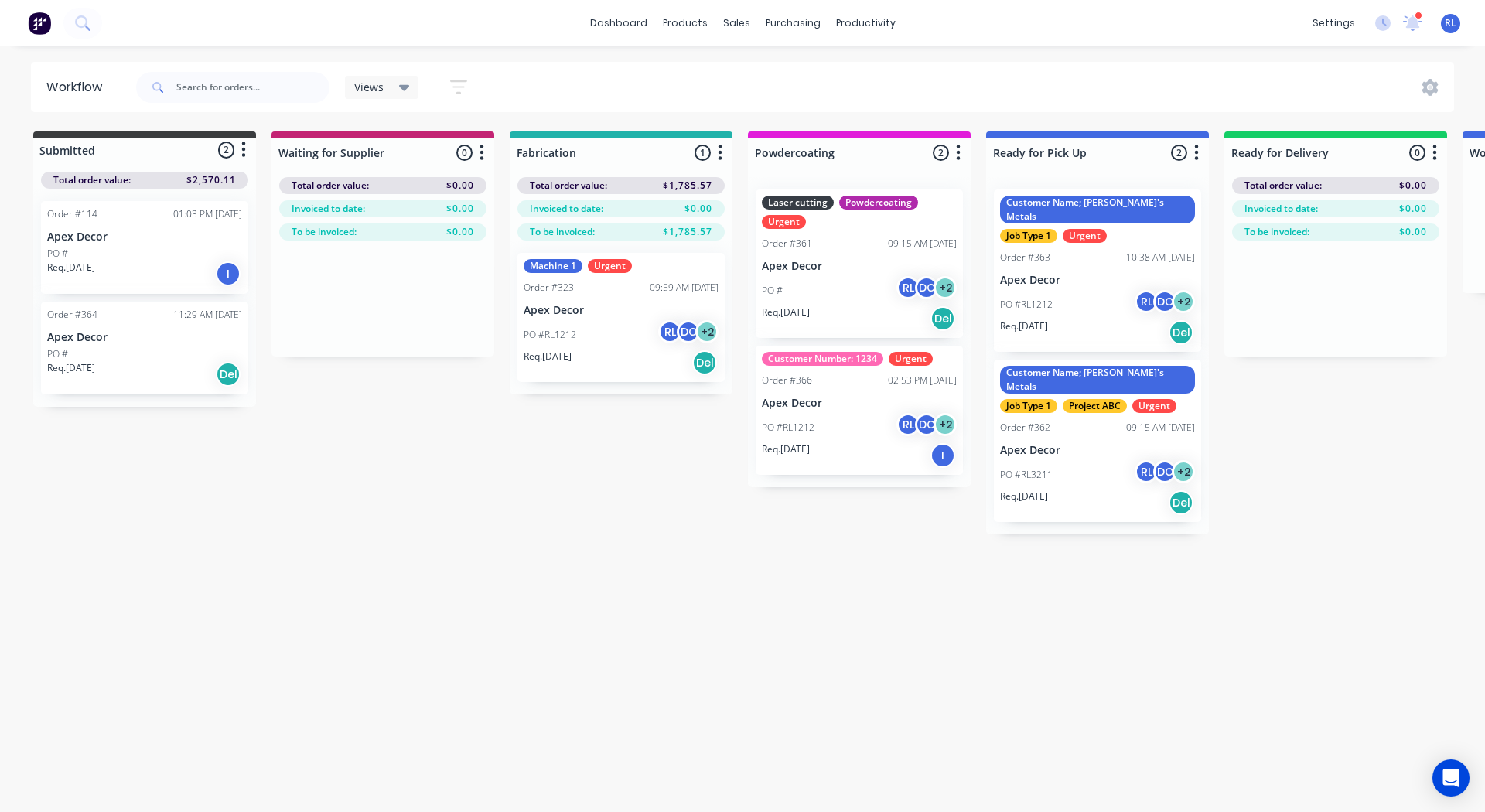
click at [611, 473] on div "Submitted 2 Status colour #3A3C3E hex #3A3C3E Save Cancel Summaries Total order…" at bounding box center [1053, 333] width 2131 height 403
click at [718, 162] on icon "button" at bounding box center [720, 152] width 5 height 19
click at [639, 205] on button "Notifications" at bounding box center [652, 212] width 155 height 26
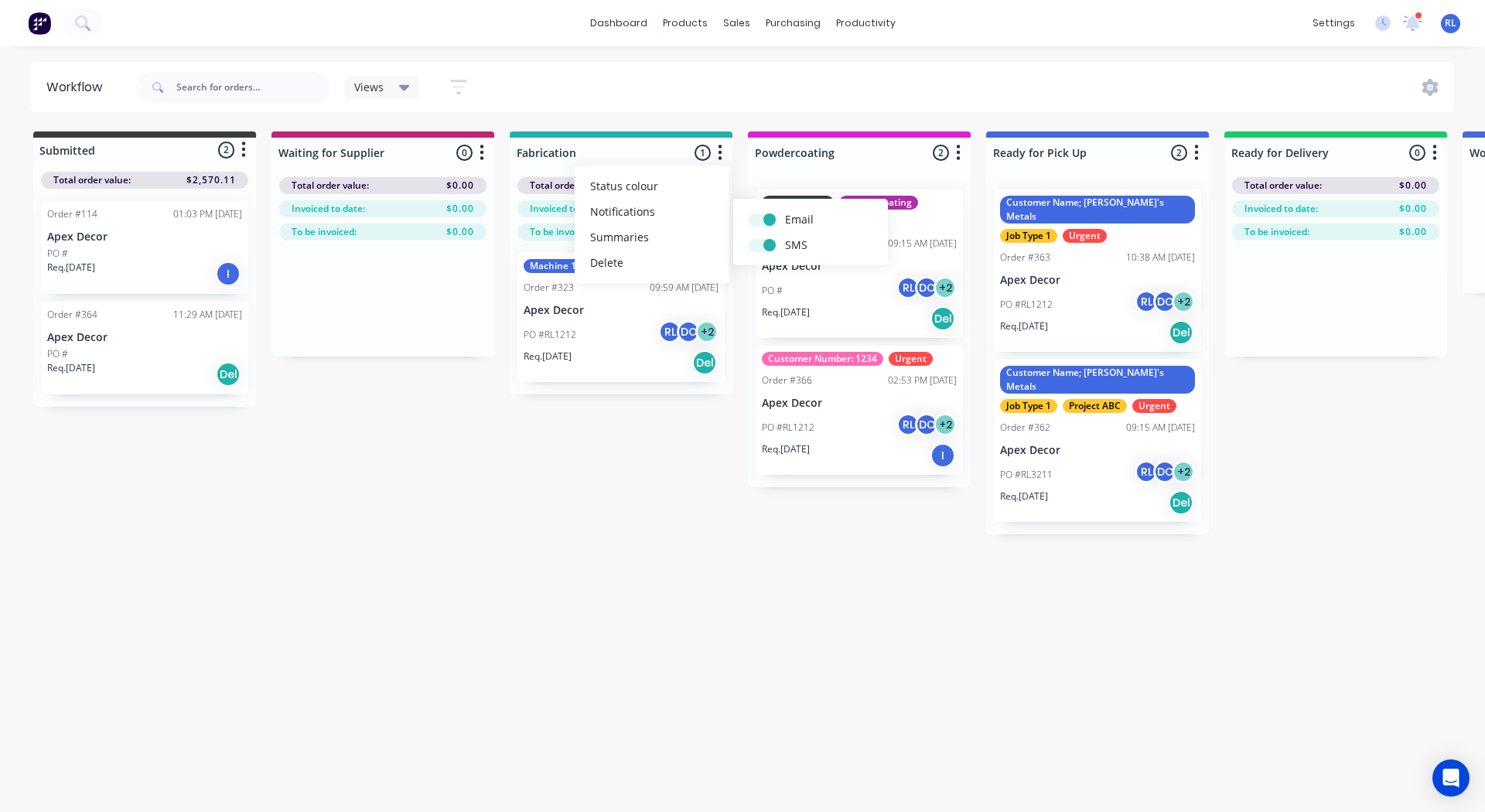
click at [612, 520] on div "Workflow Views Save new view None (Default) edit AA Steelworks edit Adam's Jobs…" at bounding box center [742, 421] width 1485 height 719
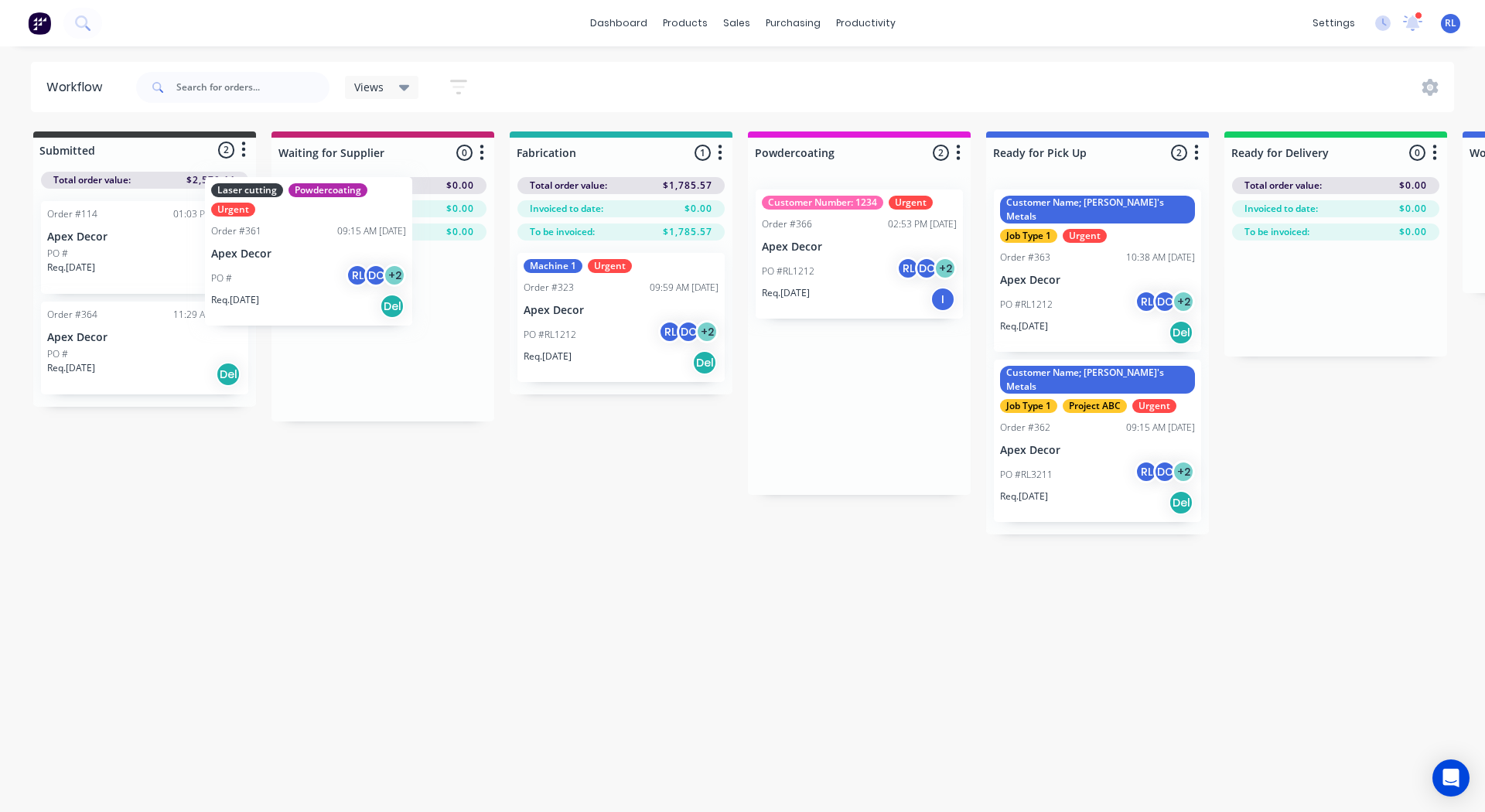
drag, startPoint x: 868, startPoint y: 236, endPoint x: 312, endPoint y: 223, distance: 556.2
click at [312, 223] on div "Submitted 2 Status colour #3A3C3E hex #3A3C3E Save Cancel Summaries Total order…" at bounding box center [1053, 333] width 2131 height 403
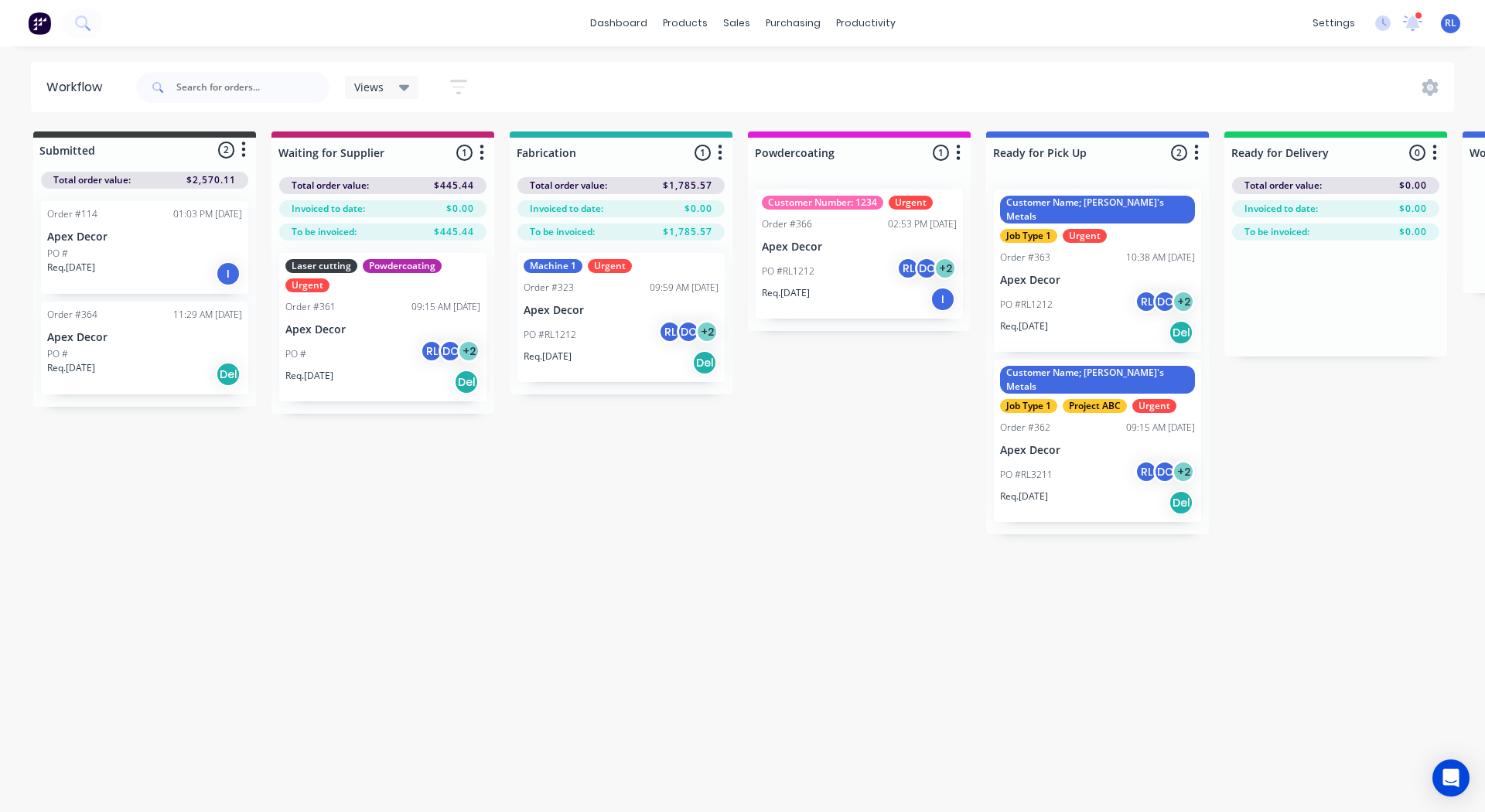
click at [335, 299] on div "Laser cutting Powdercoating Urgent Order #361 09:15 AM 03/09/25 Apex Decor PO #…" at bounding box center [383, 326] width 207 height 148
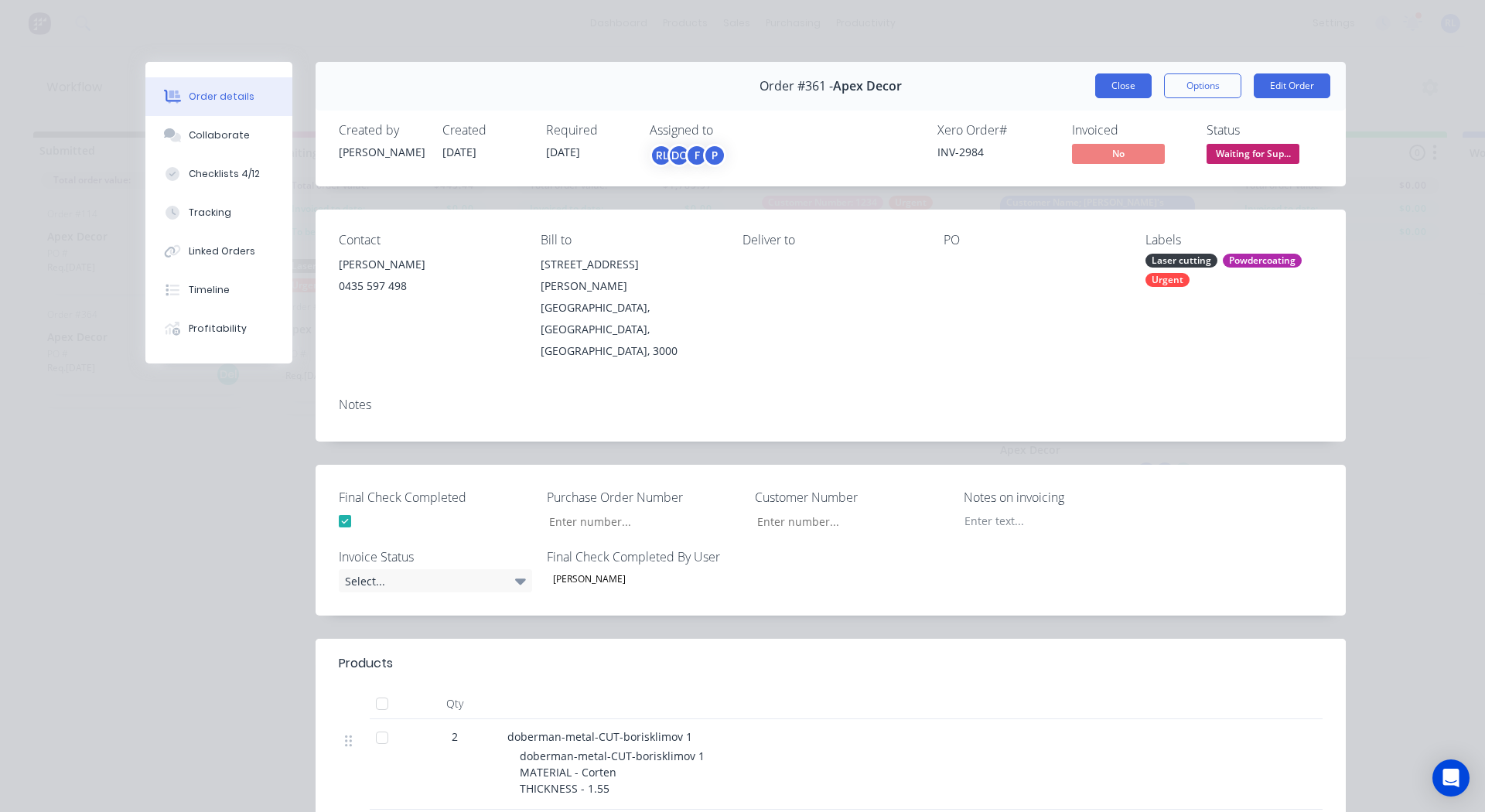
click at [1095, 79] on button "Close" at bounding box center [1123, 86] width 56 height 25
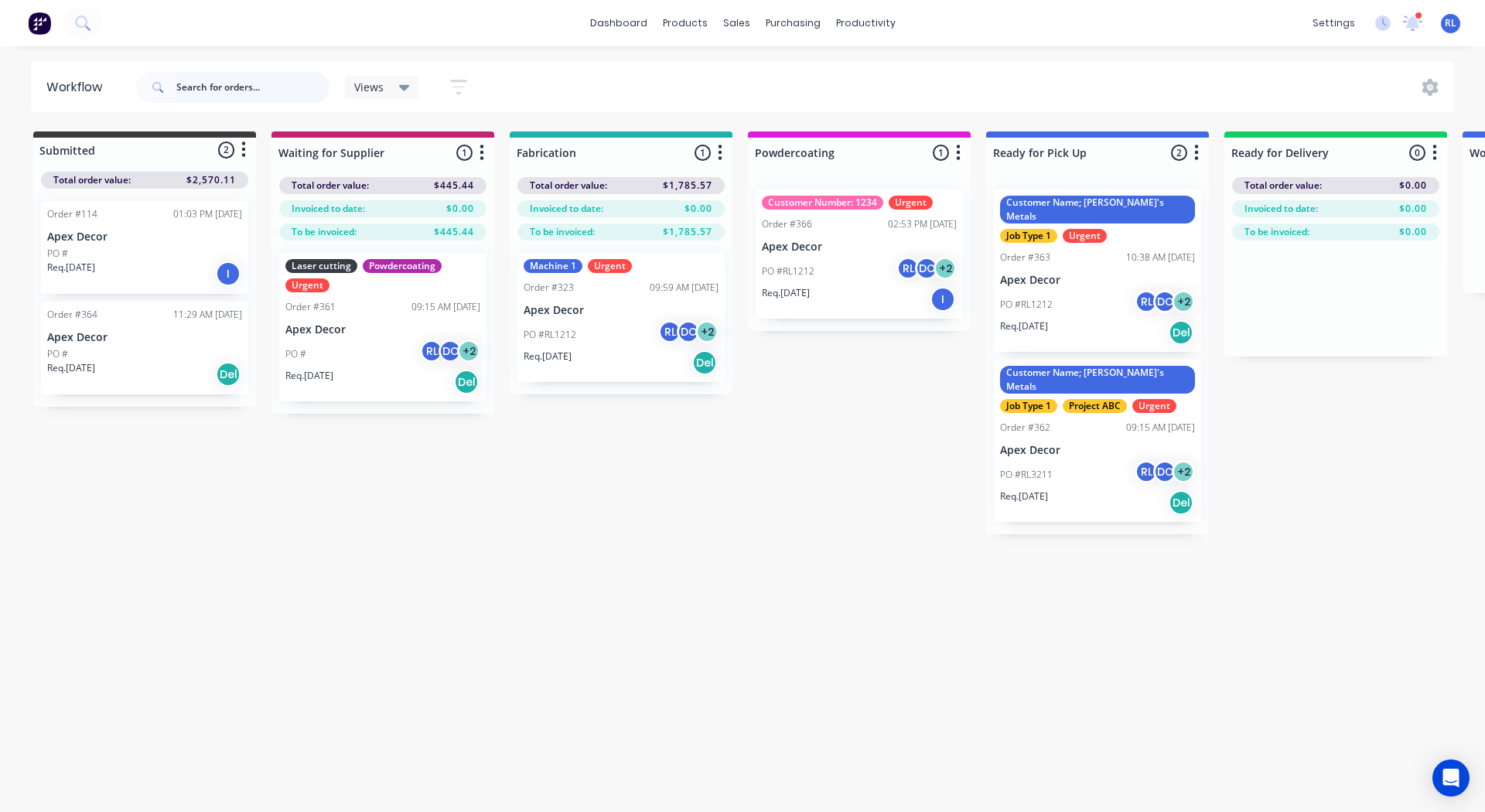
click at [250, 88] on input "text" at bounding box center [253, 87] width 153 height 31
paste input "#366"
click at [230, 92] on input "#366" at bounding box center [253, 87] width 153 height 31
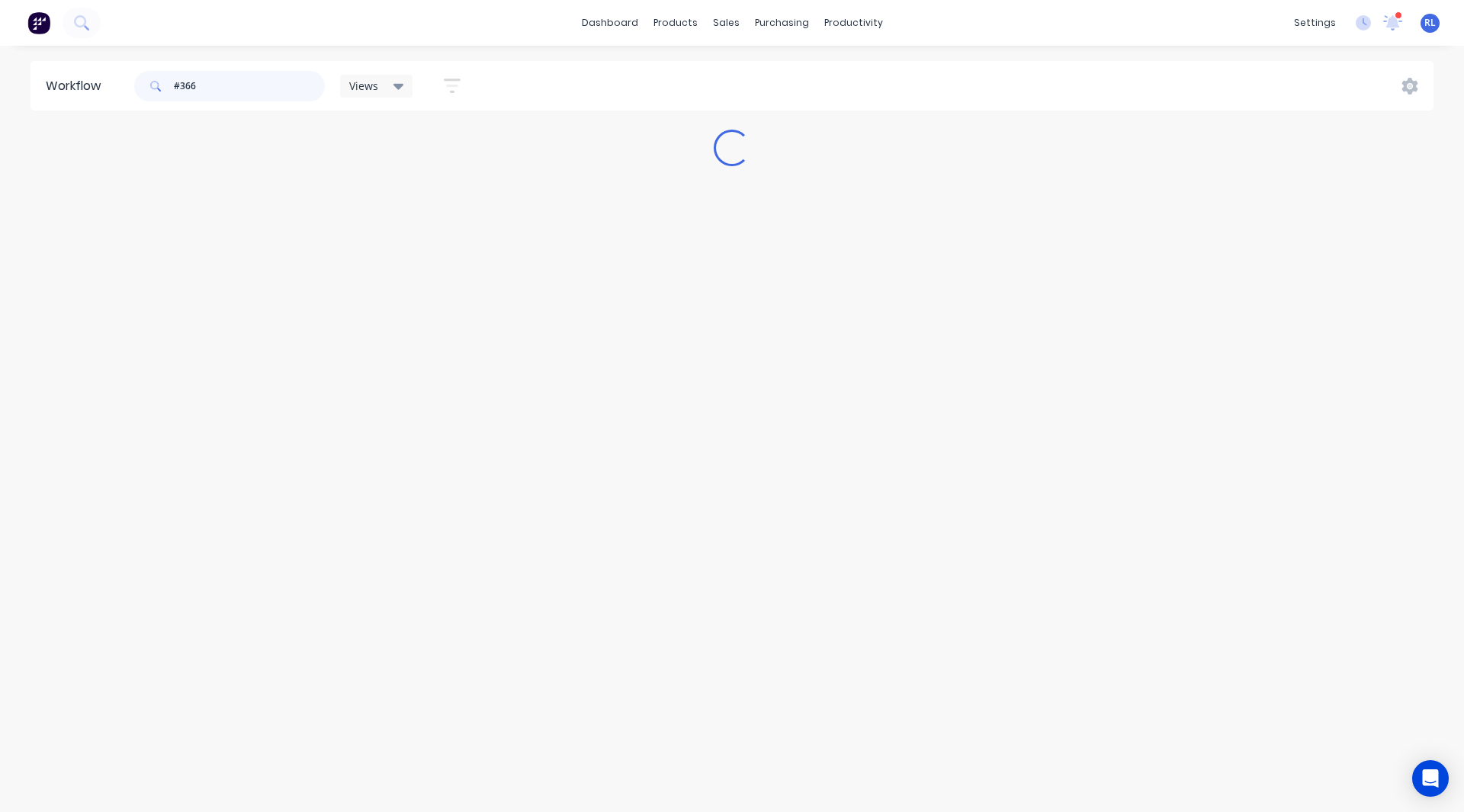
type input "#366"
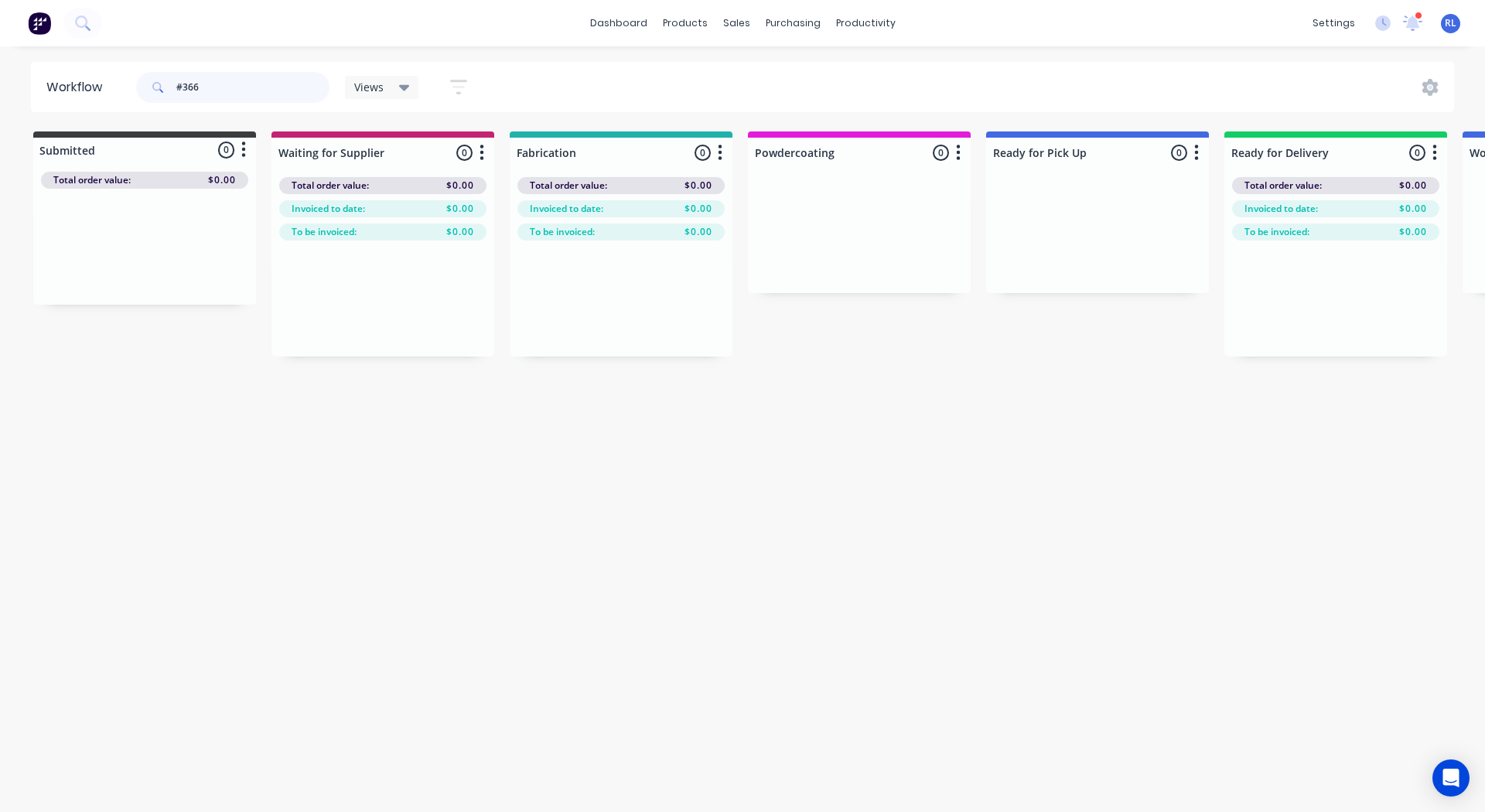
click at [296, 98] on input "#366" at bounding box center [253, 87] width 153 height 31
click at [684, 63] on header "Workflow Views Save new view None (Default) edit AA Steelworks edit Adam's Jobs…" at bounding box center [743, 87] width 1424 height 50
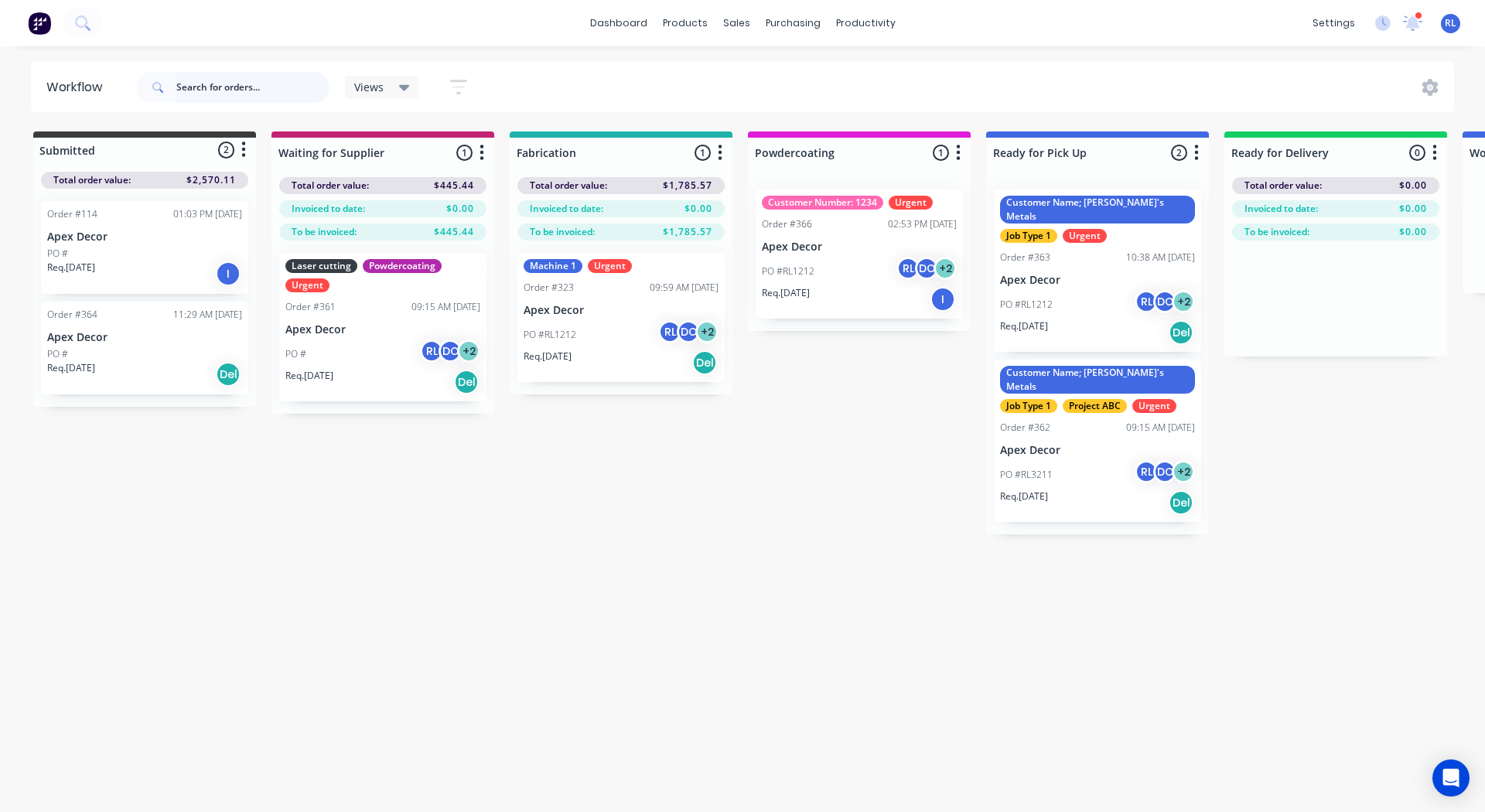
click at [225, 79] on input "text" at bounding box center [253, 87] width 153 height 31
type input "366"
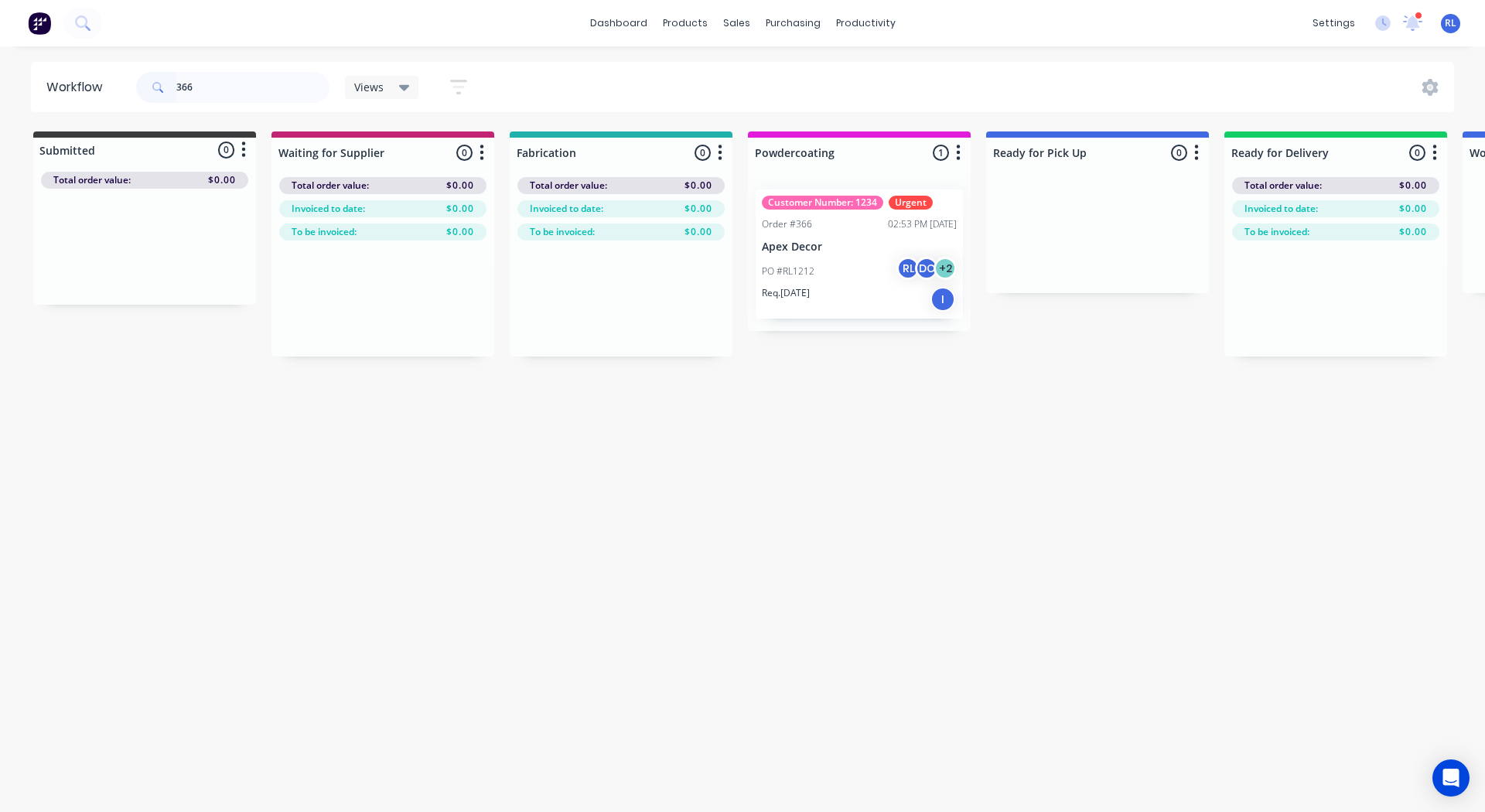
click at [847, 251] on p "Apex Decor" at bounding box center [859, 247] width 195 height 13
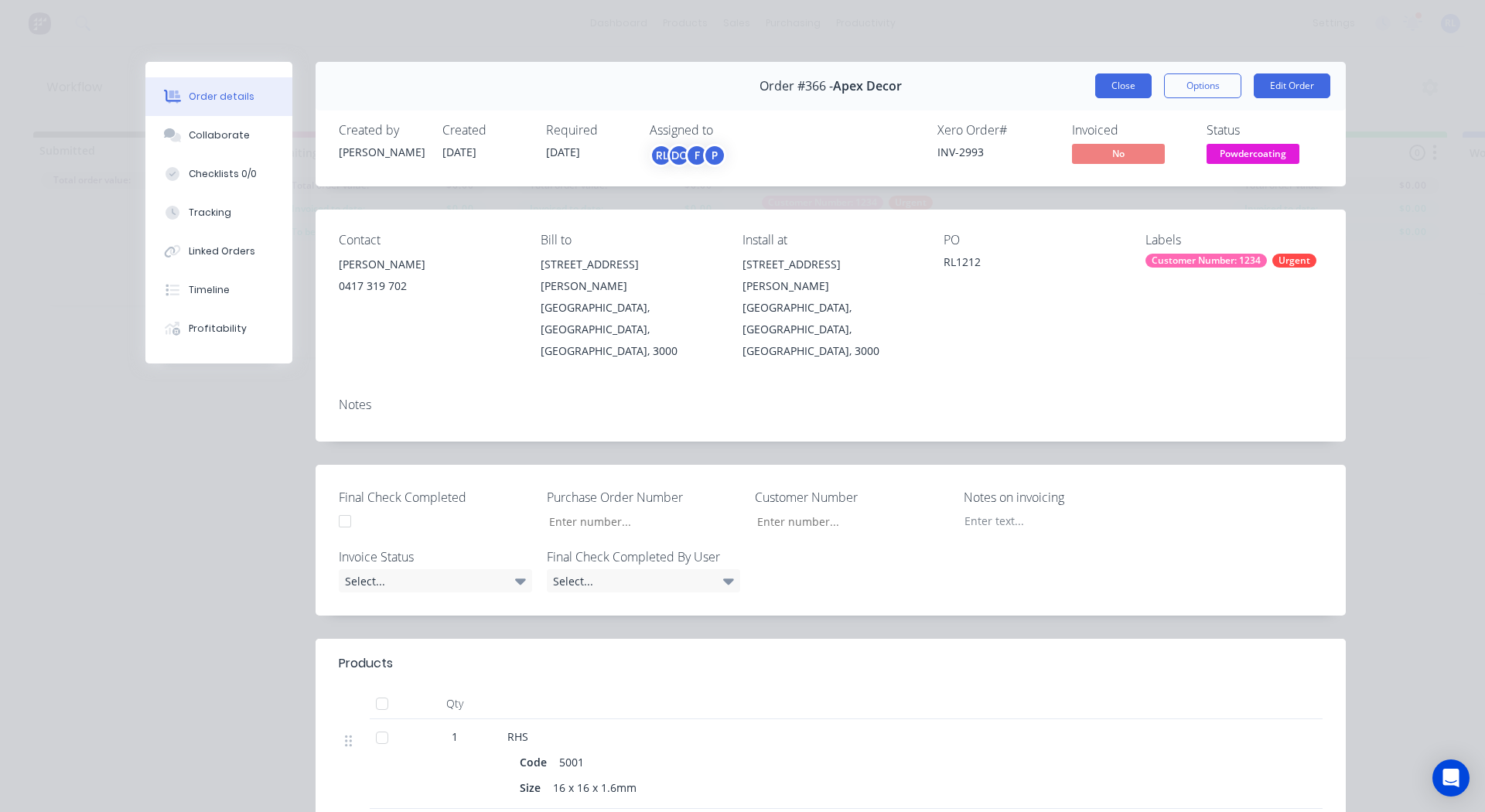
click at [1111, 88] on button "Close" at bounding box center [1123, 86] width 56 height 25
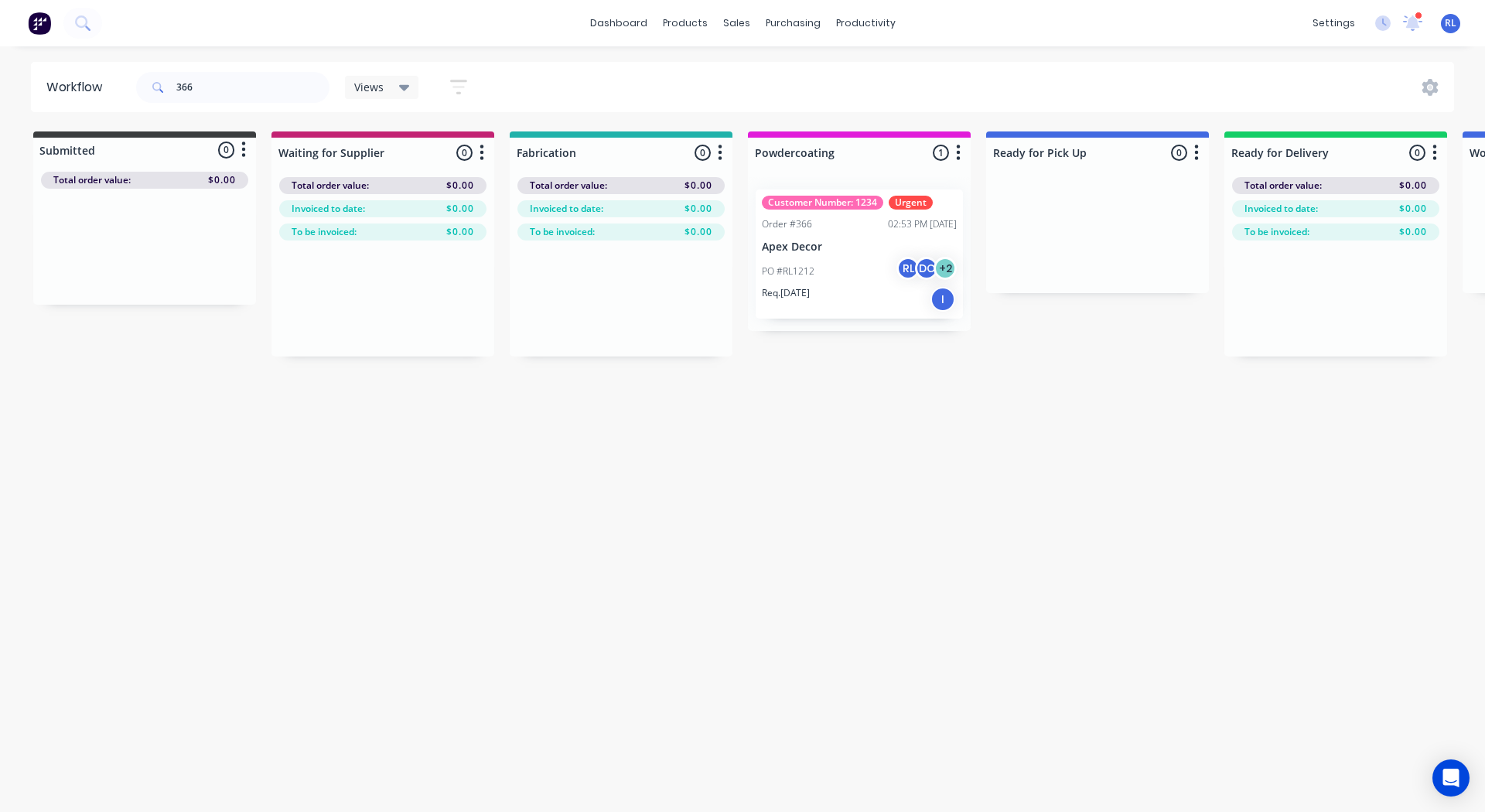
click at [1196, 148] on icon "button" at bounding box center [1196, 152] width 5 height 19
click at [1090, 208] on button "Notifications" at bounding box center [1128, 212] width 155 height 26
click at [1262, 211] on label at bounding box center [1262, 211] width 0 height 0
click at [1237, 218] on input "checkbox" at bounding box center [1231, 218] width 13 height 15
checkbox input "false"
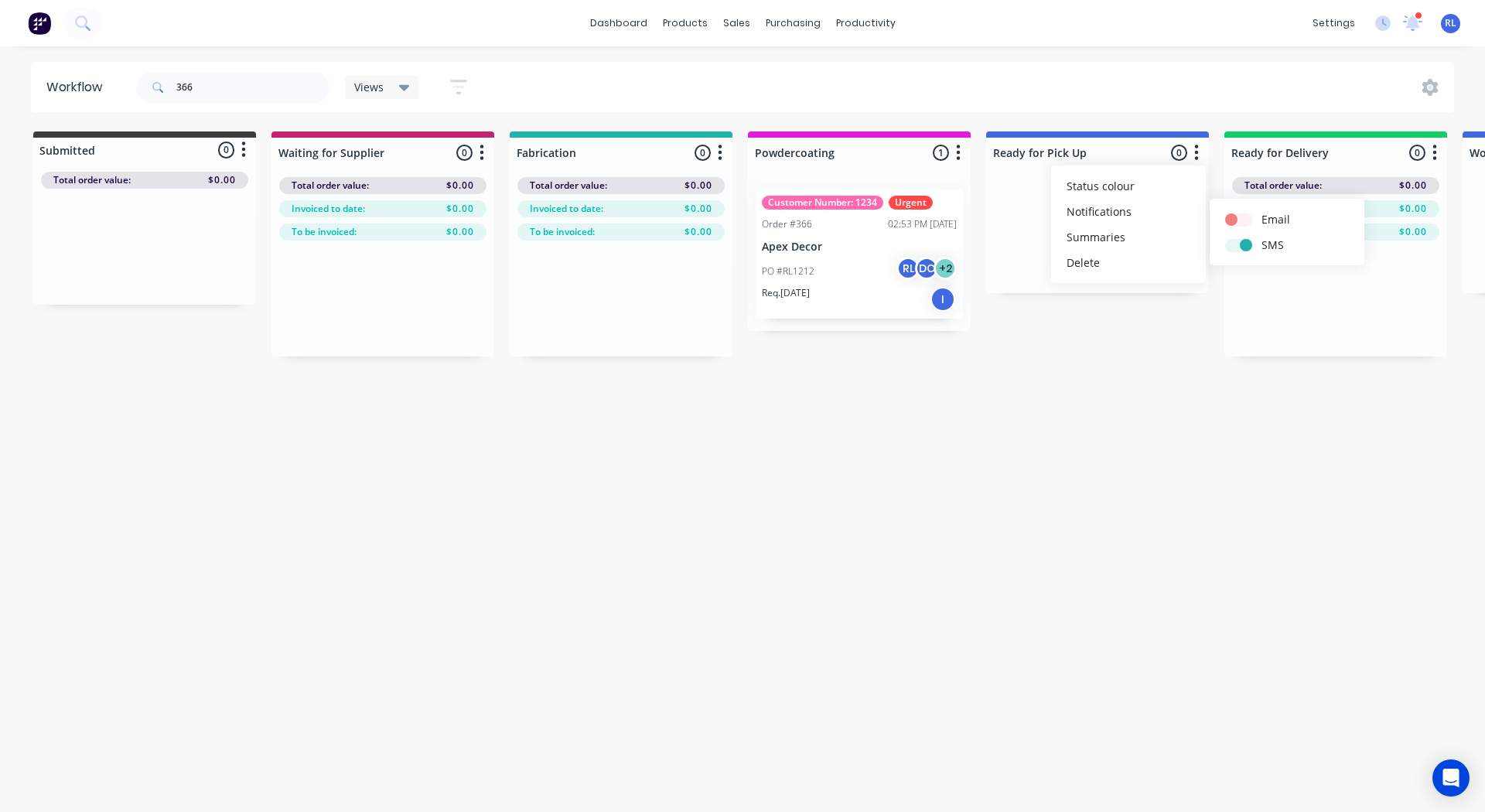
click at [1151, 329] on div "Submitted 0 Status colour #3A3C3E hex #3A3C3E Save Cancel Summaries Total order…" at bounding box center [1053, 243] width 2131 height 225
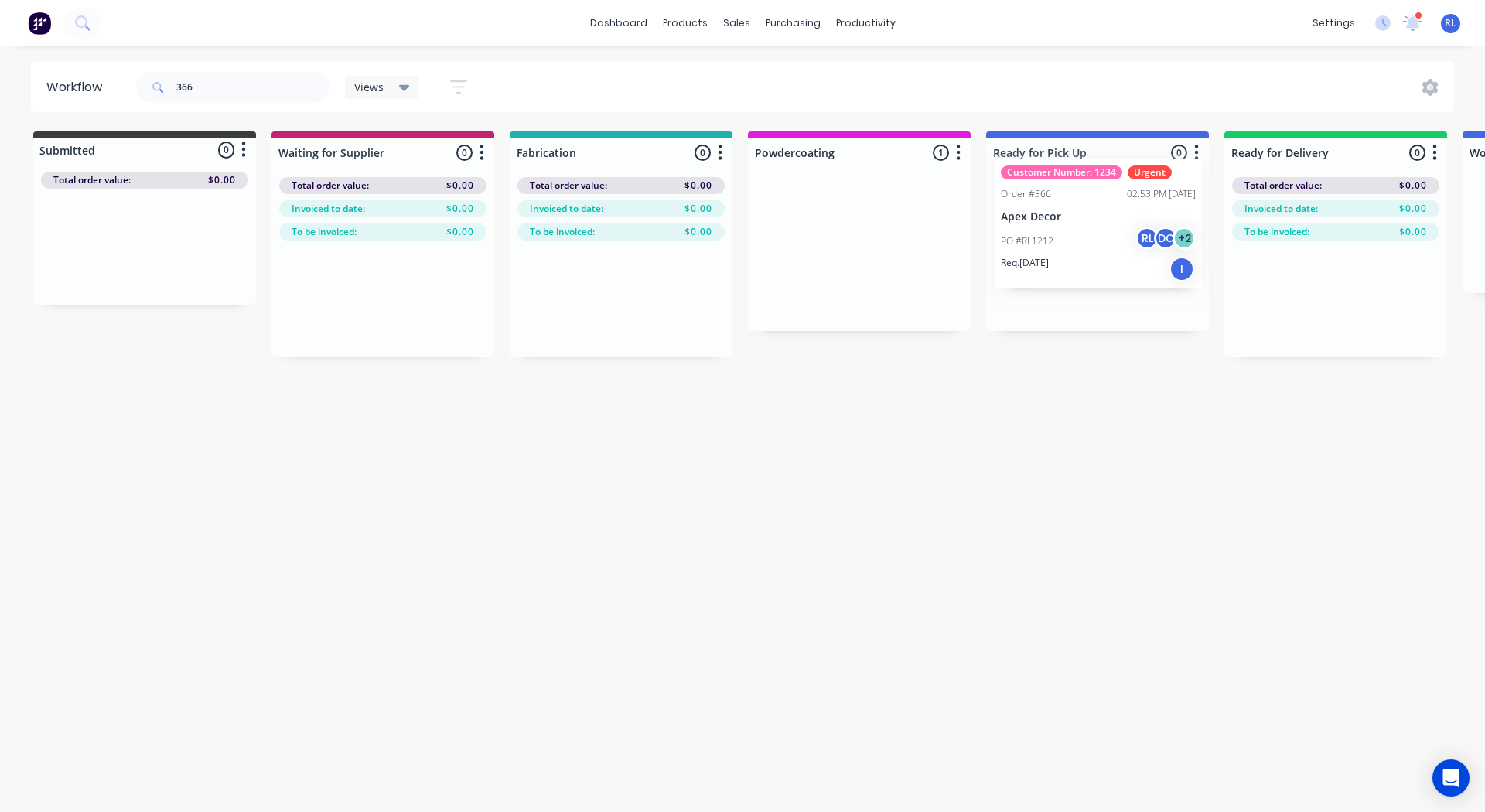
drag, startPoint x: 836, startPoint y: 229, endPoint x: 1080, endPoint y: 197, distance: 246.1
click at [1080, 197] on div "Submitted 0 Status colour #3A3C3E hex #3A3C3E Save Cancel Summaries Total order…" at bounding box center [1053, 243] width 2131 height 225
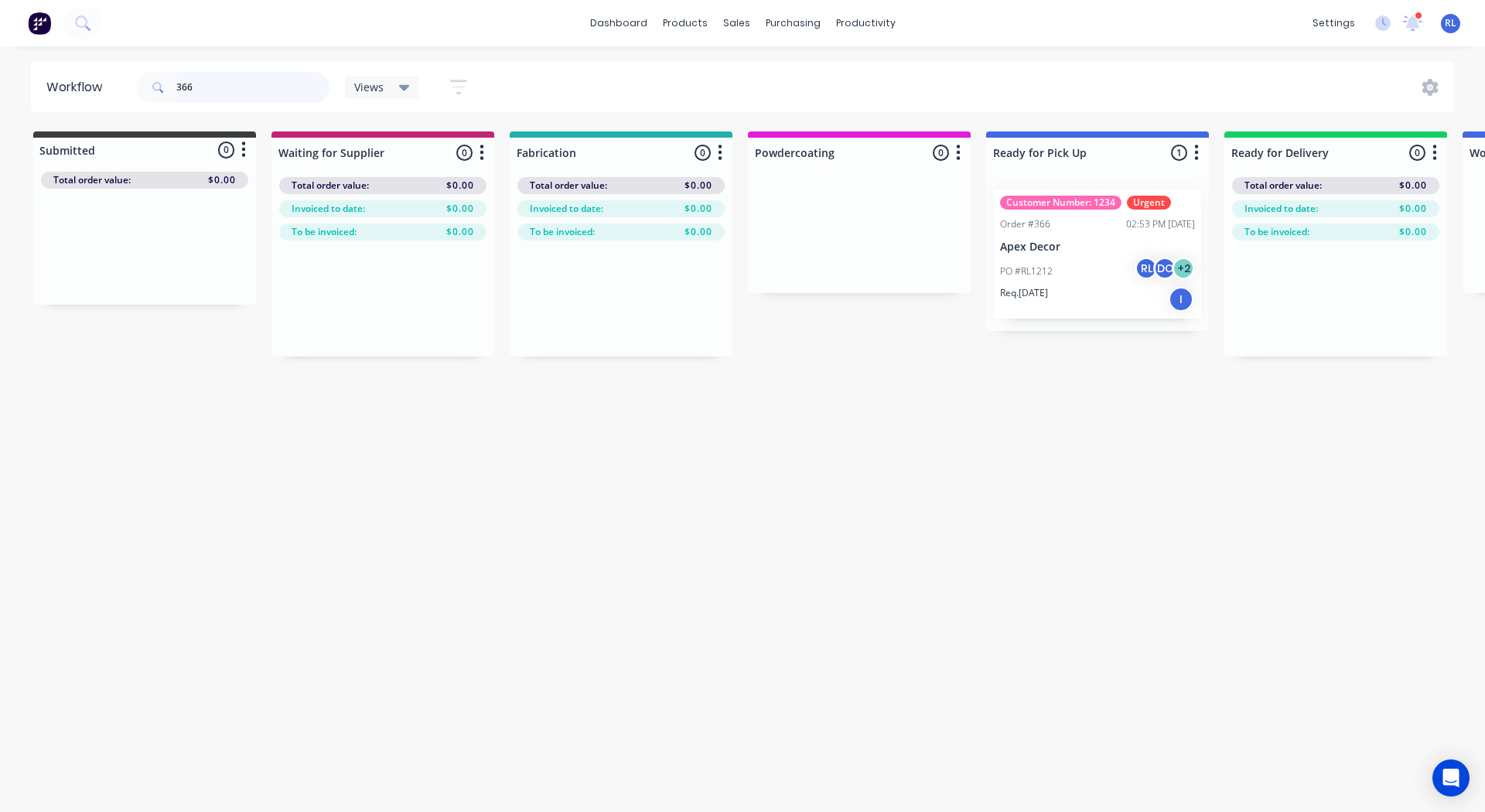
click at [187, 81] on input "366" at bounding box center [253, 87] width 153 height 31
click at [467, 90] on icon "button" at bounding box center [458, 86] width 17 height 19
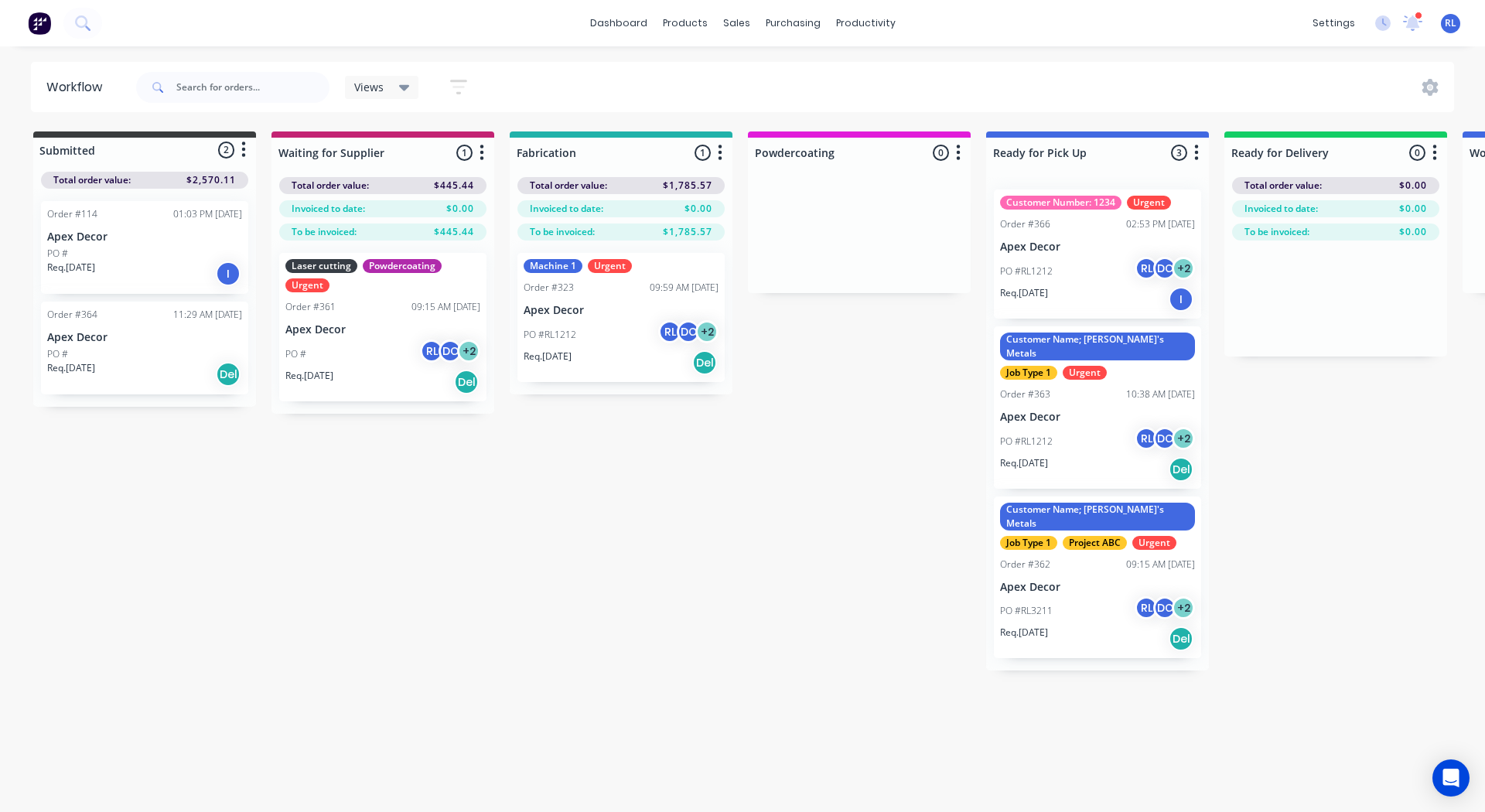
click at [520, 74] on div "Views Save new view None (Default) edit AA Steelworks edit Adam's Jobs- Urgent …" at bounding box center [794, 87] width 1322 height 46
click at [718, 146] on icon "button" at bounding box center [720, 152] width 5 height 19
click at [630, 209] on button "Notifications" at bounding box center [652, 212] width 155 height 26
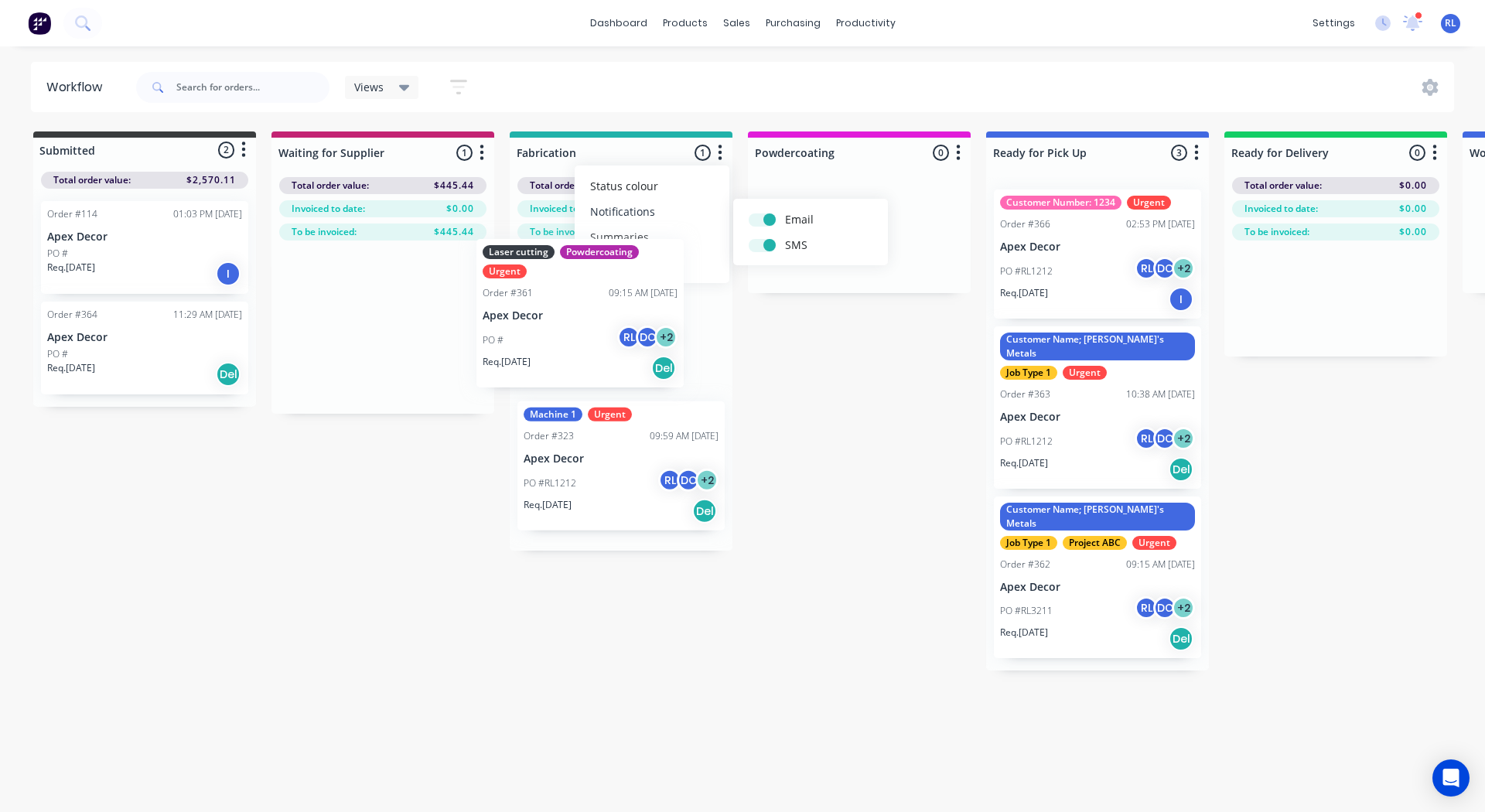
drag, startPoint x: 348, startPoint y: 377, endPoint x: 557, endPoint y: 359, distance: 209.8
click at [557, 359] on div "Submitted 2 Status colour #3A3C3E hex #3A3C3E Save Cancel Summaries Total order…" at bounding box center [1053, 401] width 2131 height 539
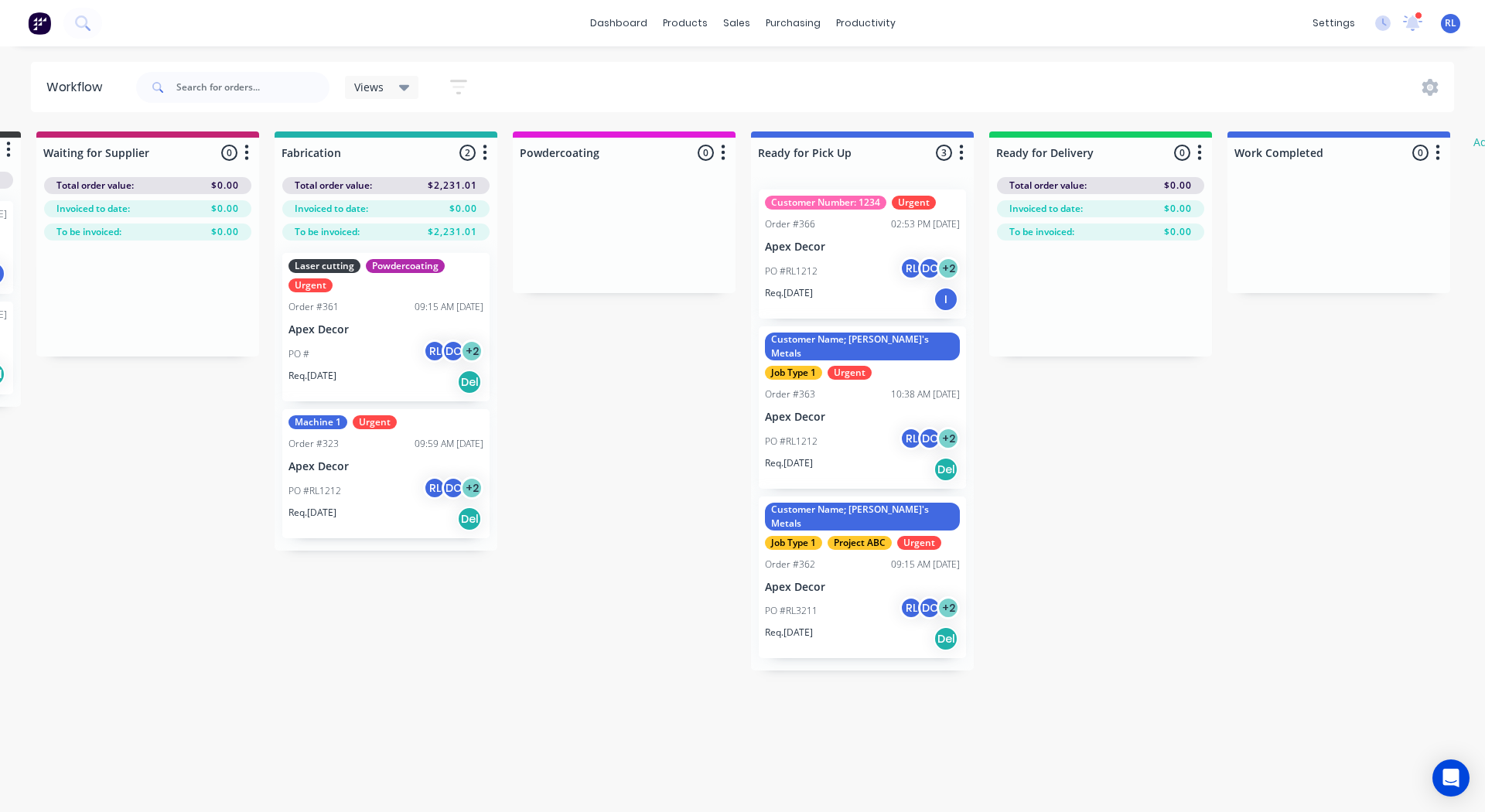
scroll to position [0, 244]
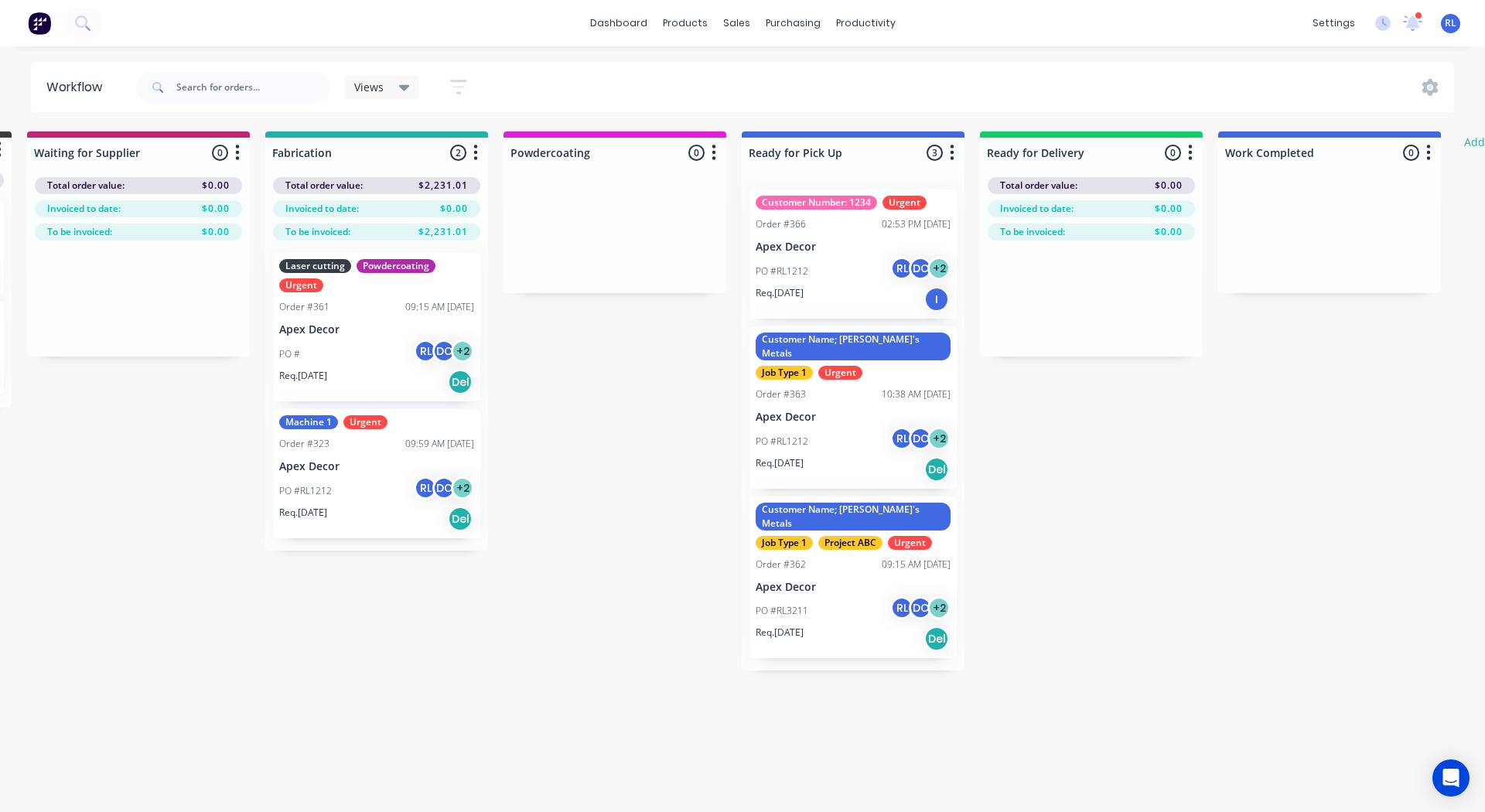
click at [1192, 155] on icon "button" at bounding box center [1191, 152] width 5 height 19
click at [1109, 207] on button "Notifications" at bounding box center [1122, 212] width 155 height 26
click at [571, 406] on div "Submitted 2 Status colour #3A3C3E hex #3A3C3E Save Cancel Summaries Total order…" at bounding box center [809, 401] width 2131 height 539
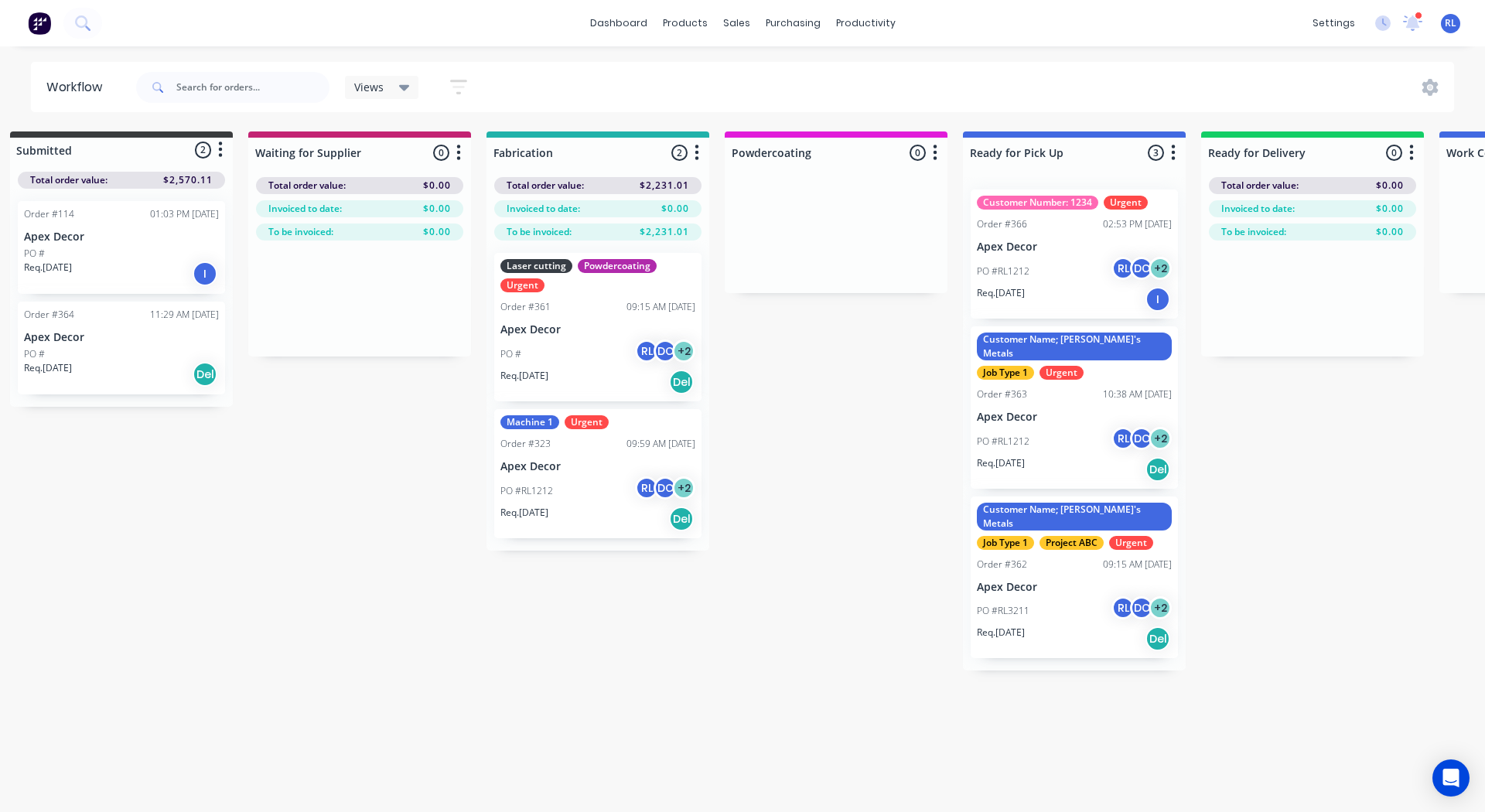
scroll to position [0, 23]
click at [462, 80] on icon "button" at bounding box center [458, 87] width 17 height 15
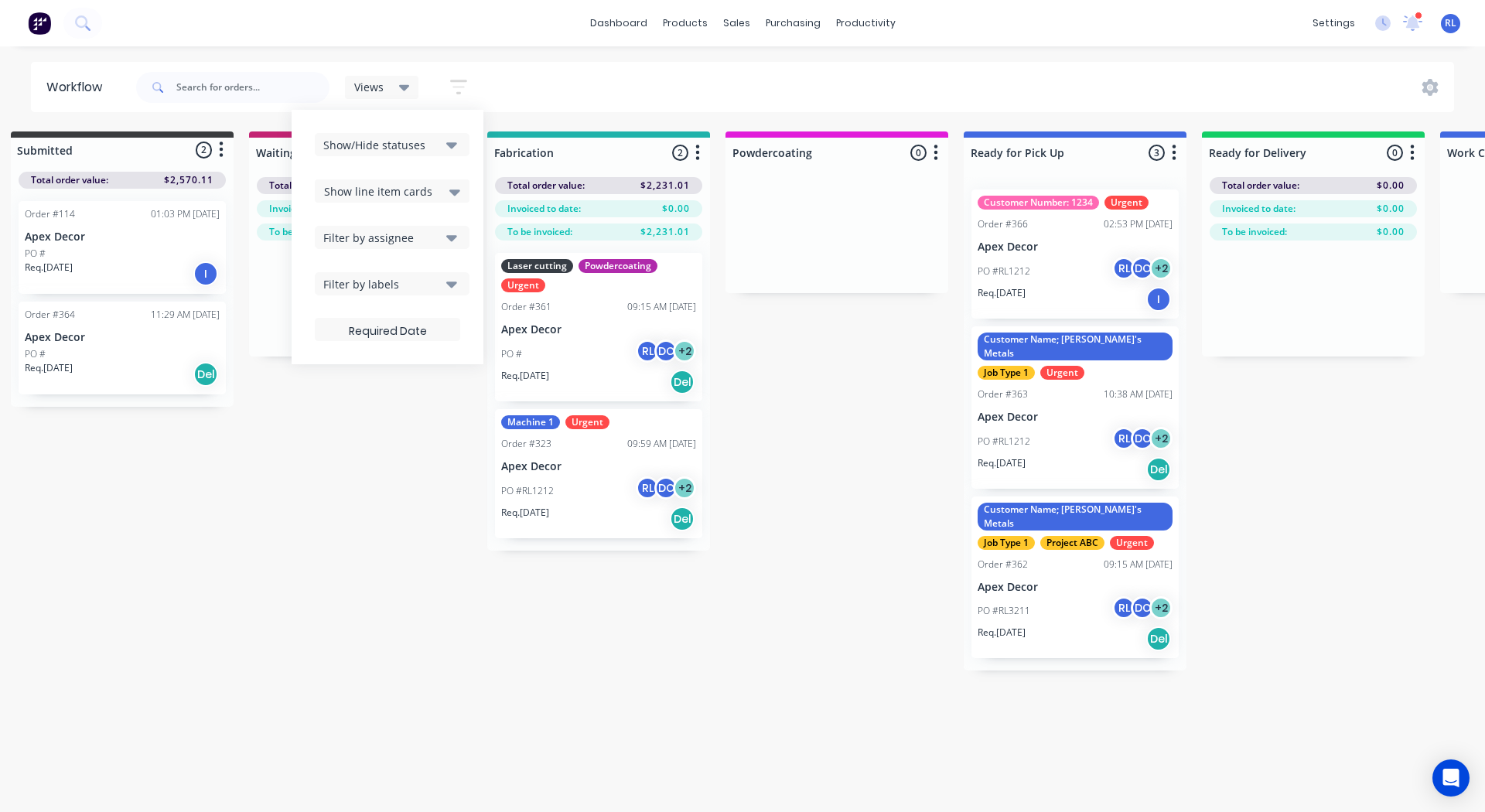
click at [362, 289] on div "Filter by labels" at bounding box center [381, 283] width 117 height 16
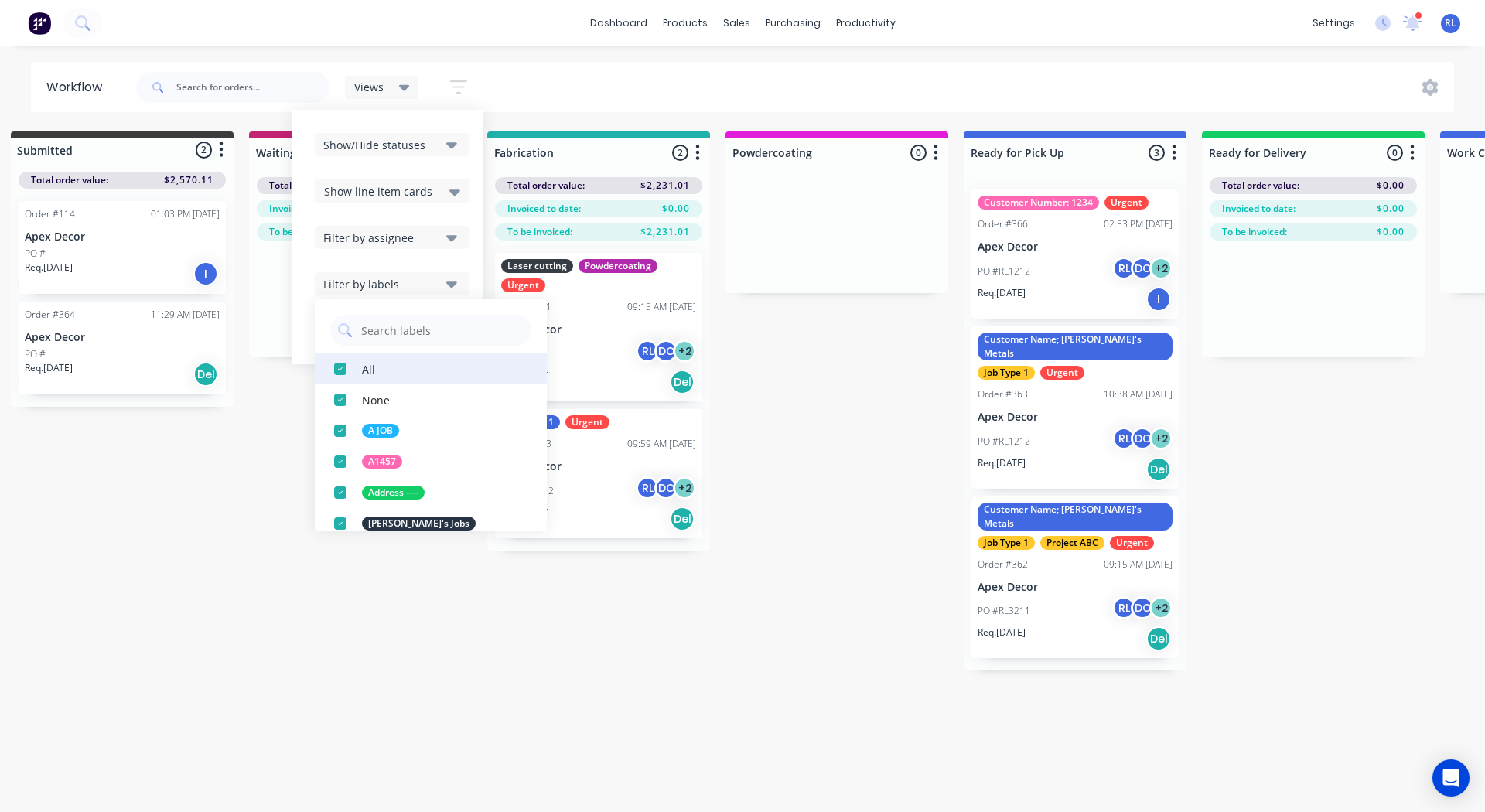
click at [338, 367] on div "button" at bounding box center [340, 368] width 31 height 31
click at [384, 331] on input "text" at bounding box center [442, 329] width 164 height 31
type input "urgent"
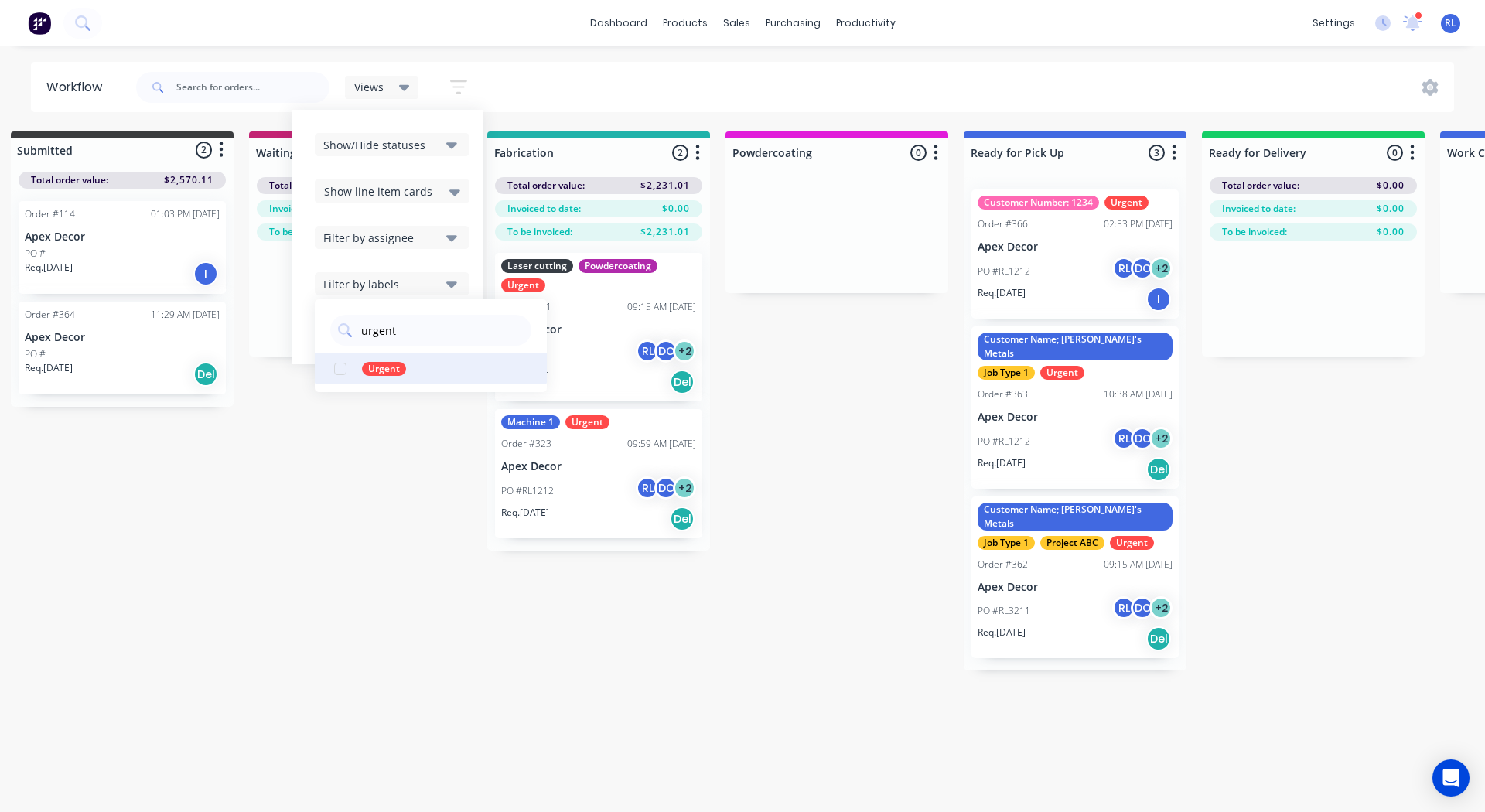
click at [337, 369] on div "button" at bounding box center [340, 368] width 31 height 31
click at [363, 478] on div "Submitted 2 Status colour #3A3C3E hex #3A3C3E Save Cancel Summaries Total order…" at bounding box center [1031, 401] width 2131 height 539
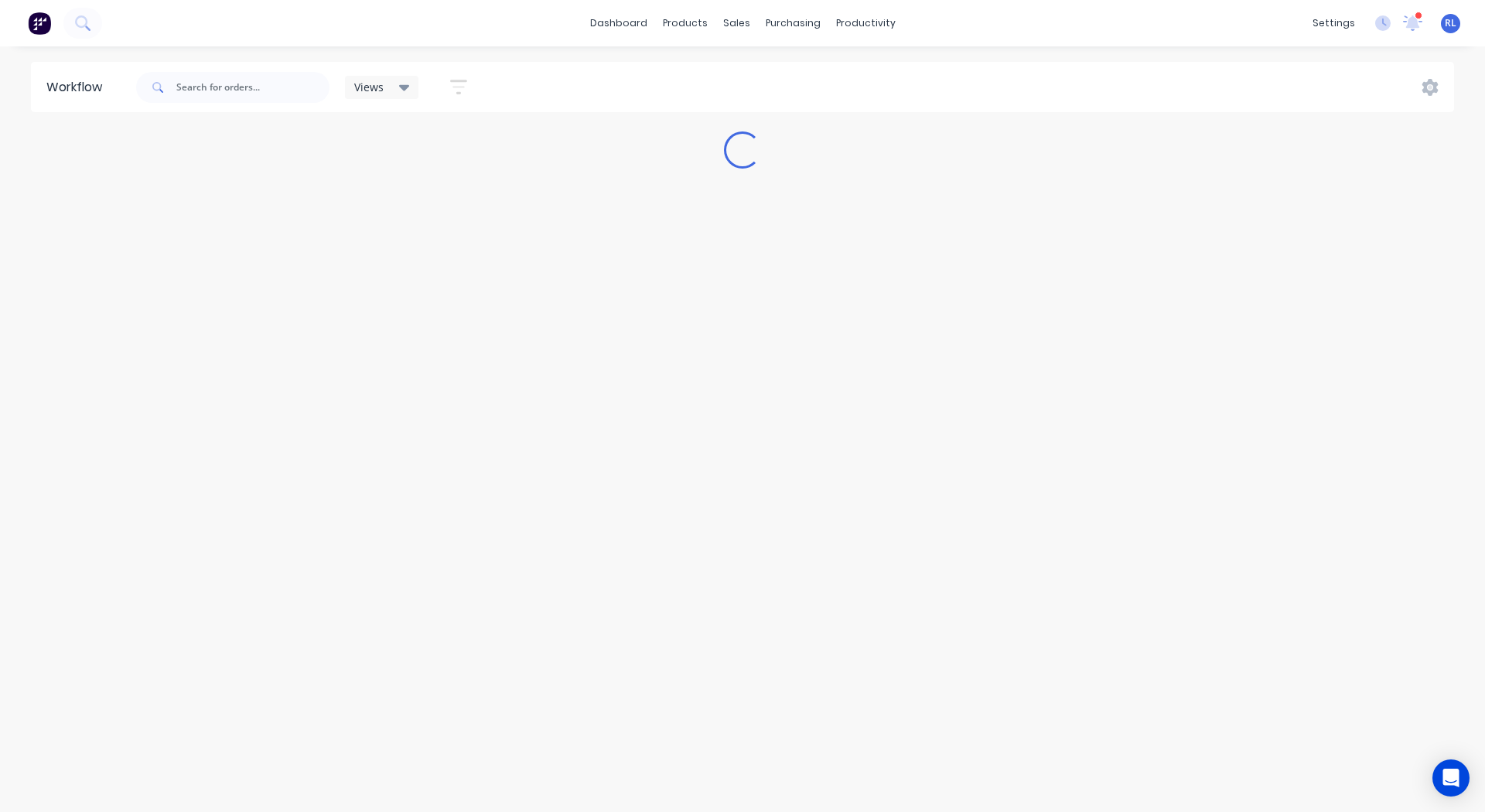
scroll to position [0, 0]
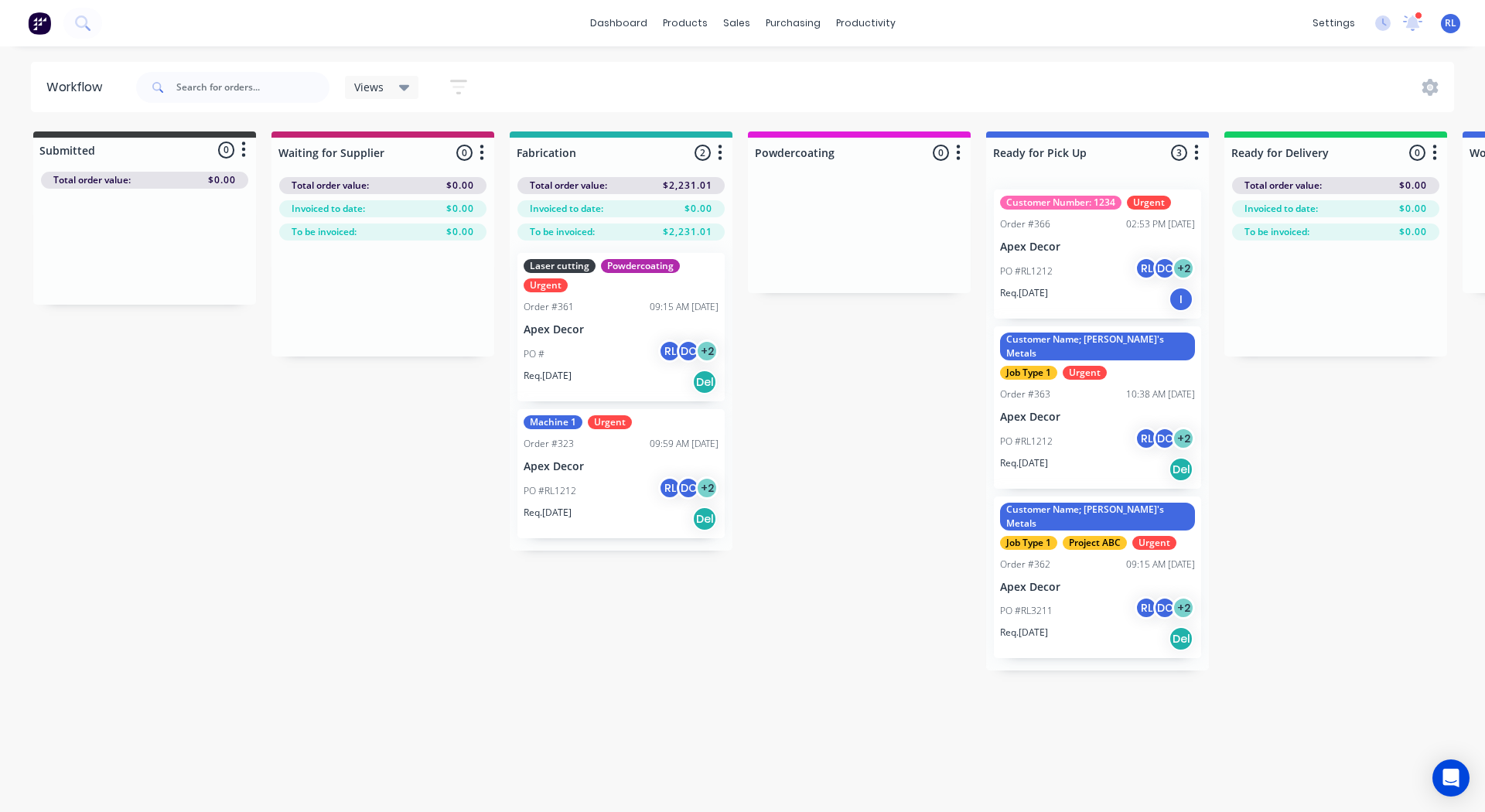
click at [404, 85] on icon at bounding box center [404, 88] width 11 height 6
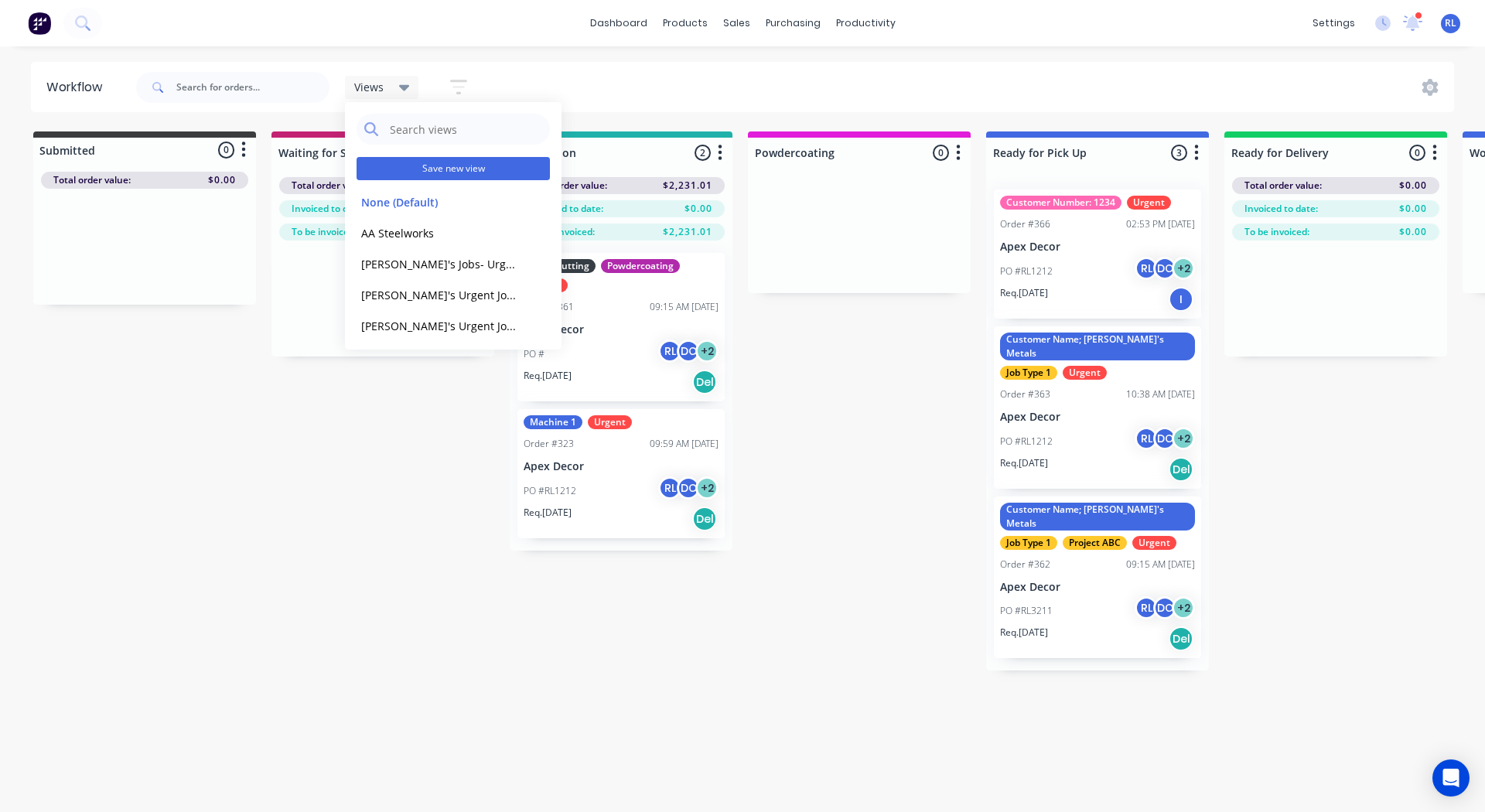
click at [420, 168] on button "Save new view" at bounding box center [453, 169] width 193 height 23
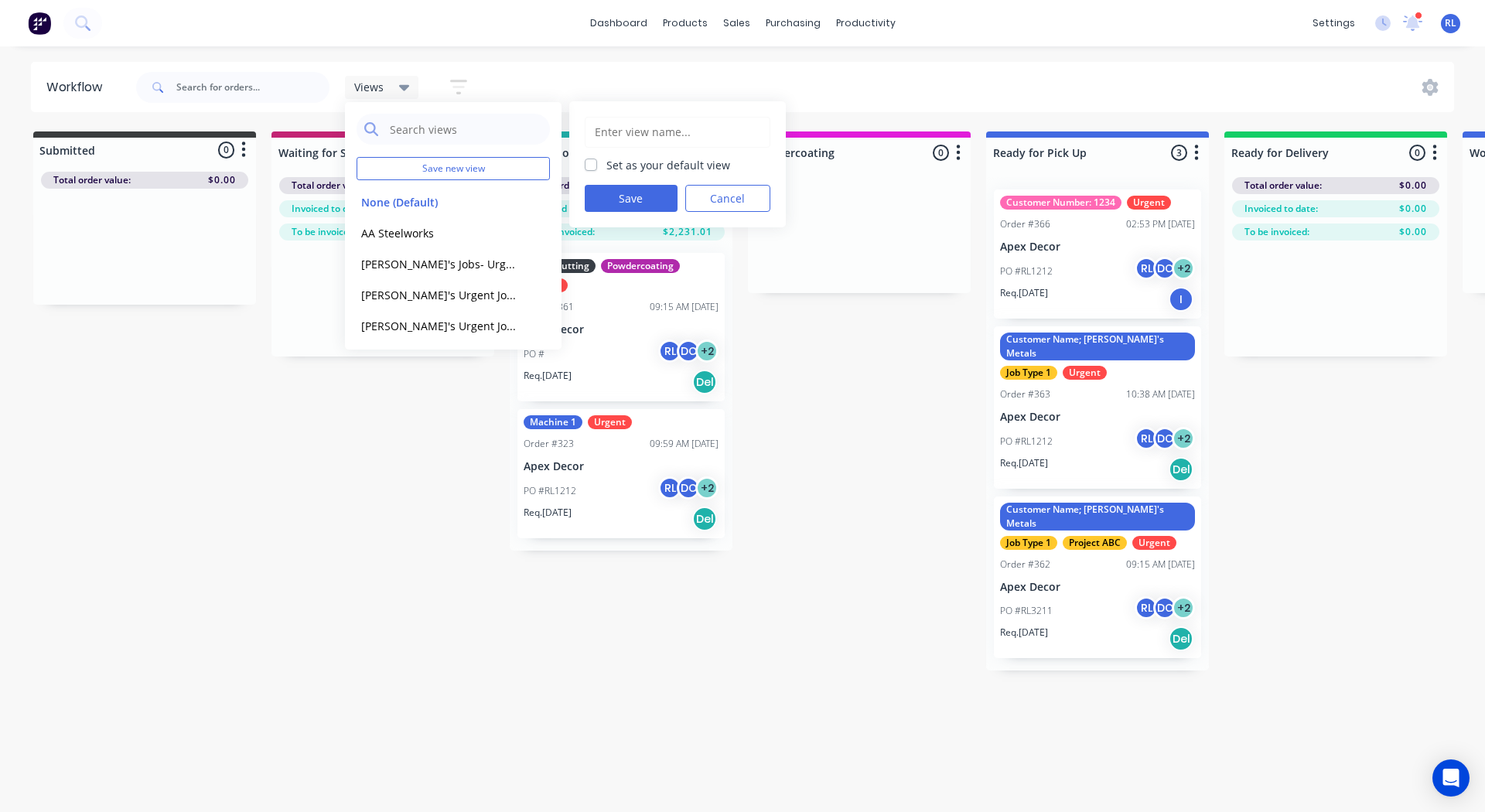
click at [612, 128] on input "text" at bounding box center [678, 132] width 169 height 29
type input "Katrina's Urgent Jobs"
click at [617, 192] on button "Save" at bounding box center [631, 198] width 93 height 27
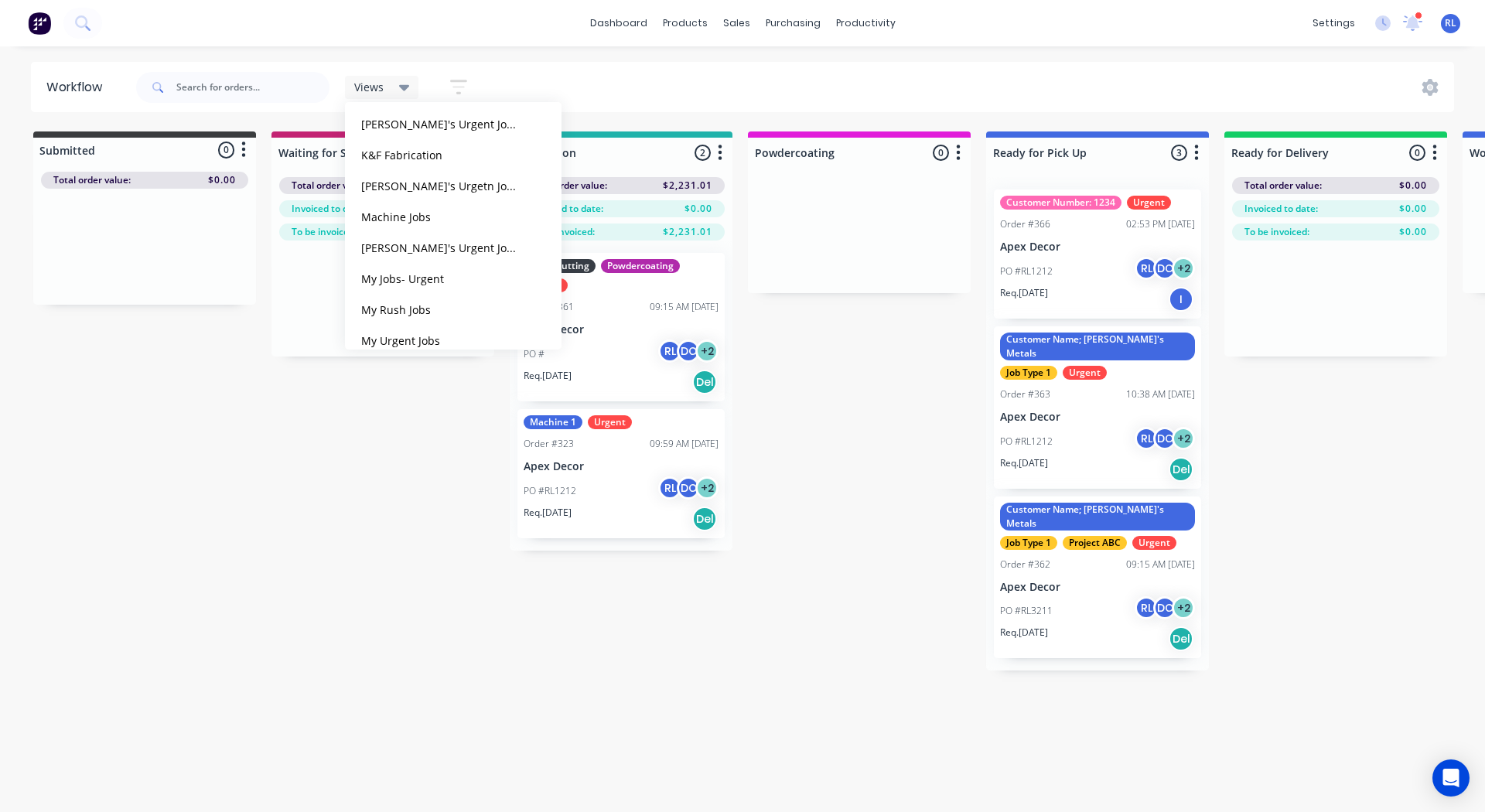
scroll to position [1024, 0]
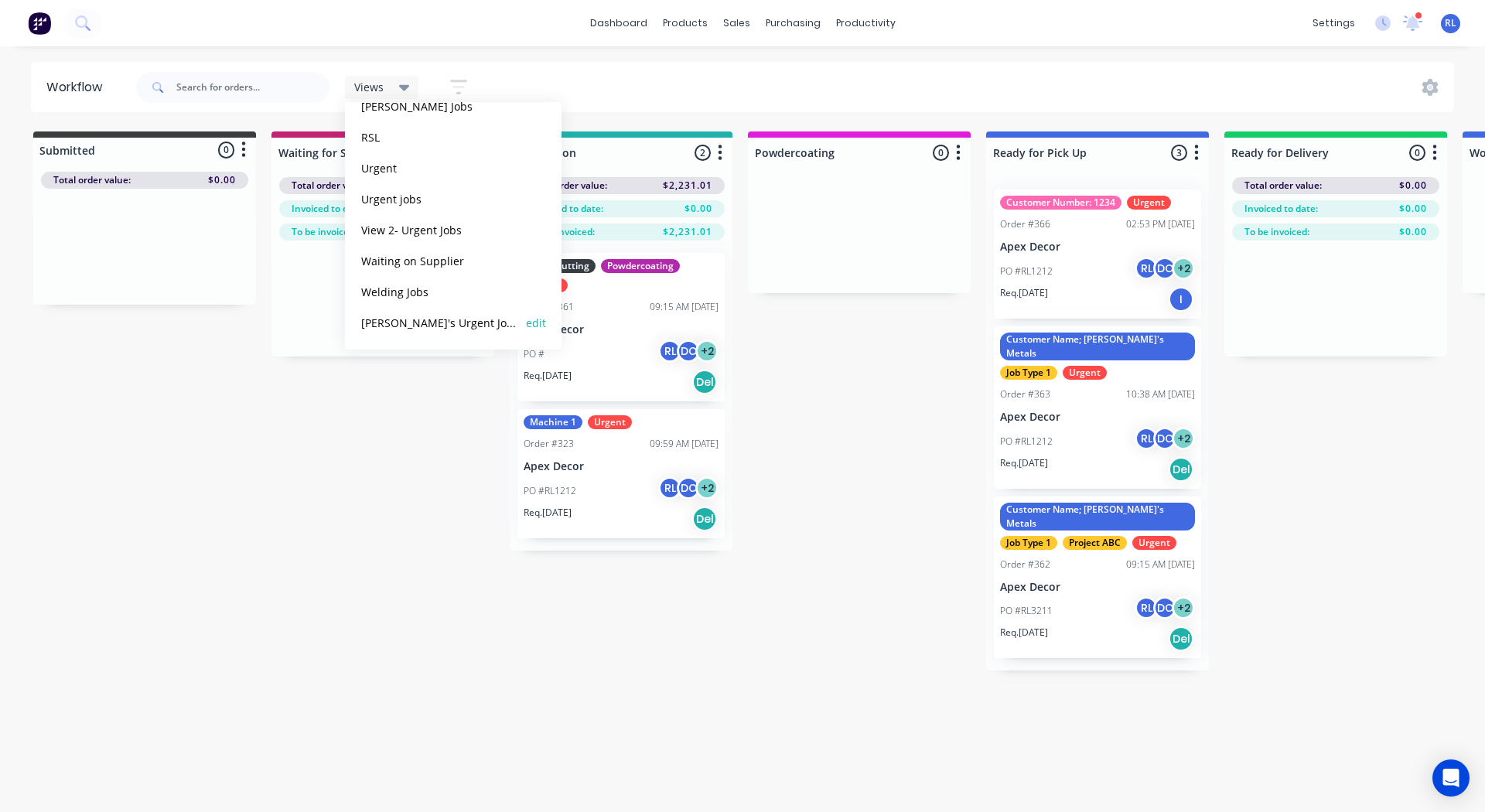
click at [424, 321] on button "Katrina's Urgent Jobs" at bounding box center [438, 322] width 165 height 18
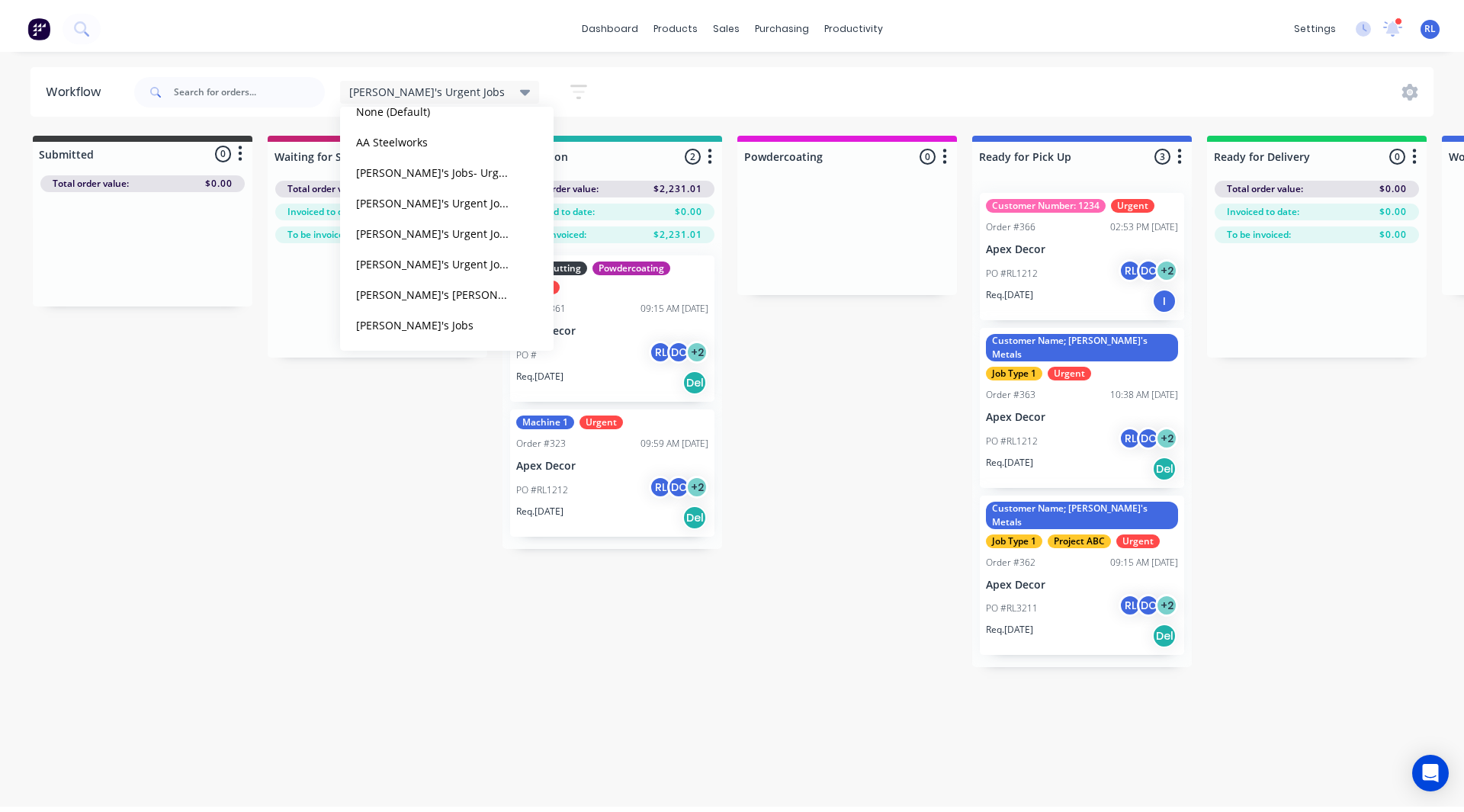
scroll to position [0, 0]
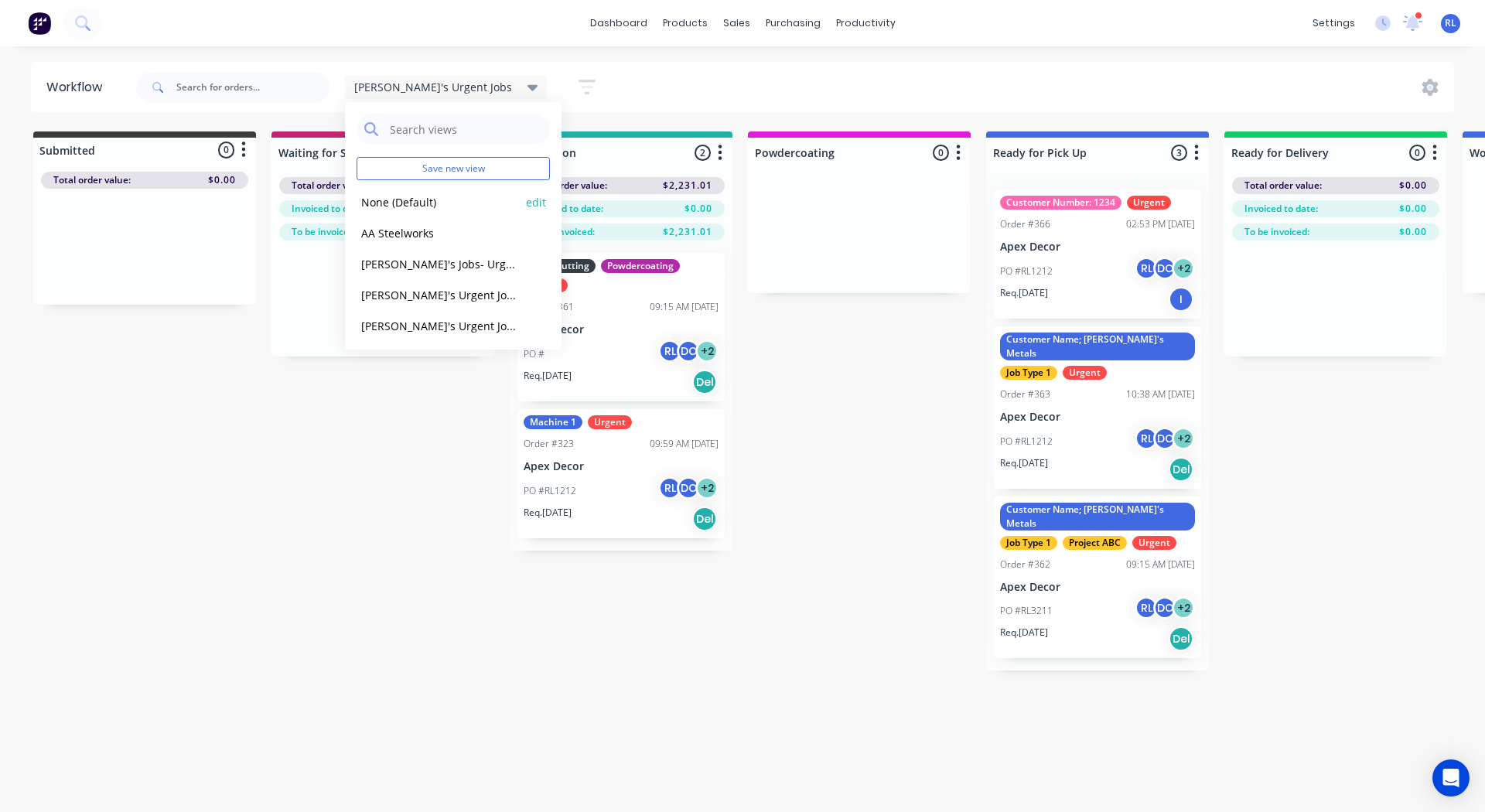
click at [425, 205] on button "None (Default)" at bounding box center [438, 202] width 165 height 18
click at [298, 480] on div "Submitted 2 Status colour #3A3C3E hex #3A3C3E Save Cancel Summaries Total order…" at bounding box center [1053, 401] width 2131 height 539
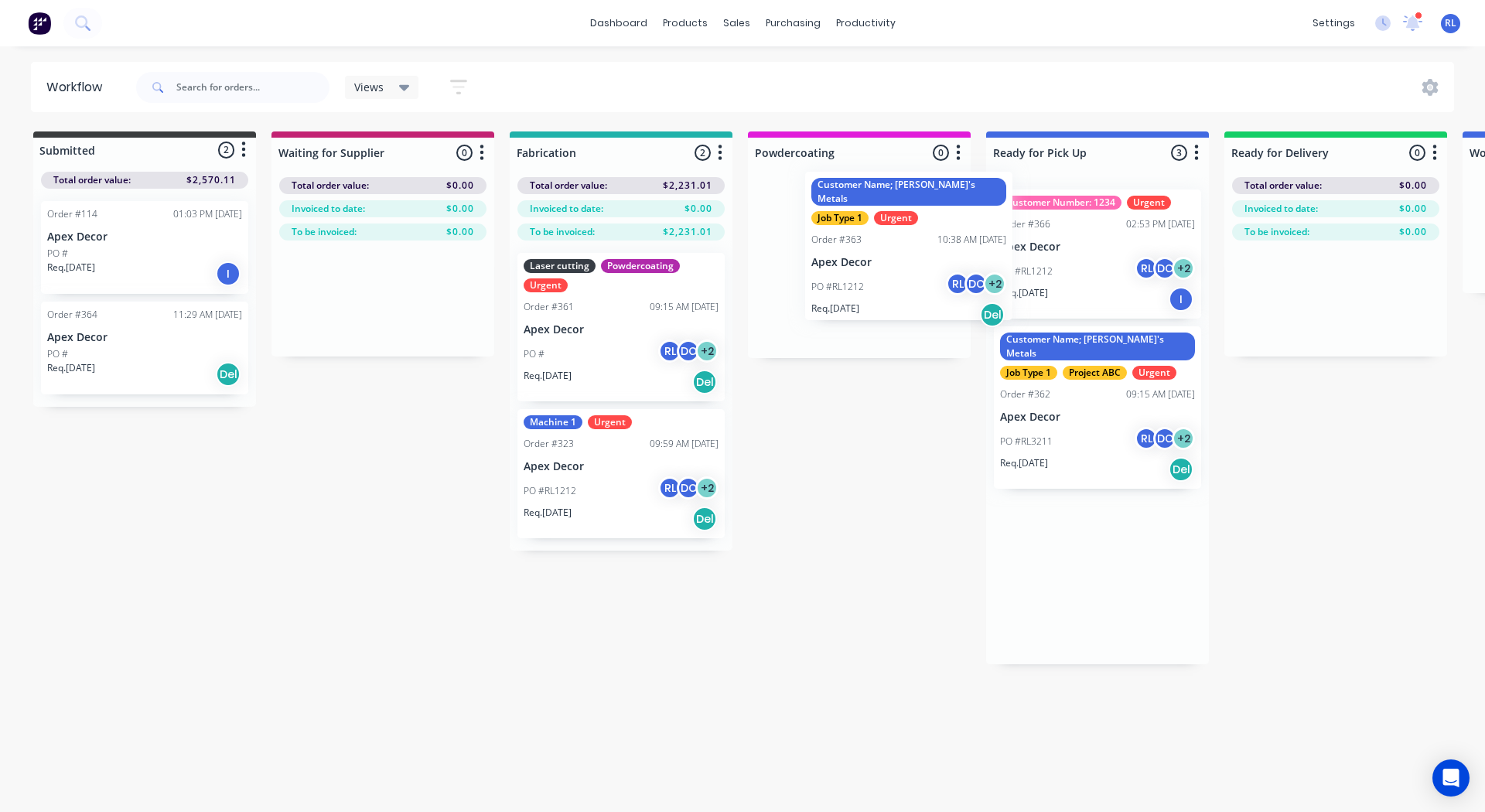
drag, startPoint x: 1064, startPoint y: 407, endPoint x: 860, endPoint y: 246, distance: 259.9
click at [860, 246] on div "Submitted 2 Status colour #3A3C3E hex #3A3C3E Save Cancel Summaries Total order…" at bounding box center [1053, 397] width 2131 height 533
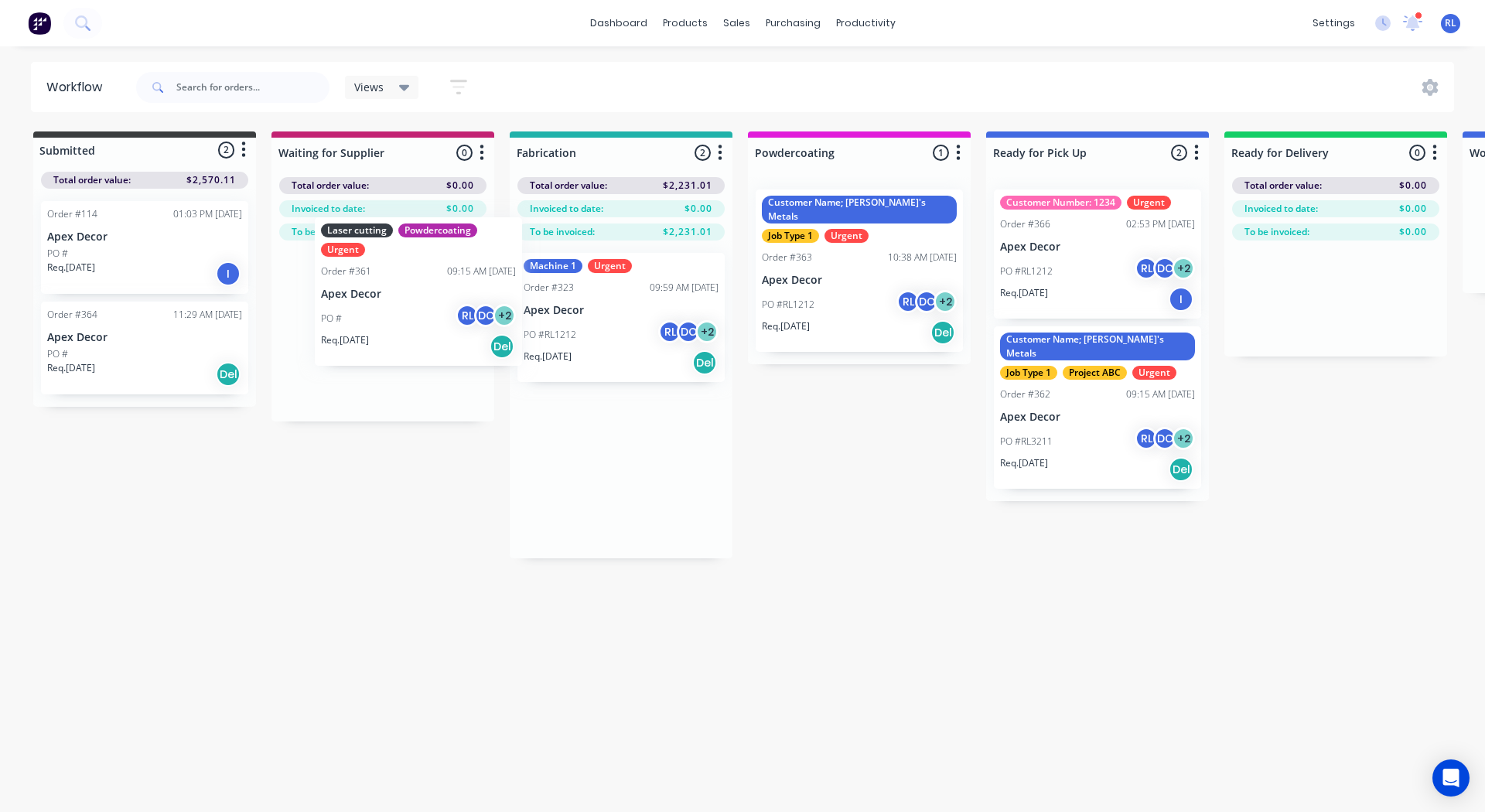
drag, startPoint x: 550, startPoint y: 337, endPoint x: 328, endPoint y: 299, distance: 225.2
click at [328, 299] on div "Submitted 2 Status colour #3A3C3E hex #3A3C3E Save Cancel Summaries Total order…" at bounding box center [1053, 345] width 2131 height 426
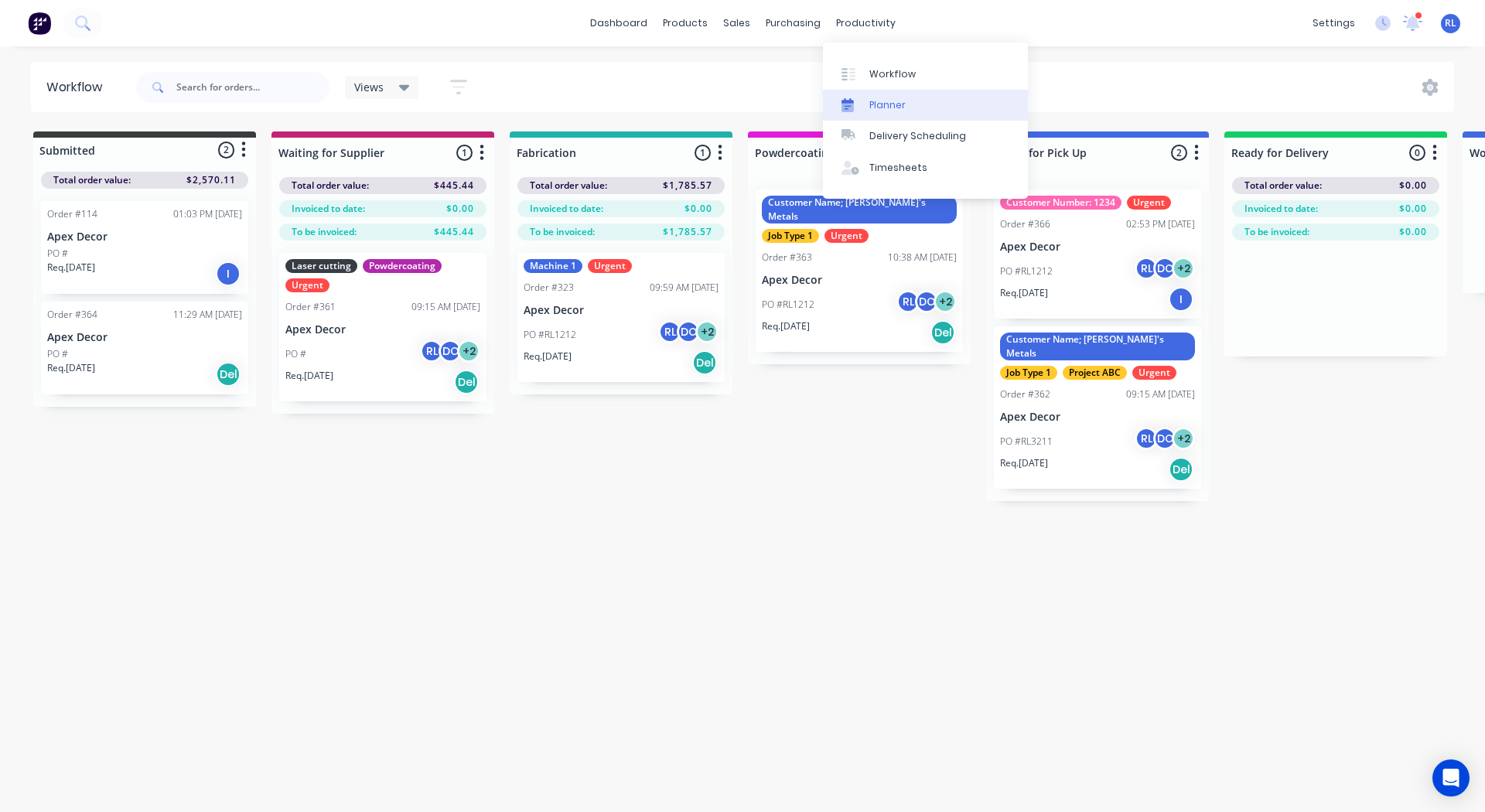
click at [906, 96] on link "Planner" at bounding box center [925, 105] width 205 height 31
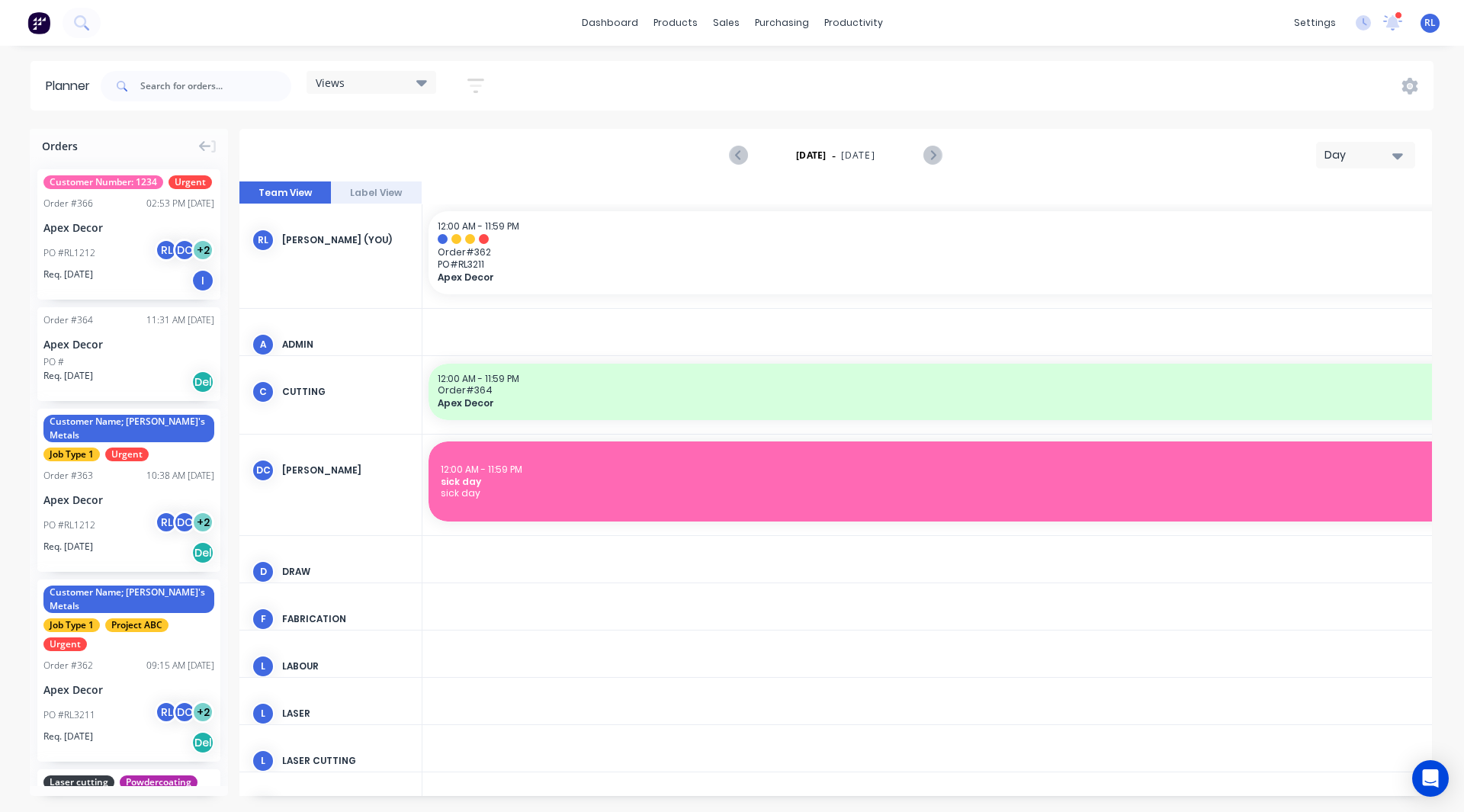
scroll to position [0, 3660]
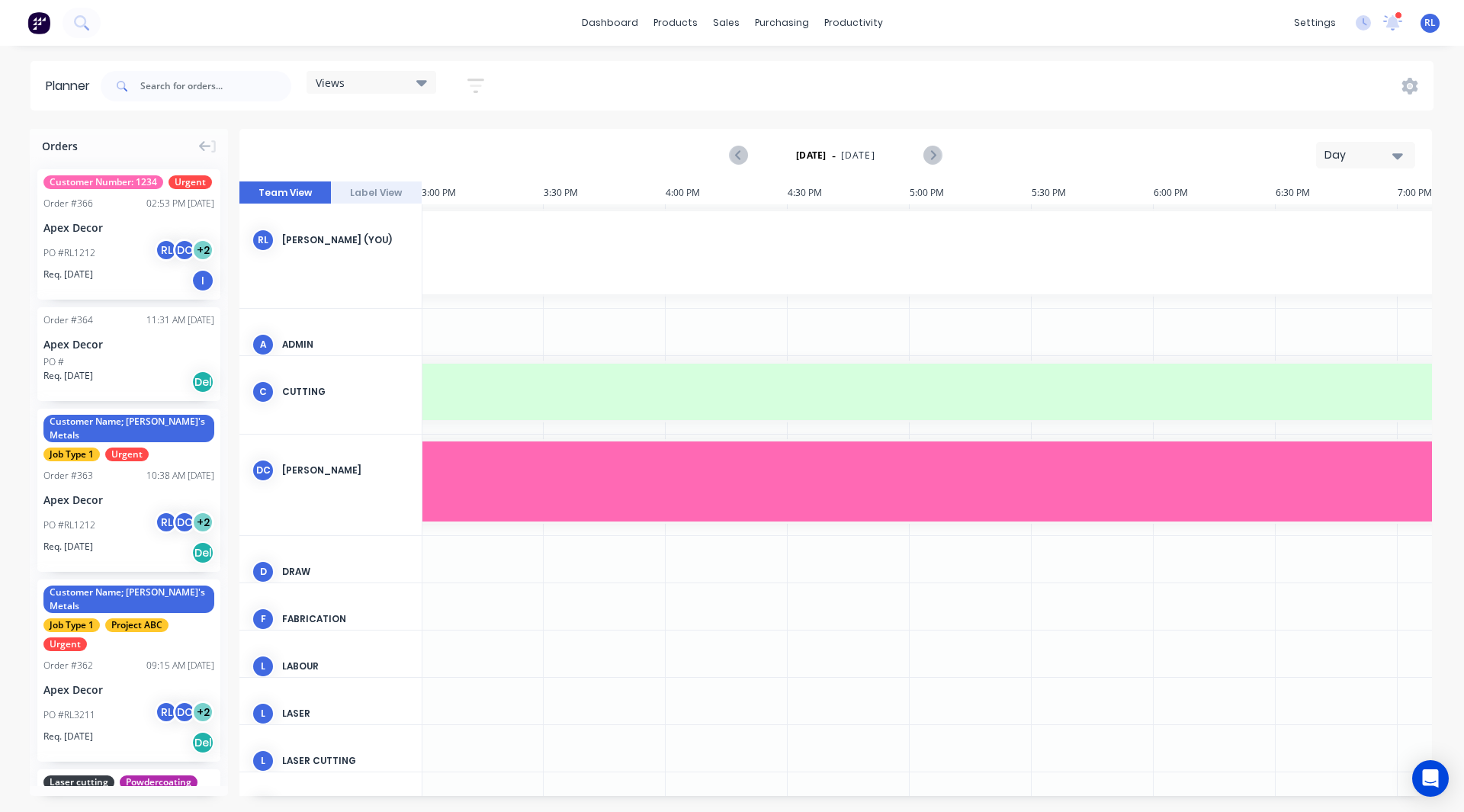
click at [1345, 157] on div "Day" at bounding box center [1359, 154] width 70 height 16
click at [1336, 223] on div "Week" at bounding box center [1338, 226] width 151 height 31
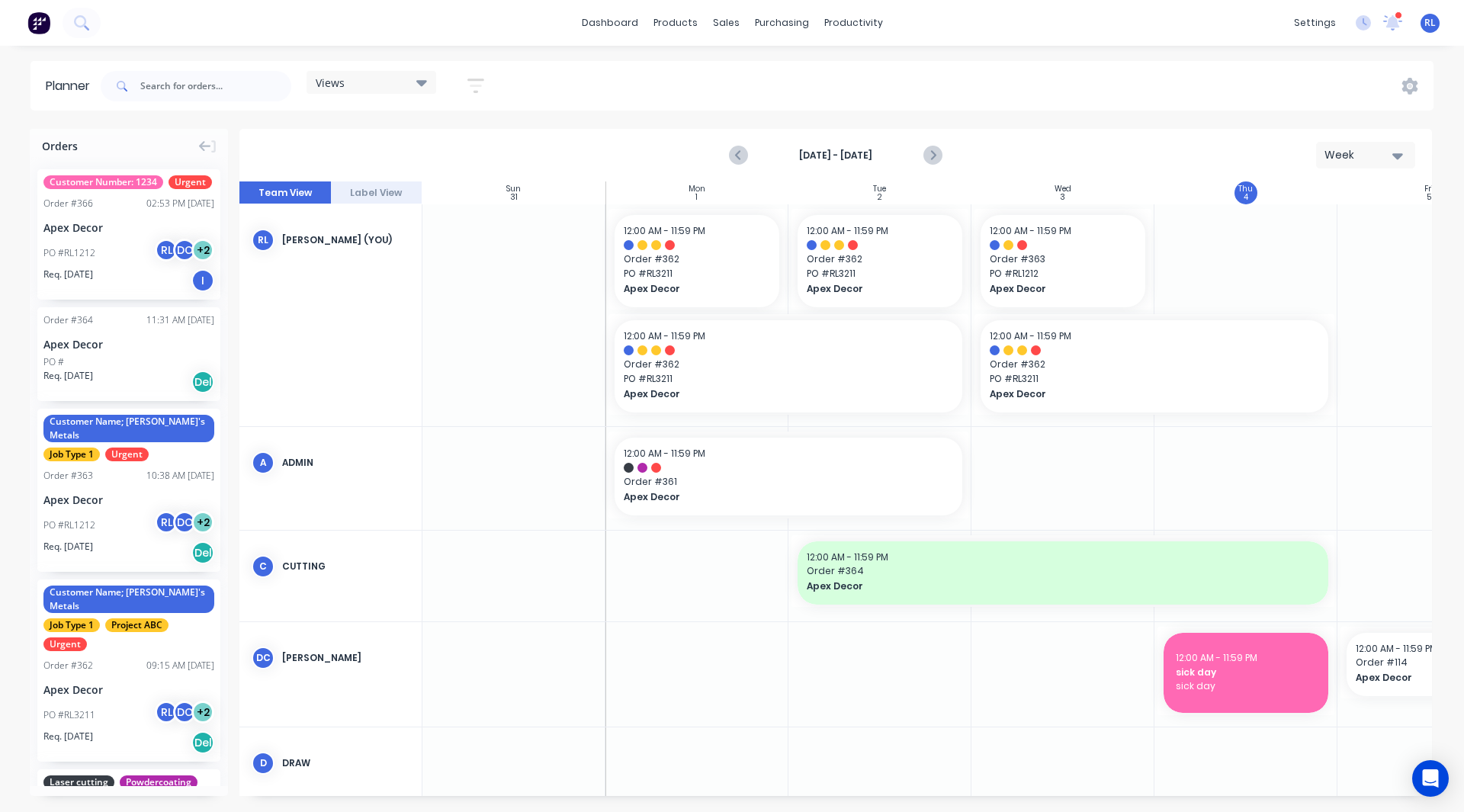
scroll to position [0, 1]
click at [934, 150] on icon "Next page" at bounding box center [932, 155] width 18 height 18
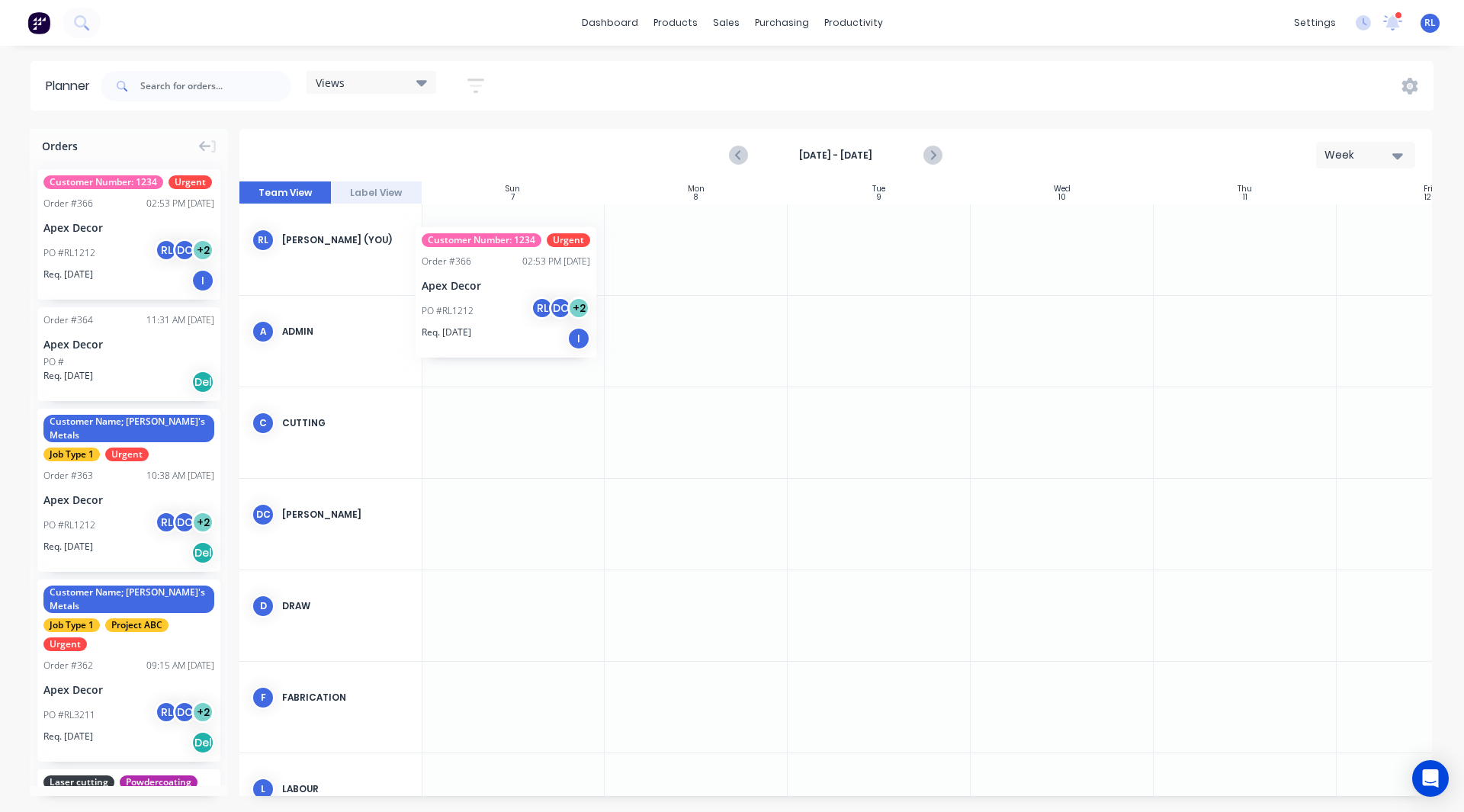
scroll to position [0, 0]
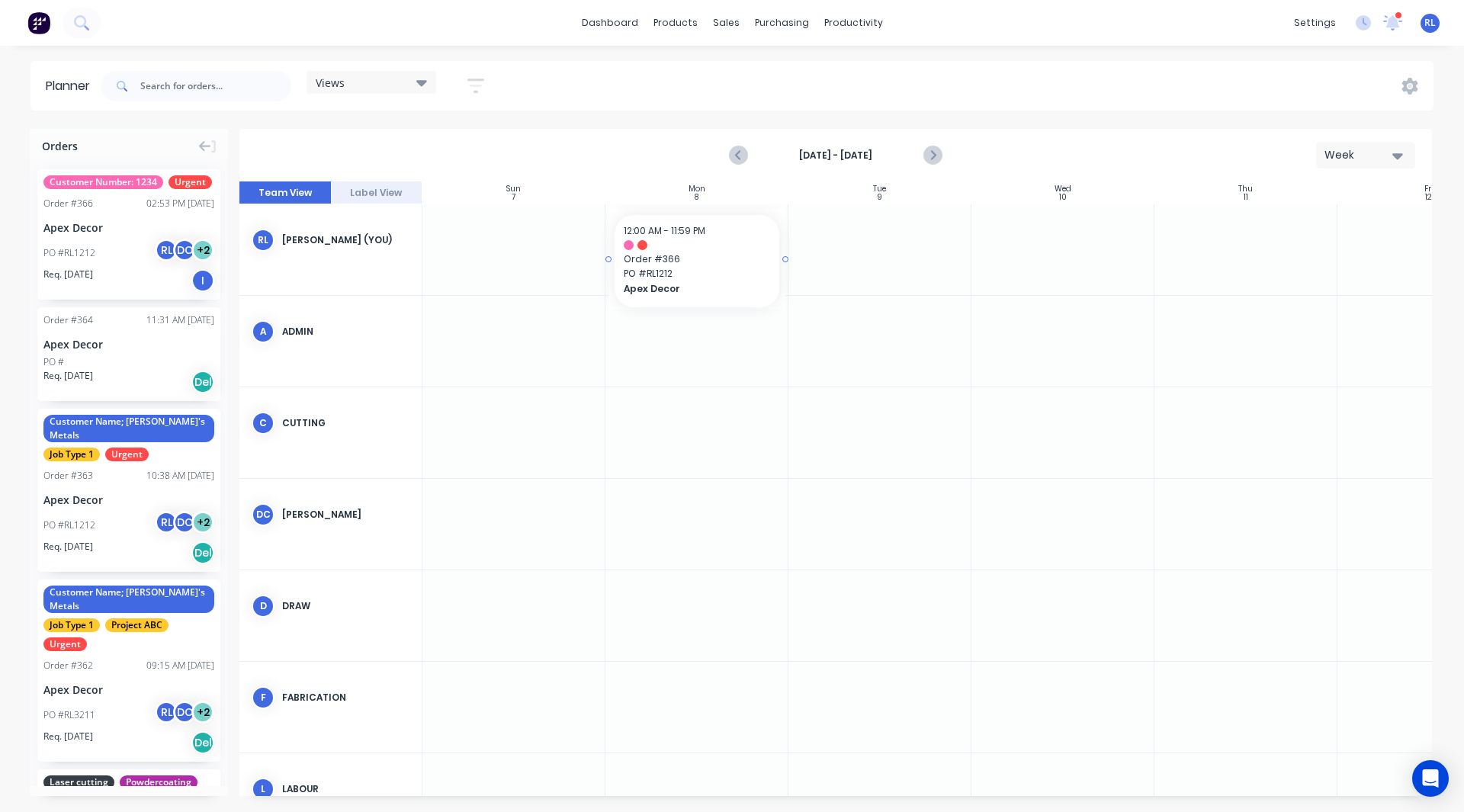
drag, startPoint x: 99, startPoint y: 229, endPoint x: 692, endPoint y: 237, distance: 593.1
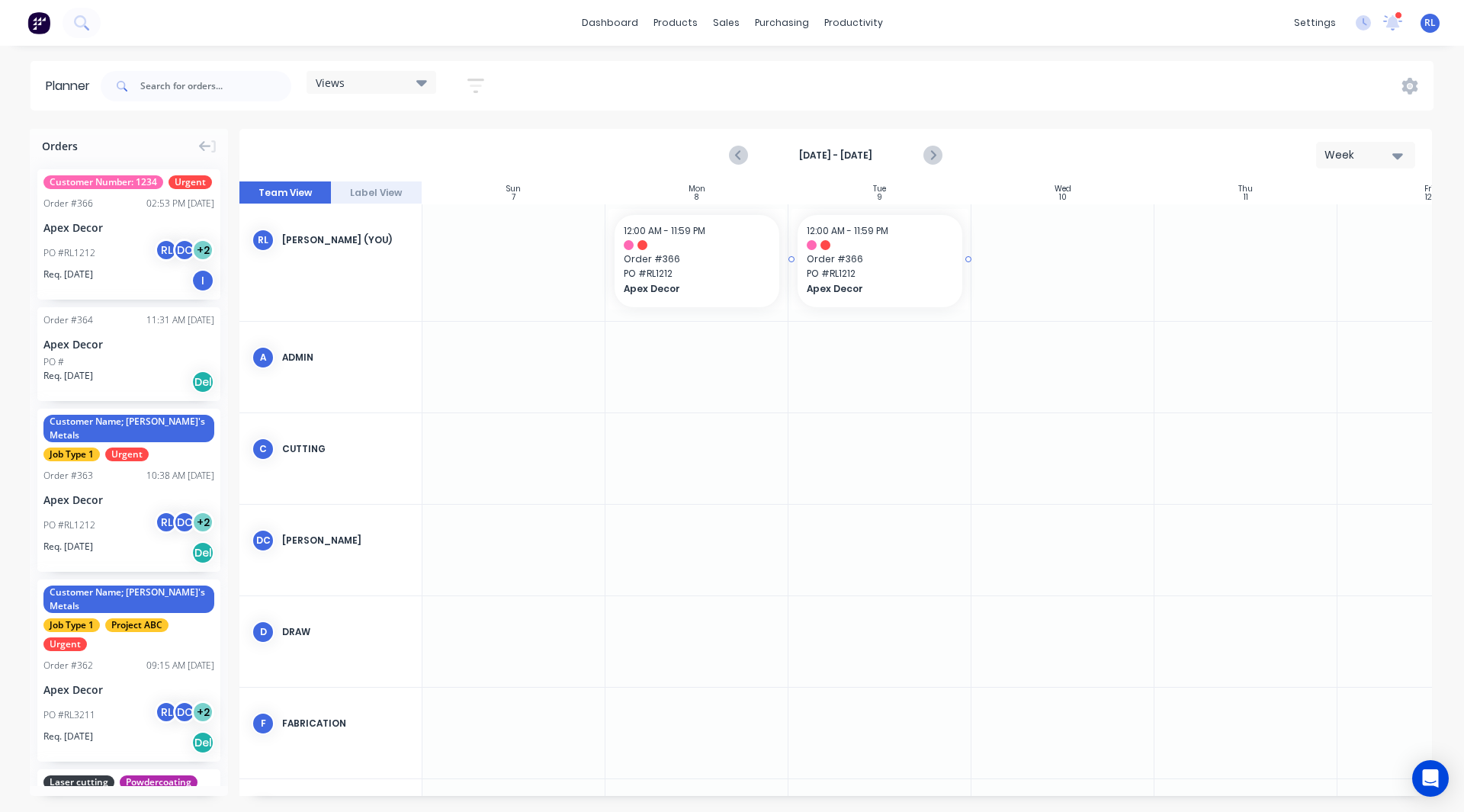
drag, startPoint x: 129, startPoint y: 249, endPoint x: 882, endPoint y: 228, distance: 753.3
drag, startPoint x: 111, startPoint y: 248, endPoint x: 1094, endPoint y: 270, distance: 983.2
drag, startPoint x: 94, startPoint y: 224, endPoint x: 1260, endPoint y: 269, distance: 1166.9
drag, startPoint x: 58, startPoint y: 265, endPoint x: 642, endPoint y: 267, distance: 584.0
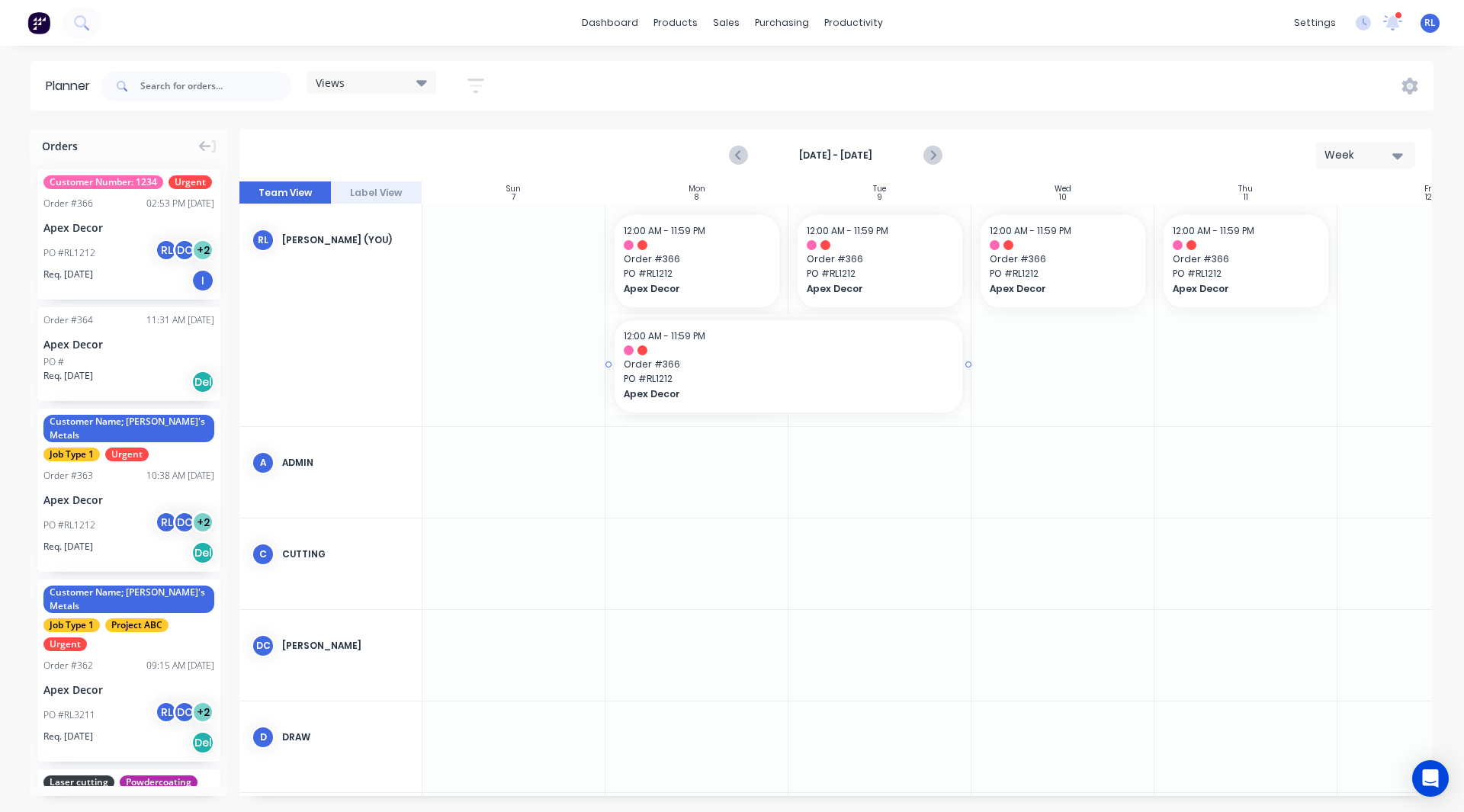
drag, startPoint x: 784, startPoint y: 364, endPoint x: 868, endPoint y: 368, distance: 84.1
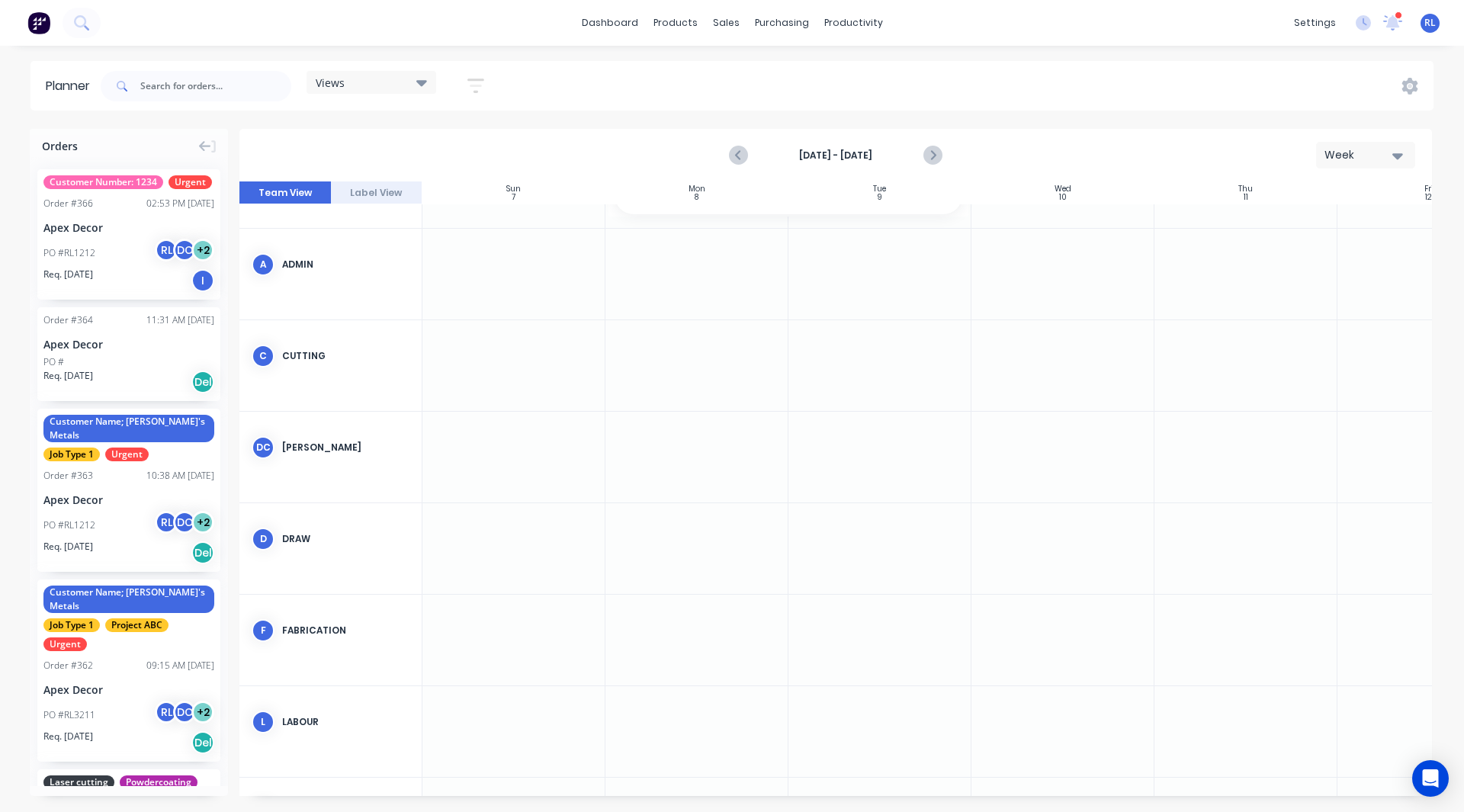
scroll to position [200, 0]
click at [1368, 148] on div "Week" at bounding box center [1359, 154] width 70 height 16
click at [1305, 257] on div "Month" at bounding box center [1338, 256] width 151 height 31
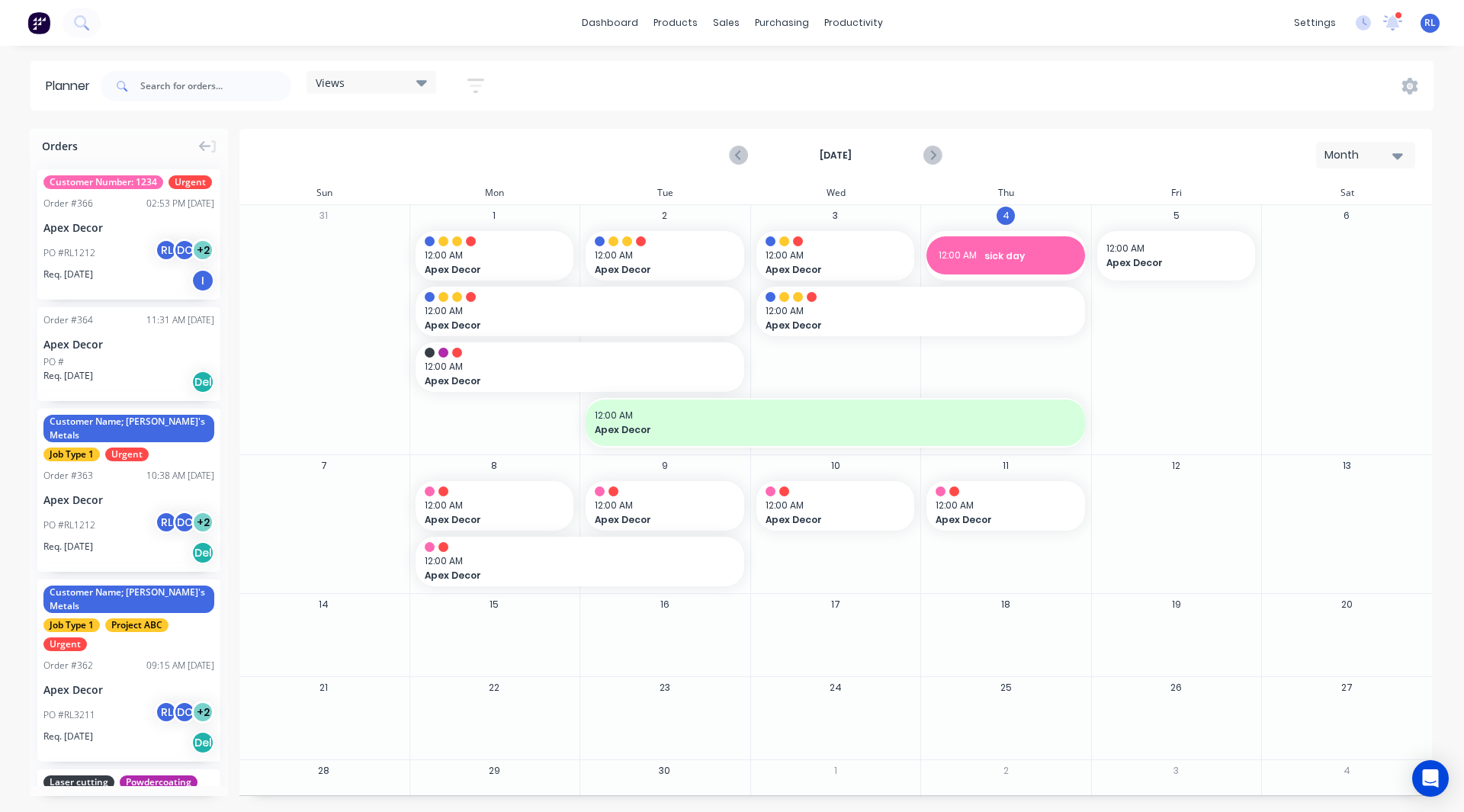
click at [105, 210] on div "Order # 366 02:53 PM 04/09/25" at bounding box center [129, 204] width 171 height 14
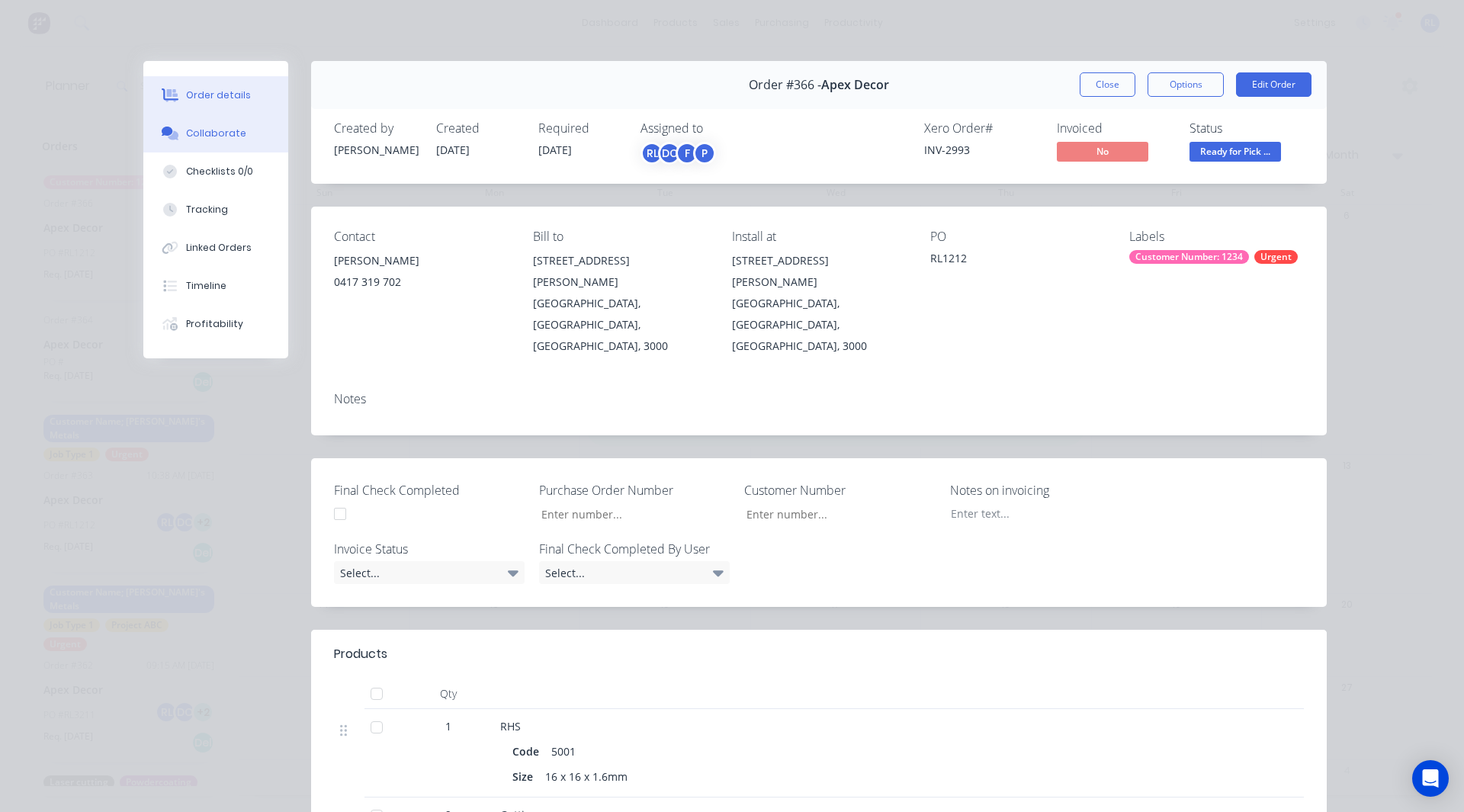
click at [172, 129] on icon at bounding box center [170, 133] width 17 height 14
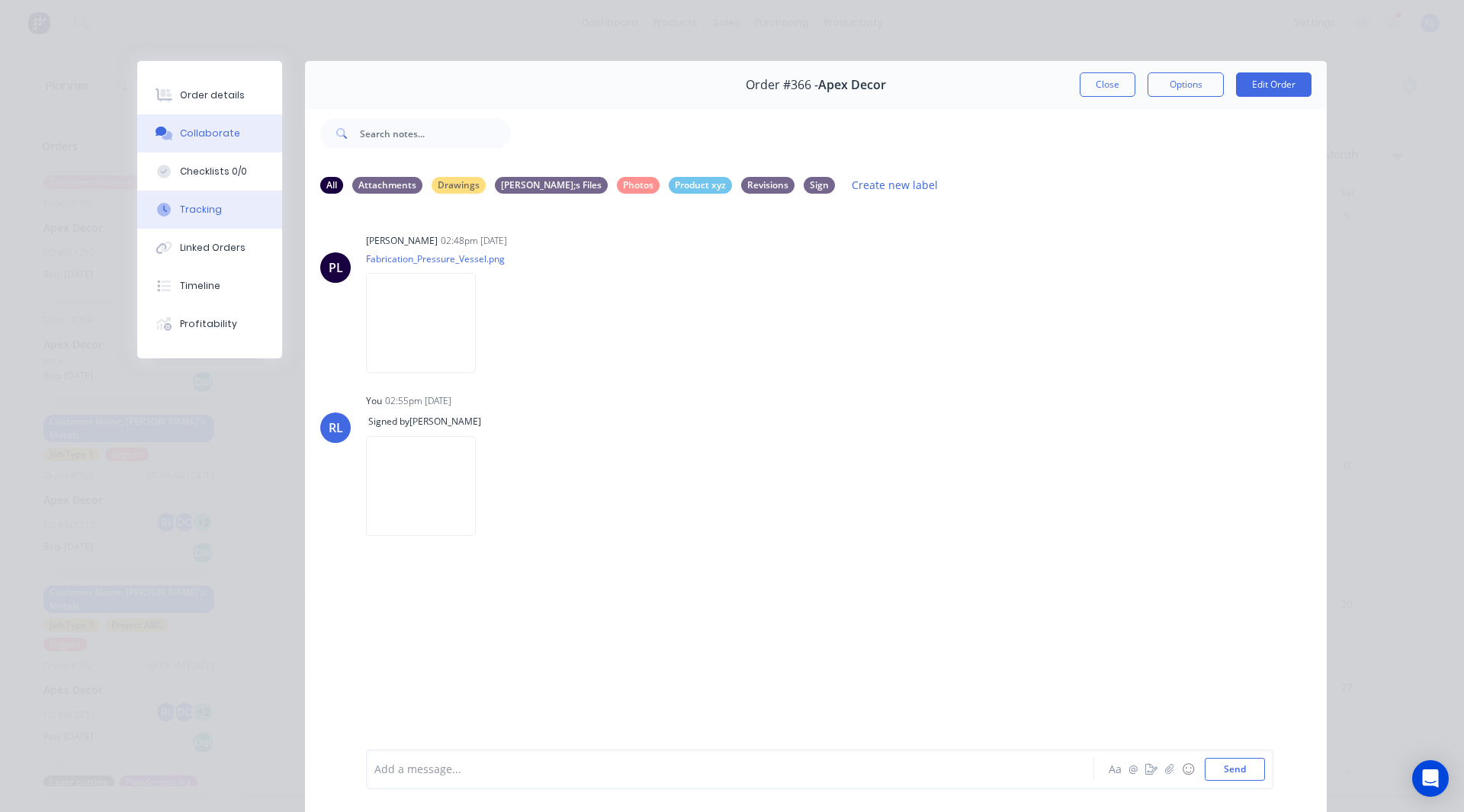
click at [204, 209] on div "Tracking" at bounding box center [200, 209] width 42 height 14
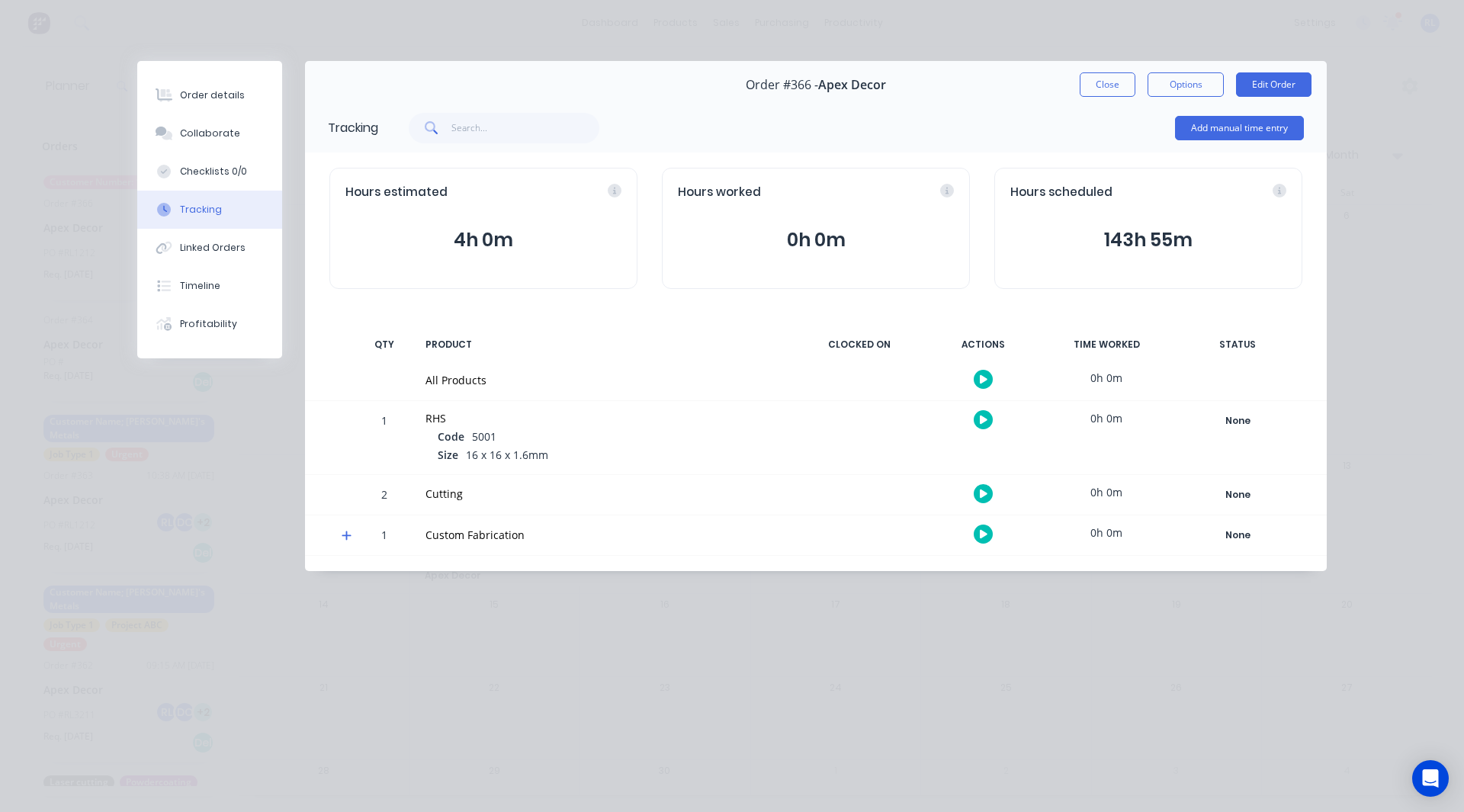
click at [986, 419] on icon "button" at bounding box center [983, 420] width 7 height 8
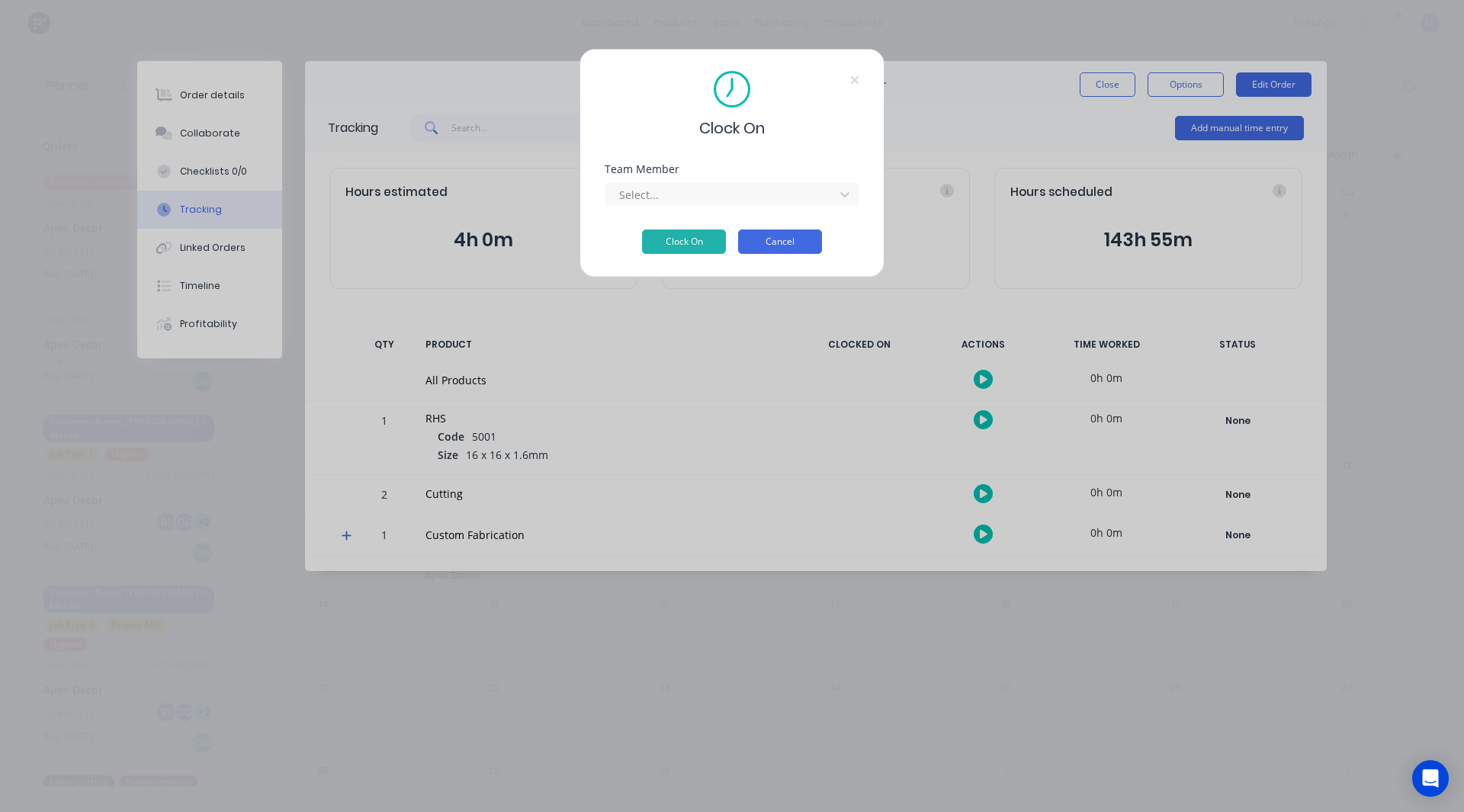
click at [768, 240] on button "Cancel" at bounding box center [780, 242] width 84 height 25
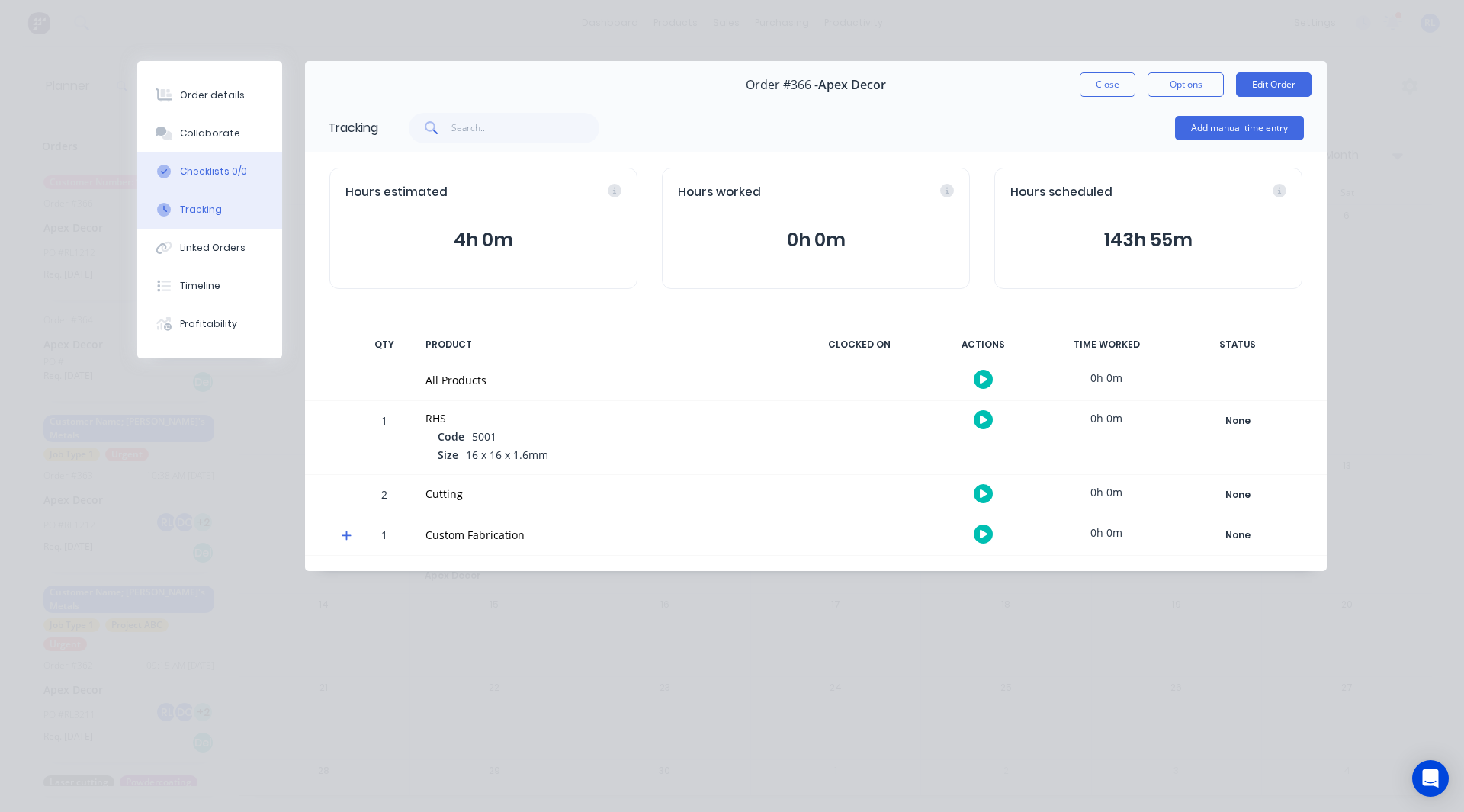
click at [216, 162] on button "Checklists 0/0" at bounding box center [209, 171] width 145 height 38
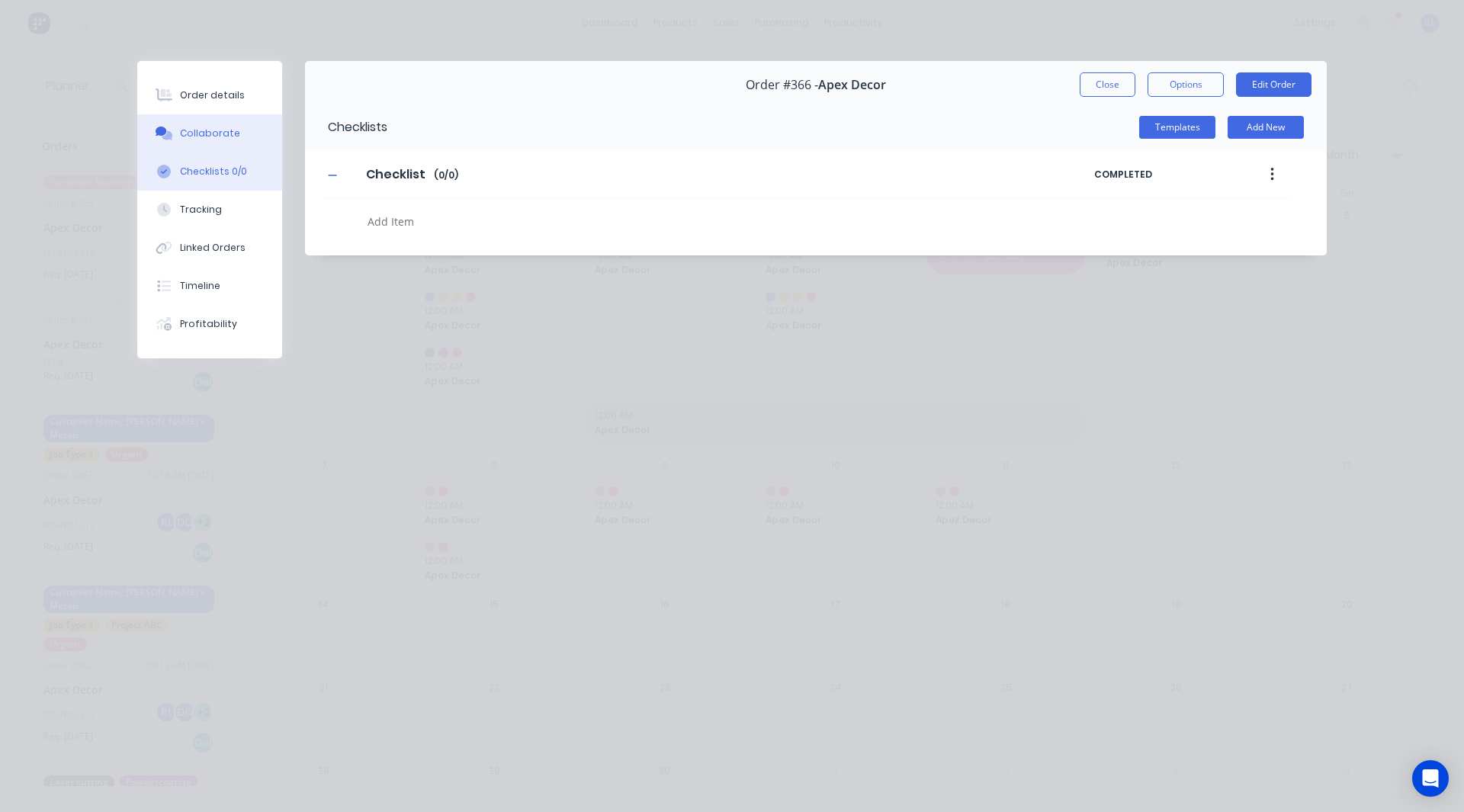
click at [219, 138] on div "Collaborate" at bounding box center [209, 133] width 60 height 14
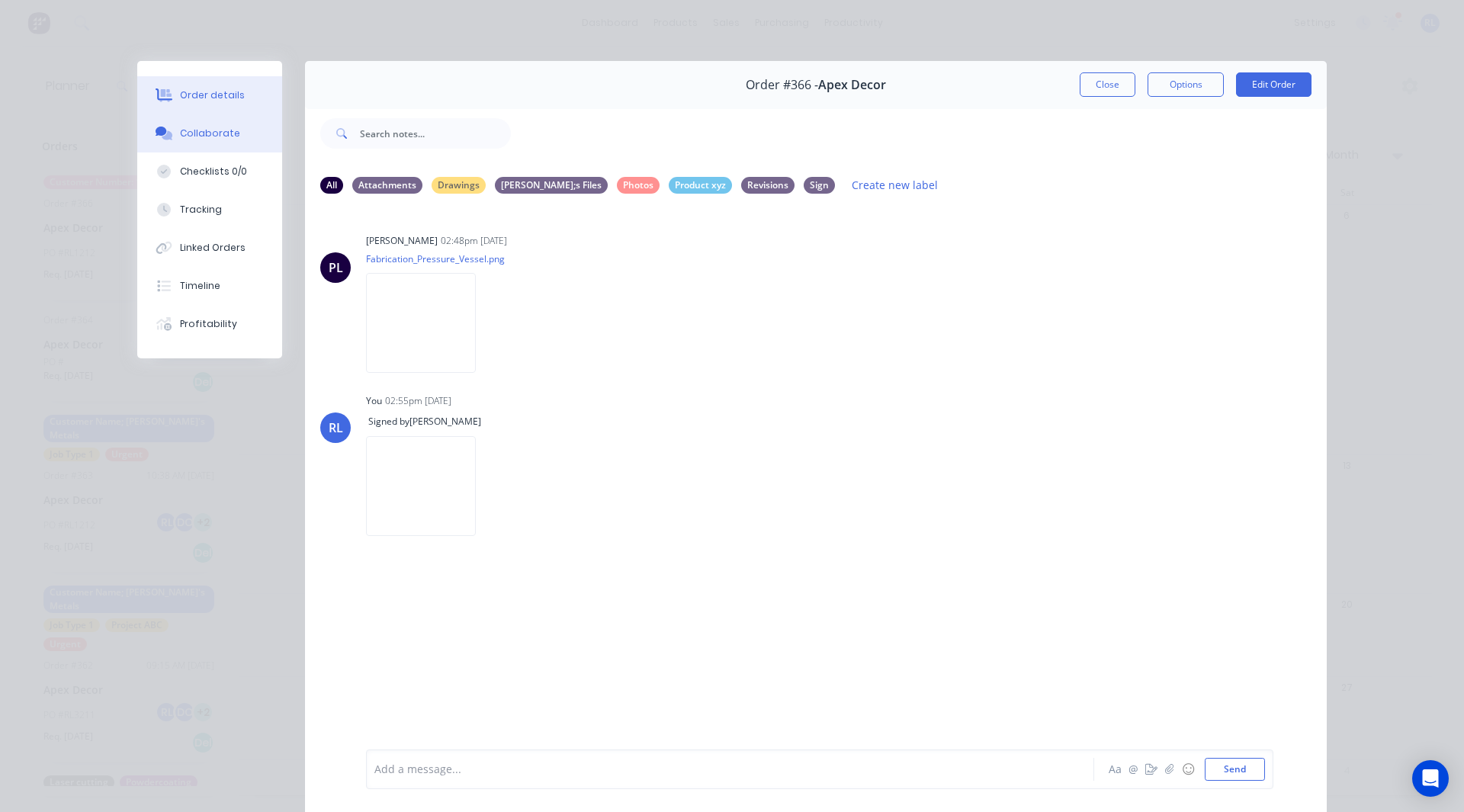
click at [198, 103] on button "Order details" at bounding box center [209, 95] width 145 height 38
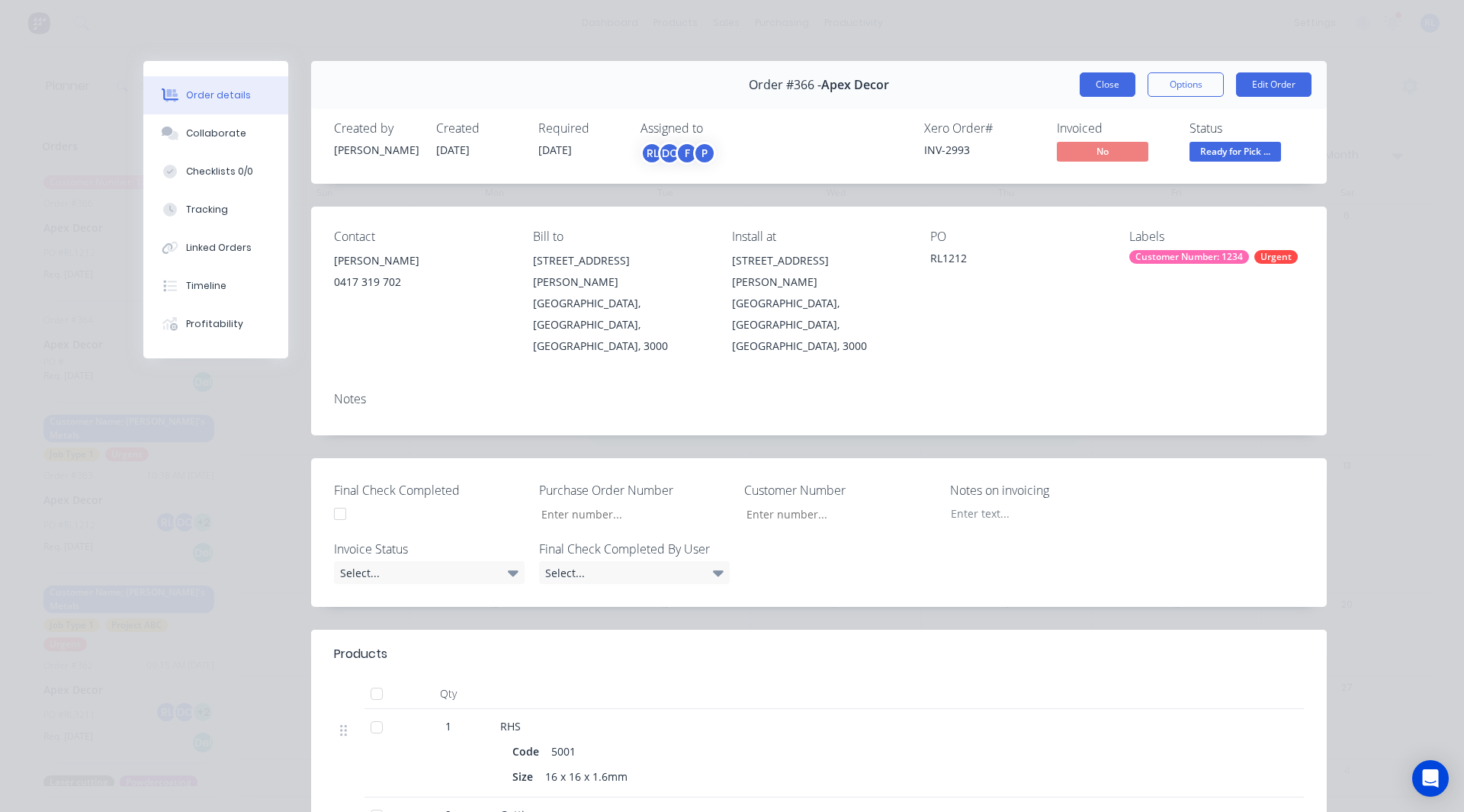
click at [1099, 91] on button "Close" at bounding box center [1107, 85] width 55 height 25
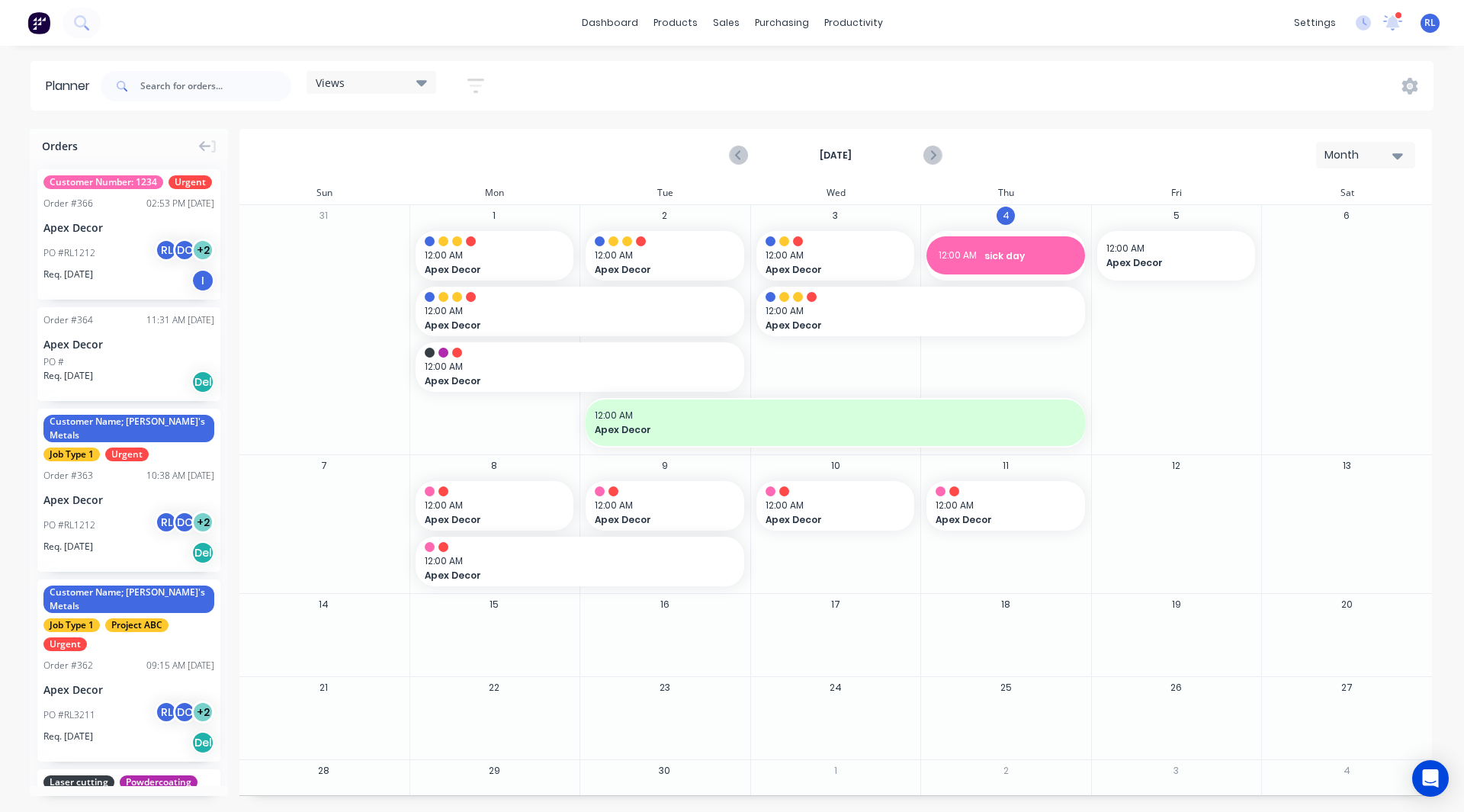
click at [120, 235] on div "Customer Number: 1234 Urgent Order # 366 02:53 PM 04/09/25 Apex Decor PO #RL121…" at bounding box center [129, 234] width 183 height 130
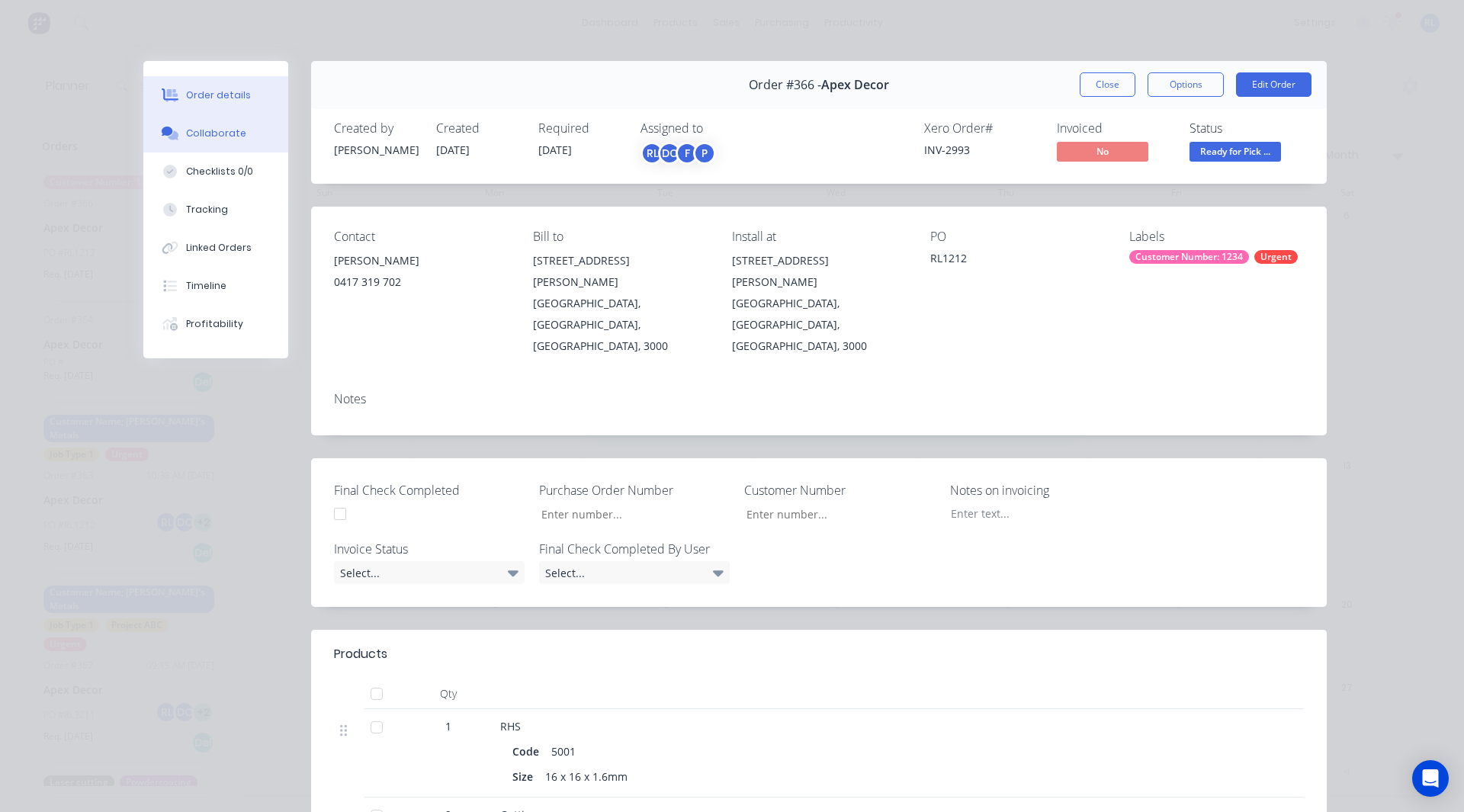
click at [188, 140] on button "Collaborate" at bounding box center [216, 134] width 145 height 38
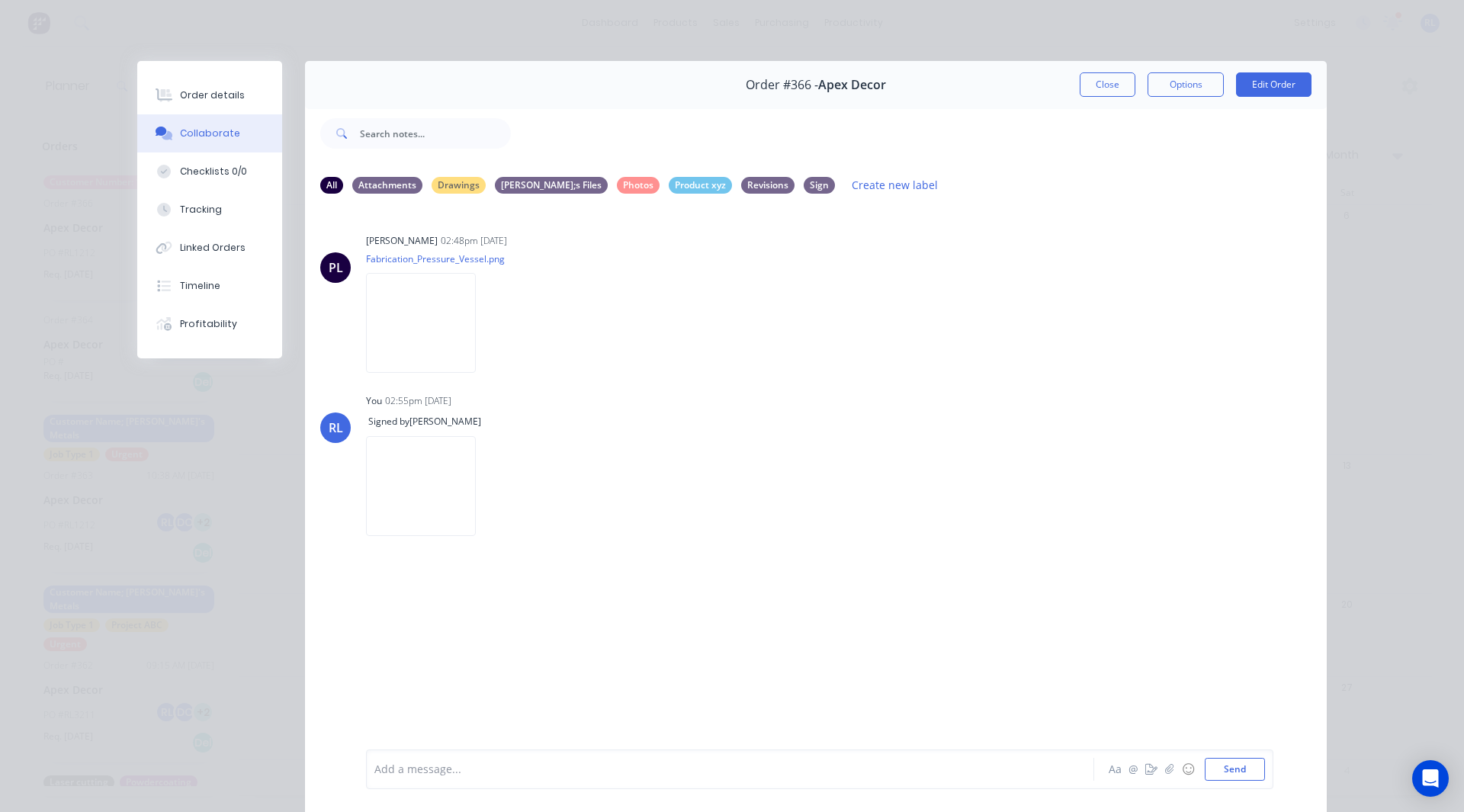
click at [388, 777] on div "Add a message..." at bounding box center [708, 769] width 668 height 23
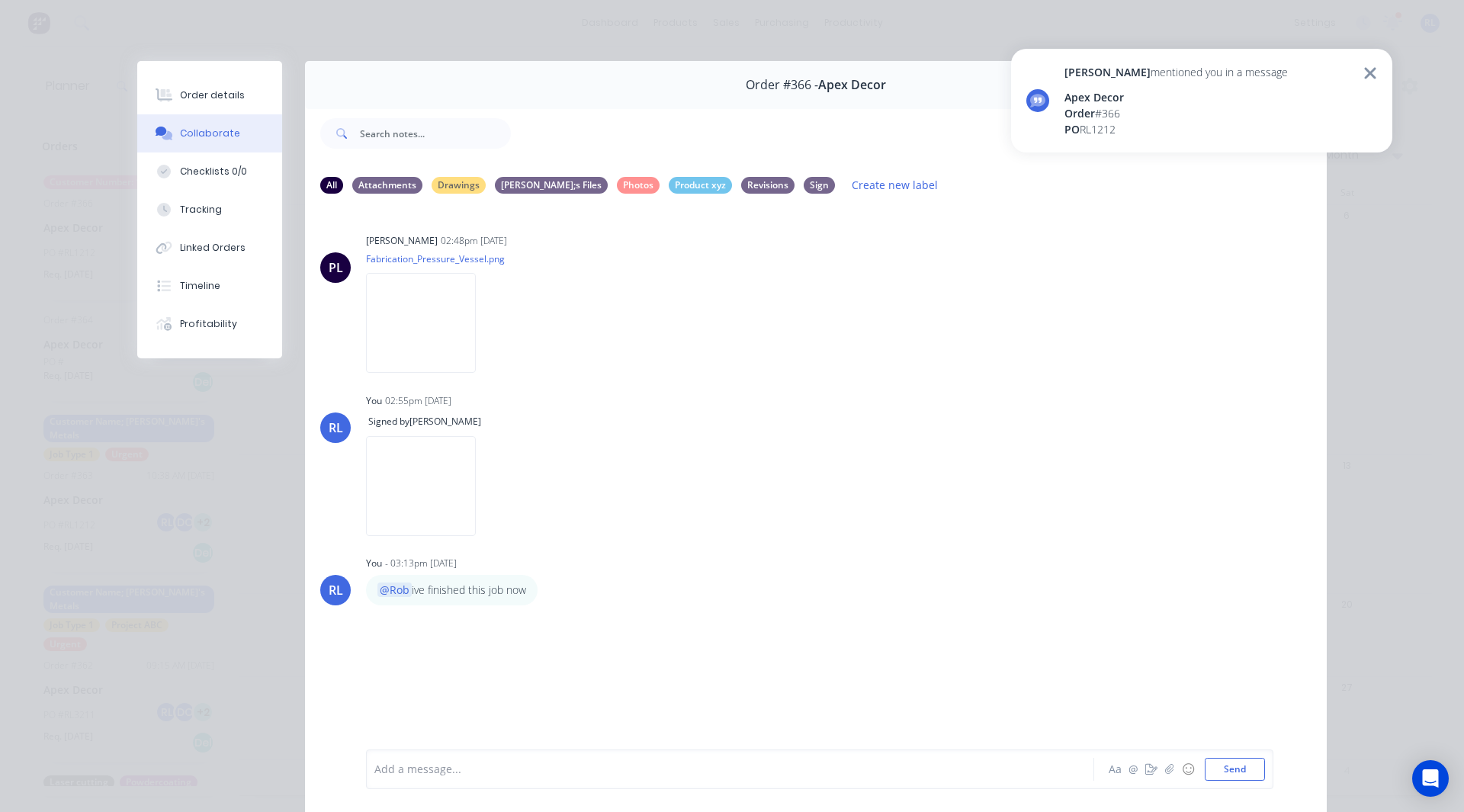
click at [1372, 69] on icon at bounding box center [1370, 73] width 14 height 18
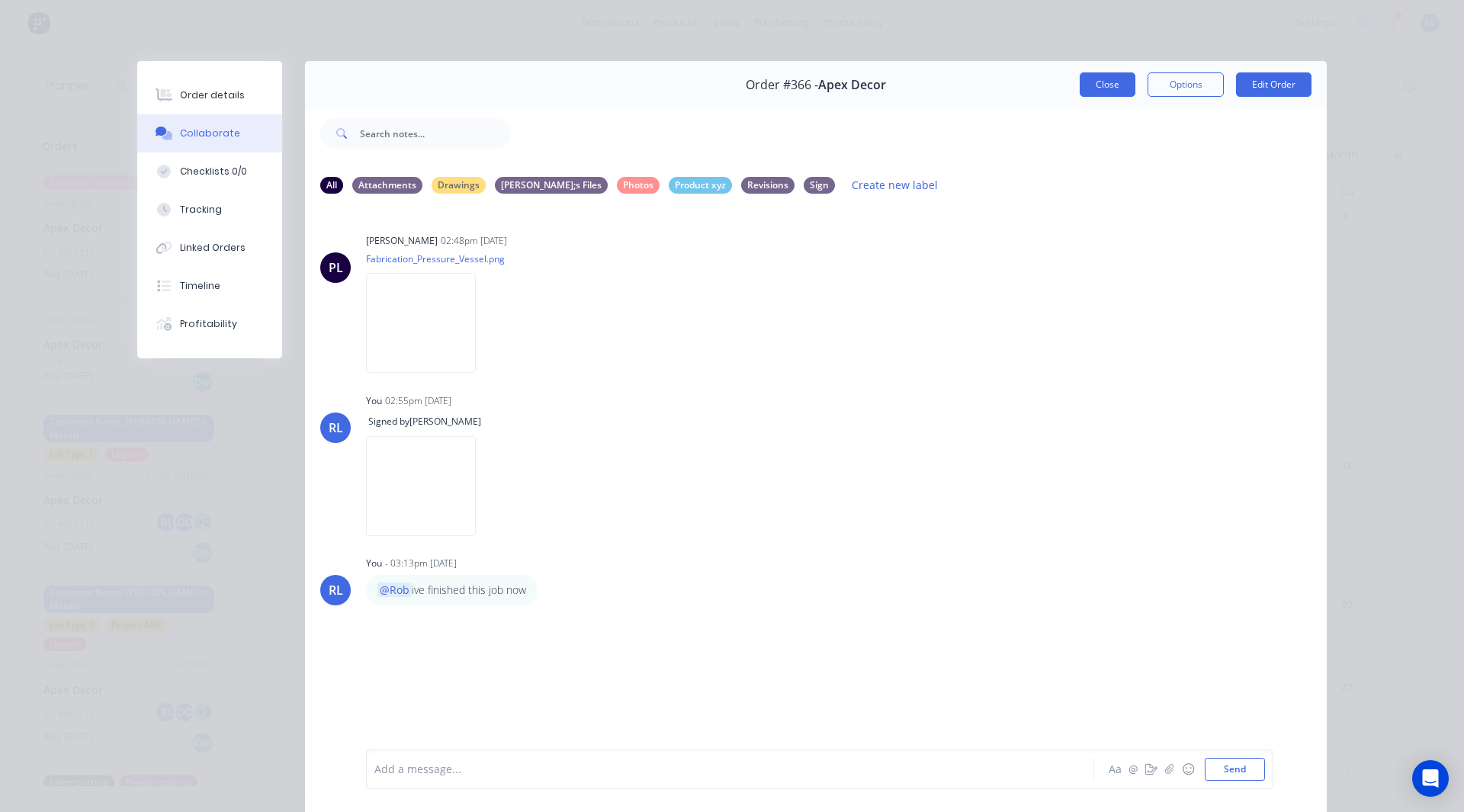
click at [1088, 77] on button "Close" at bounding box center [1107, 85] width 55 height 25
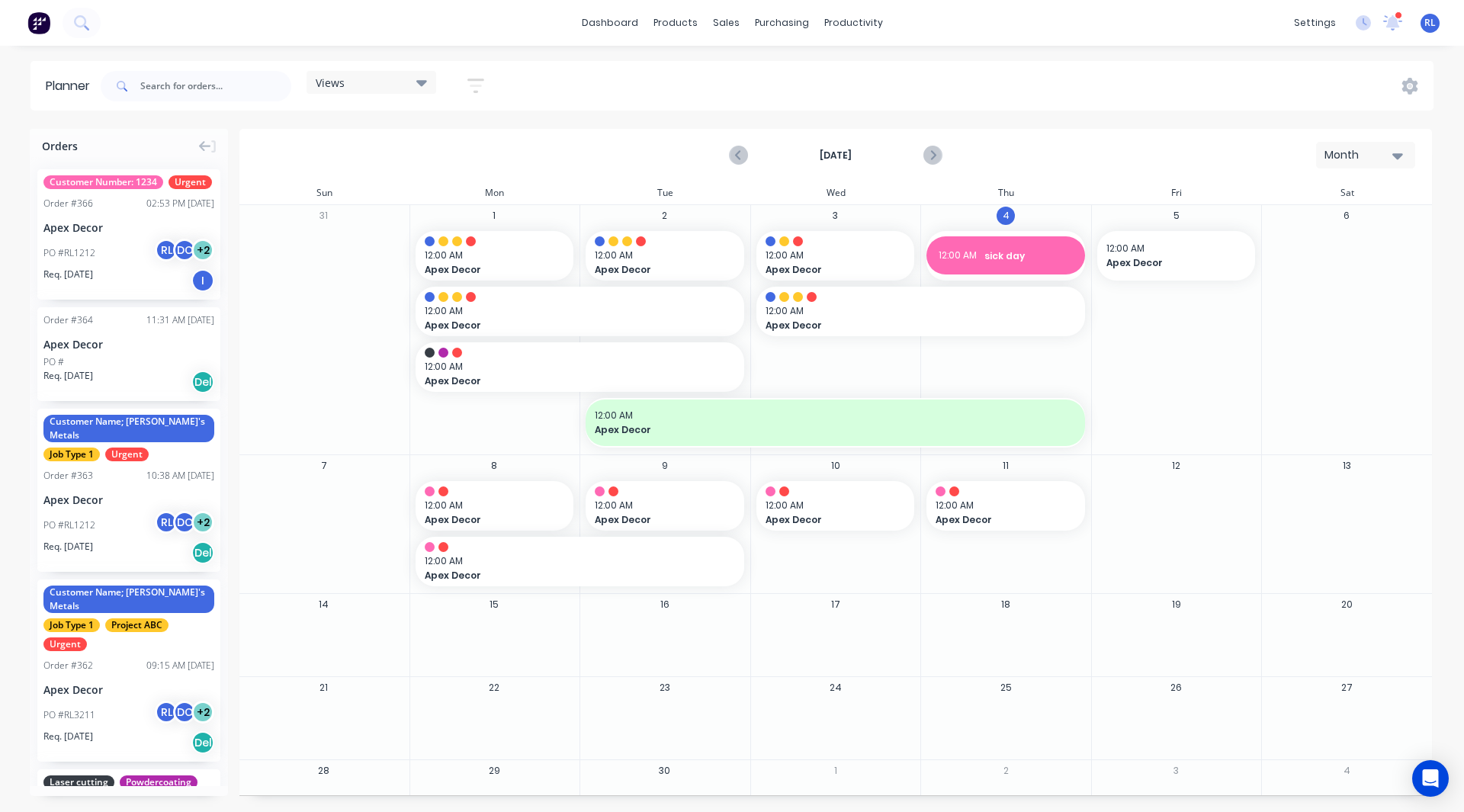
click at [1094, 58] on div "dashboard products sales purchasing productivity dashboard products Product Cat…" at bounding box center [732, 406] width 1464 height 812
click at [1423, 775] on icon "Open Intercom Messenger" at bounding box center [1430, 778] width 20 height 20
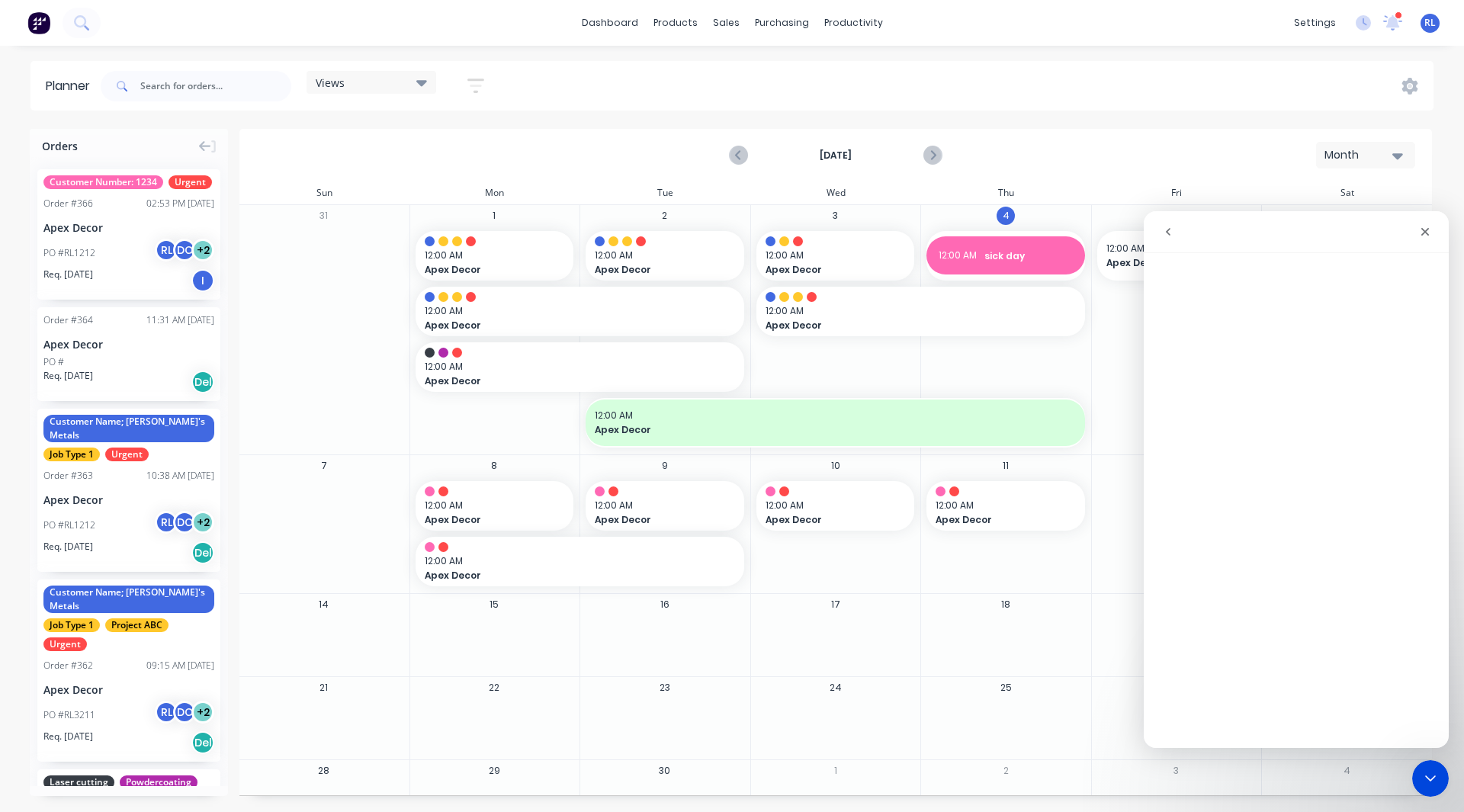
scroll to position [0, 0]
click at [119, 267] on div "PO #RL1212 RL DC + 2" at bounding box center [129, 252] width 171 height 29
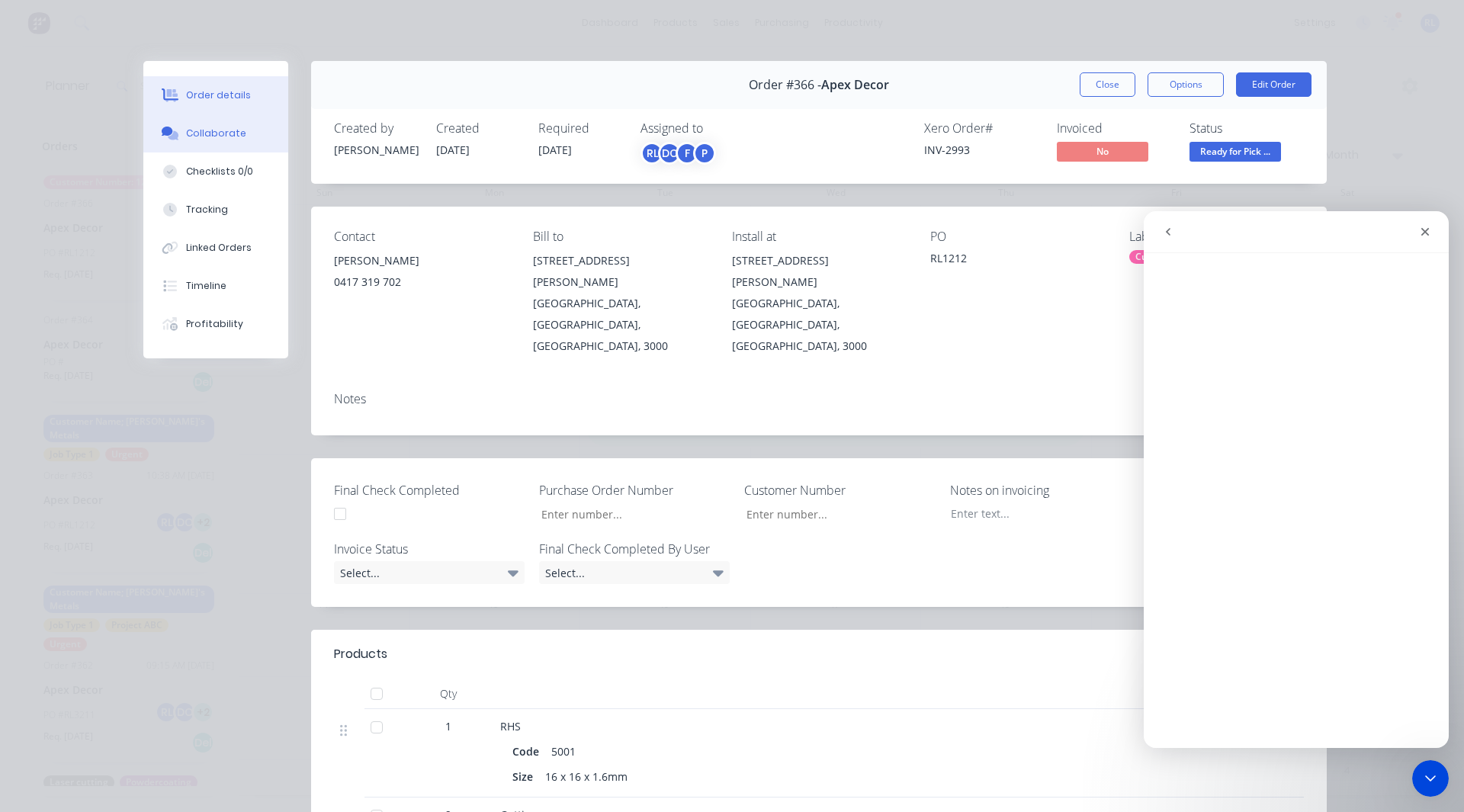
click at [203, 133] on div "Collaborate" at bounding box center [216, 133] width 60 height 14
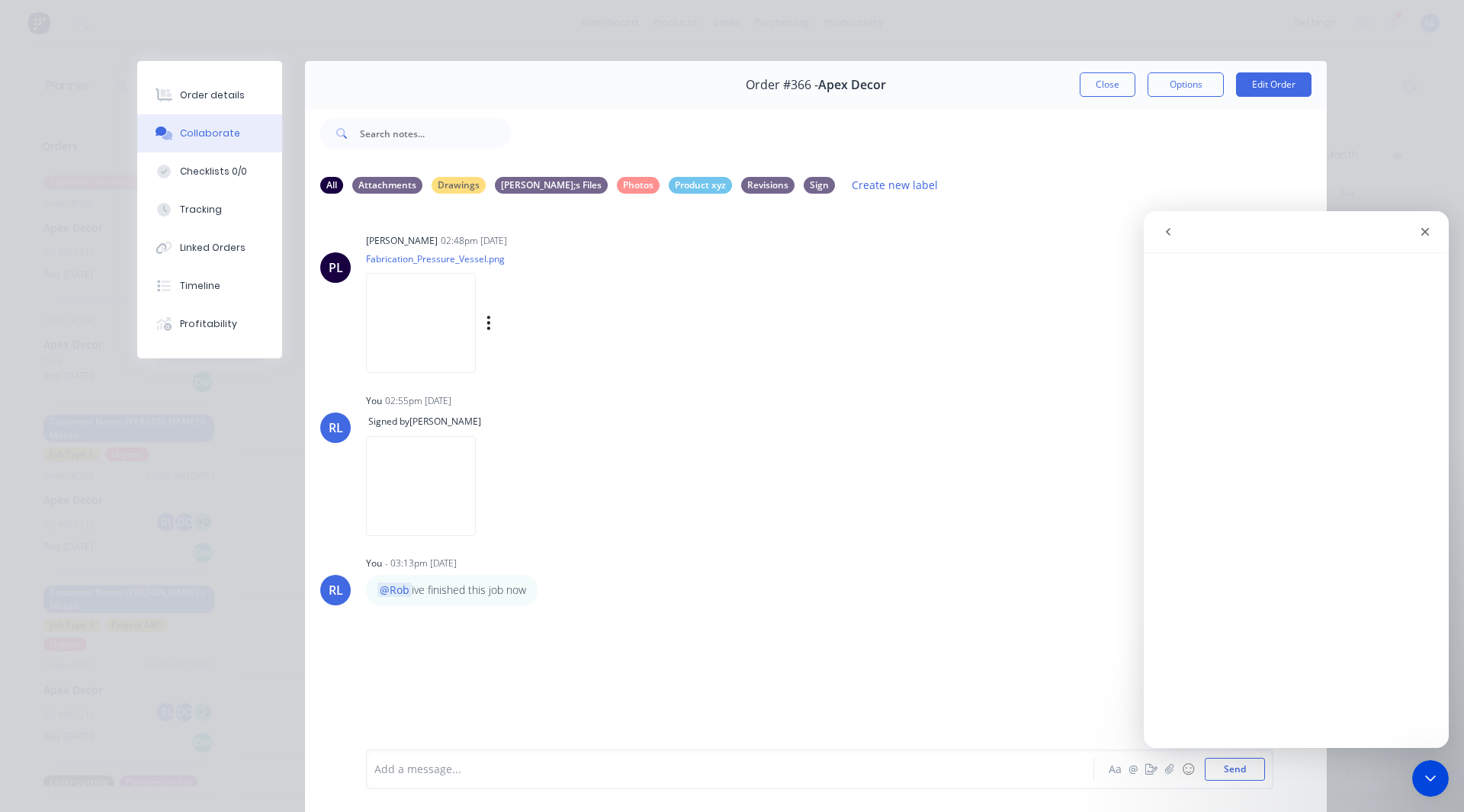
click at [398, 308] on img at bounding box center [421, 322] width 110 height 100
drag, startPoint x: 412, startPoint y: 116, endPoint x: 603, endPoint y: 608, distance: 527.8
click at [603, 608] on div "All Attachments Drawings Peter;s Files Photos Product xyz Revisions Sign Create…" at bounding box center [816, 467] width 1022 height 730
click at [780, 80] on span "Order #366 -" at bounding box center [782, 85] width 73 height 15
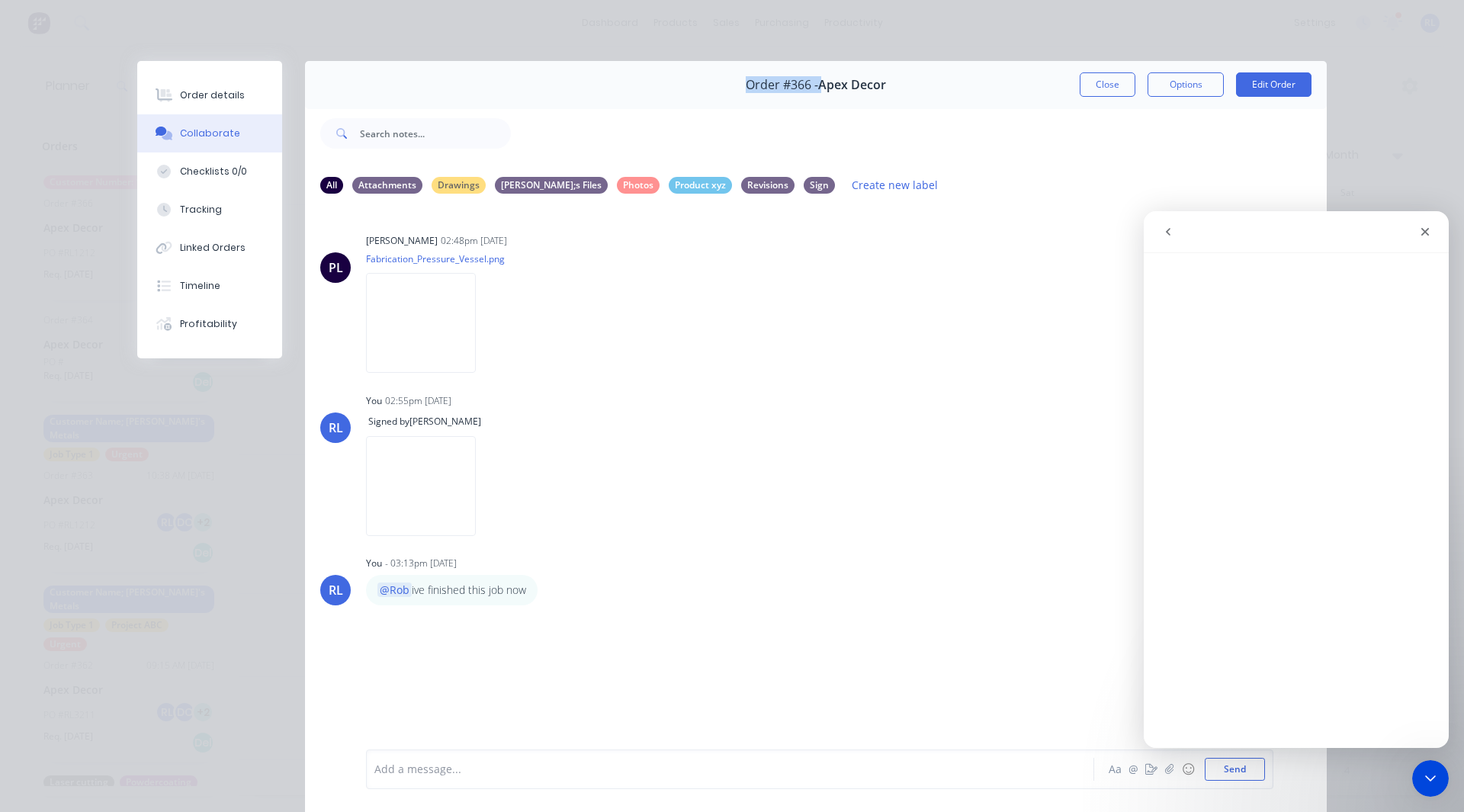
click at [780, 80] on span "Order #366 -" at bounding box center [782, 85] width 73 height 15
click at [629, 390] on div "You 02:55pm 04/09/25 Signed by Rob Labels Delete" at bounding box center [605, 458] width 477 height 139
click at [444, 186] on div "Drawings" at bounding box center [459, 185] width 54 height 16
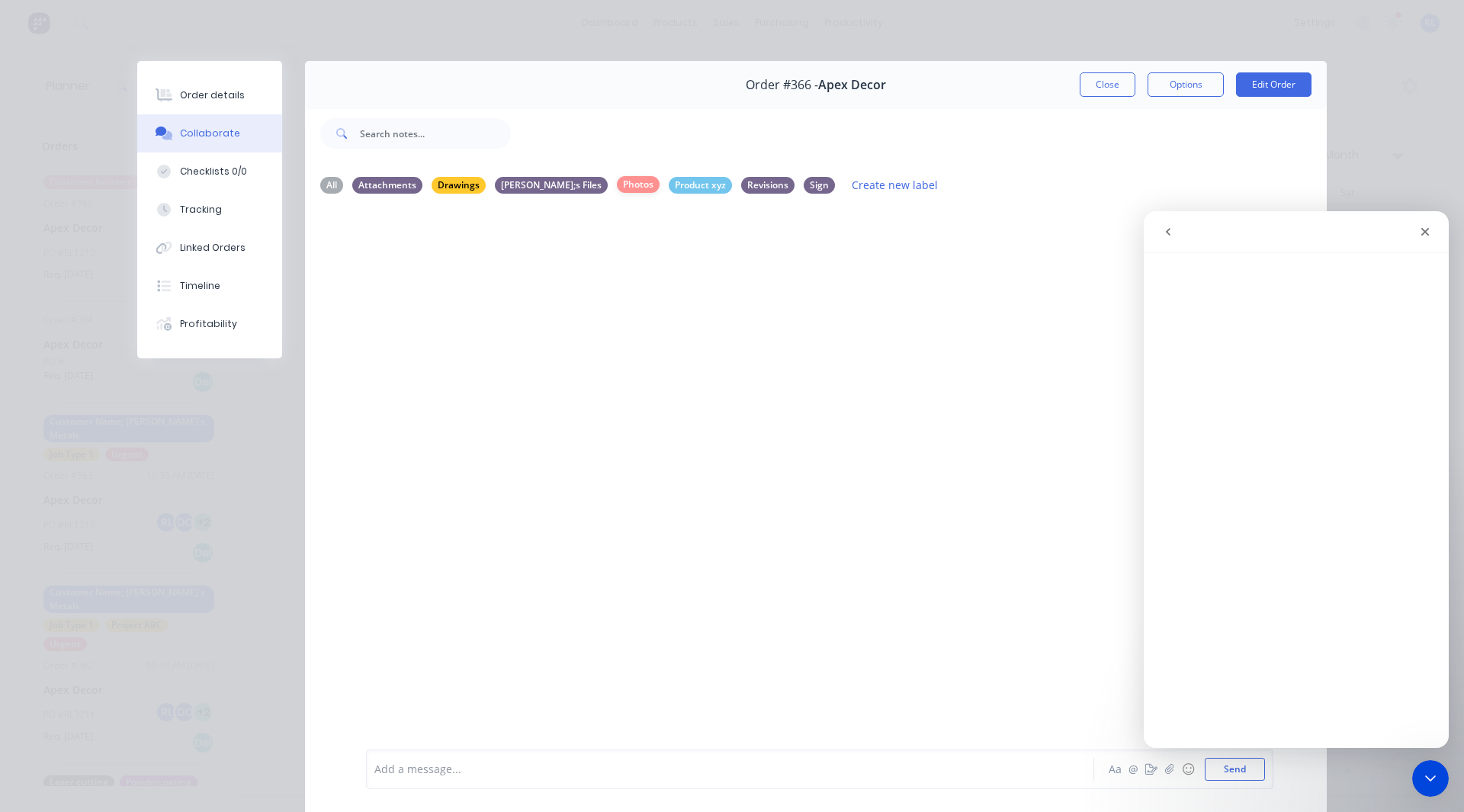
click at [617, 182] on div "Photos" at bounding box center [638, 185] width 43 height 16
click at [323, 184] on div "All" at bounding box center [332, 185] width 23 height 16
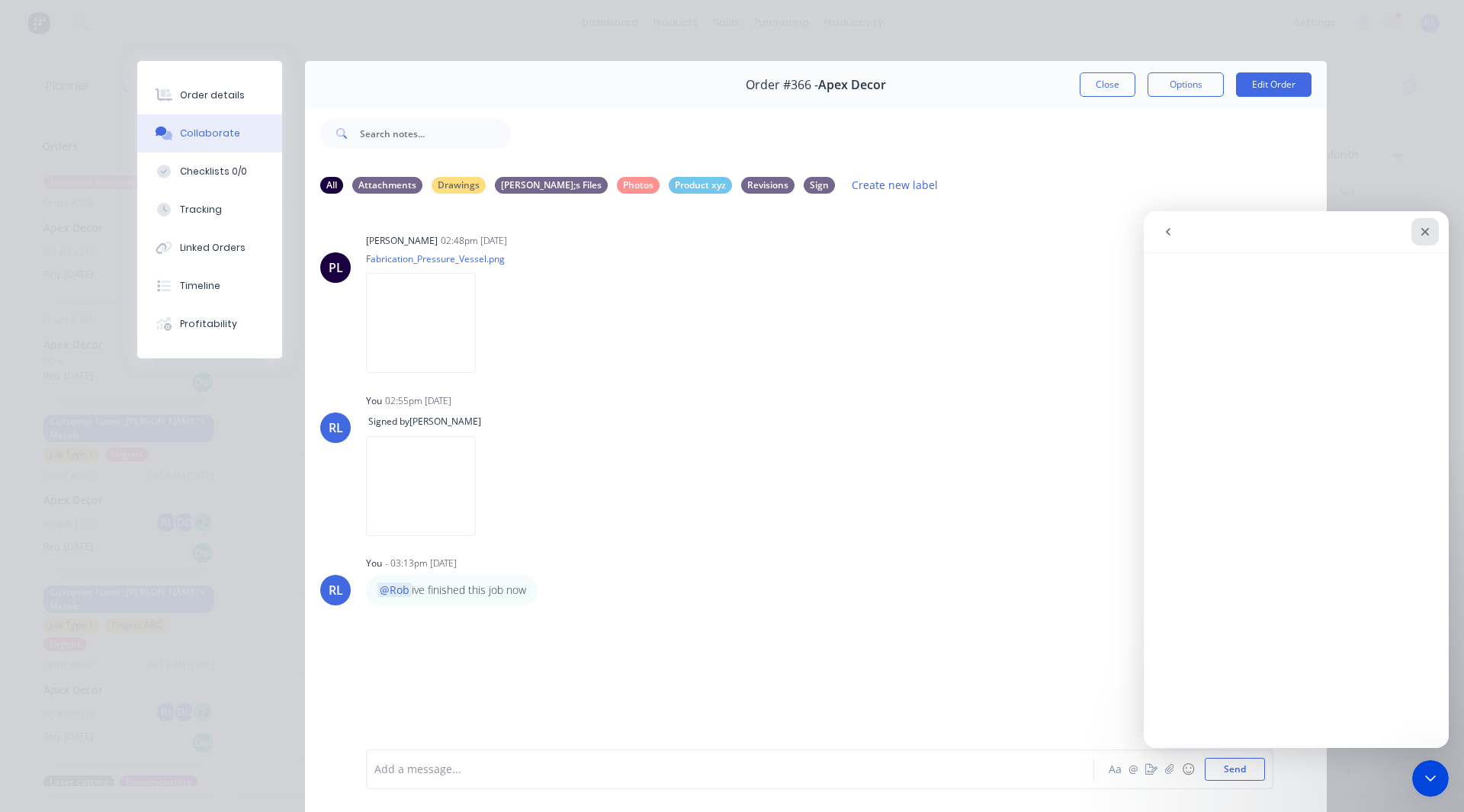
click at [1418, 226] on div "Close" at bounding box center [1424, 231] width 27 height 27
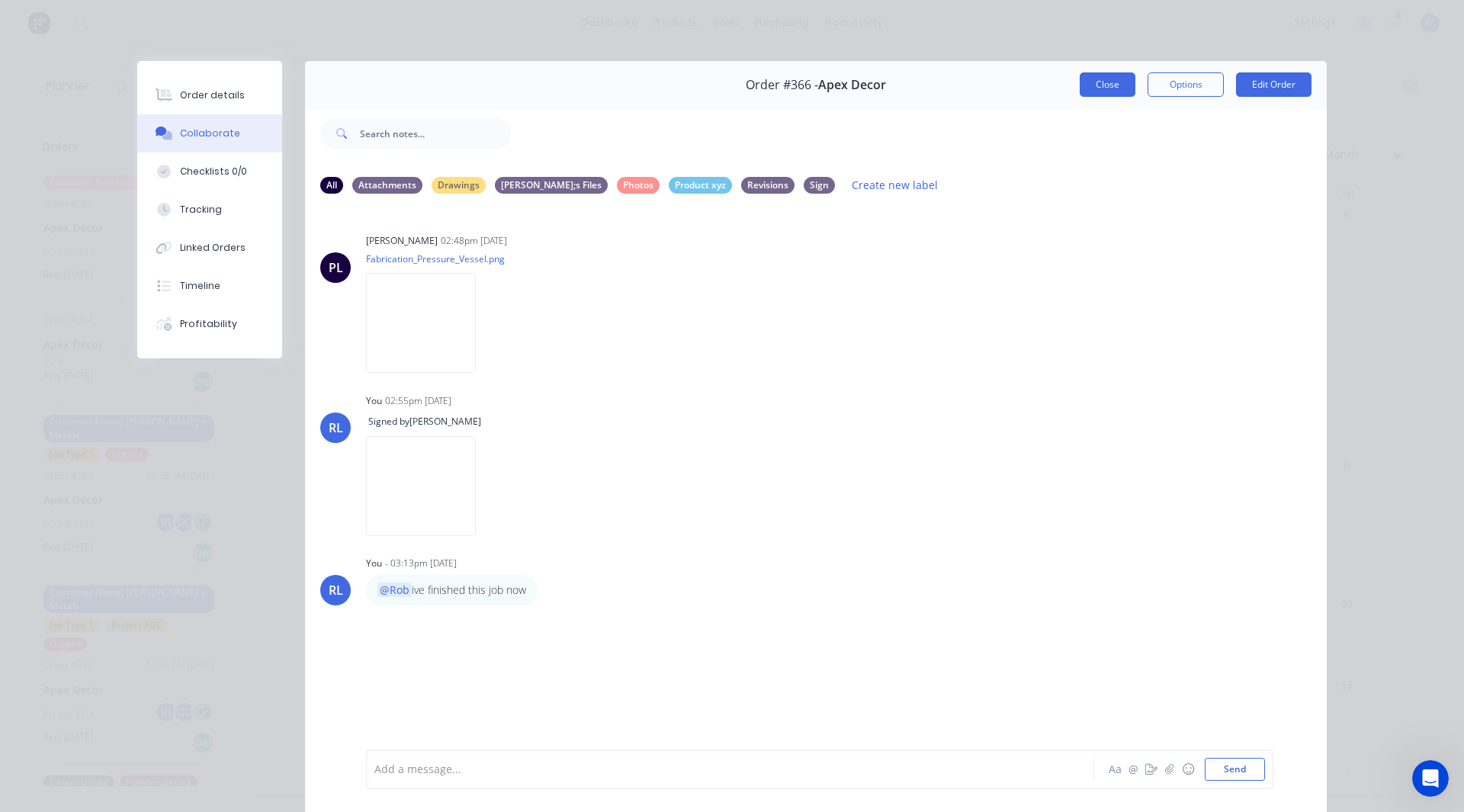
click at [1112, 80] on button "Close" at bounding box center [1107, 85] width 55 height 25
